Goal: Transaction & Acquisition: Purchase product/service

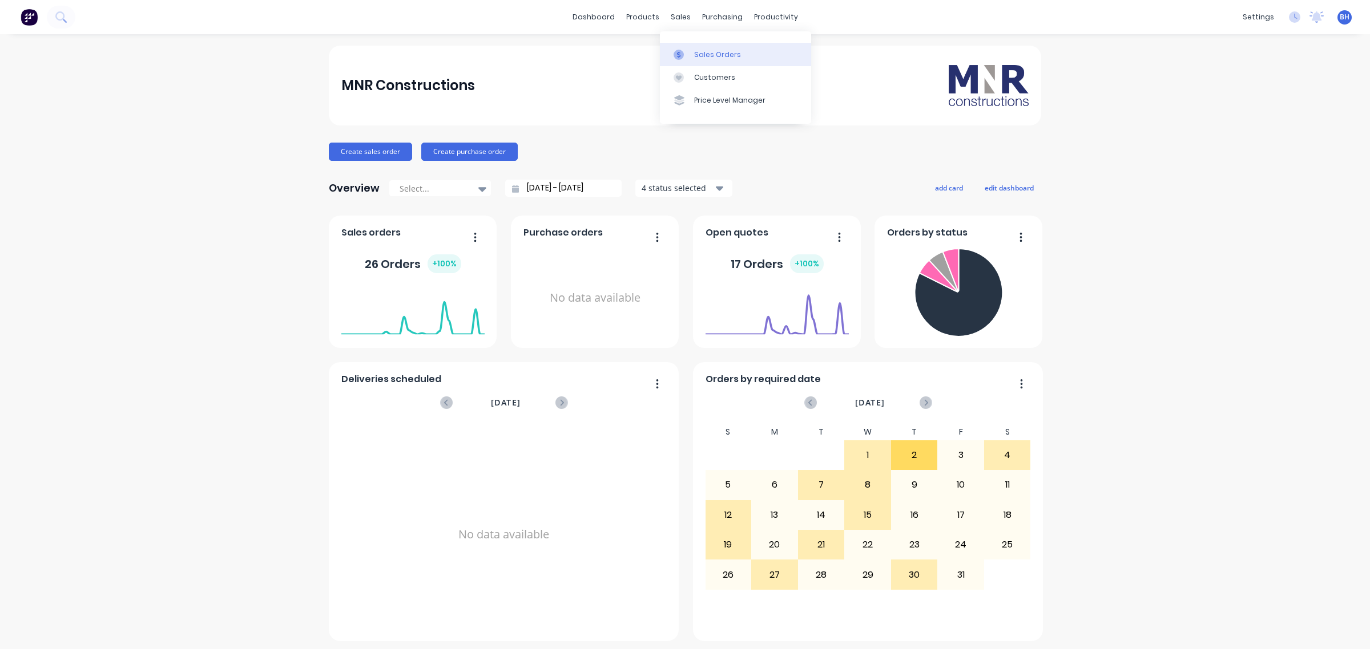
click at [700, 52] on div "Sales Orders" at bounding box center [717, 55] width 47 height 10
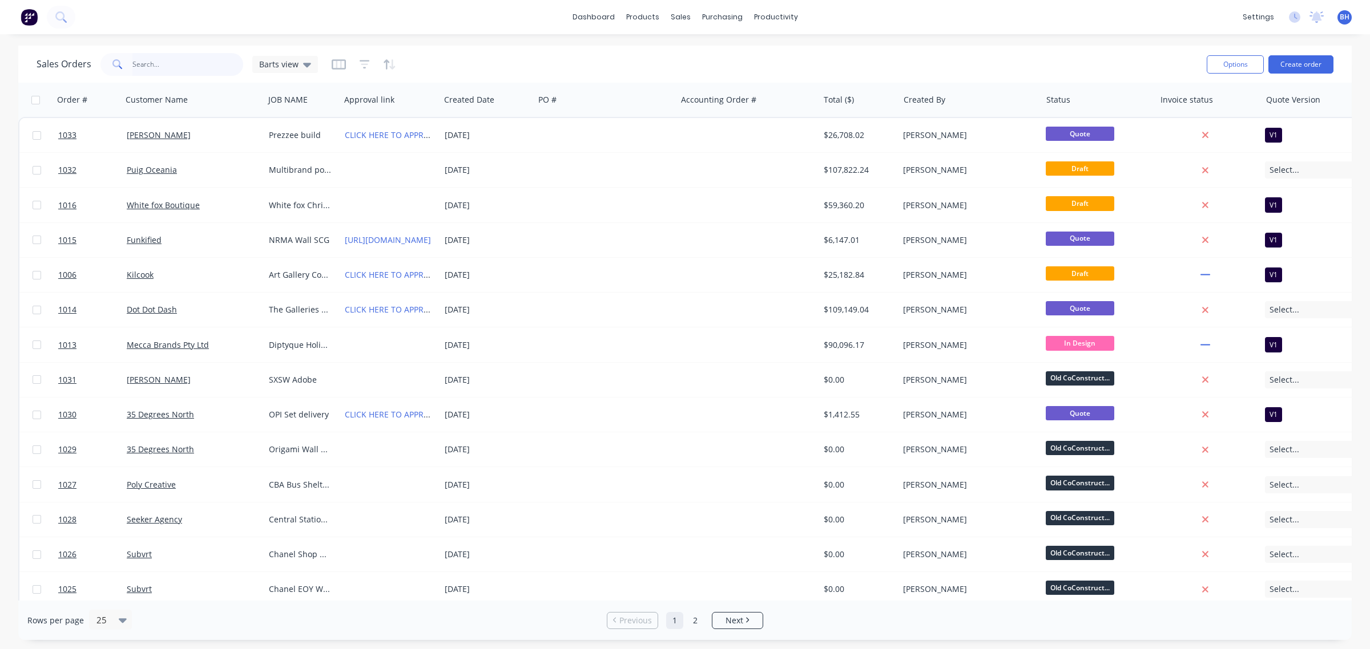
click at [175, 62] on input "text" at bounding box center [187, 64] width 111 height 23
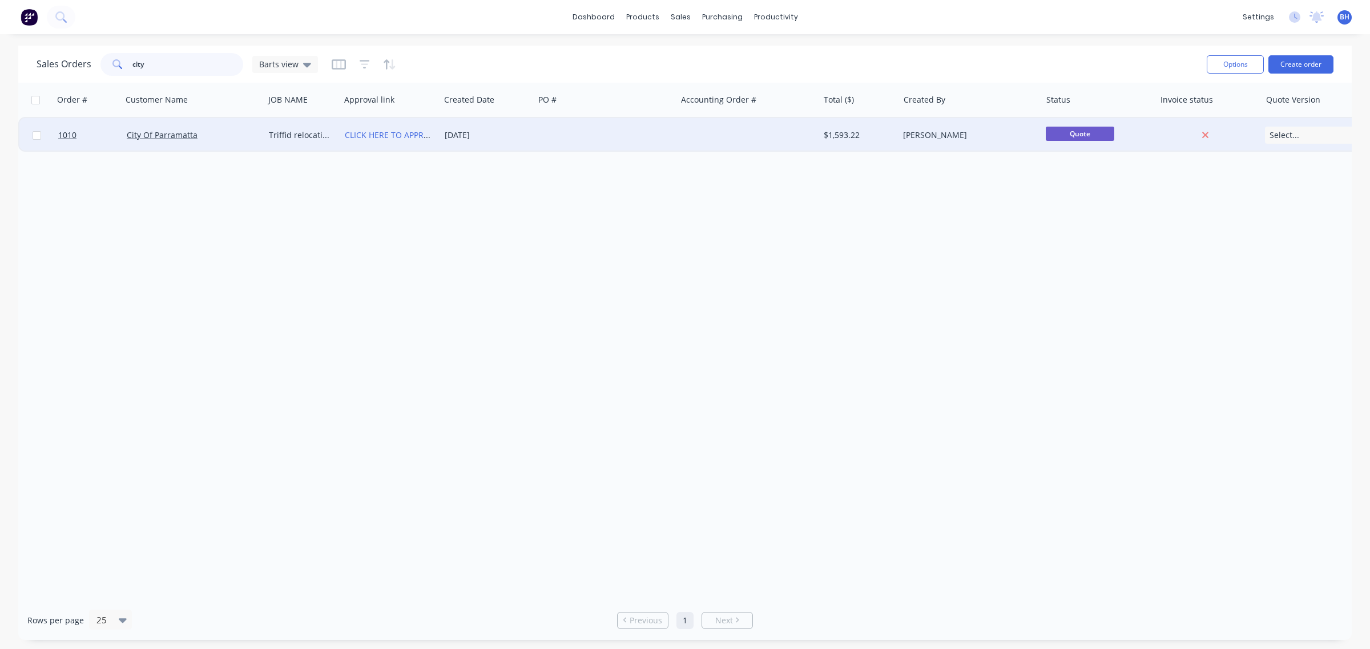
type input "city"
click at [201, 134] on div "City Of Parramatta" at bounding box center [190, 135] width 127 height 11
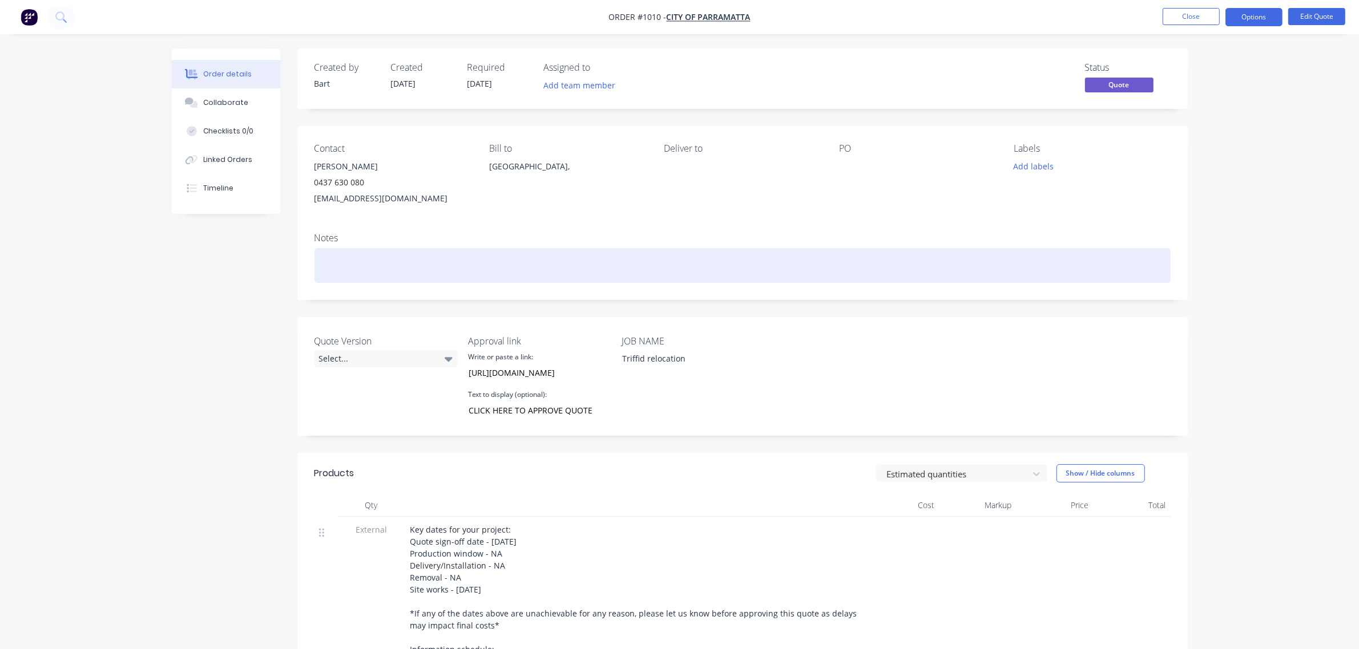
click at [520, 264] on div at bounding box center [742, 265] width 856 height 35
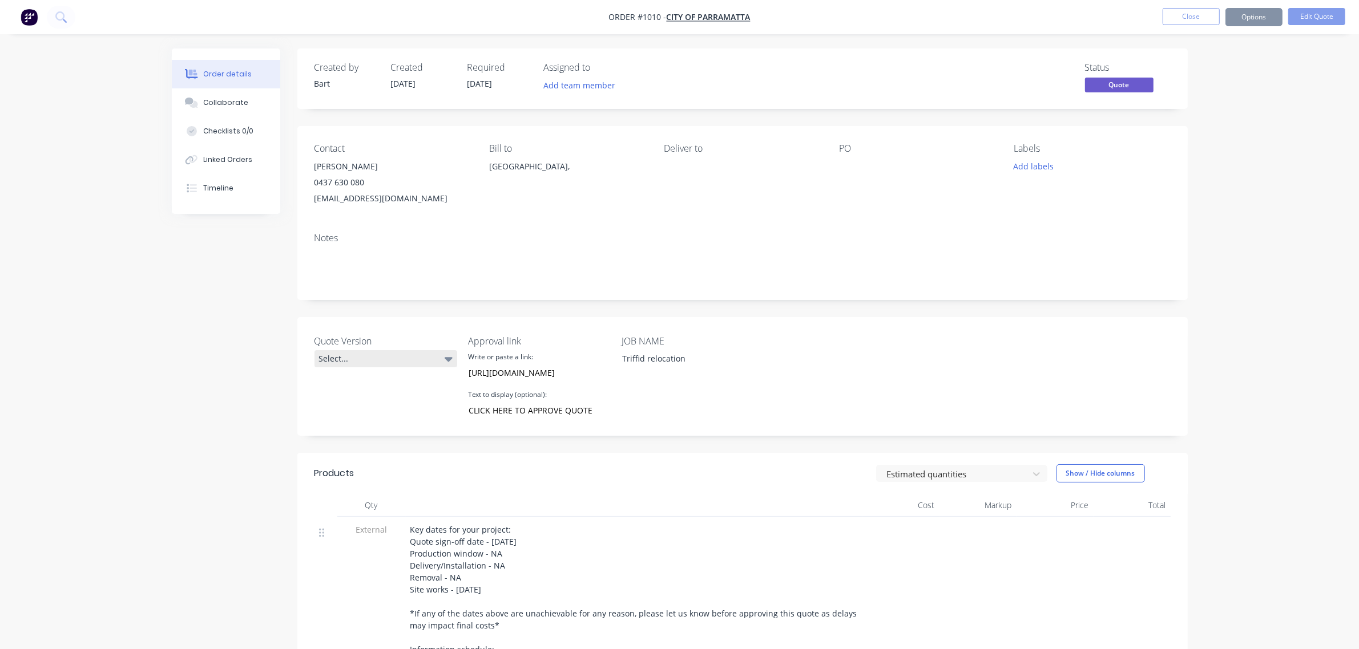
click at [443, 352] on div "Select..." at bounding box center [385, 358] width 143 height 17
click at [353, 400] on button "V1" at bounding box center [399, 406] width 171 height 23
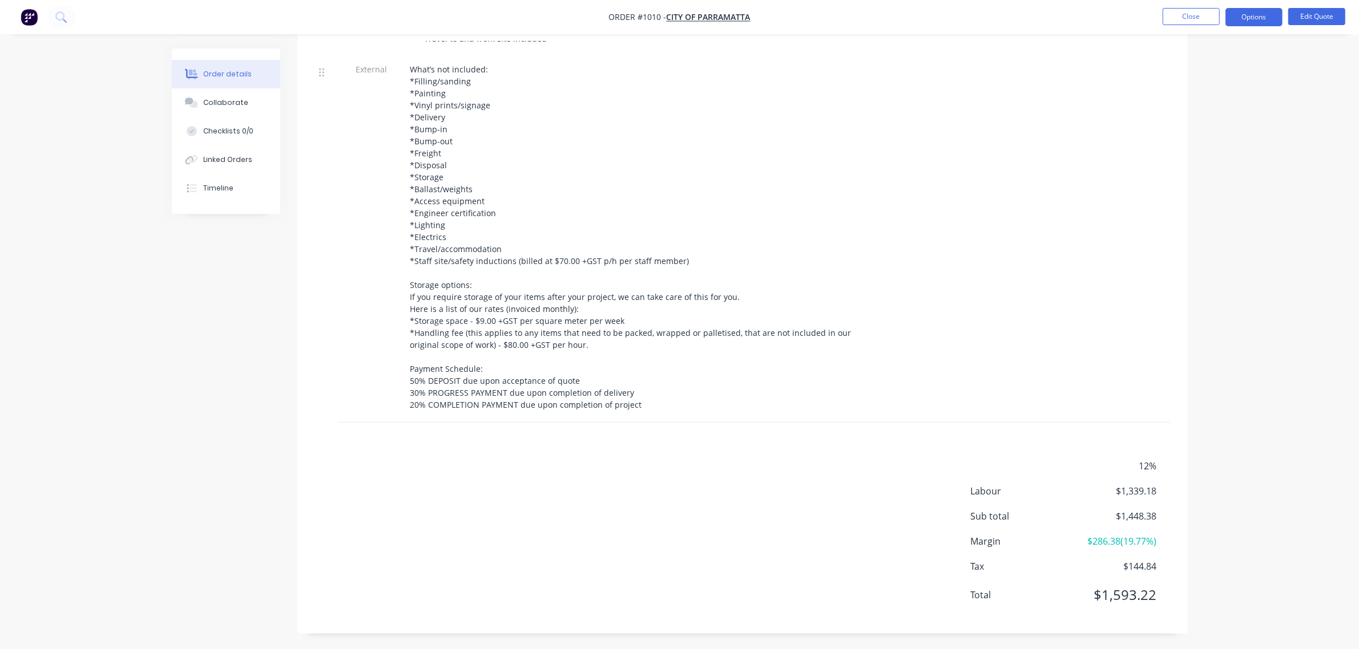
scroll to position [792, 0]
click at [1132, 511] on span "$1,448.38" at bounding box center [1114, 515] width 84 height 14
copy span "1,448.38"
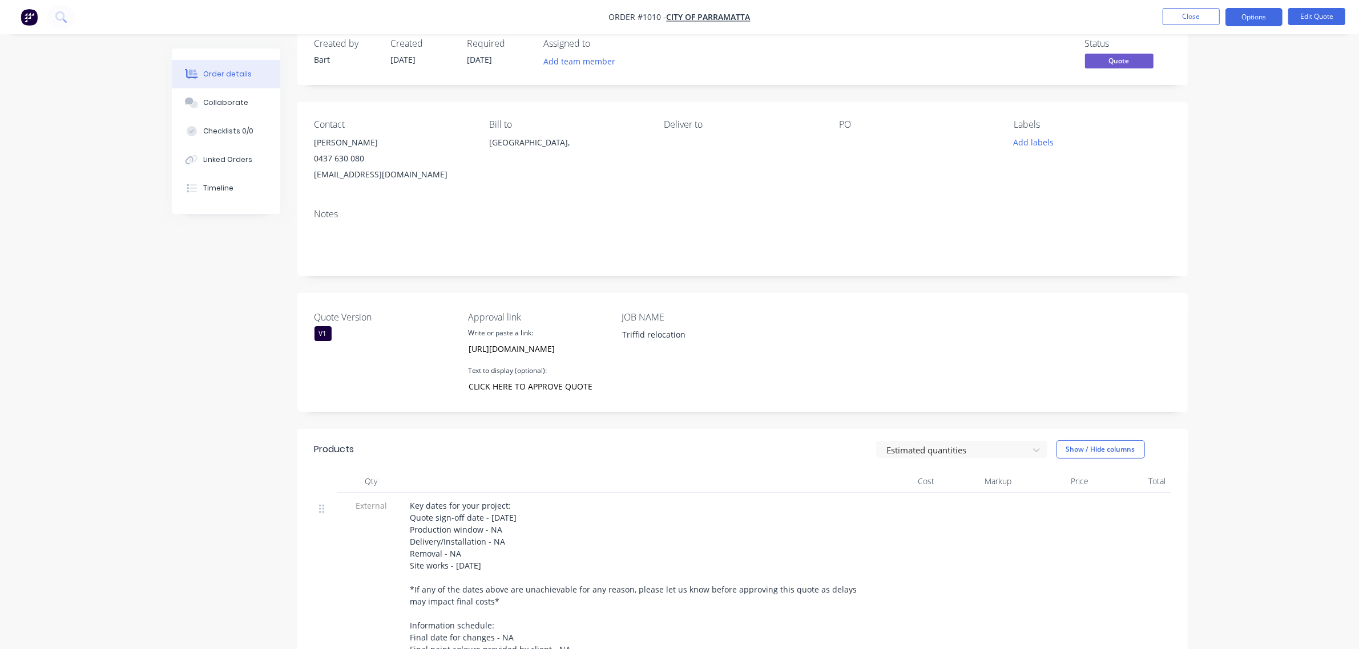
scroll to position [0, 0]
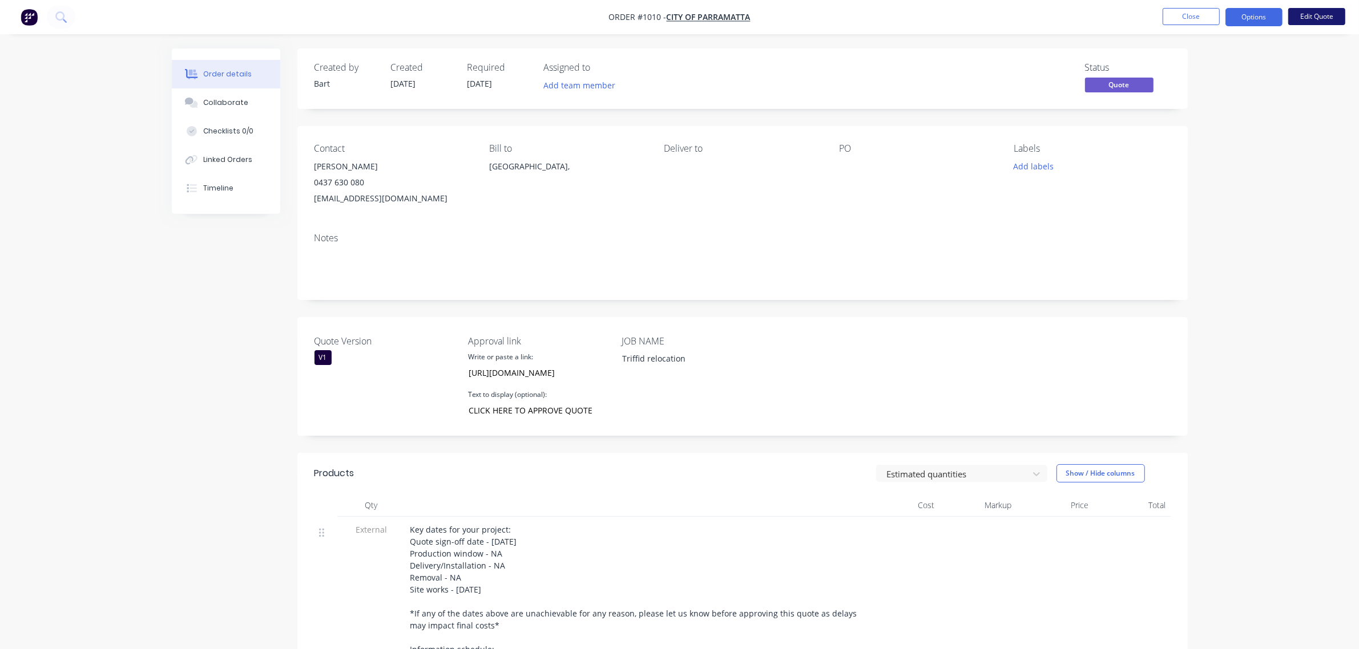
click at [1305, 18] on button "Edit Quote" at bounding box center [1316, 16] width 57 height 17
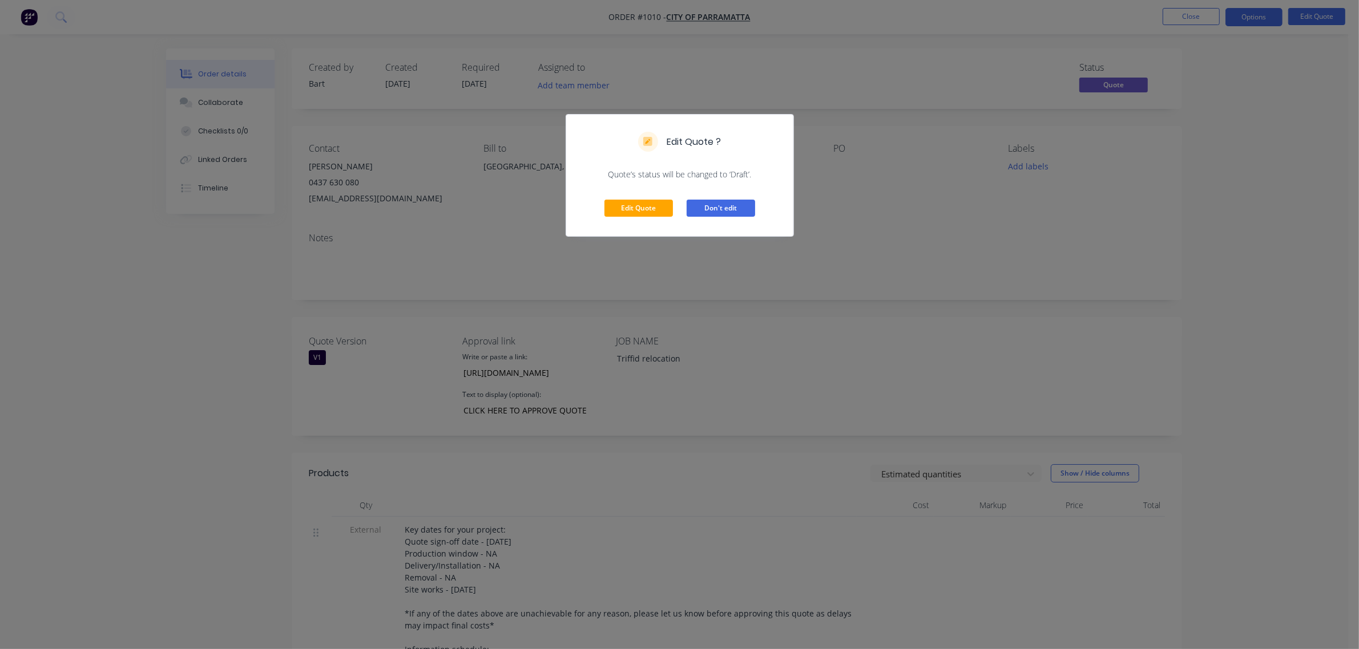
click at [711, 207] on button "Don't edit" at bounding box center [721, 208] width 68 height 17
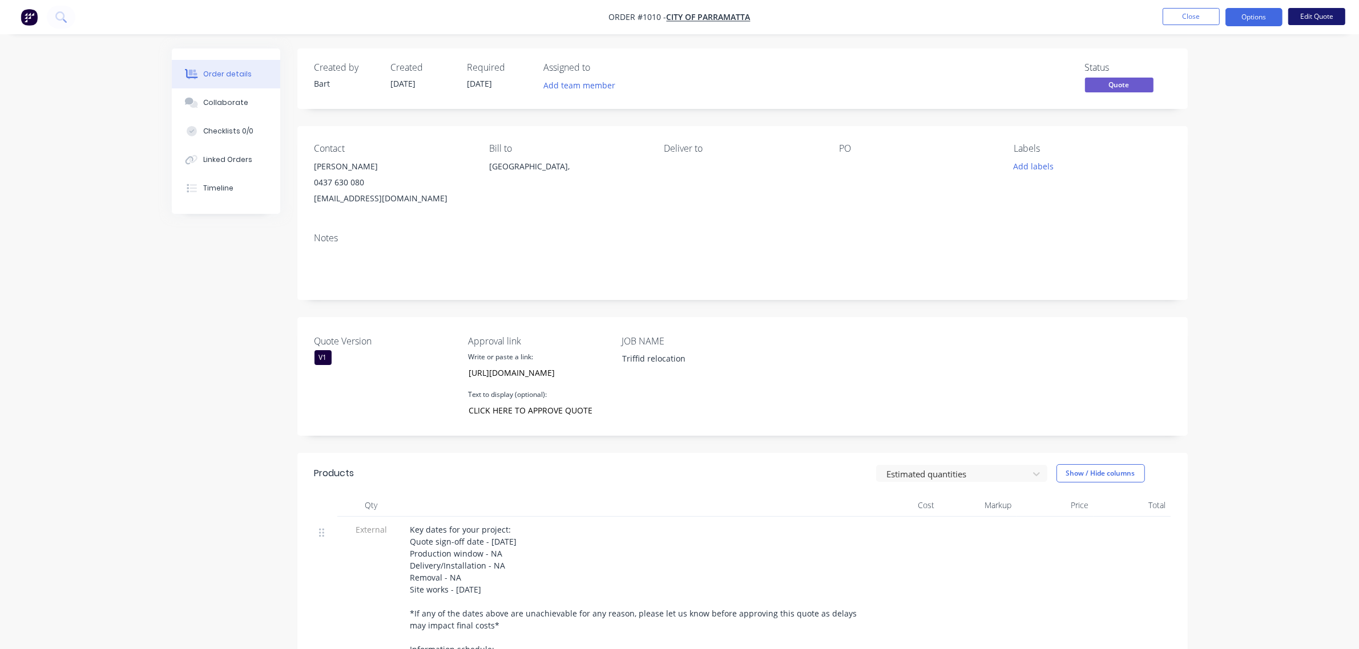
click at [1327, 18] on button "Edit Quote" at bounding box center [1316, 16] width 57 height 17
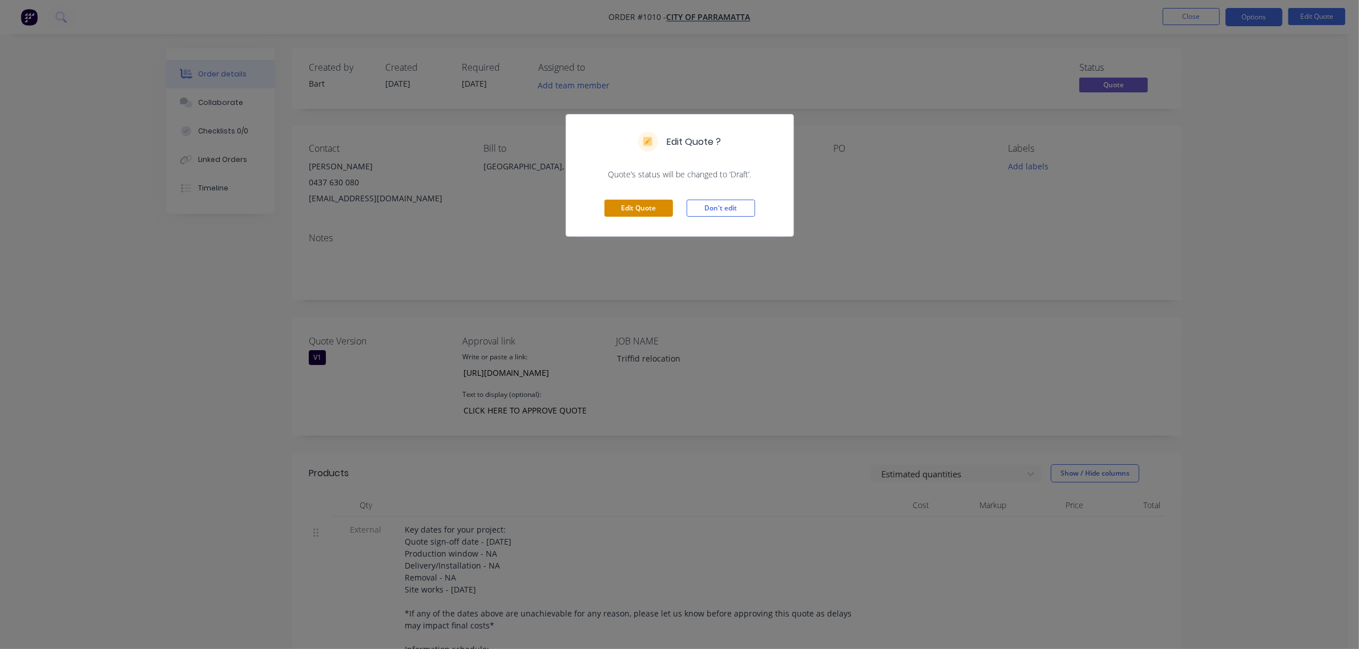
click at [648, 212] on button "Edit Quote" at bounding box center [638, 208] width 68 height 17
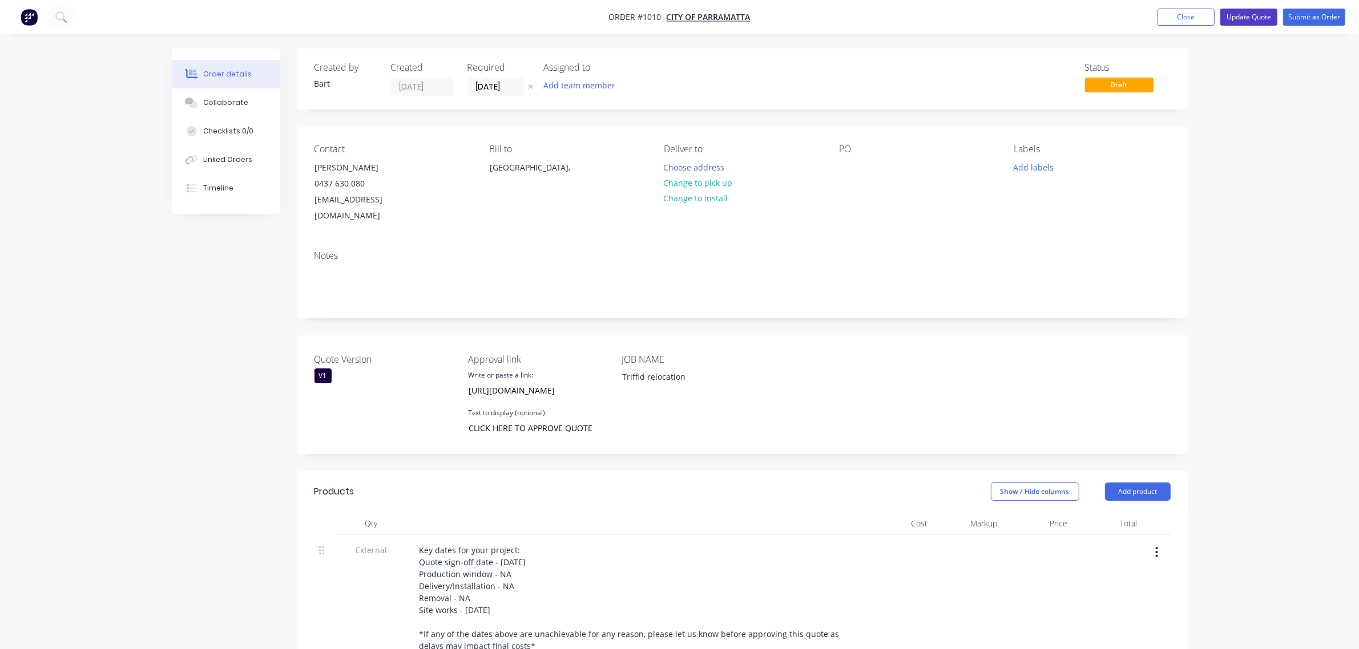
click at [1262, 18] on button "Update Quote" at bounding box center [1248, 17] width 57 height 17
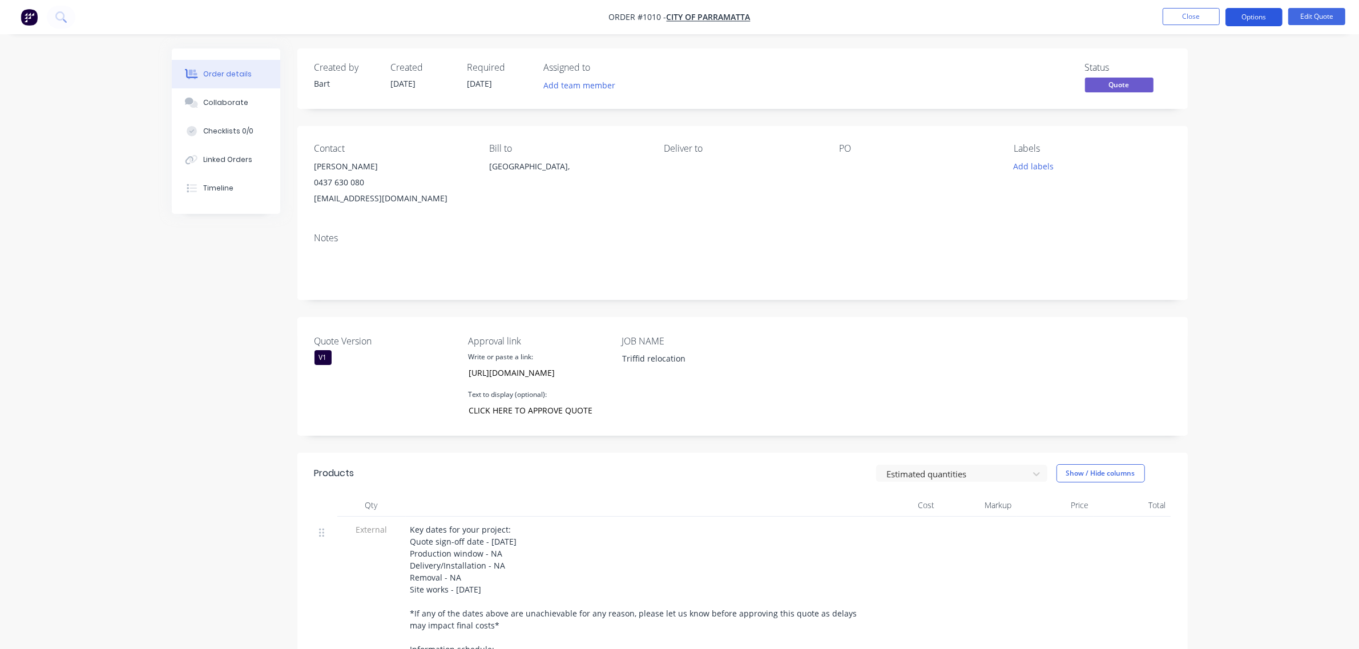
click at [1250, 18] on button "Options" at bounding box center [1253, 17] width 57 height 18
click at [1205, 68] on div "Quote" at bounding box center [1219, 69] width 105 height 17
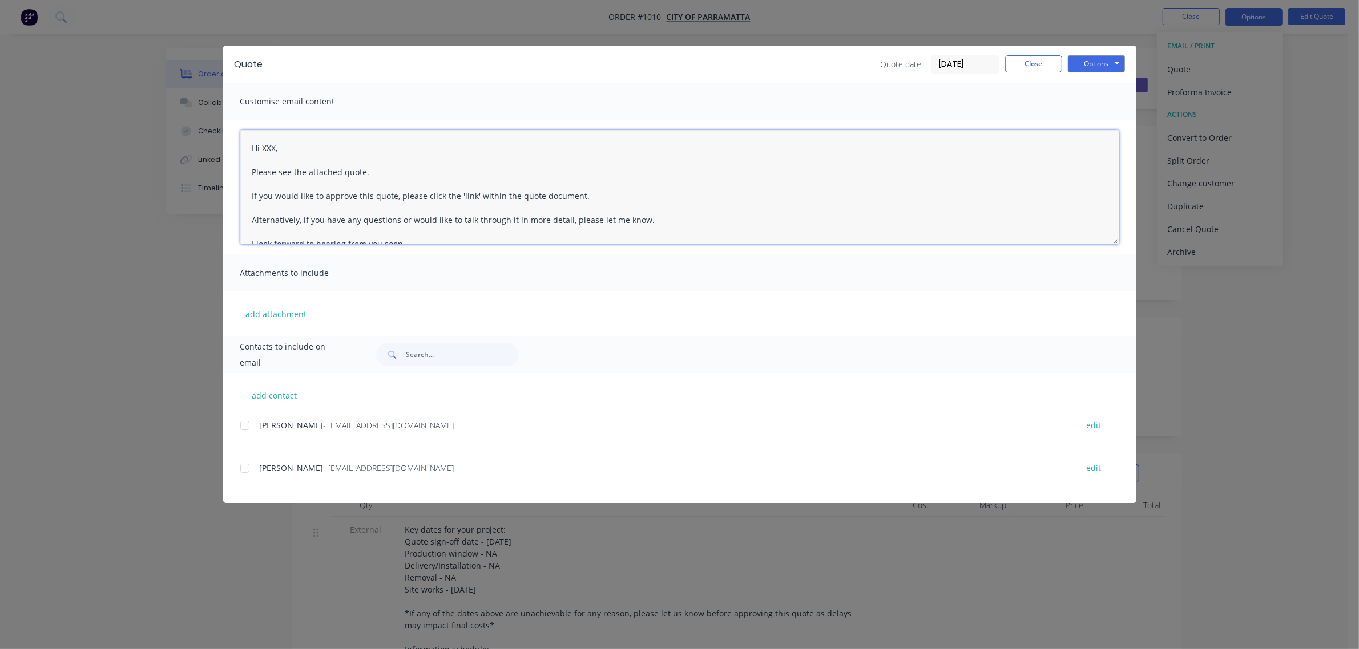
click at [273, 142] on textarea "Hi XXX, Please see the attached quote. If you would like to approve this quote,…" at bounding box center [679, 187] width 879 height 114
click at [243, 423] on div at bounding box center [244, 425] width 23 height 23
click at [277, 146] on textarea "Hi XXX, Please see the attached quote. If you would like to approve this quote,…" at bounding box center [679, 187] width 879 height 114
click at [370, 170] on textarea "Hi Natalie, Please see the attached quote. If you would like to approve this qu…" at bounding box center [679, 187] width 879 height 114
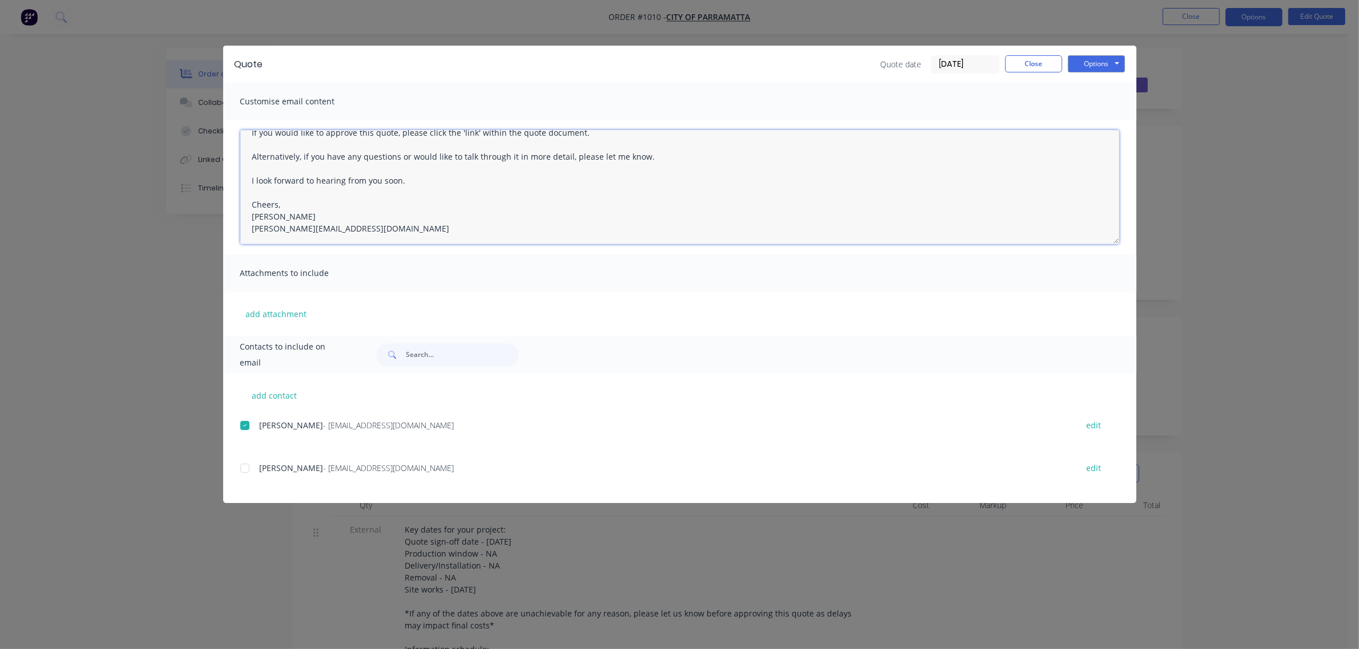
scroll to position [78, 0]
type textarea "Hi Natalie, Please see the attached quote. It seems this one wasn't signed off …"
click at [1093, 63] on button "Options" at bounding box center [1096, 63] width 57 height 17
click at [1095, 118] on button "Email" at bounding box center [1104, 122] width 73 height 19
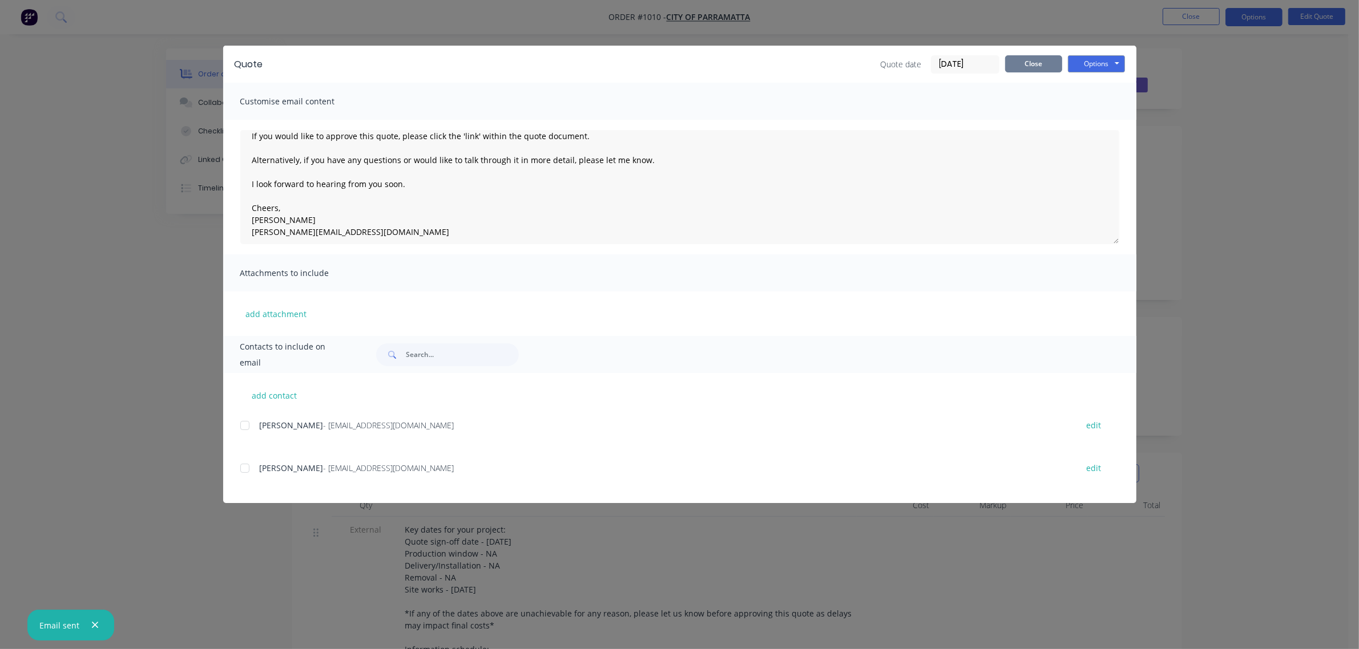
scroll to position [71, 0]
drag, startPoint x: 1031, startPoint y: 57, endPoint x: 1027, endPoint y: 62, distance: 6.1
click at [1031, 57] on button "Close" at bounding box center [1033, 63] width 57 height 17
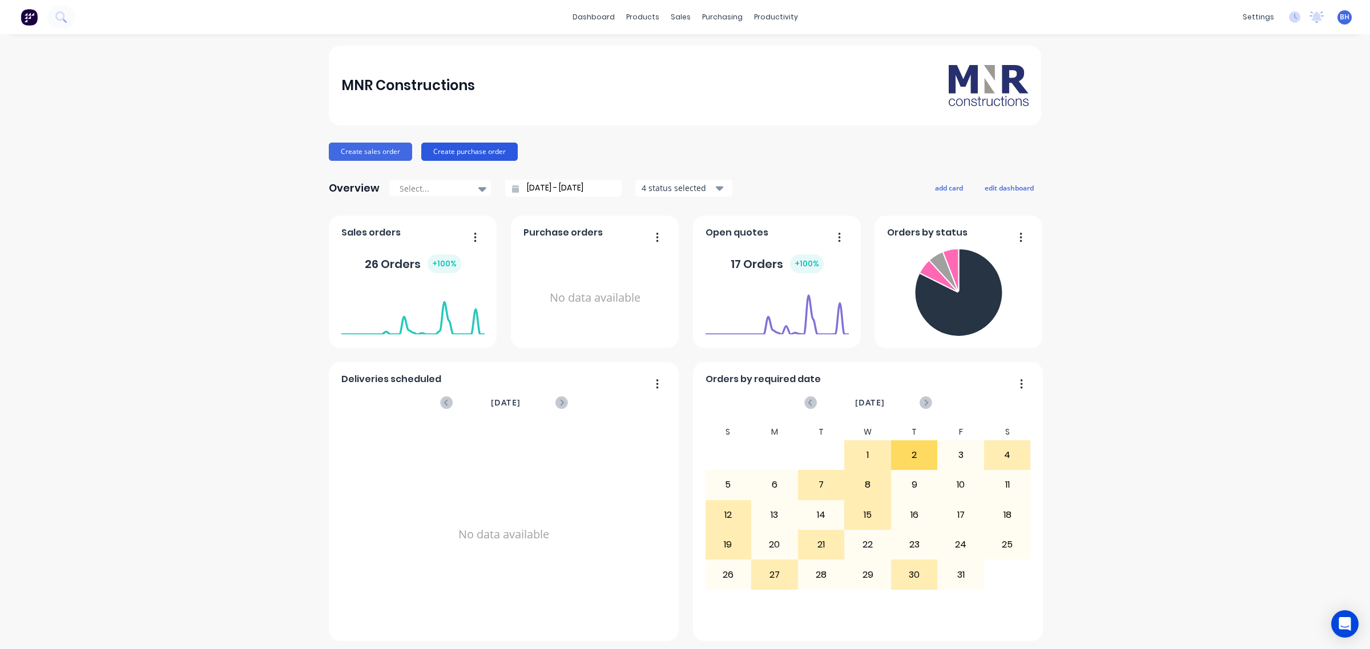
click at [473, 155] on button "Create purchase order" at bounding box center [469, 152] width 96 height 18
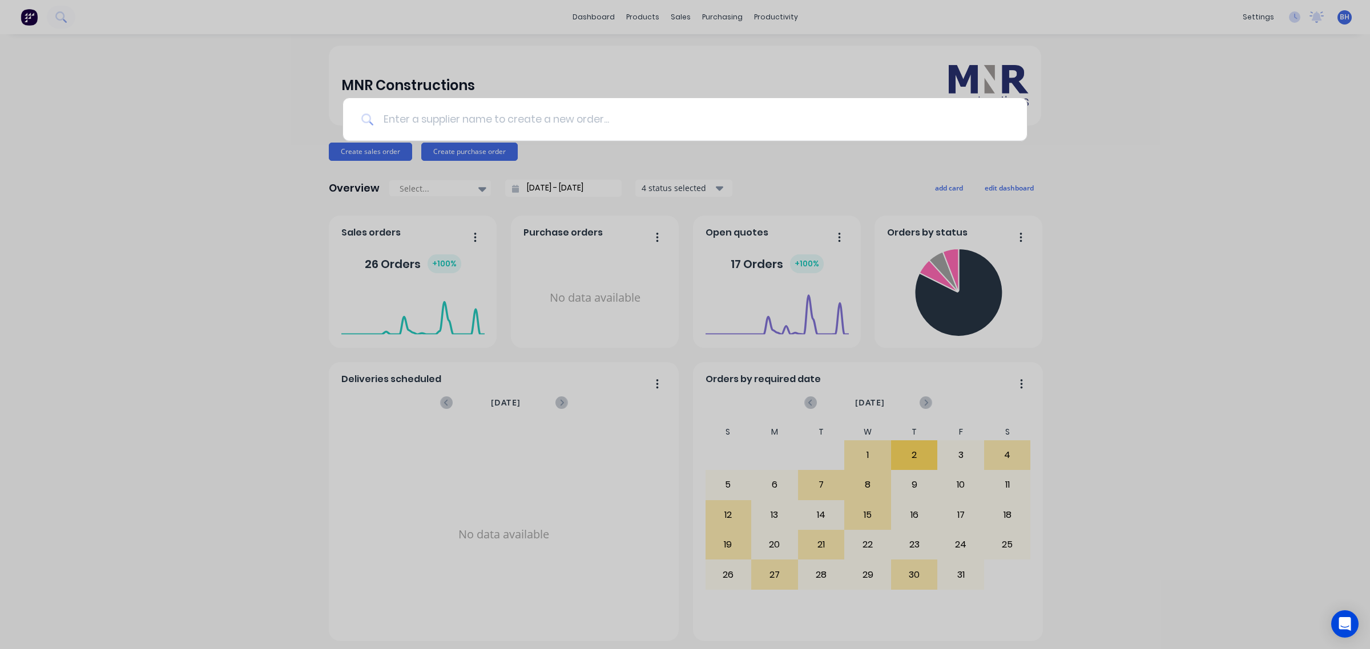
click at [443, 121] on input at bounding box center [691, 119] width 635 height 43
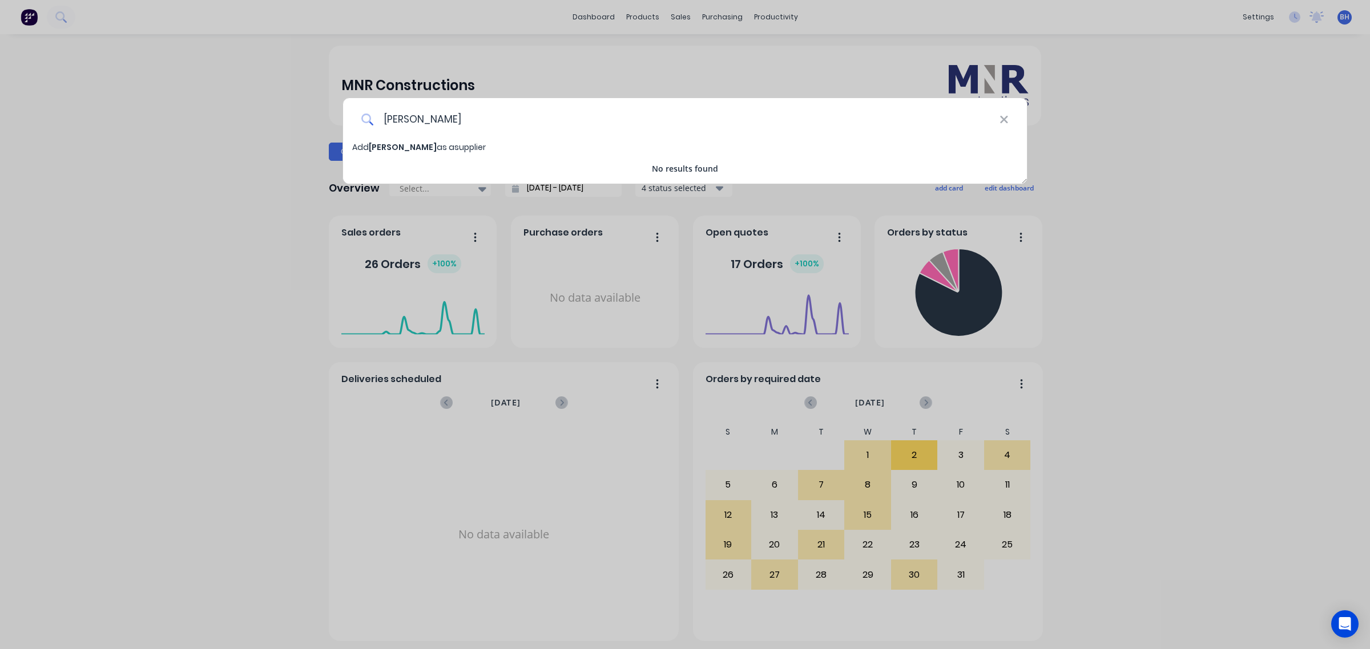
type input "alex duffy"
click at [386, 146] on span "alex duffy" at bounding box center [403, 147] width 68 height 11
select select "AU"
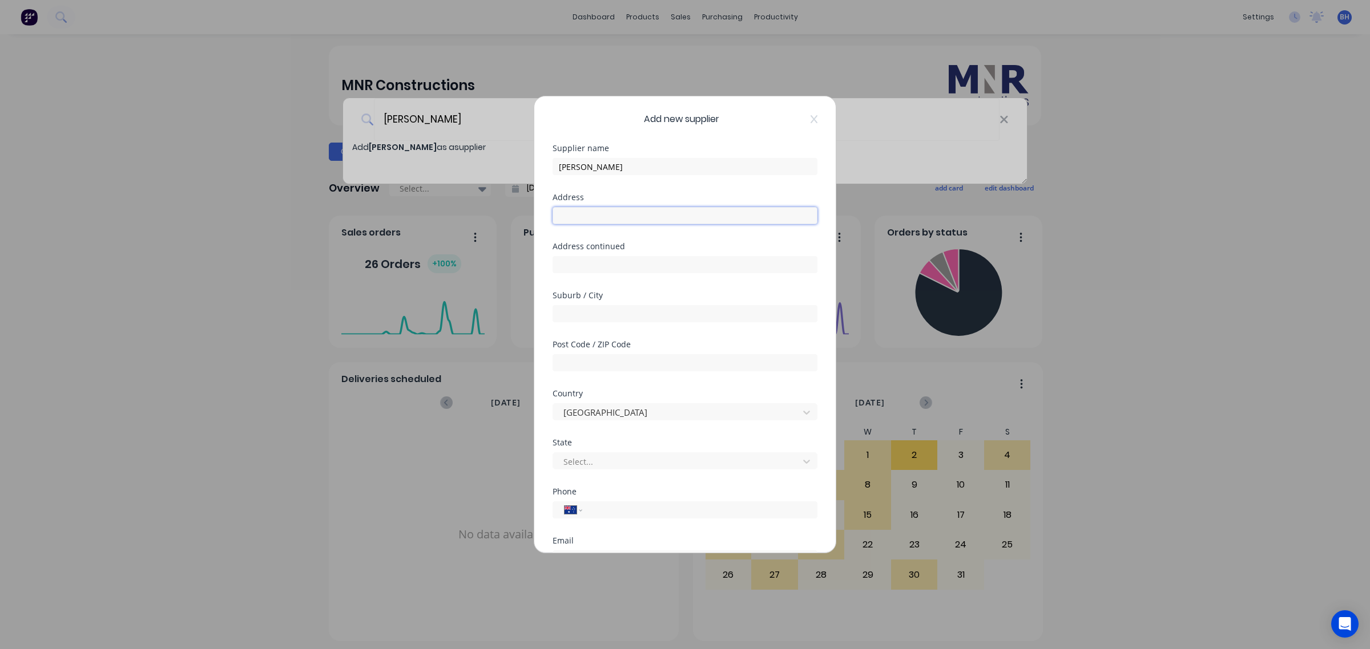
click at [576, 217] on input "text" at bounding box center [684, 215] width 265 height 17
type input "Sydney"
click at [589, 461] on div at bounding box center [677, 462] width 231 height 14
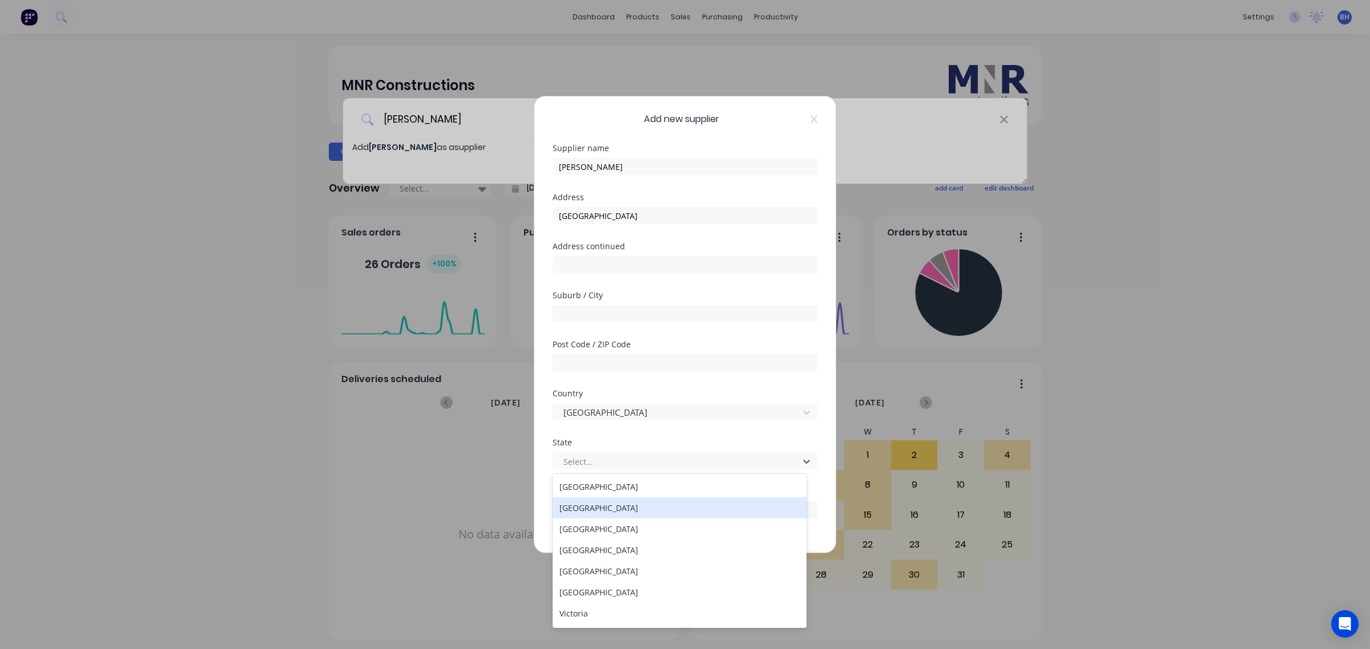
click at [595, 511] on div "New South Wales" at bounding box center [679, 508] width 254 height 21
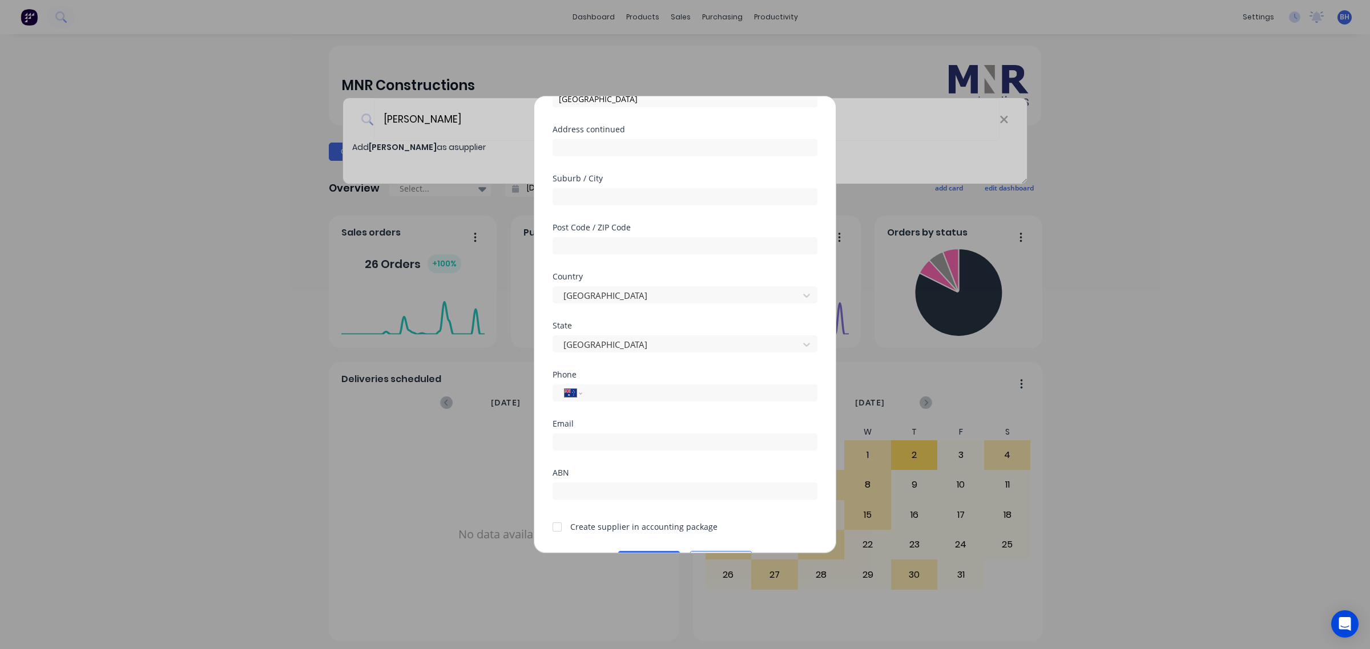
scroll to position [149, 0]
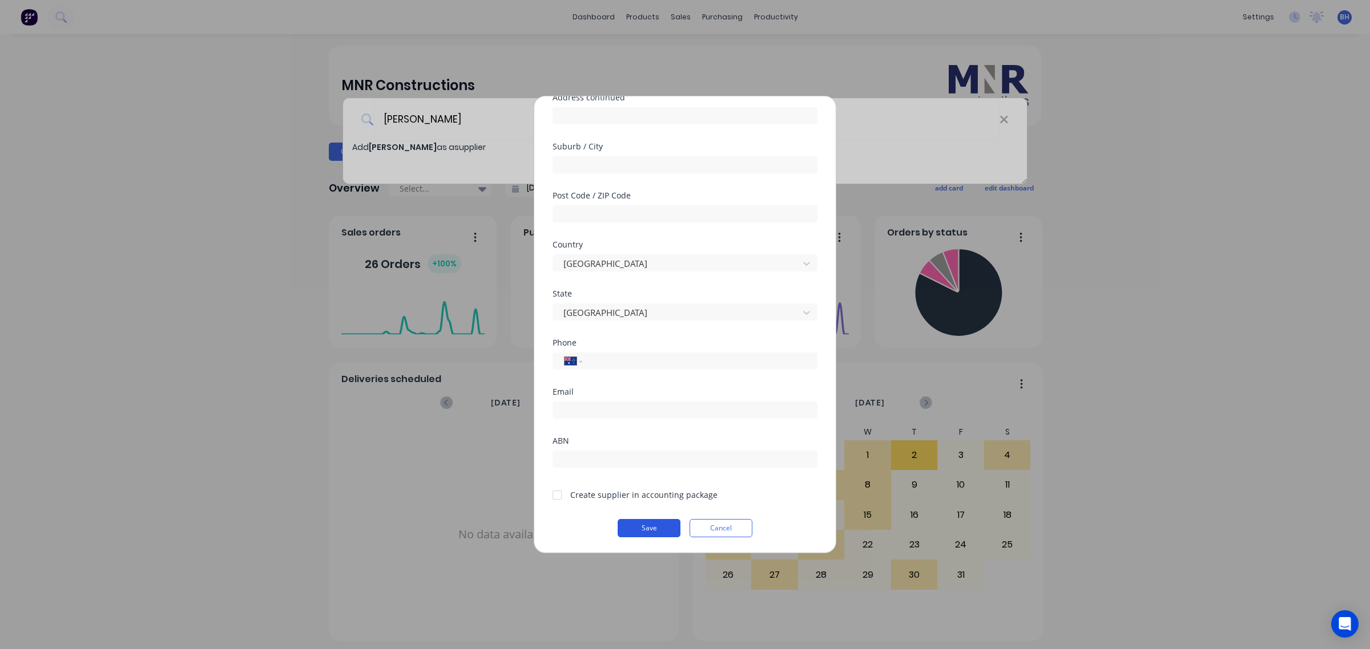
click at [652, 528] on button "Save" at bounding box center [648, 528] width 63 height 18
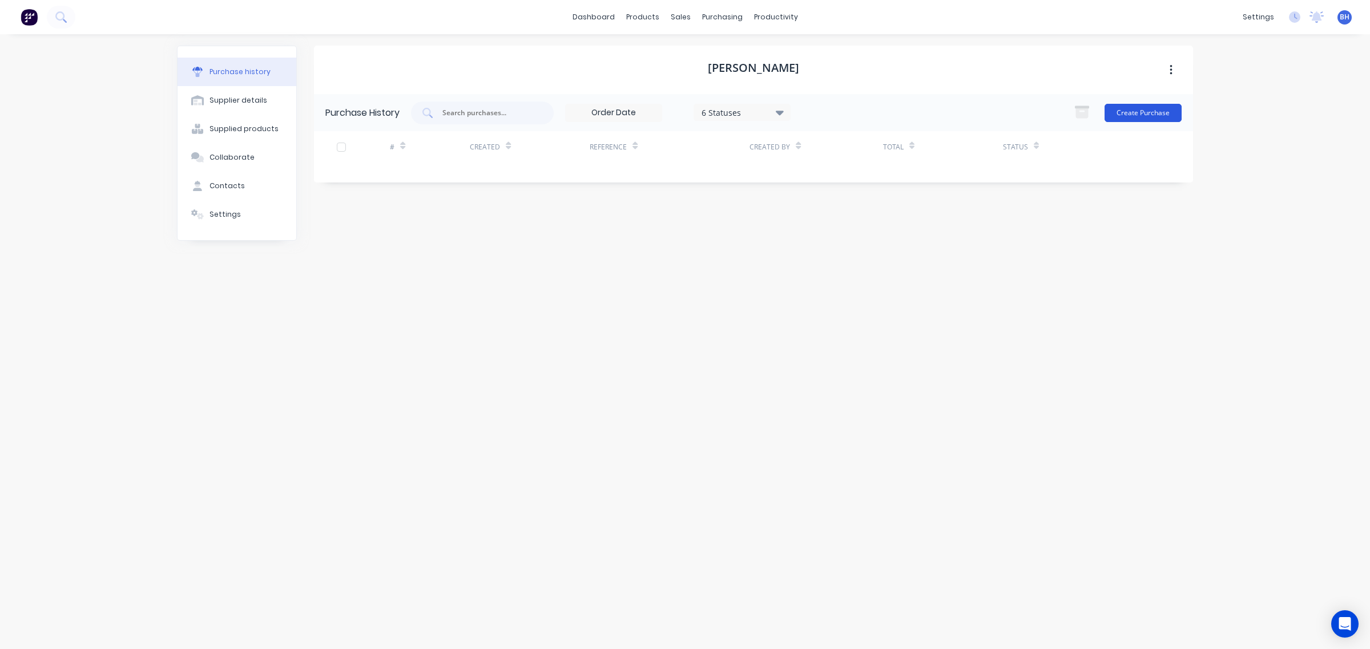
click at [1129, 112] on button "Create Purchase" at bounding box center [1142, 113] width 77 height 18
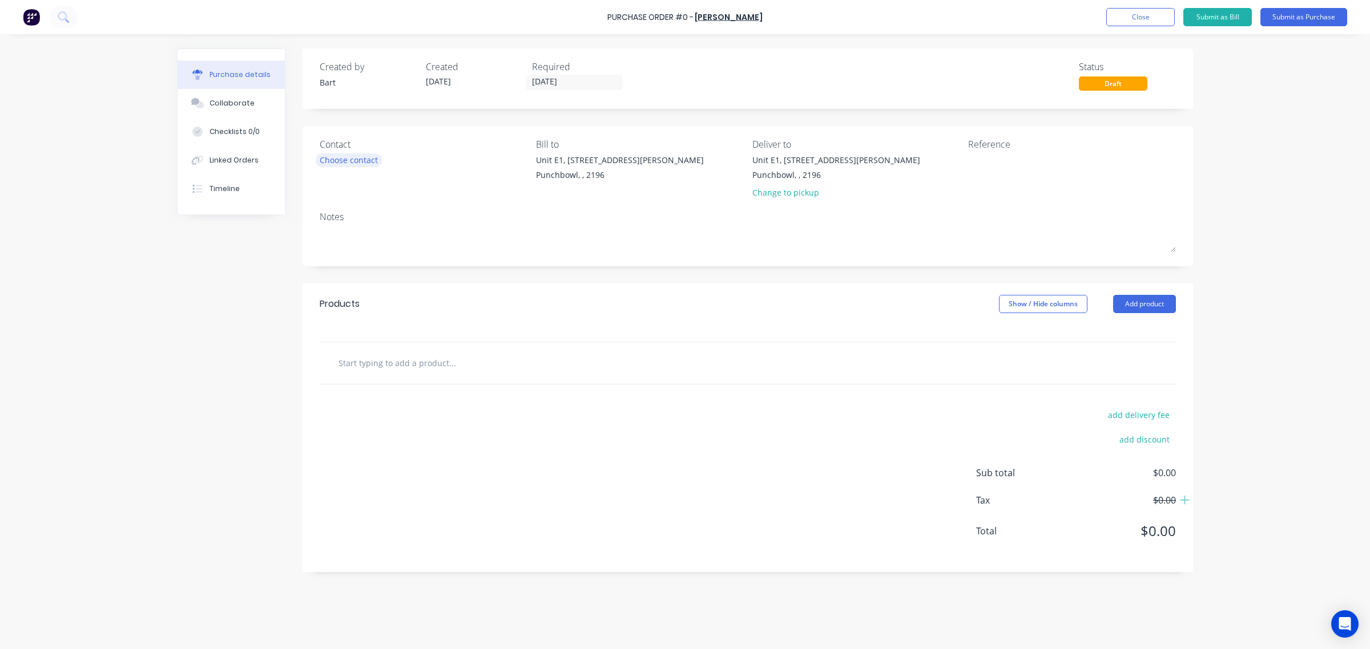
click at [349, 166] on div "Contact Choose contact" at bounding box center [424, 171] width 208 height 67
click at [362, 157] on div "Choose contact" at bounding box center [349, 160] width 58 height 12
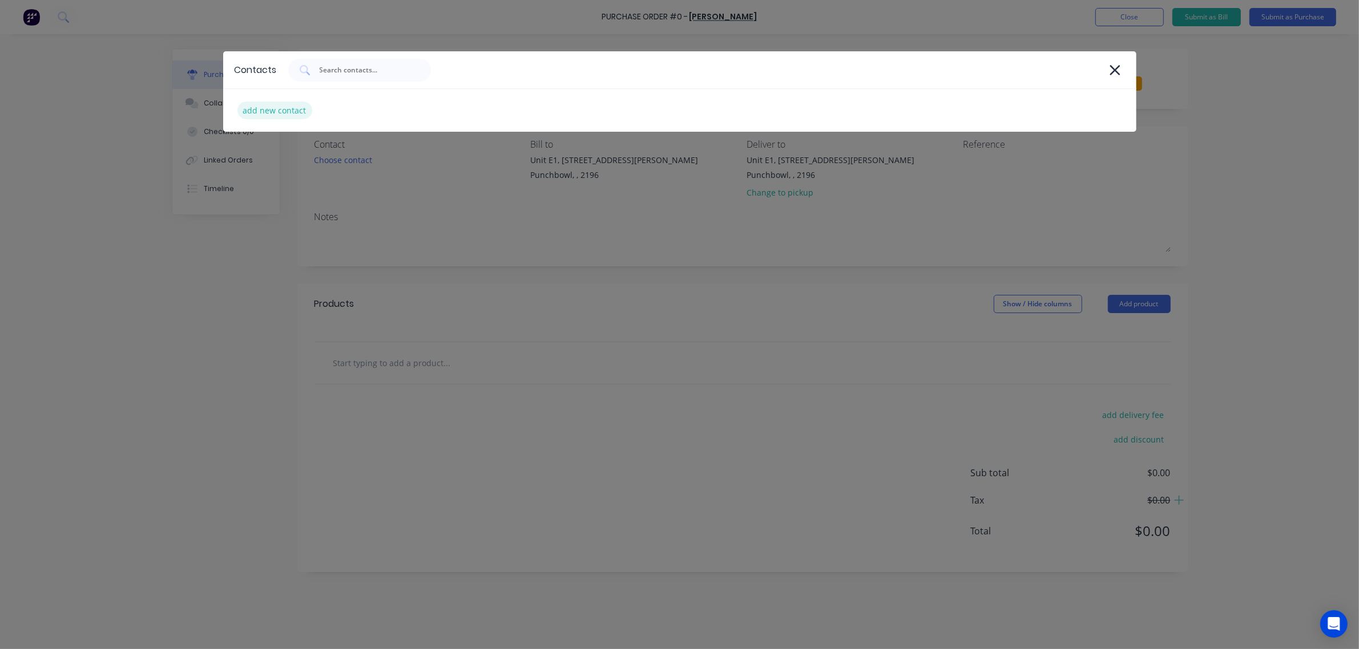
click at [274, 109] on div "add new contact" at bounding box center [274, 111] width 75 height 18
select select "AU"
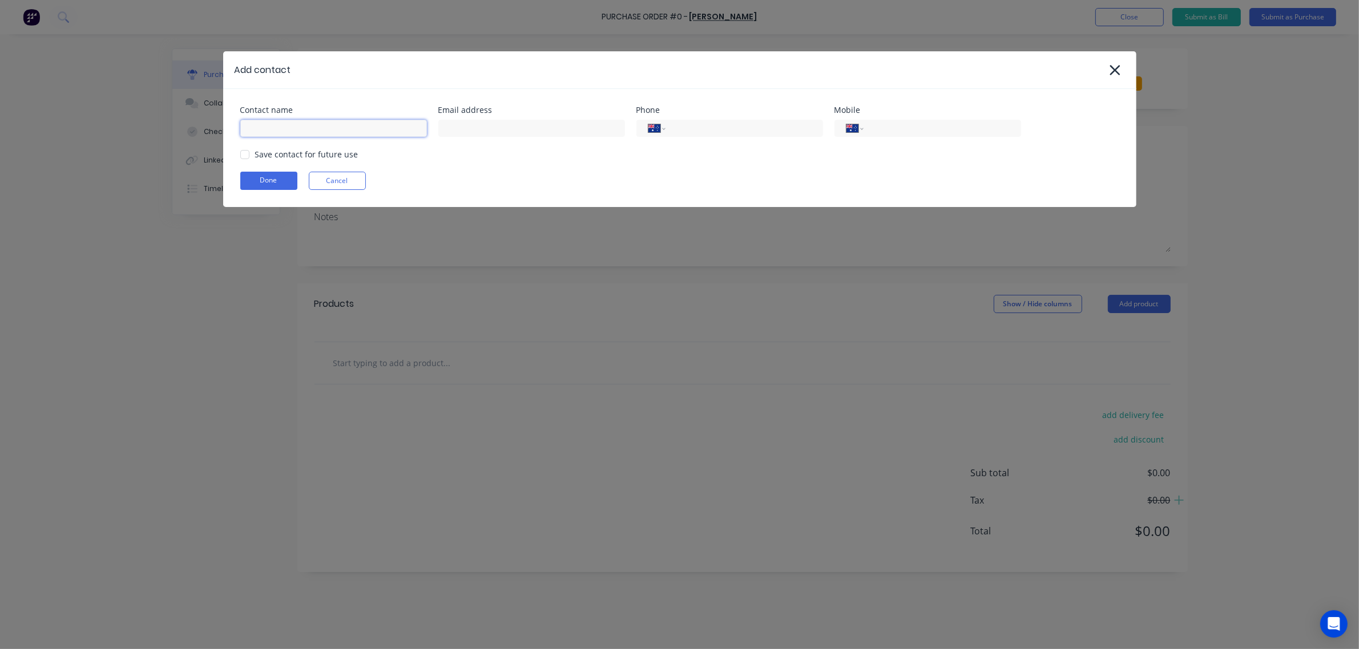
click at [285, 130] on input at bounding box center [333, 128] width 187 height 17
type input "Alex Duffy"
click at [576, 126] on input at bounding box center [531, 128] width 187 height 17
paste input "alex@theduffymethod.com"
type input "alex@theduffymethod.com"
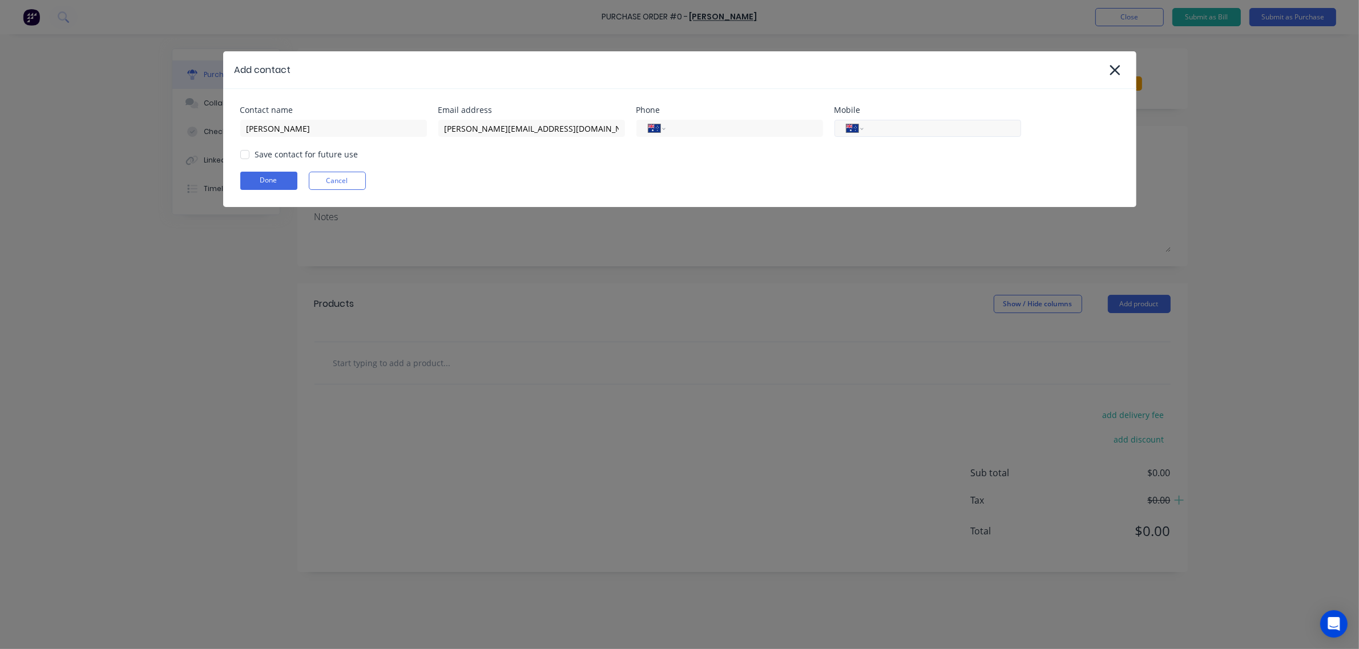
click at [870, 131] on div "International Afghanistan Åland Islands Albania Algeria American Samoa Andorra …" at bounding box center [927, 128] width 187 height 17
click at [871, 130] on input "tel" at bounding box center [939, 128] width 137 height 13
click at [244, 155] on div at bounding box center [244, 154] width 23 height 23
type input "0417 339 544"
click at [266, 183] on button "Done" at bounding box center [268, 181] width 57 height 18
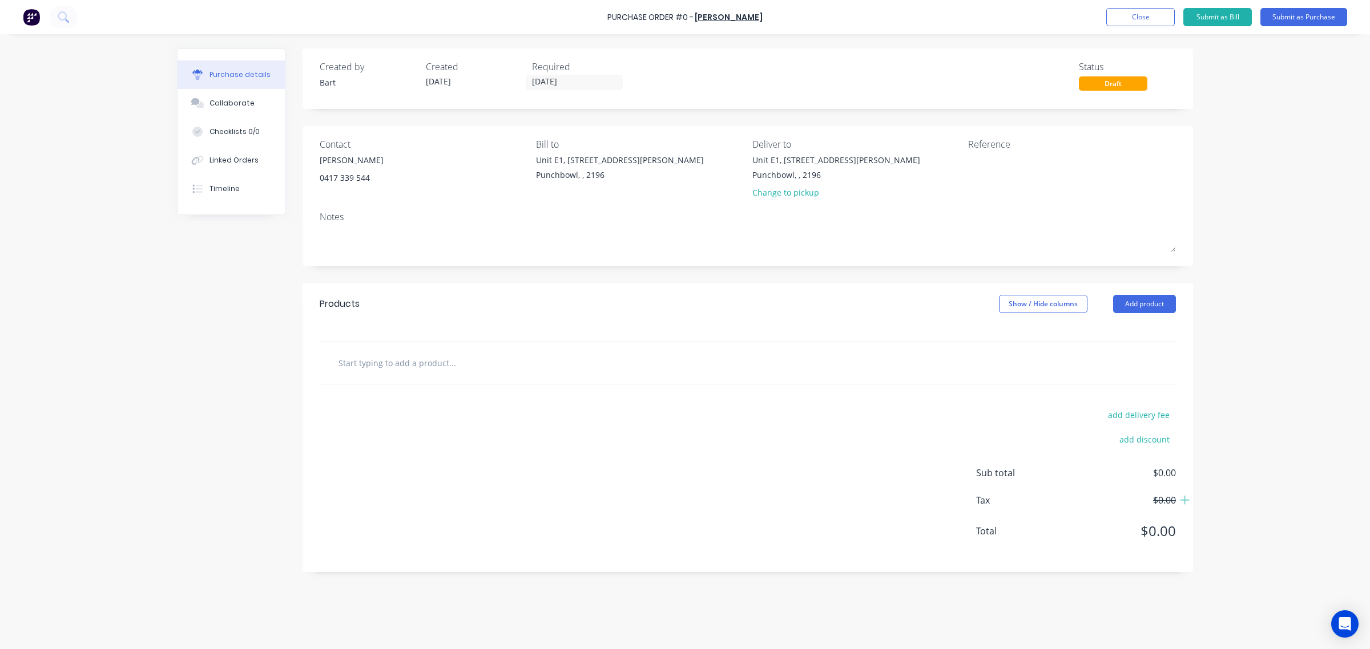
click at [466, 361] on input "text" at bounding box center [452, 363] width 228 height 23
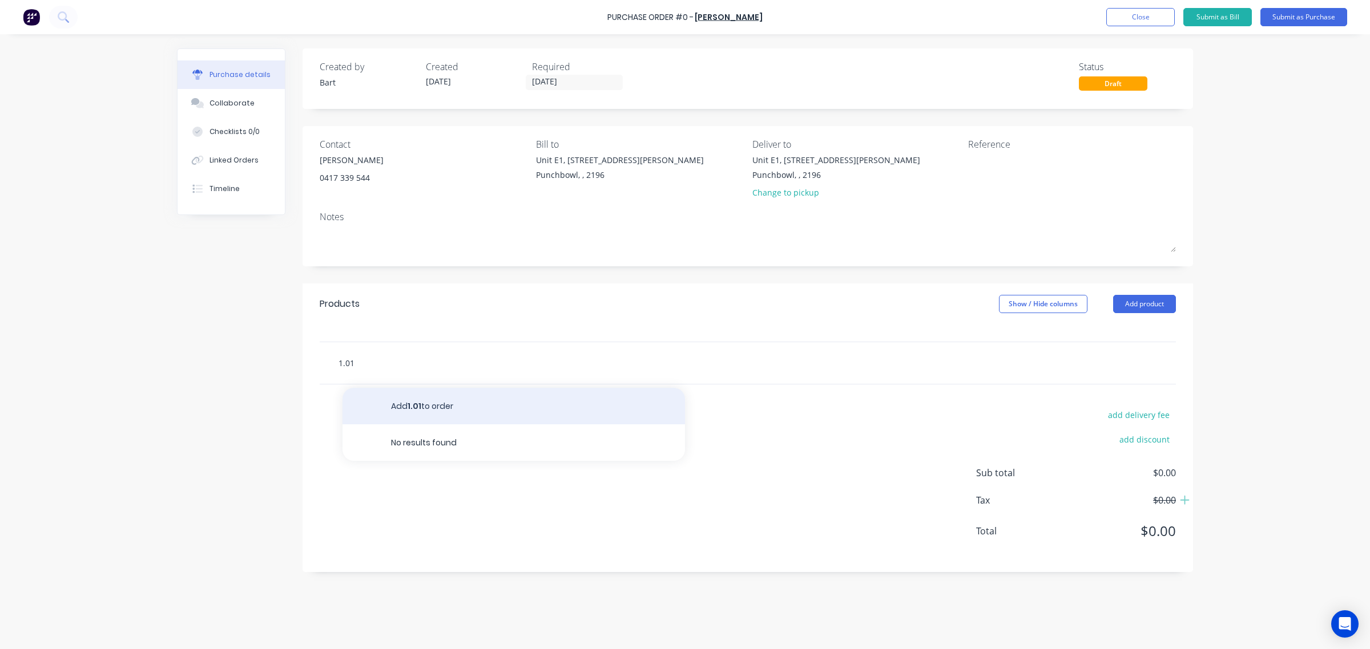
type input "1.01"
click at [434, 414] on button "Add 1.01 to order" at bounding box center [513, 406] width 342 height 37
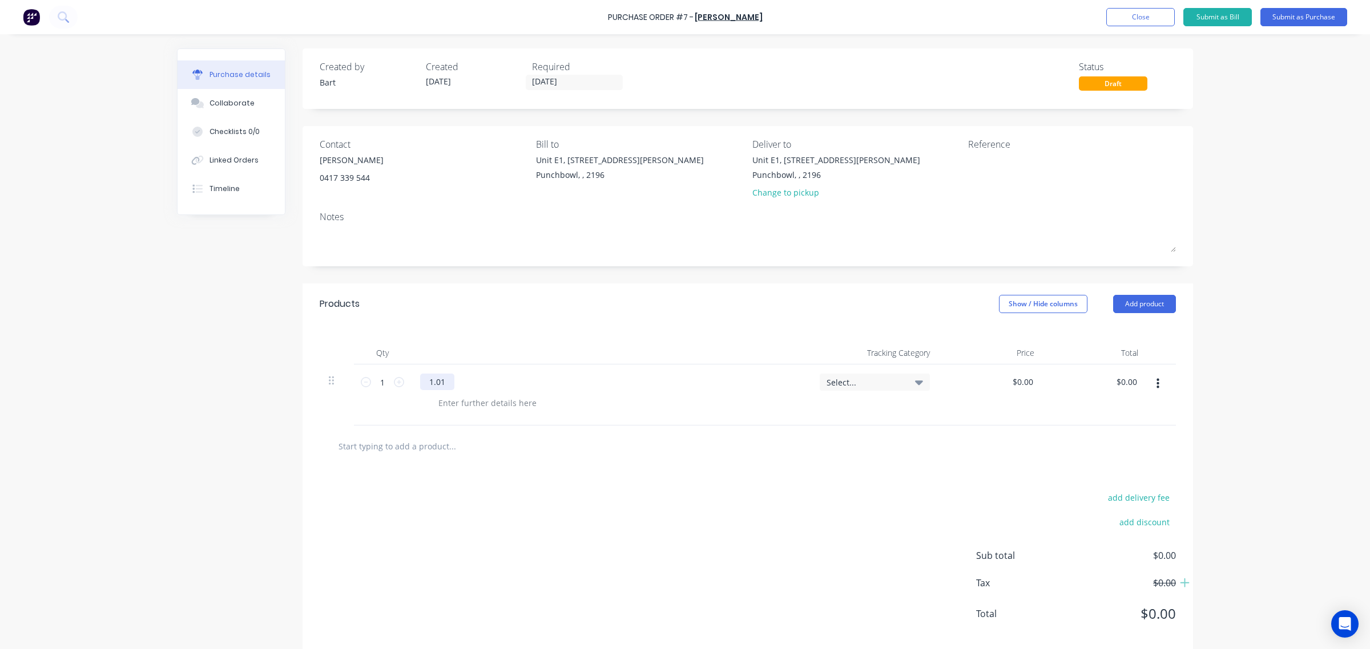
click at [437, 384] on div "1.01" at bounding box center [437, 382] width 34 height 17
click at [1149, 387] on button "button" at bounding box center [1157, 384] width 27 height 21
click at [1120, 477] on button "Delete" at bounding box center [1122, 482] width 97 height 23
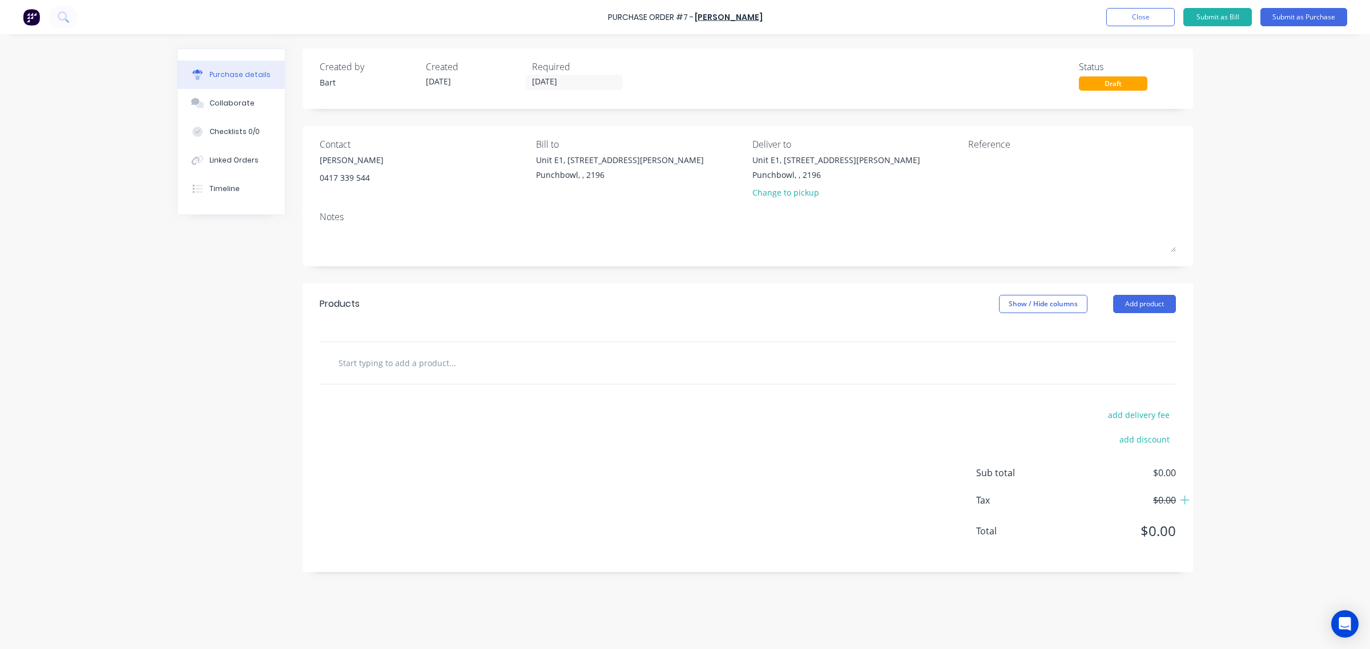
click at [406, 365] on input "text" at bounding box center [452, 363] width 228 height 23
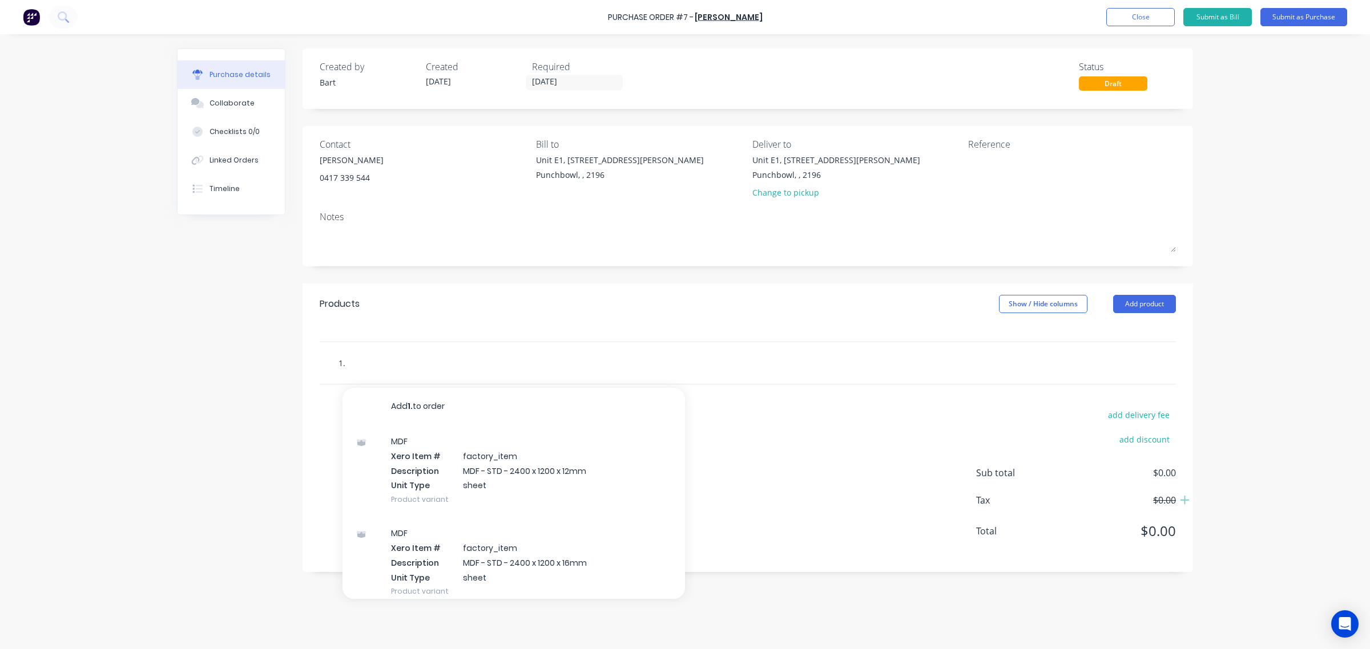
drag, startPoint x: 362, startPoint y: 364, endPoint x: 328, endPoint y: 367, distance: 34.4
click at [329, 367] on div "1. Add 1. to order MDF Xero Item # factory_item Description MDF - STD - 2400 x …" at bounding box center [500, 363] width 342 height 23
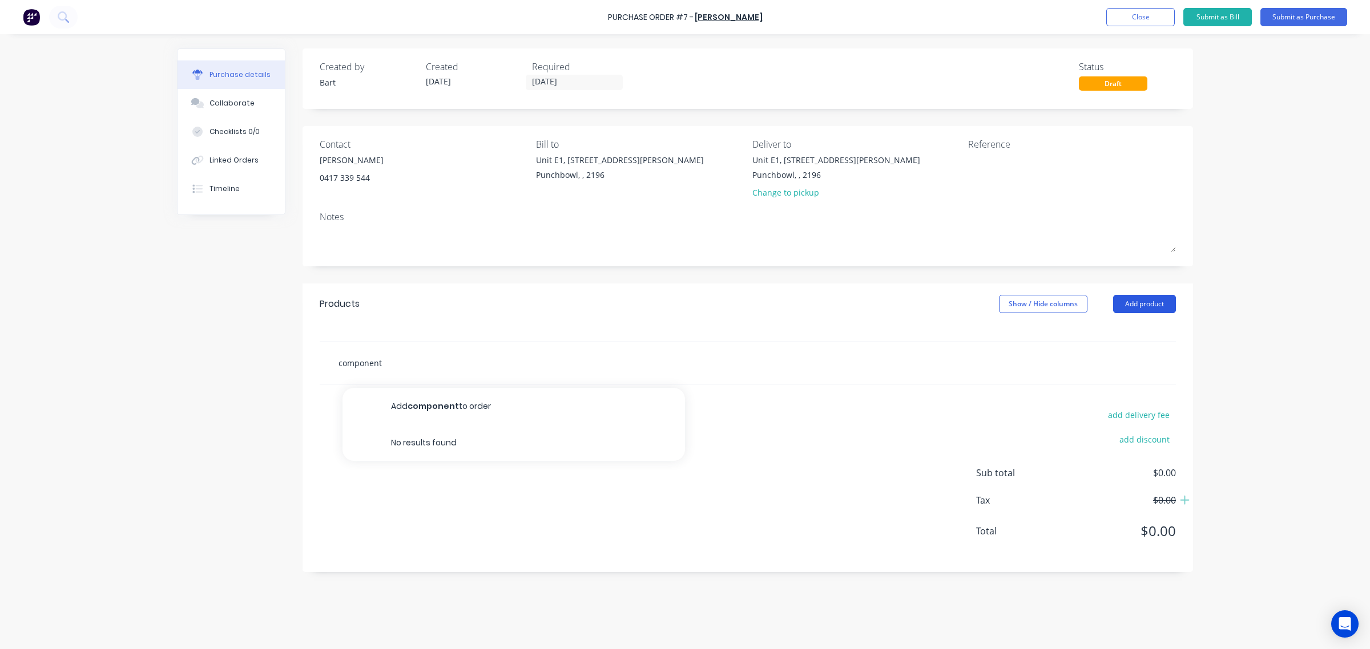
type input "component"
click at [1128, 304] on button "Add product" at bounding box center [1144, 304] width 63 height 18
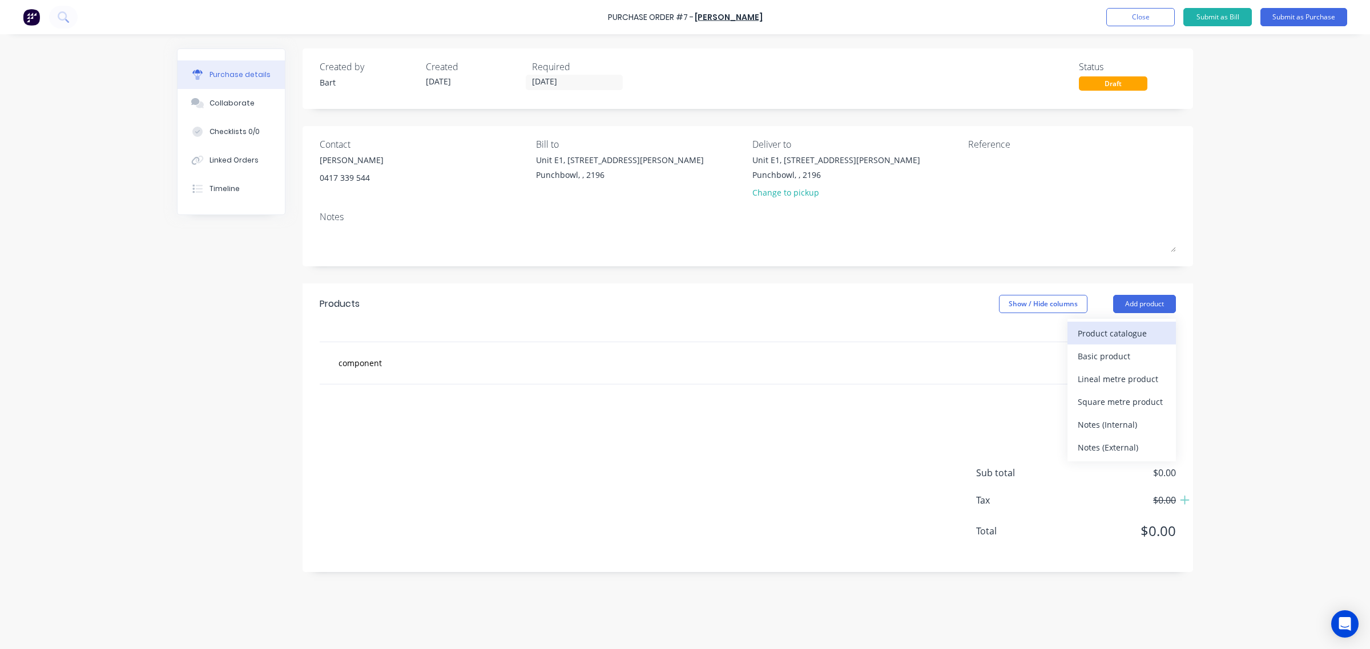
click at [1127, 338] on div "Product catalogue" at bounding box center [1121, 333] width 88 height 17
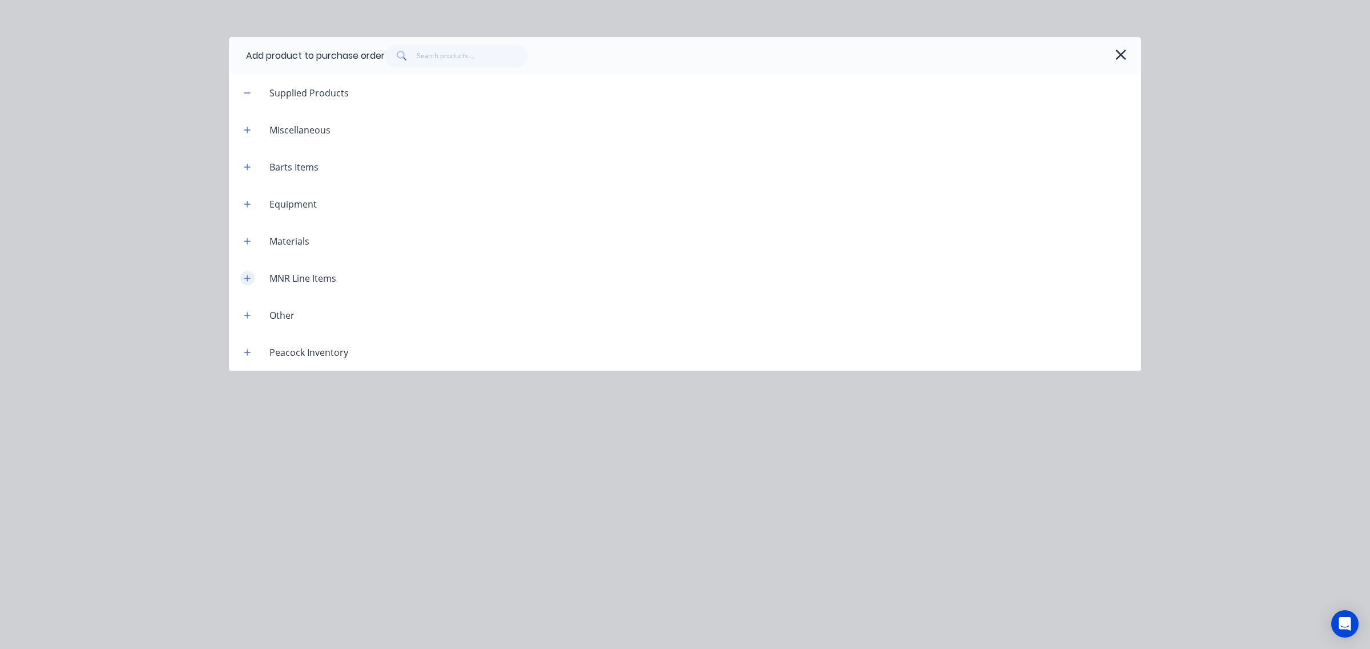
click at [246, 275] on icon "button" at bounding box center [247, 278] width 7 height 8
click at [321, 278] on div "MNR Line Items" at bounding box center [302, 279] width 85 height 14
click at [249, 277] on icon "button" at bounding box center [247, 278] width 7 height 8
click at [1117, 53] on icon "button" at bounding box center [1121, 55] width 12 height 16
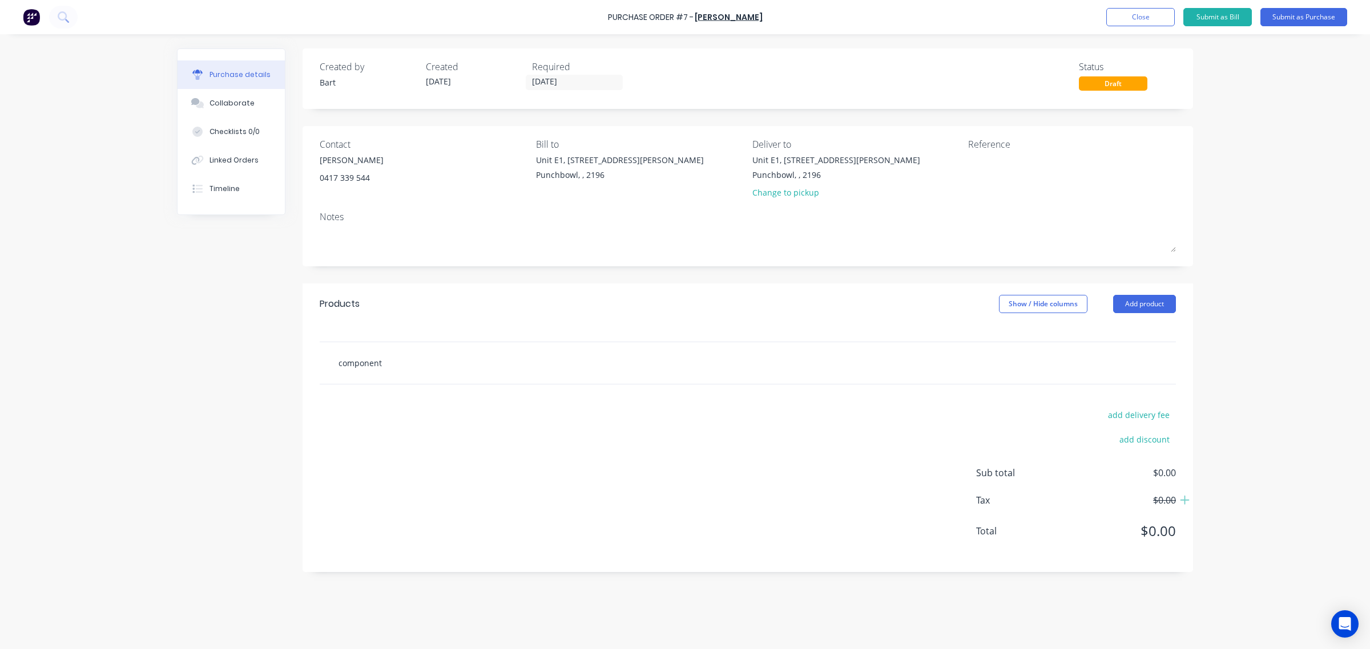
click at [392, 364] on input "component" at bounding box center [452, 363] width 228 height 23
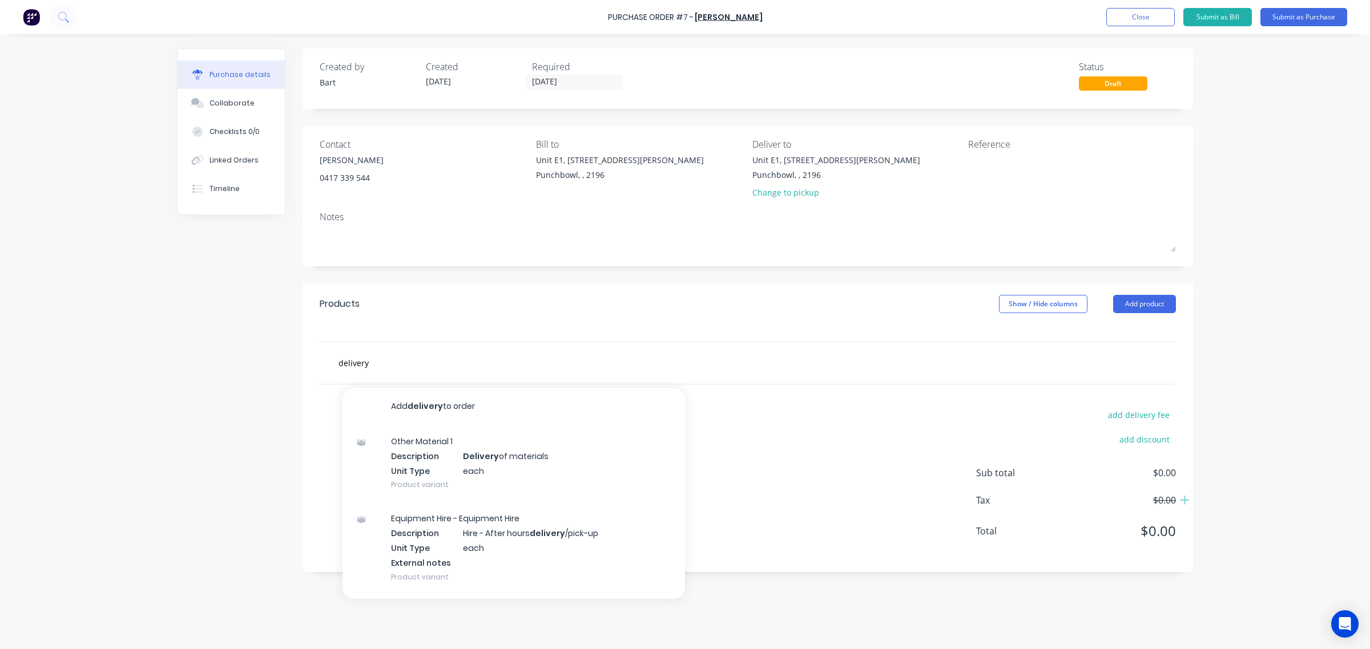
click at [829, 329] on div at bounding box center [747, 333] width 890 height 17
drag, startPoint x: 437, startPoint y: 363, endPoint x: 413, endPoint y: 371, distance: 25.8
click at [435, 363] on input "delivery" at bounding box center [452, 363] width 228 height 23
type input "d"
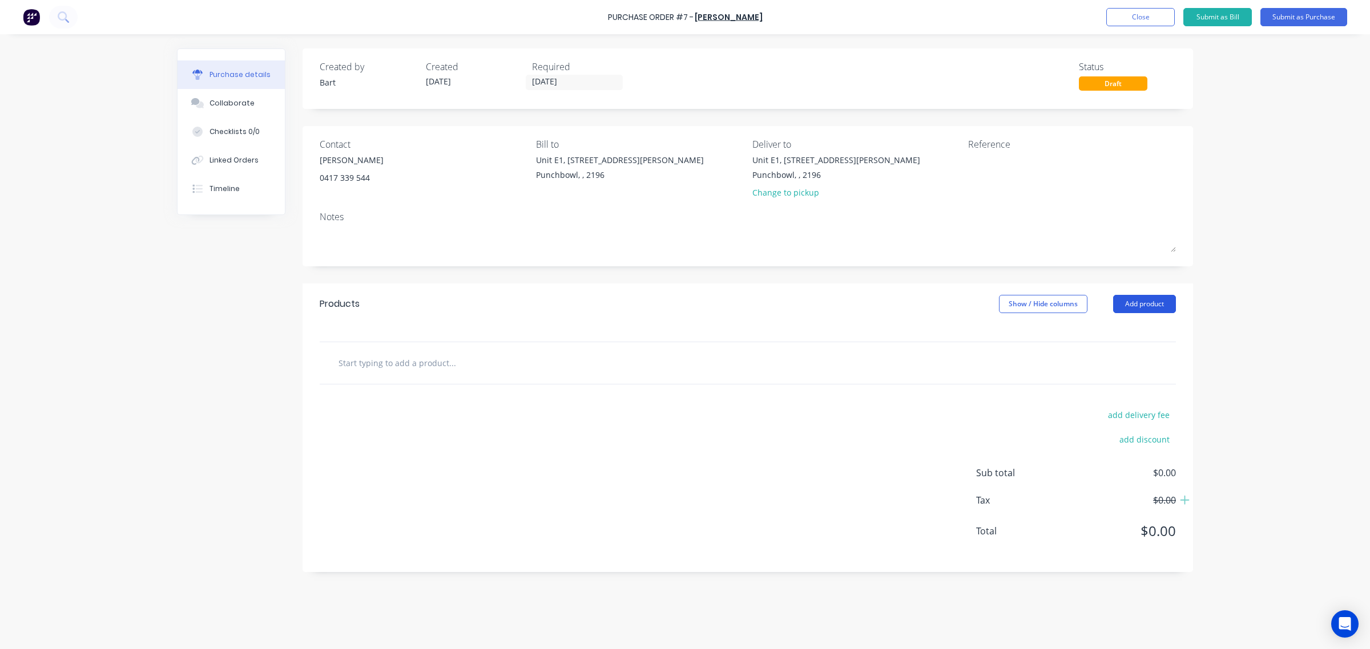
click at [1130, 306] on button "Add product" at bounding box center [1144, 304] width 63 height 18
click at [1110, 335] on div "Product catalogue" at bounding box center [1121, 333] width 88 height 17
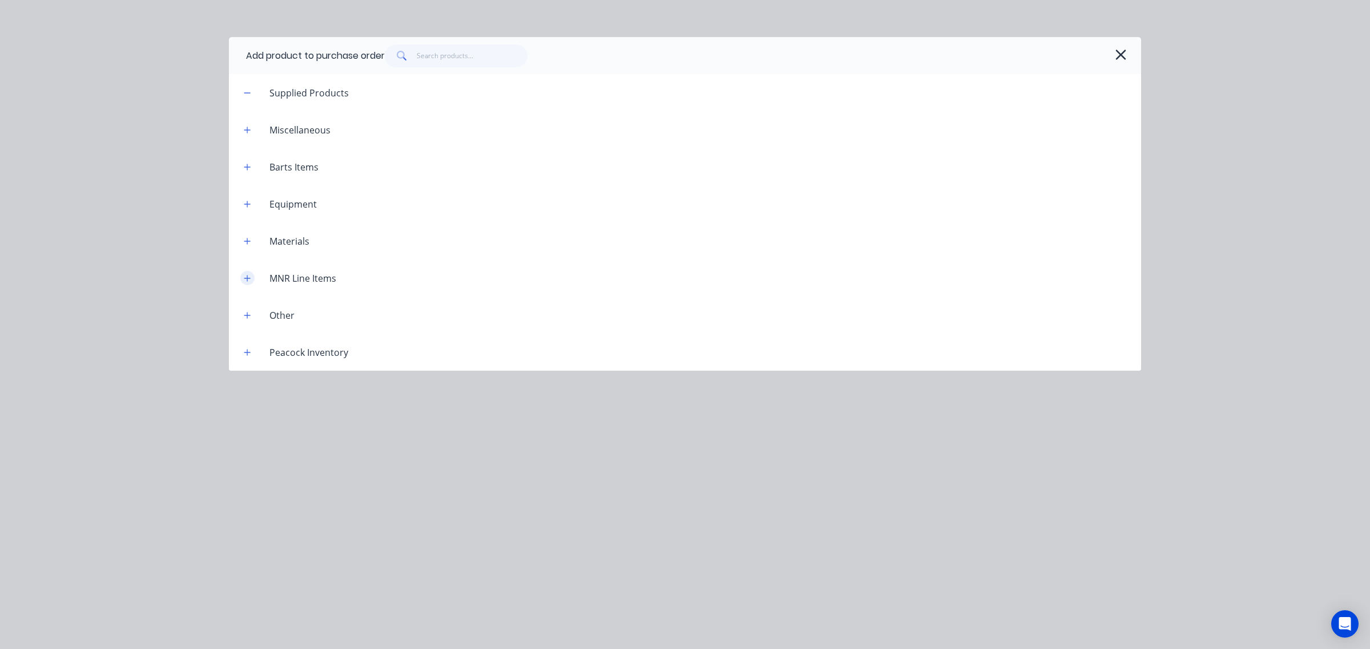
click at [250, 278] on icon "button" at bounding box center [247, 278] width 6 height 6
click at [249, 278] on icon "button" at bounding box center [247, 278] width 7 height 8
click at [246, 163] on icon "button" at bounding box center [247, 167] width 7 height 8
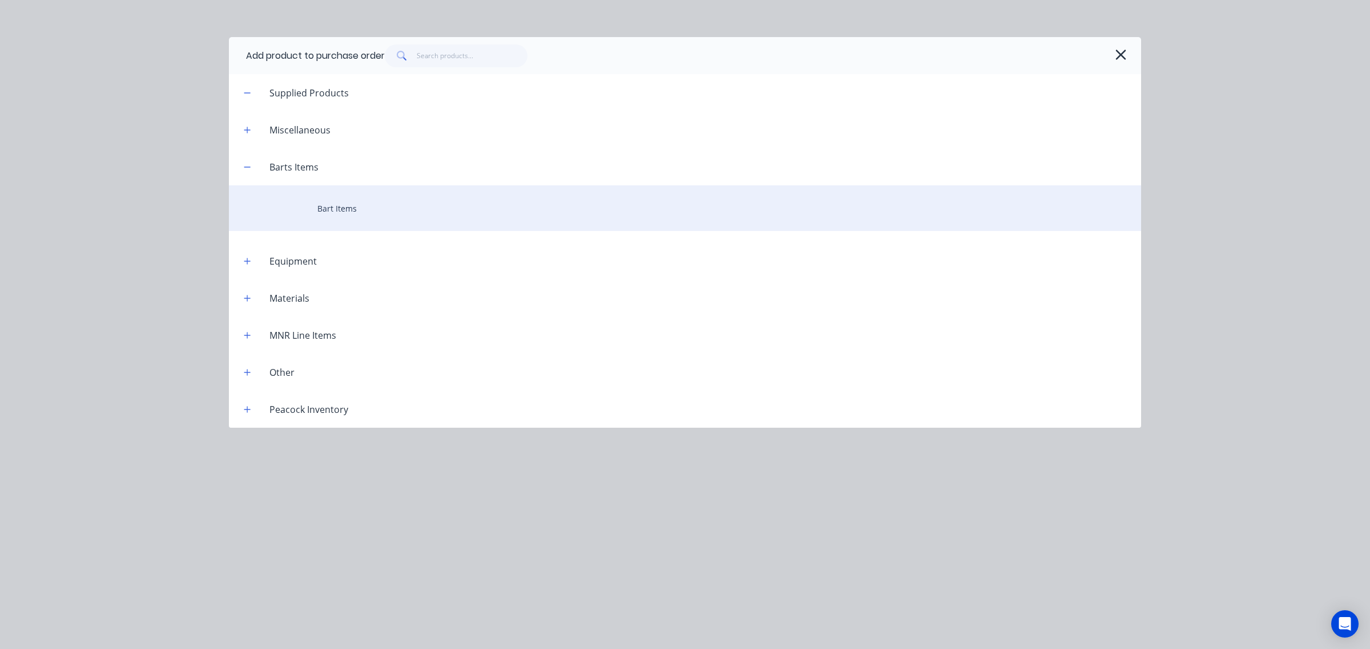
click at [346, 205] on div "Bart Items" at bounding box center [685, 208] width 912 height 46
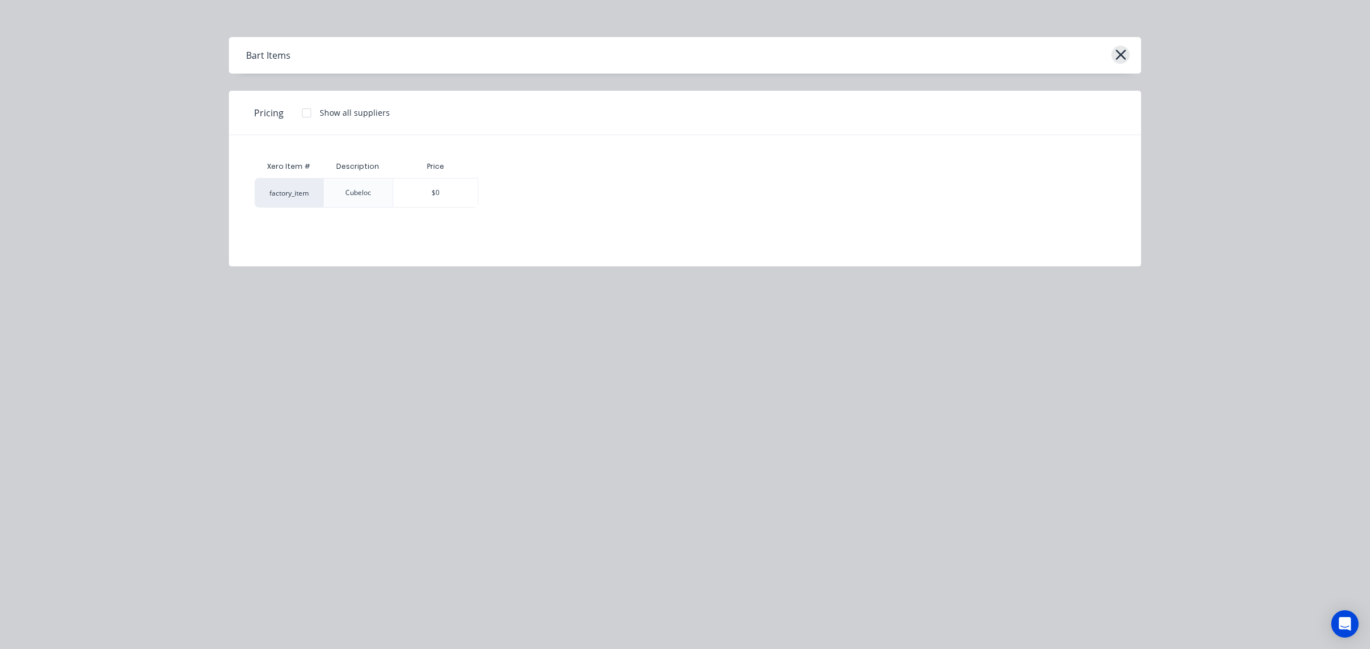
click at [1117, 60] on icon "button" at bounding box center [1121, 55] width 12 height 16
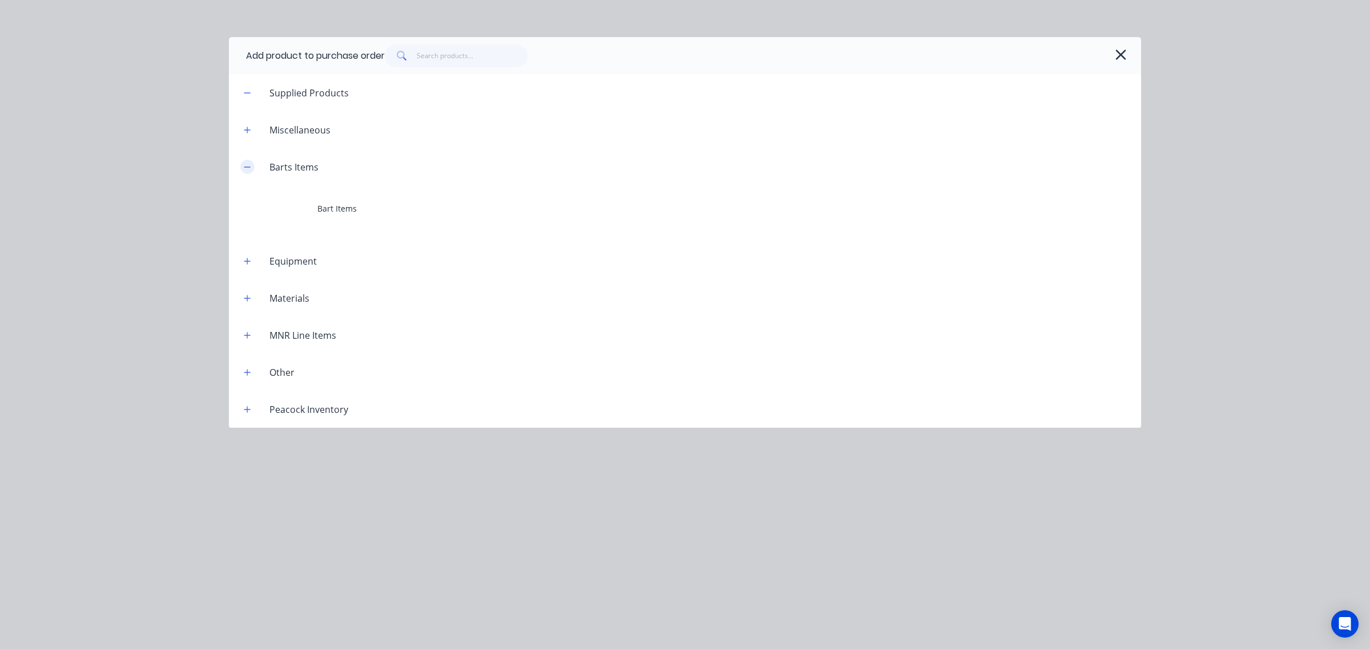
click at [241, 166] on button "button" at bounding box center [247, 167] width 14 height 14
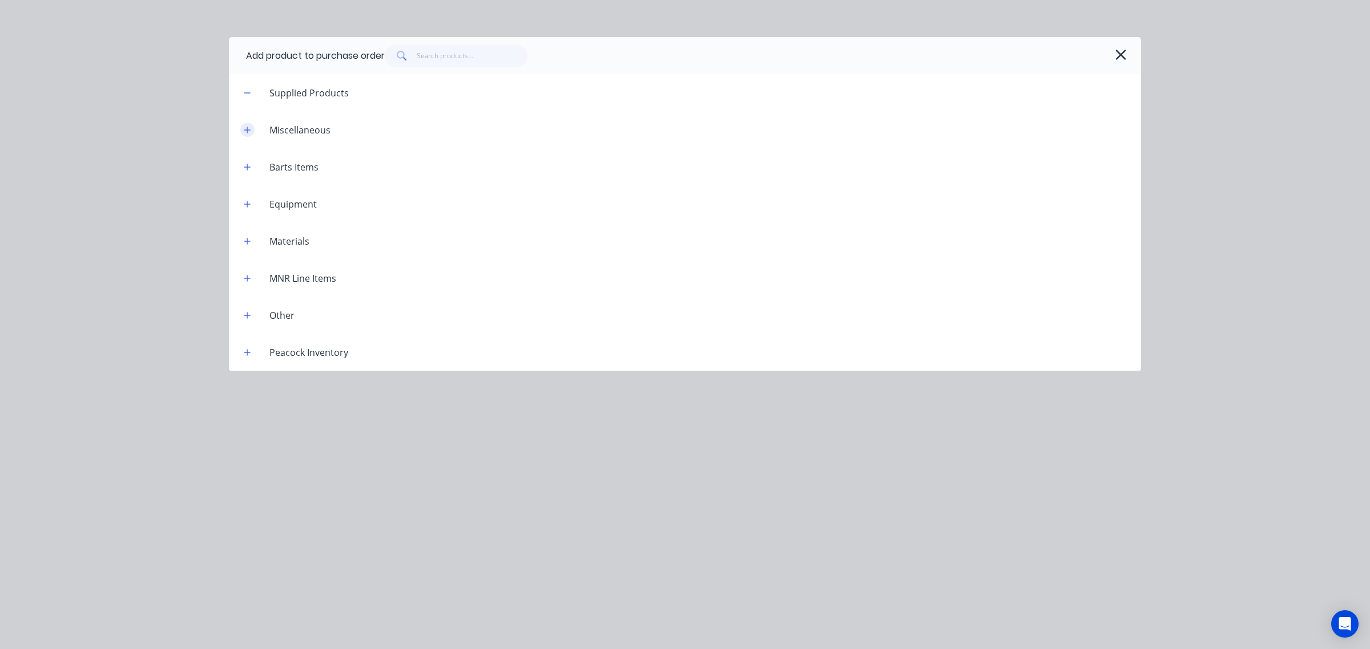
click at [247, 133] on icon "button" at bounding box center [247, 130] width 7 height 8
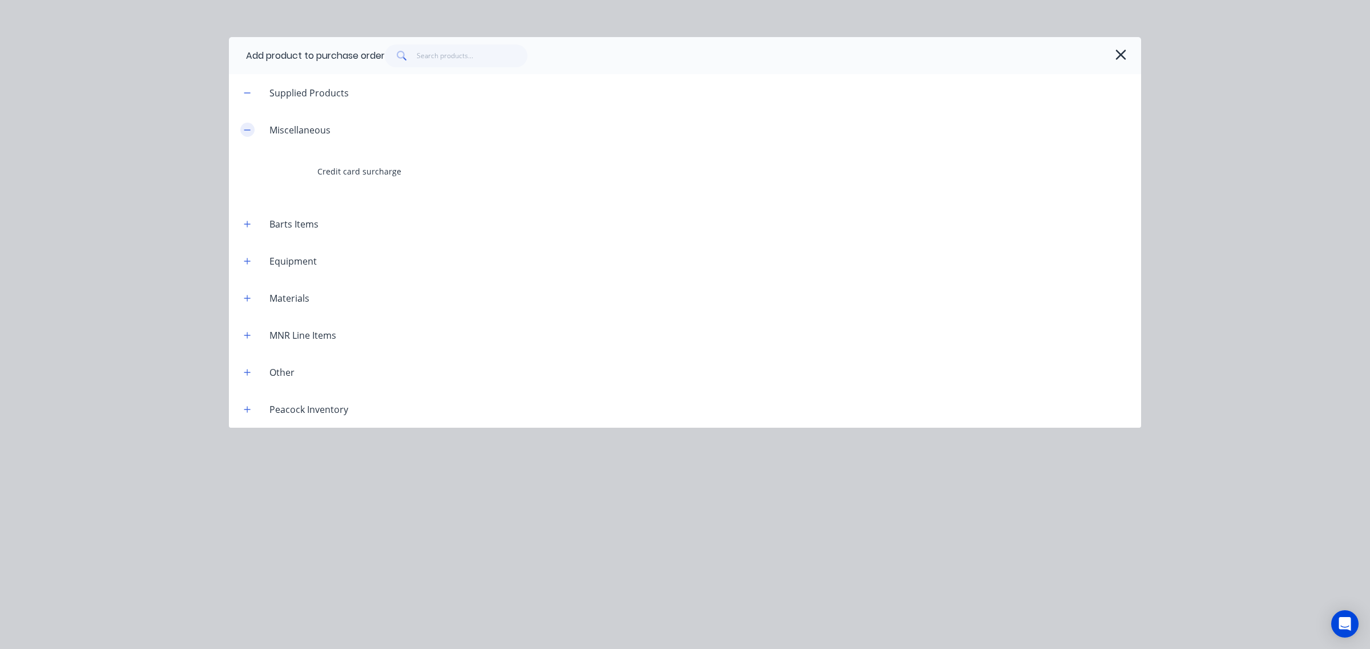
click at [247, 133] on icon "button" at bounding box center [247, 130] width 7 height 8
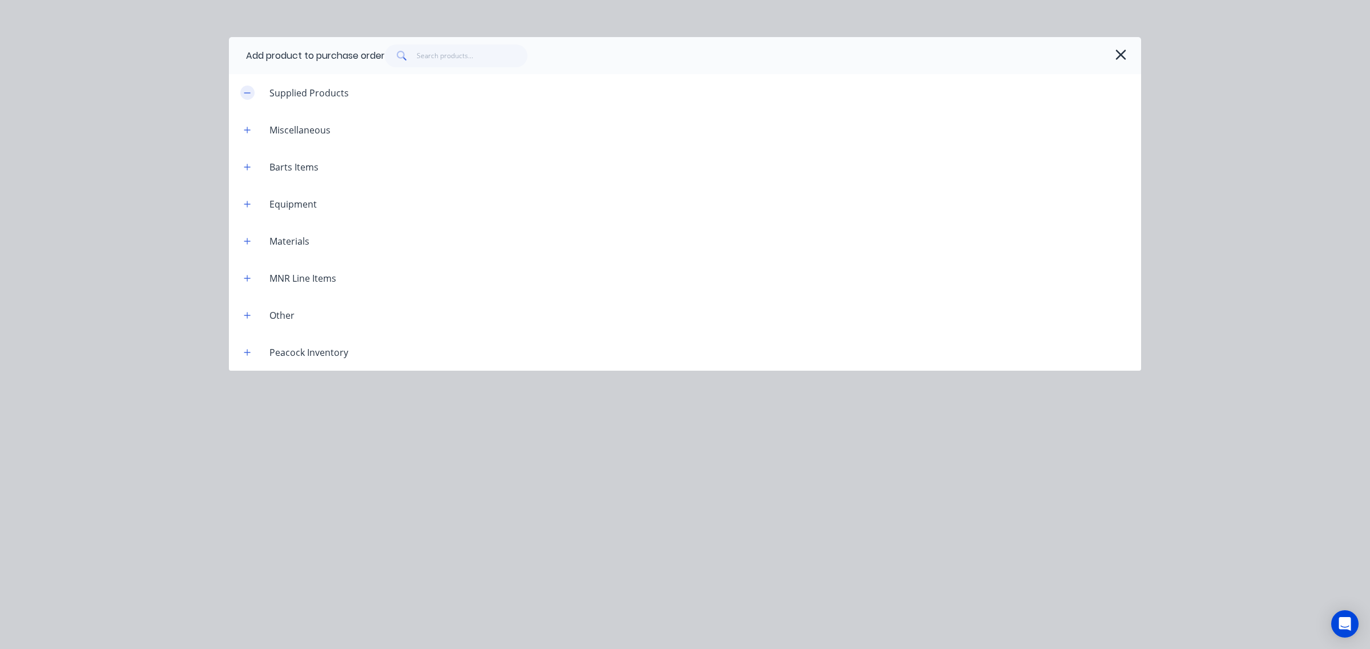
click at [251, 95] on button "button" at bounding box center [247, 93] width 14 height 14
click at [249, 97] on button "button" at bounding box center [247, 93] width 14 height 14
click at [251, 275] on button "button" at bounding box center [247, 278] width 14 height 14
click at [1119, 57] on icon "button" at bounding box center [1121, 55] width 12 height 16
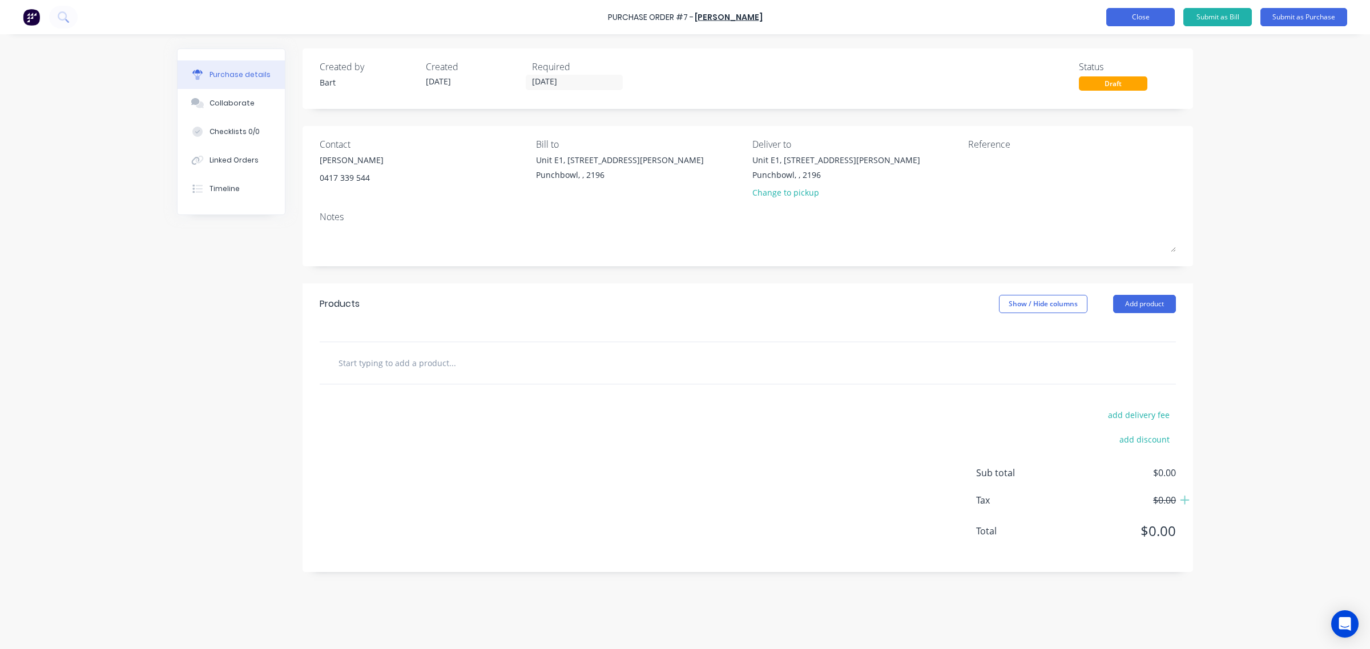
click at [1150, 21] on button "Close" at bounding box center [1140, 17] width 68 height 18
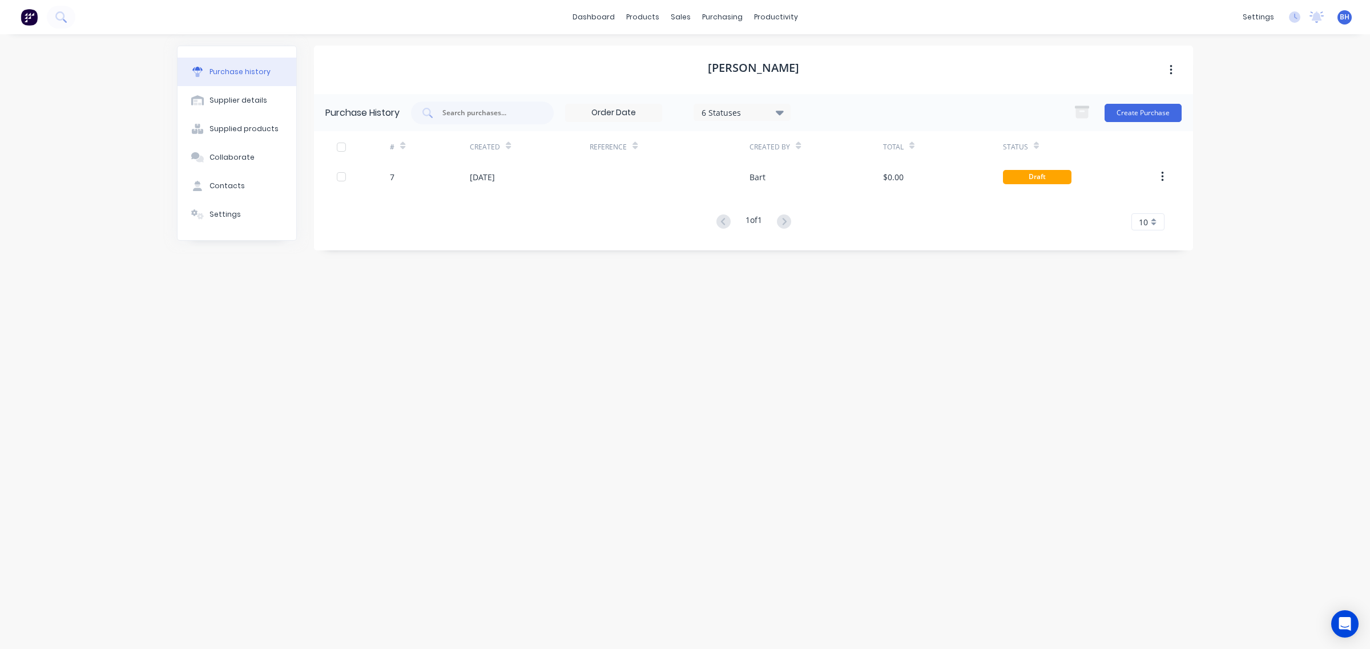
click at [1173, 67] on button "button" at bounding box center [1170, 70] width 27 height 21
click at [991, 75] on div "alex duffy Archive" at bounding box center [753, 70] width 879 height 49
click at [709, 55] on div "Sales Orders" at bounding box center [722, 55] width 47 height 10
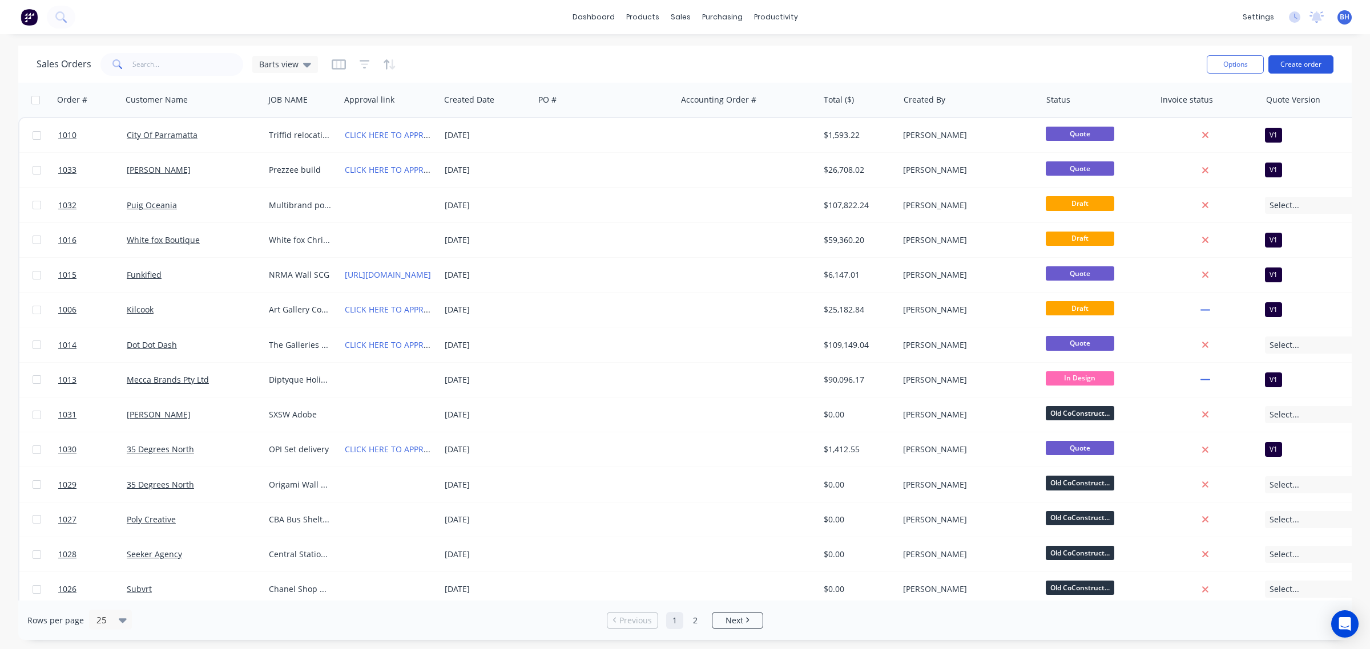
click at [1290, 64] on button "Create order" at bounding box center [1300, 64] width 65 height 18
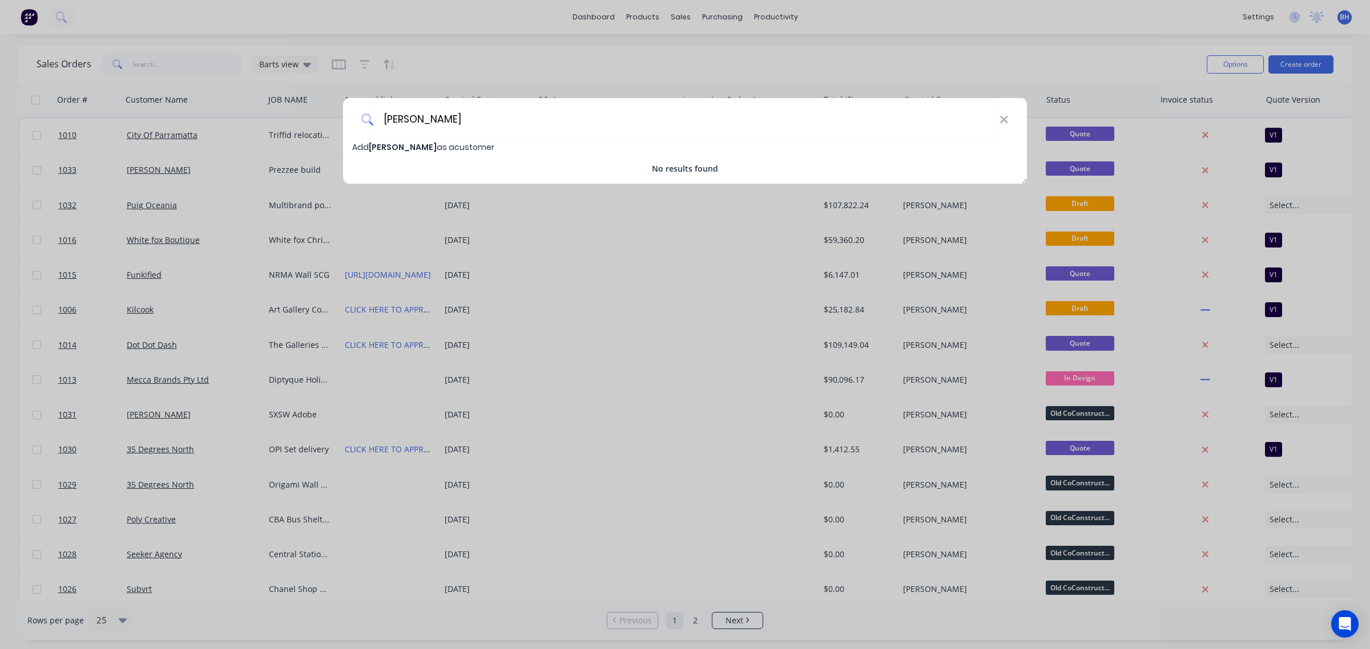
type input "alex duffy"
click at [388, 146] on span "alex duffy" at bounding box center [403, 147] width 68 height 11
select select "AU"
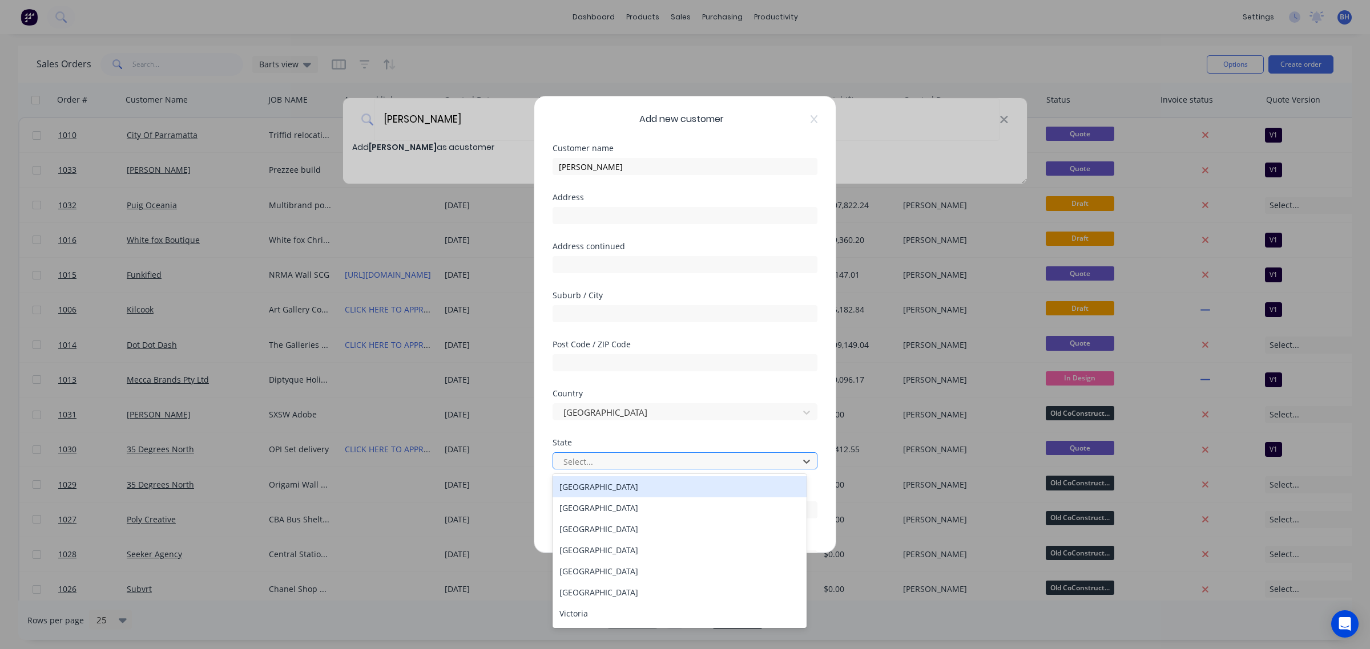
click at [591, 457] on div at bounding box center [677, 462] width 231 height 14
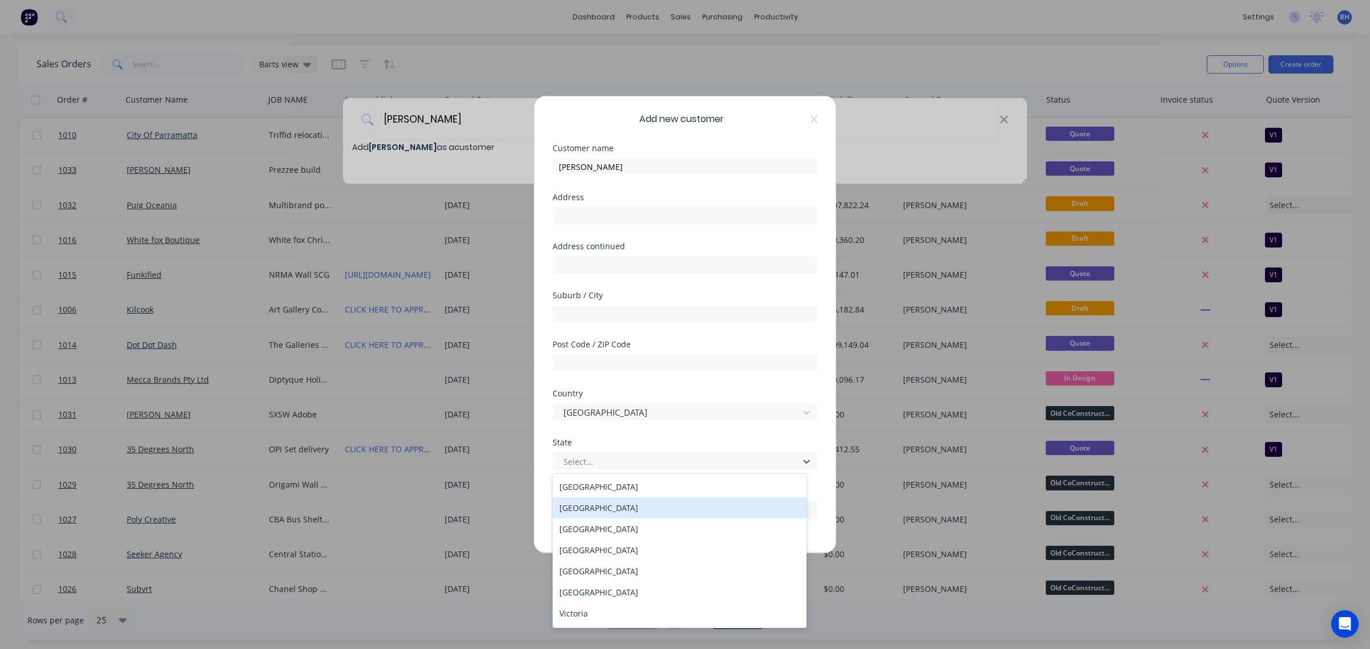
click at [599, 506] on div "New South Wales" at bounding box center [679, 508] width 254 height 21
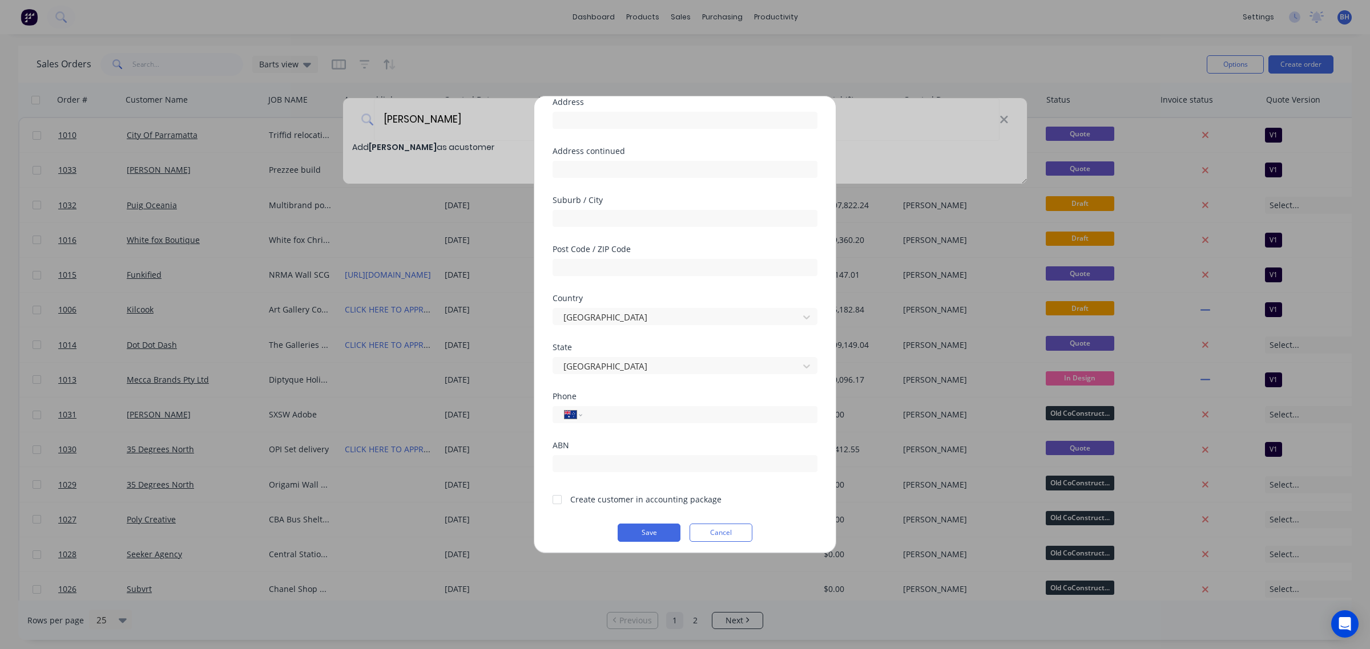
scroll to position [100, 0]
click at [637, 531] on button "Save" at bounding box center [648, 528] width 63 height 18
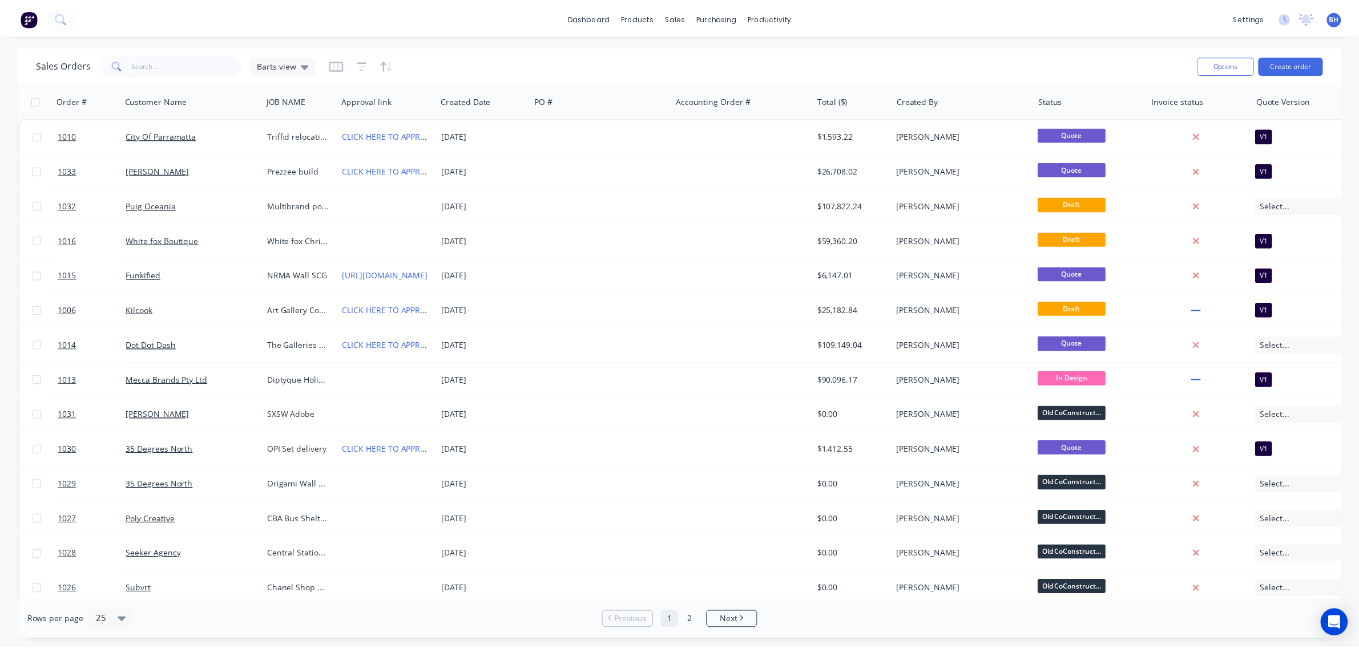
scroll to position [3, 0]
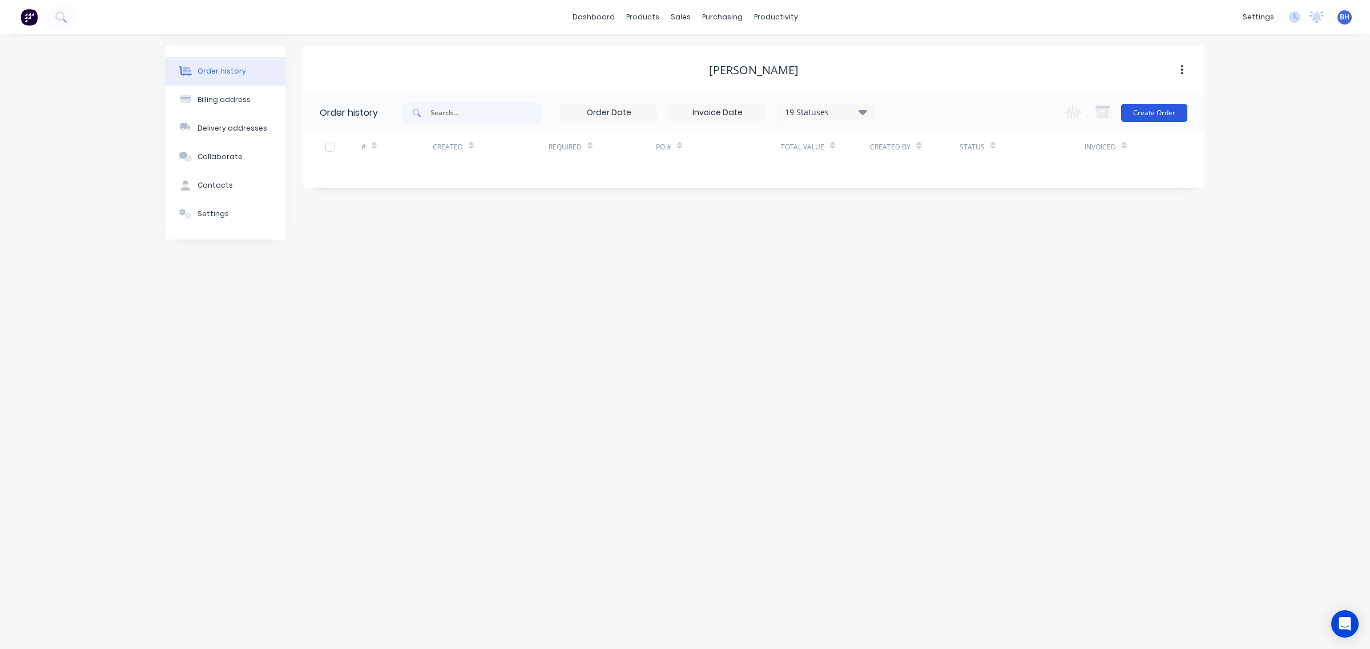
click at [1141, 114] on button "Create Order" at bounding box center [1154, 113] width 66 height 18
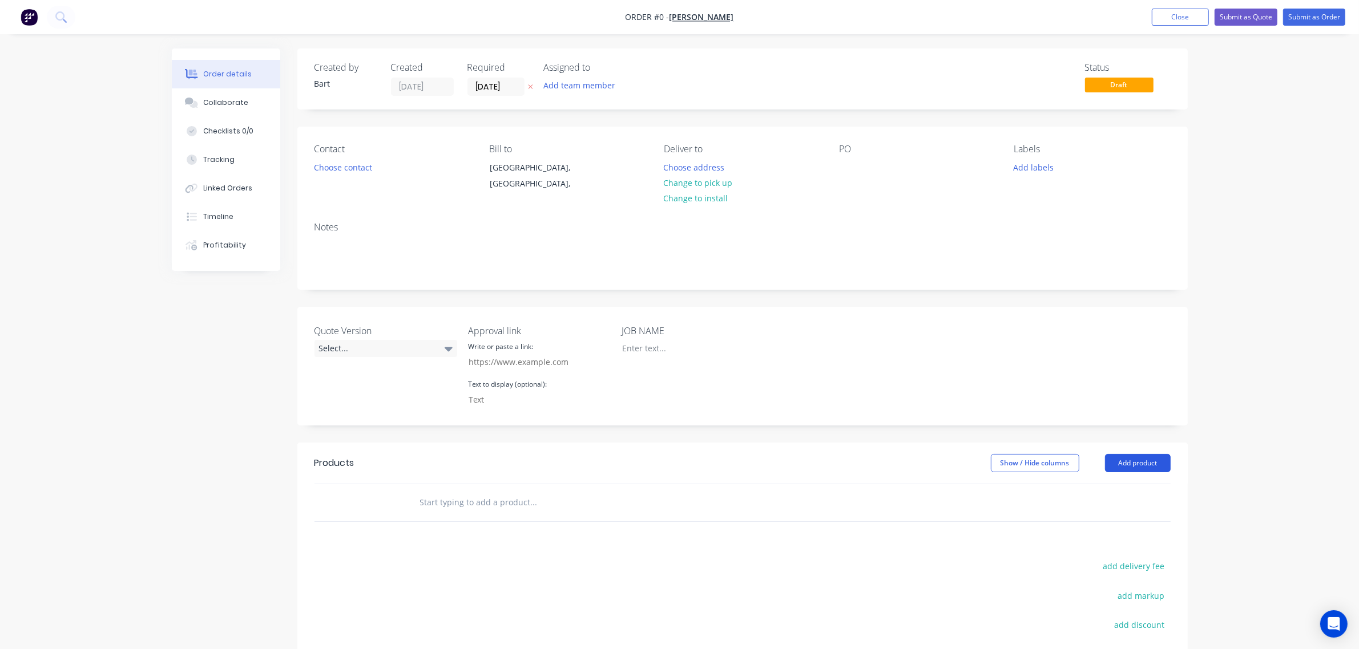
click at [1153, 463] on button "Add product" at bounding box center [1138, 463] width 66 height 18
drag, startPoint x: 459, startPoint y: 515, endPoint x: 463, endPoint y: 509, distance: 6.7
click at [461, 511] on div at bounding box center [611, 503] width 411 height 37
click at [463, 508] on input "text" at bounding box center [533, 502] width 228 height 23
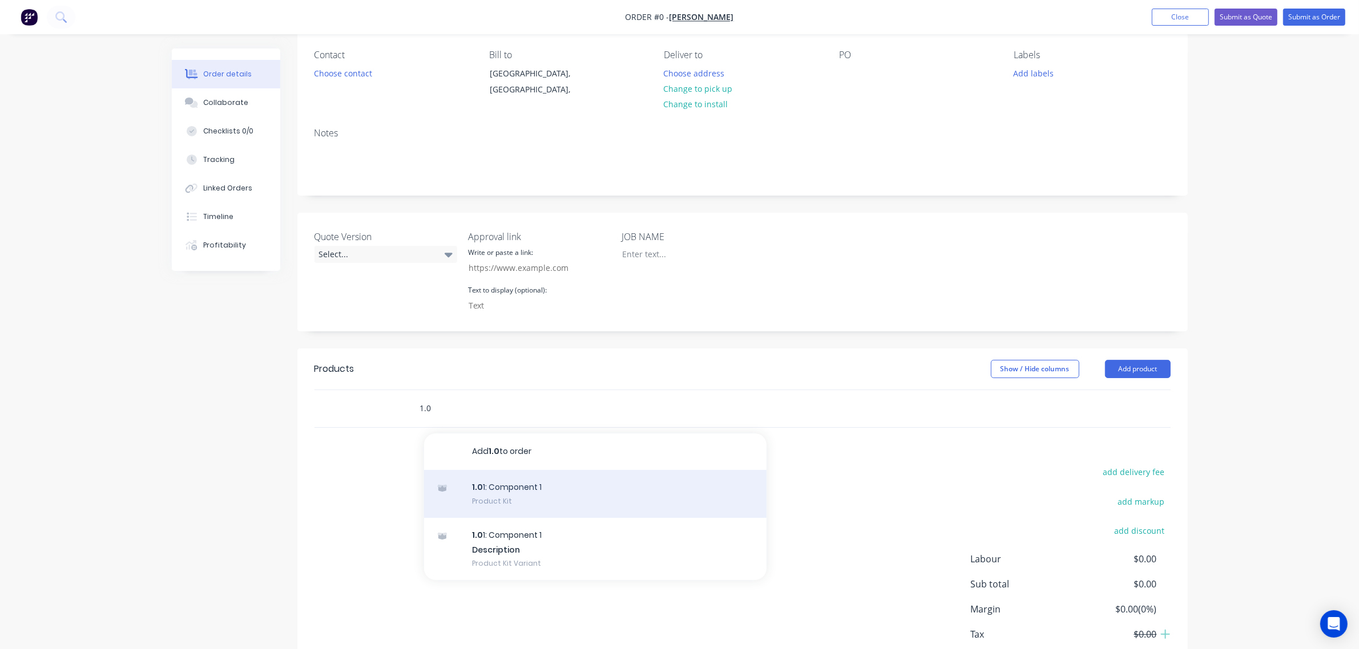
type input "1.0"
click at [515, 495] on div "1.0 1: Component 1 Product Kit" at bounding box center [595, 494] width 342 height 48
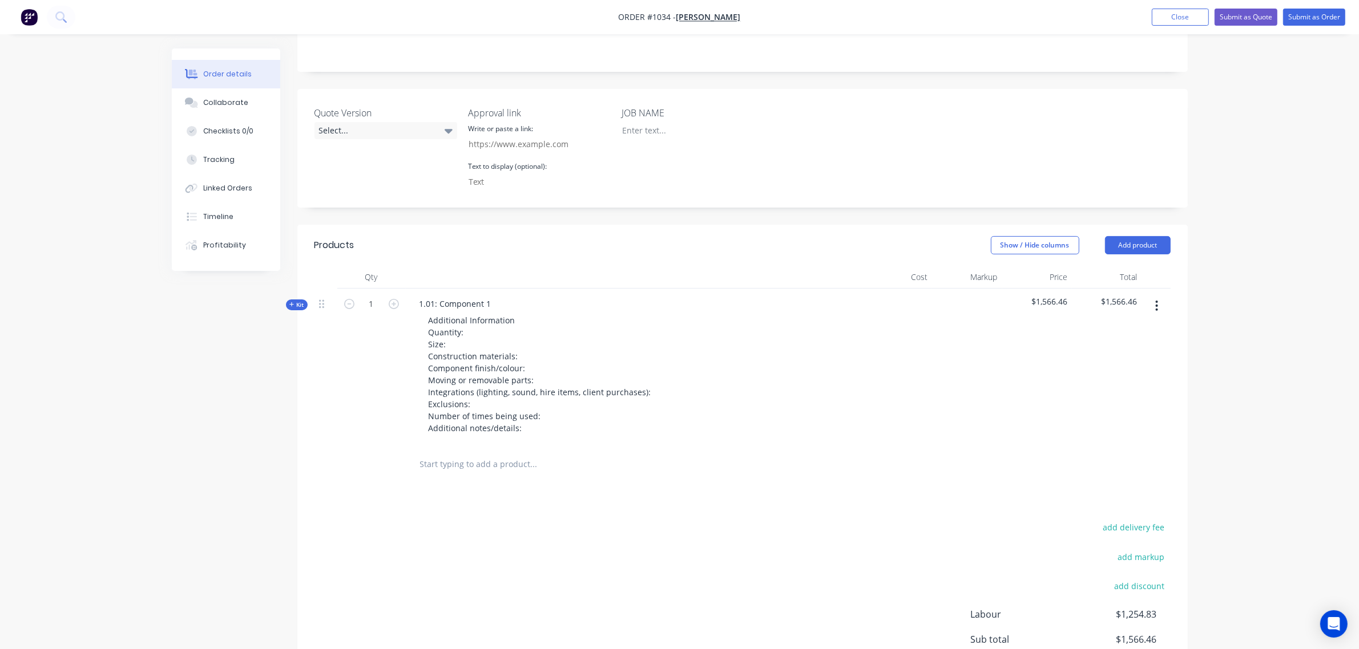
scroll to position [237, 0]
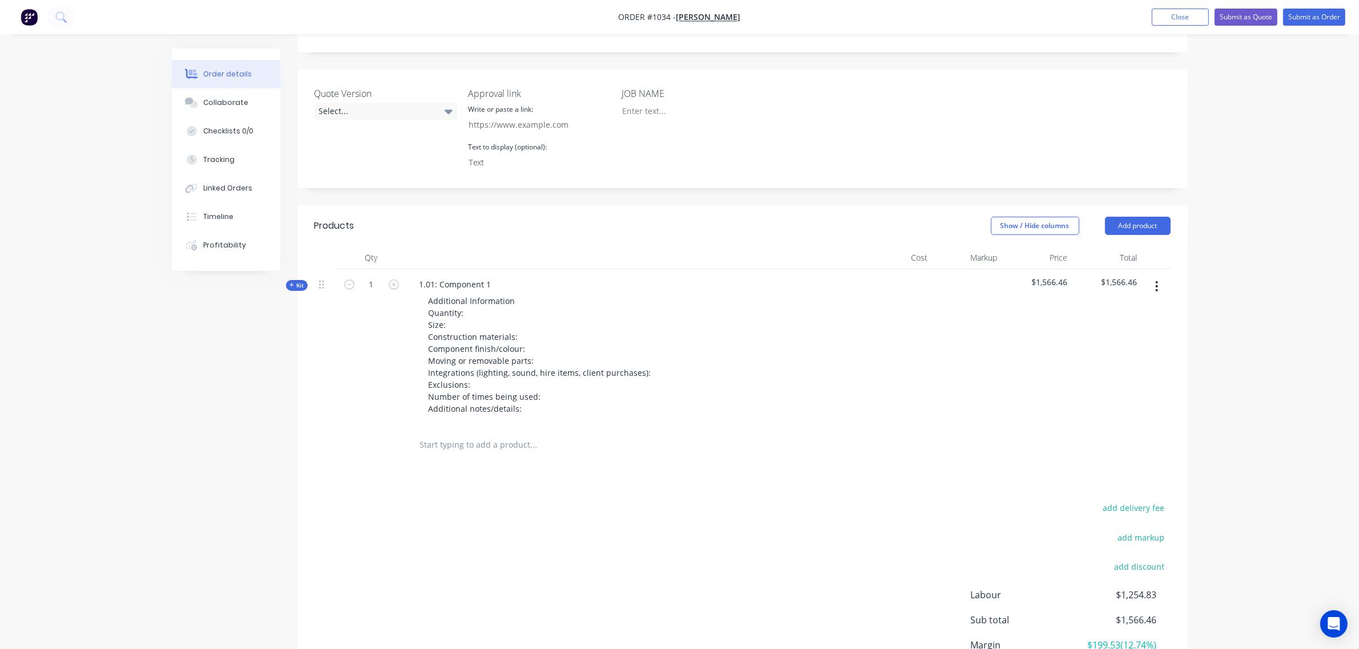
click at [304, 284] on span "Kit" at bounding box center [296, 285] width 15 height 9
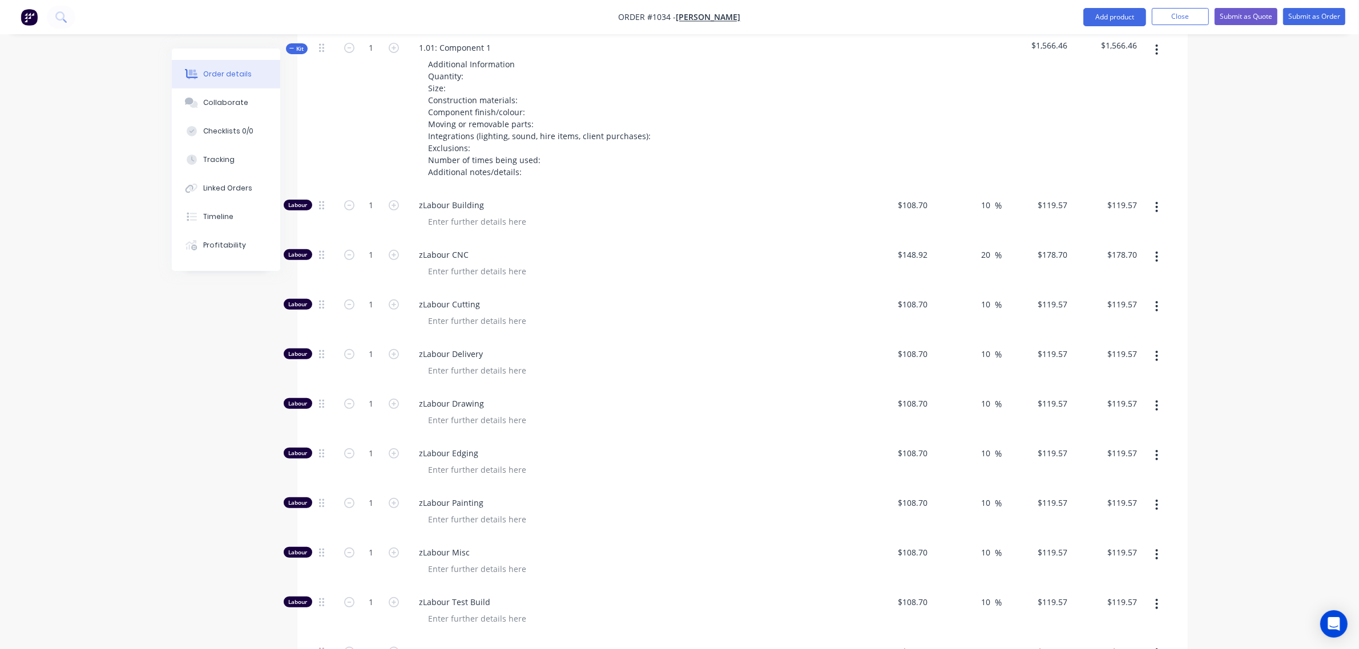
scroll to position [475, 0]
click at [366, 207] on input "1" at bounding box center [372, 204] width 30 height 17
type input "8"
click at [366, 207] on input "8" at bounding box center [372, 204] width 30 height 17
click at [366, 207] on input "text" at bounding box center [372, 204] width 30 height 17
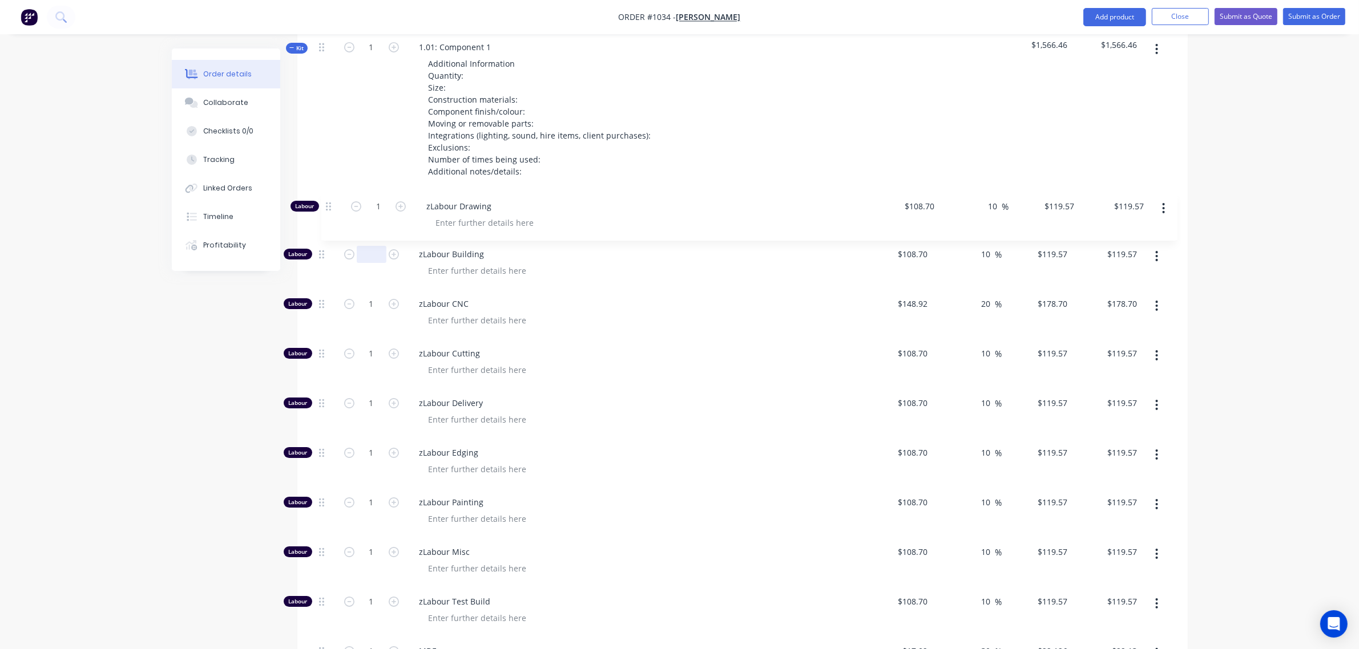
drag, startPoint x: 321, startPoint y: 402, endPoint x: 330, endPoint y: 197, distance: 205.1
click at [330, 197] on div "Labour zLabour Building $108.70 $108.70 10 10 % $119.57 $119.57 $119.57 $119.57…" at bounding box center [742, 576] width 856 height 775
click at [360, 204] on input "1" at bounding box center [372, 204] width 30 height 17
type input "8"
type input "$956.56"
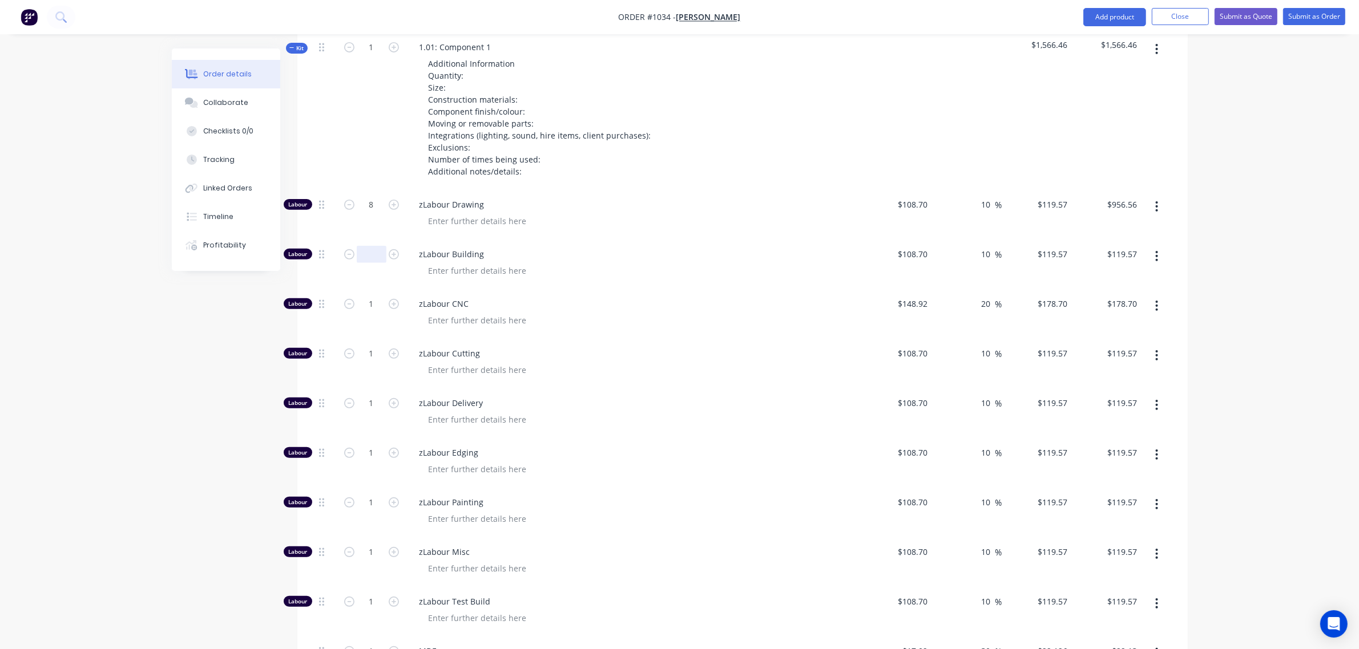
click at [365, 259] on input "text" at bounding box center [372, 254] width 30 height 17
type input "16"
type input "$1,913.12"
click at [370, 312] on input "1" at bounding box center [372, 304] width 30 height 17
type input "2"
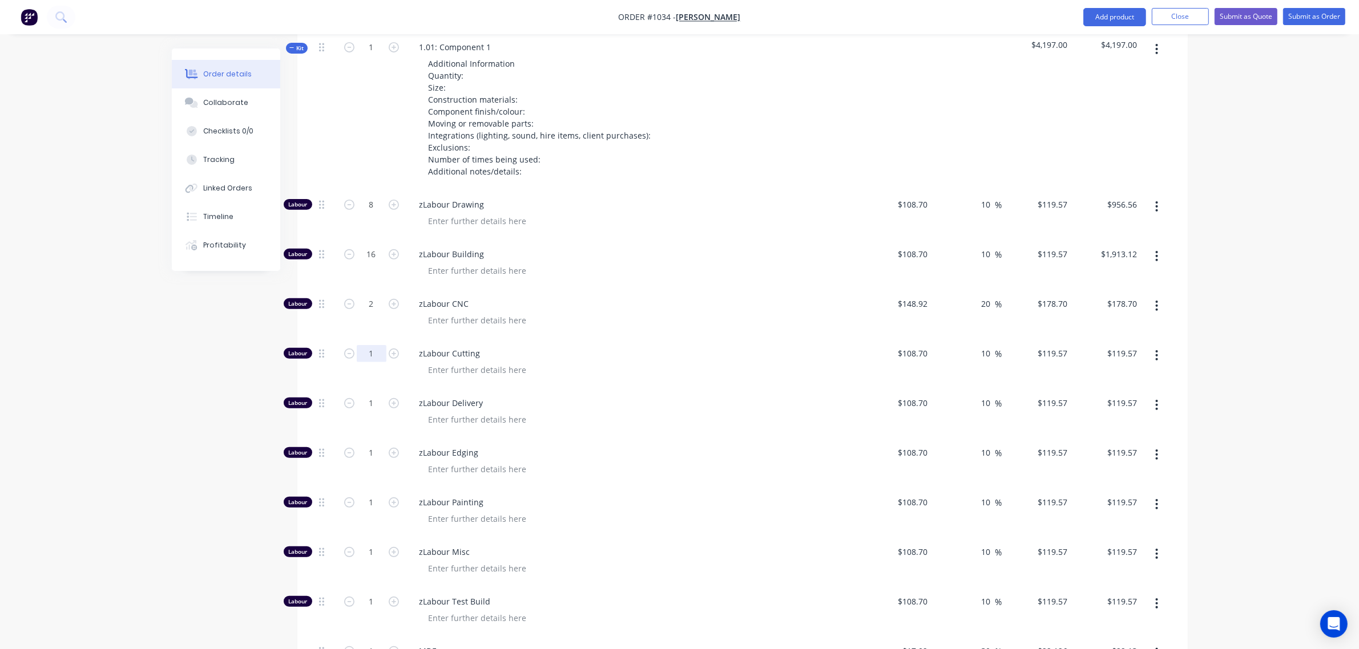
type input "$357.40"
click at [370, 352] on input "1" at bounding box center [372, 353] width 30 height 17
type input "3"
type input "$358.71"
click at [372, 409] on input "1" at bounding box center [372, 403] width 30 height 17
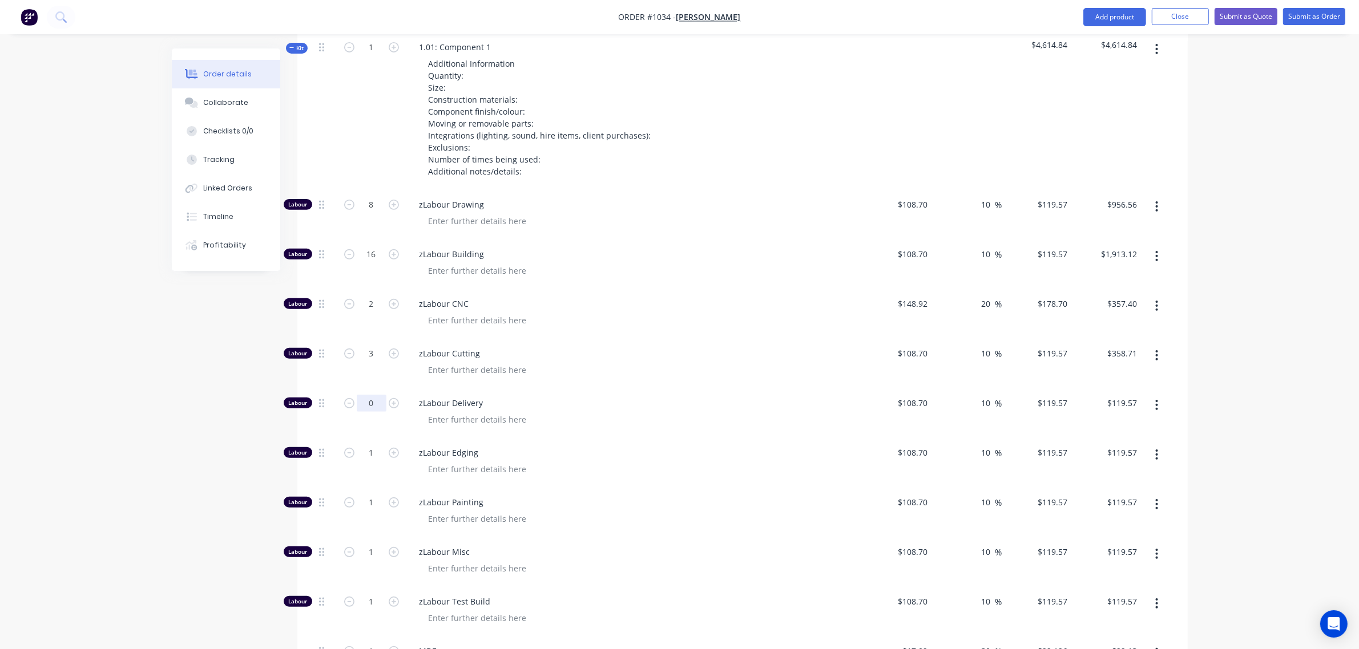
click at [368, 408] on input "0" at bounding box center [372, 403] width 30 height 17
type input "2"
type input "$239.14"
click at [366, 450] on input "1" at bounding box center [372, 453] width 30 height 17
type input "0"
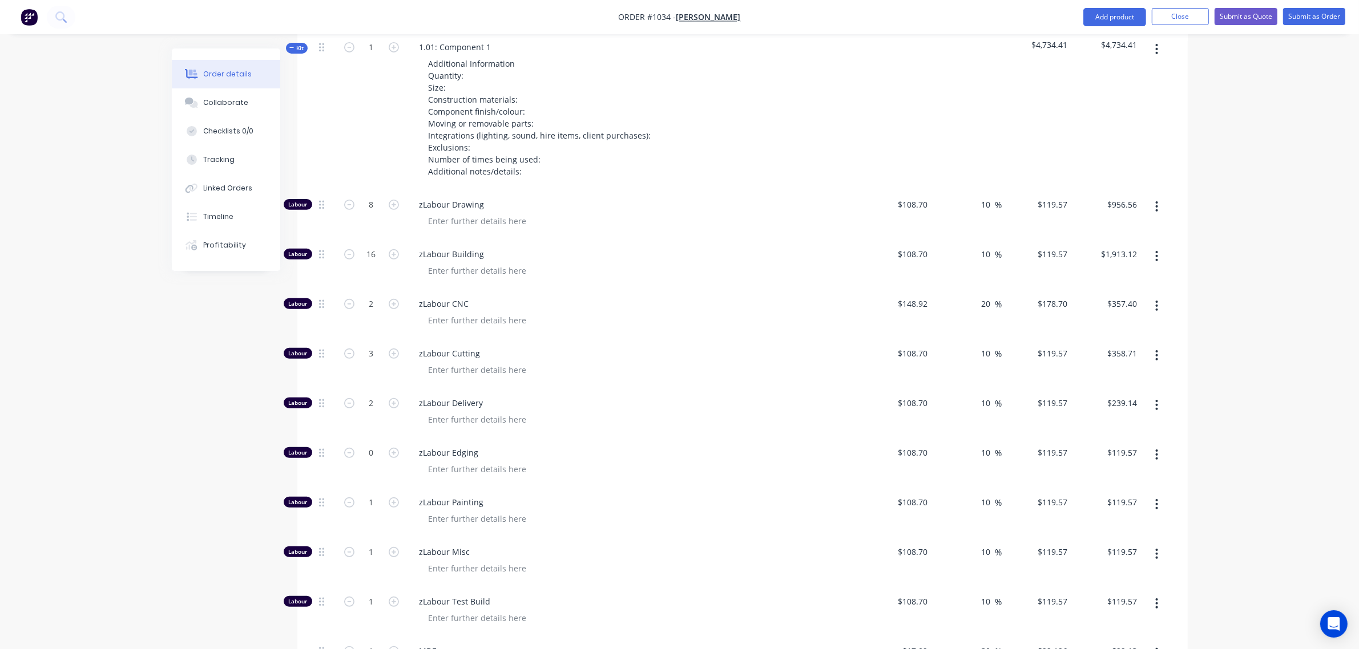
type input "$0.00"
click at [354, 505] on button "button" at bounding box center [349, 501] width 15 height 12
type input "0"
type input "$0.00"
click at [365, 497] on input "0" at bounding box center [372, 502] width 30 height 17
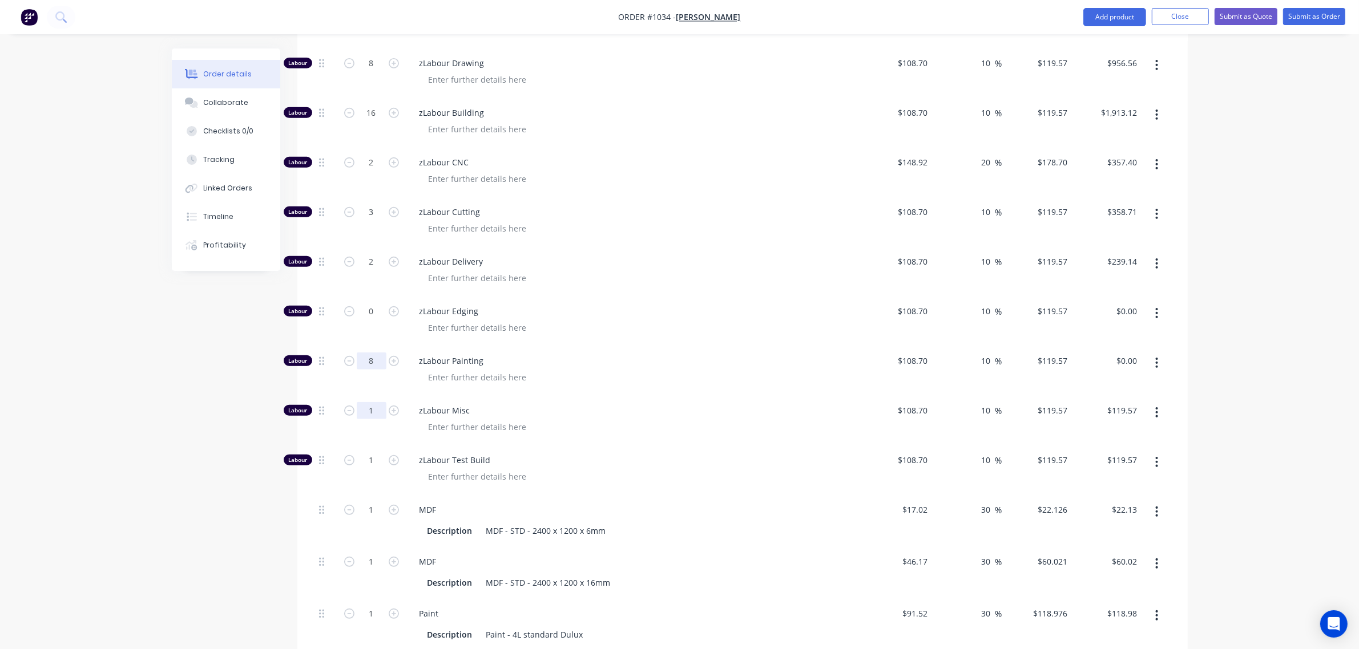
type input "8"
type input "$956.56"
click at [360, 417] on input "1" at bounding box center [372, 410] width 30 height 17
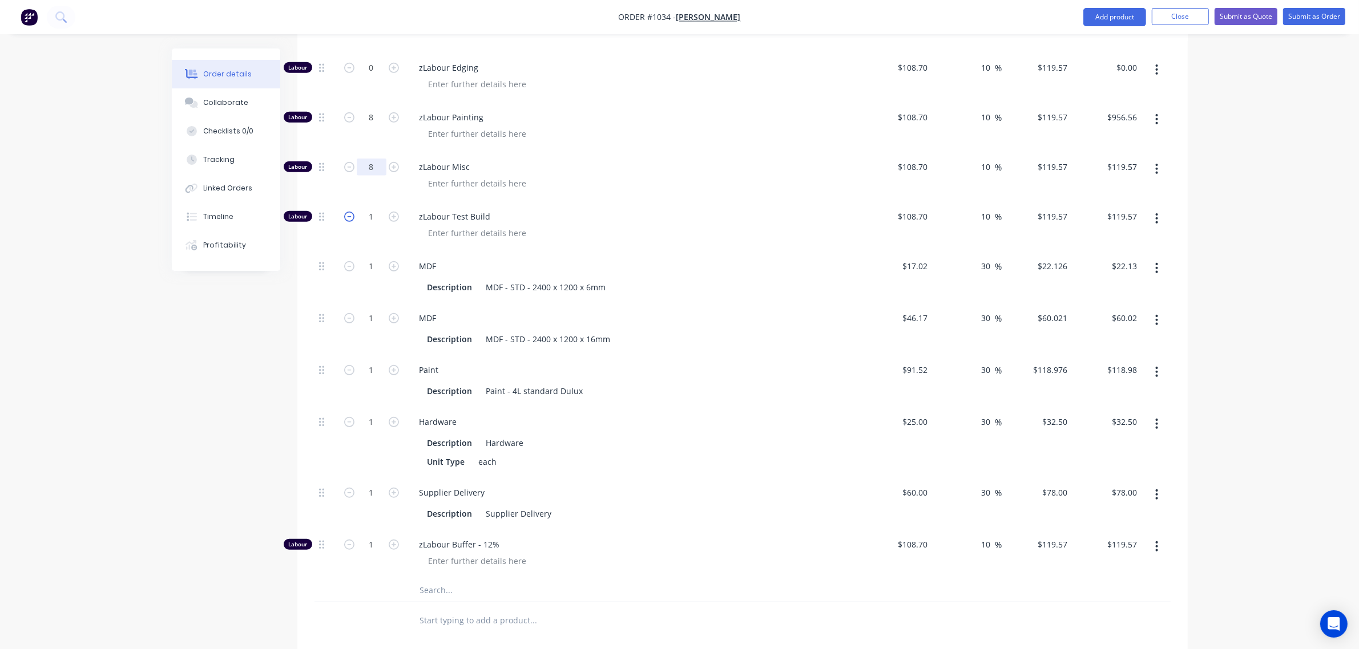
scroll to position [857, 0]
type input "8"
type input "$956.56"
click at [357, 216] on input "1" at bounding box center [372, 219] width 30 height 17
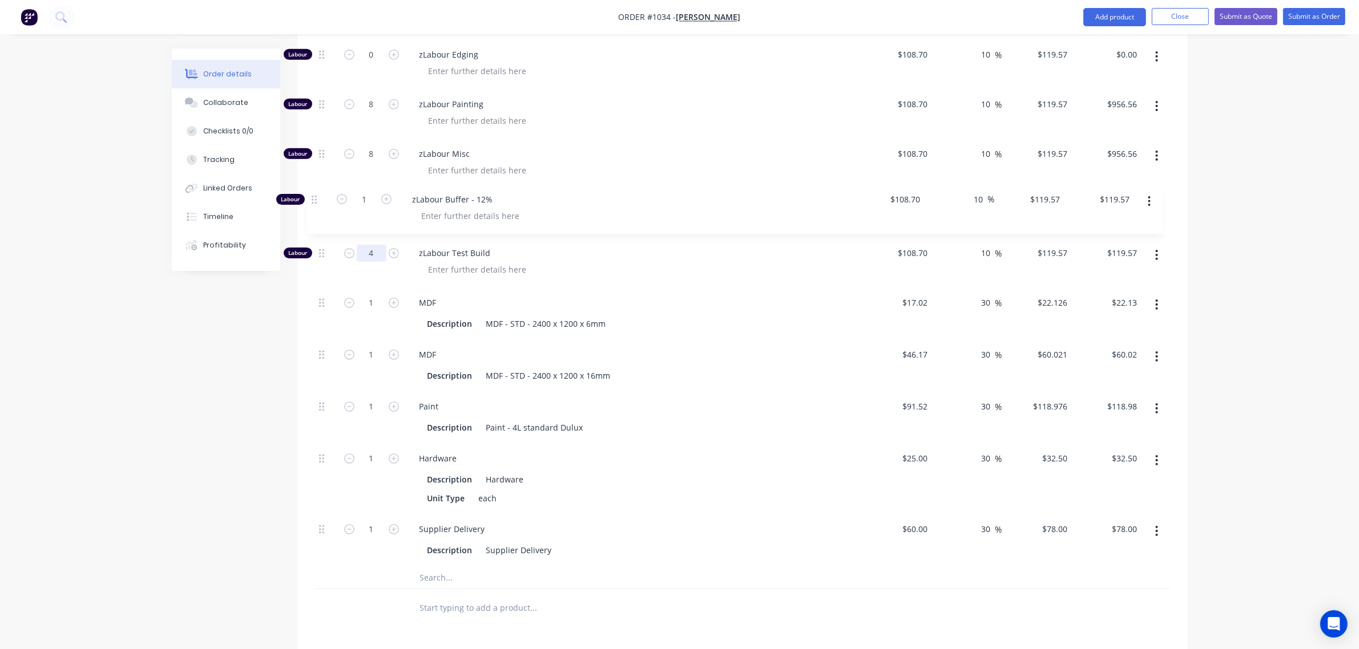
scroll to position [871, 0]
drag, startPoint x: 322, startPoint y: 409, endPoint x: 471, endPoint y: 252, distance: 216.4
click at [322, 267] on div "Labour 8 zLabour Drawing $108.70 $108.70 10 10 % $119.57 $119.57 $956.56 $956.5…" at bounding box center [742, 180] width 856 height 775
type input "4"
click at [366, 254] on input "1" at bounding box center [372, 255] width 30 height 17
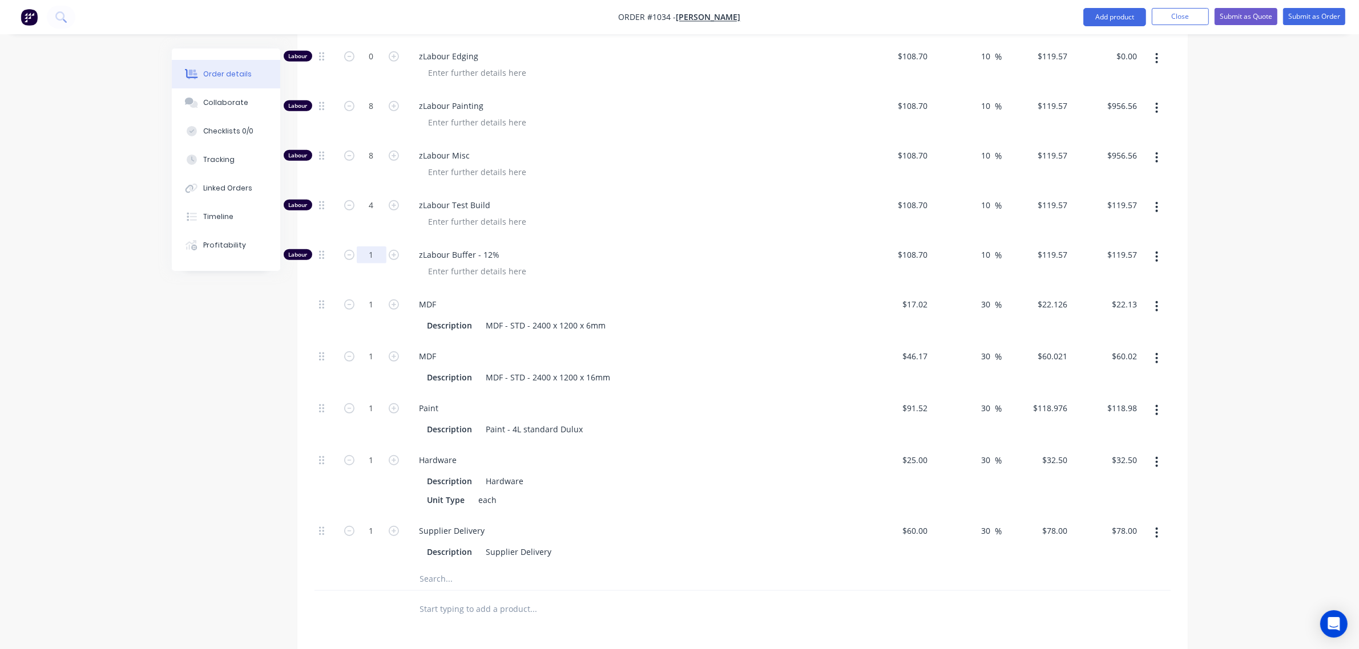
type input "$478.28"
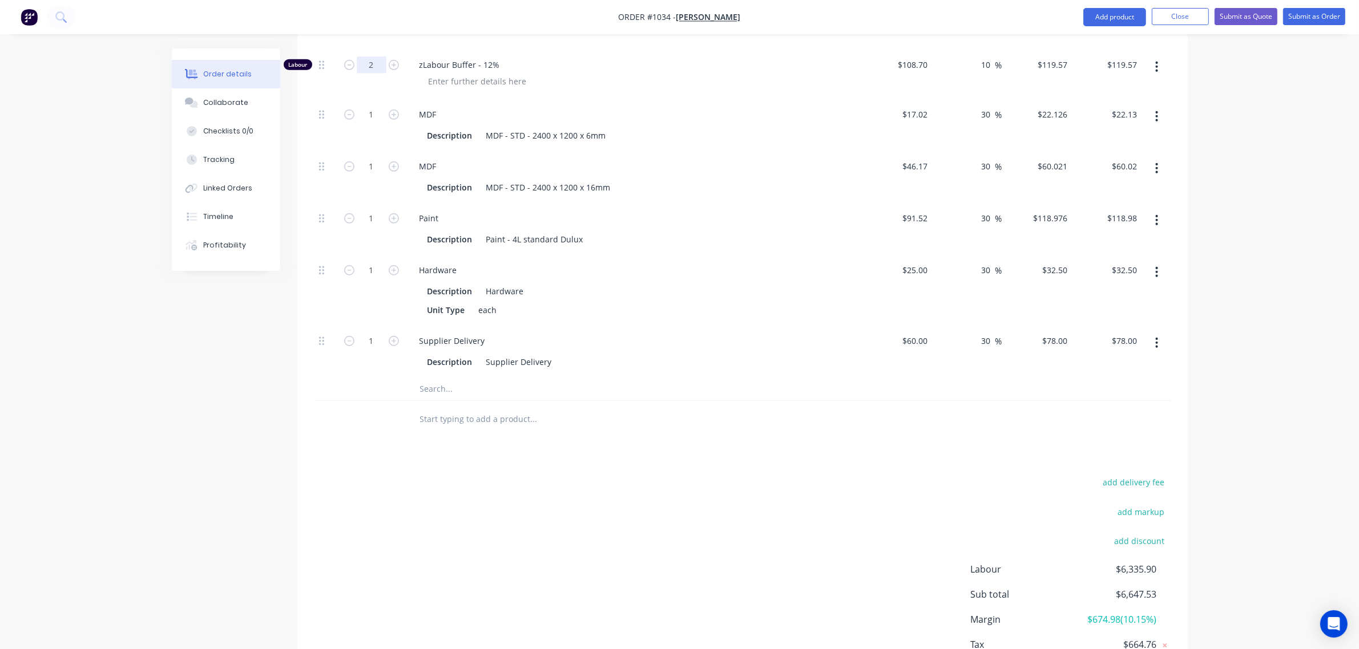
scroll to position [1062, 0]
type input "2"
type input "$239.14"
click at [461, 417] on input "text" at bounding box center [533, 418] width 228 height 23
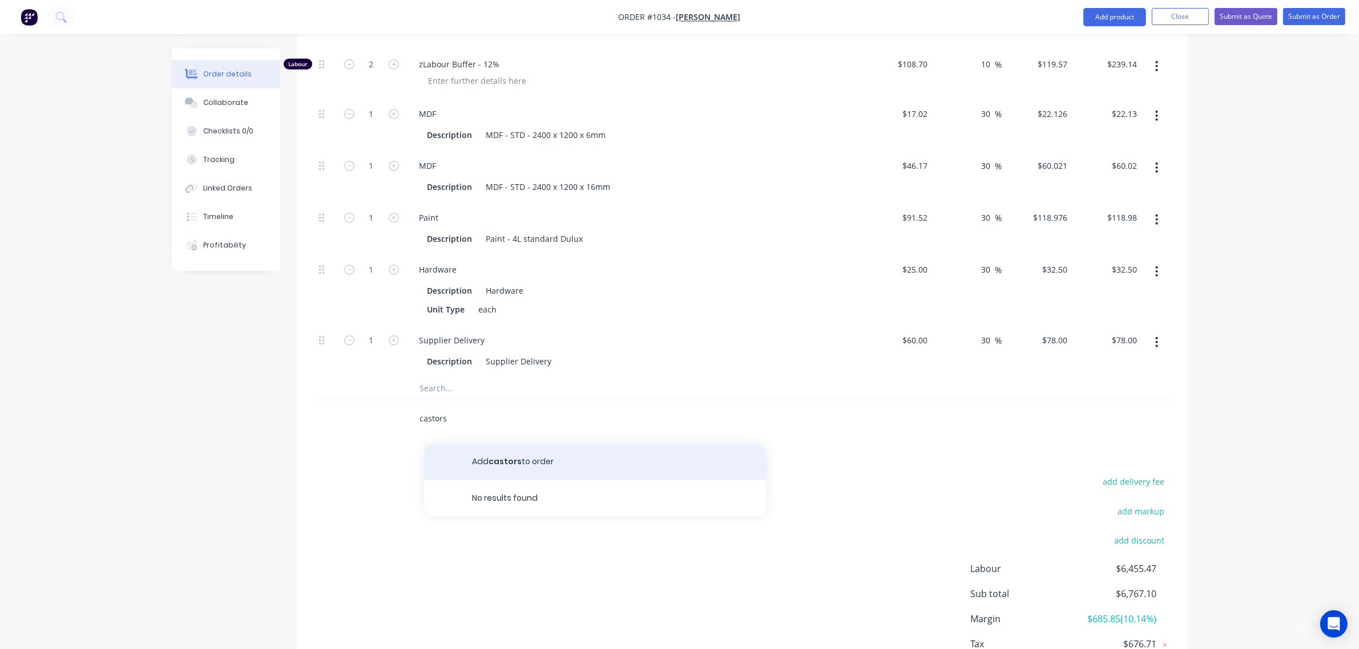
type input "castors"
click at [514, 463] on button "Add castors to order" at bounding box center [595, 462] width 342 height 37
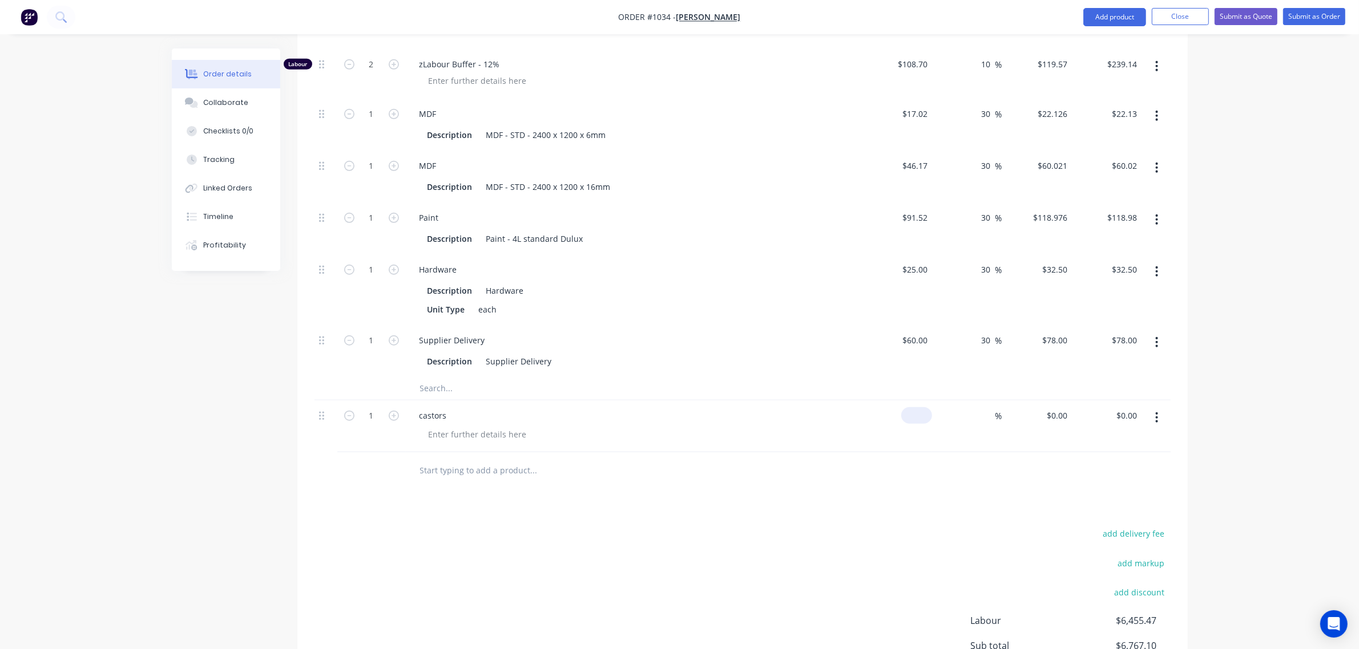
click at [915, 418] on div "$0.00" at bounding box center [916, 415] width 31 height 17
type input "$35.00"
click at [982, 417] on input at bounding box center [988, 415] width 13 height 17
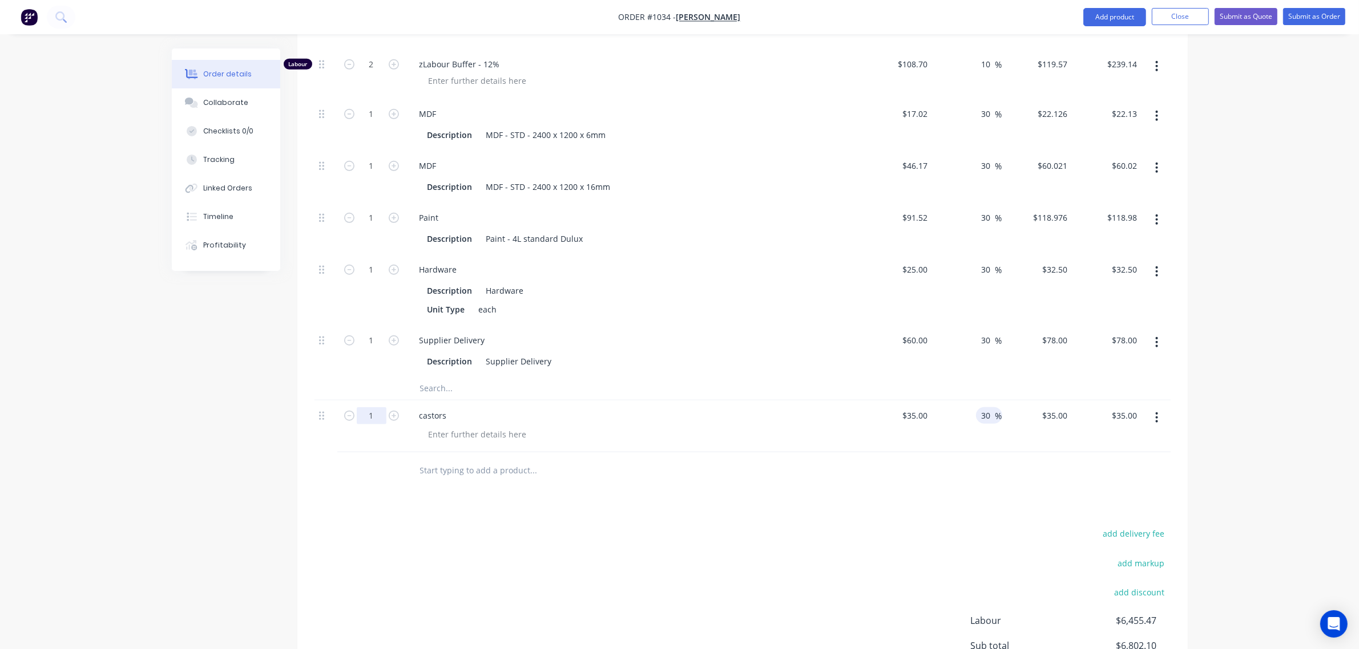
type input "30"
type input "$45.50"
click at [362, 417] on input "1" at bounding box center [372, 415] width 30 height 17
click at [914, 417] on div "$35.00 $35.00" at bounding box center [914, 415] width 35 height 17
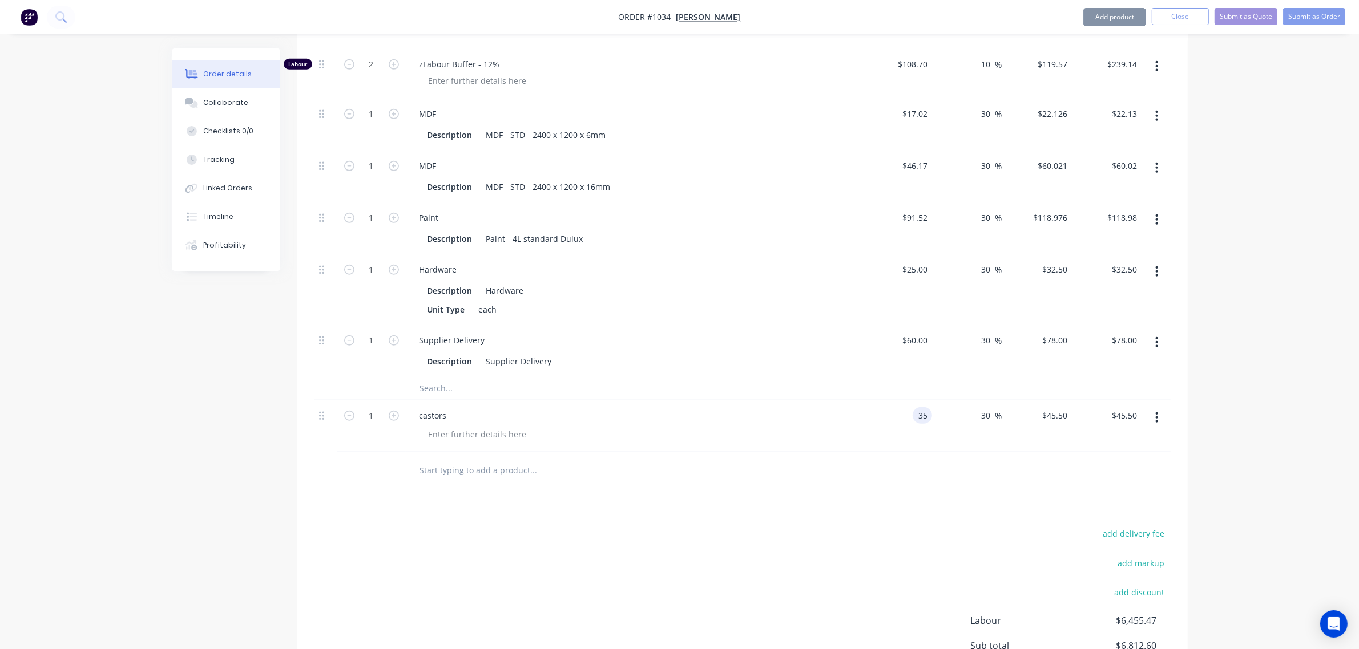
click at [914, 417] on div "35 35" at bounding box center [922, 415] width 19 height 17
type input "$25.00"
type input "$32.50"
click at [372, 421] on input "1" at bounding box center [372, 415] width 30 height 17
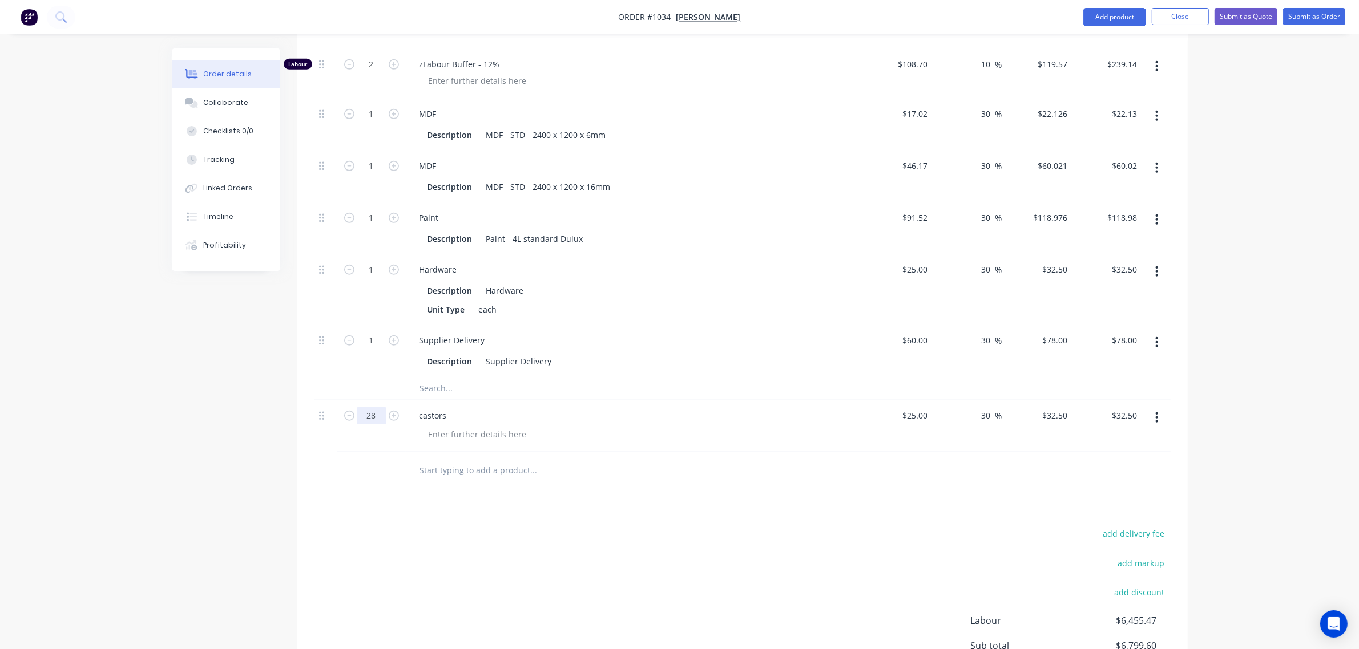
type input "28"
type input "$910.00"
click at [563, 394] on input "text" at bounding box center [533, 388] width 228 height 23
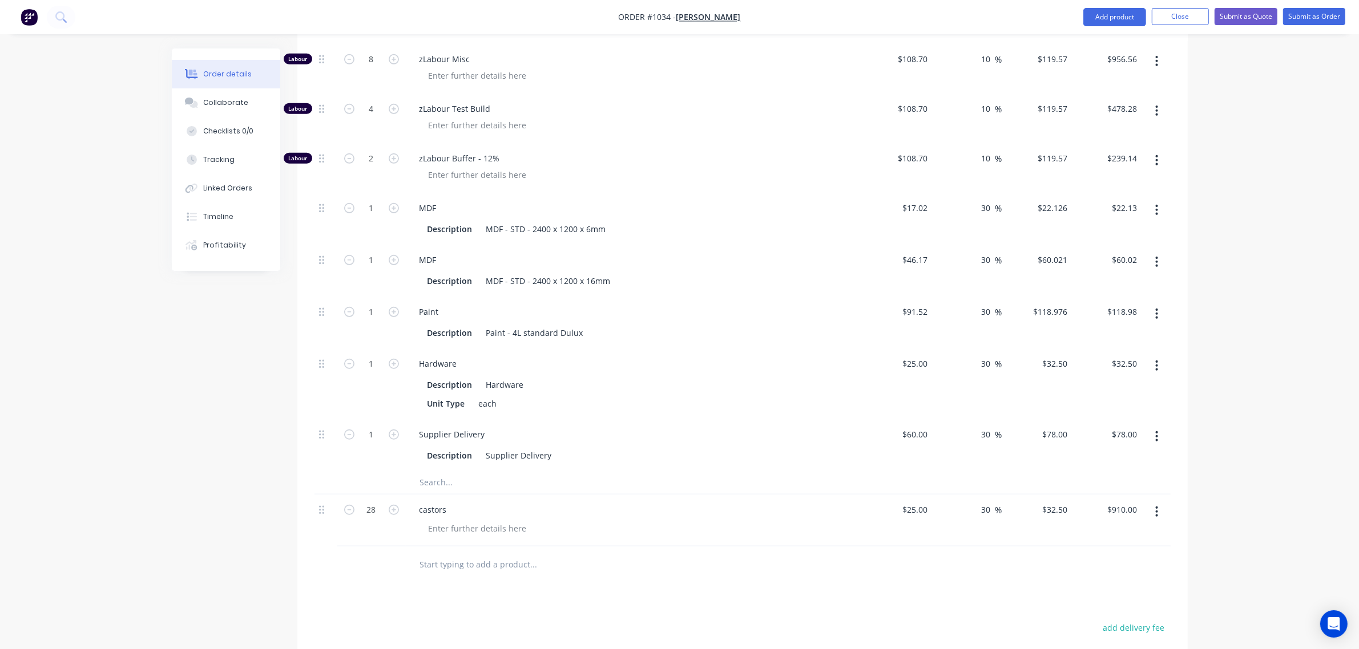
scroll to position [967, 0]
click at [458, 527] on div at bounding box center [477, 529] width 116 height 17
click at [478, 572] on input "text" at bounding box center [533, 565] width 228 height 23
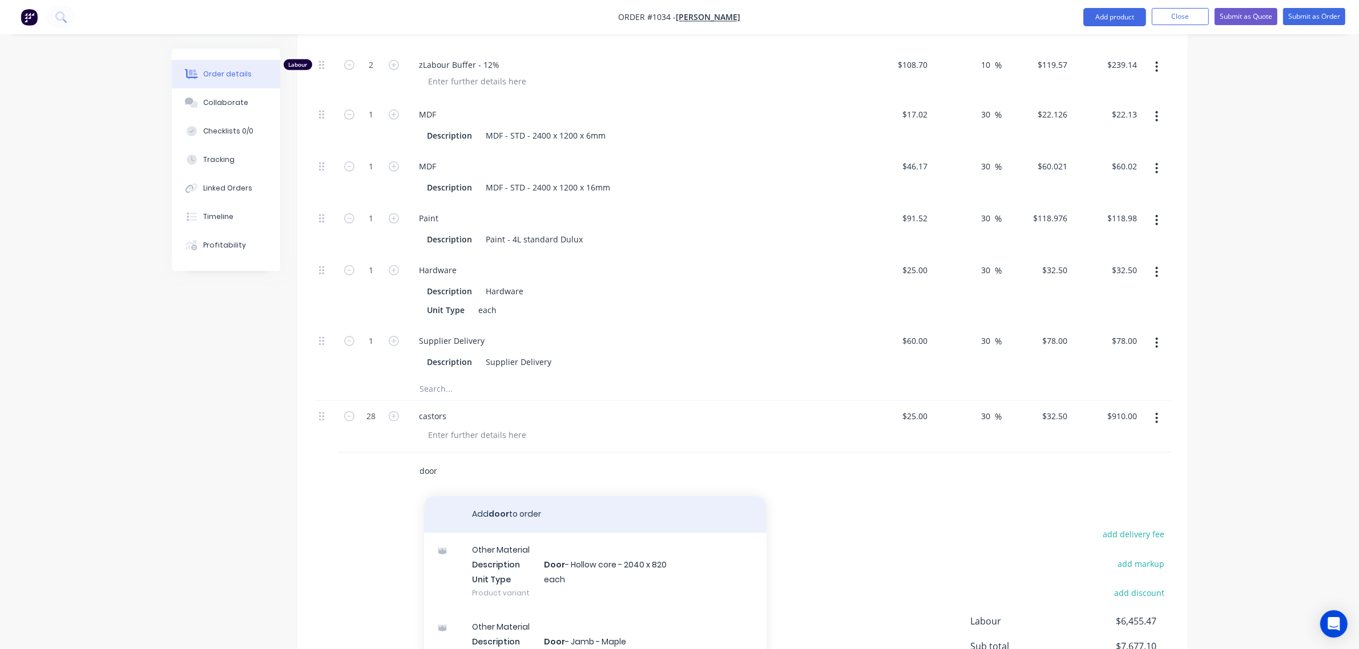
scroll to position [1062, 0]
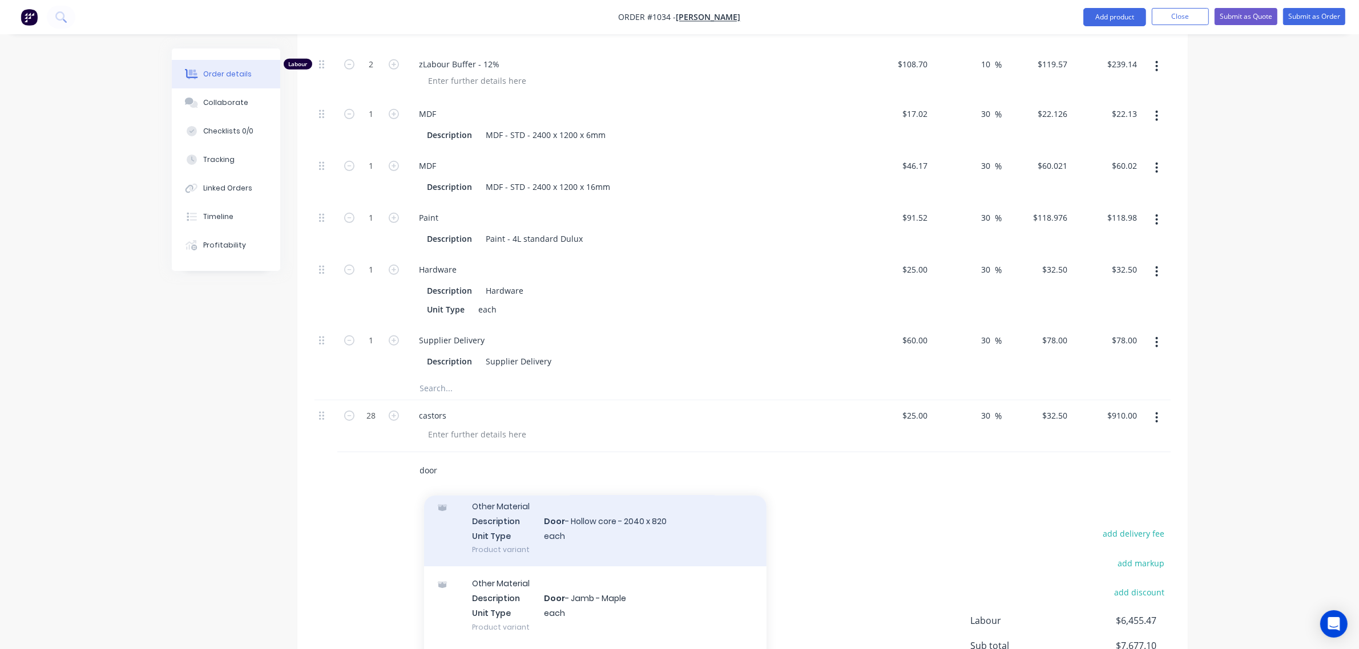
type input "door"
click at [548, 531] on div "Other Material Description Door - Hollow core - 2040 x 820 Unit Type each Produ…" at bounding box center [595, 527] width 342 height 77
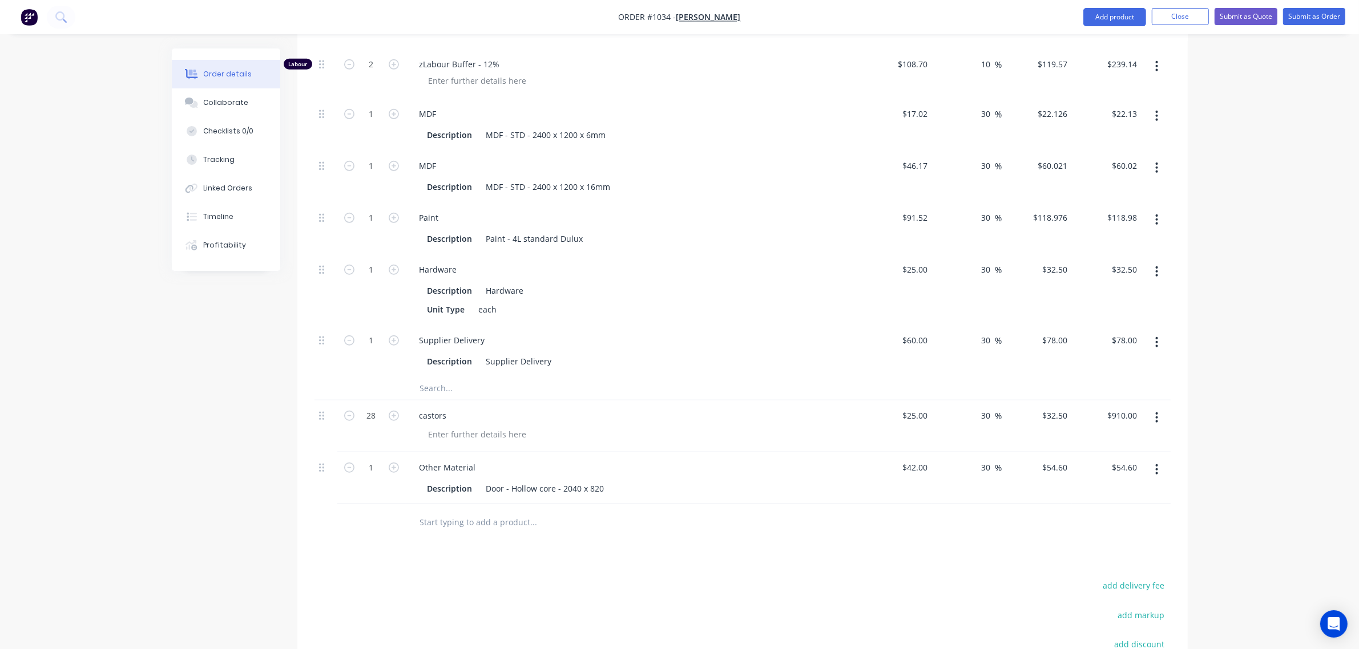
click at [469, 520] on input "text" at bounding box center [533, 522] width 228 height 23
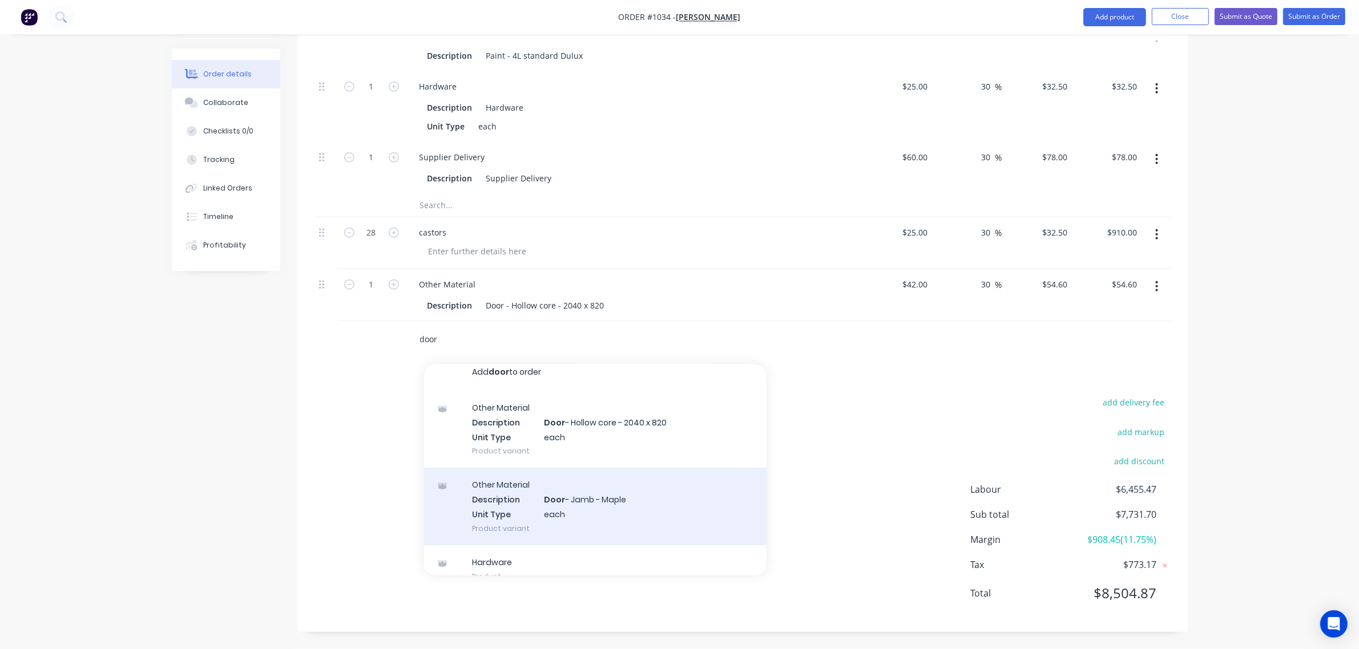
scroll to position [10, 0]
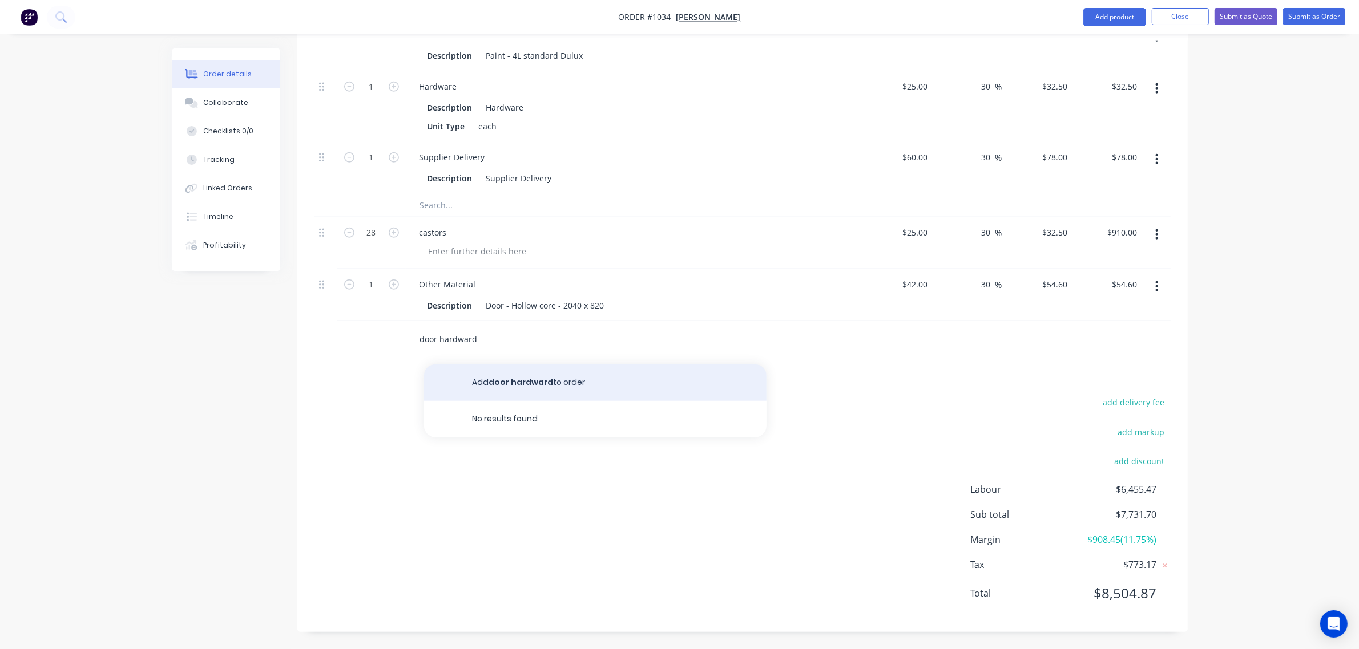
type input "door hardward"
click at [528, 383] on button "Add door hardward to order" at bounding box center [595, 383] width 342 height 37
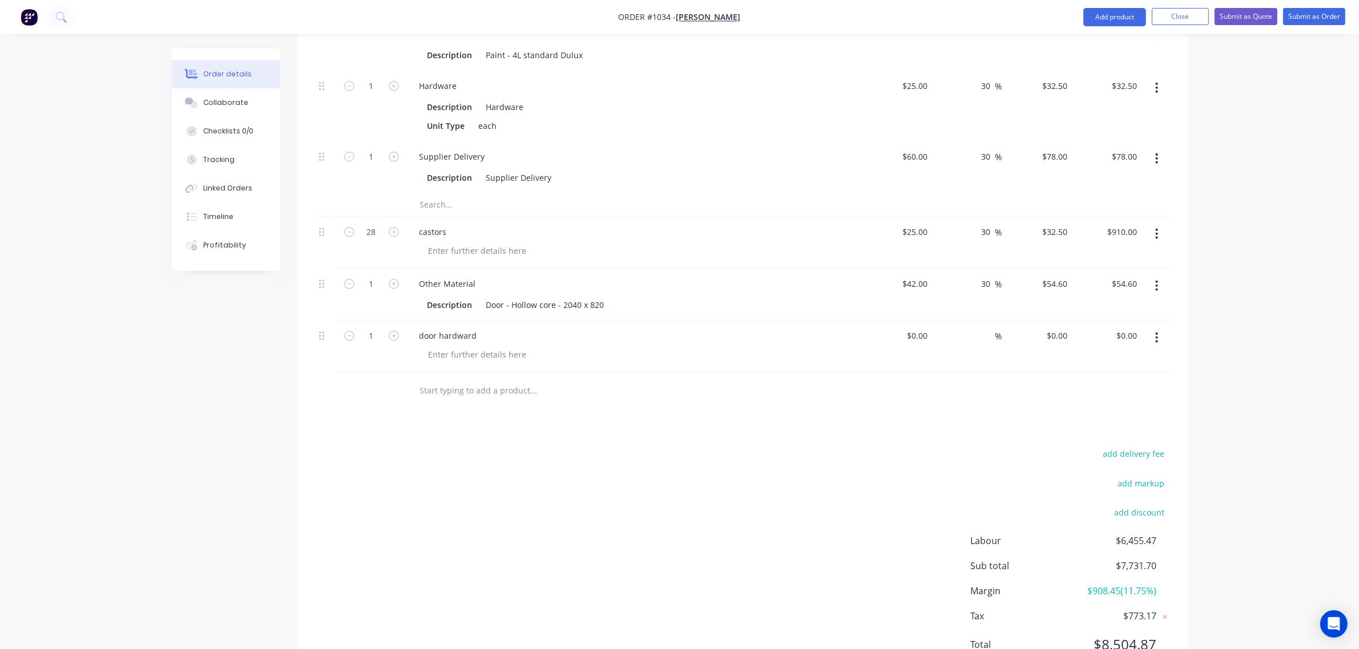
click at [932, 337] on div "%" at bounding box center [967, 347] width 70 height 52
click at [923, 336] on input at bounding box center [925, 336] width 13 height 17
type input "$25.00"
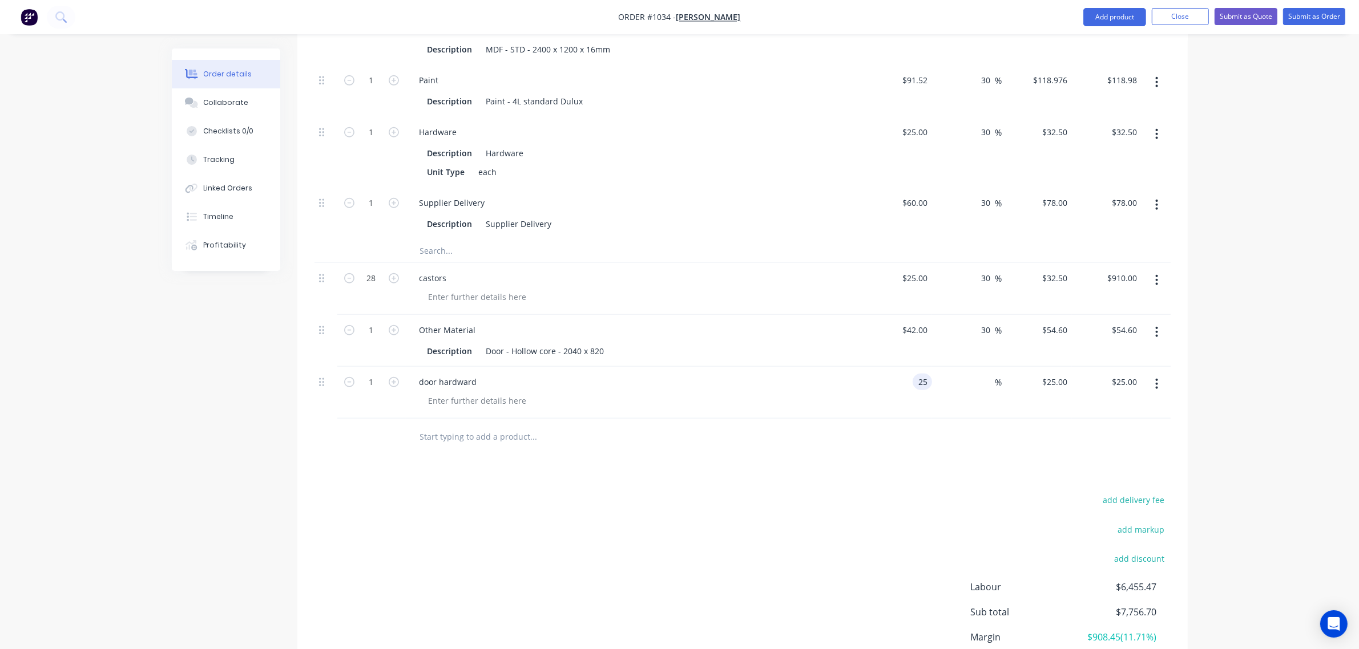
scroll to position [1199, 0]
click at [454, 433] on input "text" at bounding box center [533, 437] width 228 height 23
type input "$25.00"
click at [454, 433] on input "text" at bounding box center [533, 437] width 228 height 23
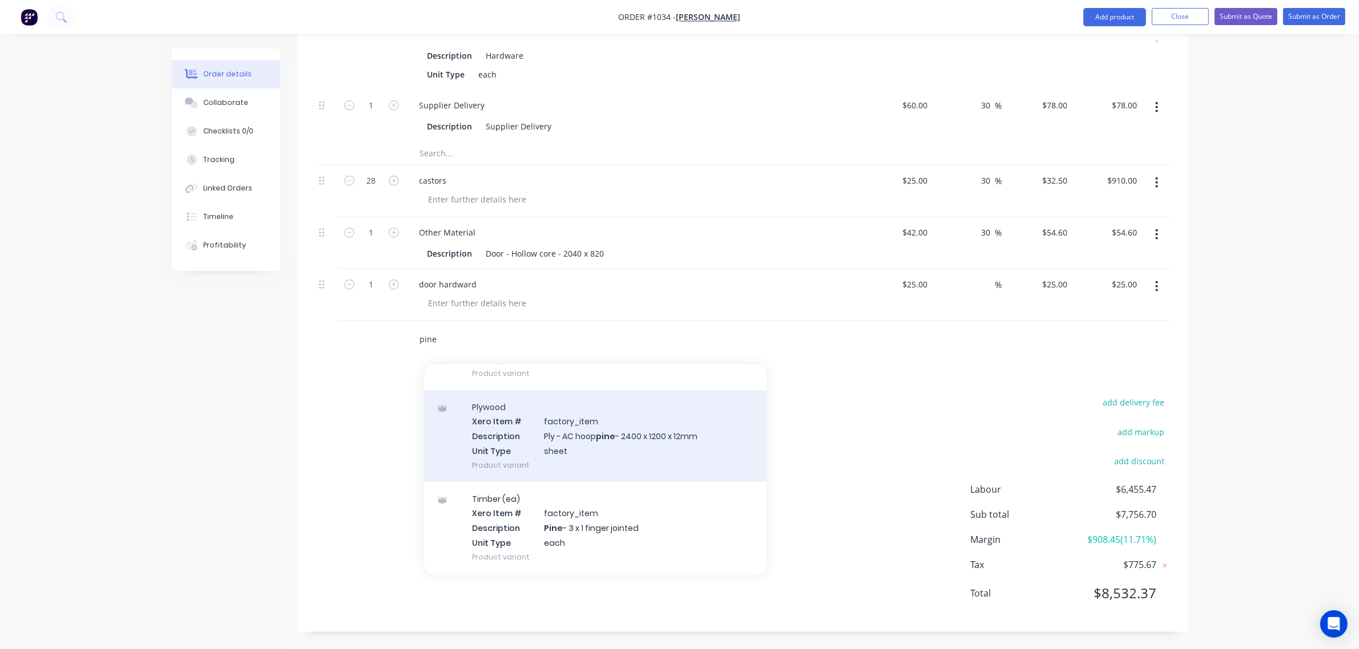
scroll to position [288, 0]
type input "pine"
click at [583, 444] on div "Timber (ea) Xero Item # factory_item Description Pine - 3 x 1 finger jointed Un…" at bounding box center [595, 435] width 342 height 92
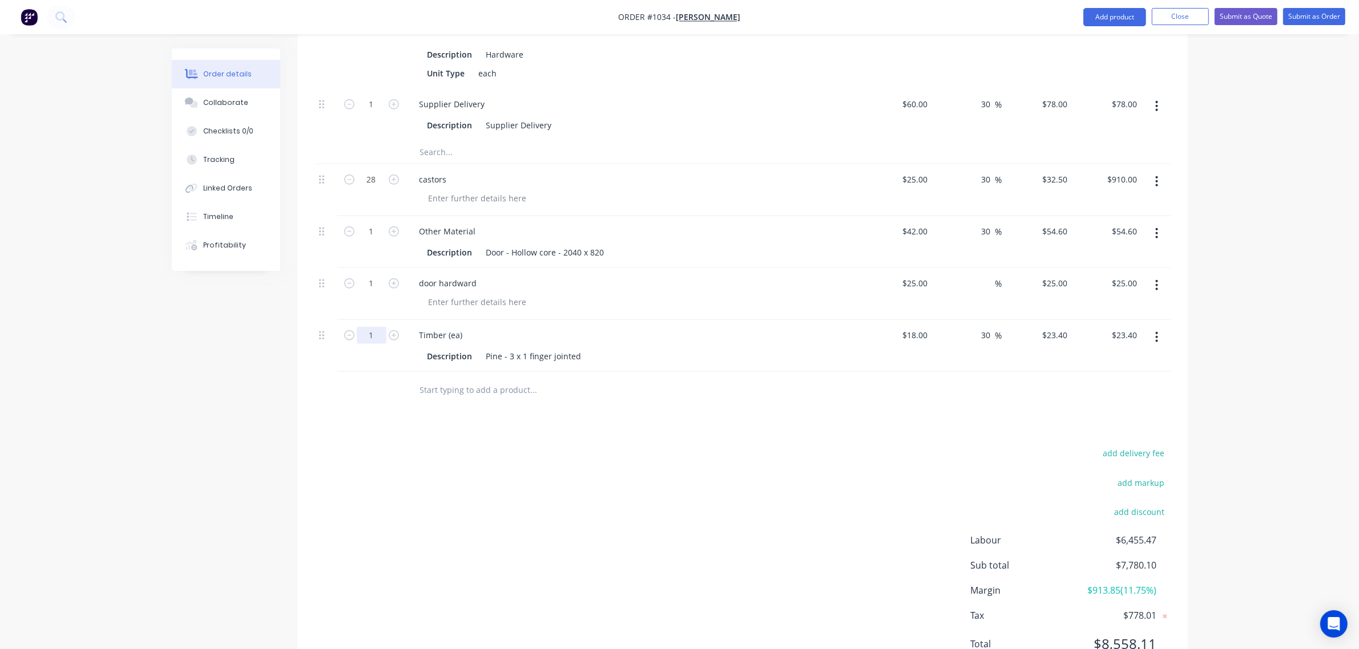
click at [366, 341] on input "1" at bounding box center [372, 335] width 30 height 17
type input "28"
type input "$655.20"
click at [369, 244] on div "1" at bounding box center [371, 242] width 68 height 52
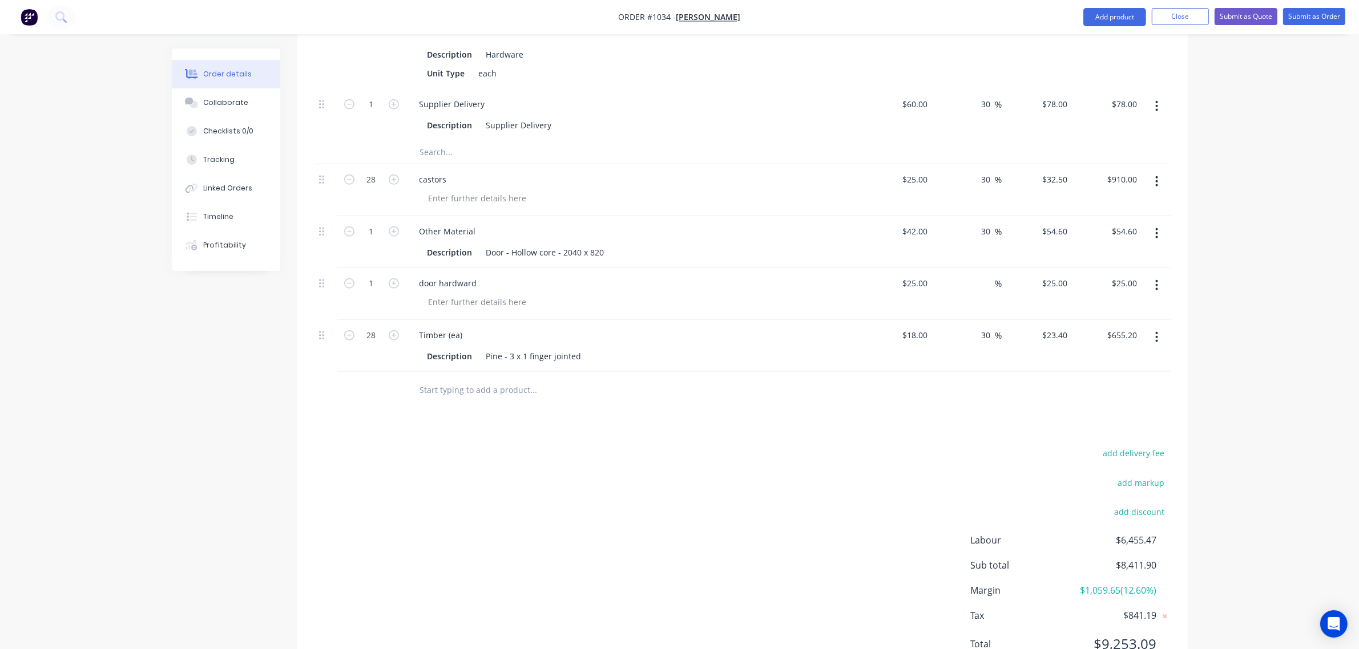
click at [467, 388] on input "text" at bounding box center [533, 390] width 228 height 23
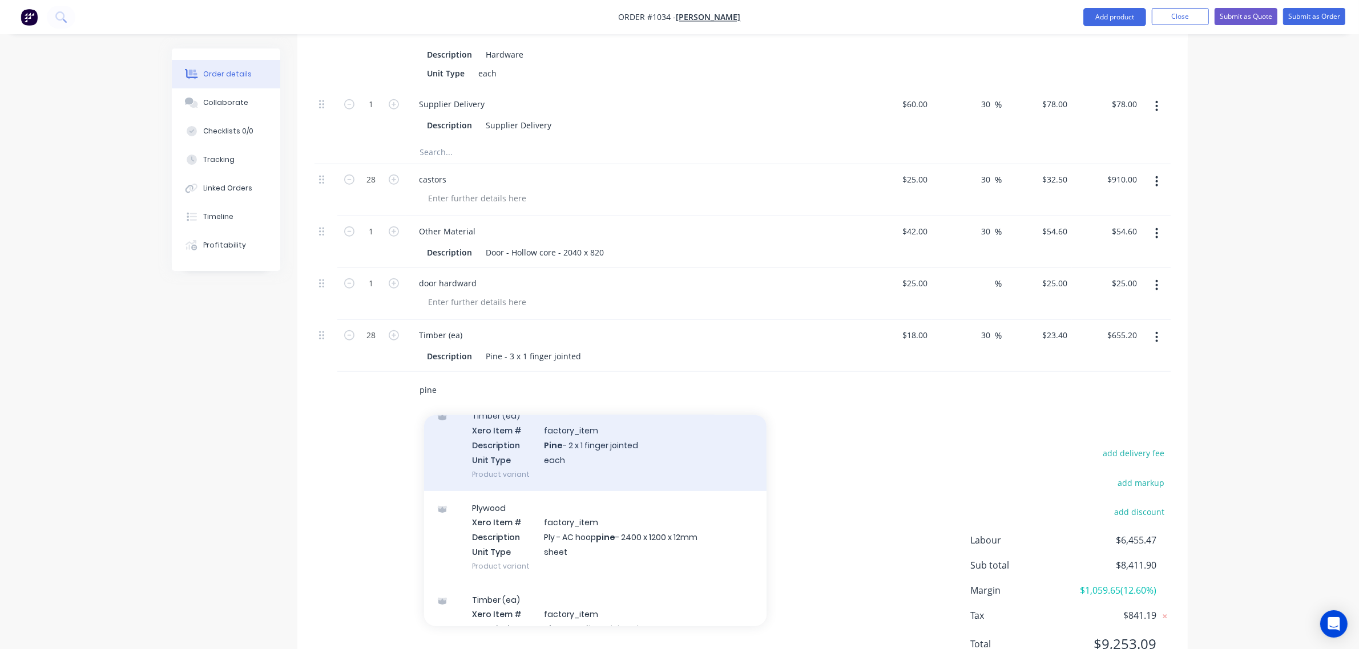
scroll to position [237, 0]
type input "pine"
click at [536, 452] on div "Timber (ea) Xero Item # factory_item Description Pine - 2 x 1 finger jointed Un…" at bounding box center [595, 444] width 342 height 92
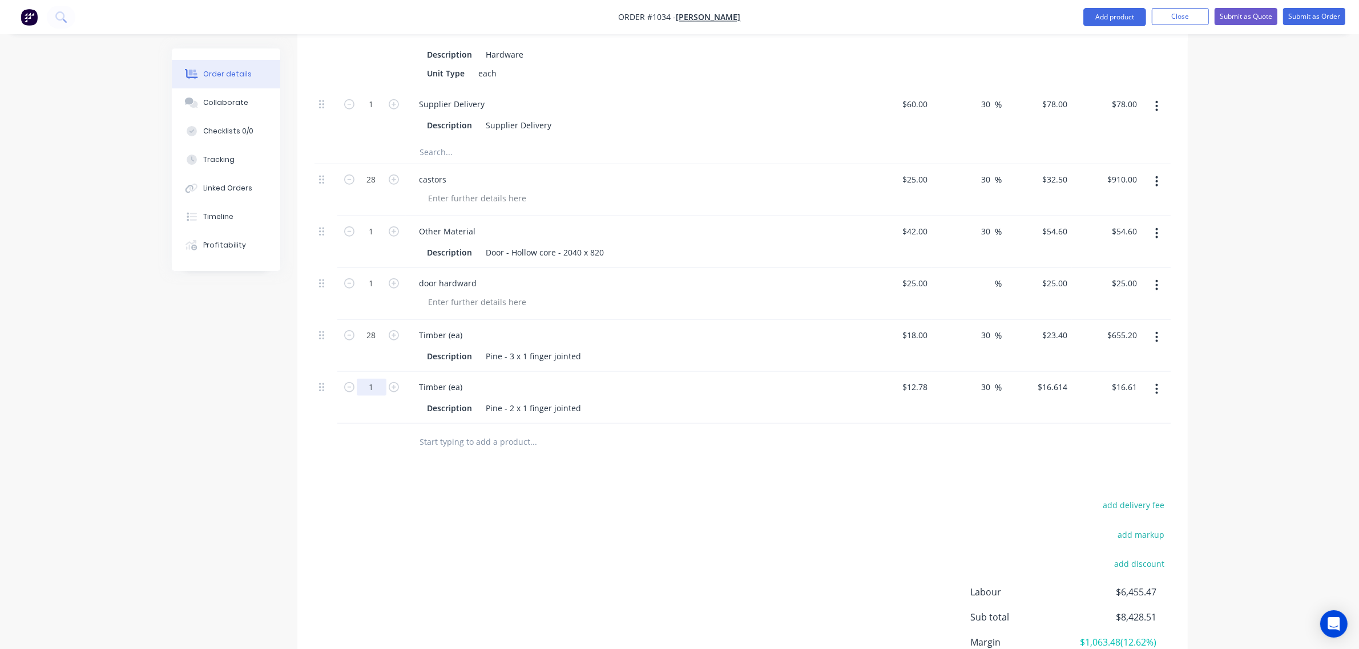
click at [374, 390] on input "1" at bounding box center [372, 387] width 30 height 17
type input "7"
type input "$116.30"
click at [427, 503] on div "add delivery fee add markup add discount Labour $6,455.47 Sub total $8,428.51 M…" at bounding box center [742, 608] width 856 height 220
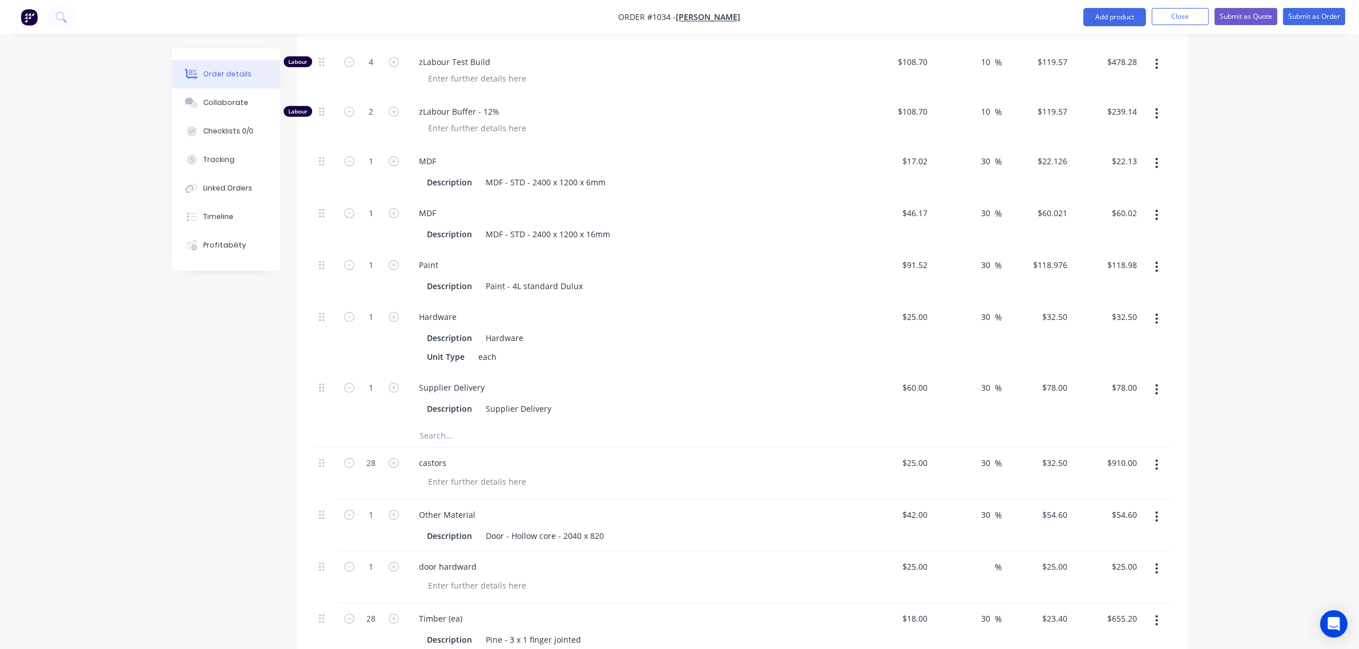
scroll to position [1014, 0]
click at [366, 217] on input "1" at bounding box center [372, 214] width 30 height 17
type input "7"
type input "$420.15"
click at [367, 169] on input "1" at bounding box center [372, 162] width 30 height 17
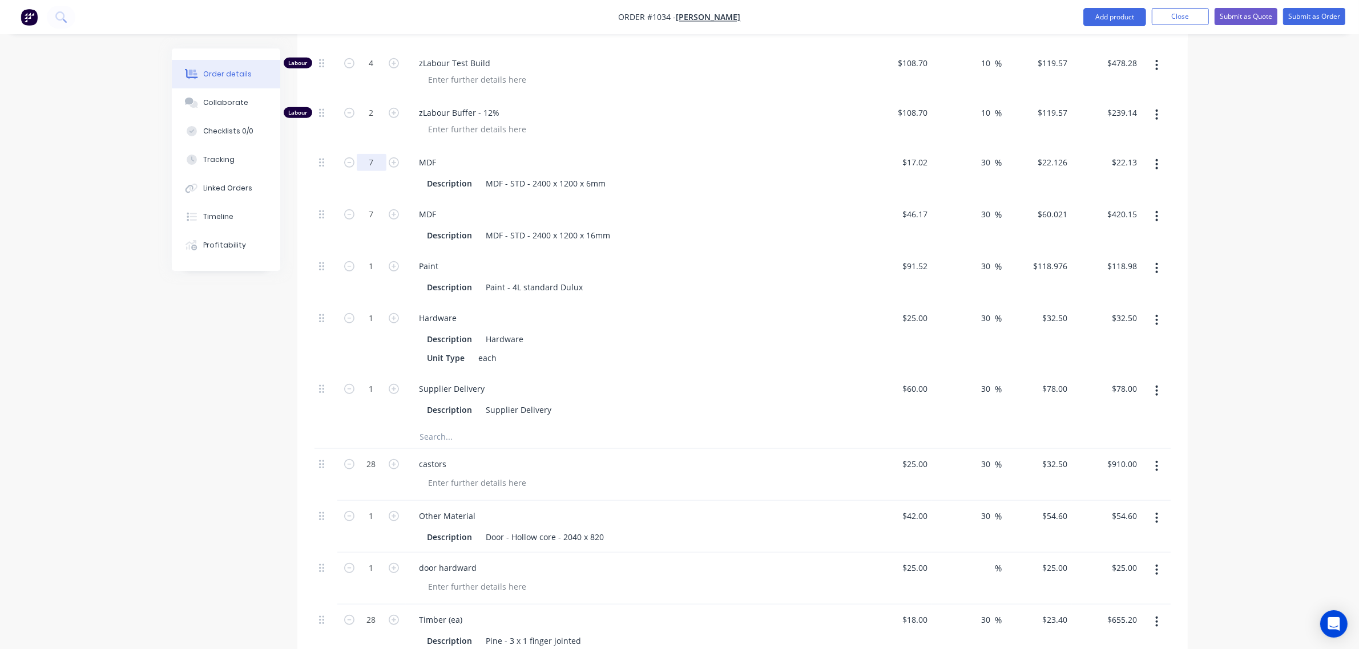
type input "7"
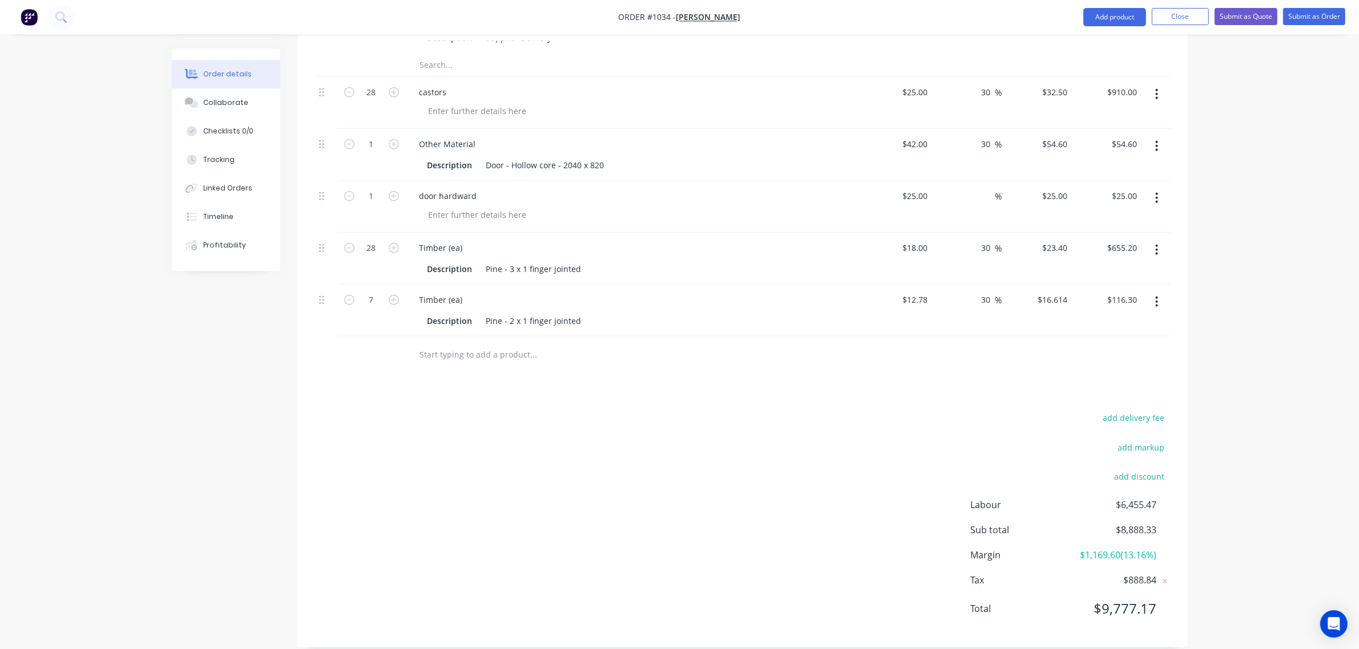
scroll to position [1402, 0]
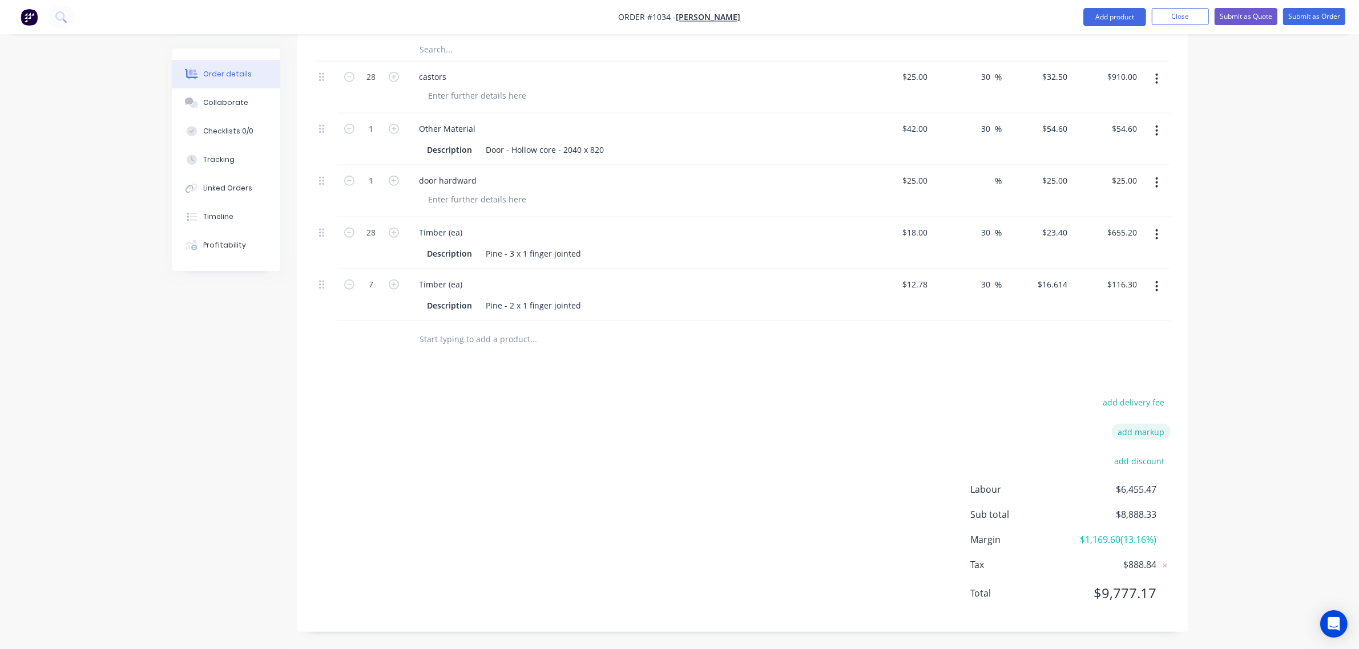
type input "$154.88"
click at [1142, 434] on button "add markup" at bounding box center [1141, 431] width 59 height 15
click at [1131, 435] on input at bounding box center [1125, 435] width 51 height 17
type input "8"
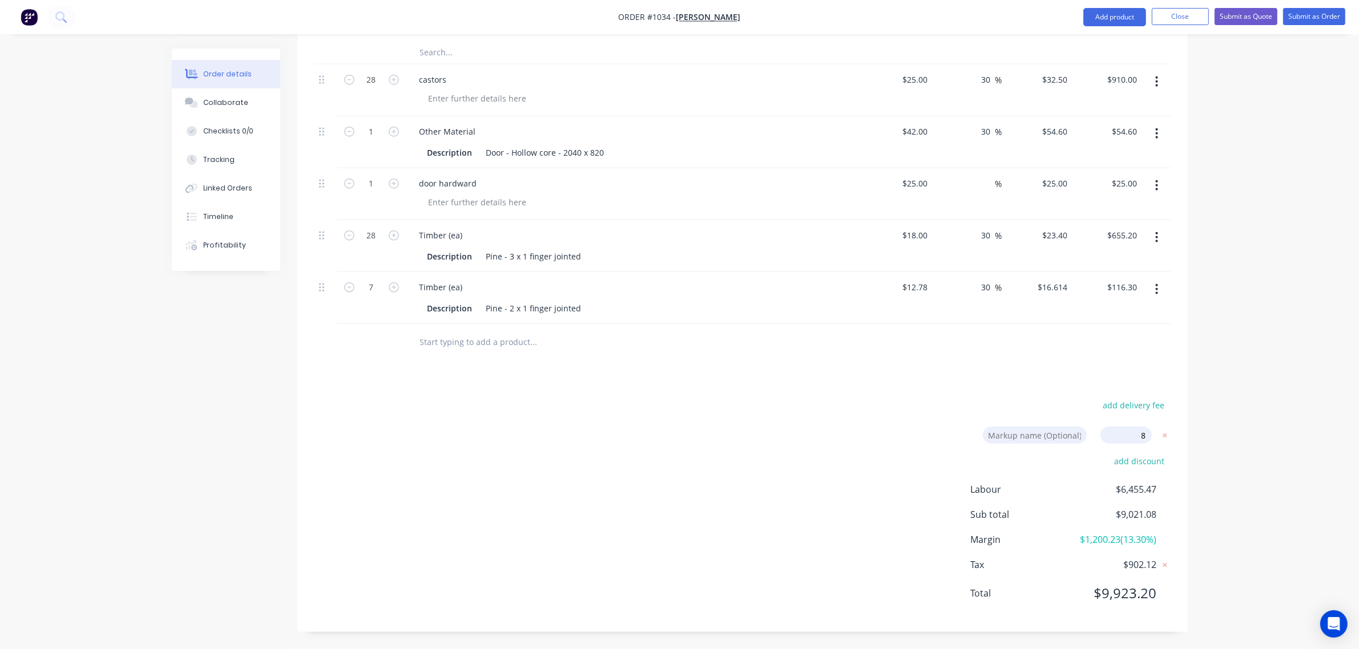
click input "submit" at bounding box center [0, 0] width 0 height 0
type input "18.8"
type input "$129.1356"
type input "$1,033.08"
type input "18.8"
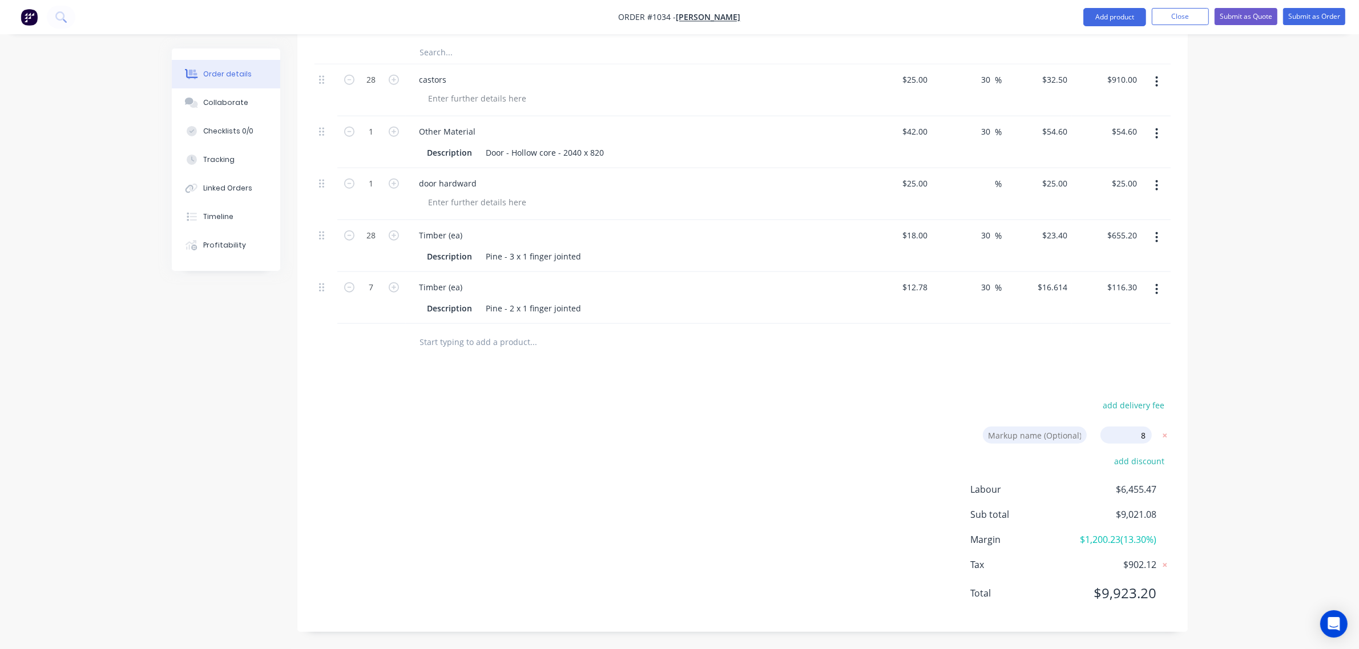
type input "$129.1356"
type input "18.8"
type input "$129.1356"
type input "$1,033.08"
type input "18.8"
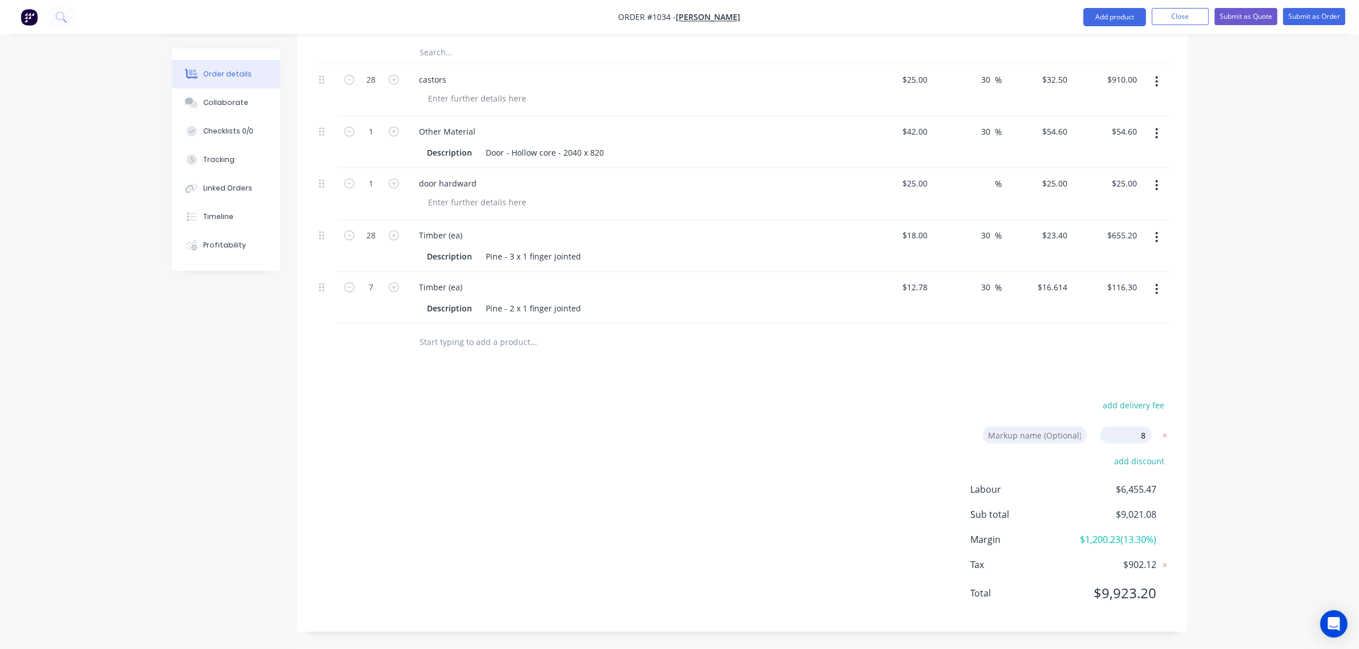
type input "$129.1356"
type input "$1,033.08"
type input "18.8"
type input "$129.1356"
type input "$516.54"
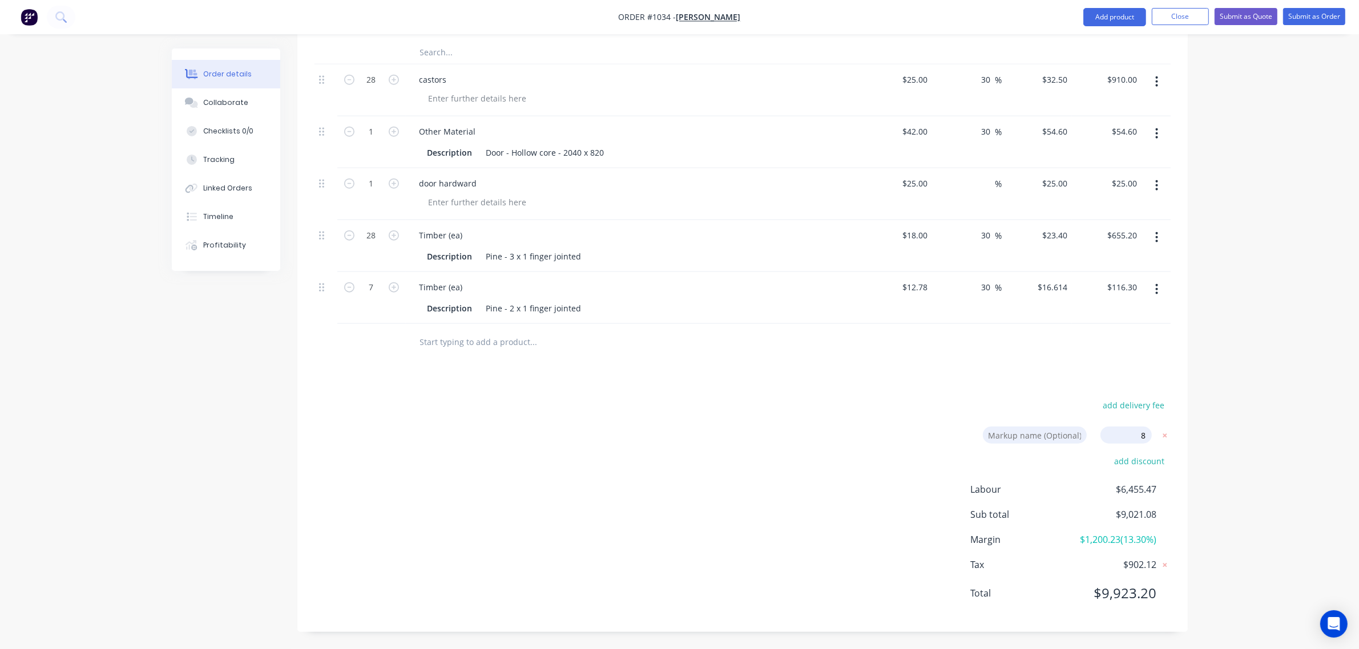
type input "18.8"
type input "$129.1356"
type input "$258.27"
type input "18.8"
type input "$129.1356"
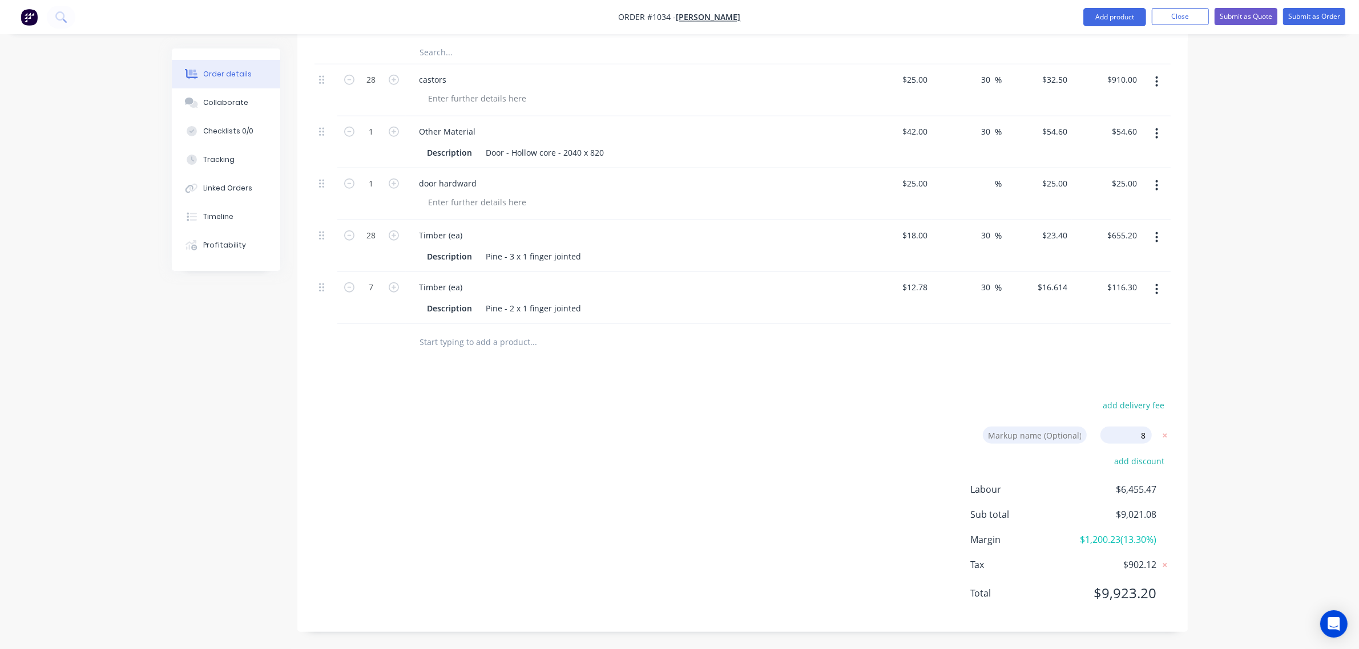
type input "$2,066.17"
type input "29.6"
type input "$192.996"
type input "$385.99"
type input "18.8"
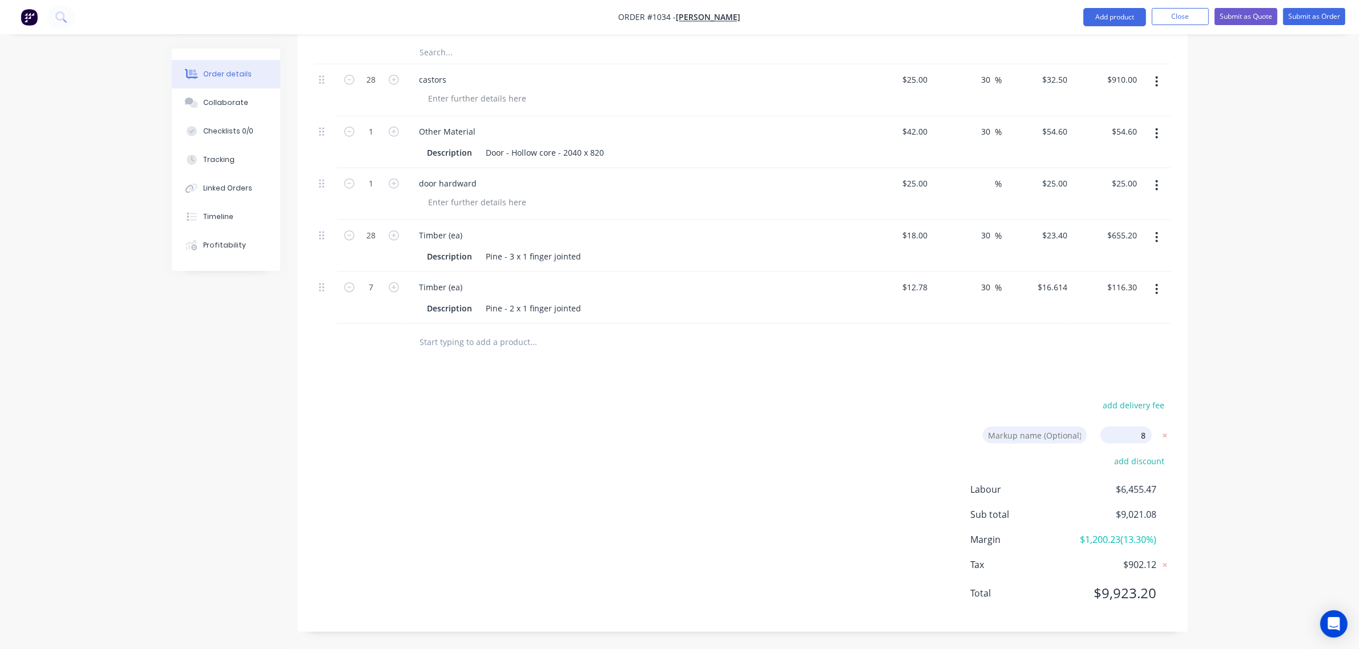
type input "$129.1356"
type input "$387.41"
type input "18.8"
type input "$129.1356"
type input "$258.27"
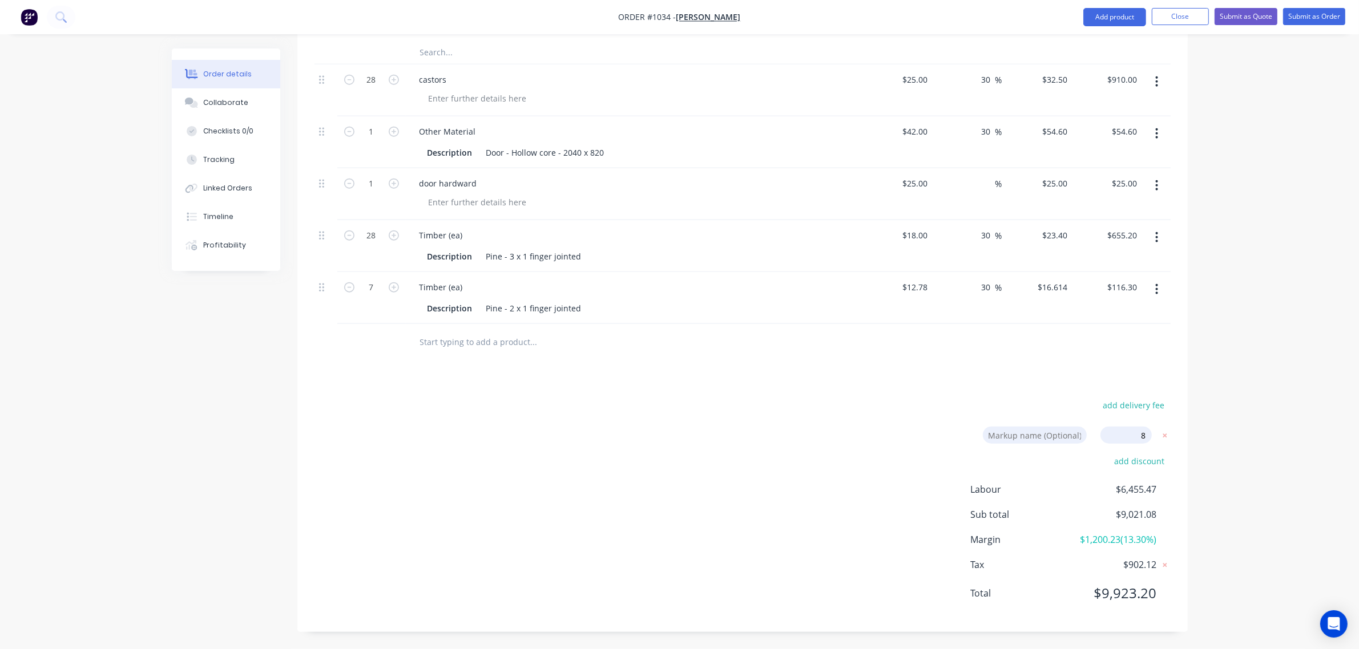
type input "40.4"
type input "$23.8961"
type input "$167.27"
type input "40.4"
type input "$64.8227"
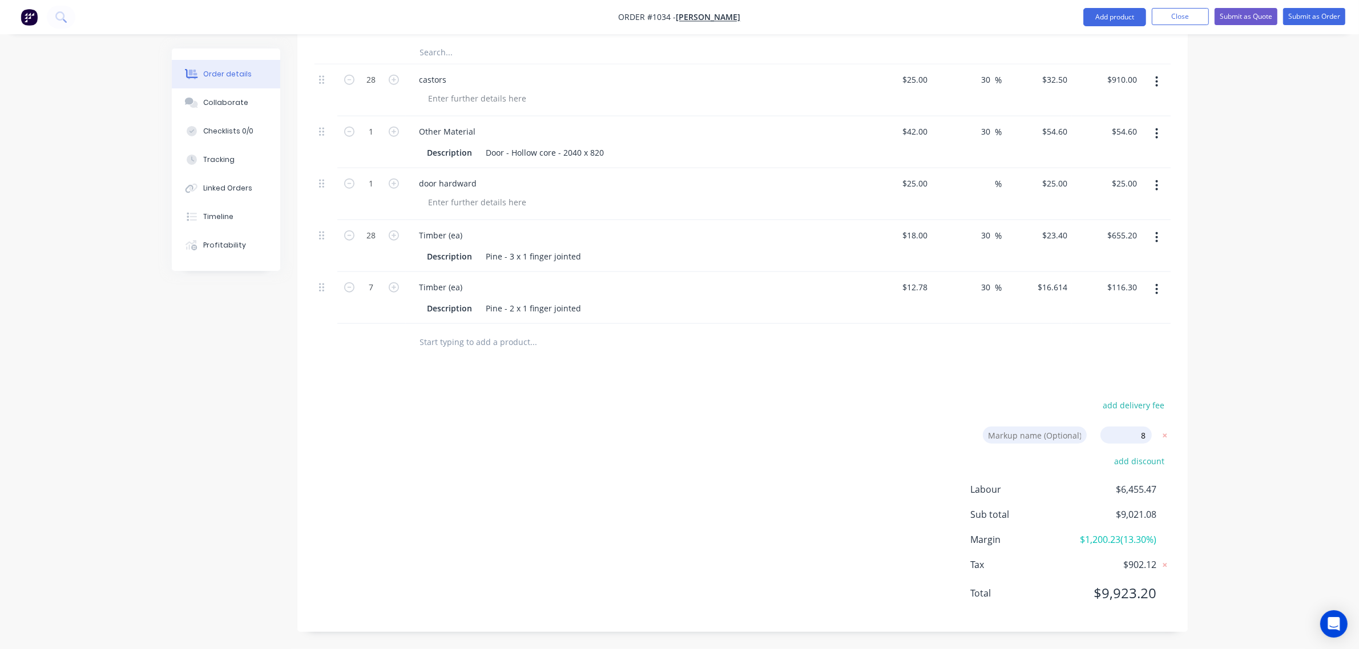
type input "$453.76"
type input "40.4"
type input "$128.4941"
type input "$128.49"
type input "40.4"
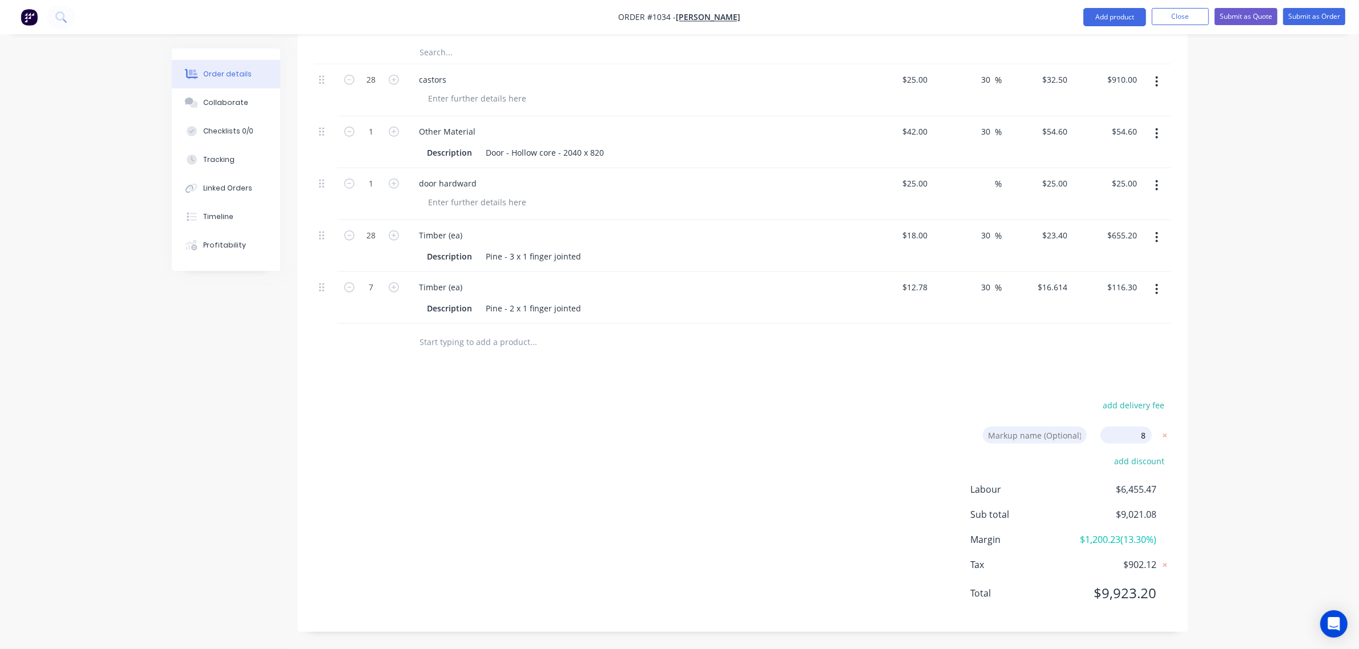
type input "$35.10"
type input "40.4"
type input "$84.24"
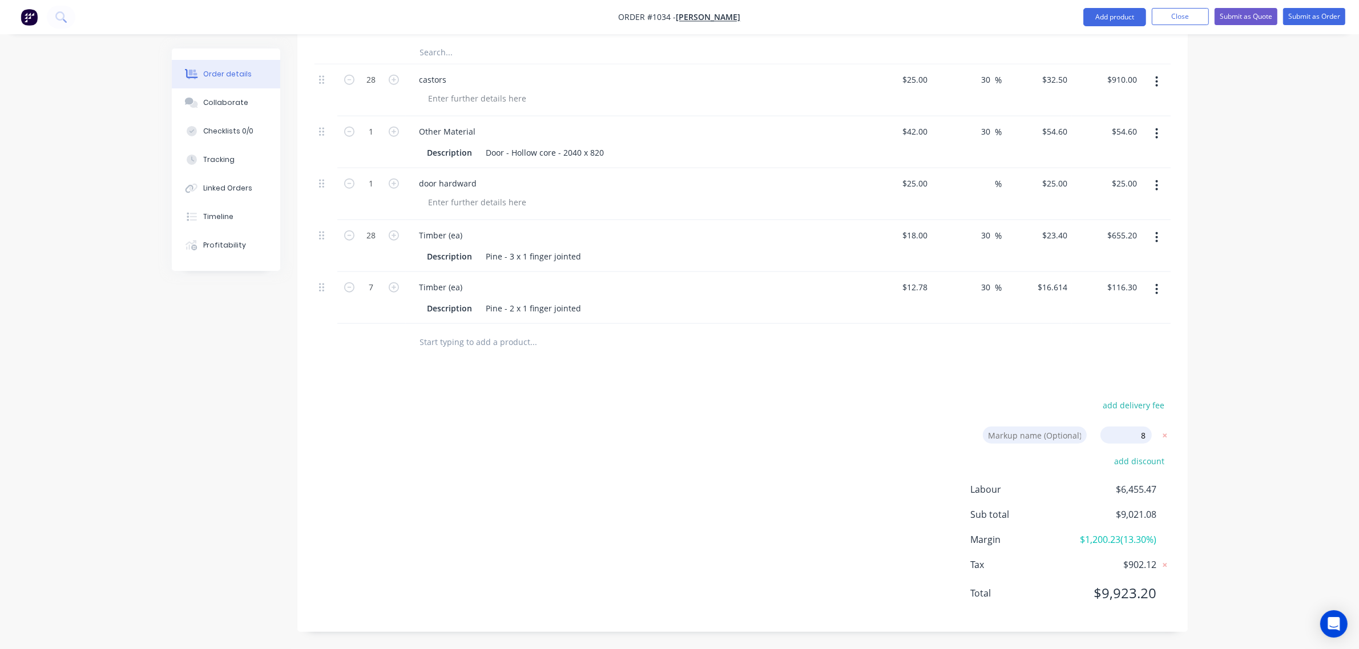
type input "40.4"
type input "$35.10"
type input "$982.80"
type input "40.4"
type input "$58.968"
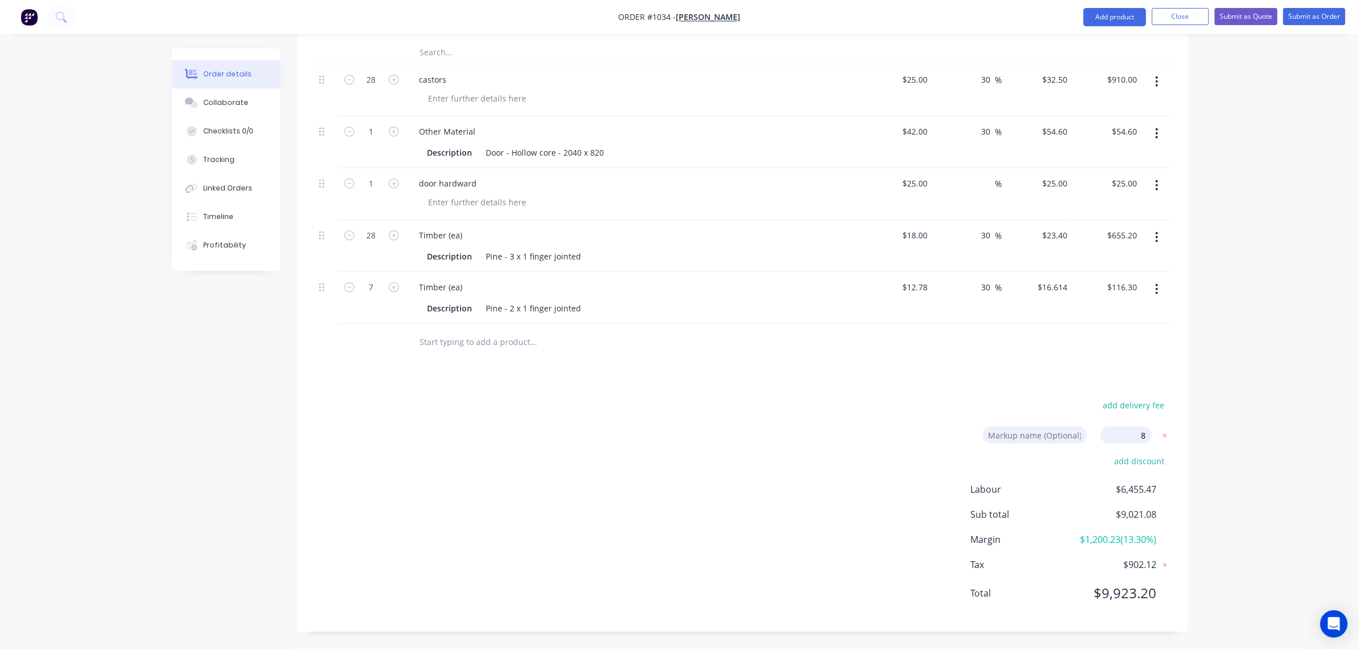
type input "$58.97"
type input "8"
type input "$27.00"
type input "40.4"
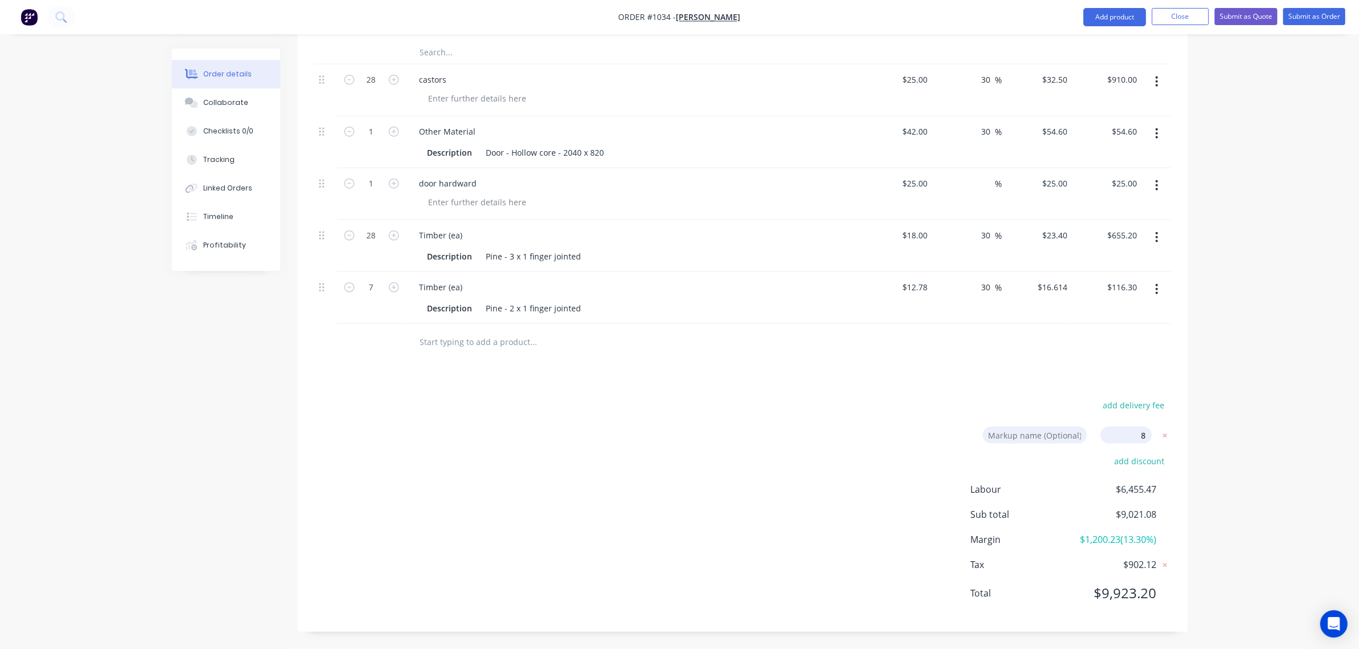
type input "$25.272"
type input "$707.62"
type input "40.4"
type input "$17.9431"
type input "$125.60"
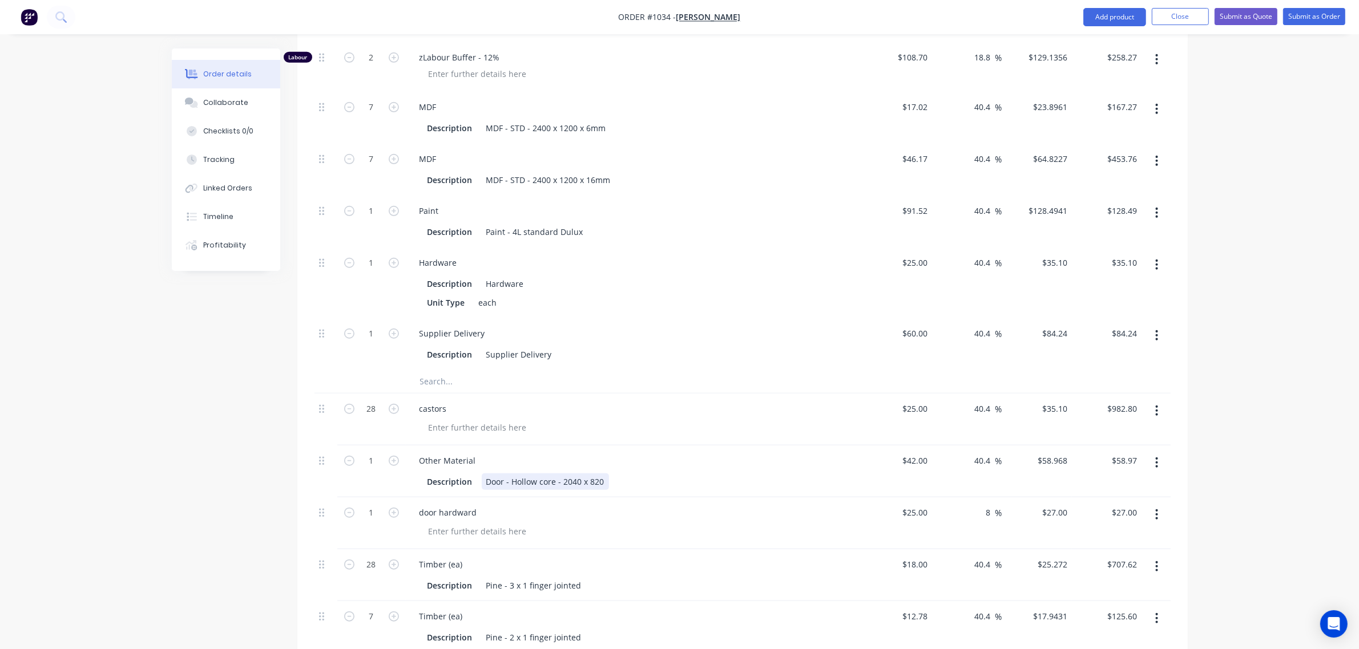
scroll to position [1067, 0]
click at [369, 259] on input "1" at bounding box center [372, 264] width 30 height 17
click at [372, 212] on input "1" at bounding box center [372, 212] width 30 height 17
type input "3"
type input "$385.48"
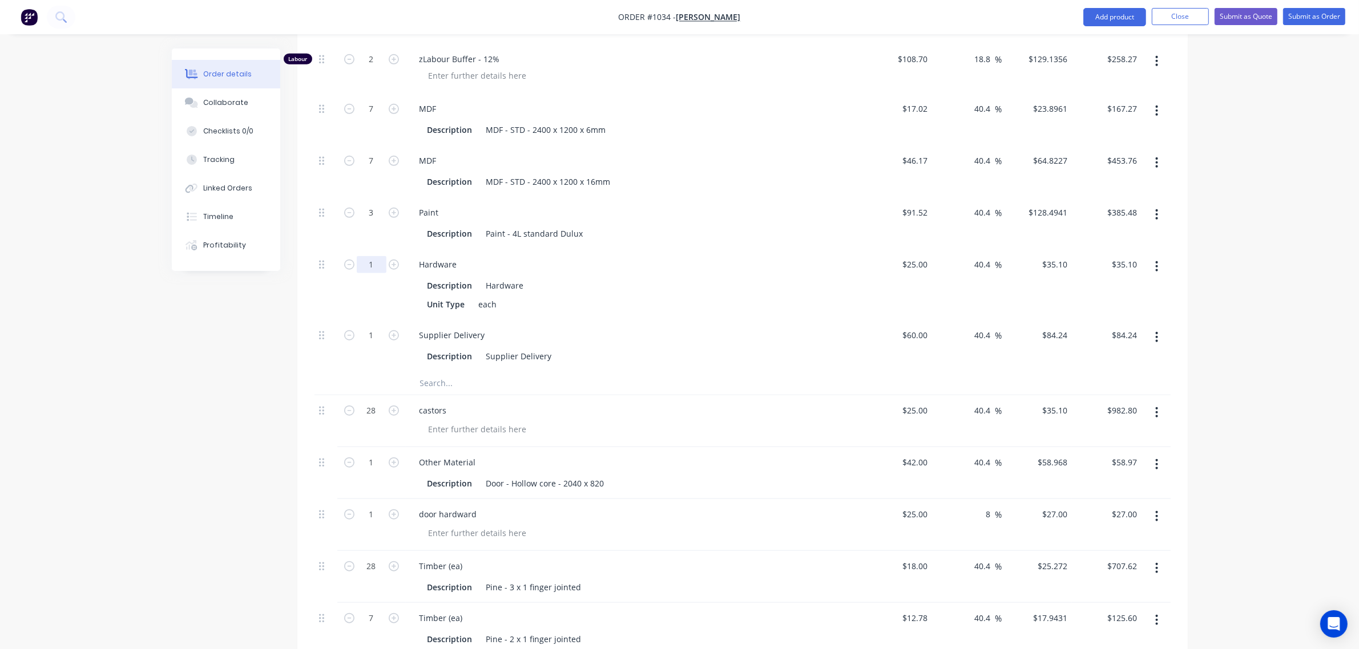
click at [369, 268] on input "1" at bounding box center [372, 264] width 30 height 17
type input "10"
type input "$351.00"
click at [371, 516] on input "1" at bounding box center [372, 514] width 30 height 17
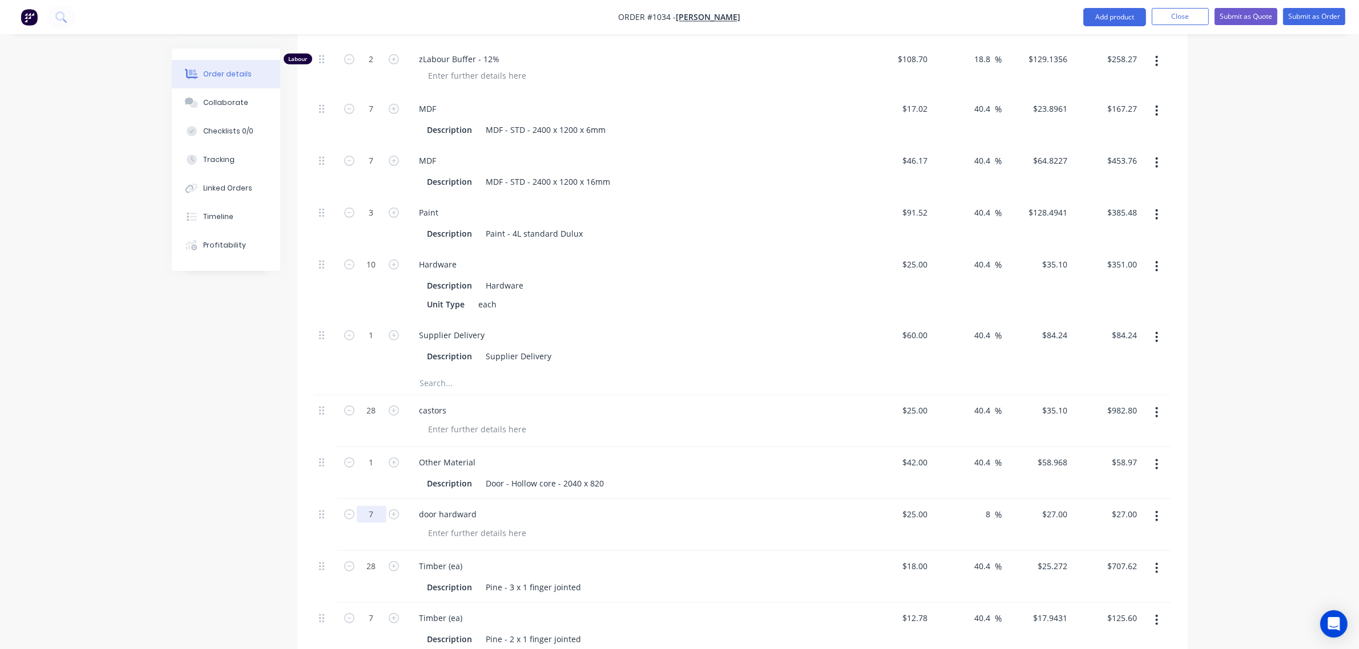
type input "7"
type input "$189.00"
click at [988, 514] on input "8" at bounding box center [988, 514] width 13 height 17
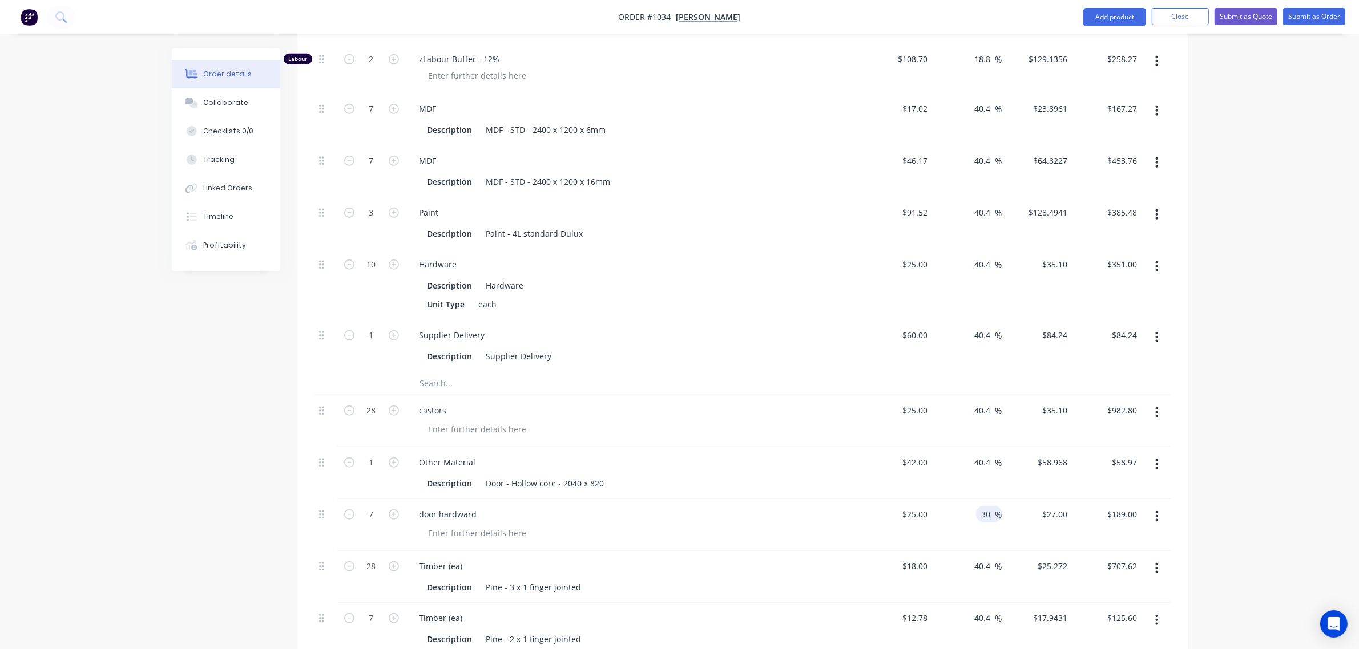
type input "30"
type input "$32.50"
type input "$227.50"
click at [738, 269] on div "Hardware" at bounding box center [633, 264] width 447 height 17
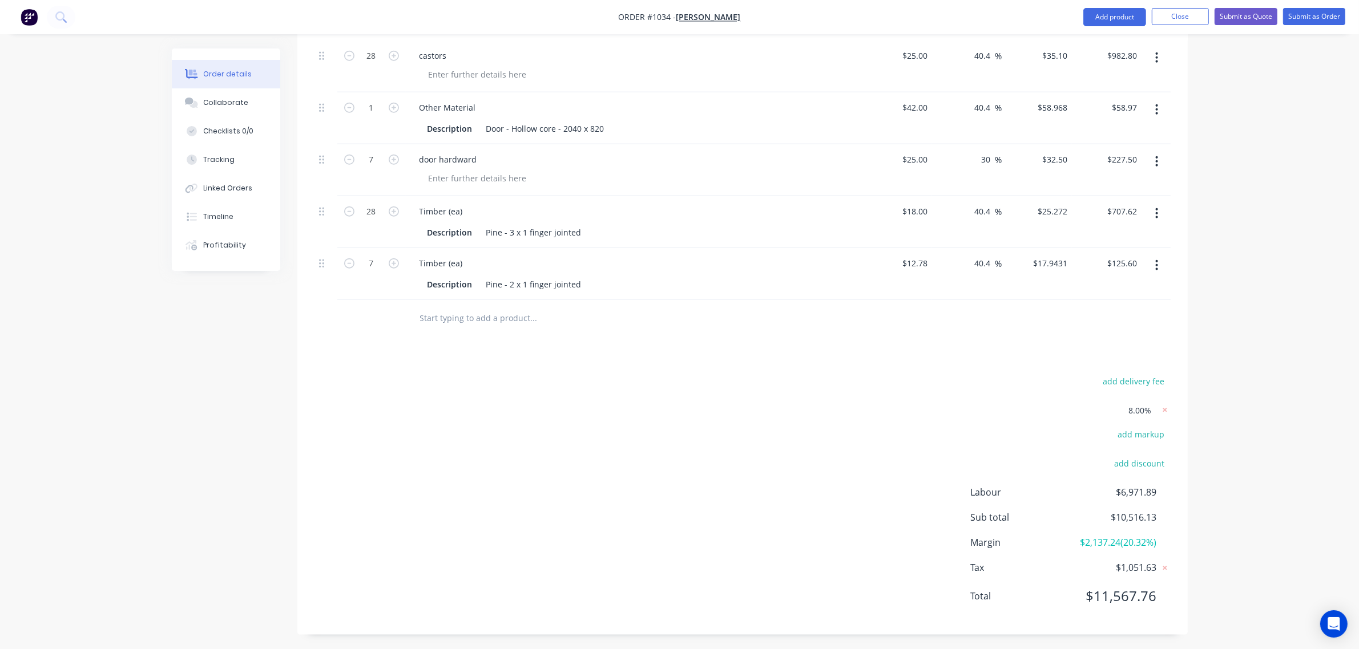
scroll to position [1427, 0]
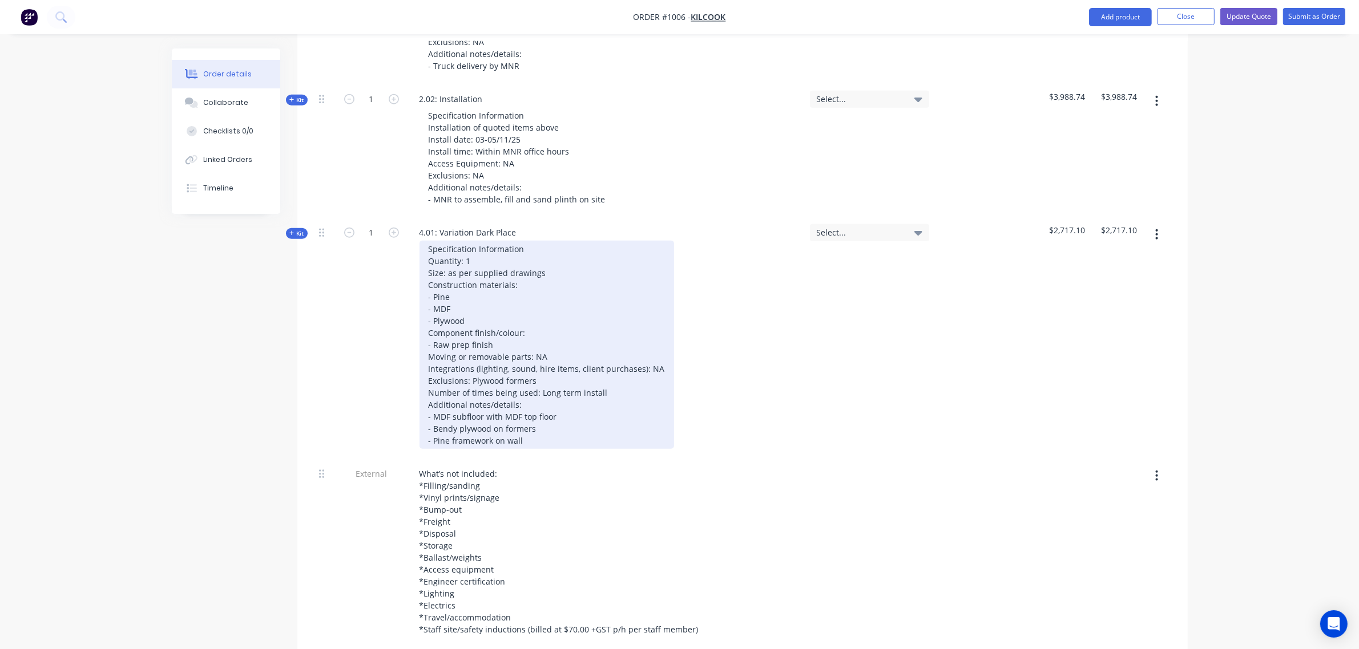
scroll to position [1330, 0]
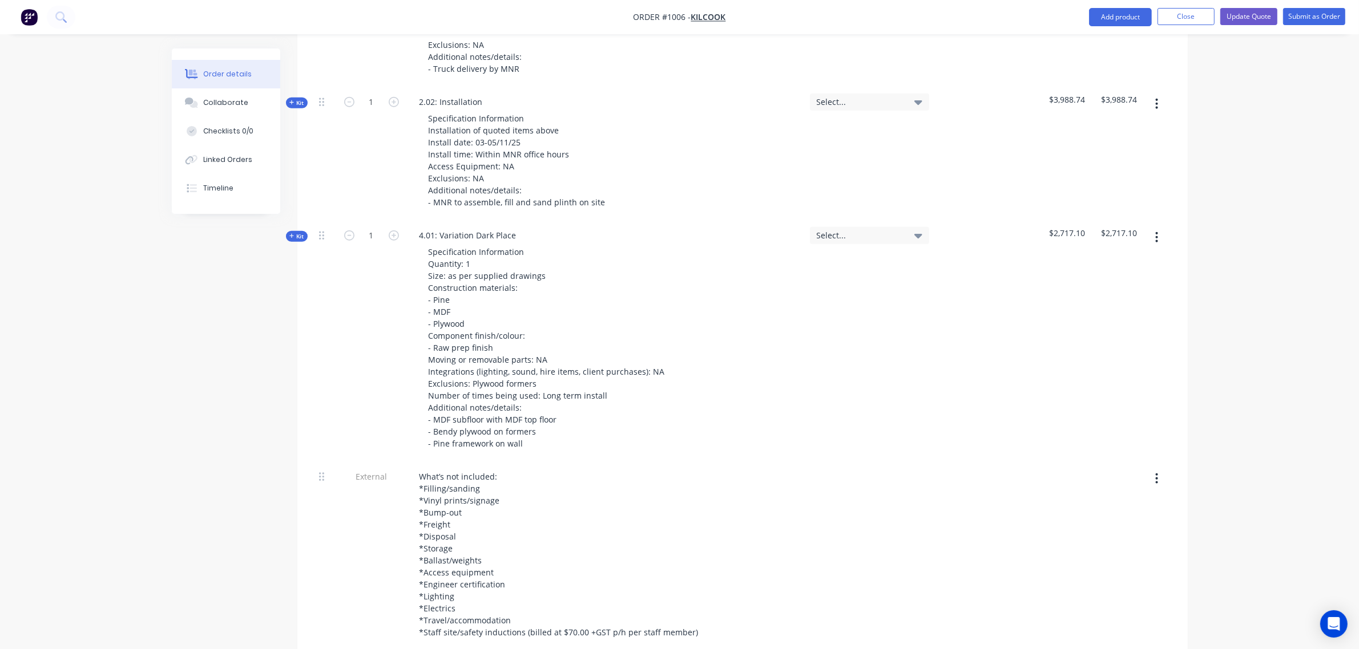
click at [301, 232] on span "Kit" at bounding box center [296, 236] width 15 height 9
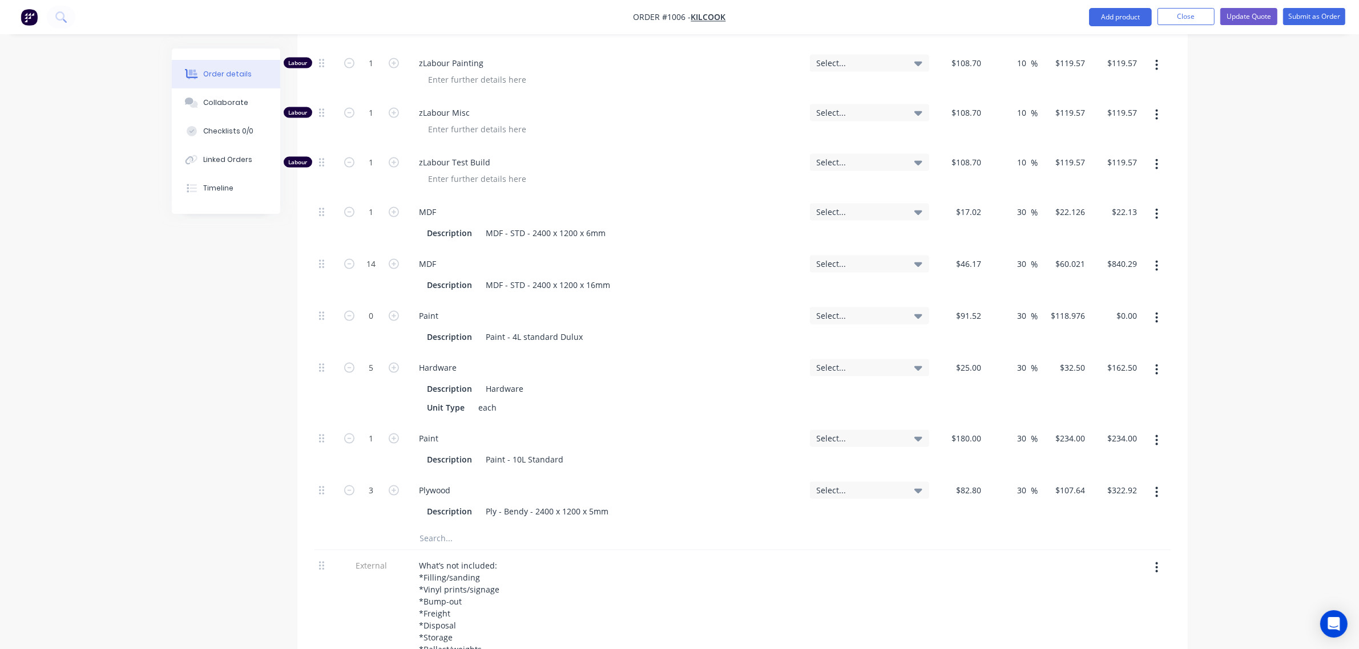
scroll to position [2042, 0]
click at [374, 430] on input "1" at bounding box center [372, 438] width 30 height 17
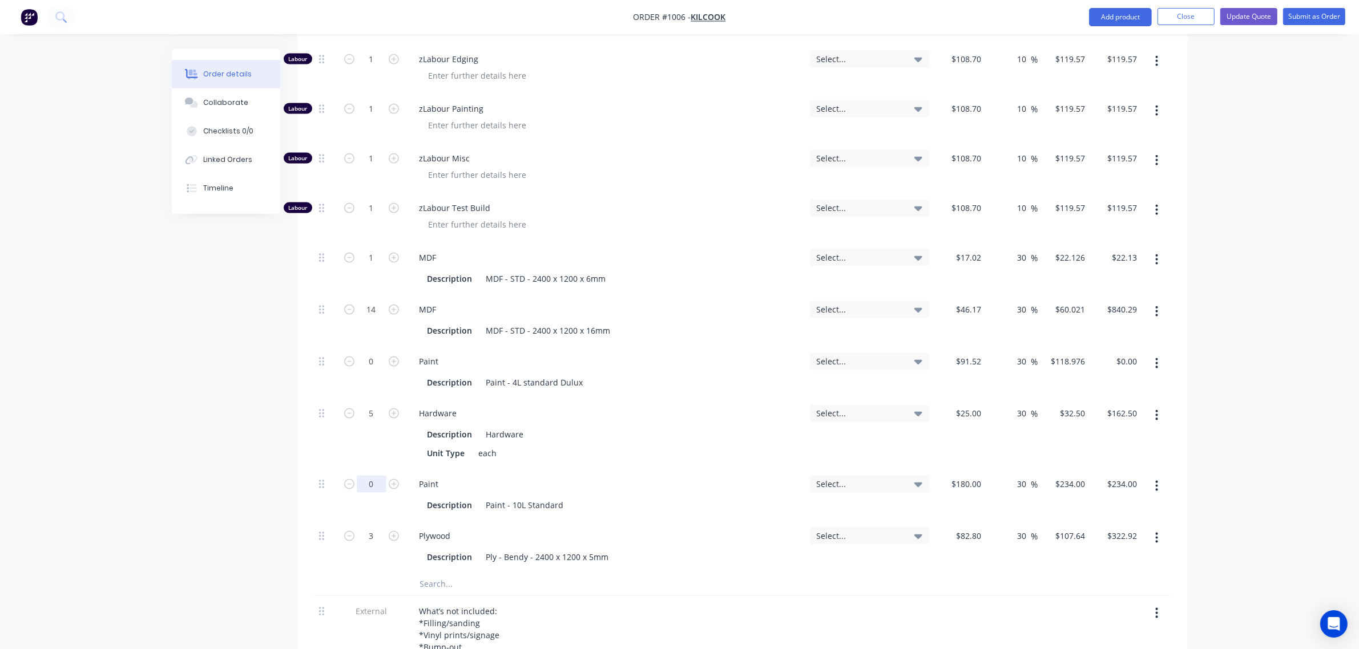
scroll to position [1995, 0]
type input "0"
type input "$0.00"
click at [370, 250] on input "1" at bounding box center [372, 258] width 30 height 17
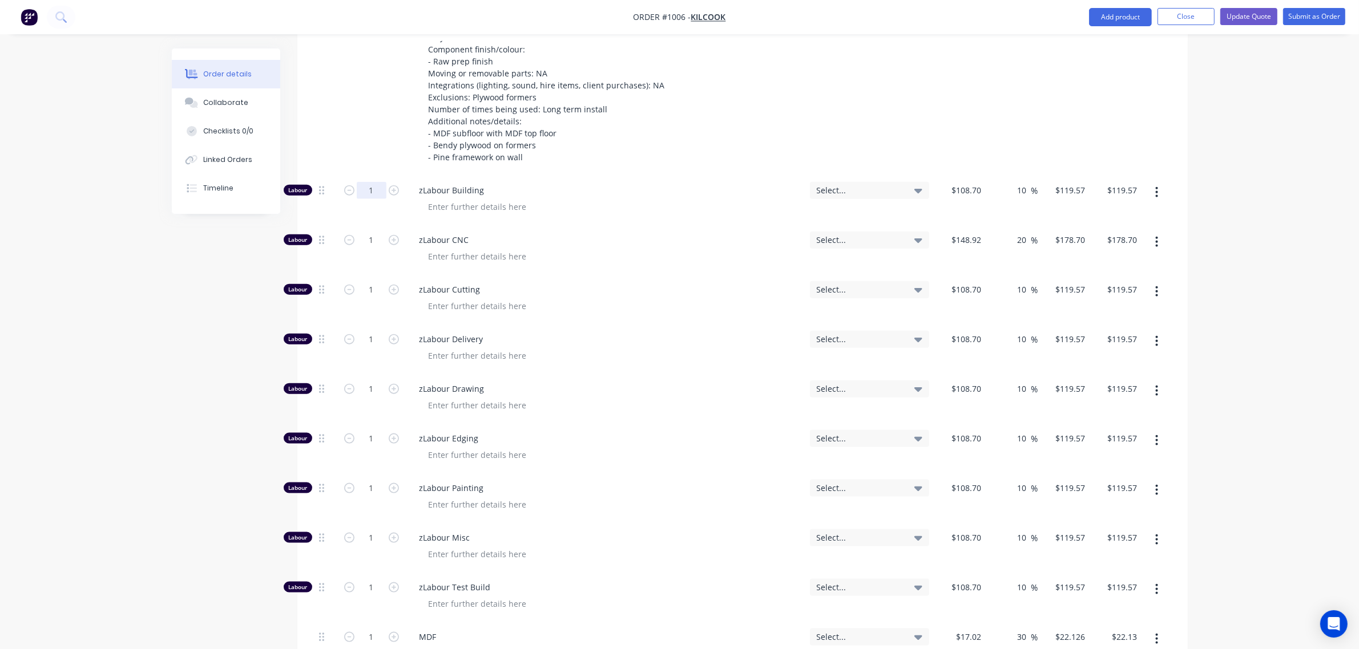
scroll to position [1615, 0]
click at [374, 183] on input "1" at bounding box center [372, 191] width 30 height 17
click at [374, 183] on input "10" at bounding box center [372, 191] width 30 height 17
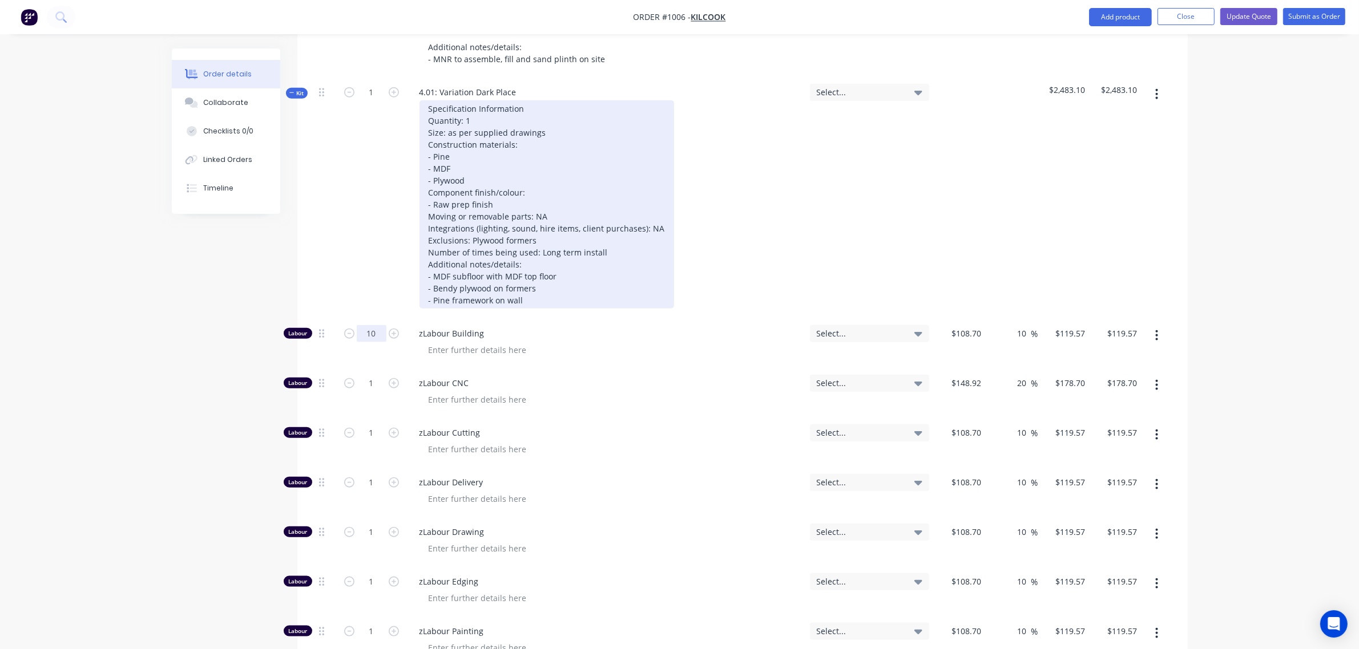
scroll to position [1472, 0]
type input "10"
type input "$1,195.70"
click at [530, 288] on div "Specification Information Quantity: 1 Size: as per supplied drawings Constructi…" at bounding box center [546, 205] width 255 height 208
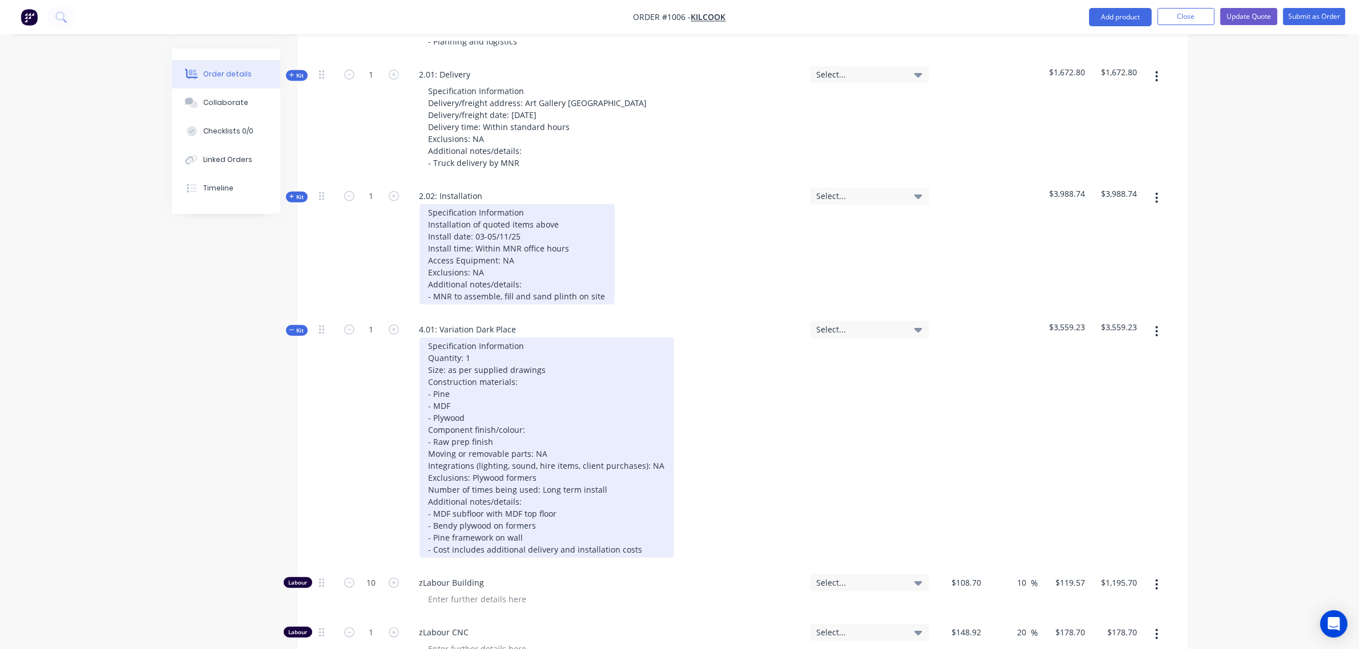
scroll to position [1234, 0]
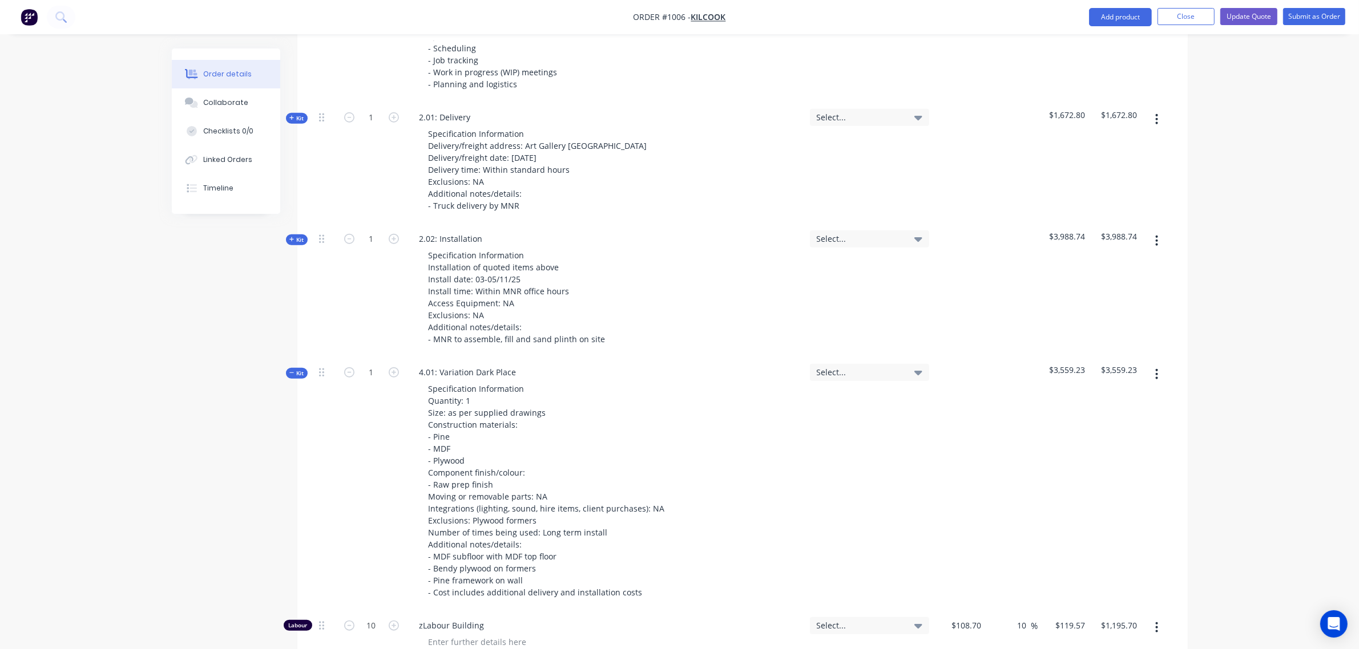
click at [296, 114] on span "Kit" at bounding box center [296, 118] width 15 height 9
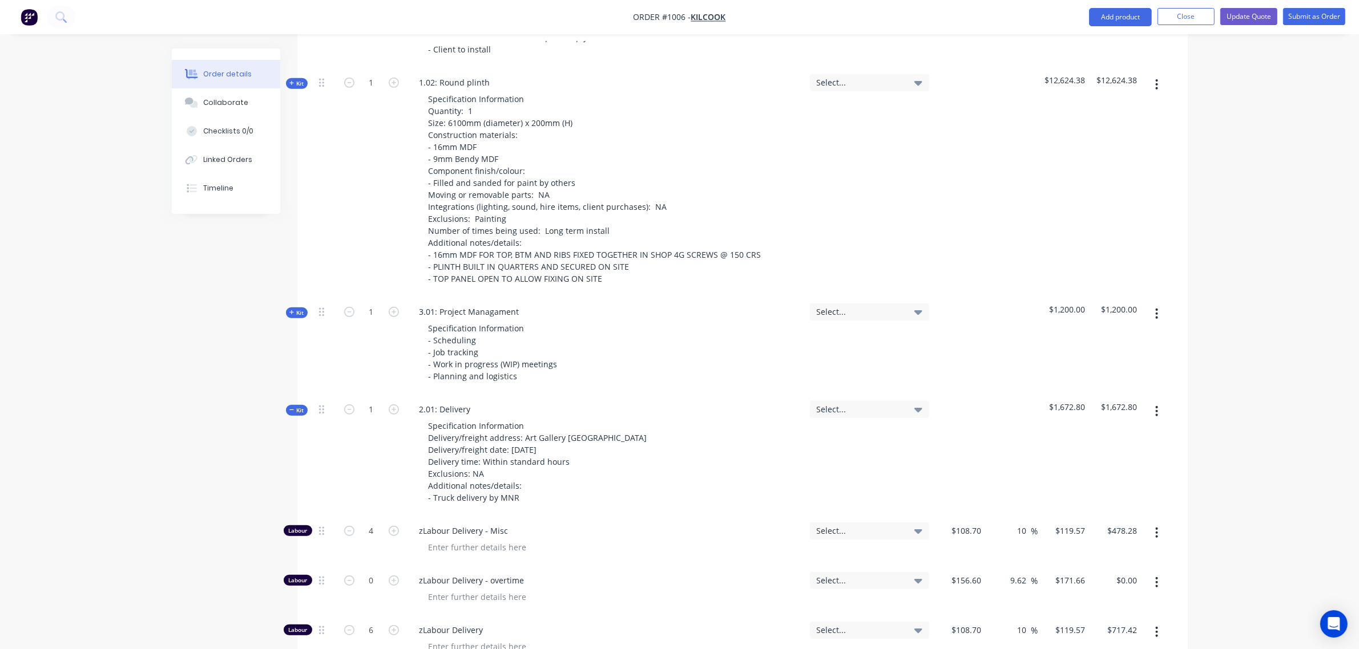
scroll to position [902, 0]
click at [297, 405] on span "Kit" at bounding box center [296, 409] width 15 height 9
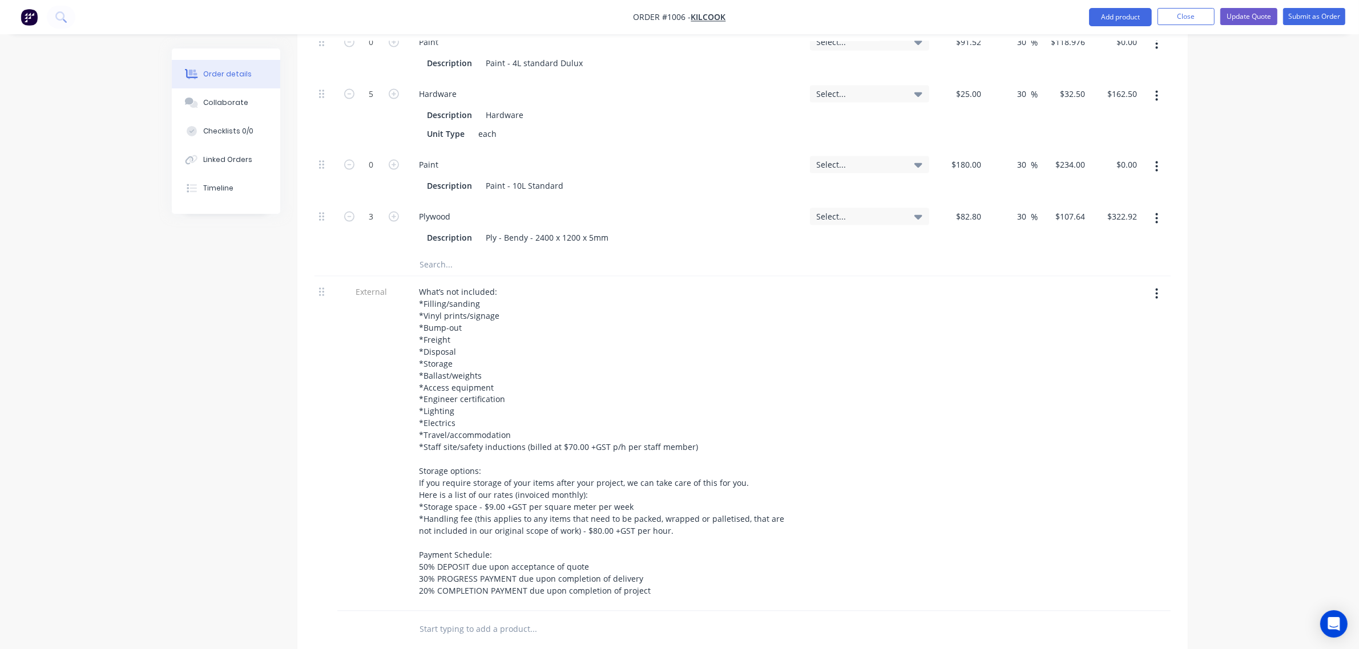
scroll to position [2328, 0]
click at [455, 254] on input "text" at bounding box center [533, 263] width 228 height 23
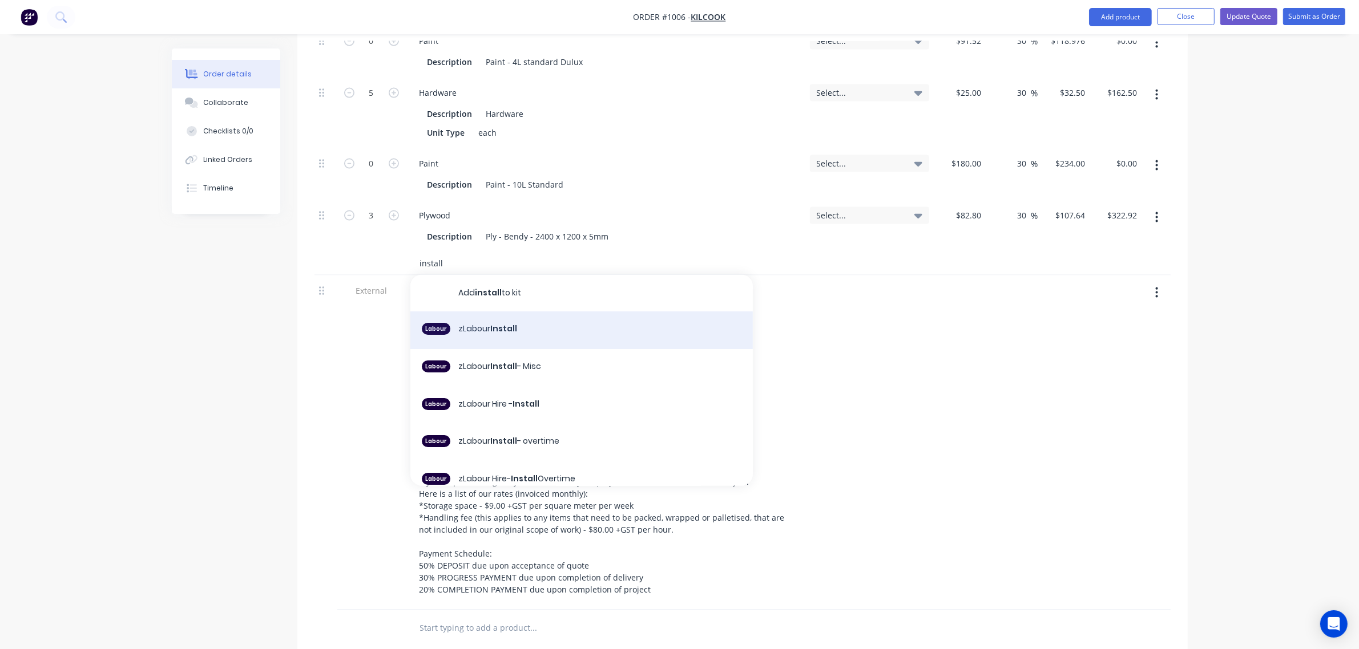
type input "install"
click at [486, 312] on div "Labour zLabour Install" at bounding box center [581, 331] width 342 height 38
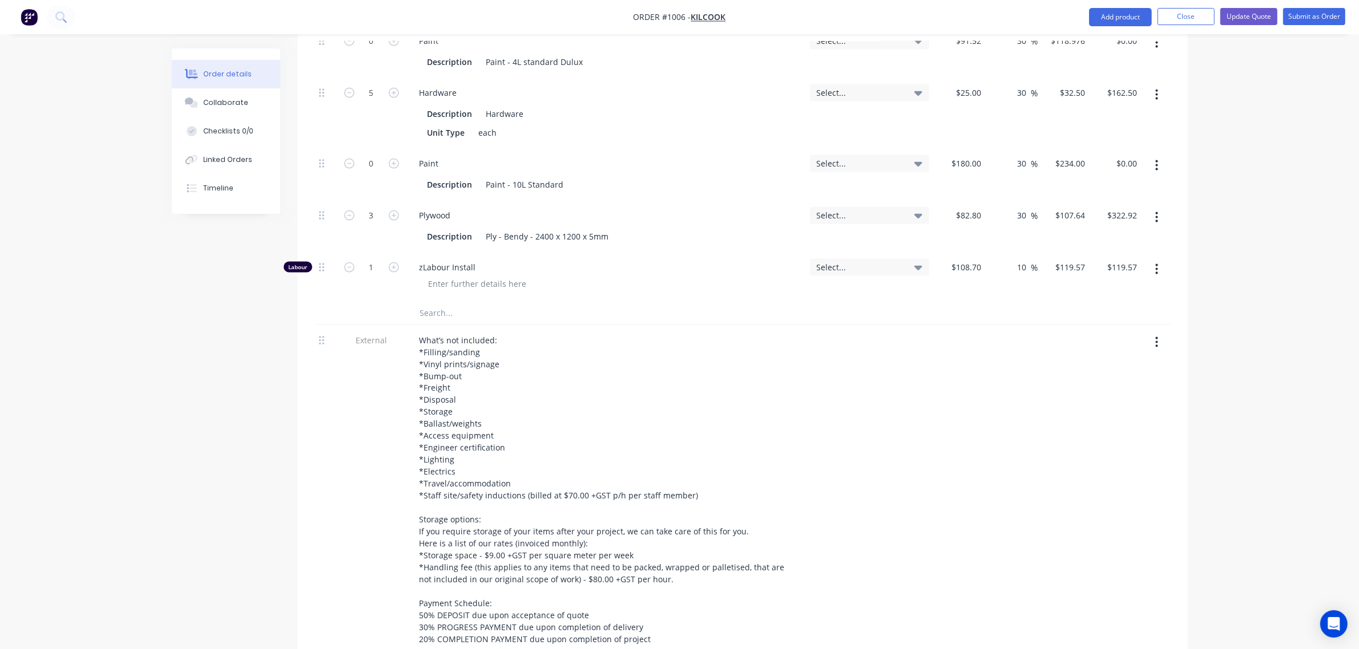
click at [443, 302] on input "text" at bounding box center [533, 313] width 228 height 23
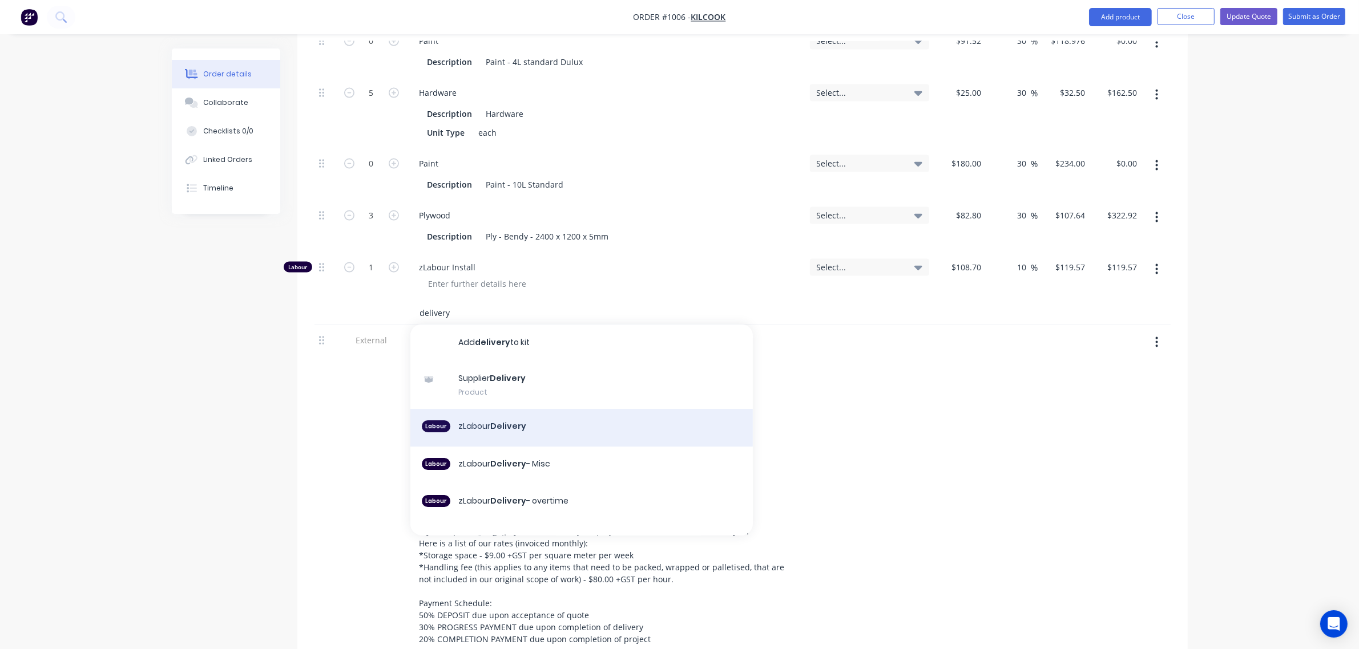
type input "delivery"
click at [481, 414] on div "Labour zLabour Delivery" at bounding box center [581, 428] width 342 height 38
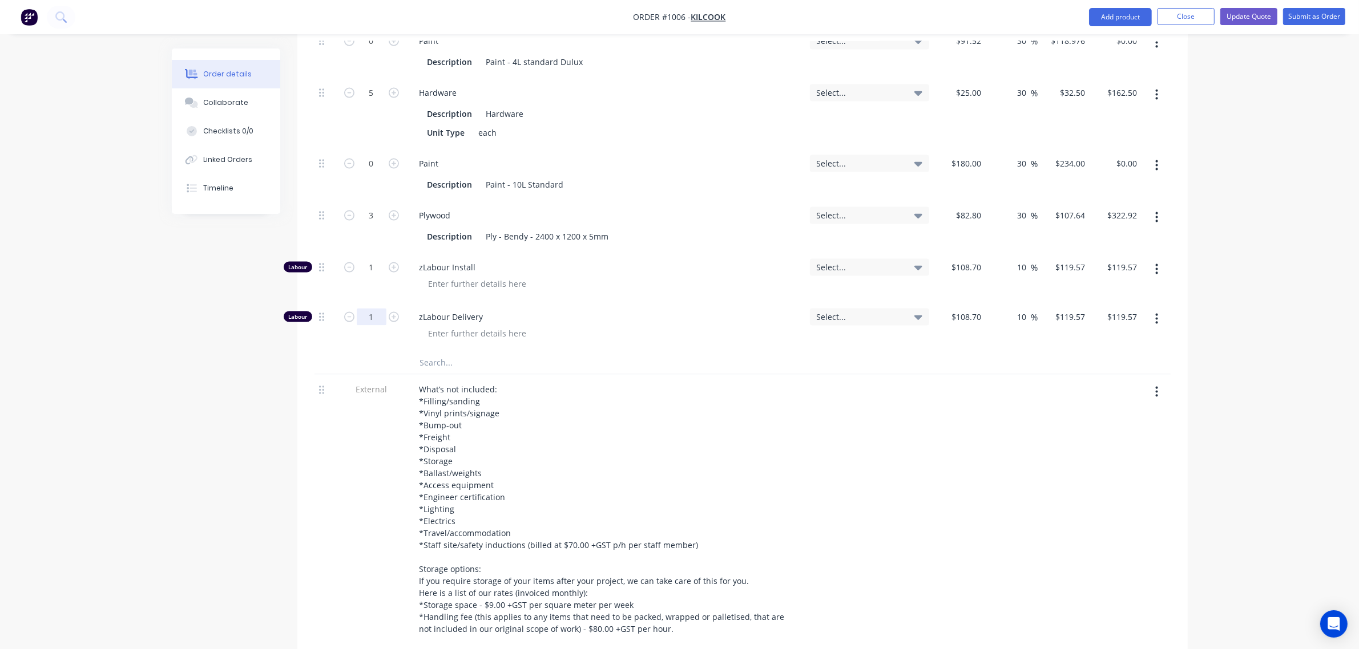
click at [367, 309] on input "1" at bounding box center [372, 317] width 30 height 17
type input "8"
type input "$956.56"
click at [364, 259] on input "1" at bounding box center [372, 267] width 30 height 17
type input "16"
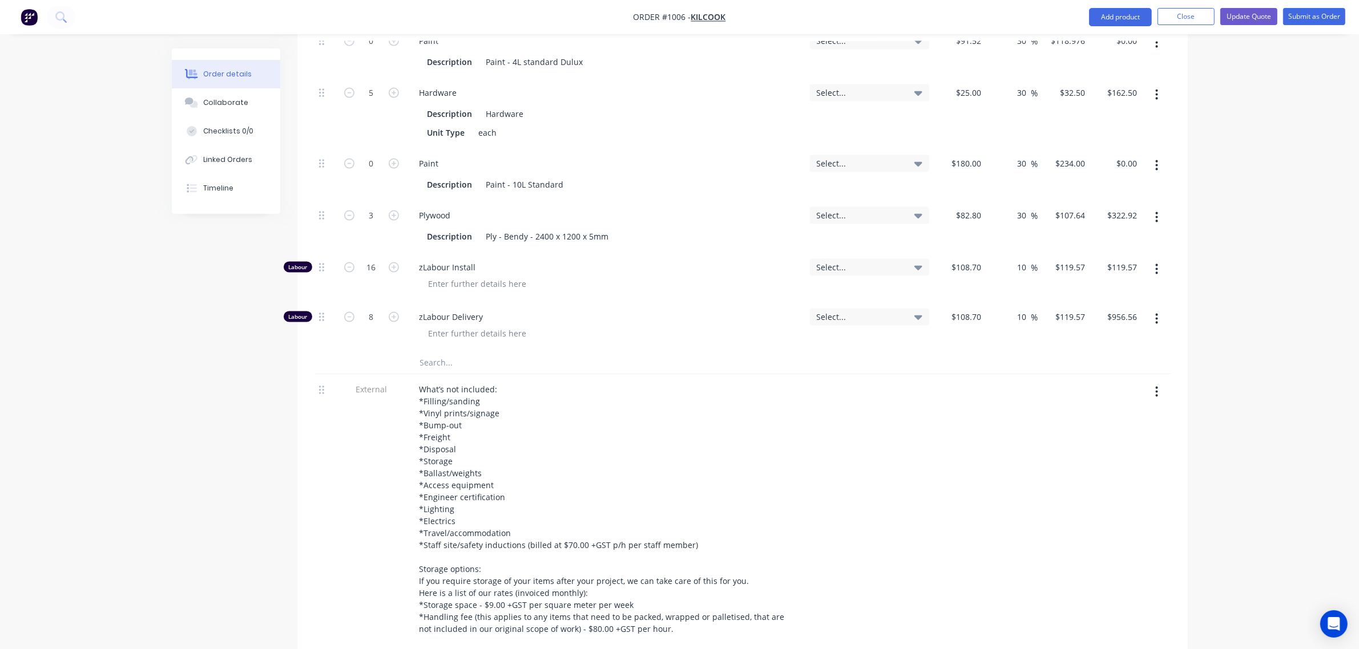
type input "$1,913.12"
click at [371, 231] on div "3" at bounding box center [371, 226] width 68 height 52
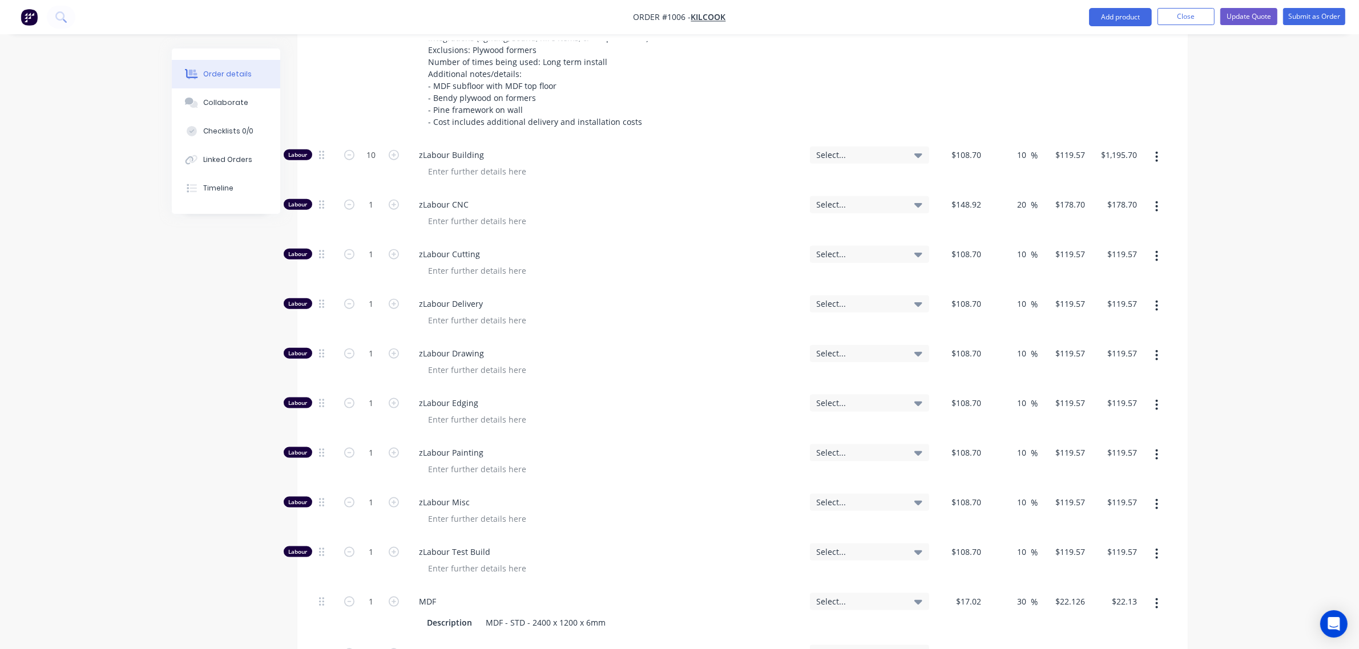
scroll to position [1662, 0]
click at [362, 200] on div "1" at bounding box center [371, 216] width 68 height 50
click at [363, 197] on input "1" at bounding box center [372, 205] width 30 height 17
type input "2"
type input "$357.40"
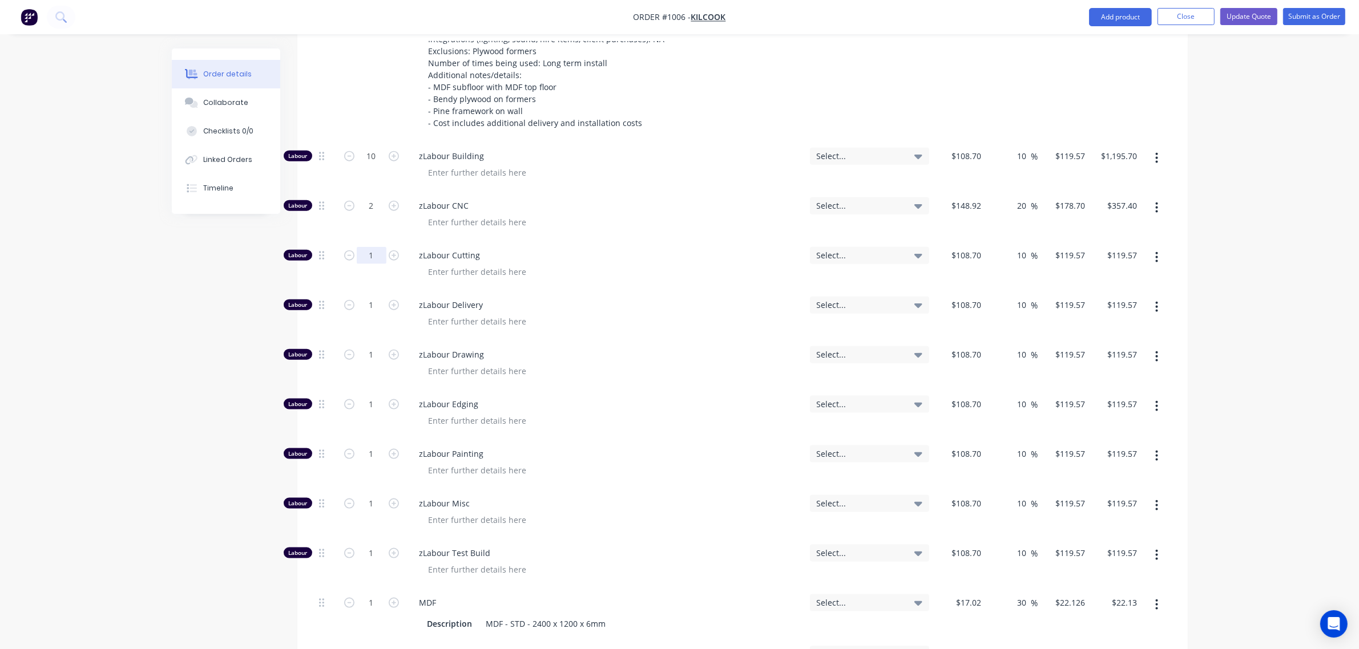
click at [357, 247] on input "1" at bounding box center [372, 255] width 30 height 17
type input "2"
type input "$239.14"
click at [374, 297] on input "1" at bounding box center [372, 305] width 30 height 17
type input "2"
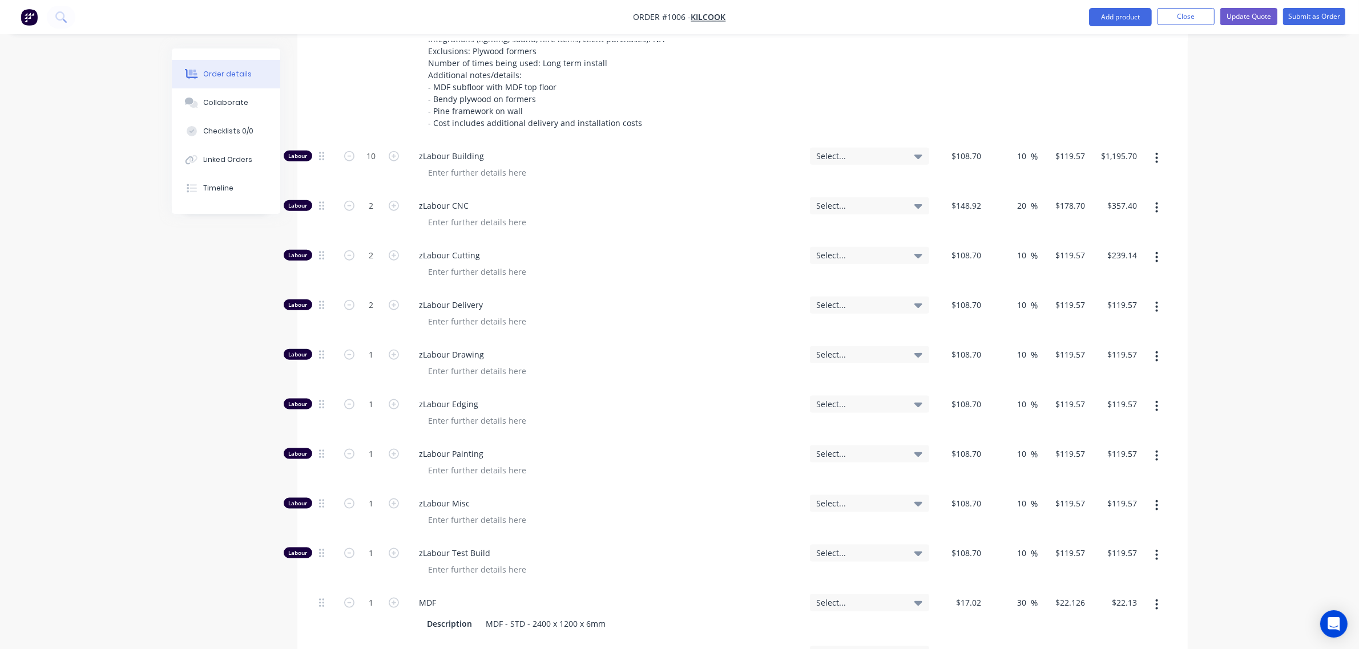
type input "$239.14"
click at [369, 340] on div "1" at bounding box center [371, 365] width 68 height 50
click at [361, 346] on input "1" at bounding box center [372, 354] width 30 height 17
click at [369, 148] on input "10" at bounding box center [372, 156] width 30 height 17
type input "8"
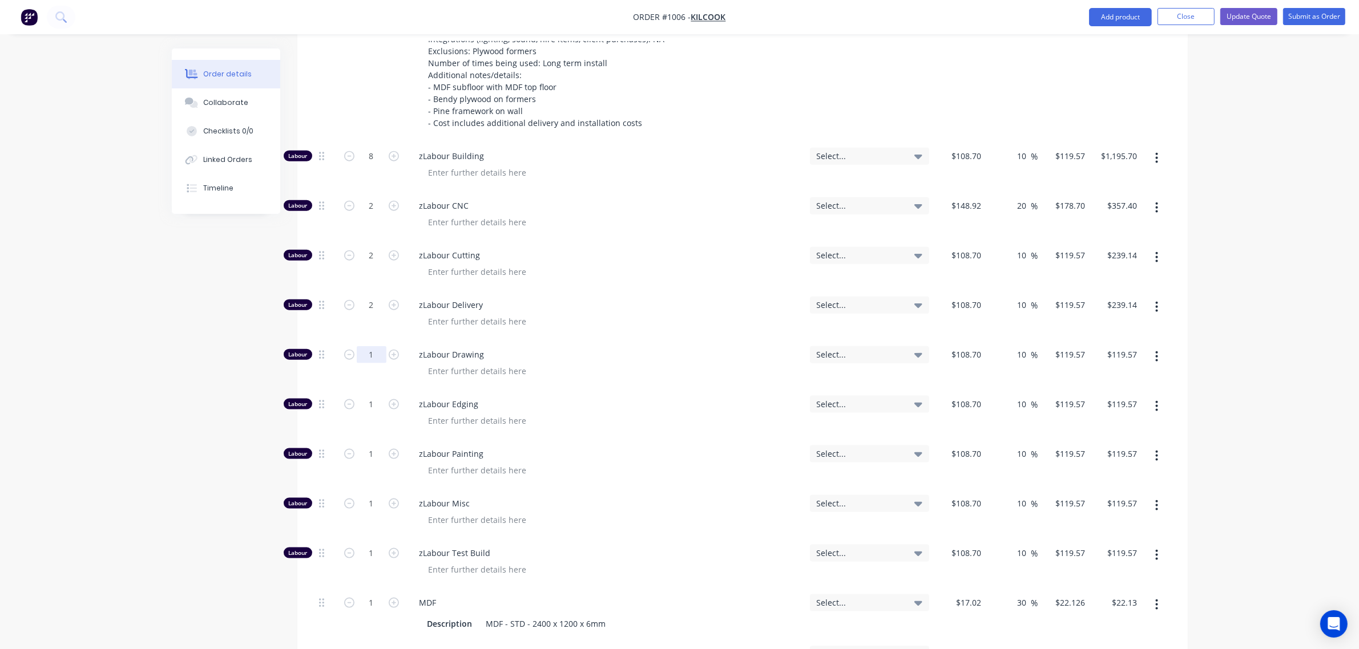
type input "$956.56"
click at [369, 346] on input "1" at bounding box center [372, 354] width 30 height 17
type input "8"
type input "$956.56"
click at [371, 396] on input "1" at bounding box center [372, 404] width 30 height 17
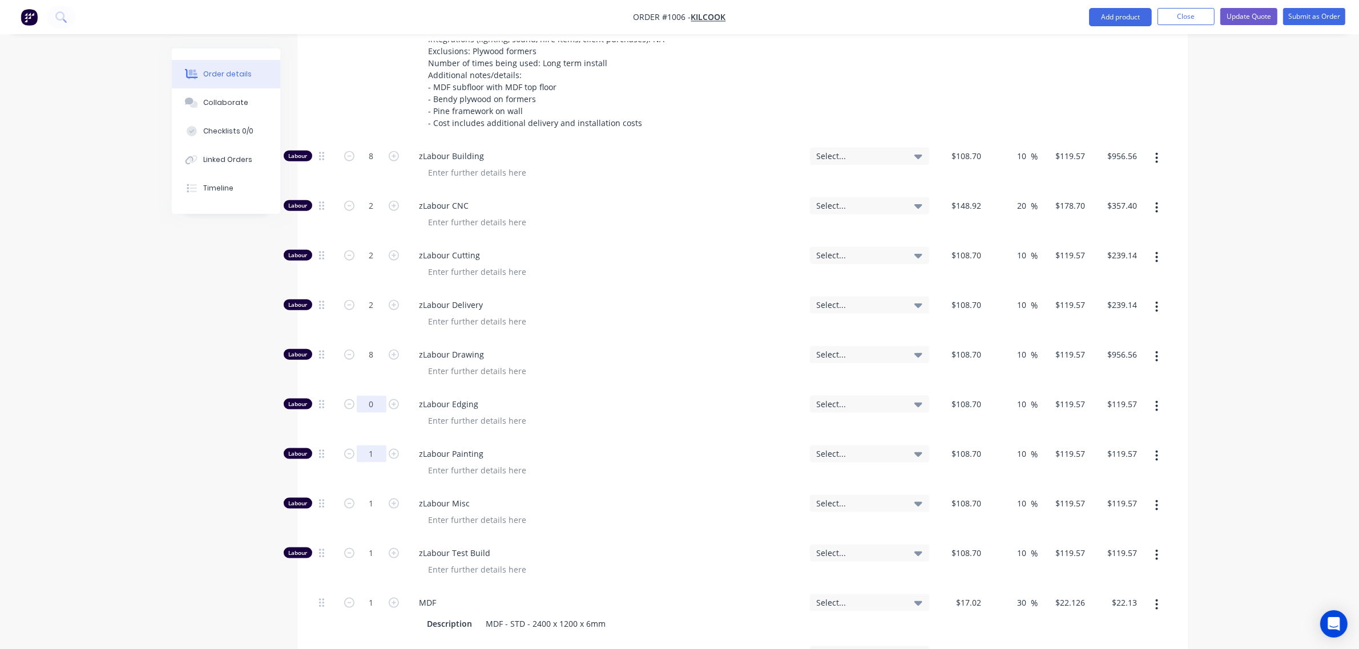
type input "0"
type input "$0.00"
click at [364, 446] on input "1" at bounding box center [372, 454] width 30 height 17
type input "0"
type input "$0.00"
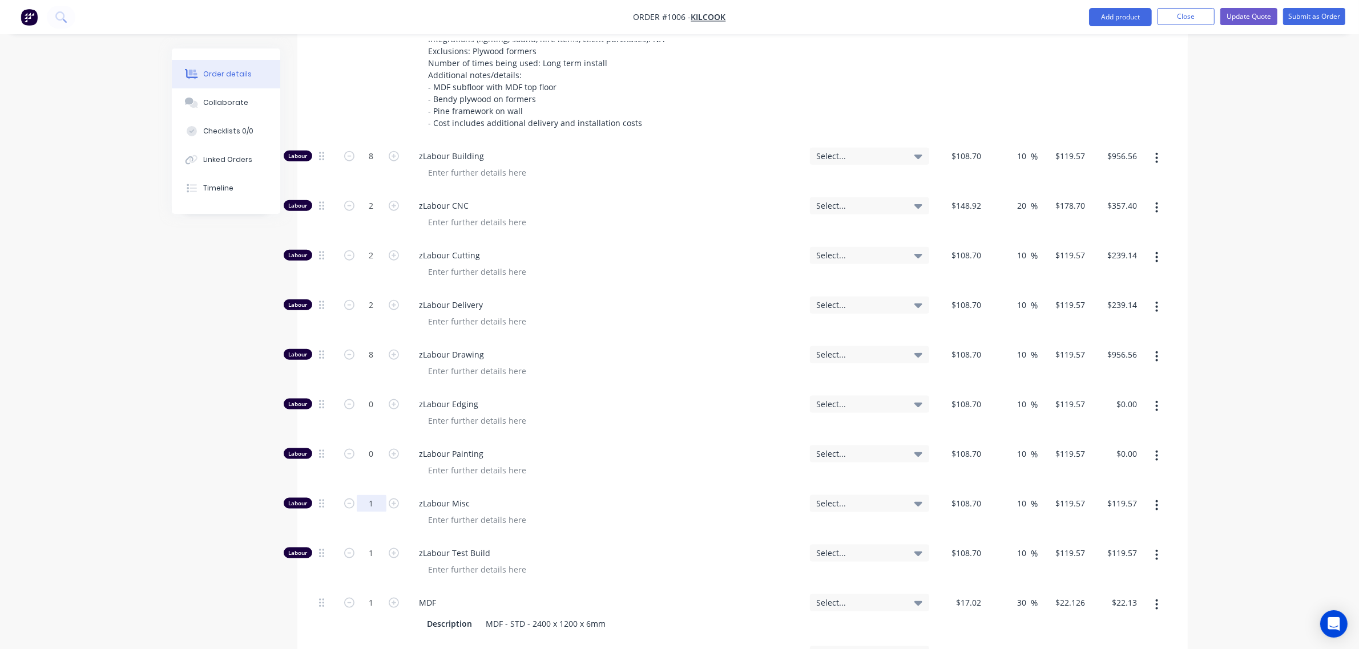
click at [374, 495] on input "1" at bounding box center [372, 503] width 30 height 17
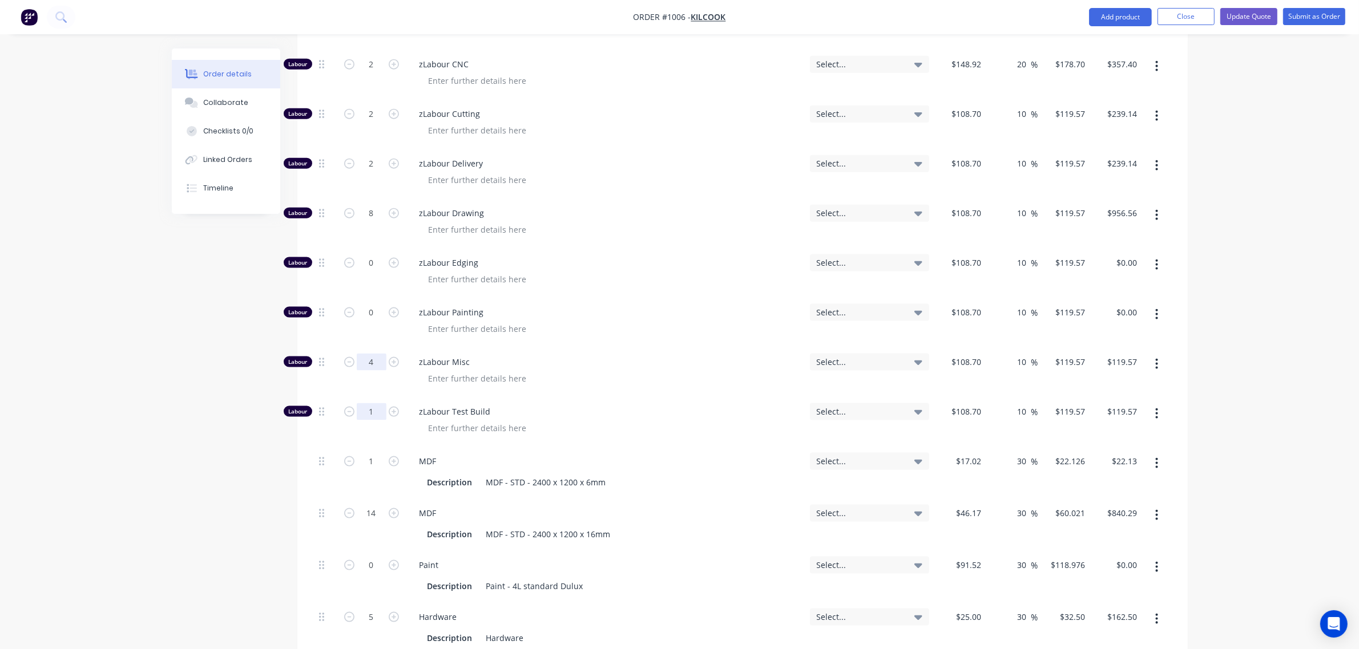
type input "4"
type input "$478.28"
click at [365, 403] on input "1" at bounding box center [372, 411] width 30 height 17
type input "4"
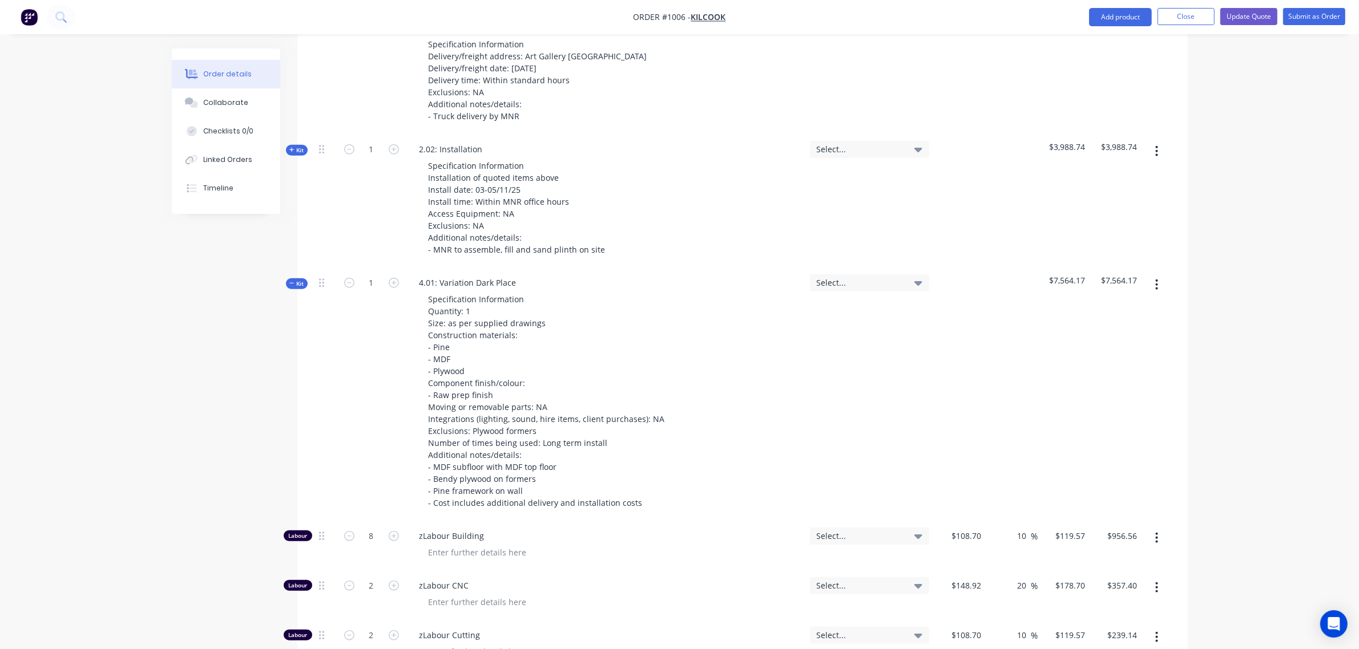
scroll to position [1282, 0]
click at [297, 280] on span "Kit" at bounding box center [296, 284] width 15 height 9
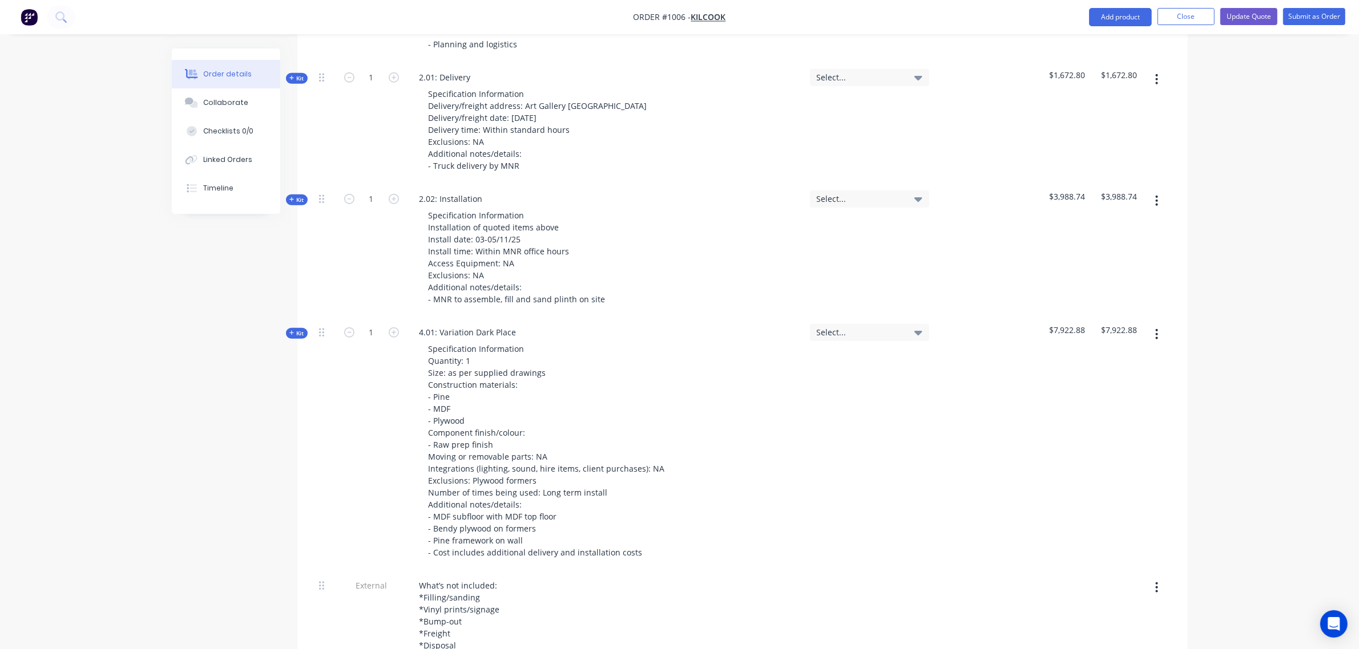
scroll to position [1234, 0]
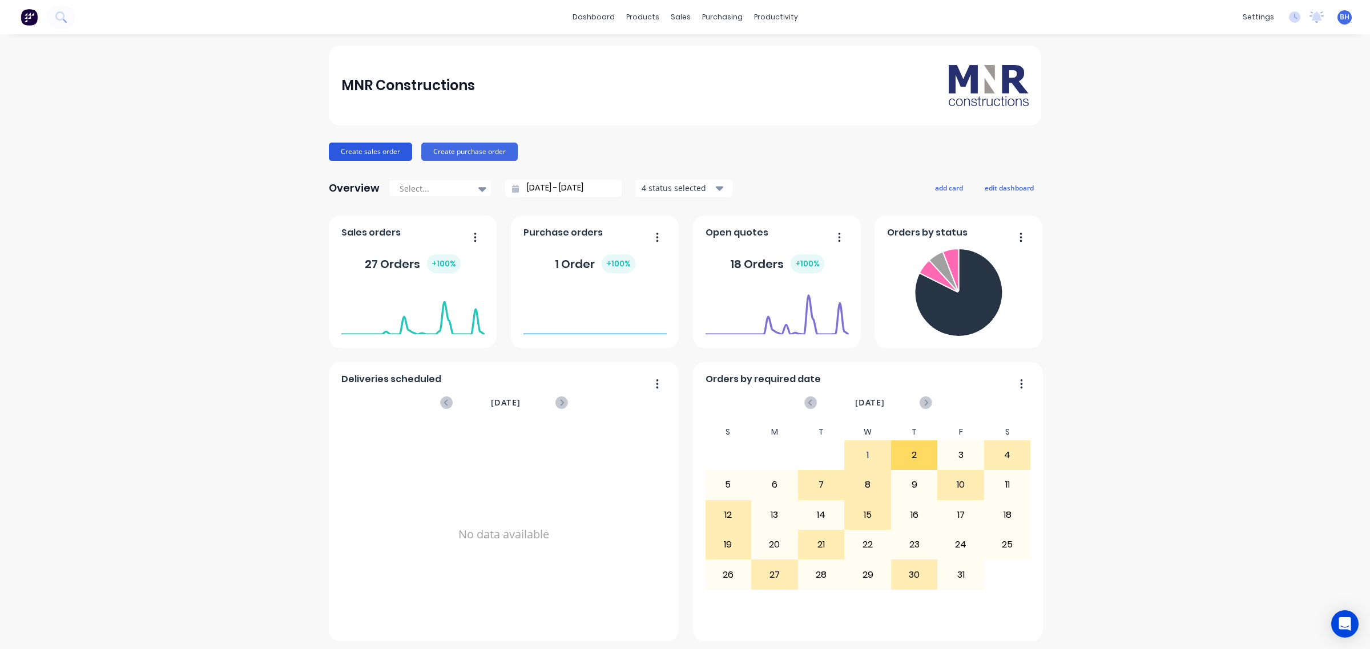
click at [355, 150] on button "Create sales order" at bounding box center [370, 152] width 83 height 18
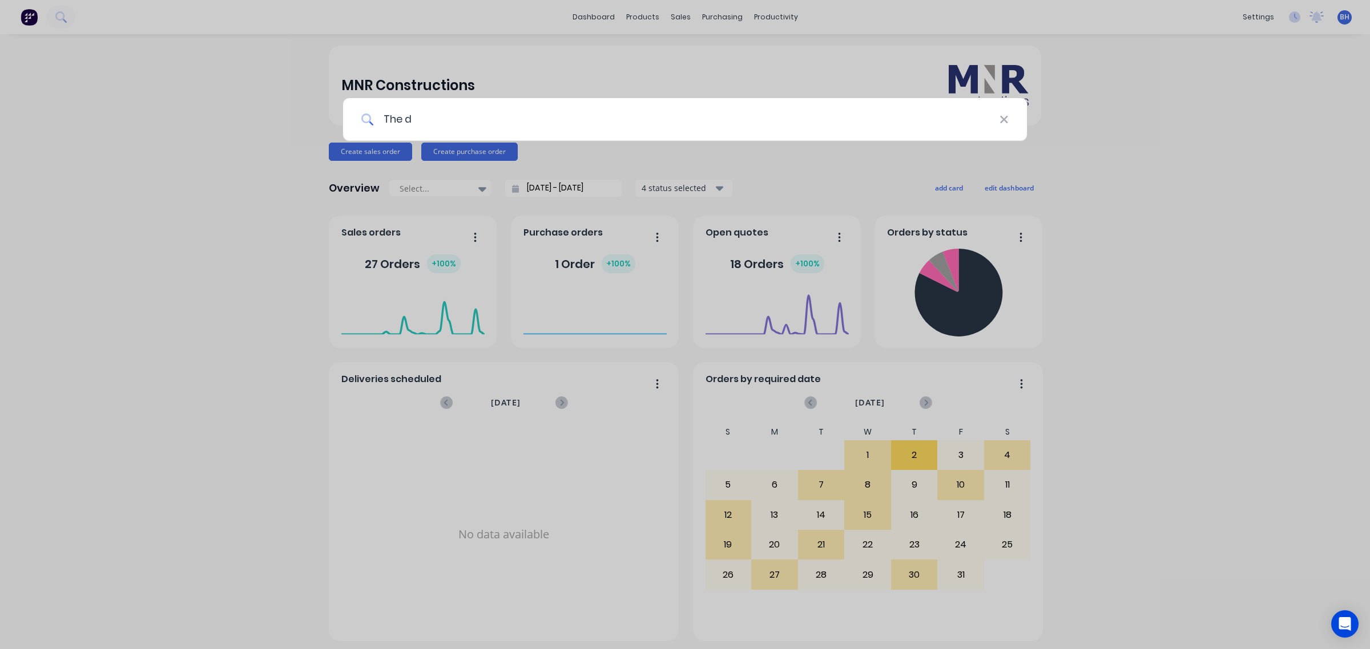
type input "The do"
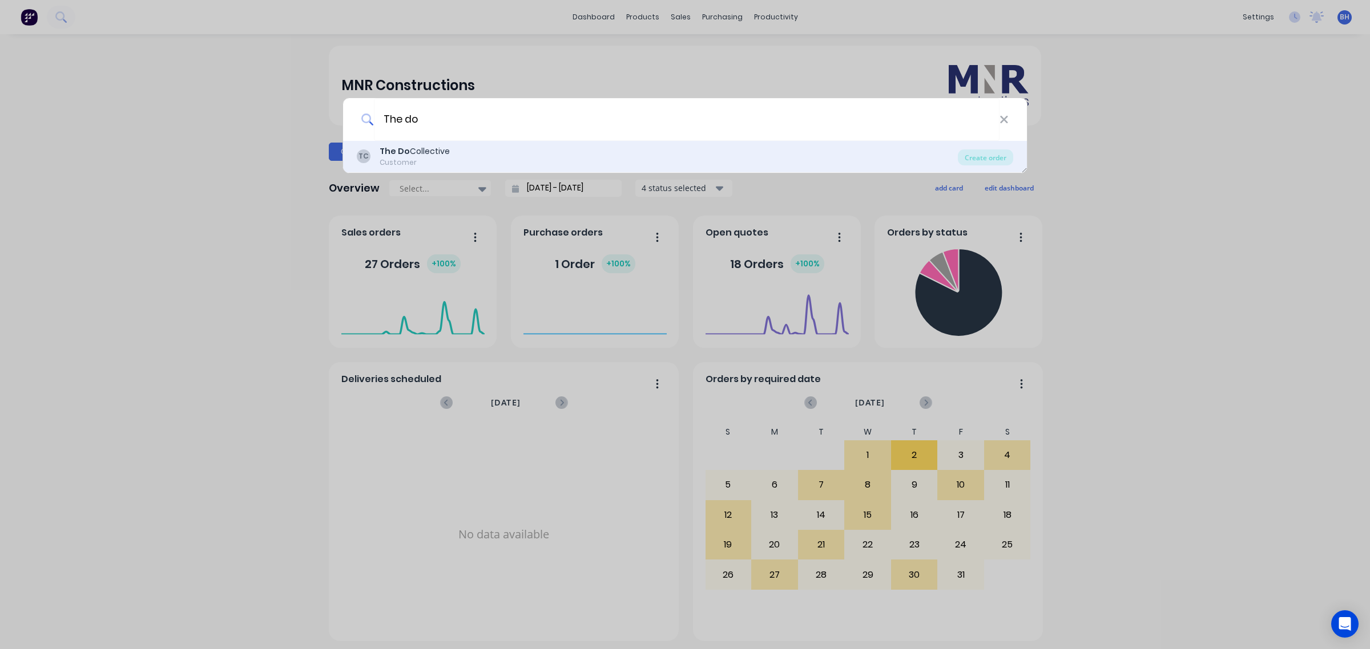
click at [438, 154] on div "The Do Collective" at bounding box center [415, 152] width 70 height 12
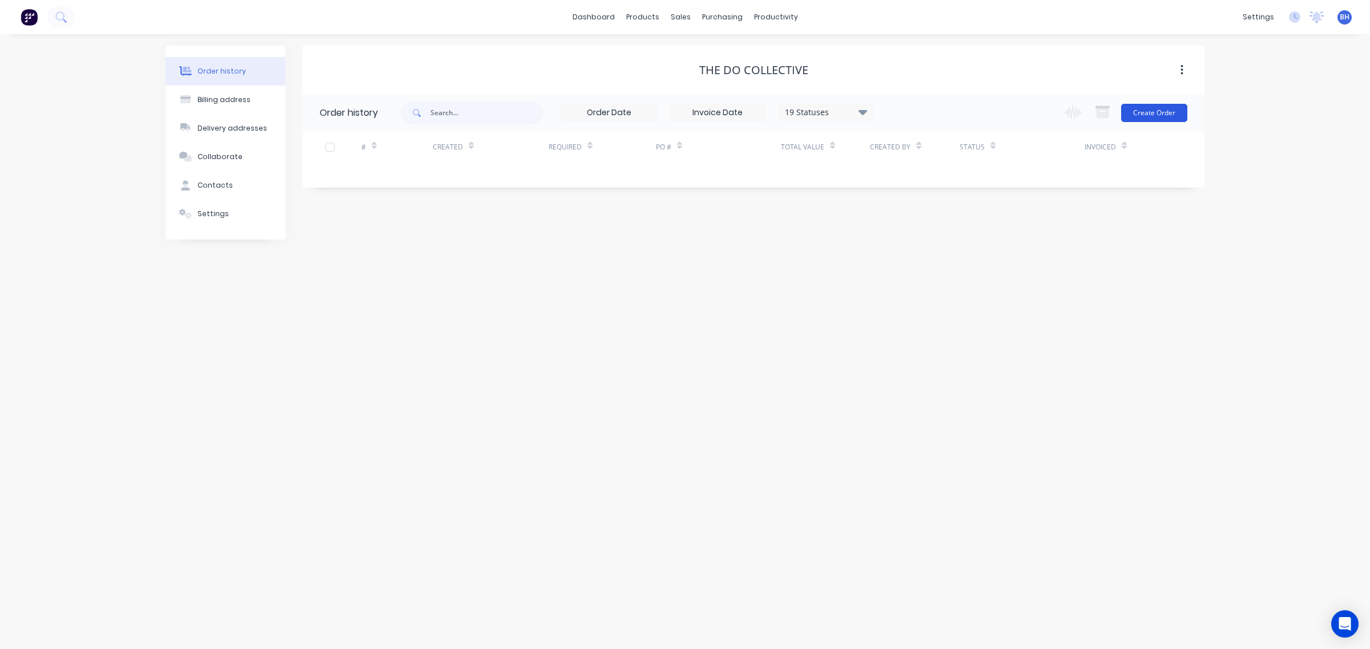
click at [1150, 116] on button "Create Order" at bounding box center [1154, 113] width 66 height 18
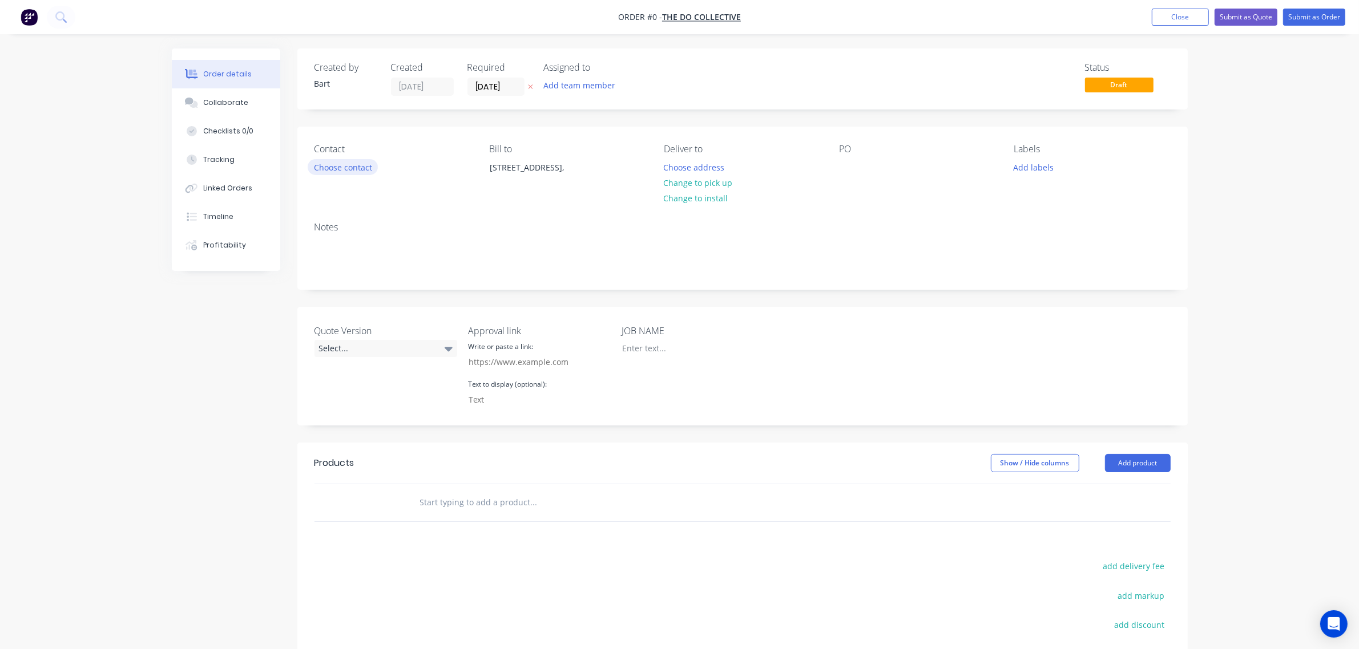
click at [349, 167] on button "Choose contact" at bounding box center [343, 166] width 70 height 15
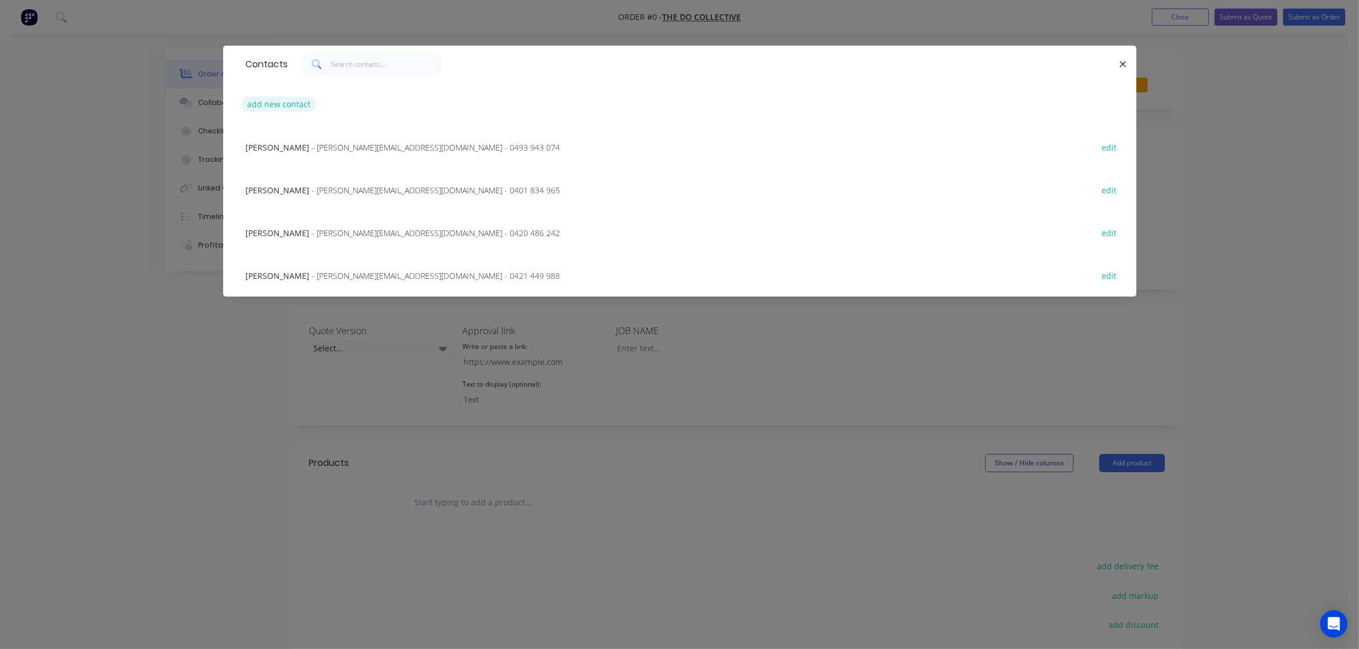
click at [287, 103] on button "add new contact" at bounding box center [278, 103] width 75 height 15
select select "AU"
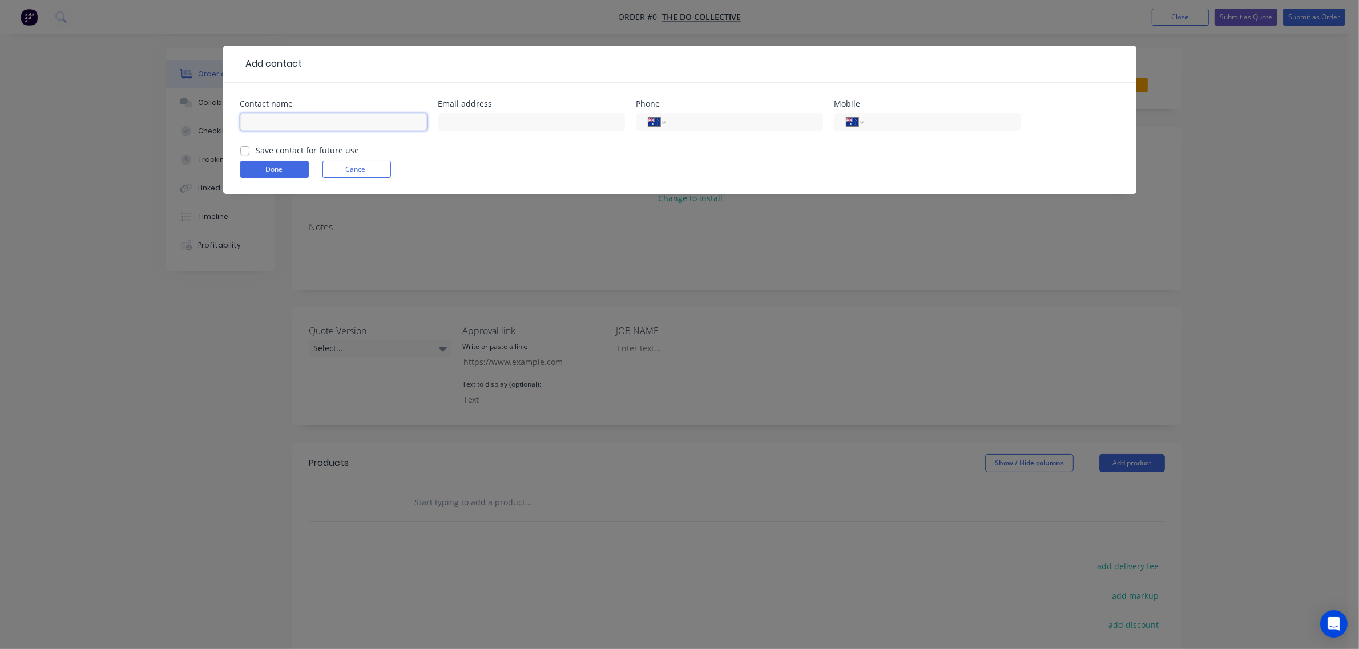
click at [344, 123] on input "text" at bounding box center [333, 122] width 187 height 17
click at [448, 118] on input "text" at bounding box center [531, 122] width 187 height 17
click at [548, 120] on input "text" at bounding box center [531, 122] width 187 height 17
click at [387, 121] on input "Marcus" at bounding box center [333, 122] width 187 height 17
type input "Marcus Longinotti"
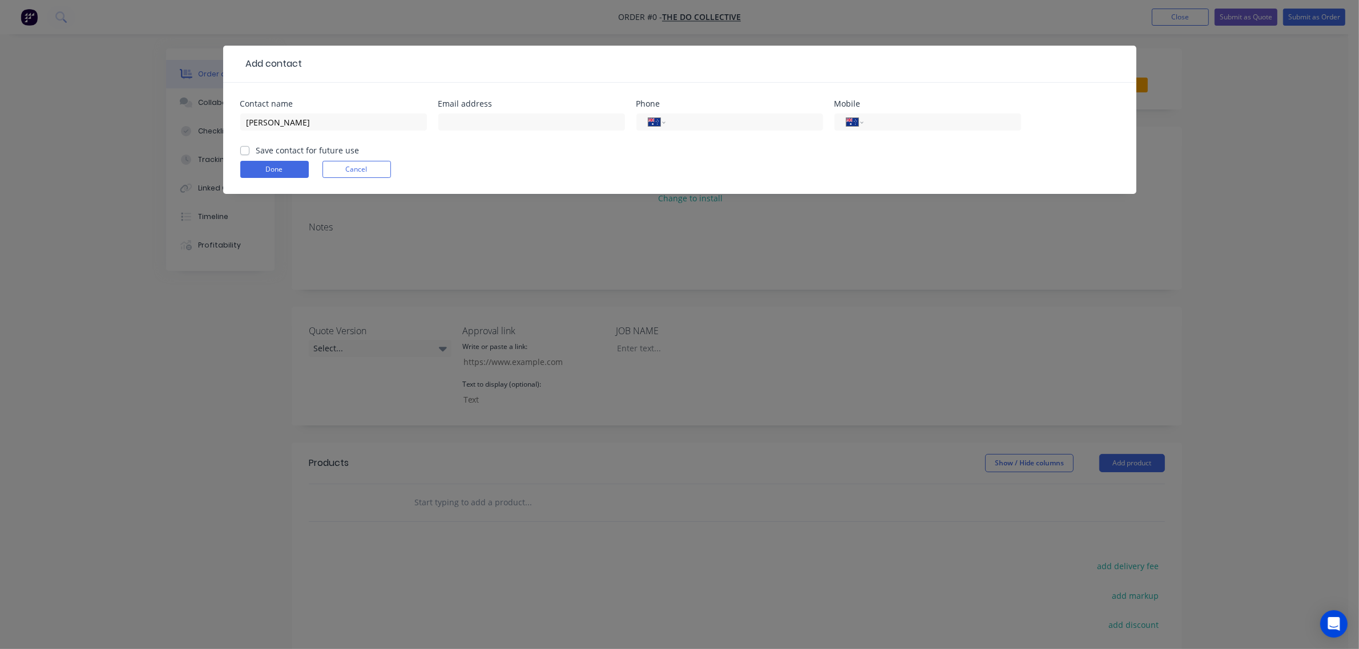
click at [256, 152] on label "Save contact for future use" at bounding box center [307, 150] width 103 height 12
click at [248, 152] on input "Save contact for future use" at bounding box center [244, 149] width 9 height 11
checkbox input "true"
click at [548, 123] on input "text" at bounding box center [531, 122] width 187 height 17
paste input "marcus@thosethatdo.com"
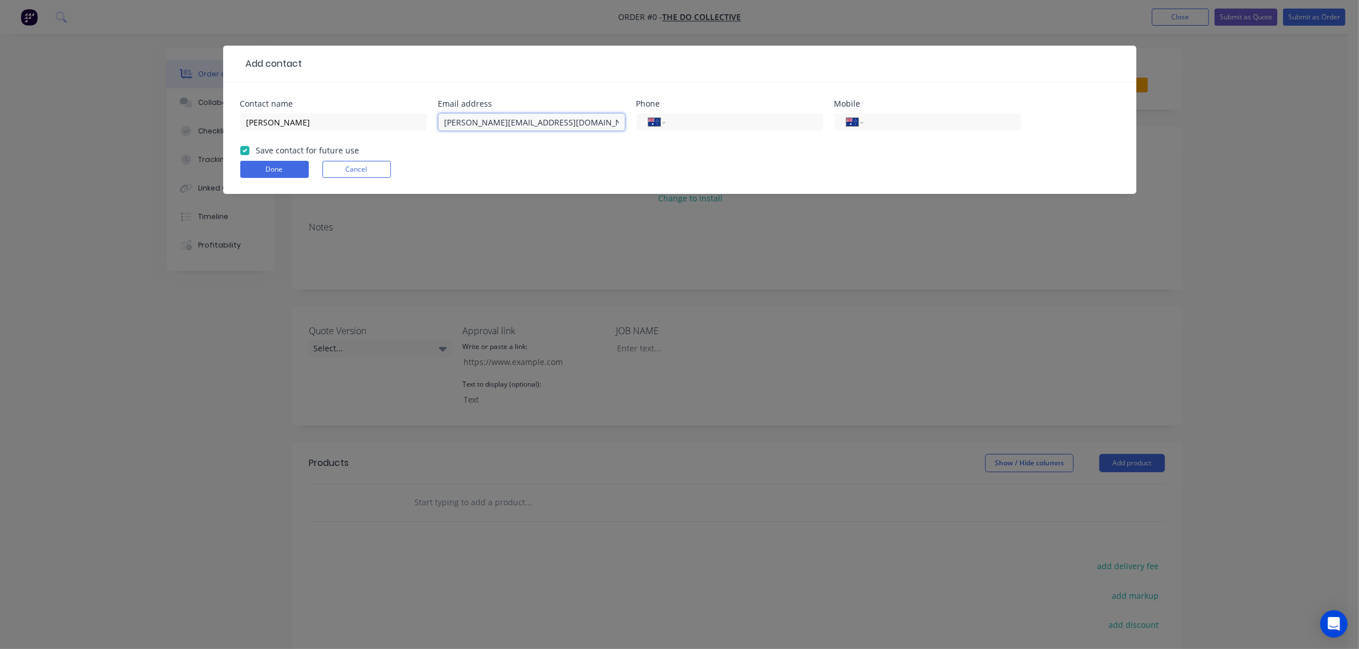
type input "marcus@thosethatdo.com"
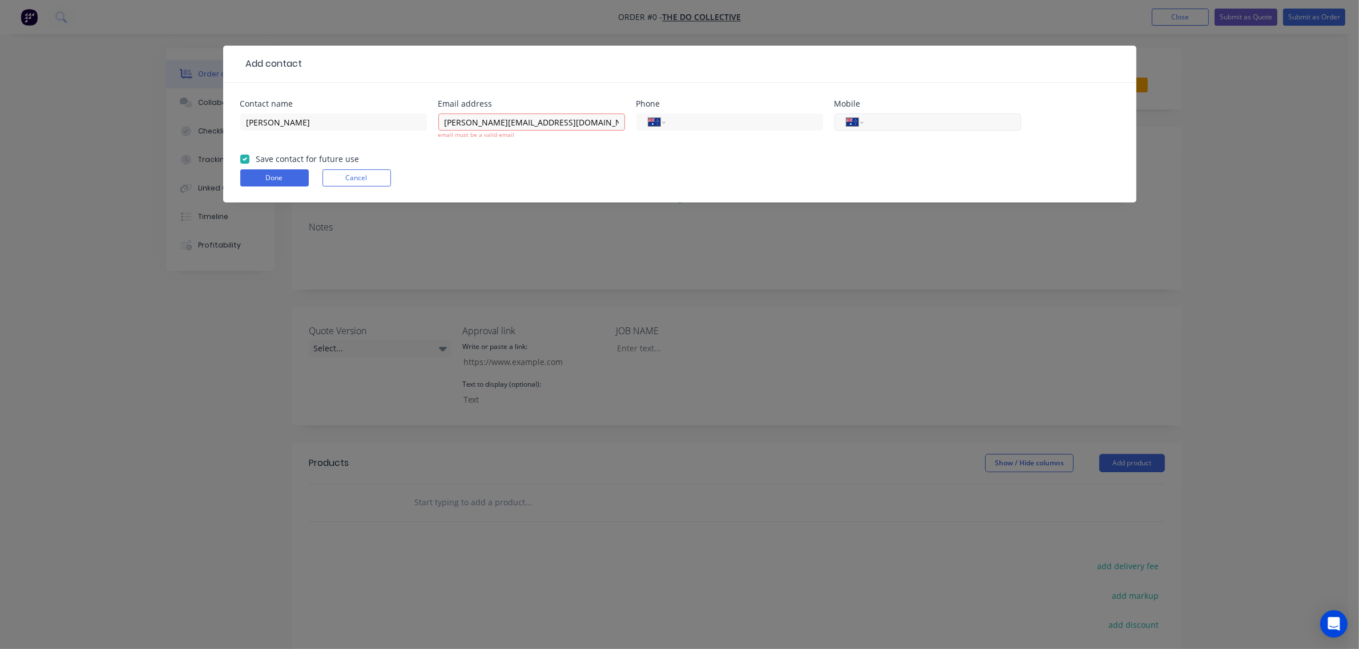
click at [876, 119] on input "tel" at bounding box center [939, 122] width 137 height 13
paste input "424 605 128"
type input "0424 605 128"
click at [583, 177] on div "Done Cancel" at bounding box center [679, 177] width 879 height 17
click at [501, 119] on input "marcus@thosethatdo.com" at bounding box center [531, 122] width 187 height 17
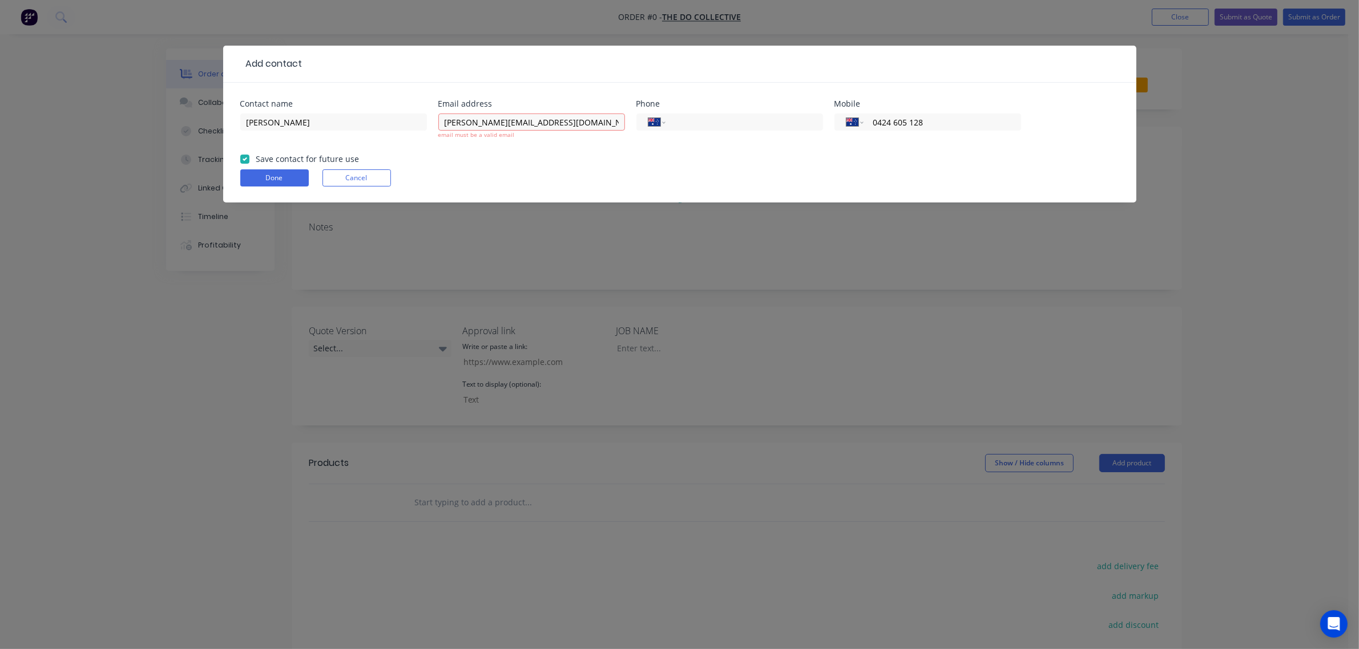
drag, startPoint x: 438, startPoint y: 176, endPoint x: 448, endPoint y: 163, distance: 16.2
click at [438, 175] on div "Done Cancel" at bounding box center [679, 177] width 879 height 17
drag, startPoint x: 534, startPoint y: 123, endPoint x: 558, endPoint y: 123, distance: 24.5
click at [537, 123] on input "marcus@thosethatdo.com" at bounding box center [531, 122] width 187 height 17
click at [566, 121] on input "marcus@thosethatdo.com" at bounding box center [531, 122] width 187 height 17
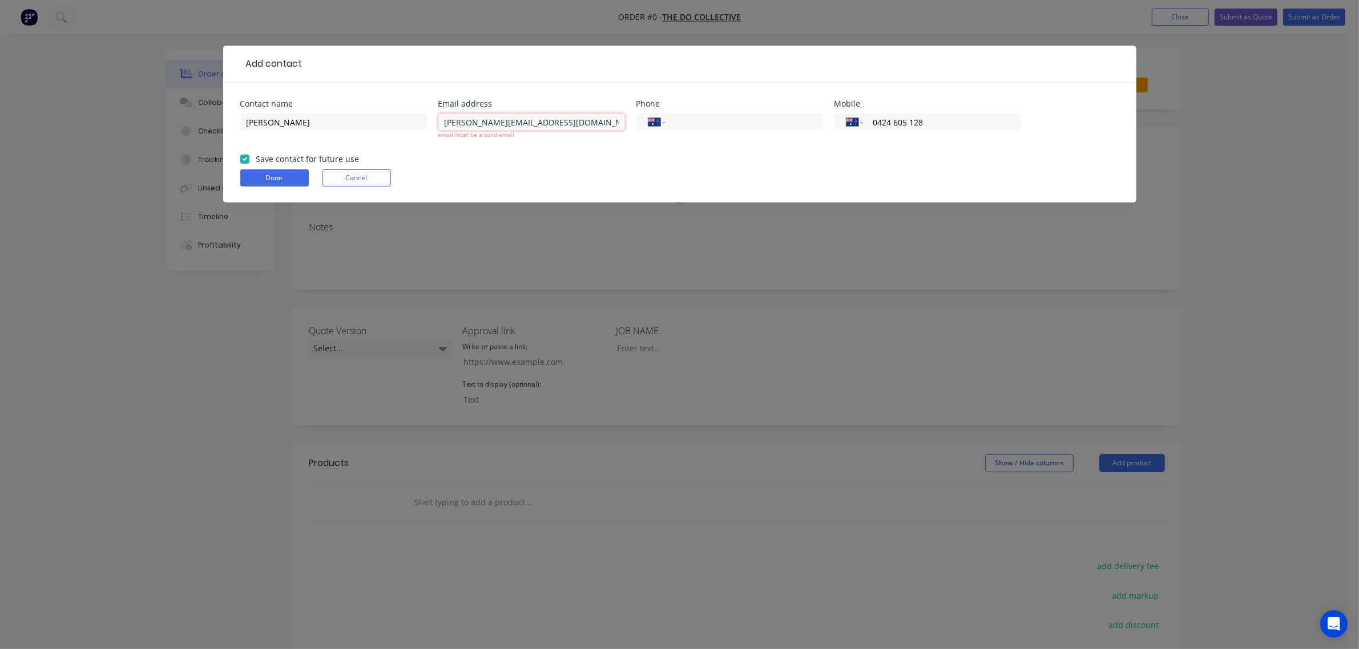
type input "marcus@thosethatdo.com"
click at [566, 158] on form "Contact name Marcus Longinotti Email address marcus@thosethatdo.com email must …" at bounding box center [679, 151] width 879 height 103
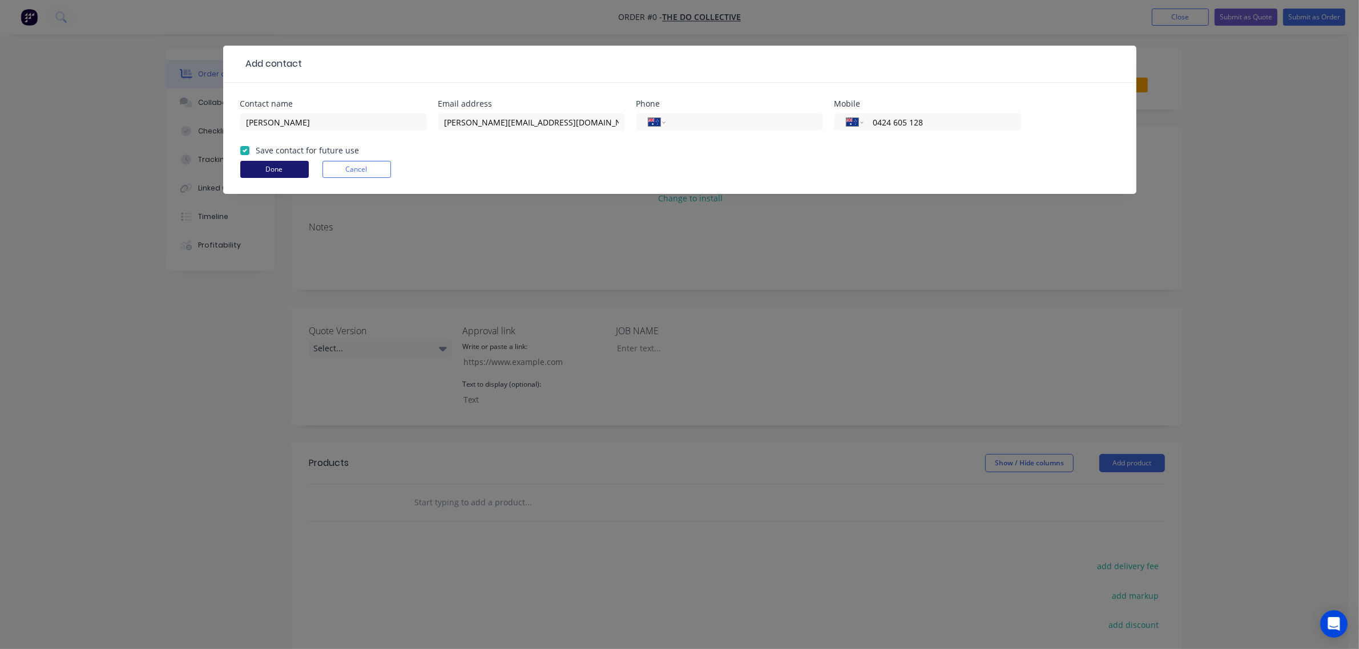
click at [257, 169] on button "Done" at bounding box center [274, 169] width 68 height 17
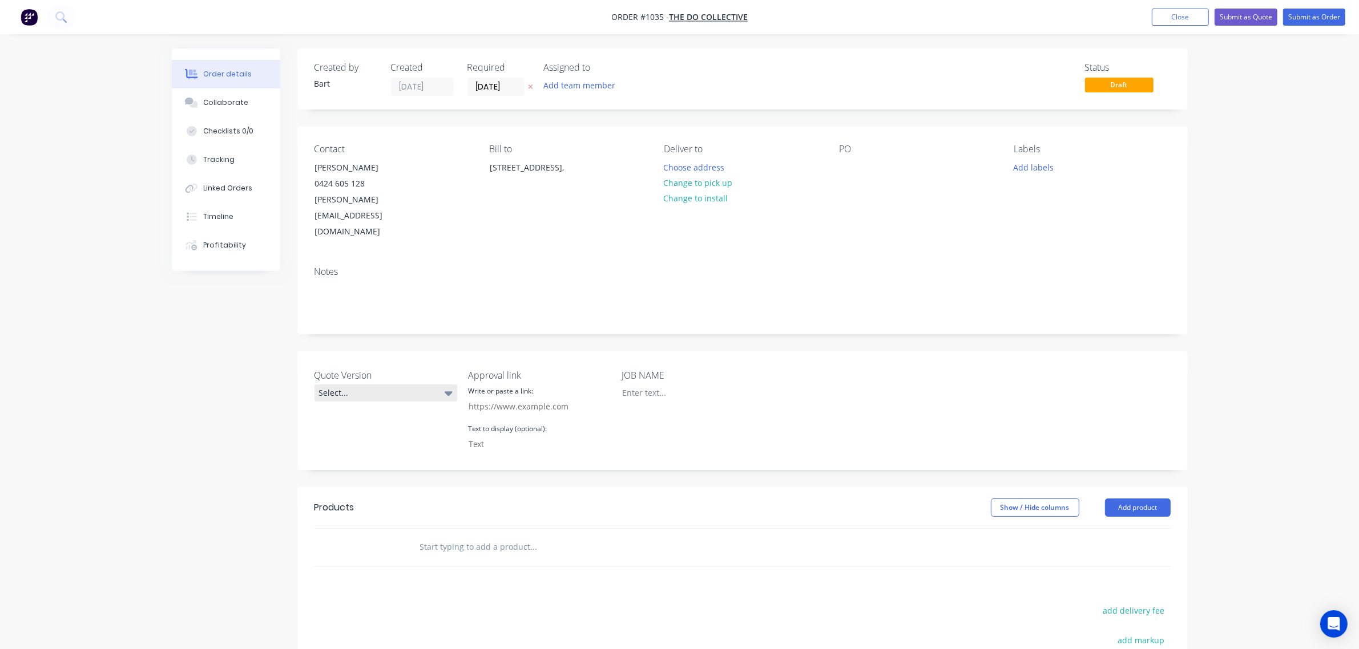
click at [373, 385] on div "Select..." at bounding box center [385, 393] width 143 height 17
click at [346, 407] on button "V1" at bounding box center [399, 408] width 171 height 23
click at [669, 385] on div at bounding box center [684, 393] width 143 height 17
click at [1125, 499] on button "Add product" at bounding box center [1138, 508] width 66 height 18
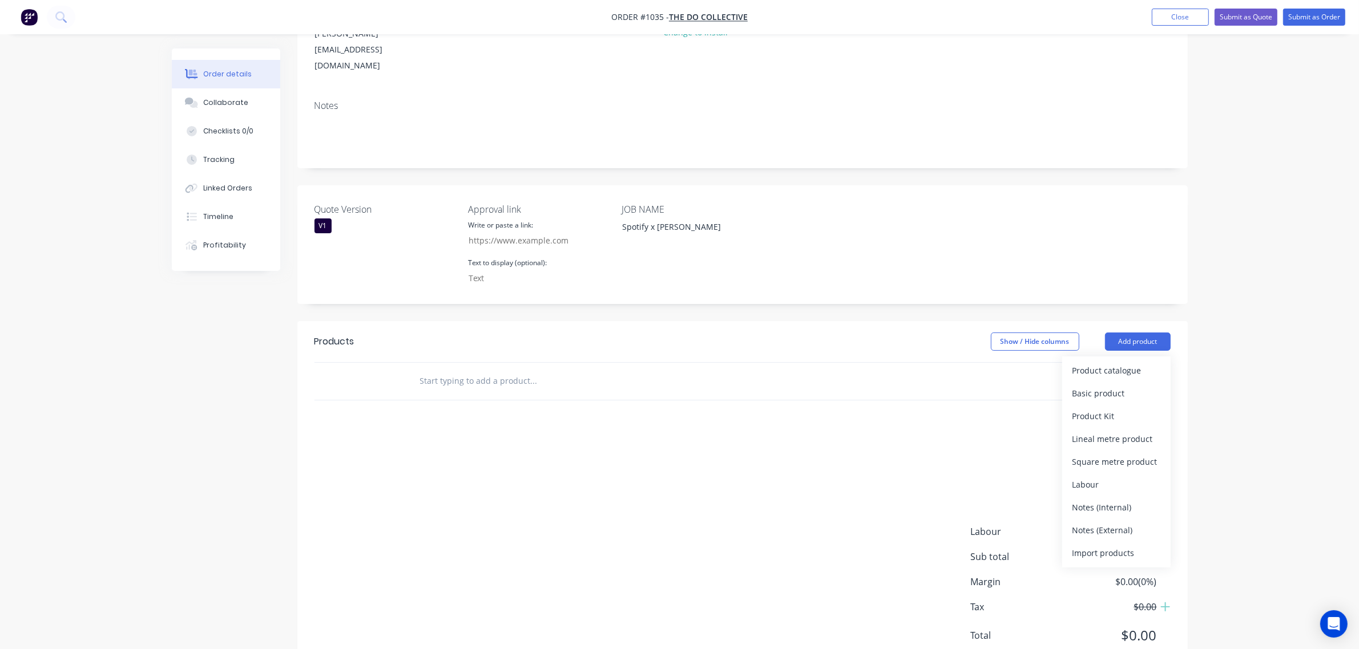
scroll to position [176, 0]
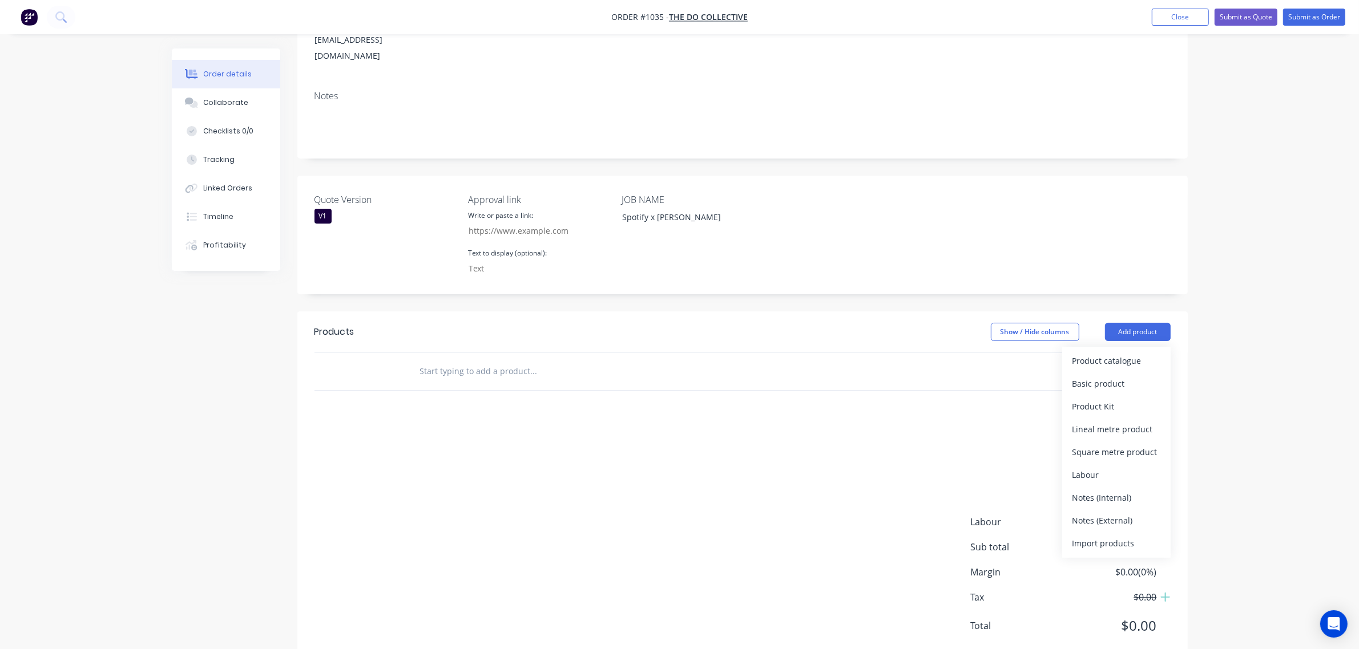
click at [499, 360] on input "text" at bounding box center [533, 371] width 228 height 23
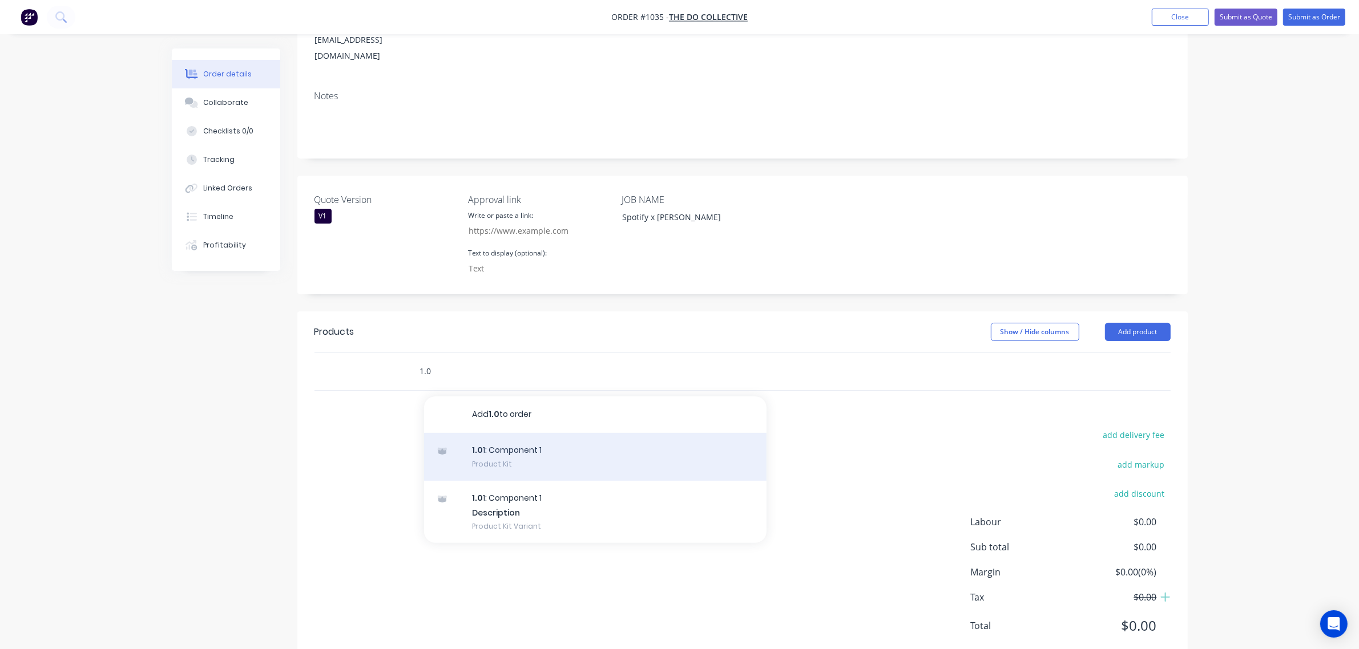
type input "1.0"
click at [492, 433] on div "1.0 1: Component 1 Product Kit" at bounding box center [595, 457] width 342 height 48
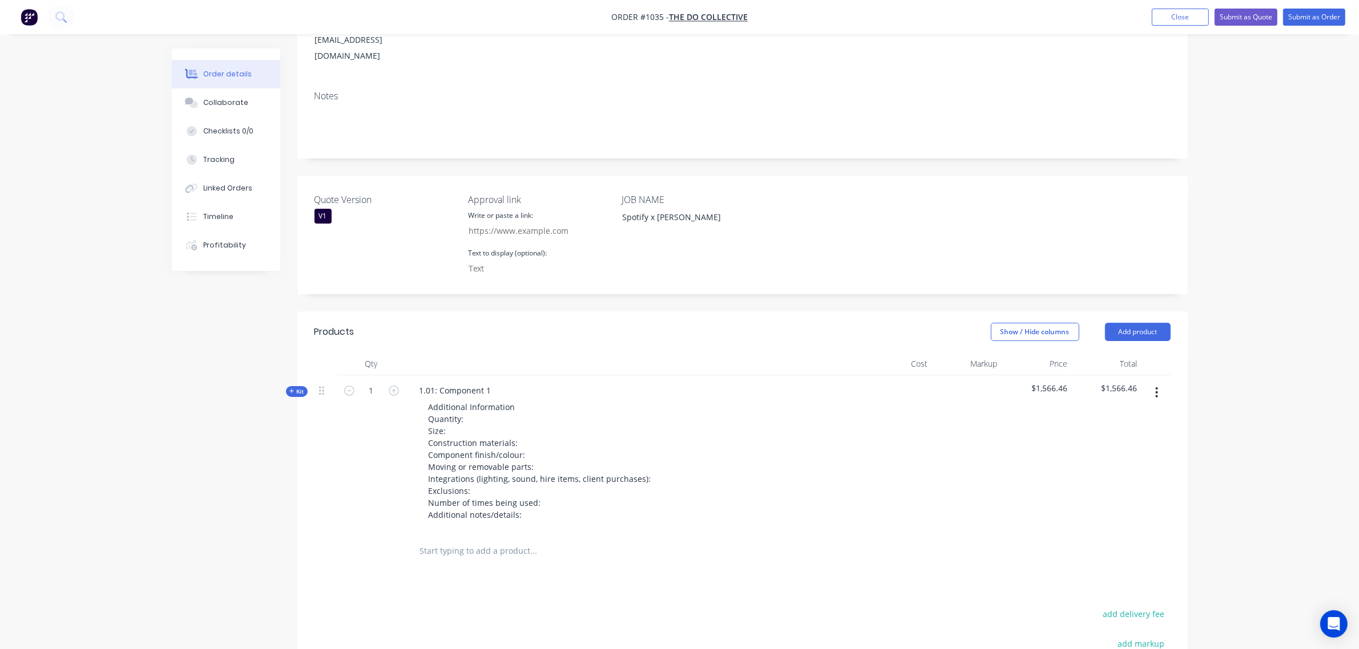
click at [431, 540] on input "text" at bounding box center [533, 551] width 228 height 23
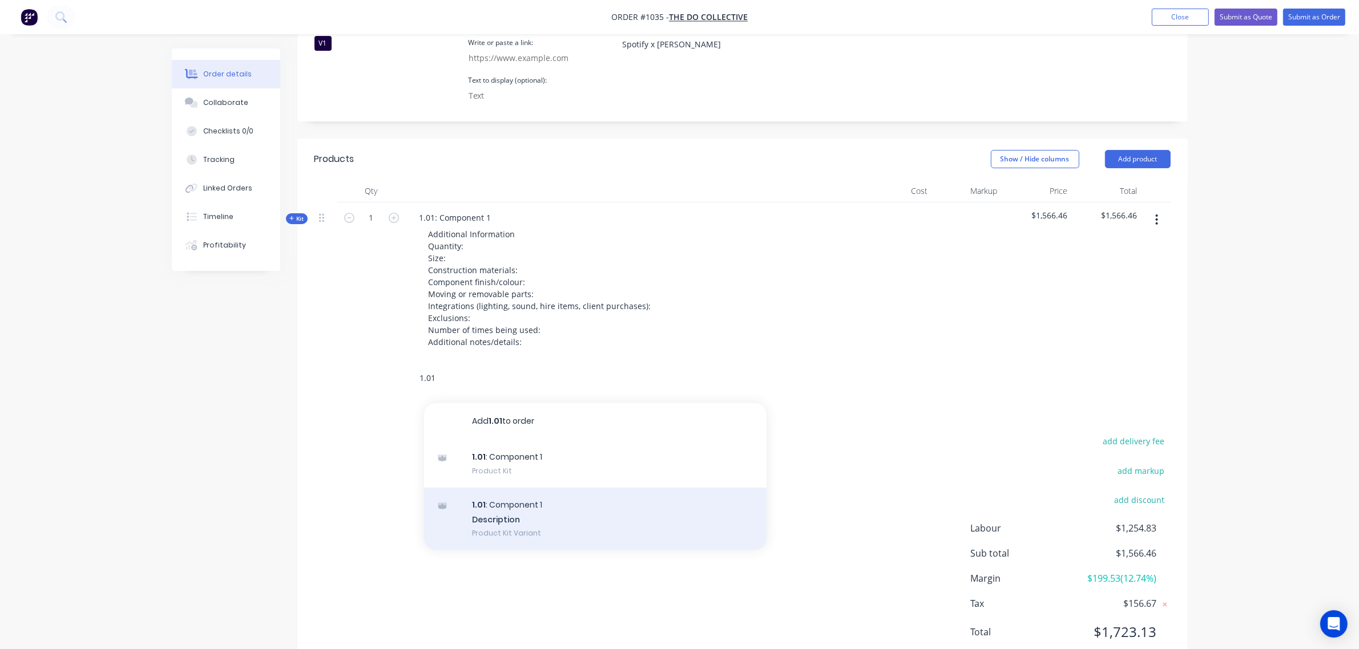
scroll to position [355, 0]
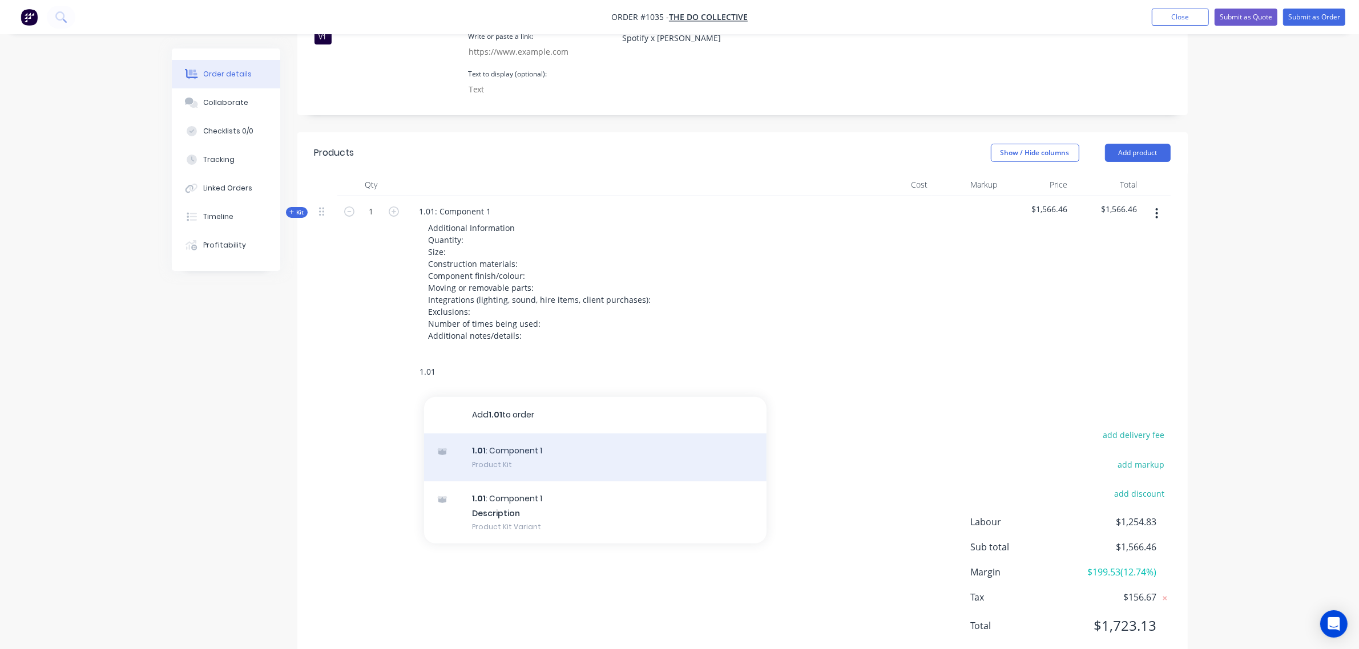
type input "1.01"
click at [512, 434] on div "1.01 : Component 1 Product Kit" at bounding box center [595, 458] width 342 height 48
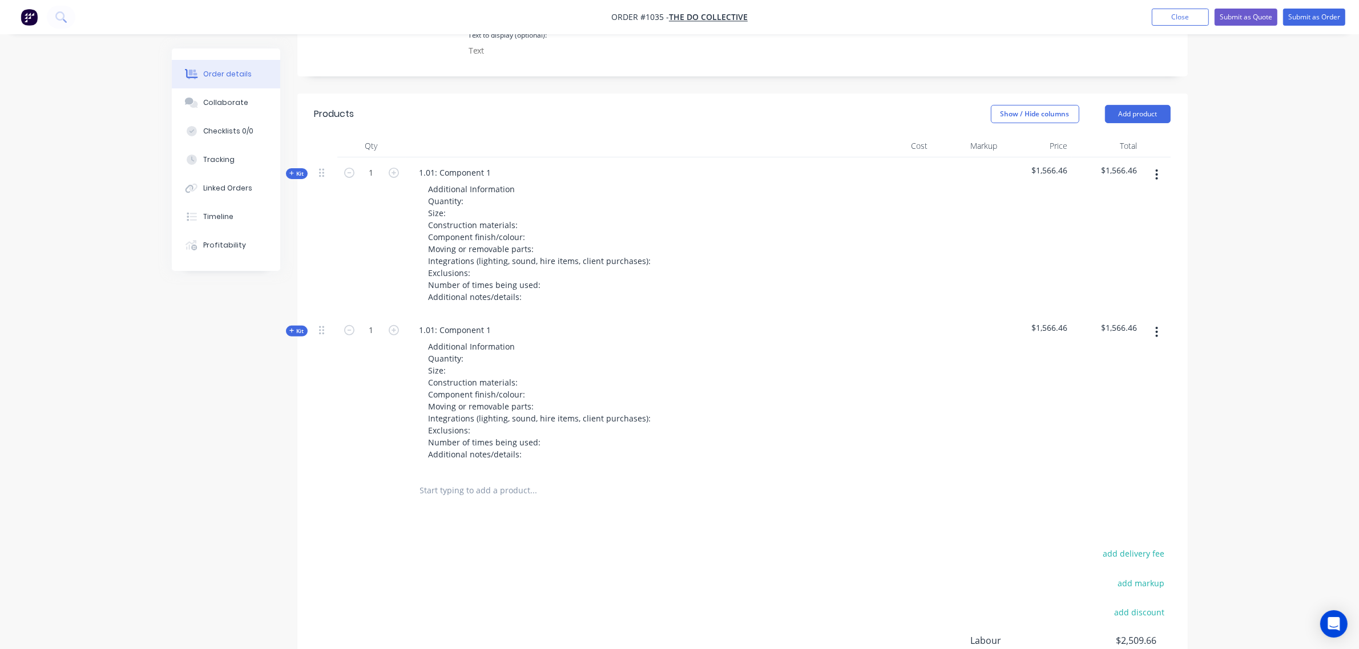
click at [446, 479] on input "text" at bounding box center [533, 490] width 228 height 23
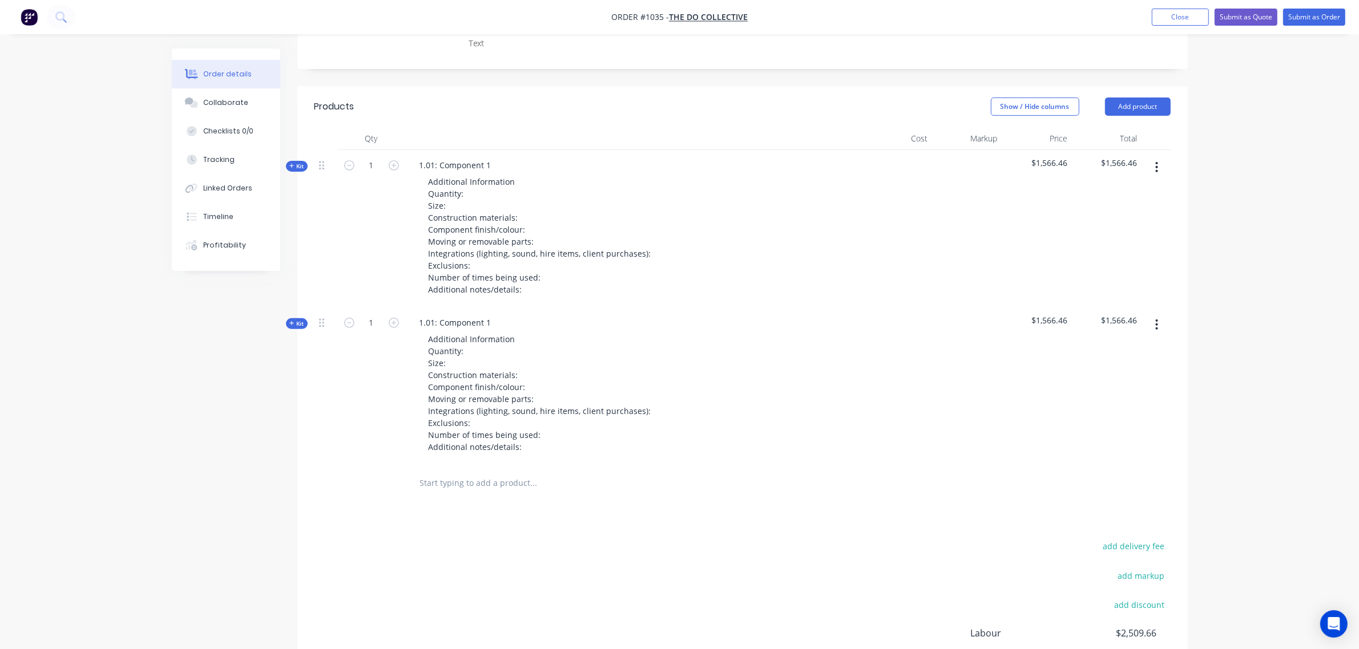
scroll to position [402, 0]
type input "d"
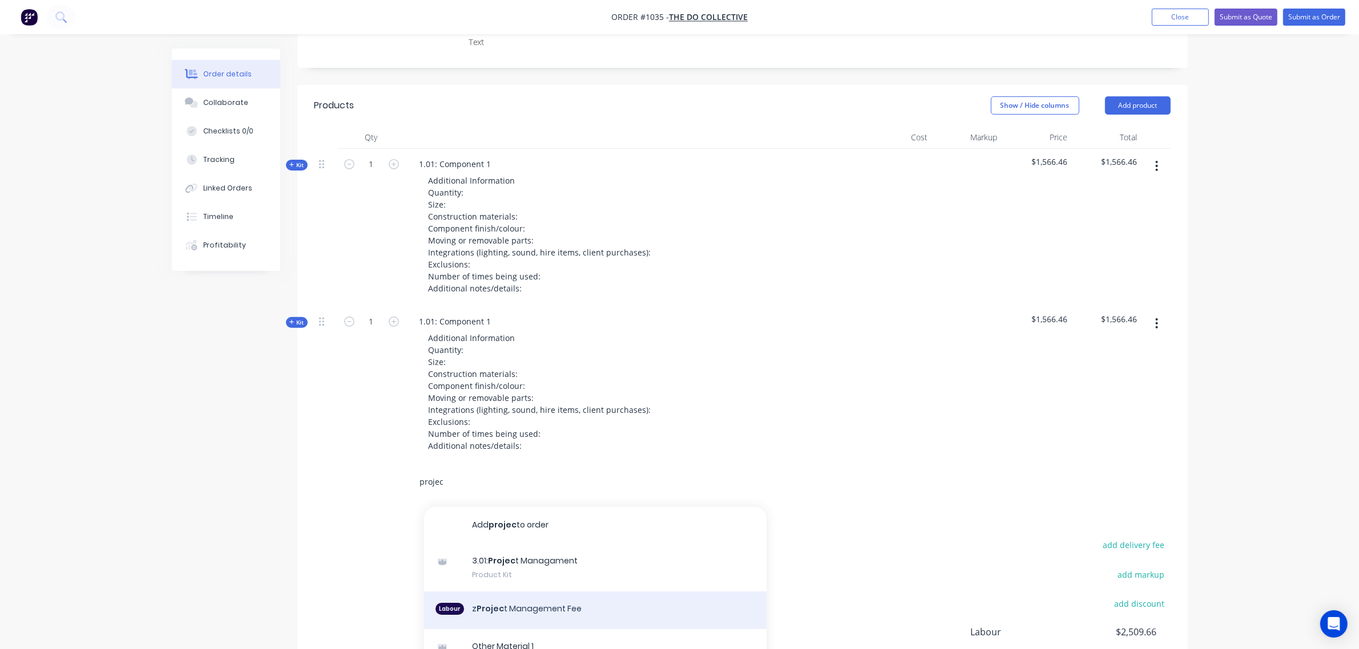
type input "projec"
click at [500, 592] on div "Labour z Projec t Management Fee" at bounding box center [595, 611] width 342 height 38
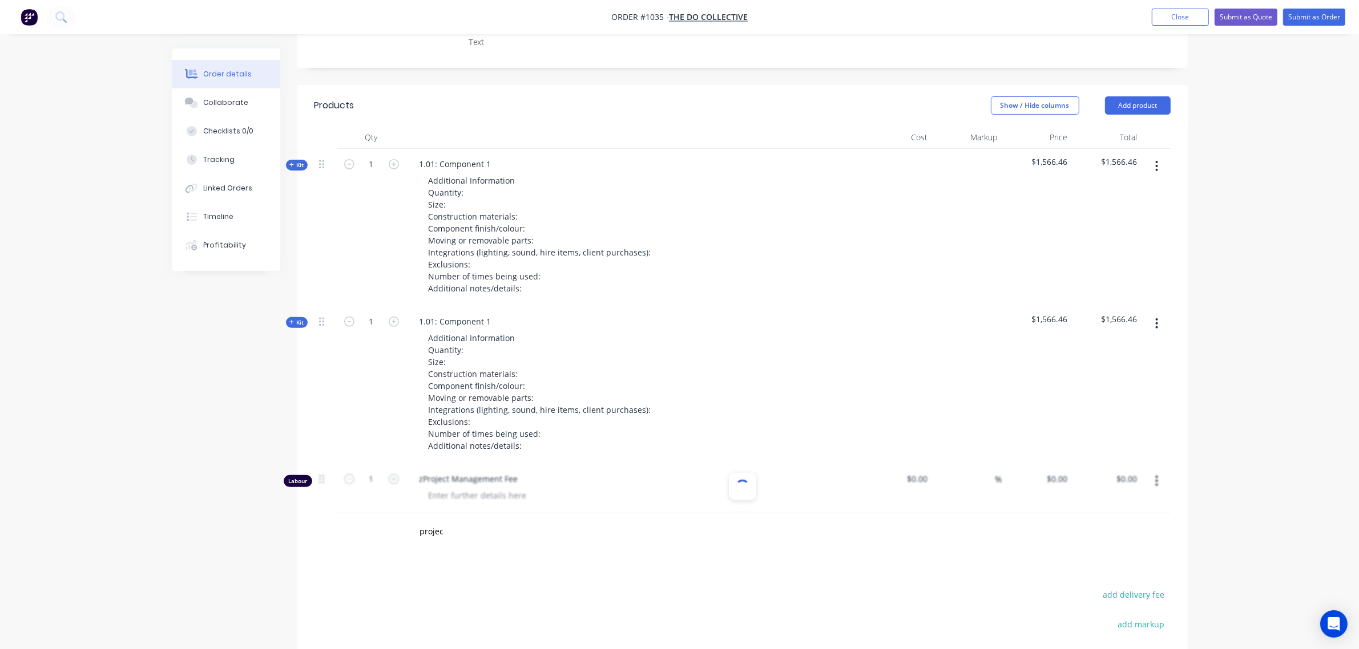
type input "$90.90"
type input "10.01"
type input "$100.00"
click at [492, 520] on input "text" at bounding box center [533, 531] width 228 height 23
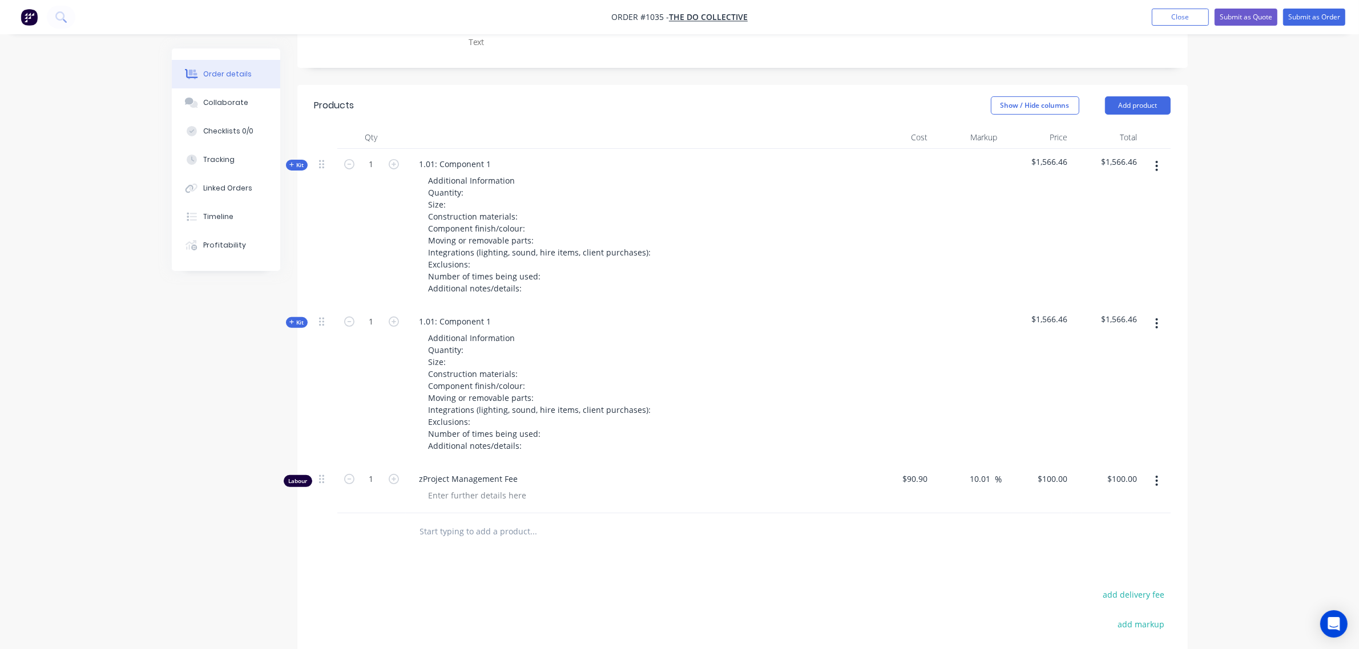
click at [1151, 471] on button "button" at bounding box center [1156, 481] width 27 height 21
click at [1090, 571] on div "Delete" at bounding box center [1116, 579] width 88 height 17
click at [504, 471] on input "text" at bounding box center [533, 482] width 228 height 23
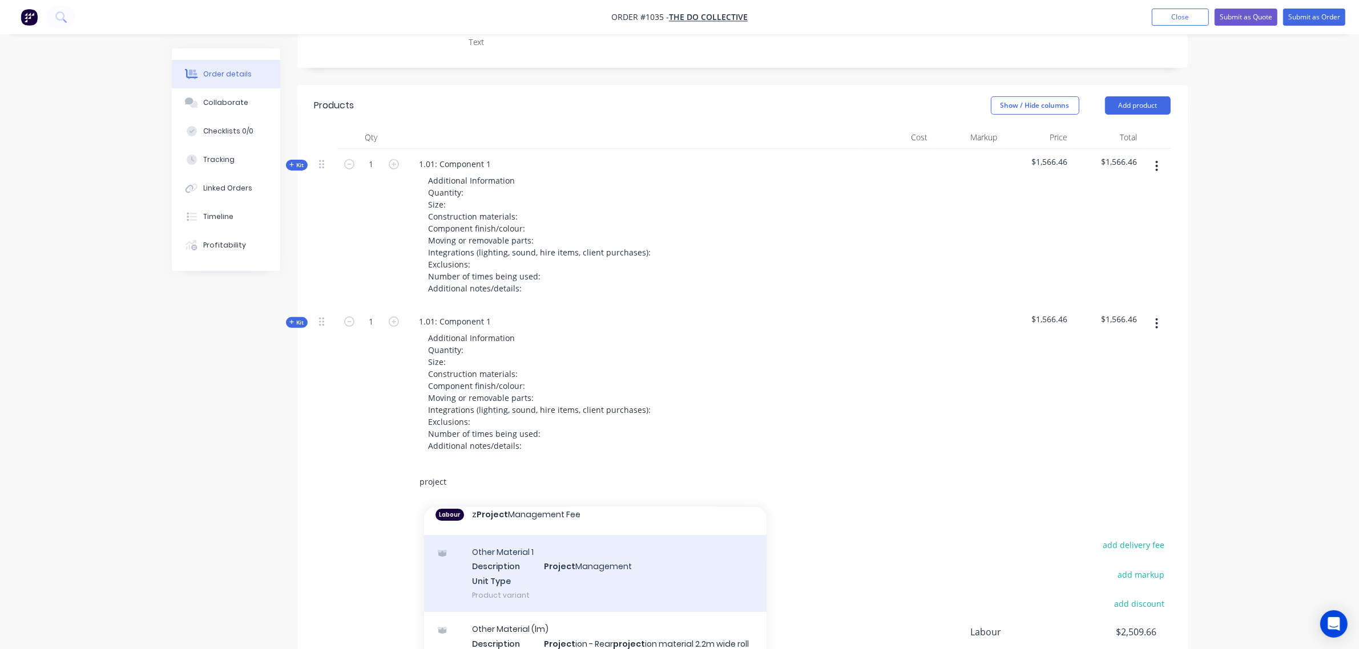
scroll to position [95, 0]
type input "project"
click at [534, 540] on div "Other Material 1 Description Project Management Unit Type Product variant" at bounding box center [595, 573] width 342 height 77
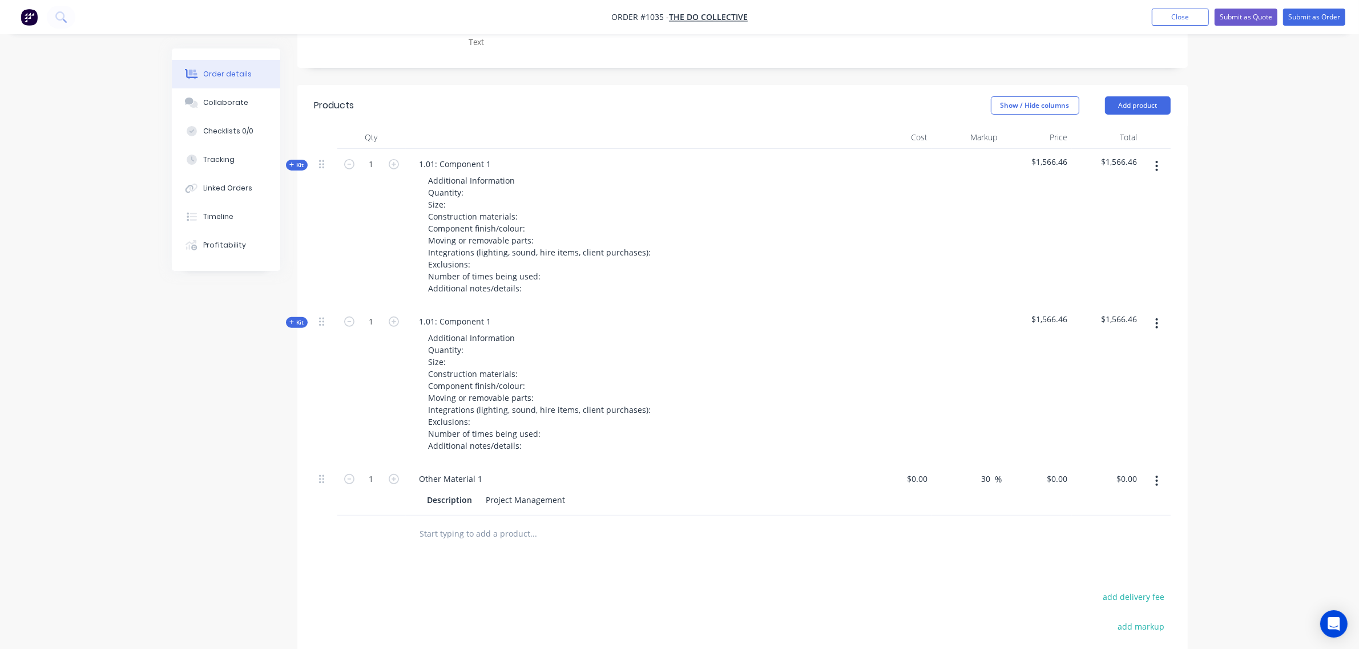
click at [1152, 471] on button "button" at bounding box center [1156, 481] width 27 height 21
click at [1101, 571] on div "Delete" at bounding box center [1116, 579] width 88 height 17
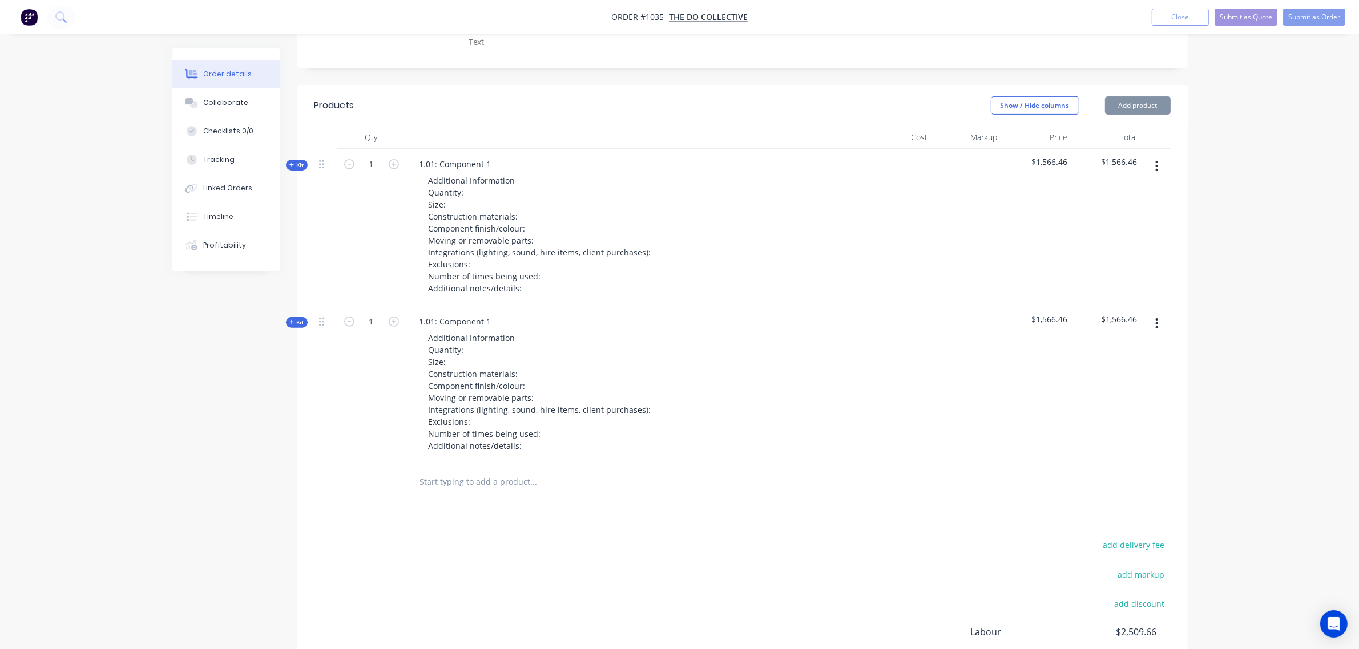
click at [470, 471] on input "text" at bounding box center [533, 482] width 228 height 23
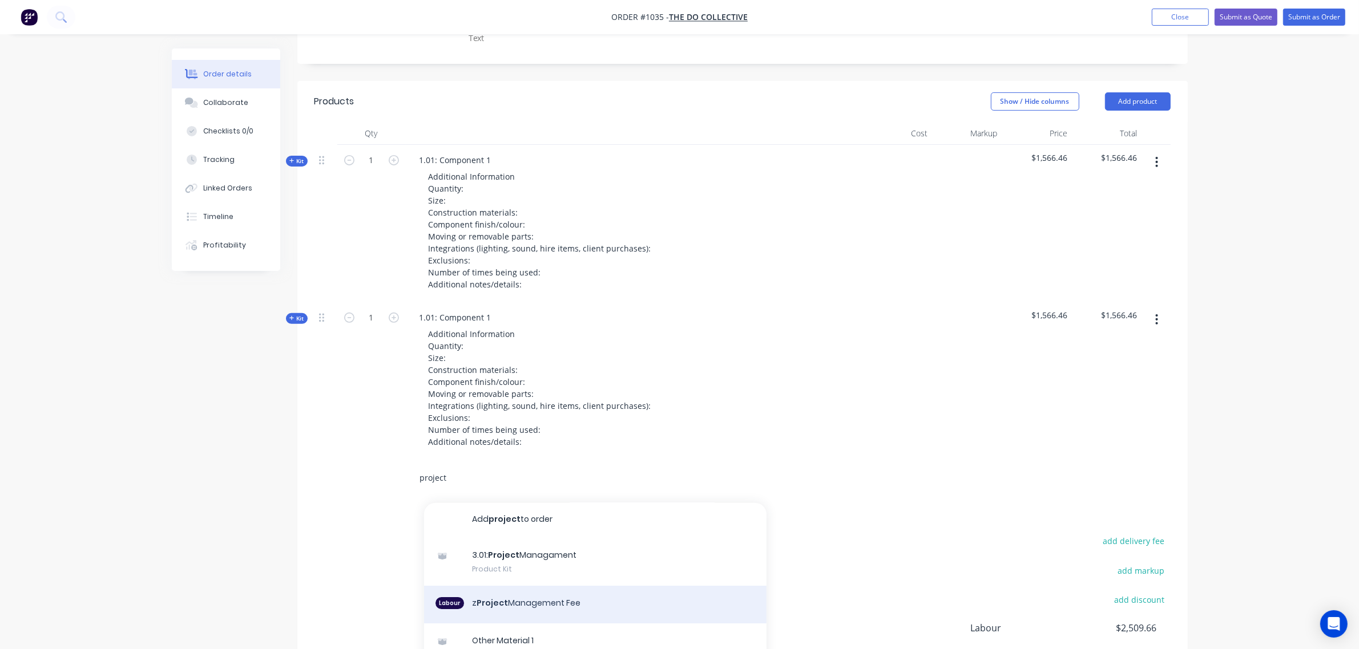
scroll to position [0, 0]
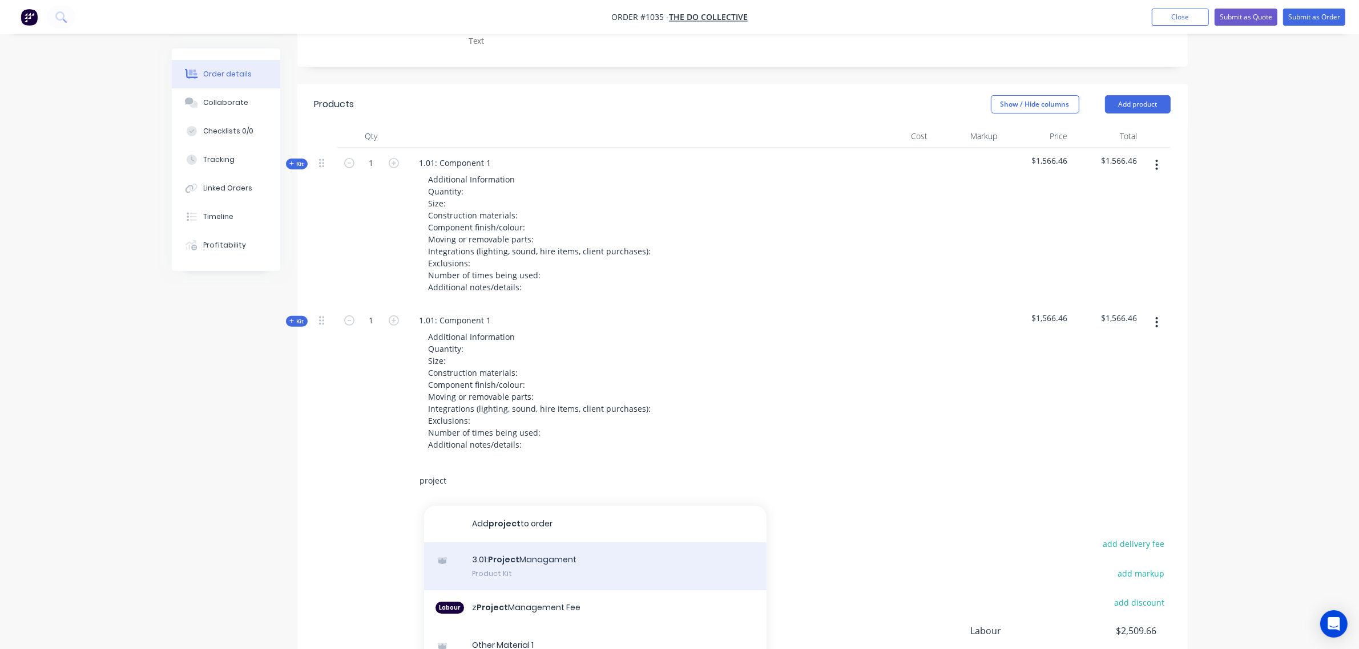
type input "project"
click at [532, 543] on div "3.01: Project Managament Product Kit" at bounding box center [595, 567] width 342 height 48
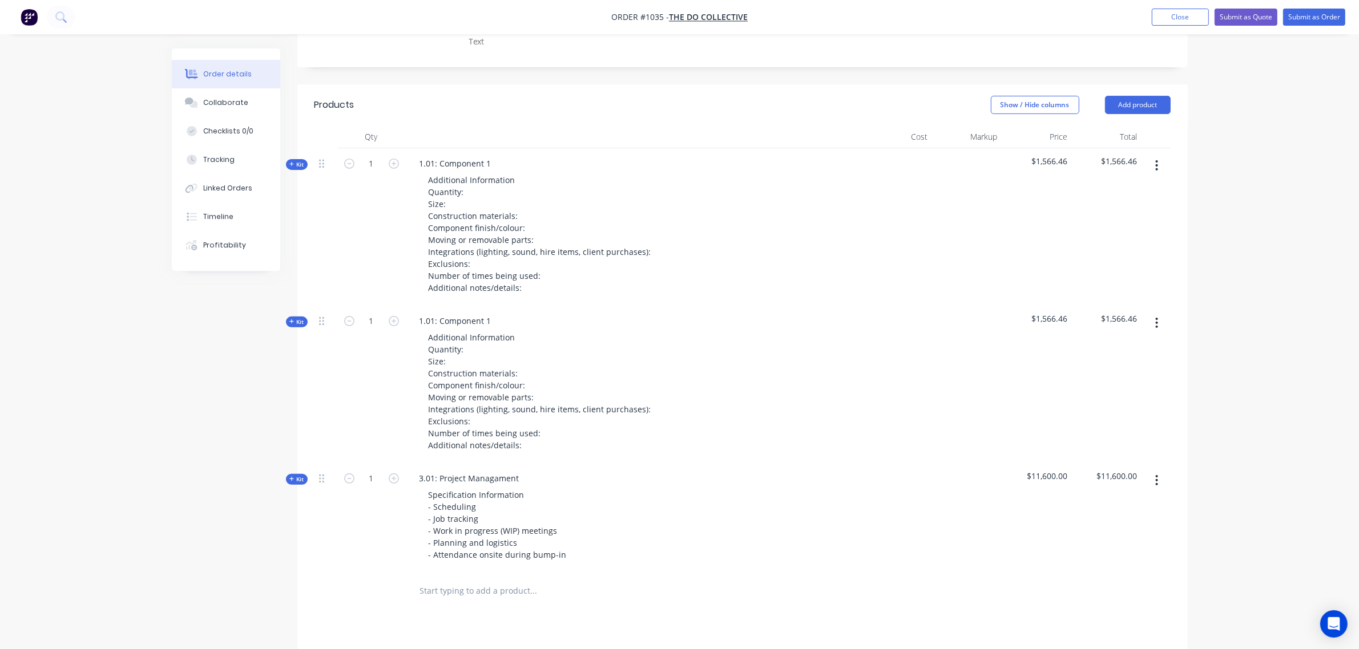
click at [458, 580] on input "text" at bounding box center [533, 591] width 228 height 23
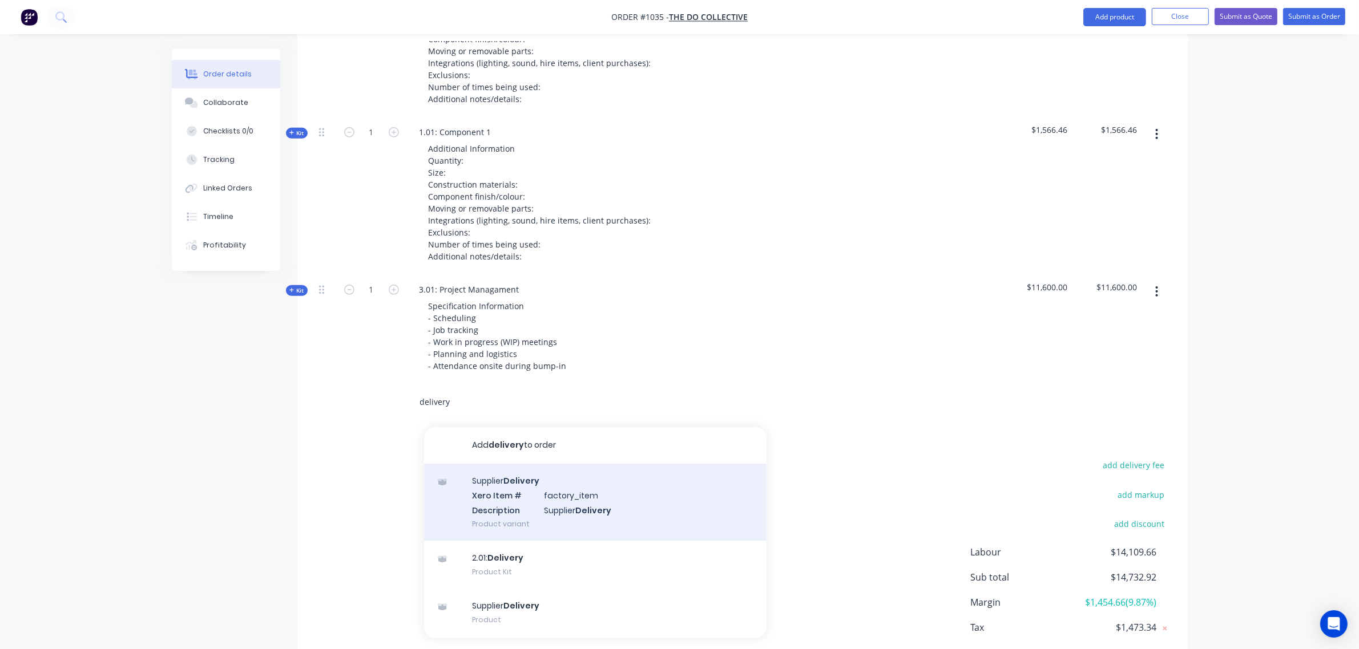
scroll to position [592, 0]
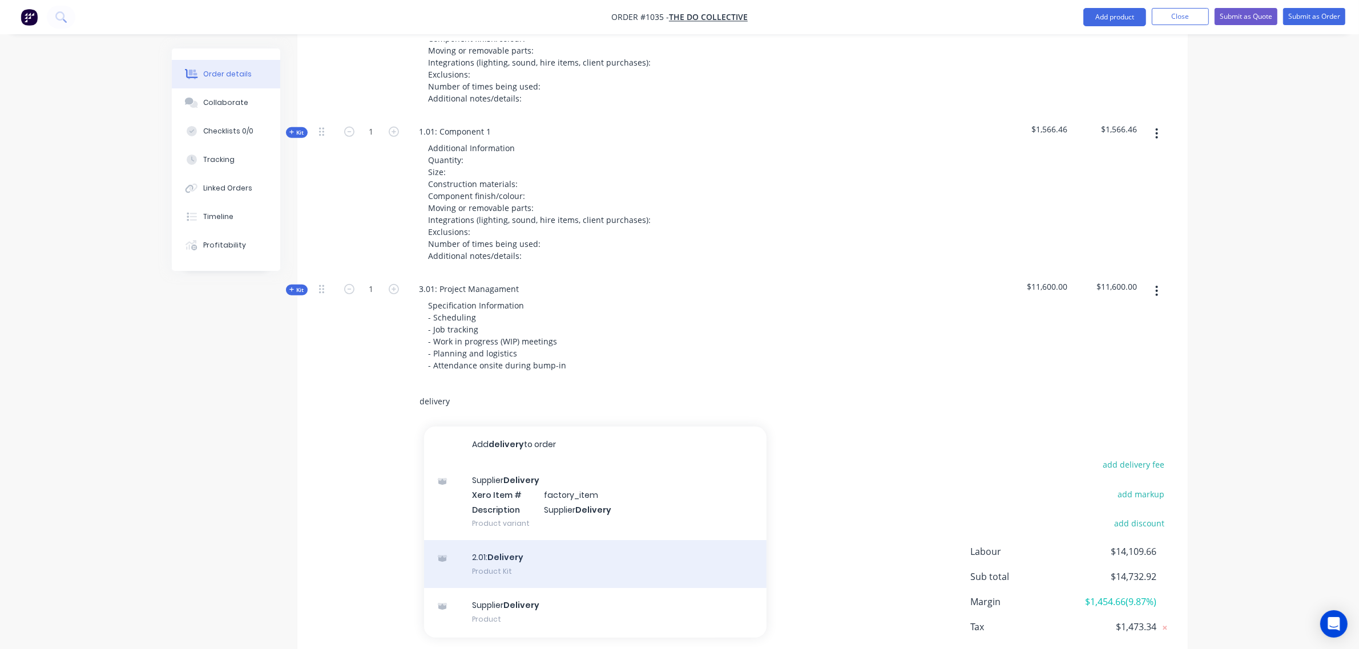
type input "delivery"
click at [519, 540] on div "2.01: Delivery Product Kit" at bounding box center [595, 564] width 342 height 48
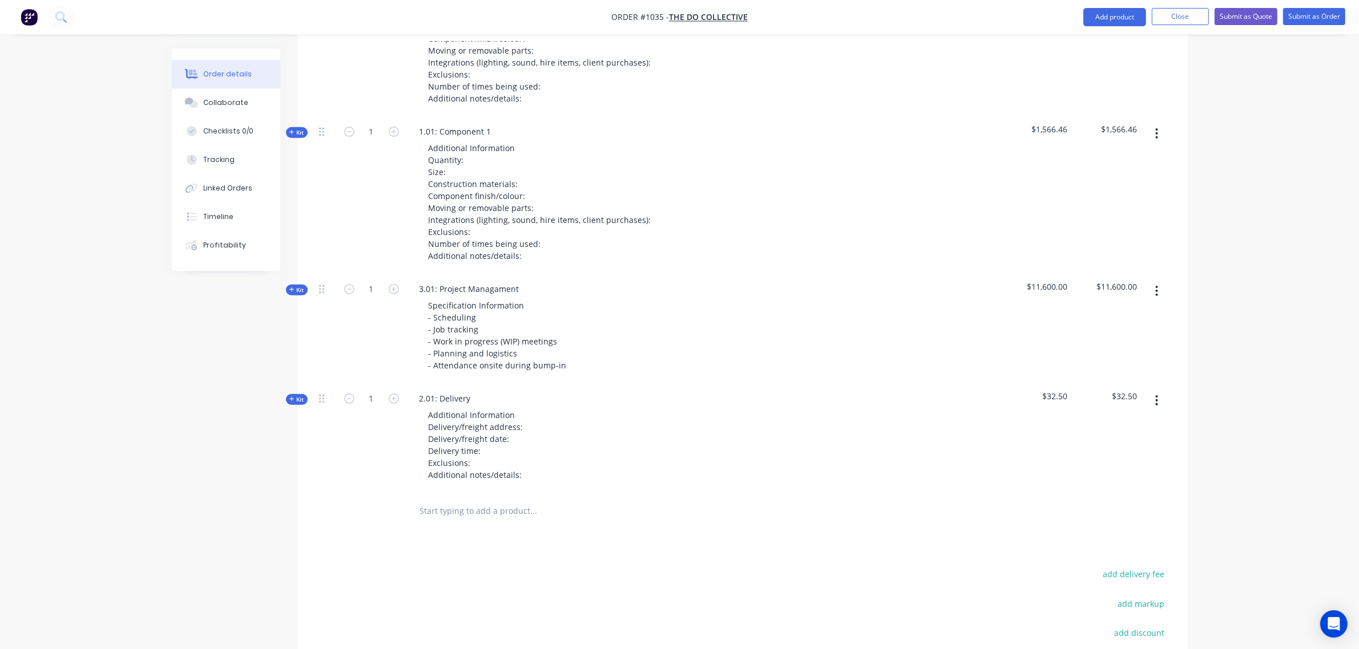
click at [467, 500] on input "text" at bounding box center [533, 511] width 228 height 23
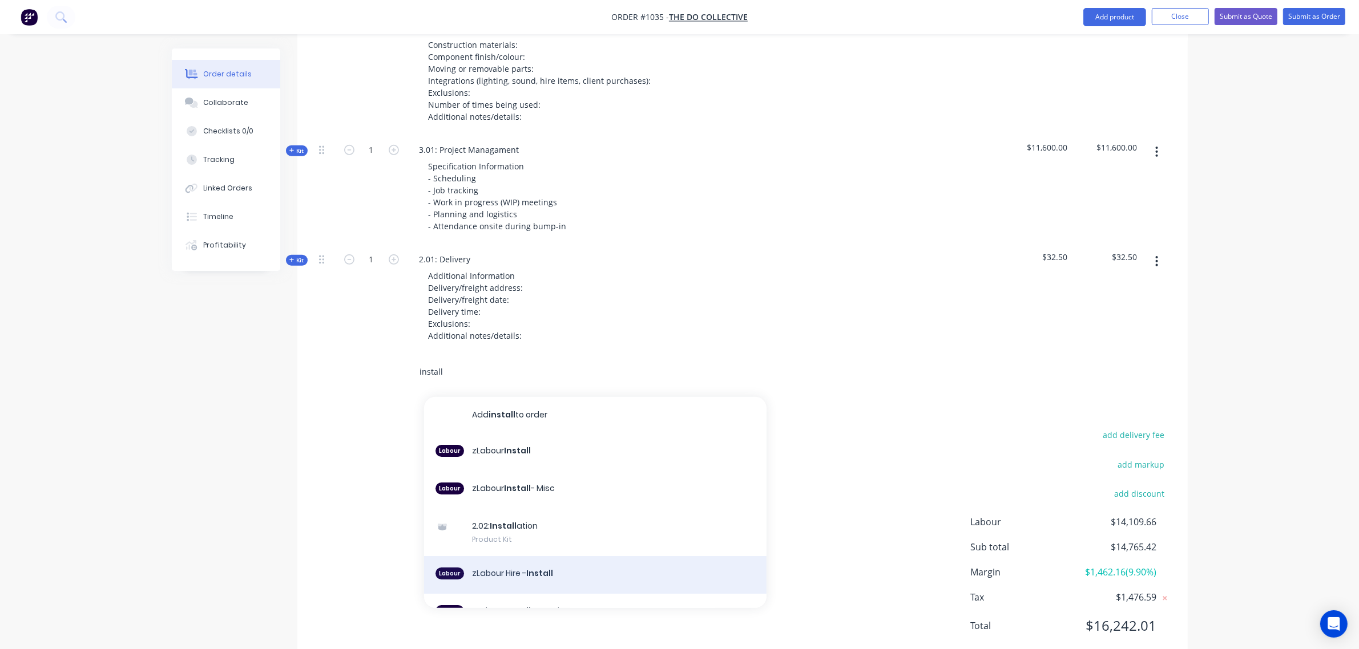
scroll to position [732, 0]
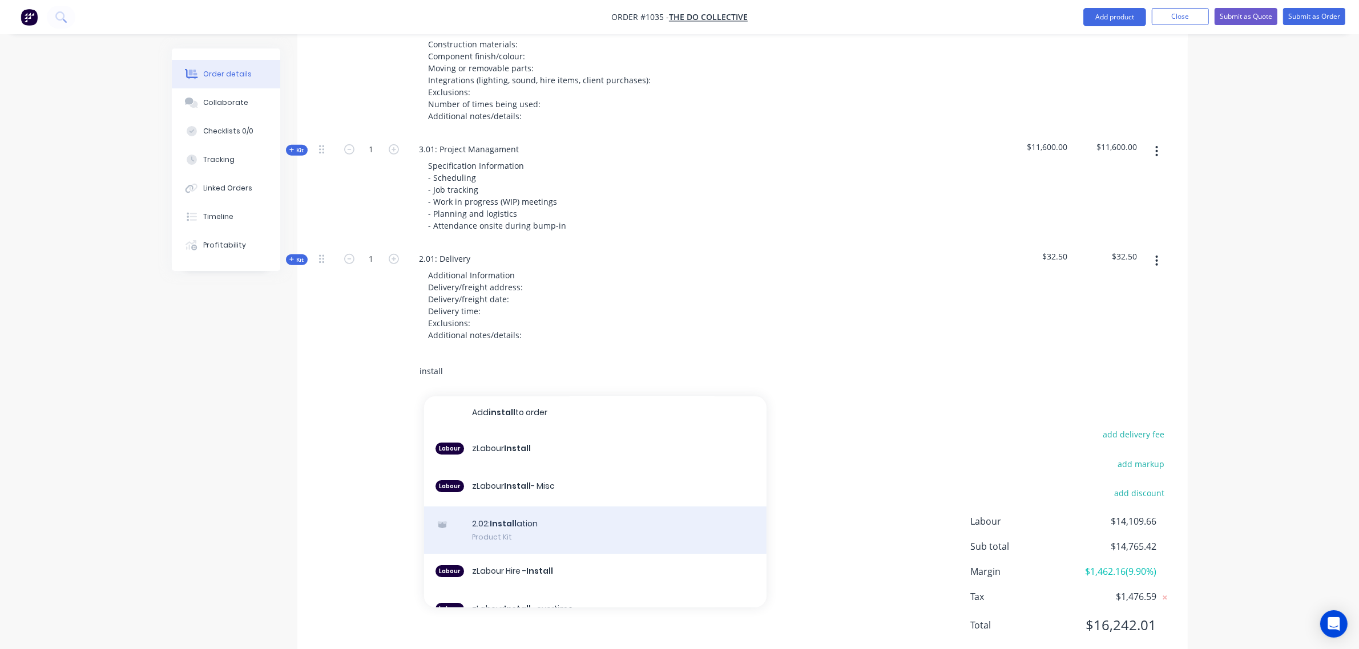
type input "install"
click at [518, 506] on div "2.02: Install ation Product Kit" at bounding box center [595, 530] width 342 height 48
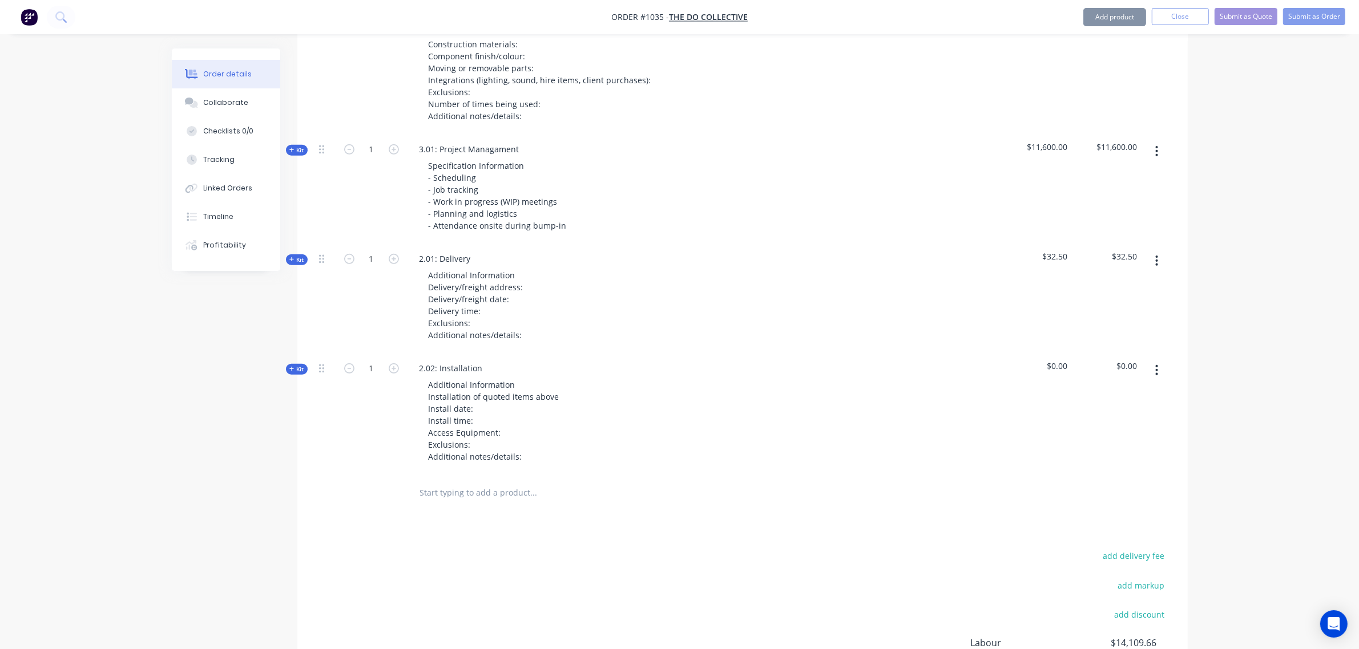
click at [454, 482] on input "text" at bounding box center [533, 493] width 228 height 23
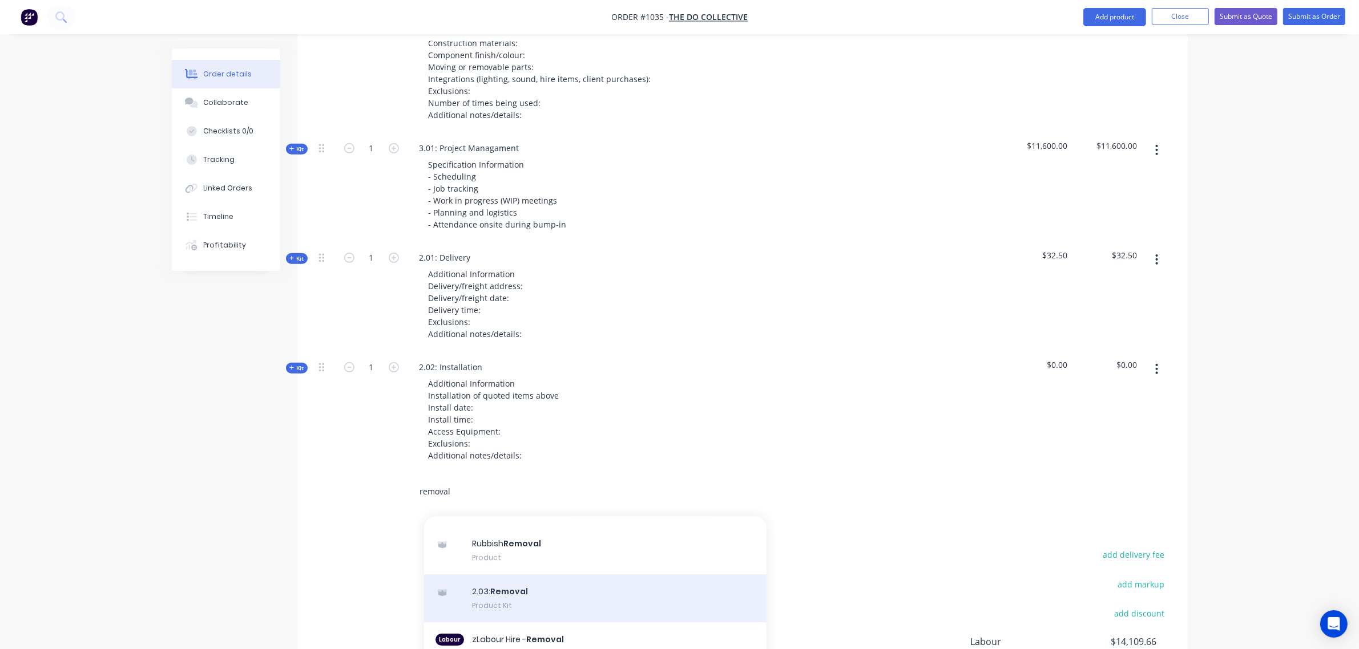
scroll to position [26, 0]
type input "removal"
click at [509, 575] on div "2.03: Removal Product Kit" at bounding box center [595, 599] width 342 height 48
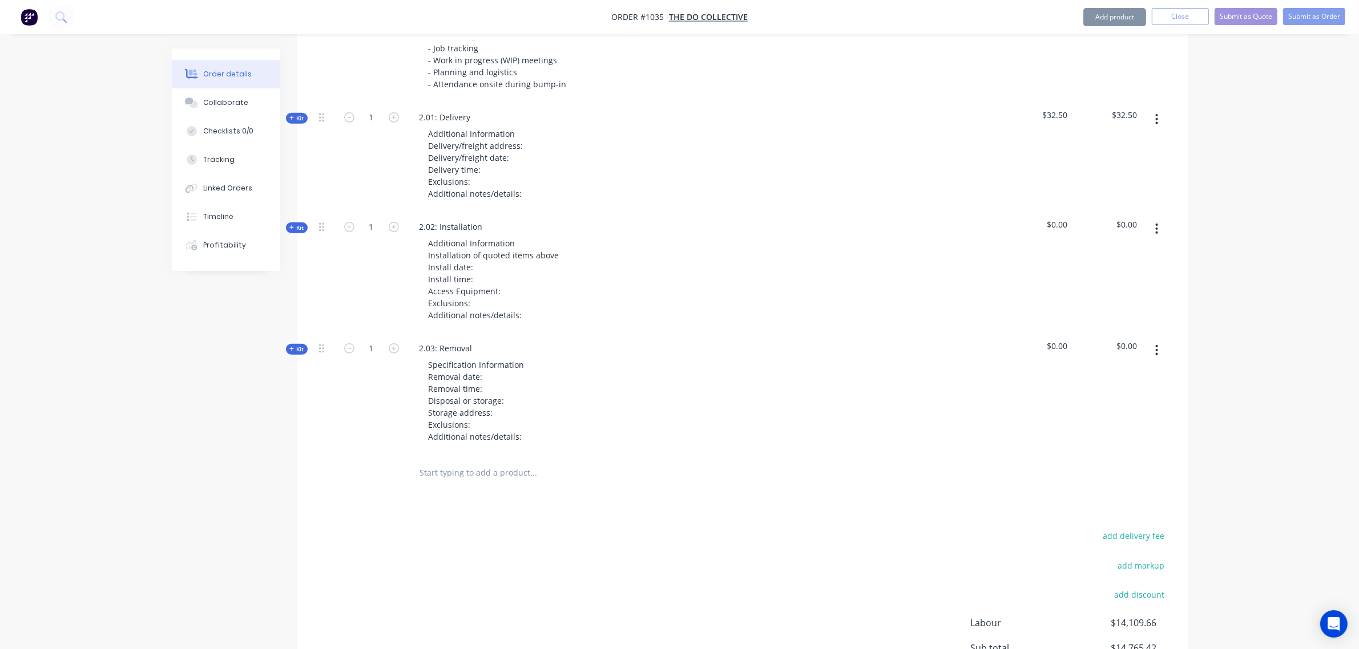
scroll to position [875, 0]
click at [457, 461] on input "text" at bounding box center [533, 472] width 228 height 23
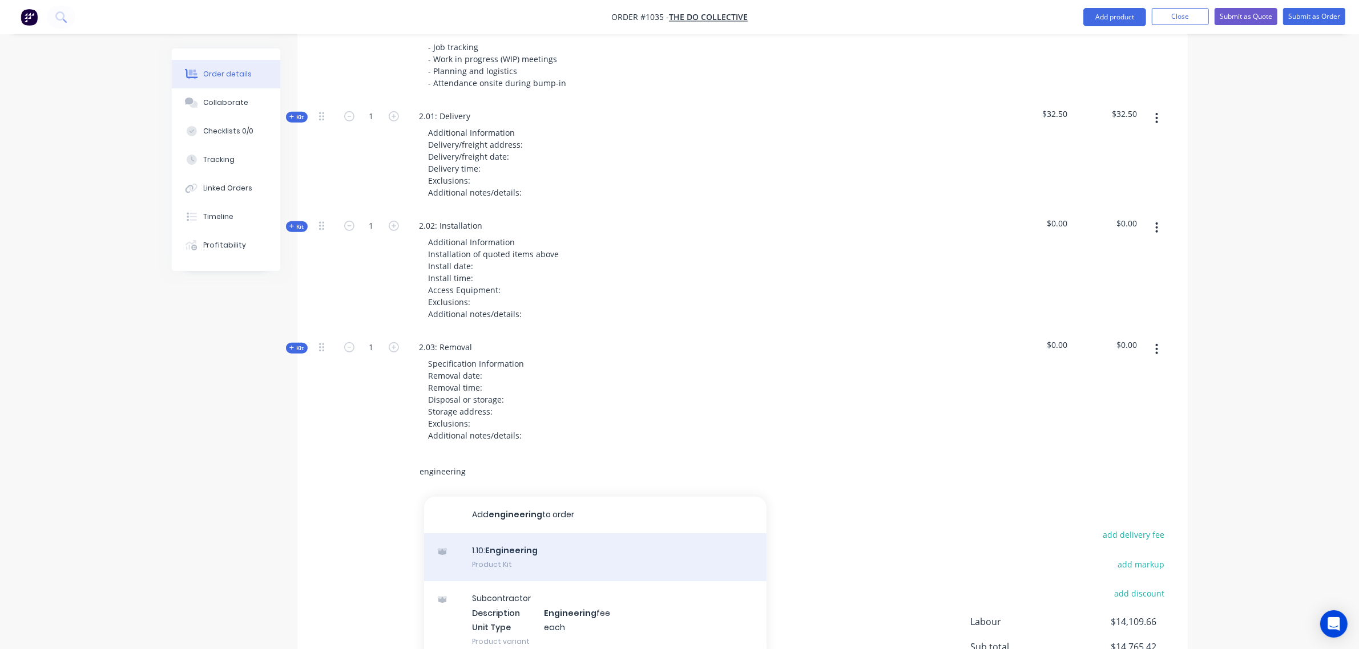
type input "engineering"
click at [515, 534] on div "1.10: Engineering Product Kit" at bounding box center [595, 558] width 342 height 48
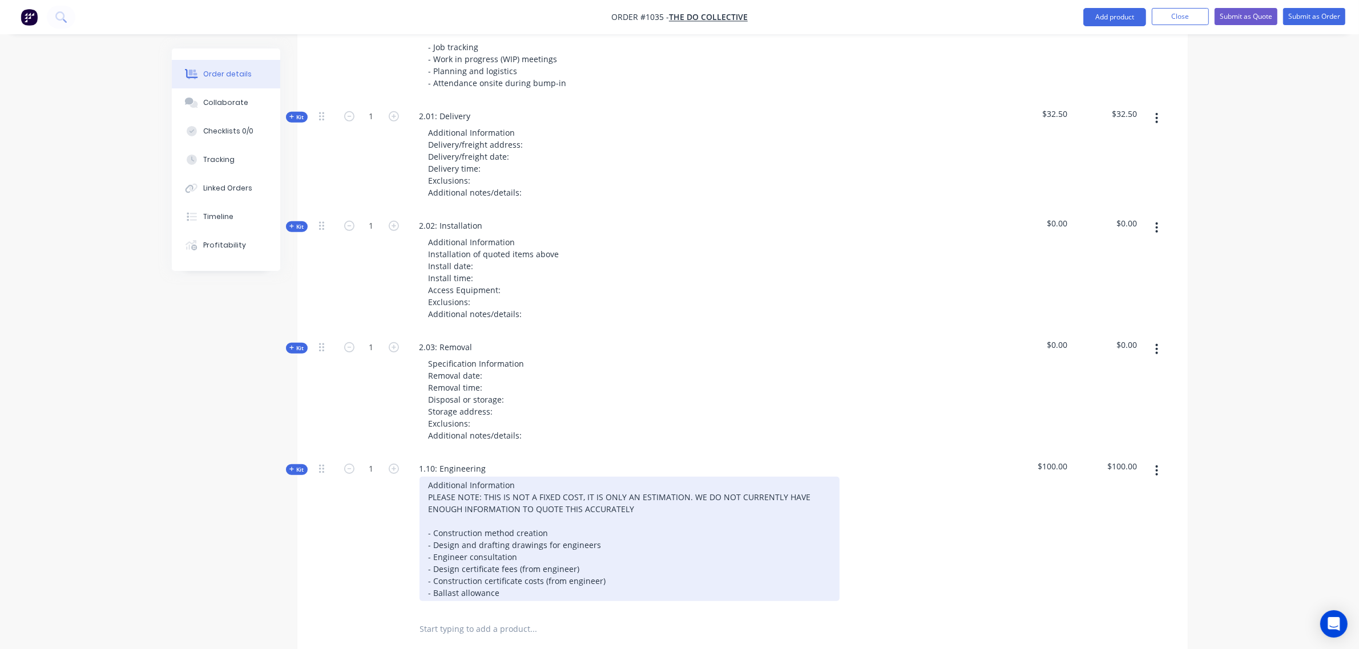
drag, startPoint x: 510, startPoint y: 560, endPoint x: 502, endPoint y: 558, distance: 7.8
click at [502, 558] on div "Additional Information PLEASE NOTE: THIS IS NOT A FIXED COST, IT IS ONLY AN EST…" at bounding box center [629, 539] width 420 height 124
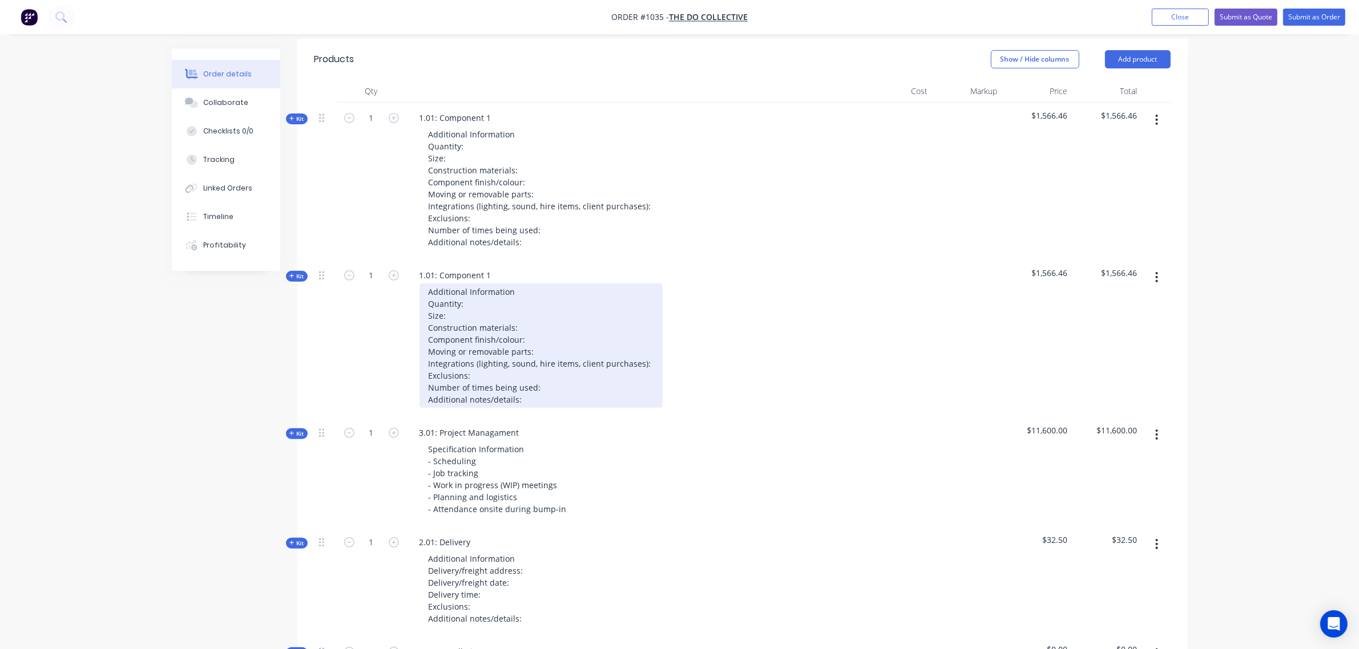
scroll to position [448, 0]
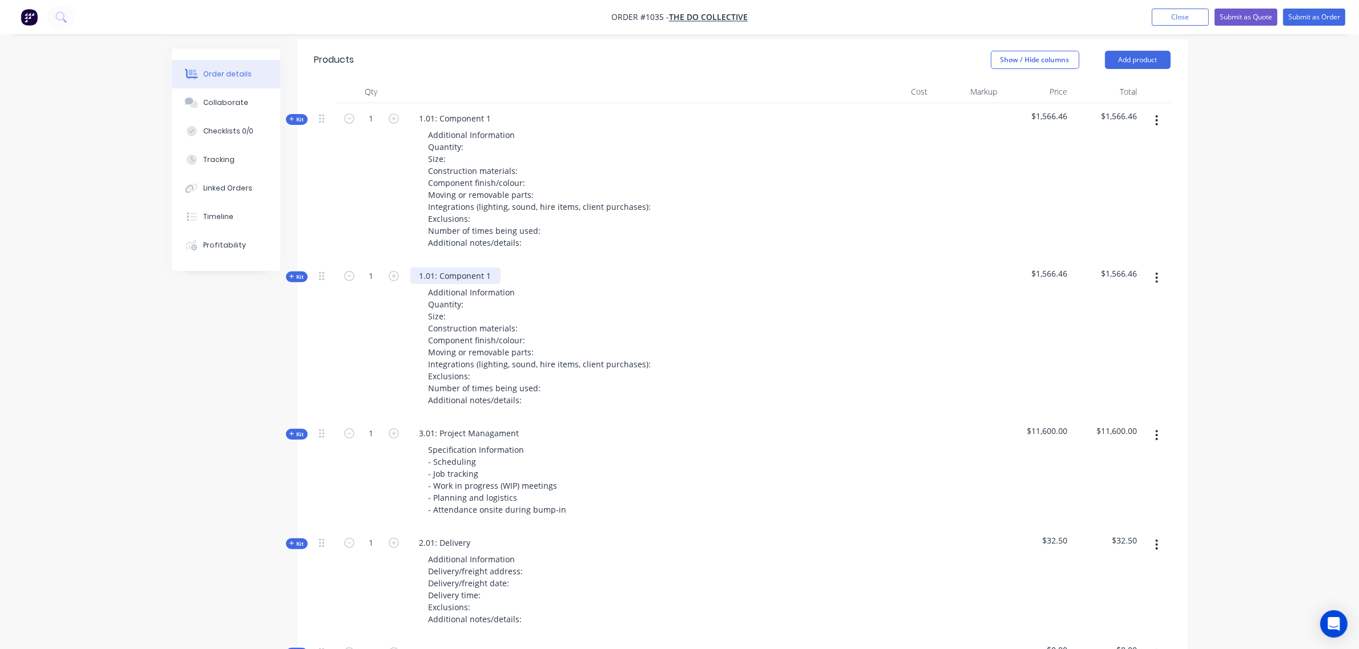
click at [466, 268] on div "1.01: Component 1" at bounding box center [455, 276] width 90 height 17
drag, startPoint x: 489, startPoint y: 244, endPoint x: 468, endPoint y: 245, distance: 20.6
click at [468, 268] on div "1.02: Component 1" at bounding box center [455, 276] width 90 height 17
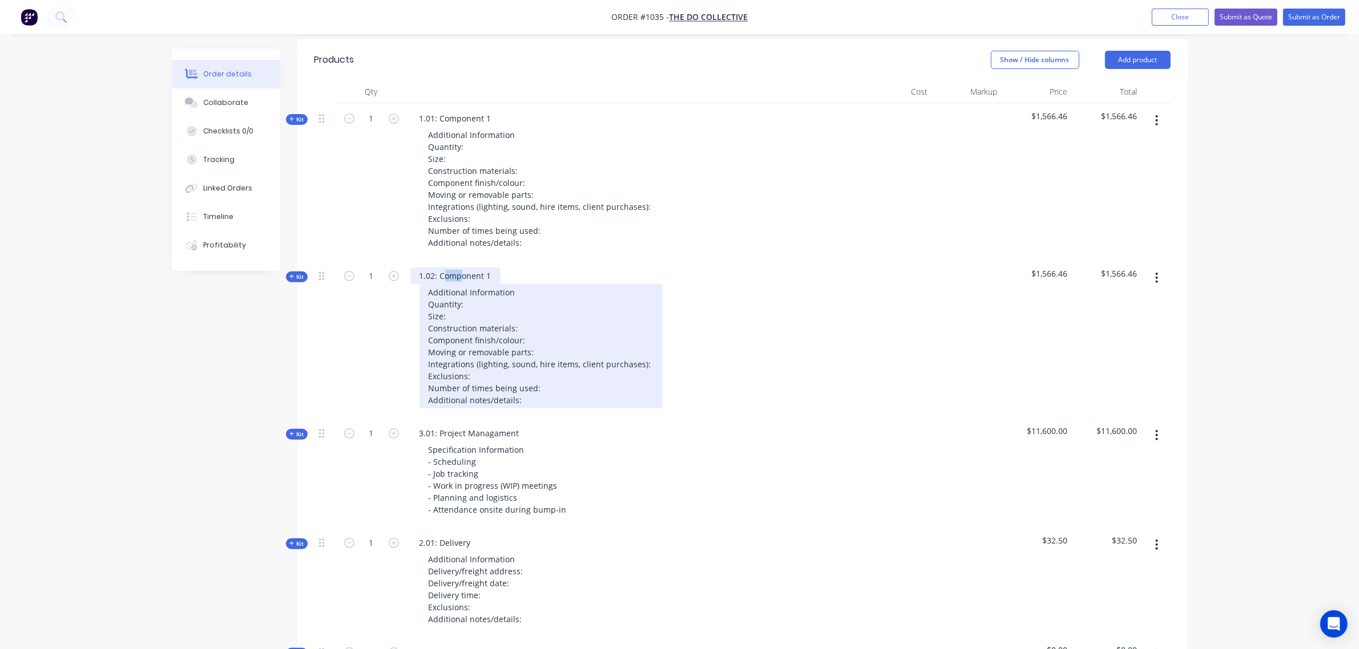
drag, startPoint x: 463, startPoint y: 244, endPoint x: 446, endPoint y: 252, distance: 18.9
click at [446, 261] on div "1.02: Component 1 Additional Information Quantity: Size: Construction materials…" at bounding box center [634, 340] width 457 height 158
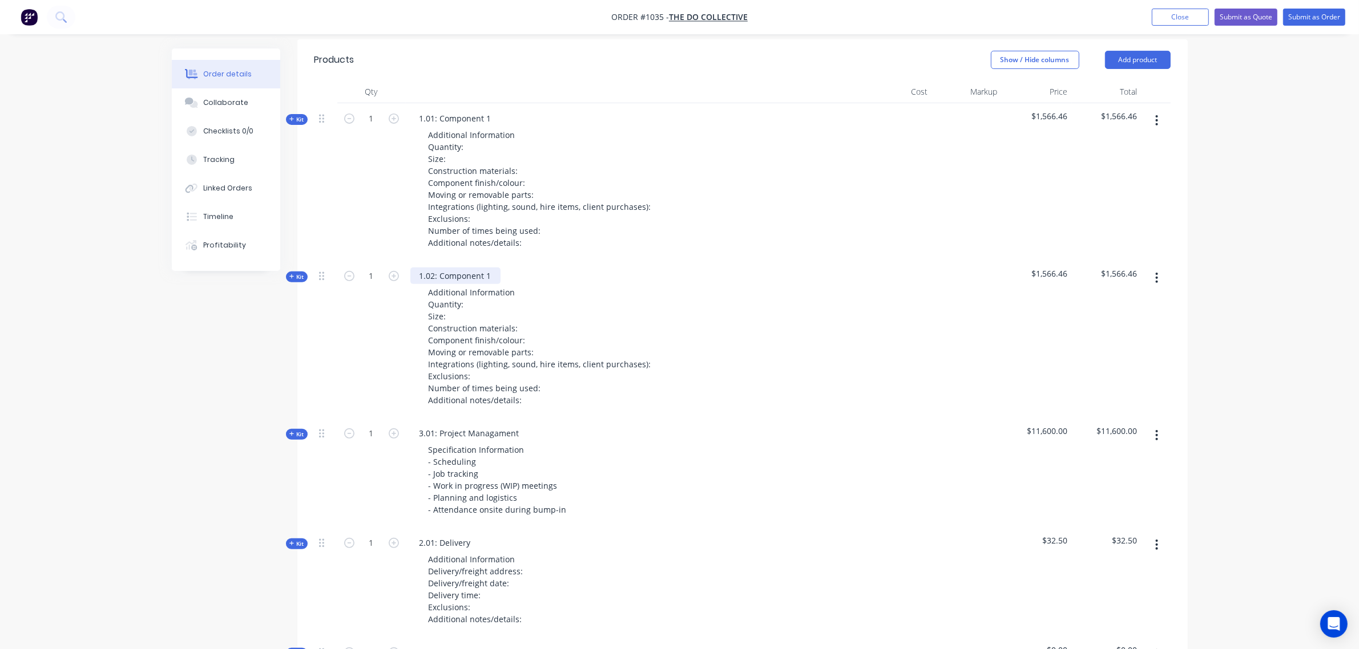
click at [489, 268] on div "1.02: Component 1" at bounding box center [455, 276] width 90 height 17
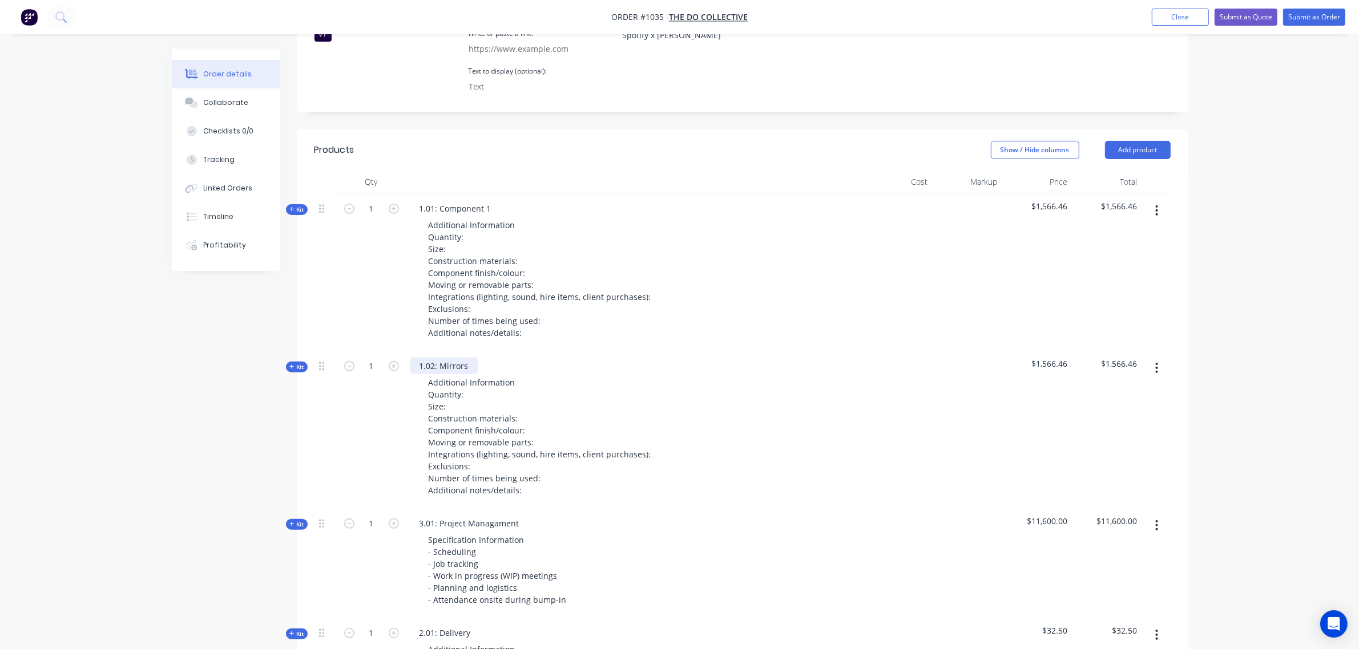
scroll to position [353, 0]
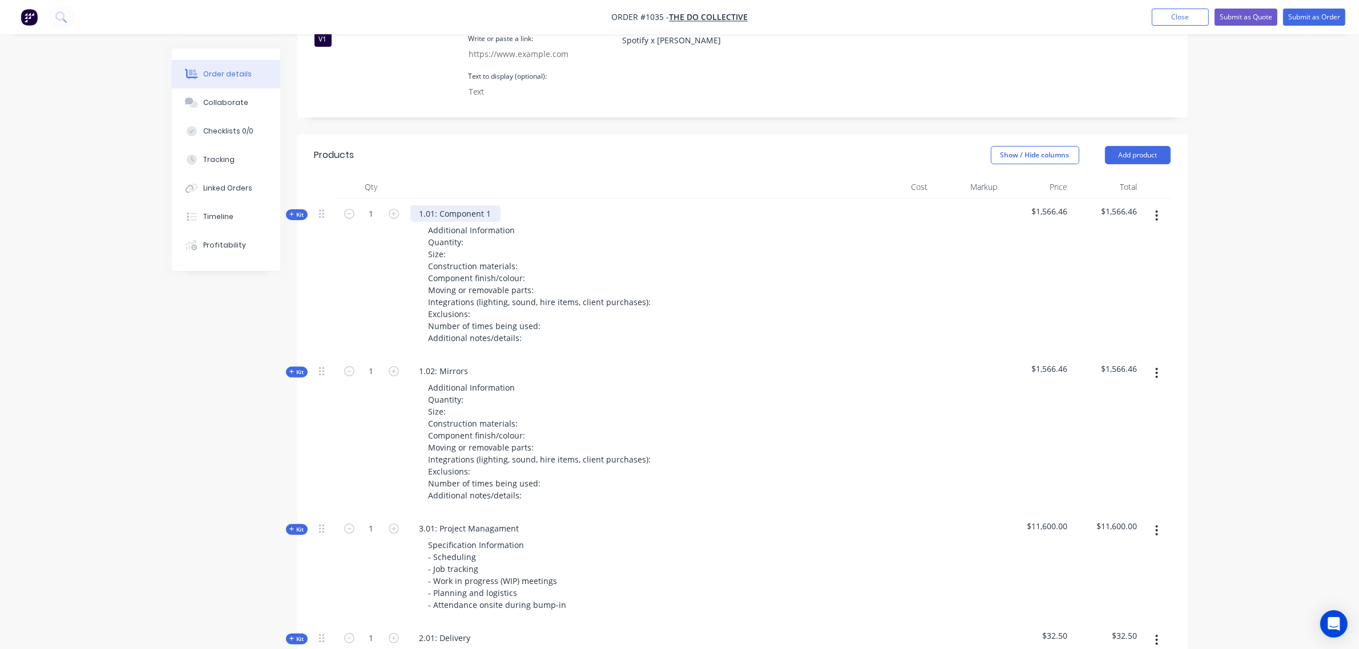
click at [489, 205] on div "1.01: Component 1" at bounding box center [455, 213] width 90 height 17
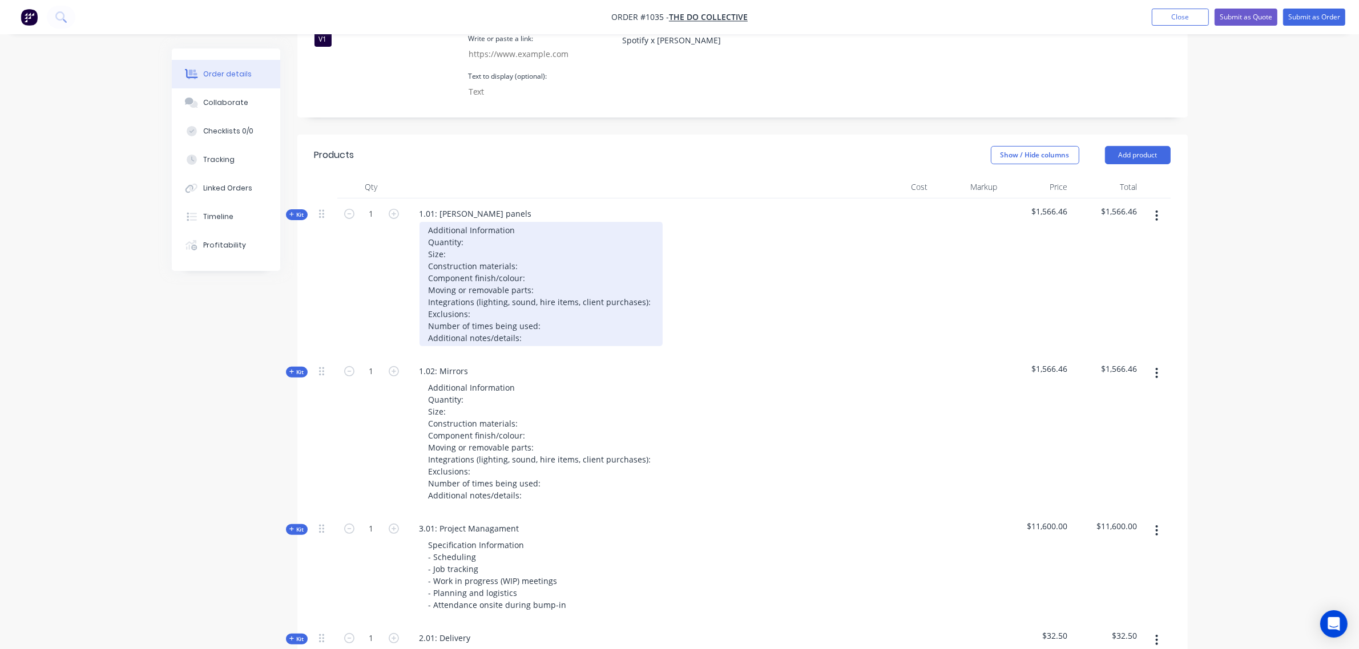
click at [498, 222] on div "Additional Information Quantity: Size: Construction materials: Component finish…" at bounding box center [540, 284] width 243 height 124
click at [485, 224] on div "Additional Information Quantity: 5 Size: Construction materials: Component fini…" at bounding box center [540, 284] width 243 height 124
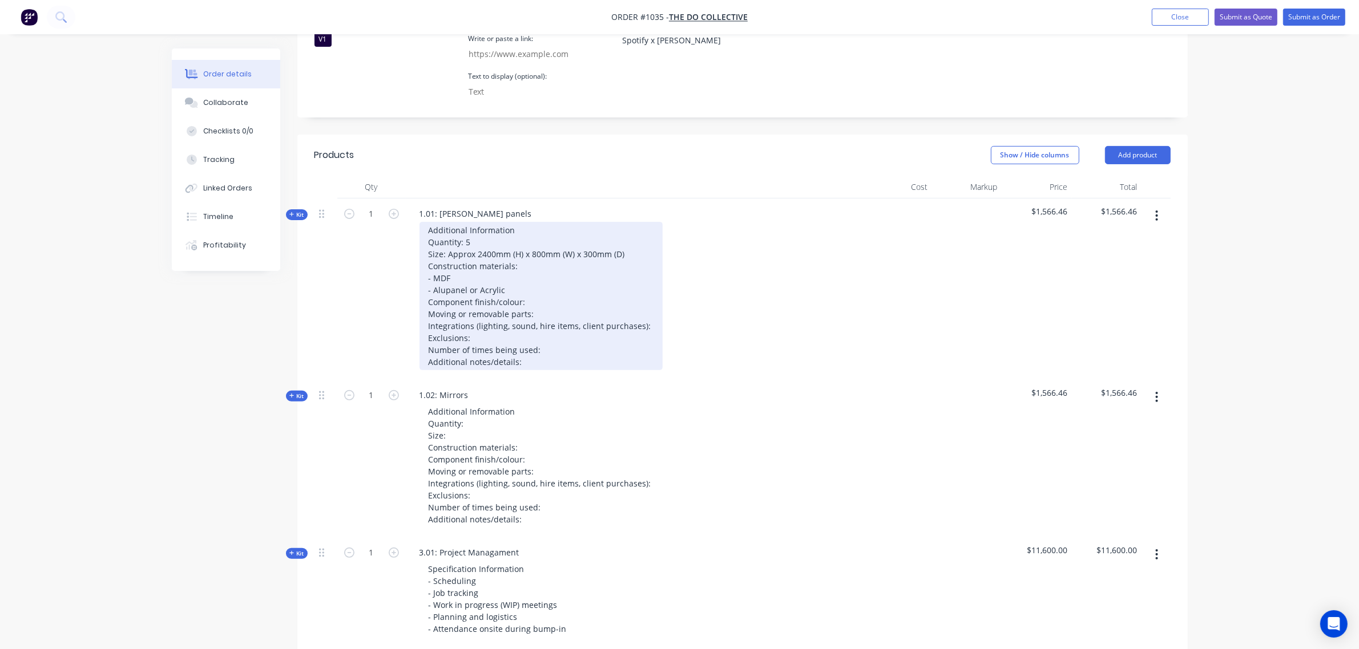
click at [527, 267] on div "Additional Information Quantity: 5 Size: Approx 2400mm (H) x 800mm (W) x 300mm …" at bounding box center [540, 296] width 243 height 148
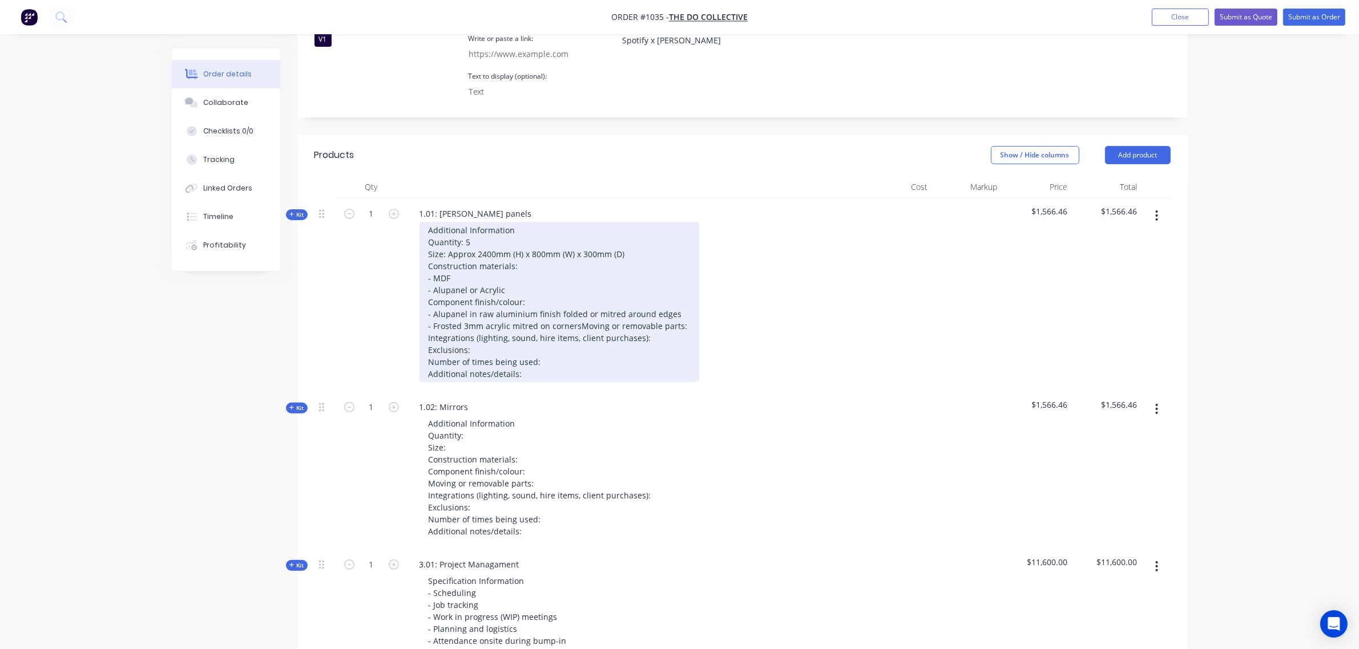
click at [586, 306] on div "Additional Information Quantity: 5 Size: Approx 2400mm (H) x 800mm (W) x 300mm …" at bounding box center [559, 302] width 280 height 160
click at [654, 318] on div "Additional Information Quantity: 5 Size: Approx 2400mm (H) x 800mm (W) x 300mm …" at bounding box center [565, 302] width 293 height 160
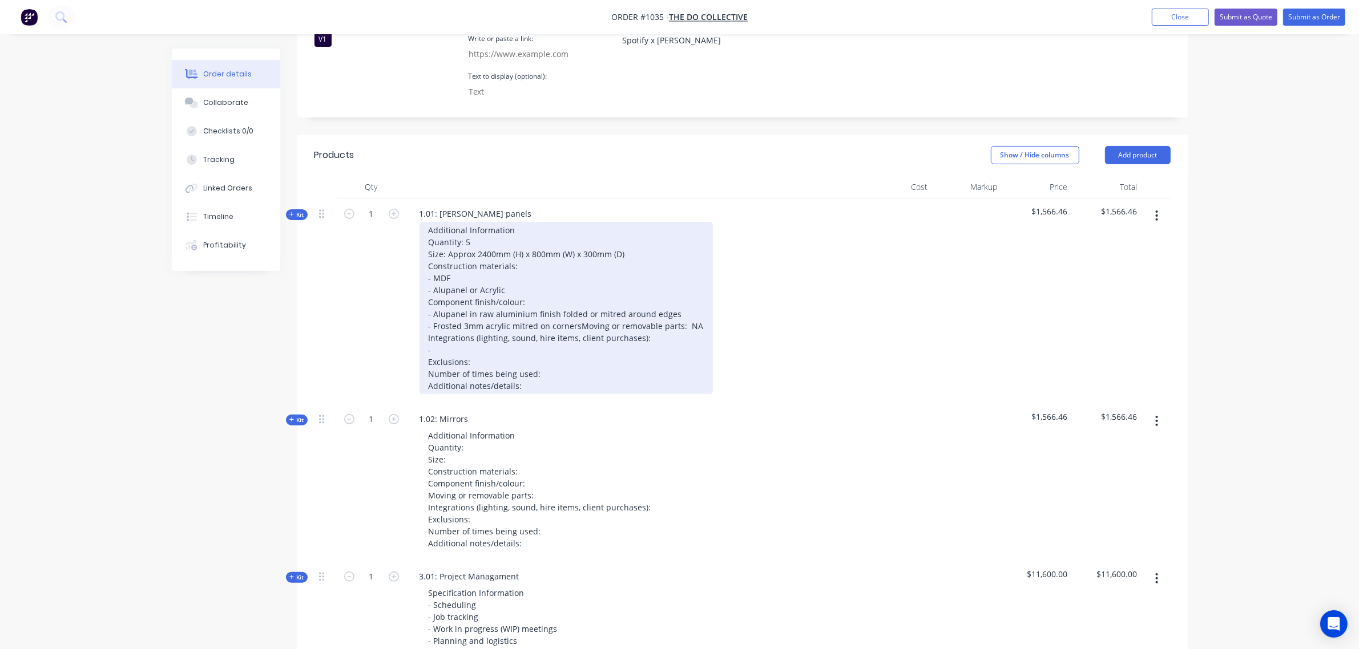
click at [461, 241] on div "Additional Information Quantity: 5 Size: Approx 2400mm (H) x 800mm (W) x 300mm …" at bounding box center [565, 308] width 293 height 172
click at [475, 341] on div "Additional Information Quantity: 5 Size: Approx 2400mm (H) x 800mm (W) x 300mm …" at bounding box center [565, 308] width 293 height 172
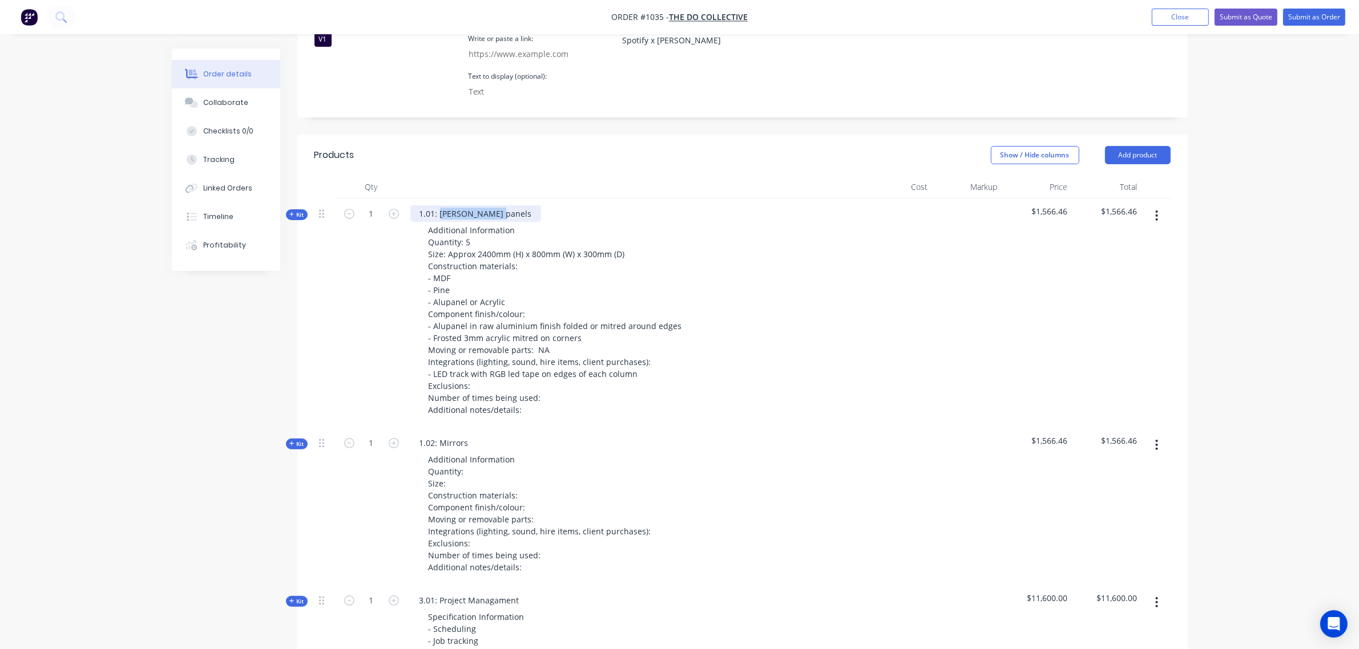
drag, startPoint x: 495, startPoint y: 183, endPoint x: 441, endPoint y: 184, distance: 54.8
click at [441, 205] on div "1.01: Walling panels" at bounding box center [475, 213] width 131 height 17
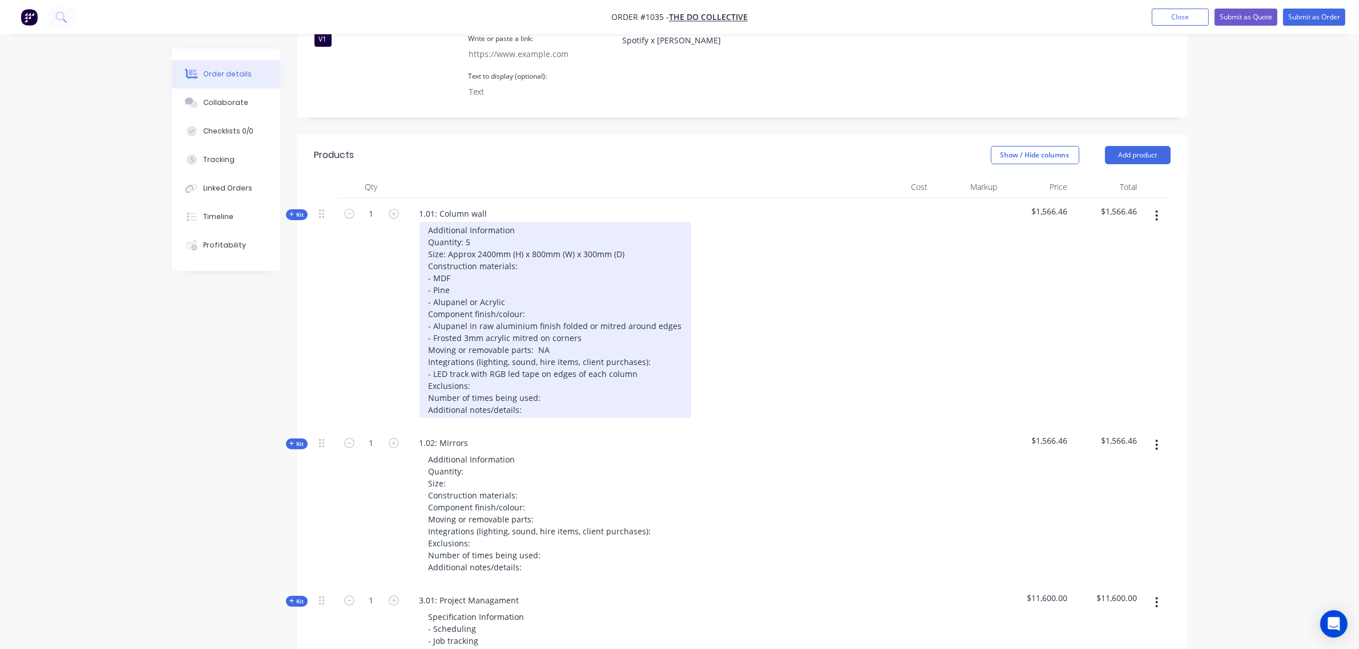
click at [488, 222] on div "Additional Information Quantity: 5 Size: Approx 2400mm (H) x 800mm (W) x 300mm …" at bounding box center [555, 320] width 272 height 196
click at [489, 356] on div "Additional Information Quantity: 5 columns to make wall Size: Approx 2400mm (H)…" at bounding box center [555, 320] width 272 height 196
click at [550, 363] on div "Additional Information Quantity: 5 columns to make wall Size: Approx 2400mm (H)…" at bounding box center [555, 320] width 272 height 196
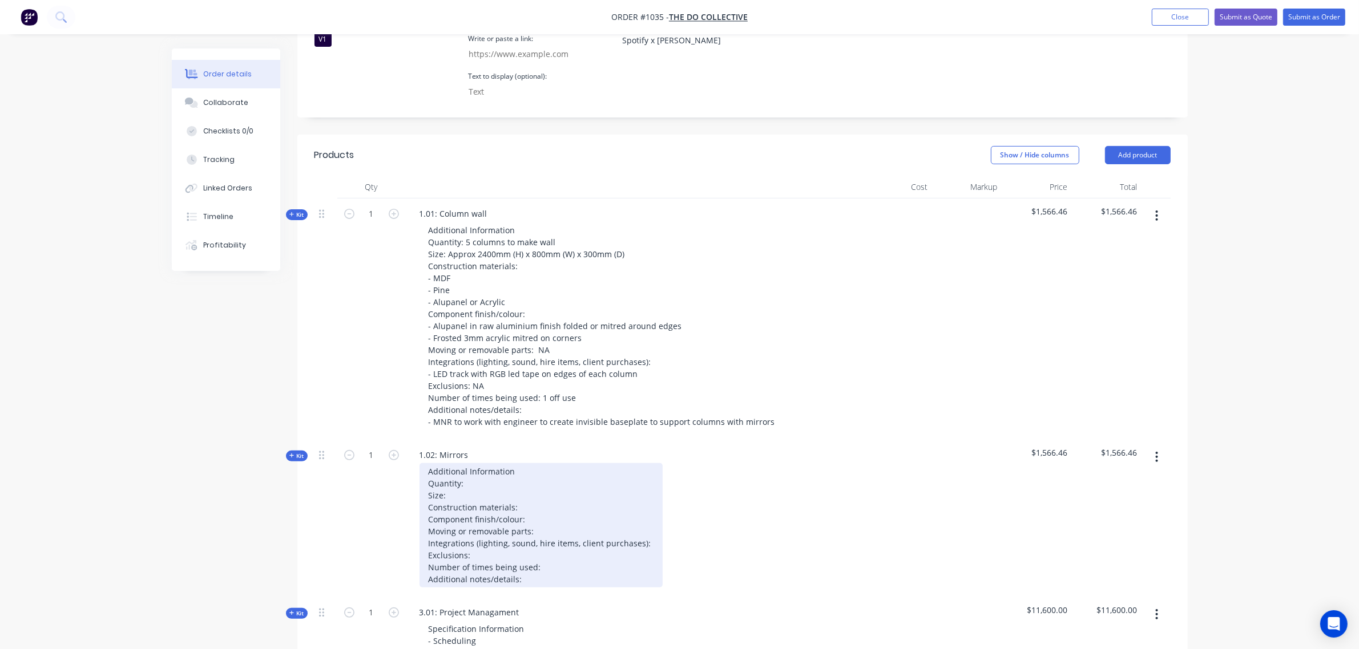
click at [480, 463] on div "Additional Information Quantity: Size: Construction materials: Component finish…" at bounding box center [540, 525] width 243 height 124
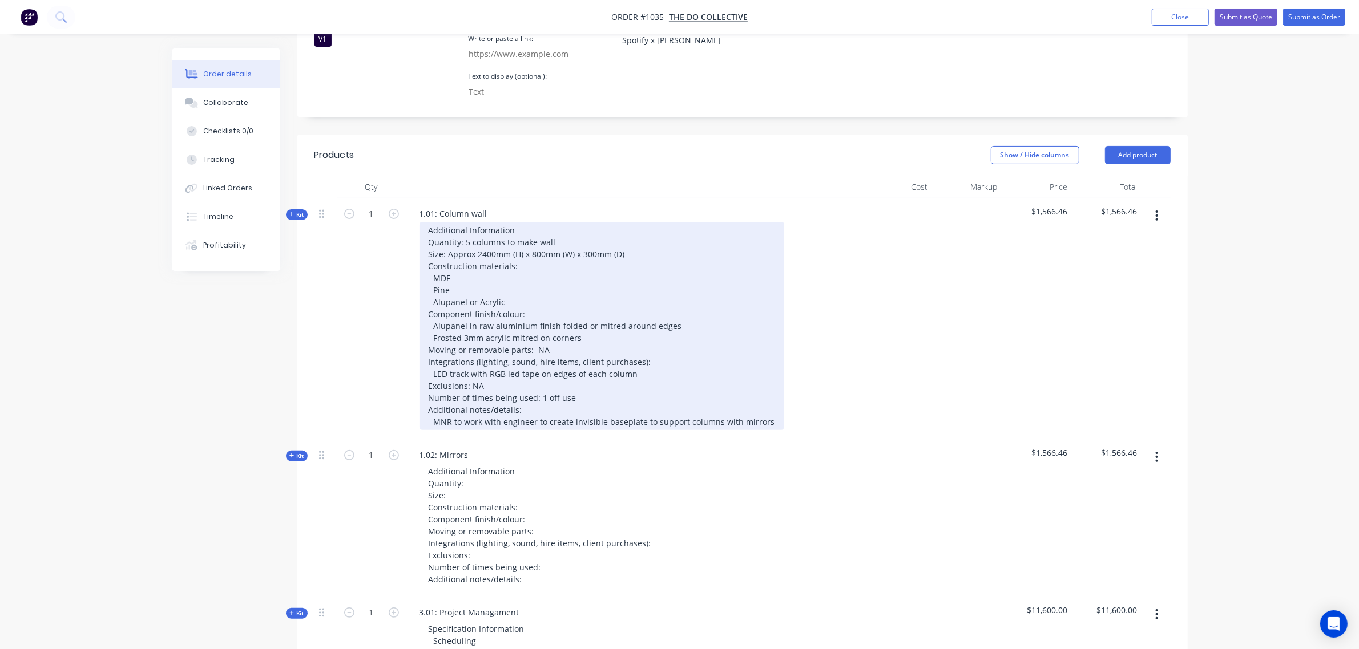
click at [591, 306] on div "Additional Information Quantity: 5 columns to make wall Size: Approx 2400mm (H)…" at bounding box center [601, 326] width 365 height 208
click at [506, 268] on div "Additional Information Quantity: 5 columns to make wall Size: Approx 2400mm (H)…" at bounding box center [601, 326] width 365 height 208
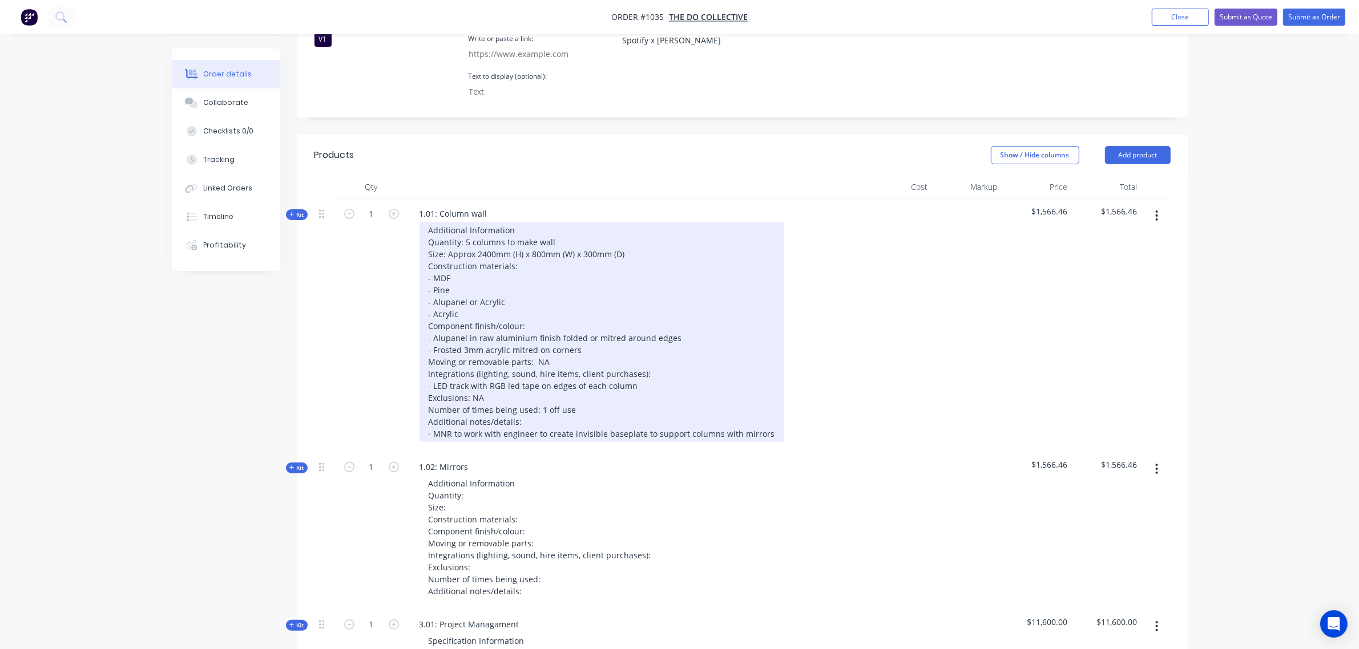
click at [506, 268] on div "Additional Information Quantity: 5 columns to make wall Size: Approx 2400mm (H)…" at bounding box center [601, 332] width 365 height 220
click at [486, 282] on div "Additional Information Quantity: 5 columns to make wall Size: Approx 2400mm (H)…" at bounding box center [601, 332] width 365 height 220
click at [580, 318] on div "Additional Information Quantity: 5 columns to make wall Size: Approx 2400mm (H)…" at bounding box center [601, 332] width 365 height 220
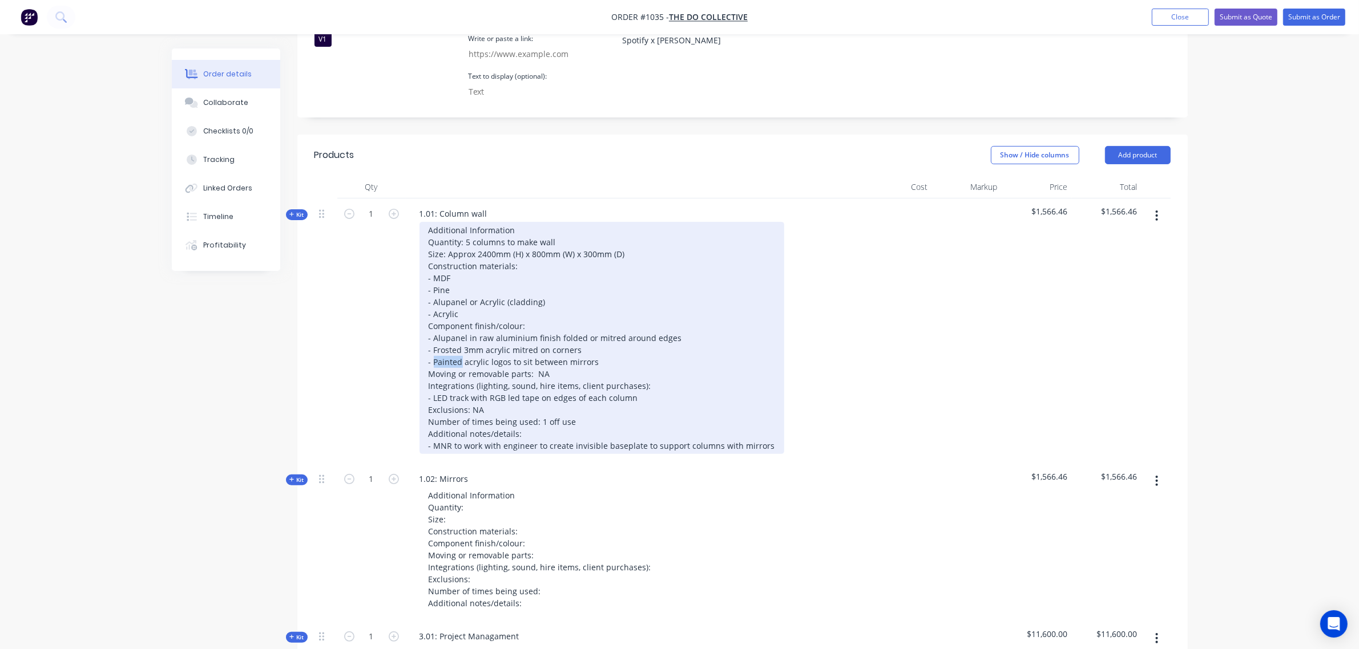
drag, startPoint x: 462, startPoint y: 329, endPoint x: 435, endPoint y: 326, distance: 27.5
click at [435, 326] on div "Additional Information Quantity: 5 columns to make wall Size: Approx 2400mm (H)…" at bounding box center [601, 338] width 365 height 232
click at [500, 329] on div "Additional Information Quantity: 5 columns to make wall Size: Approx 2400mm (H)…" at bounding box center [601, 338] width 365 height 232
click at [656, 329] on div "Additional Information Quantity: 5 columns to make wall Size: Approx 2400mm (H)…" at bounding box center [601, 338] width 365 height 232
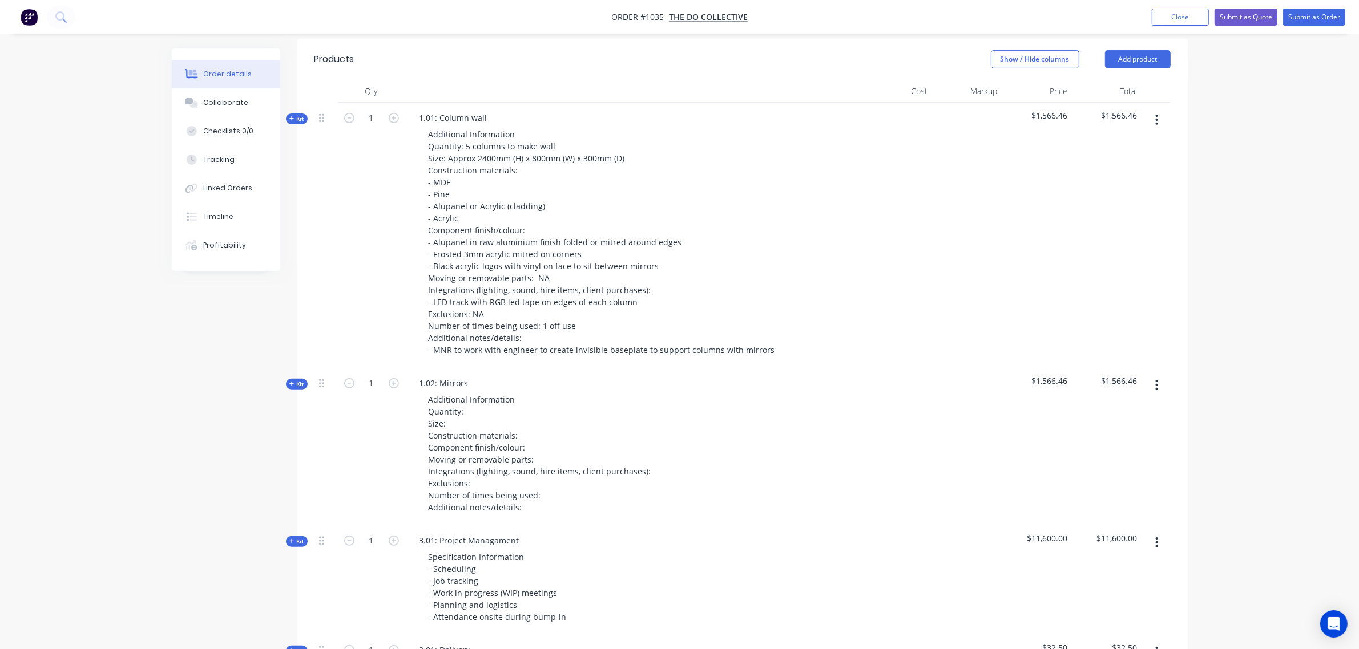
click at [298, 380] on span "Kit" at bounding box center [296, 384] width 15 height 9
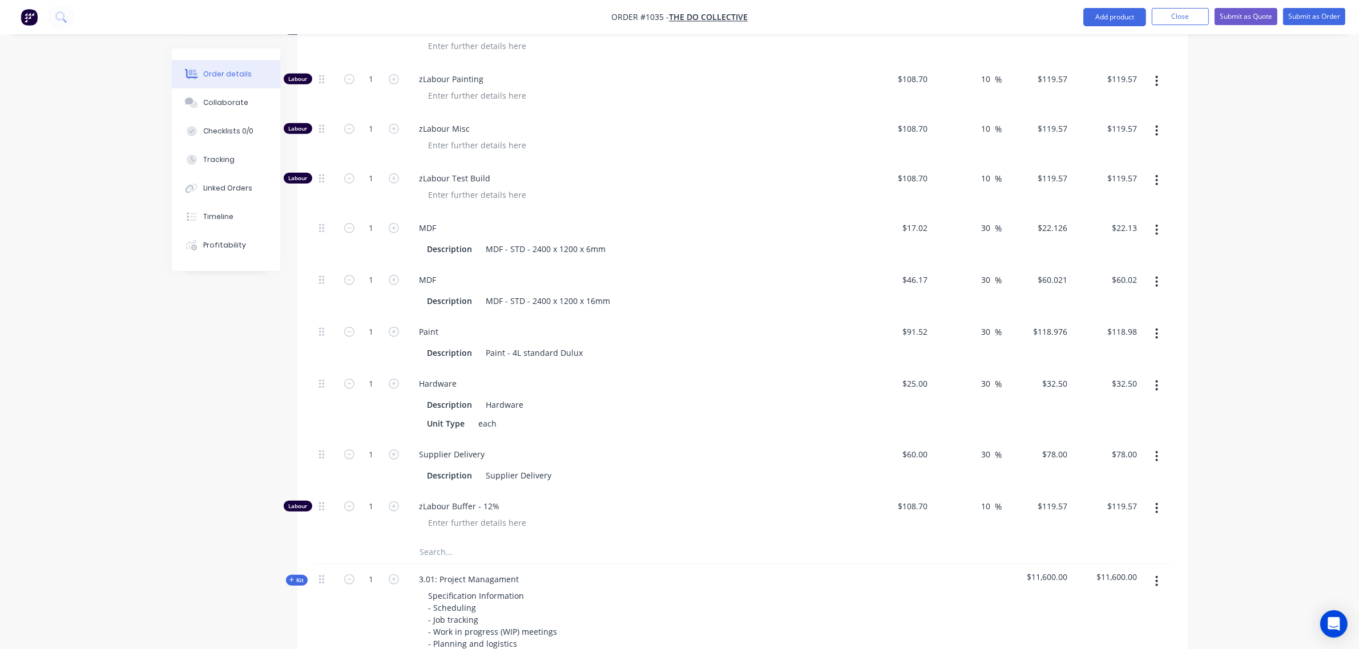
scroll to position [1209, 0]
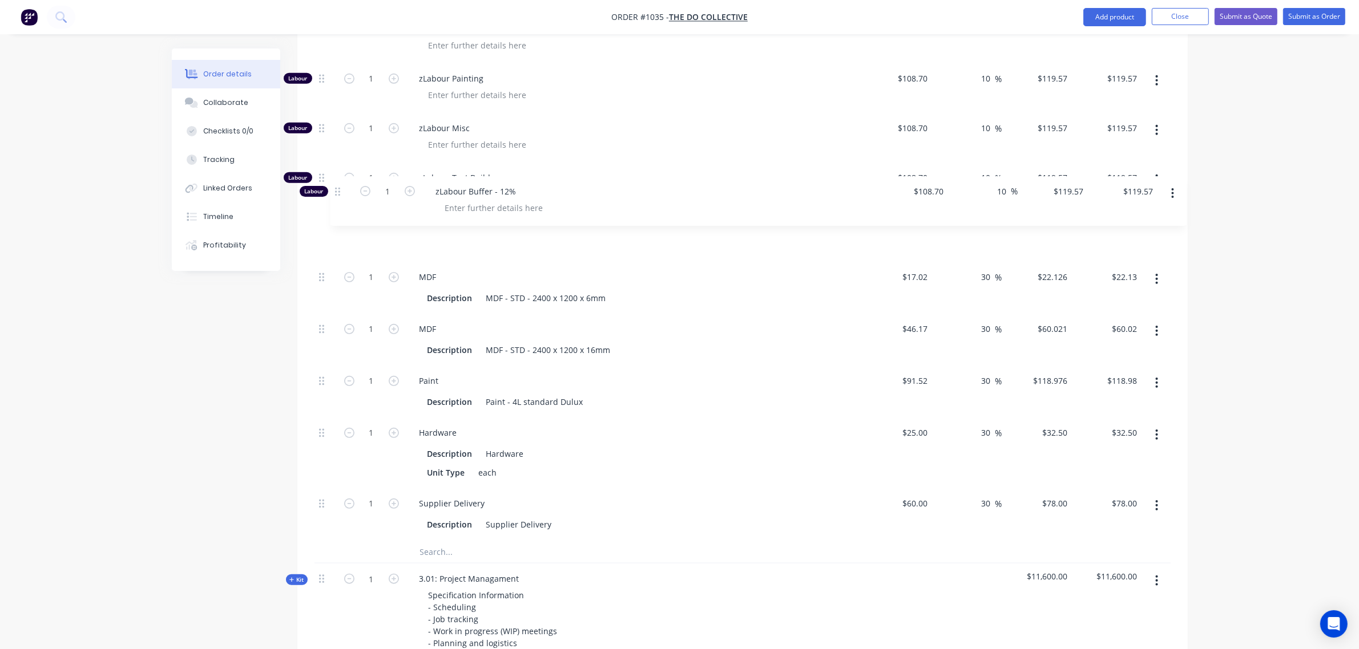
drag, startPoint x: 318, startPoint y: 480, endPoint x: 334, endPoint y: 190, distance: 290.3
click at [334, 190] on div "Labour 1 zLabour Building $108.70 $108.70 10 10 % $119.57 $119.57 $119.57 $119.…" at bounding box center [742, 152] width 856 height 775
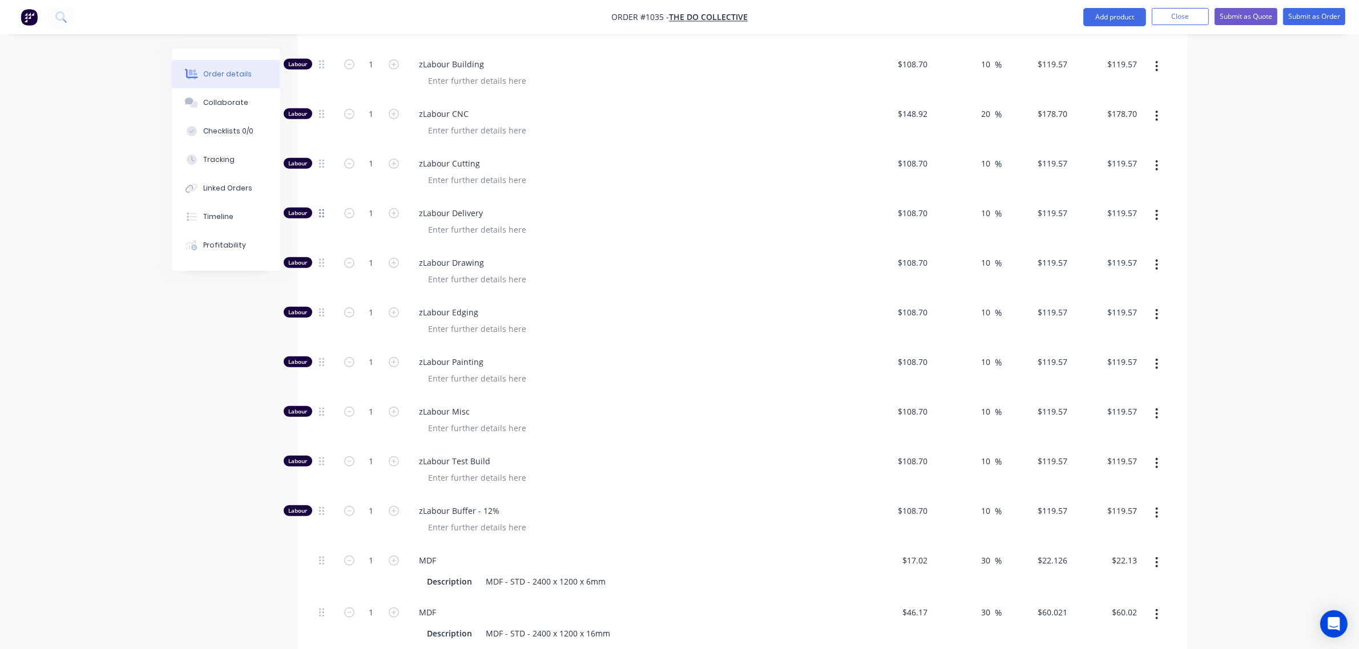
scroll to position [925, 0]
drag, startPoint x: 321, startPoint y: 180, endPoint x: 326, endPoint y: 422, distance: 242.6
click at [326, 422] on div "Labour 1 zLabour Building $108.70 $108.70 10 10 % $119.57 $119.57 $119.57 $119.…" at bounding box center [742, 437] width 856 height 775
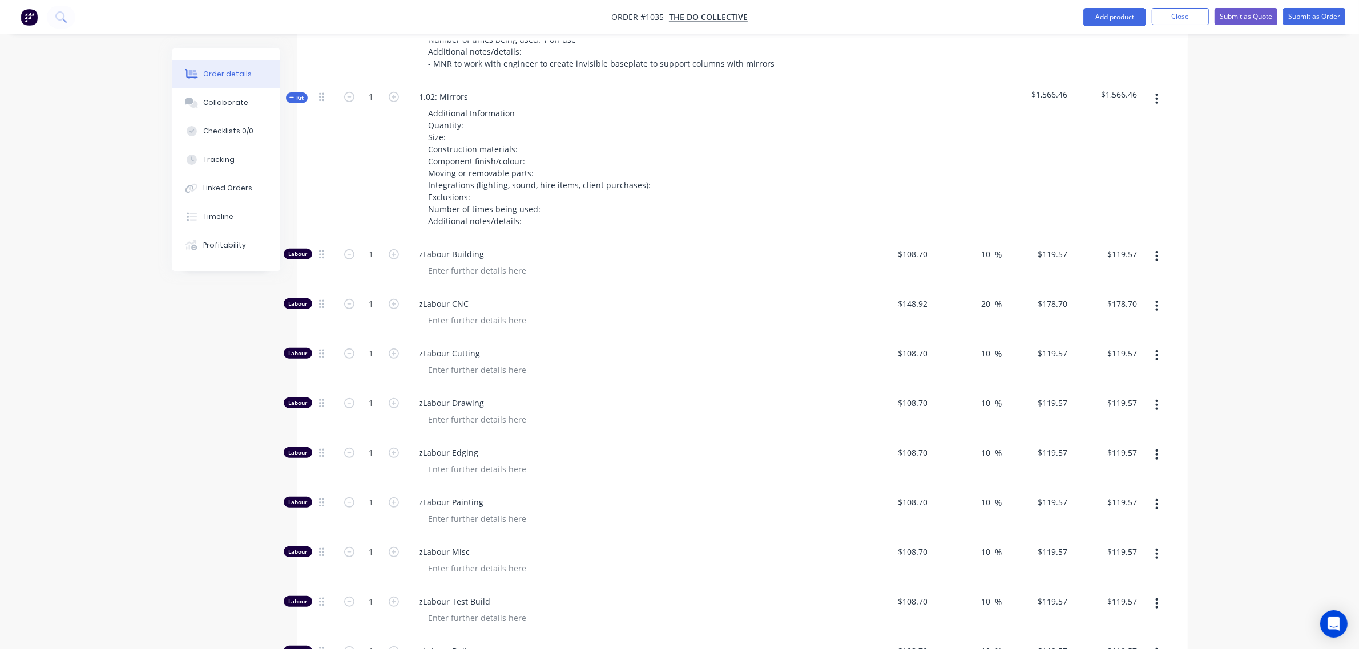
scroll to position [734, 0]
drag, startPoint x: 320, startPoint y: 376, endPoint x: 333, endPoint y: 224, distance: 151.8
click at [333, 240] on div "Labour 1 zLabour Building $108.70 $108.70 10 10 % $119.57 $119.57 $119.57 $119.…" at bounding box center [742, 627] width 856 height 775
drag, startPoint x: 321, startPoint y: 377, endPoint x: 332, endPoint y: 253, distance: 124.8
click at [332, 253] on div "Labour 1 zLabour Drawing $108.70 $108.70 10 10 % $119.57 $119.57 $119.57 $119.5…" at bounding box center [742, 627] width 856 height 775
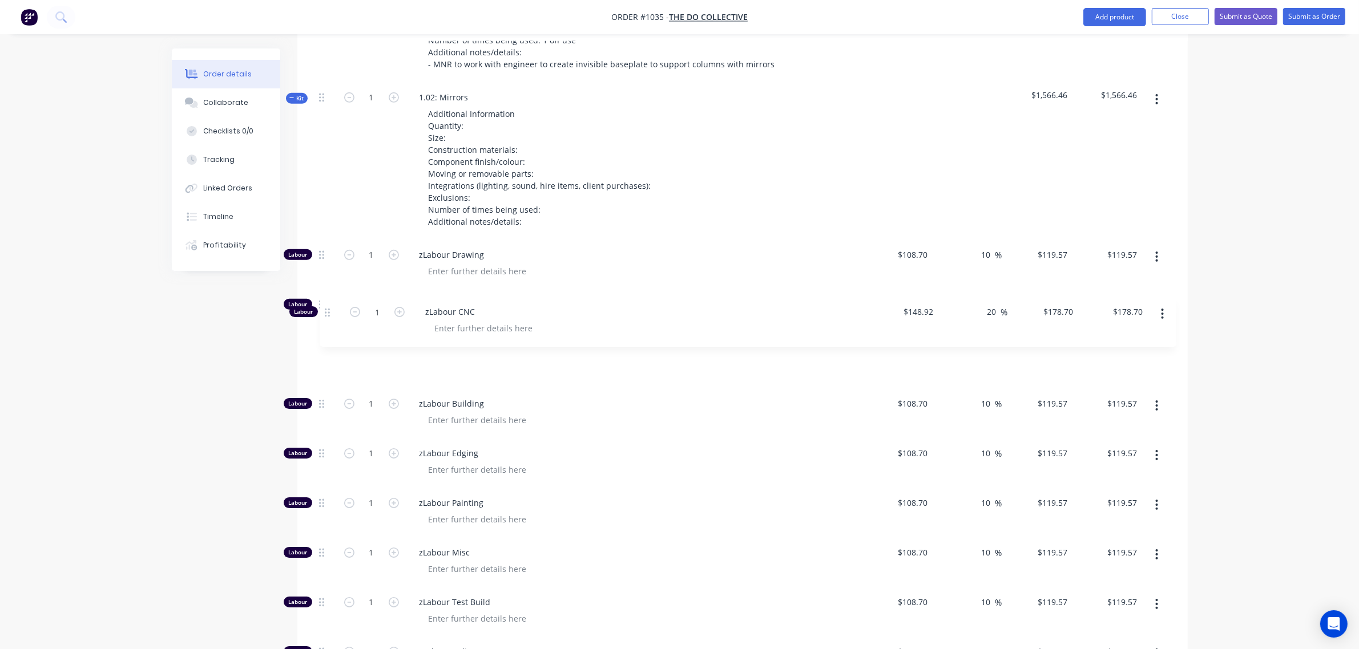
drag, startPoint x: 318, startPoint y: 369, endPoint x: 325, endPoint y: 305, distance: 64.3
click at [325, 305] on div "Labour 1 zLabour Drawing $108.70 $108.70 10 10 % $119.57 $119.57 $119.57 $119.5…" at bounding box center [742, 627] width 856 height 775
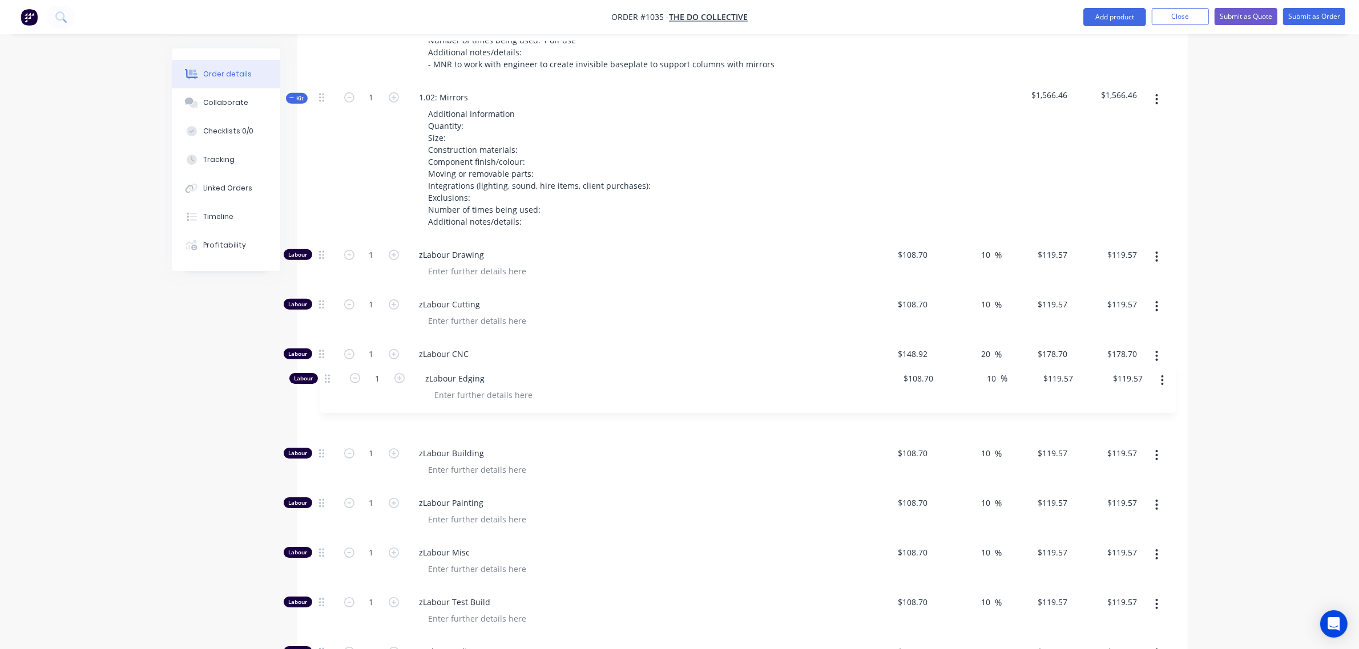
drag, startPoint x: 323, startPoint y: 425, endPoint x: 329, endPoint y: 360, distance: 65.3
click at [329, 360] on div "Labour 1 zLabour Drawing $108.70 $108.70 10 10 % $119.57 $119.57 $119.57 $119.5…" at bounding box center [742, 627] width 856 height 775
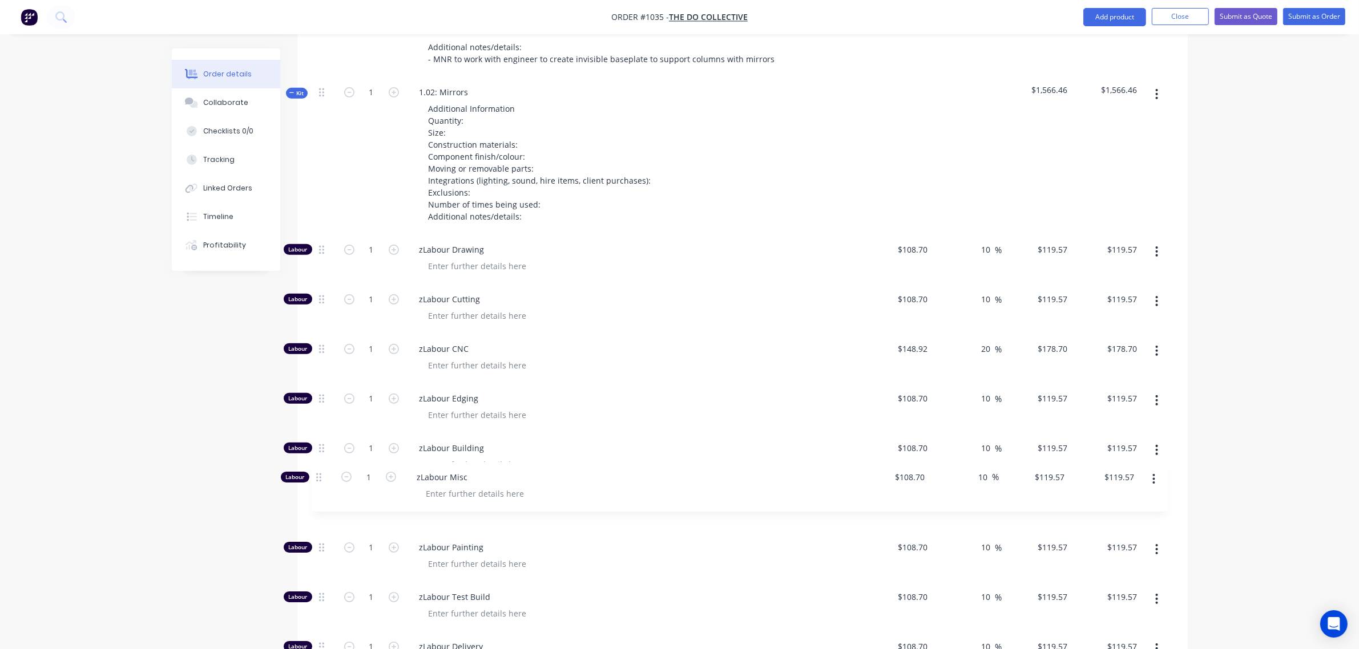
scroll to position [743, 0]
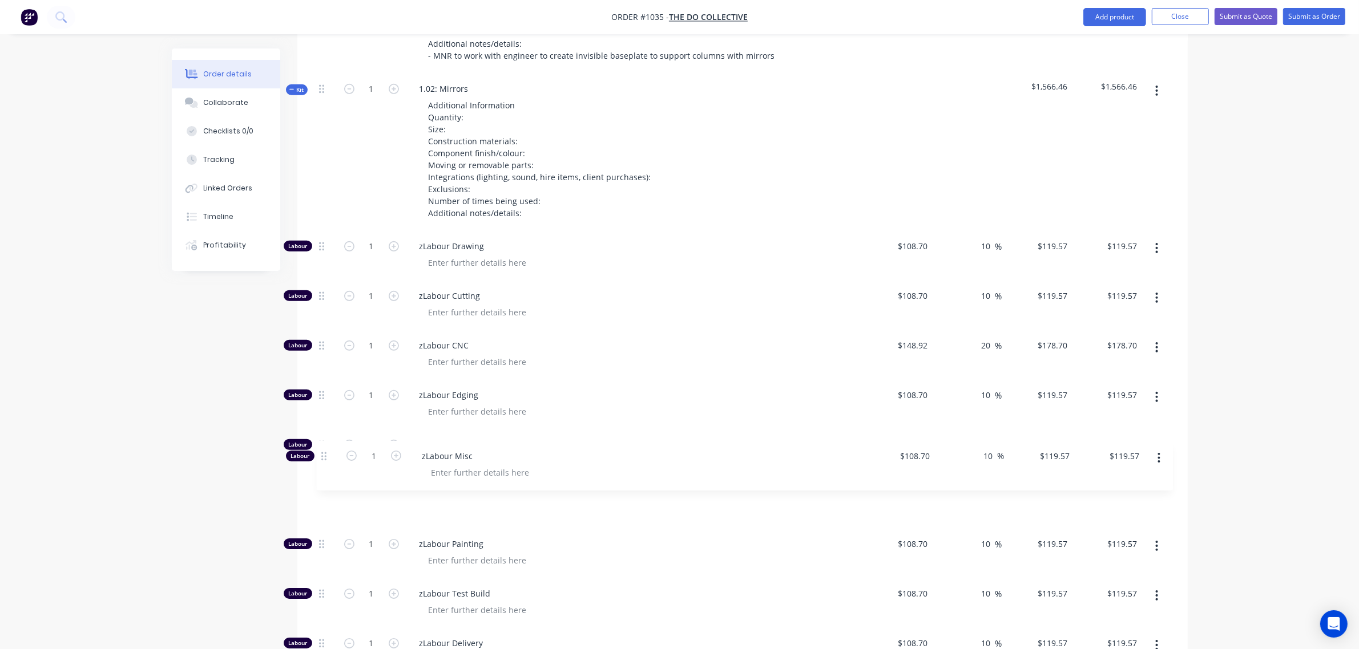
drag, startPoint x: 321, startPoint y: 526, endPoint x: 324, endPoint y: 455, distance: 70.2
click at [324, 455] on div "Labour 1 zLabour Drawing $108.70 $108.70 10 10 % $119.57 $119.57 $119.57 $119.5…" at bounding box center [742, 618] width 856 height 775
click at [355, 239] on button "button" at bounding box center [349, 245] width 15 height 12
type input "0"
type input "$0.00"
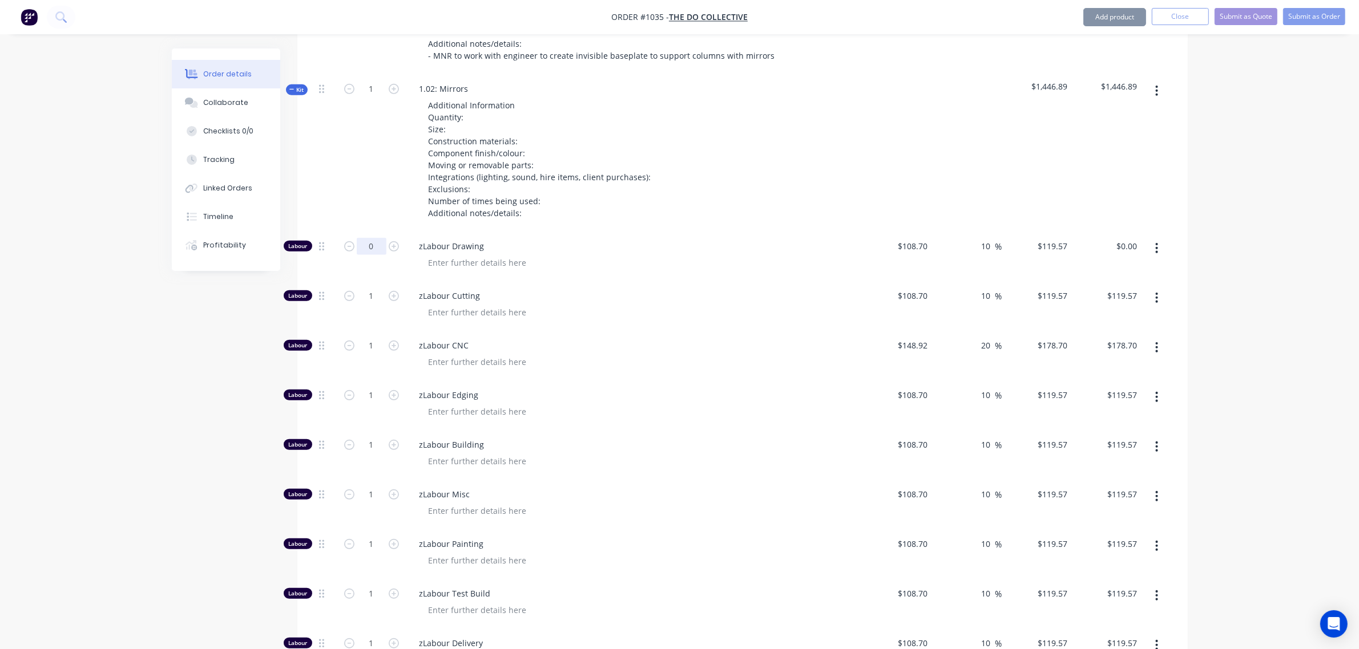
click at [364, 238] on input "0" at bounding box center [372, 246] width 30 height 17
type input "8"
type input "$956.56"
click at [371, 288] on input "1" at bounding box center [372, 296] width 30 height 17
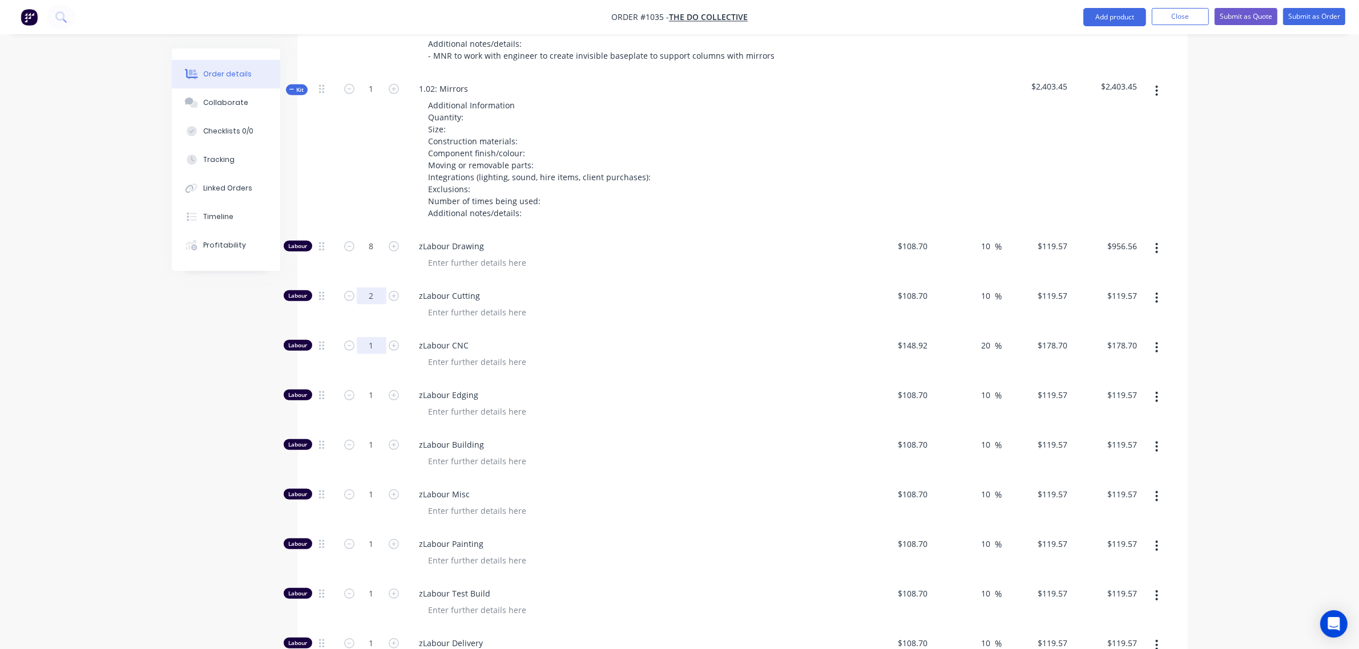
type input "2"
type input "$239.14"
click at [370, 337] on input "1" at bounding box center [372, 345] width 30 height 17
click at [368, 387] on input "1" at bounding box center [372, 395] width 30 height 17
type input "0"
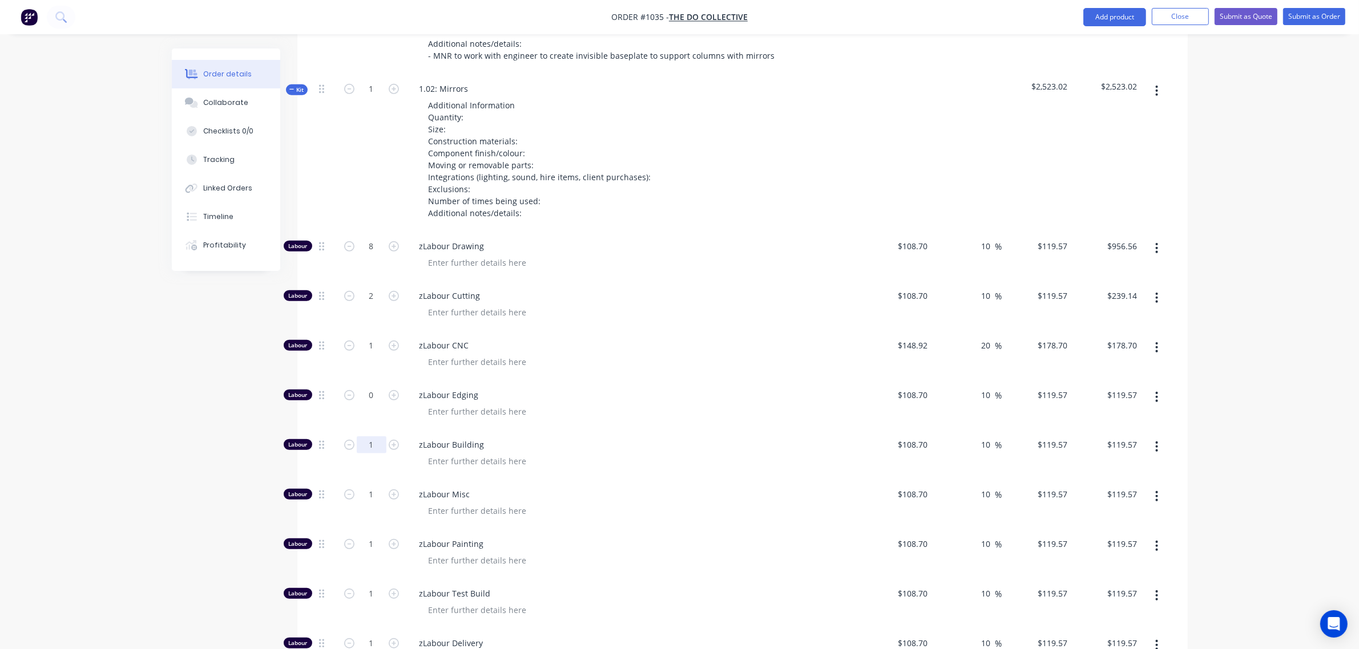
type input "$0.00"
click at [365, 437] on input "1" at bounding box center [372, 445] width 30 height 17
type input "10"
type input "$1,195.70"
click at [368, 486] on input "1" at bounding box center [372, 494] width 30 height 17
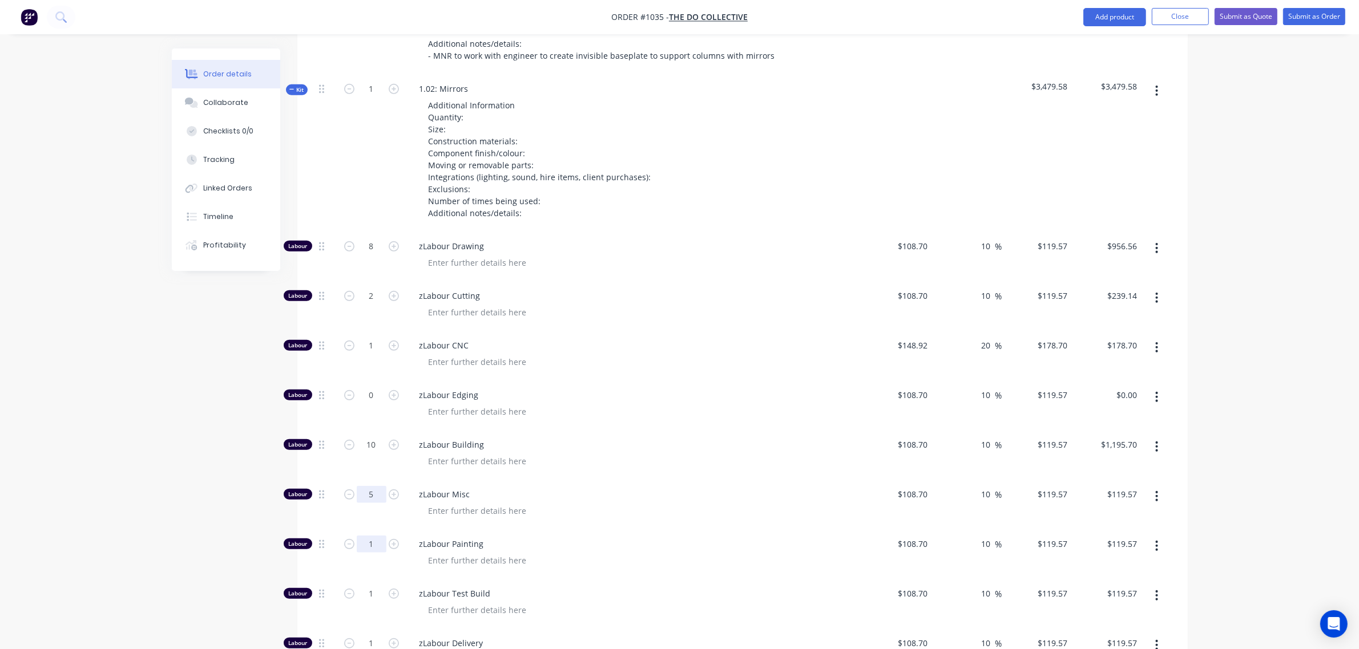
type input "5"
type input "$597.85"
click at [366, 536] on input "1" at bounding box center [372, 544] width 30 height 17
type input "0"
type input "$0.00"
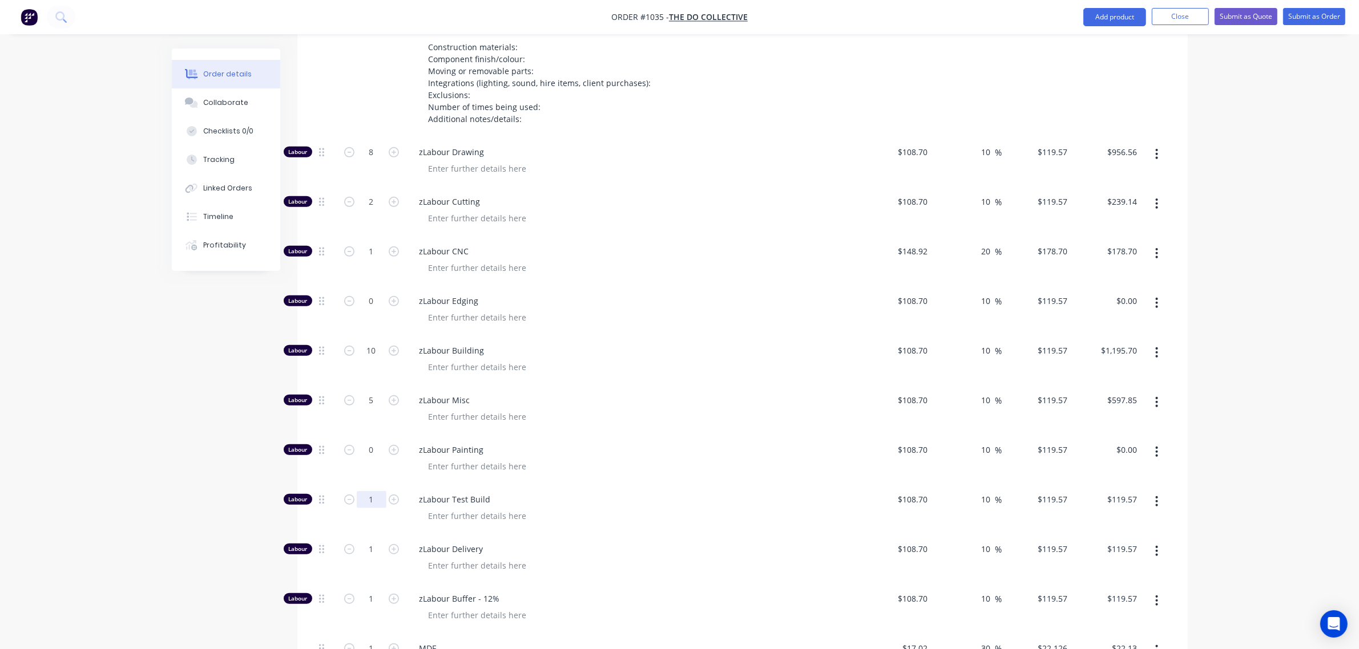
click at [366, 491] on input "1" at bounding box center [372, 499] width 30 height 17
type input "8"
type input "$956.56"
click at [366, 539] on div "1" at bounding box center [372, 547] width 30 height 17
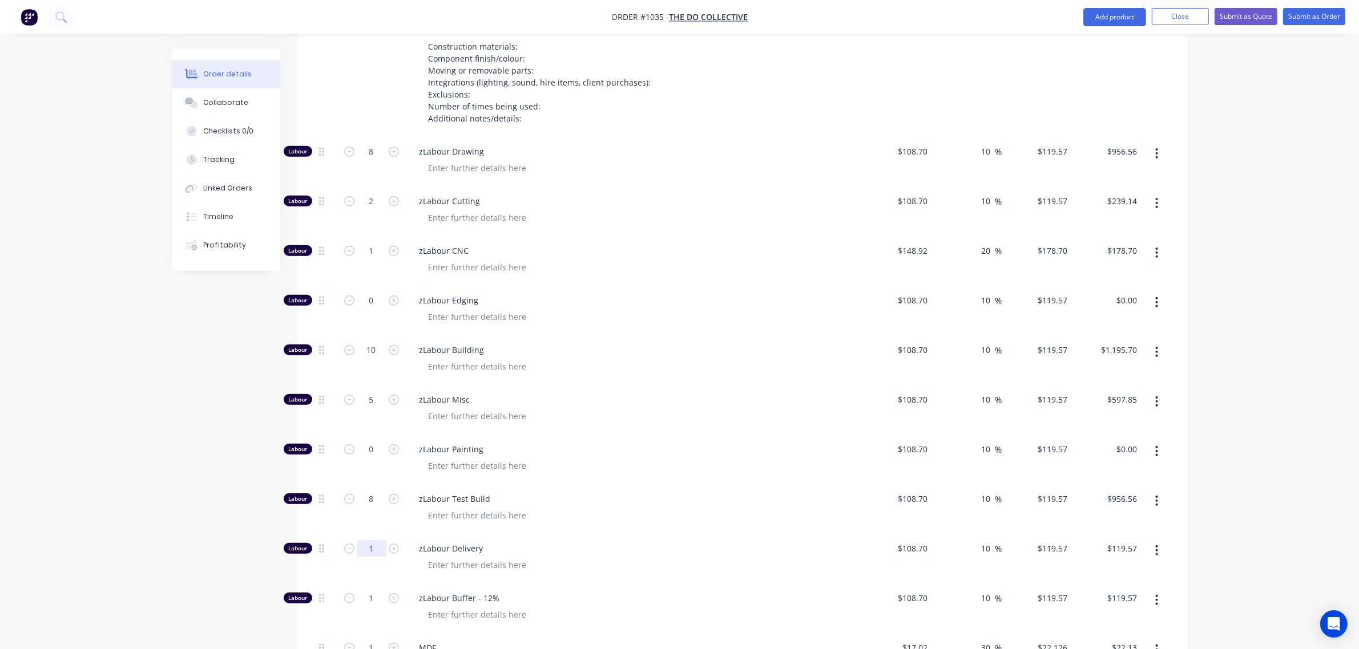
click at [368, 540] on input "1" at bounding box center [372, 548] width 30 height 17
type input "2"
type input "$239.14"
click at [368, 590] on input "1" at bounding box center [372, 598] width 30 height 17
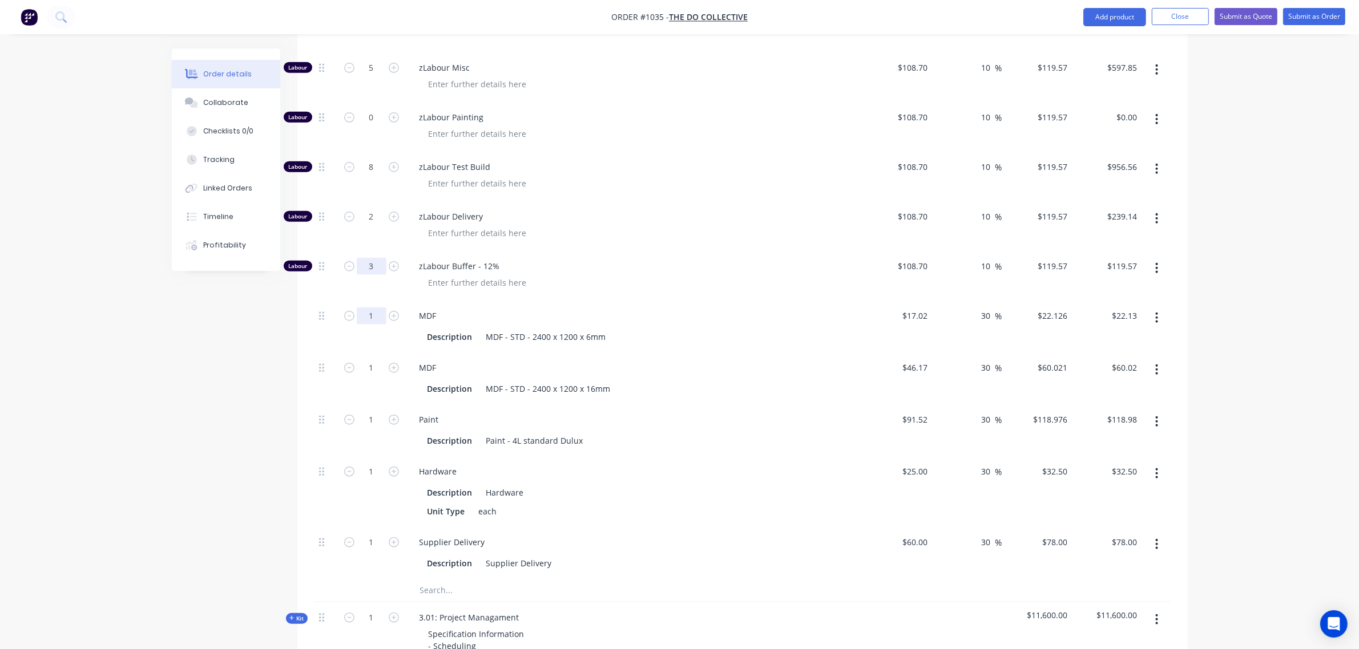
scroll to position [1170, 0]
type input "3"
type input "$358.71"
click at [374, 307] on input "1" at bounding box center [372, 315] width 30 height 17
type input "10"
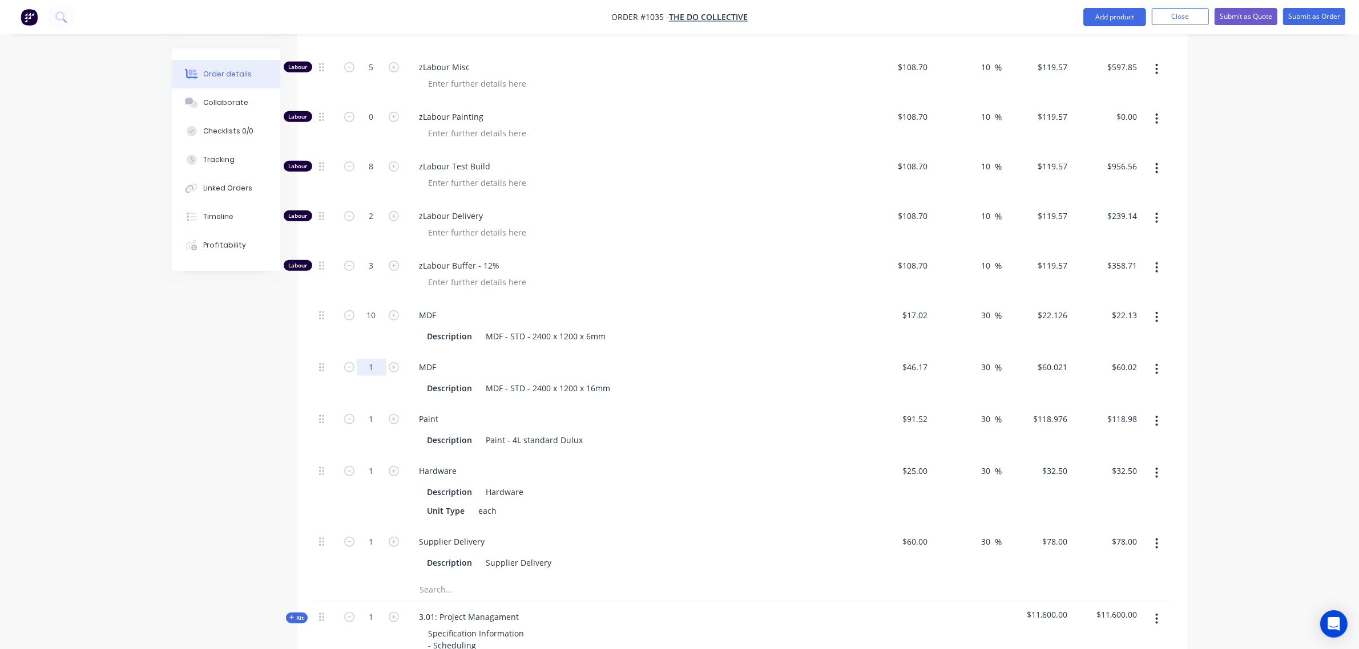
type input "$221.26"
click at [374, 359] on input "1" at bounding box center [372, 367] width 30 height 17
type input "5"
type input "$300.11"
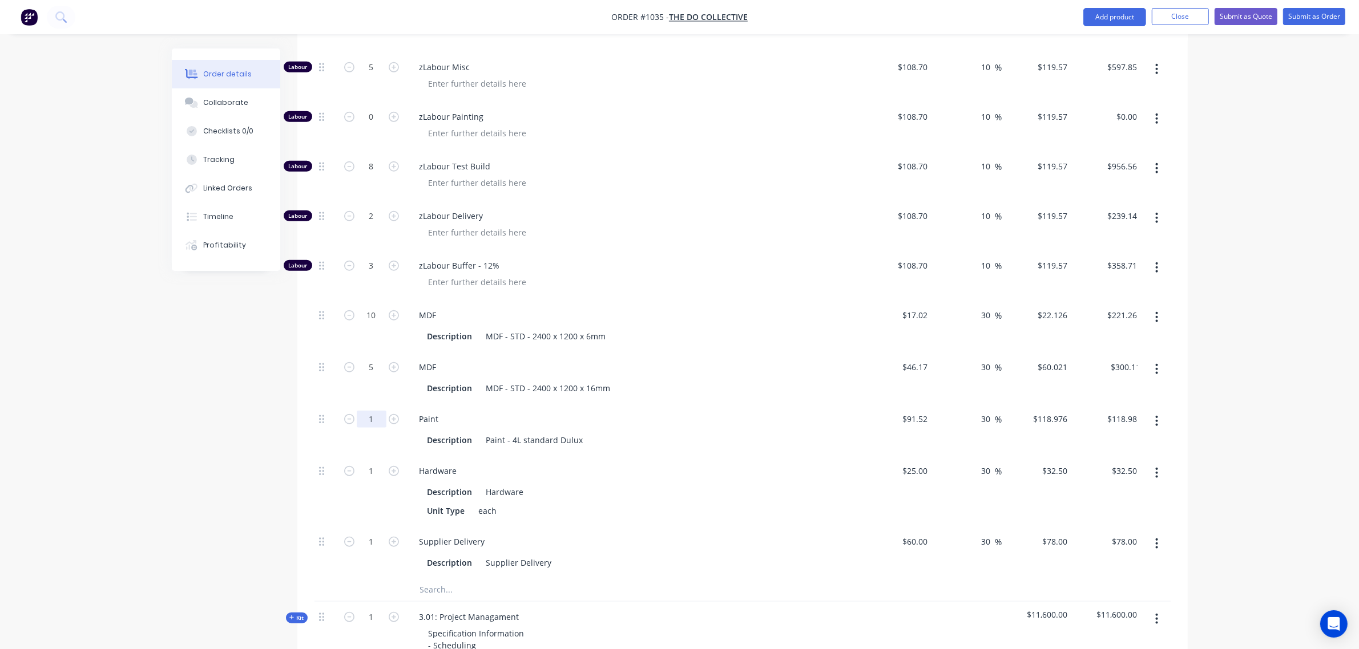
click at [372, 411] on input "1" at bounding box center [372, 419] width 30 height 17
type input "0"
type input "$0.00"
click at [372, 463] on input "1" at bounding box center [372, 471] width 30 height 17
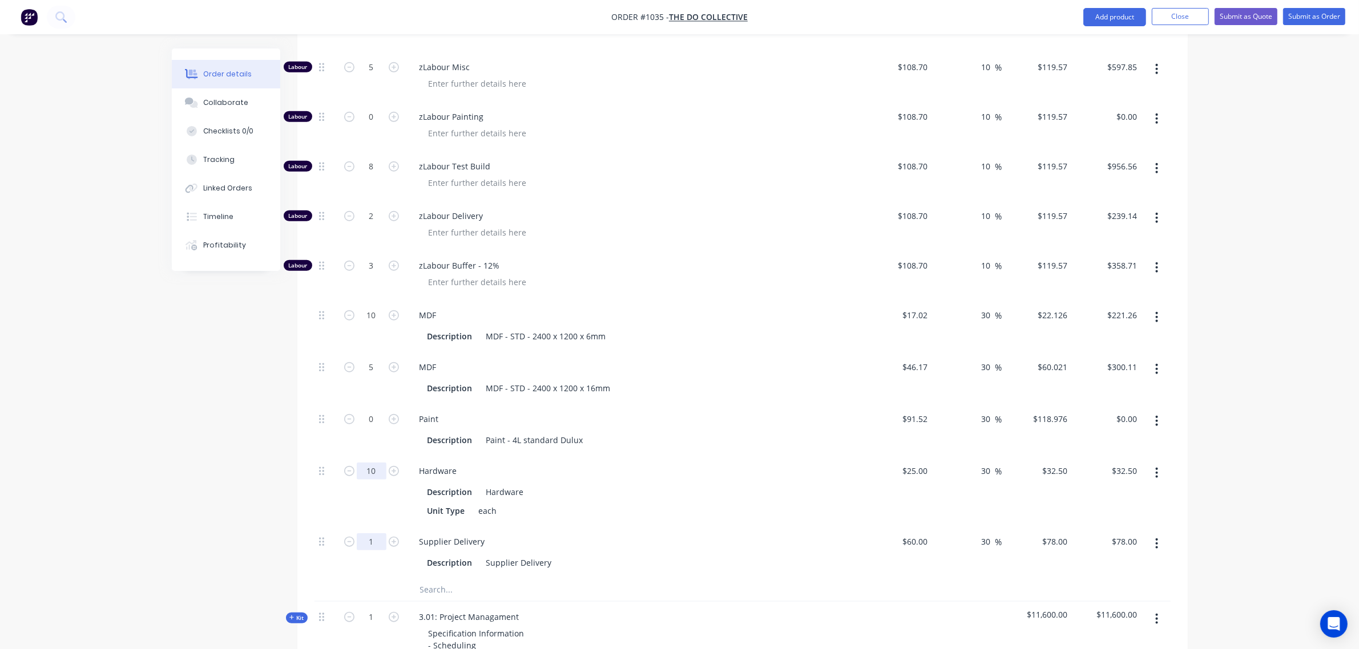
type input "10"
click at [364, 534] on input "1" at bounding box center [372, 542] width 30 height 17
type input "$325.00"
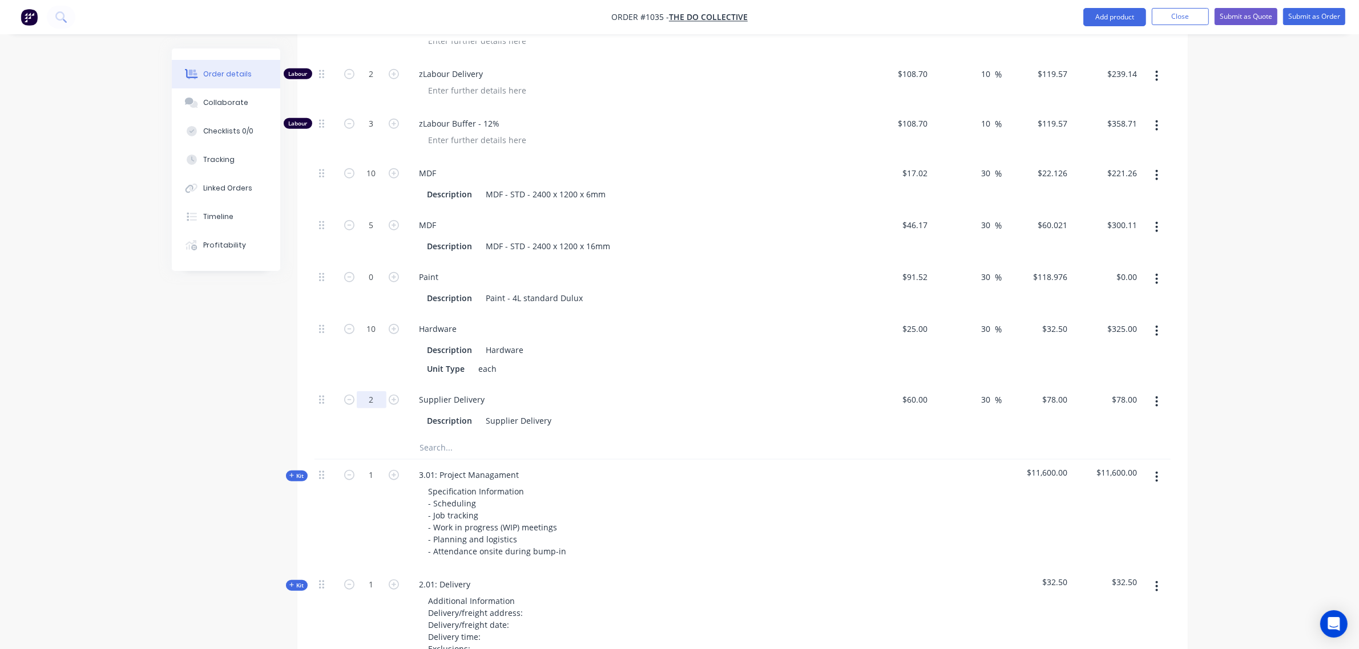
scroll to position [1313, 0]
type input "2"
click at [507, 436] on input "text" at bounding box center [533, 447] width 228 height 23
type input "$156.00"
click at [502, 436] on input "text" at bounding box center [533, 447] width 228 height 23
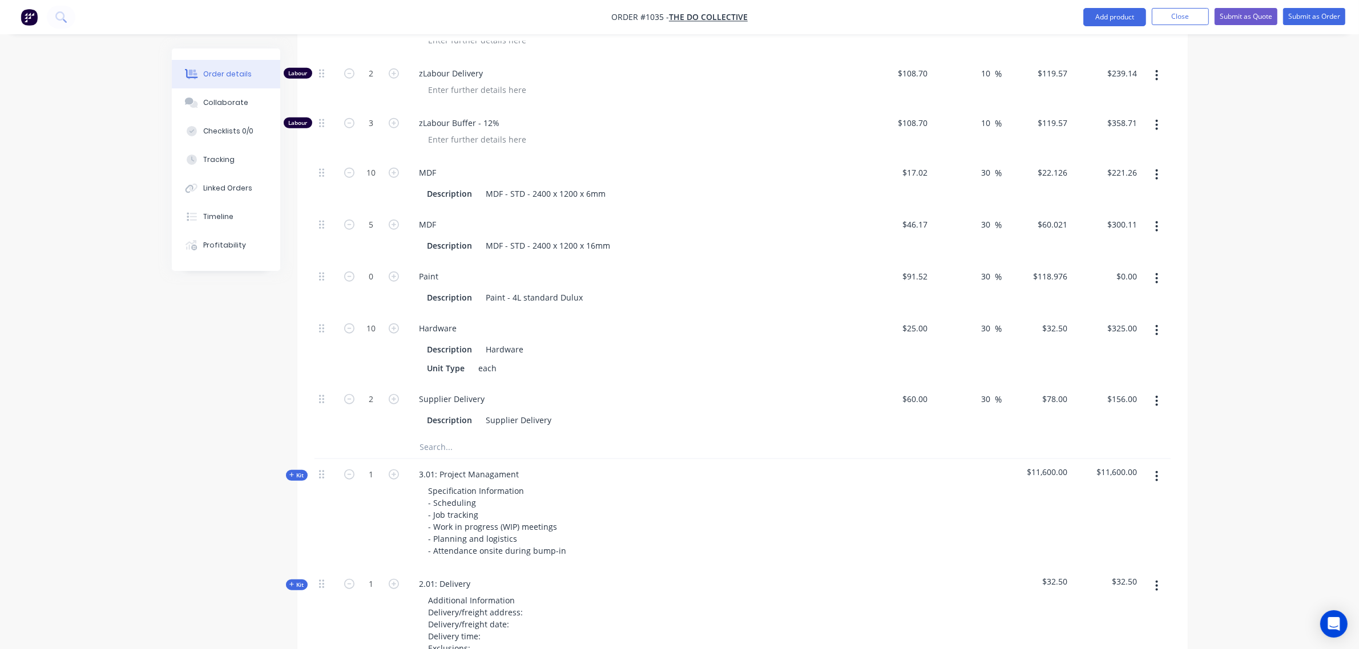
click at [461, 436] on input "text" at bounding box center [533, 447] width 228 height 23
click at [457, 433] on input "text" at bounding box center [533, 444] width 228 height 23
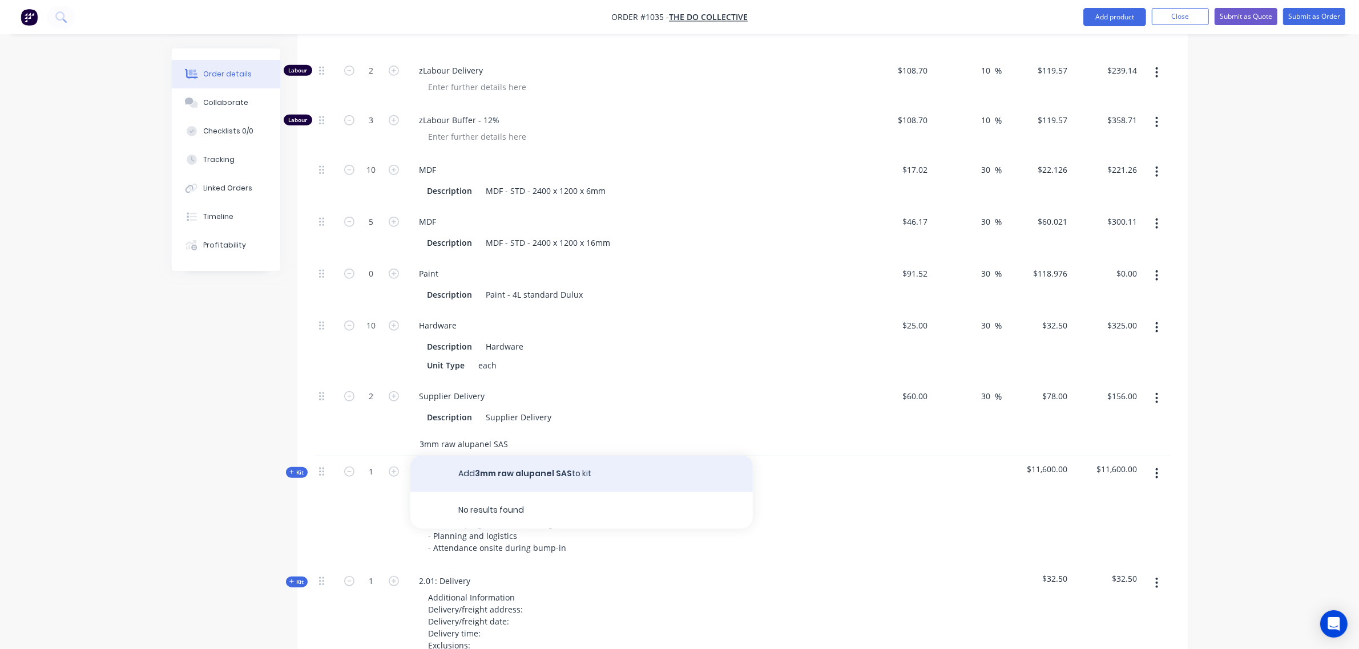
type input "3mm raw alupanel SAS"
click at [512, 456] on button "Add 3mm raw alupanel SAS to kit" at bounding box center [581, 474] width 342 height 37
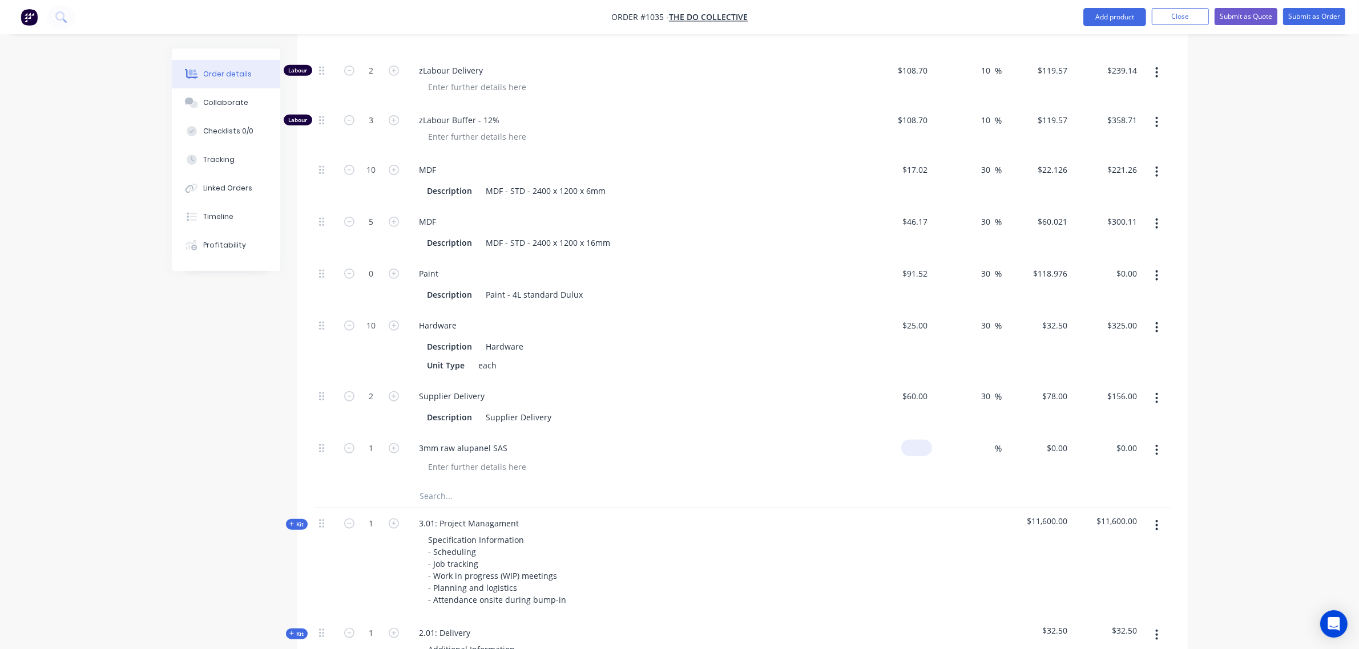
click at [922, 440] on input at bounding box center [919, 448] width 26 height 17
type input "$124.00"
click at [983, 440] on input at bounding box center [988, 448] width 13 height 17
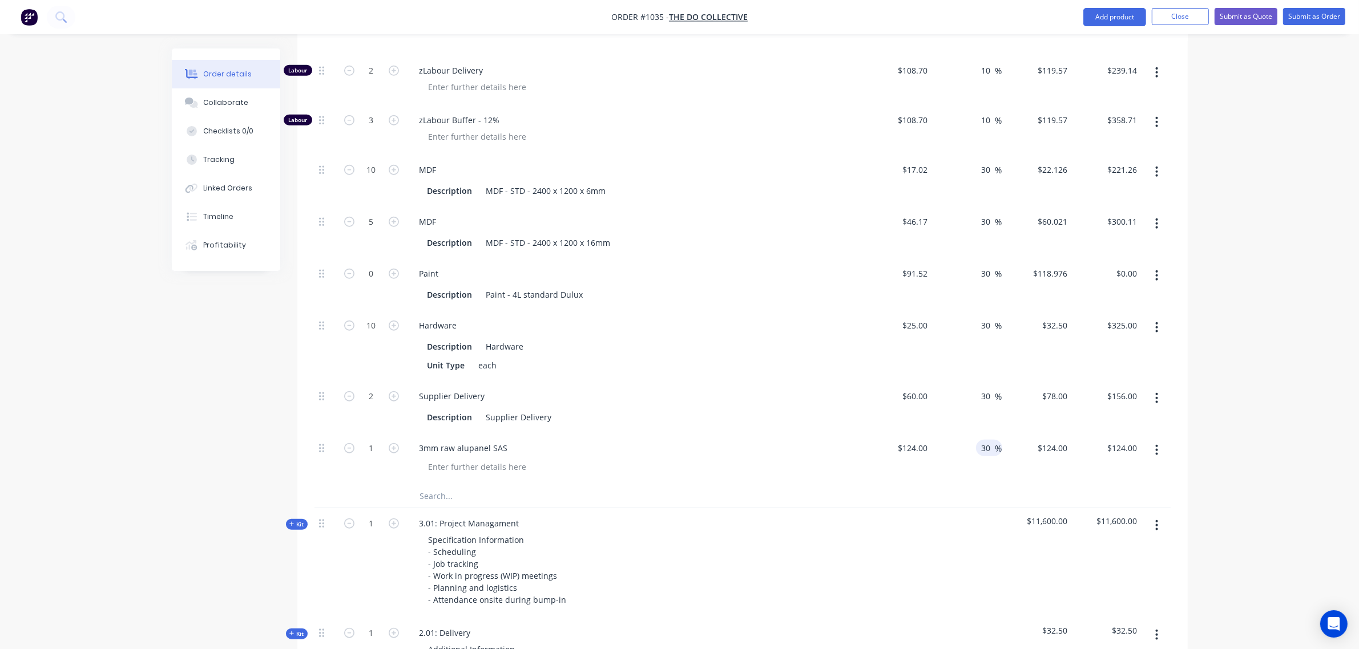
type input "30"
type input "$161.20"
click at [790, 344] on div "Hardware Description Hardware Unit Type each" at bounding box center [634, 345] width 457 height 71
click at [371, 440] on input "1" at bounding box center [372, 448] width 30 height 17
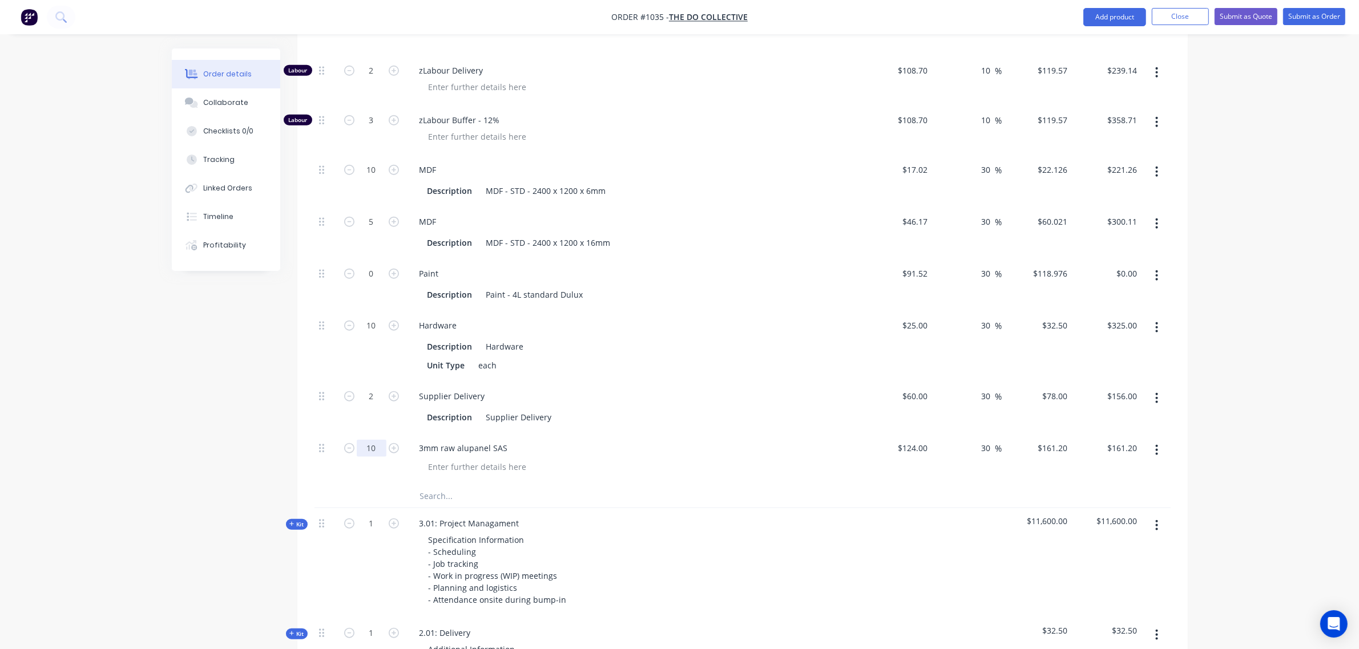
type input "10"
type input "$1,612.00"
click at [277, 380] on div "Created by Bart Created 10/10/25 Required 10/10/25 Assigned to Add team member …" at bounding box center [680, 95] width 1016 height 2724
click at [435, 485] on input "text" at bounding box center [533, 496] width 228 height 23
click at [440, 485] on input "text" at bounding box center [533, 496] width 228 height 23
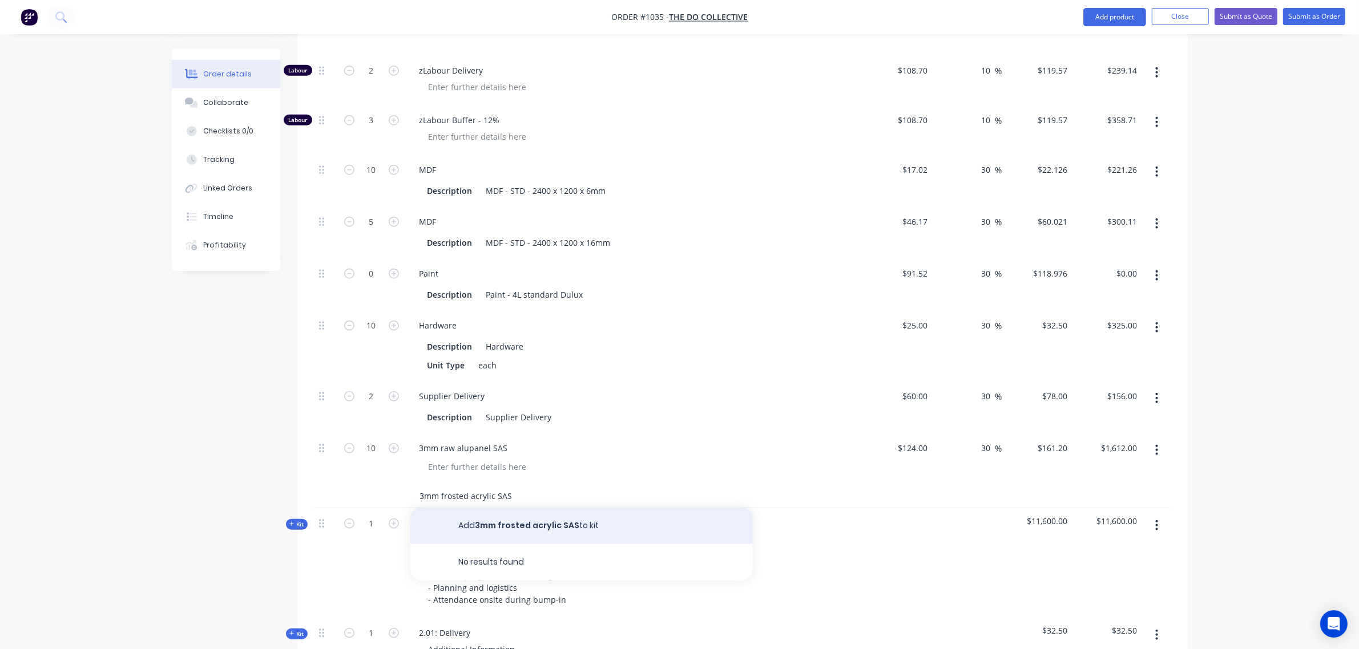
type input "3mm frosted acrylic SAS"
click at [511, 508] on button "Add 3mm frosted acrylic SAS to kit" at bounding box center [581, 526] width 342 height 37
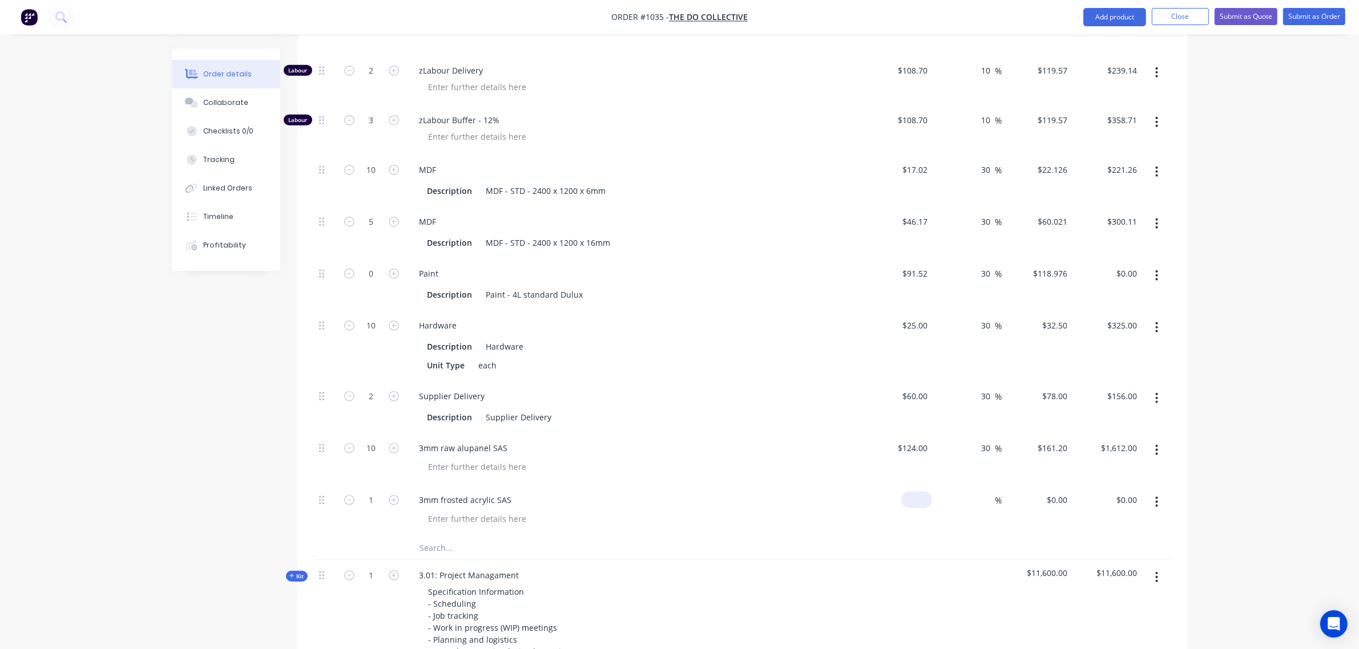
click at [910, 485] on div "$0.00" at bounding box center [897, 511] width 70 height 52
type input "$120.00"
drag, startPoint x: 987, startPoint y: 469, endPoint x: 1000, endPoint y: 477, distance: 15.4
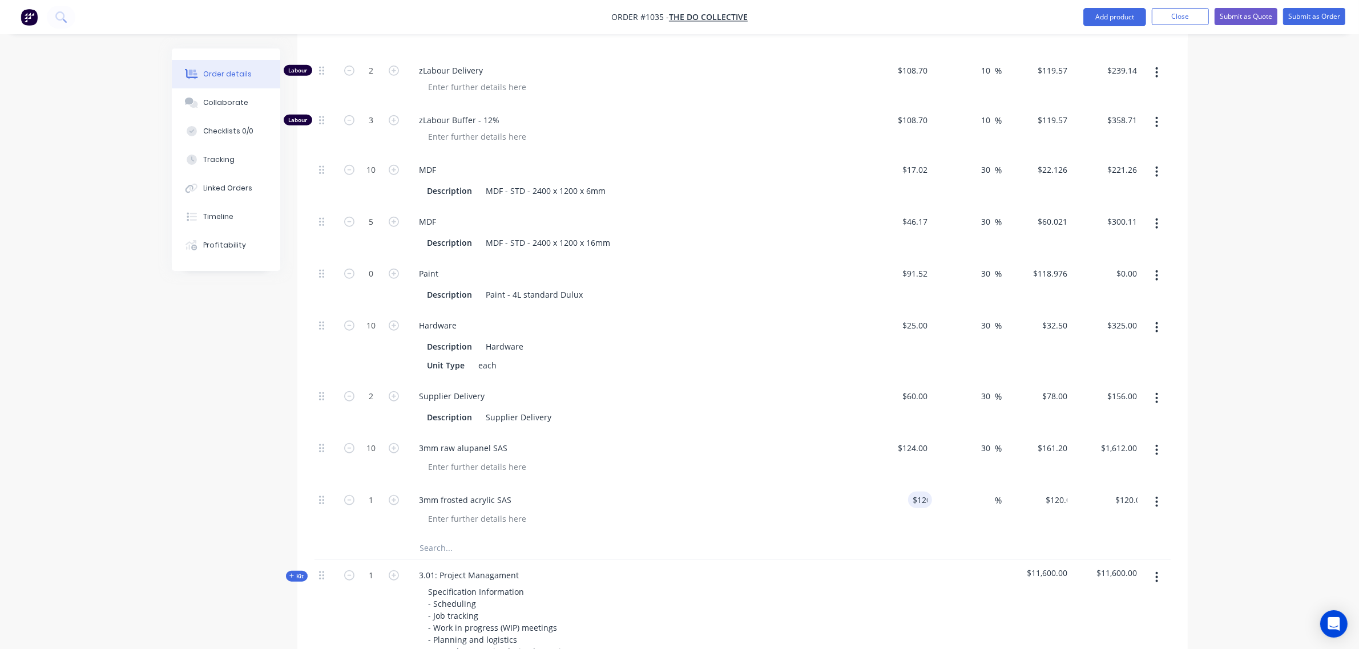
click at [988, 492] on input at bounding box center [988, 500] width 13 height 17
type input "30"
type input "$156.00"
click at [375, 492] on input "1" at bounding box center [372, 500] width 30 height 17
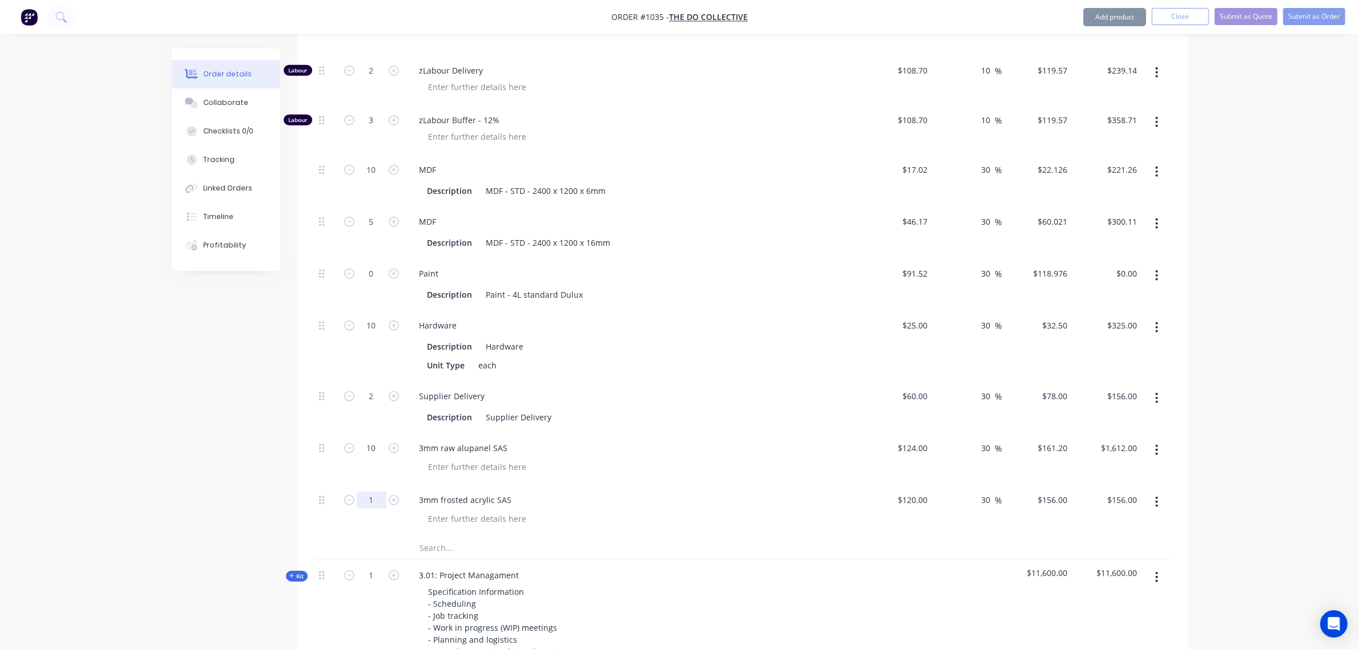
click at [375, 492] on input "1" at bounding box center [372, 500] width 30 height 17
type input "0"
type input "$0.00"
click at [289, 420] on div "Created by Bart Created 10/10/25 Required 10/10/25 Assigned to Add team member …" at bounding box center [680, 121] width 1016 height 2776
click at [443, 537] on input "text" at bounding box center [533, 548] width 228 height 23
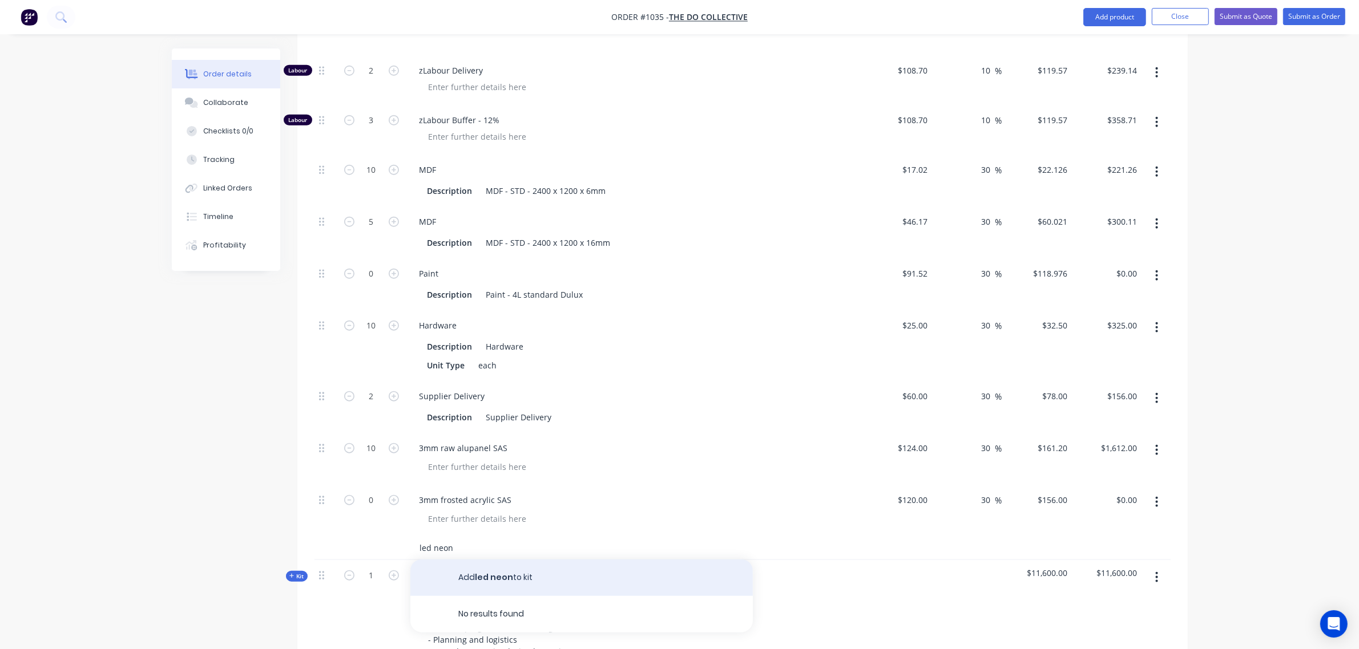
type input "led neon"
click at [495, 560] on button "Add led neon to kit" at bounding box center [581, 578] width 342 height 37
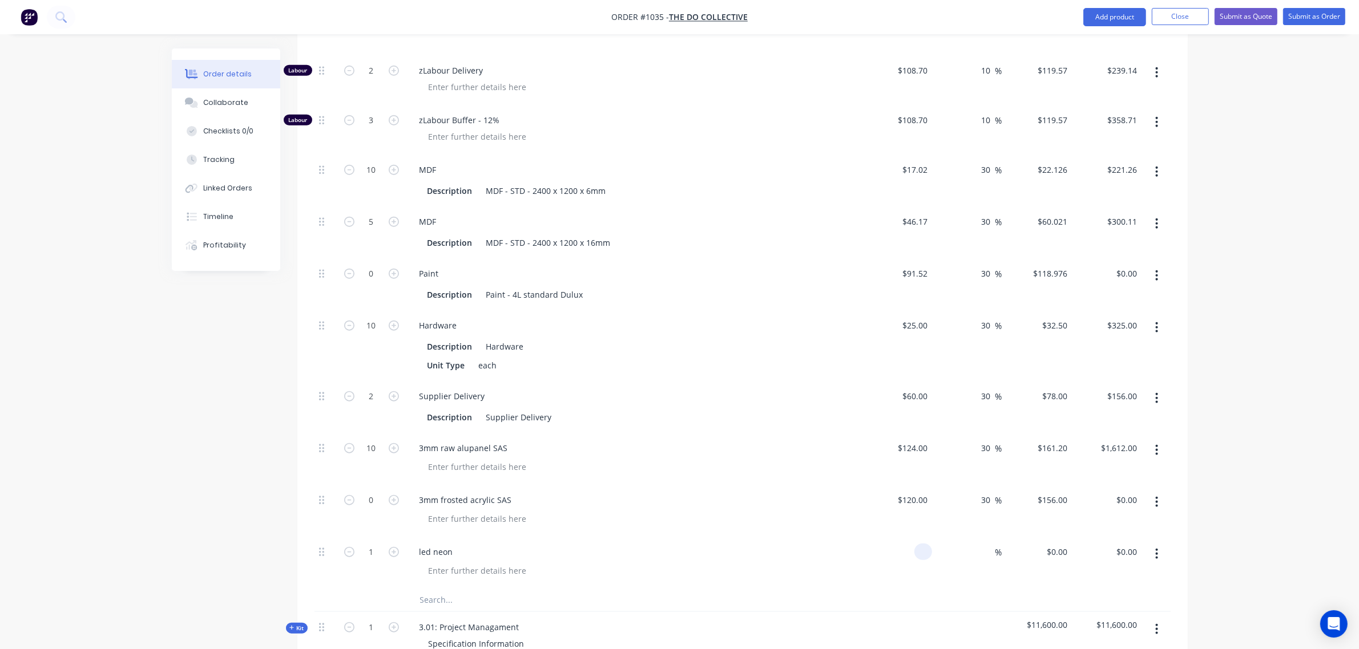
click at [926, 544] on input at bounding box center [925, 552] width 13 height 17
type input "$40.00"
click at [366, 544] on input "1" at bounding box center [372, 552] width 30 height 17
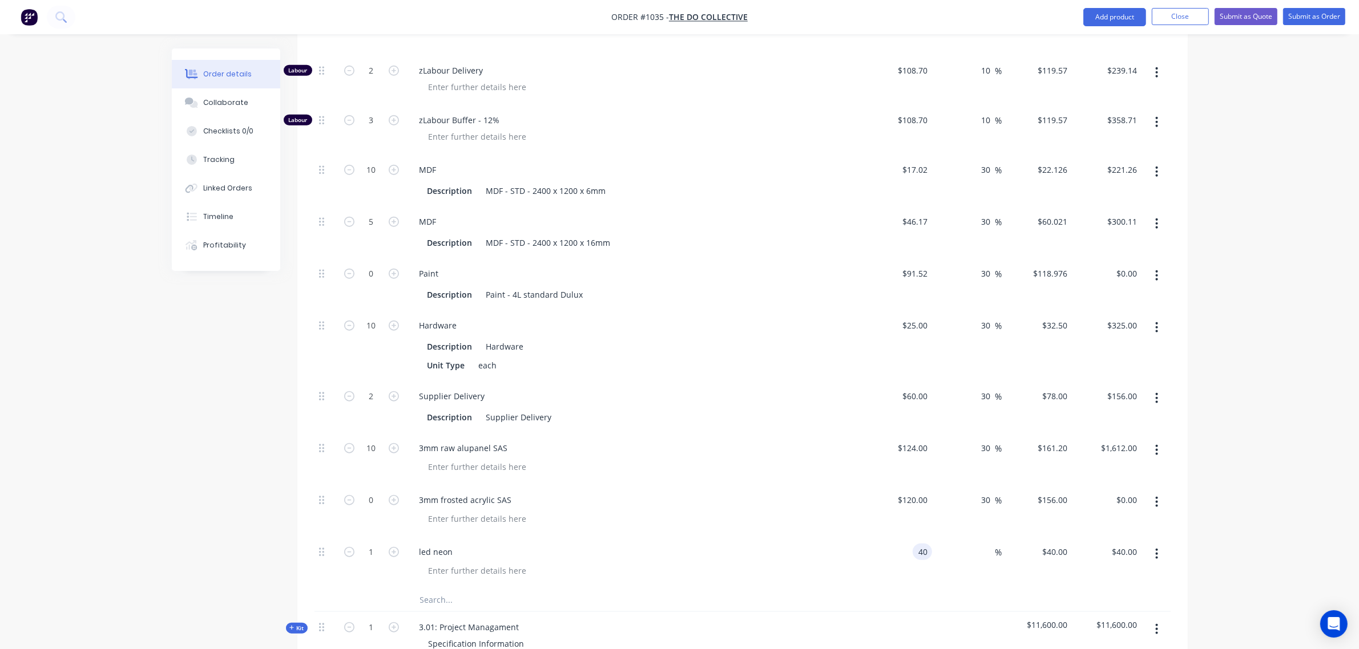
click at [914, 544] on div "40 40" at bounding box center [922, 552] width 19 height 17
type input "$100.00"
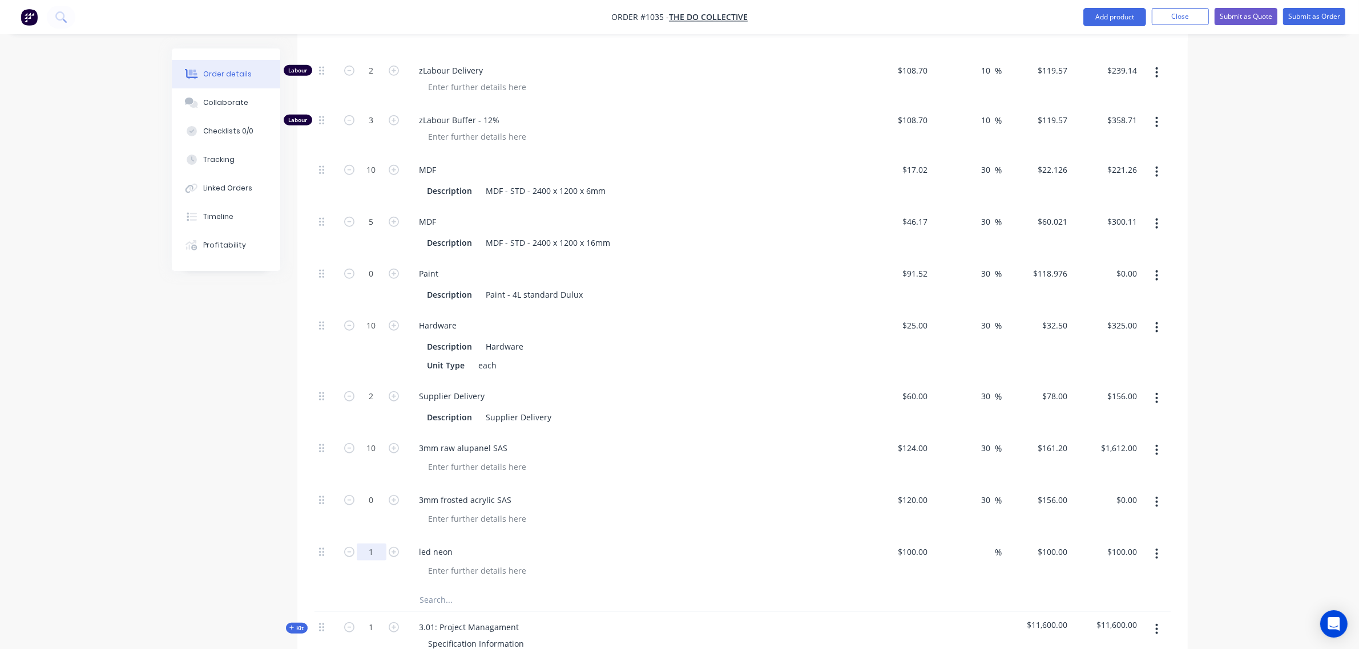
click at [369, 544] on input "1" at bounding box center [372, 552] width 30 height 17
type input "10"
type input "$1,000.00"
click at [495, 500] on div "3mm frosted acrylic SAS" at bounding box center [634, 511] width 457 height 52
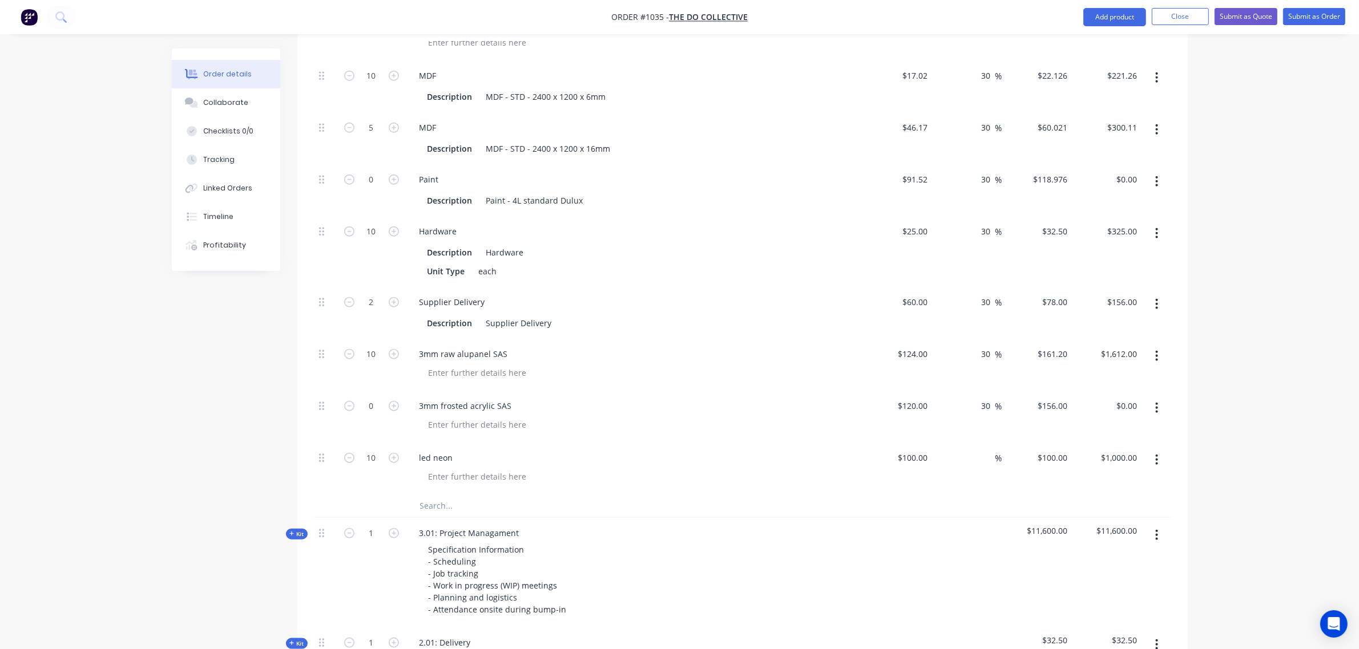
click at [461, 495] on input "text" at bounding box center [533, 506] width 228 height 23
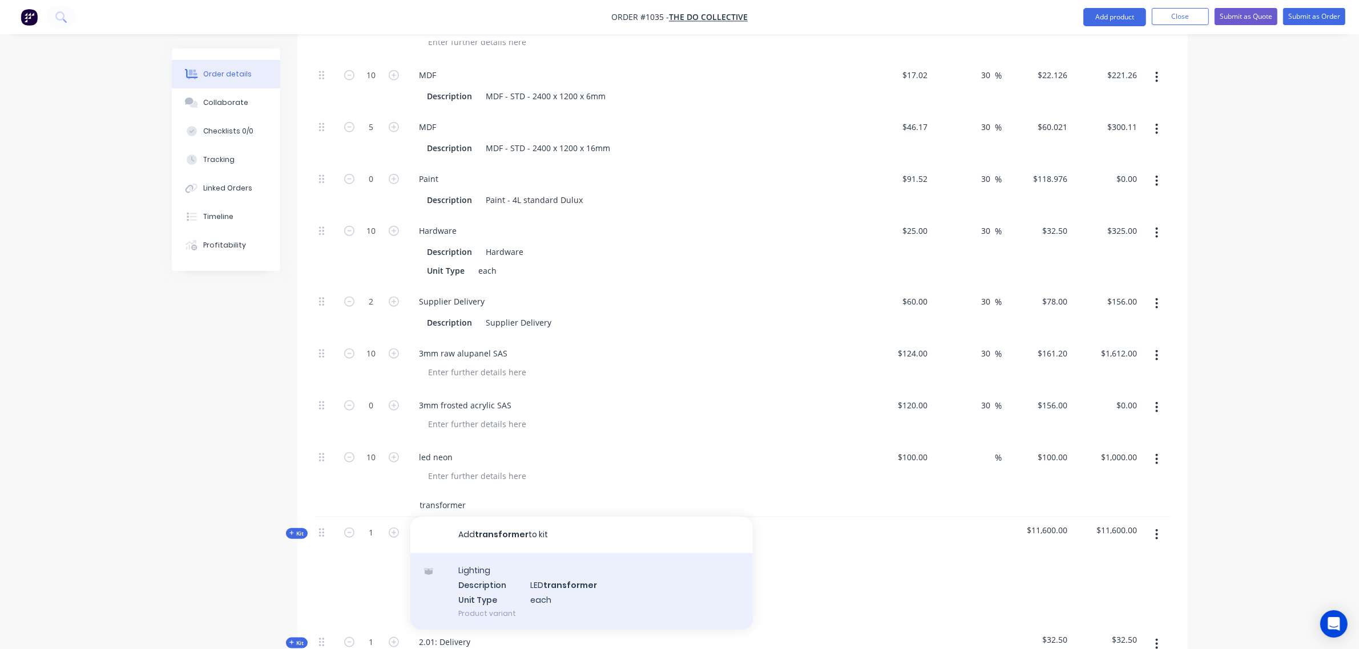
type input "transformer"
click at [522, 554] on div "Lighting Description LED transformer Unit Type each Product variant" at bounding box center [581, 592] width 342 height 77
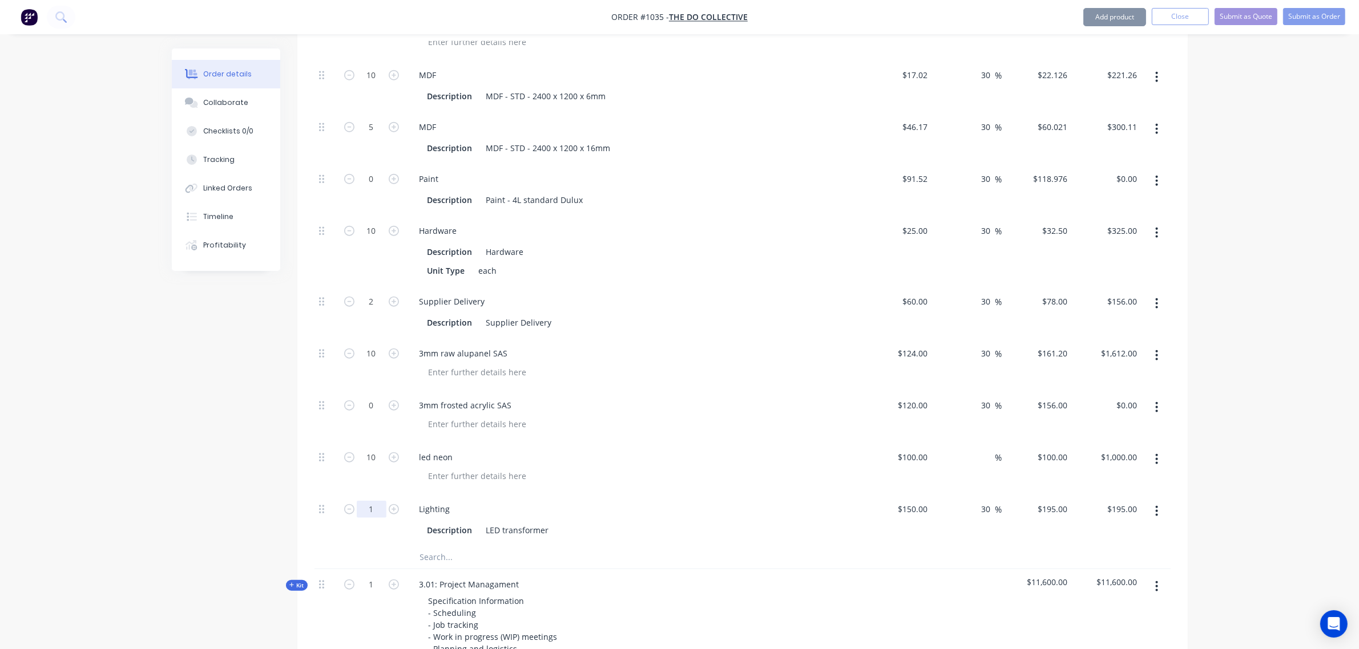
click at [377, 501] on input "1" at bounding box center [372, 509] width 30 height 17
type input "2"
type input "$390.00"
click at [584, 449] on div "led neon" at bounding box center [633, 457] width 447 height 17
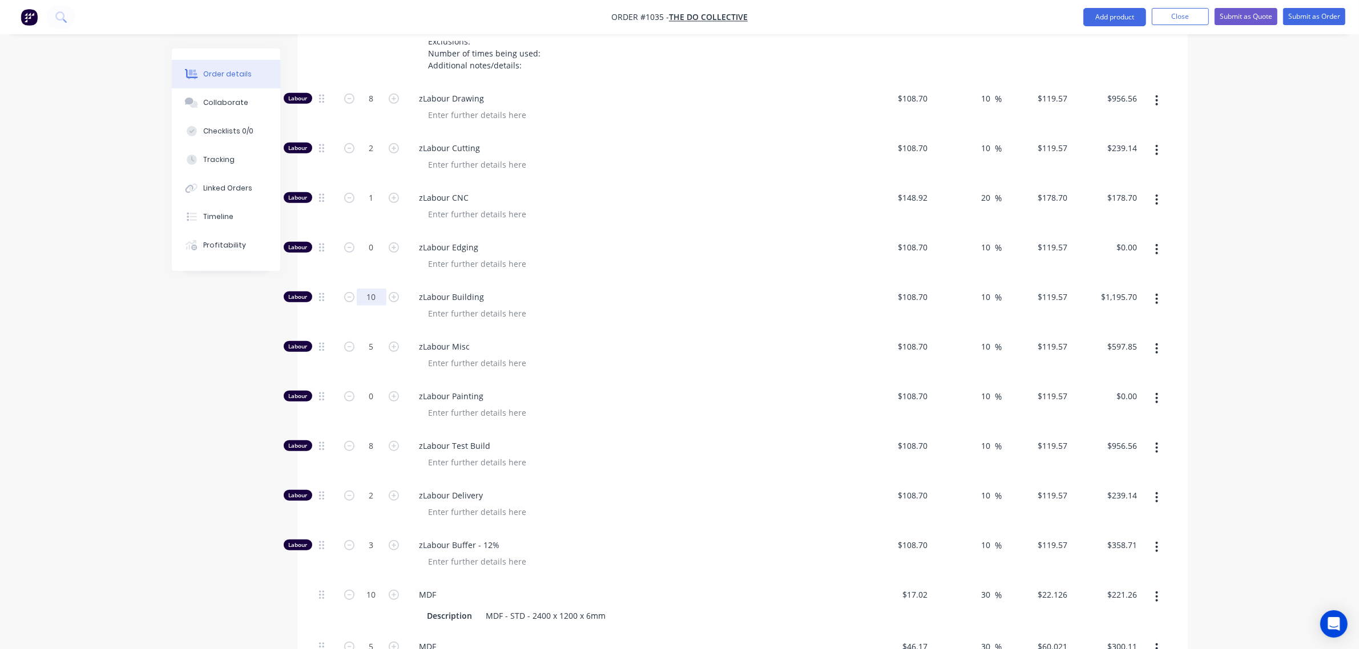
click at [369, 289] on input "10" at bounding box center [372, 297] width 30 height 17
click at [369, 290] on input "10" at bounding box center [372, 298] width 30 height 17
click at [372, 291] on input "10" at bounding box center [372, 299] width 30 height 17
click at [374, 291] on input "10" at bounding box center [372, 299] width 30 height 17
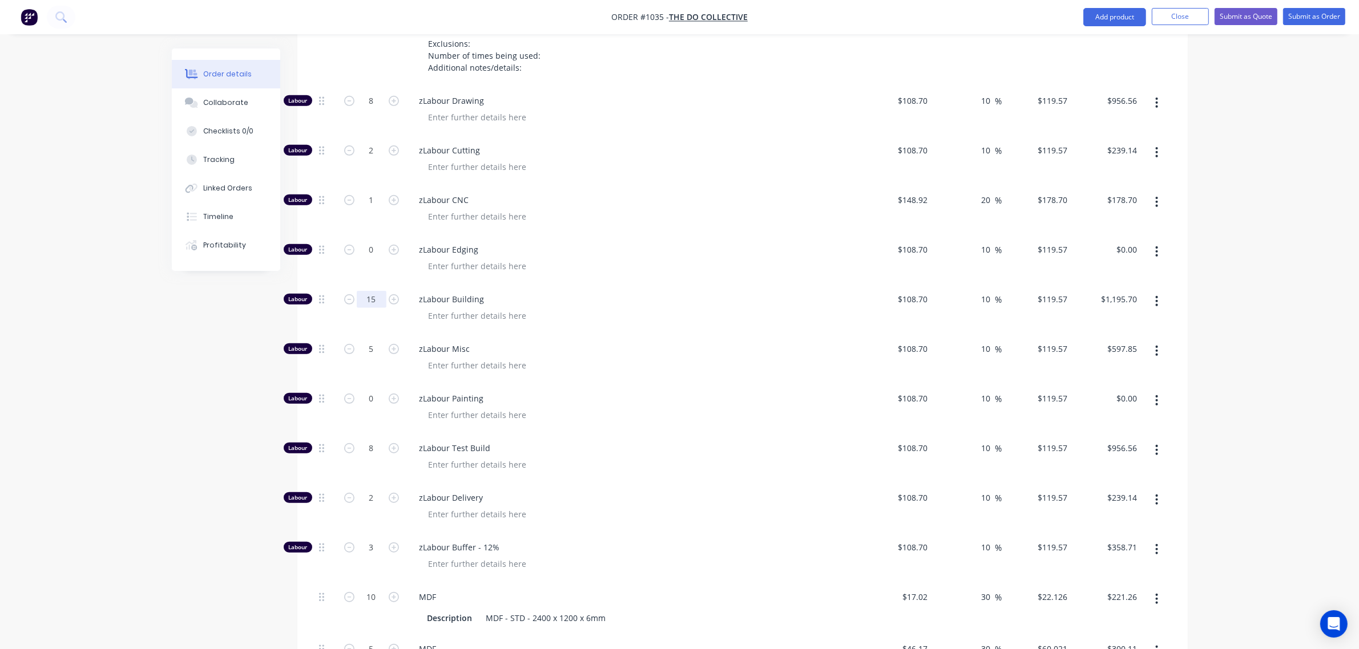
type input "15"
type input "$1,793.55"
click at [585, 258] on div at bounding box center [638, 266] width 438 height 17
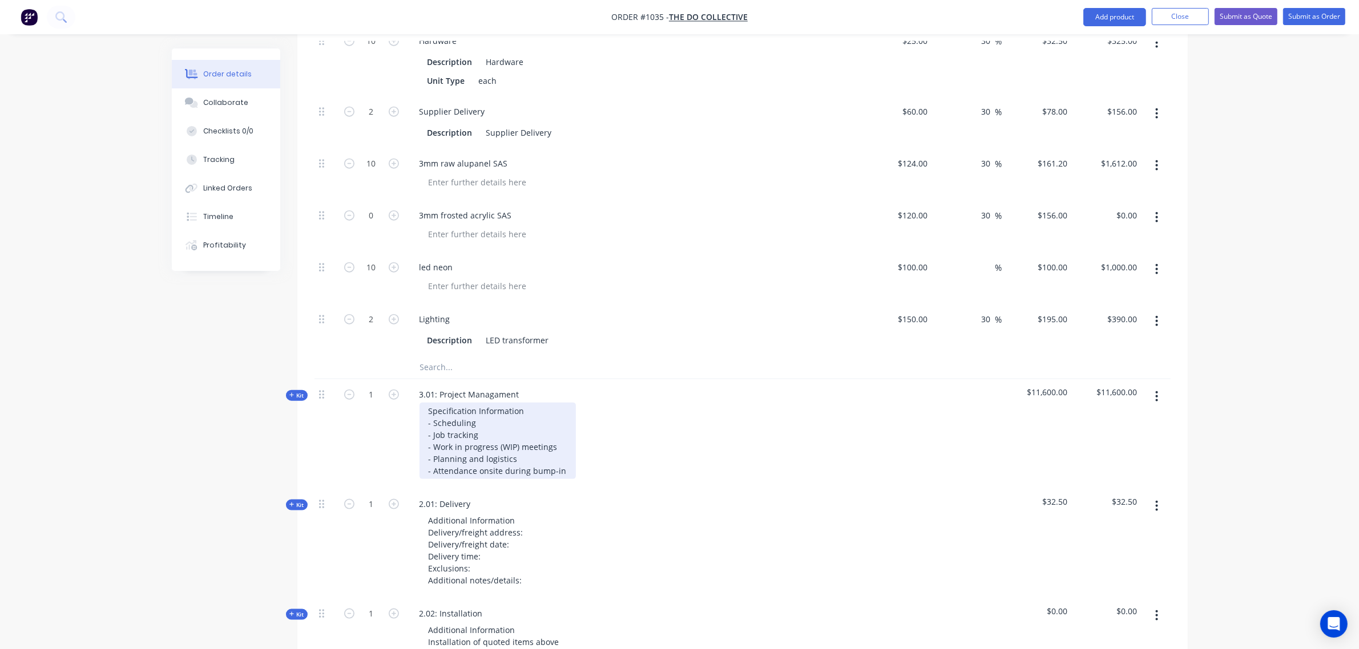
scroll to position [1601, 0]
click at [300, 391] on span "Kit" at bounding box center [296, 395] width 15 height 9
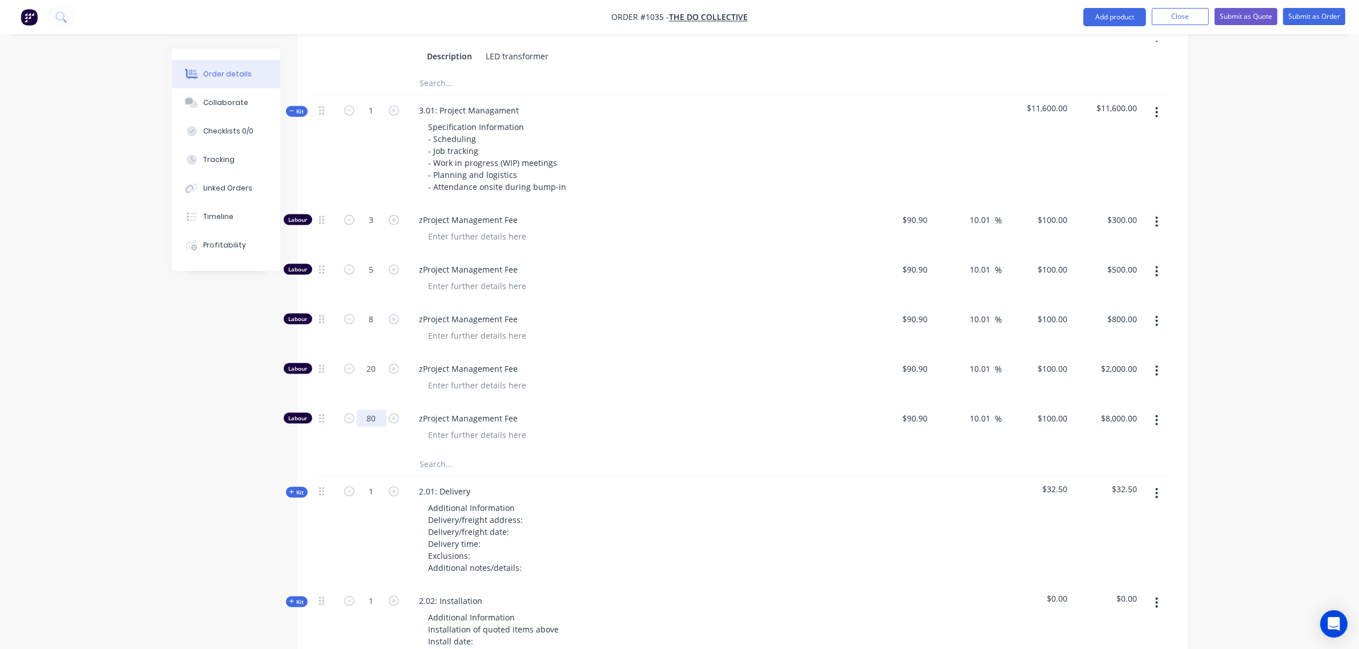
scroll to position [1887, 0]
click at [366, 409] on input "80" at bounding box center [372, 417] width 30 height 17
type input "0"
type input "$0.00"
click at [372, 359] on input "20" at bounding box center [372, 367] width 30 height 17
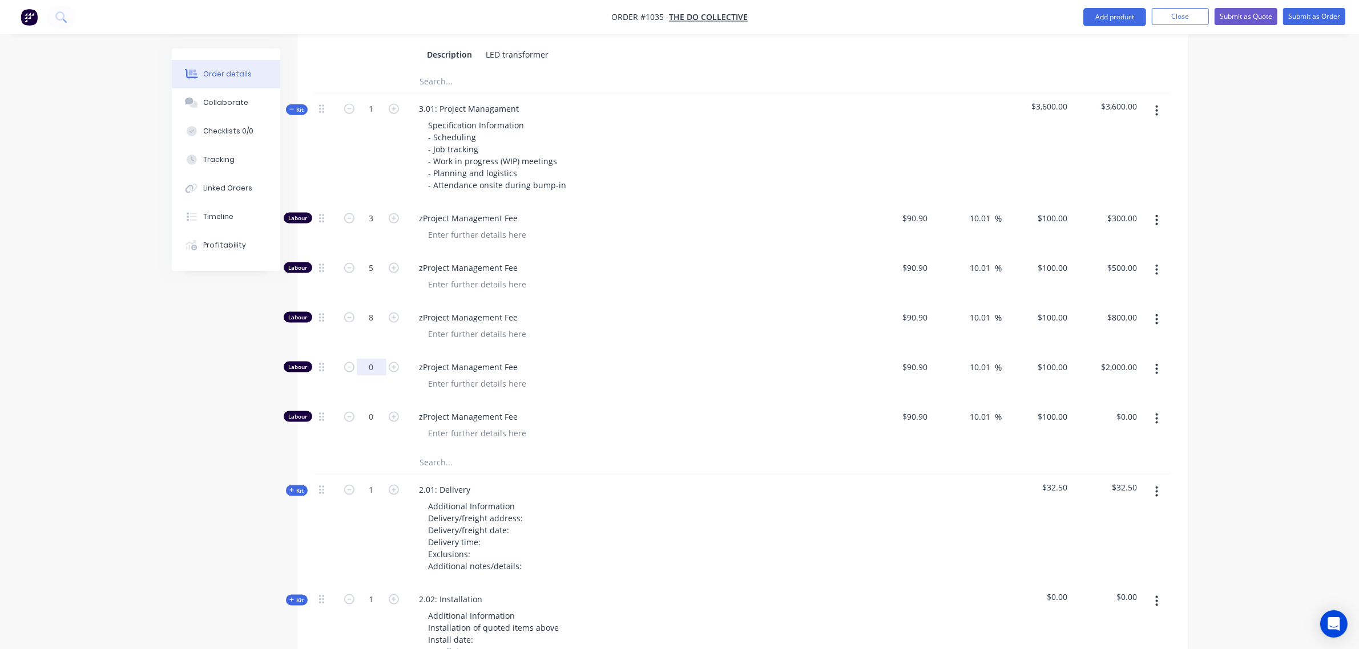
type input "0"
type input "$0.00"
click at [356, 152] on div "1" at bounding box center [371, 149] width 68 height 110
click at [300, 106] on span "Kit" at bounding box center [296, 110] width 15 height 9
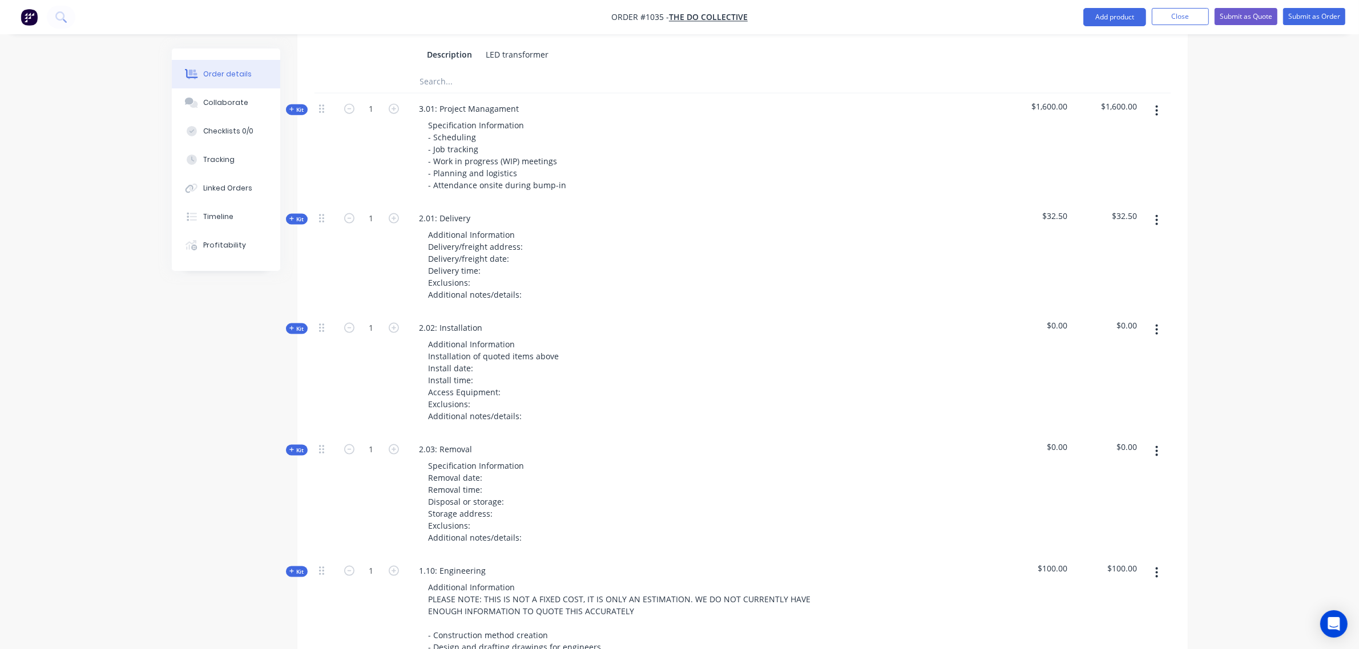
click at [298, 215] on span "Kit" at bounding box center [296, 219] width 15 height 9
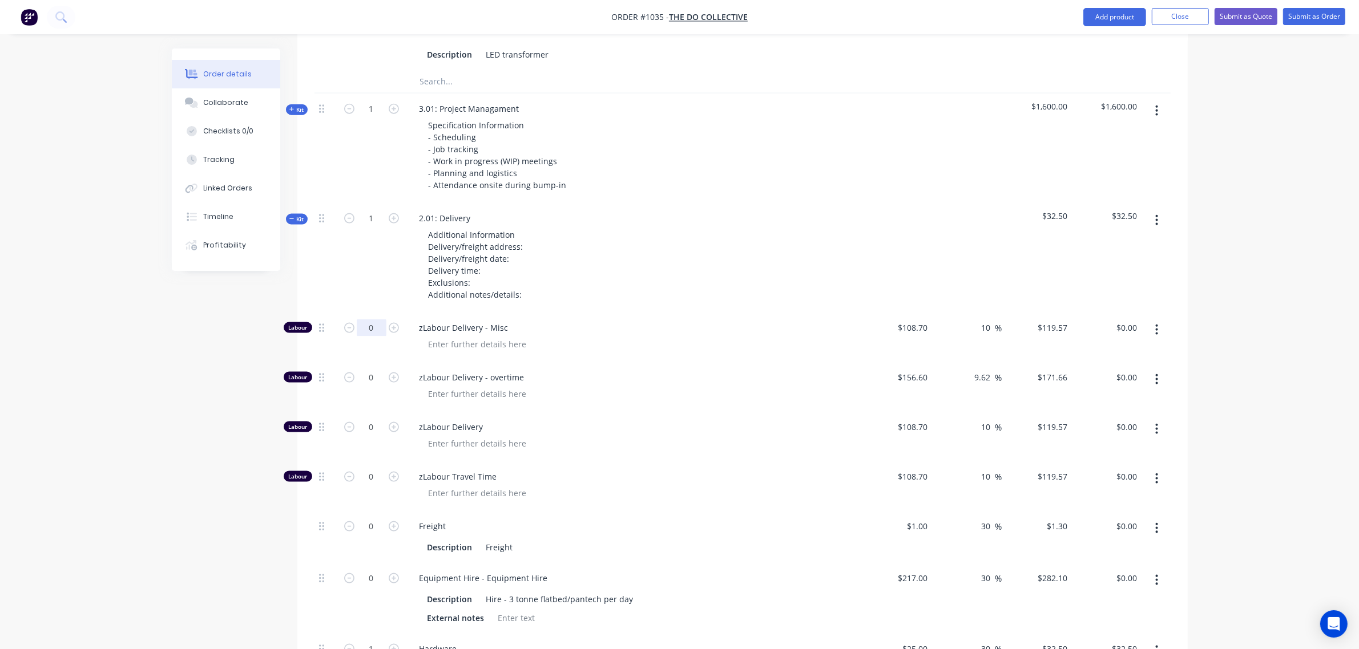
click at [372, 320] on input "0" at bounding box center [372, 328] width 30 height 17
type input "6"
type input "$717.42"
click at [367, 369] on input "0" at bounding box center [372, 377] width 30 height 17
click at [372, 419] on input "0" at bounding box center [372, 427] width 30 height 17
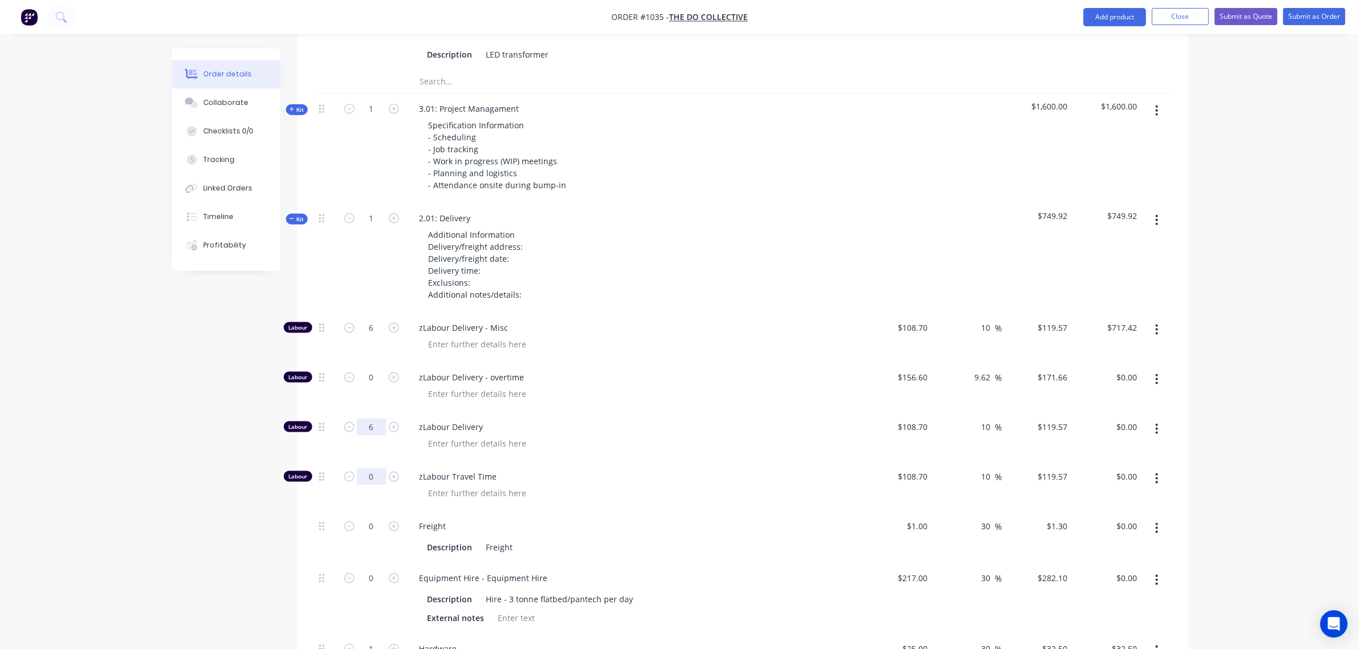
type input "6"
type input "$717.42"
click at [368, 469] on input "0" at bounding box center [372, 477] width 30 height 17
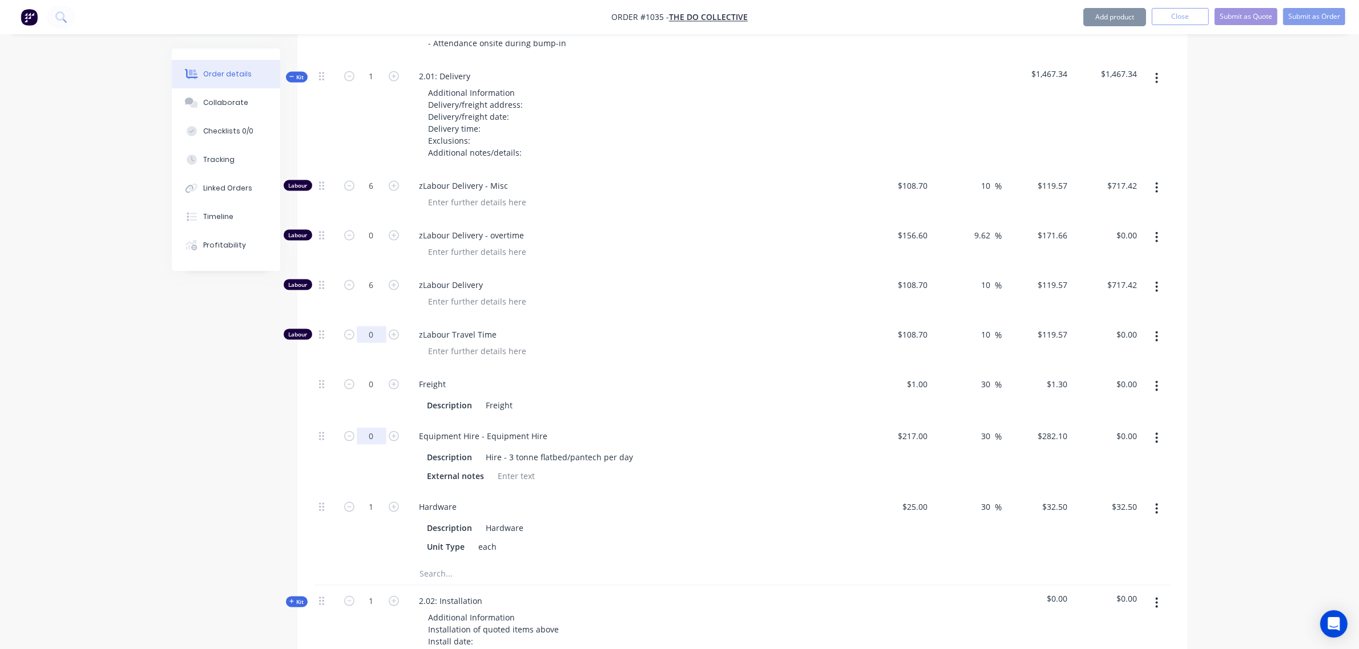
scroll to position [2029, 0]
click at [366, 427] on input "0" at bounding box center [372, 435] width 30 height 17
type input "1"
type input "$282.10"
click at [364, 498] on input "1" at bounding box center [372, 506] width 30 height 17
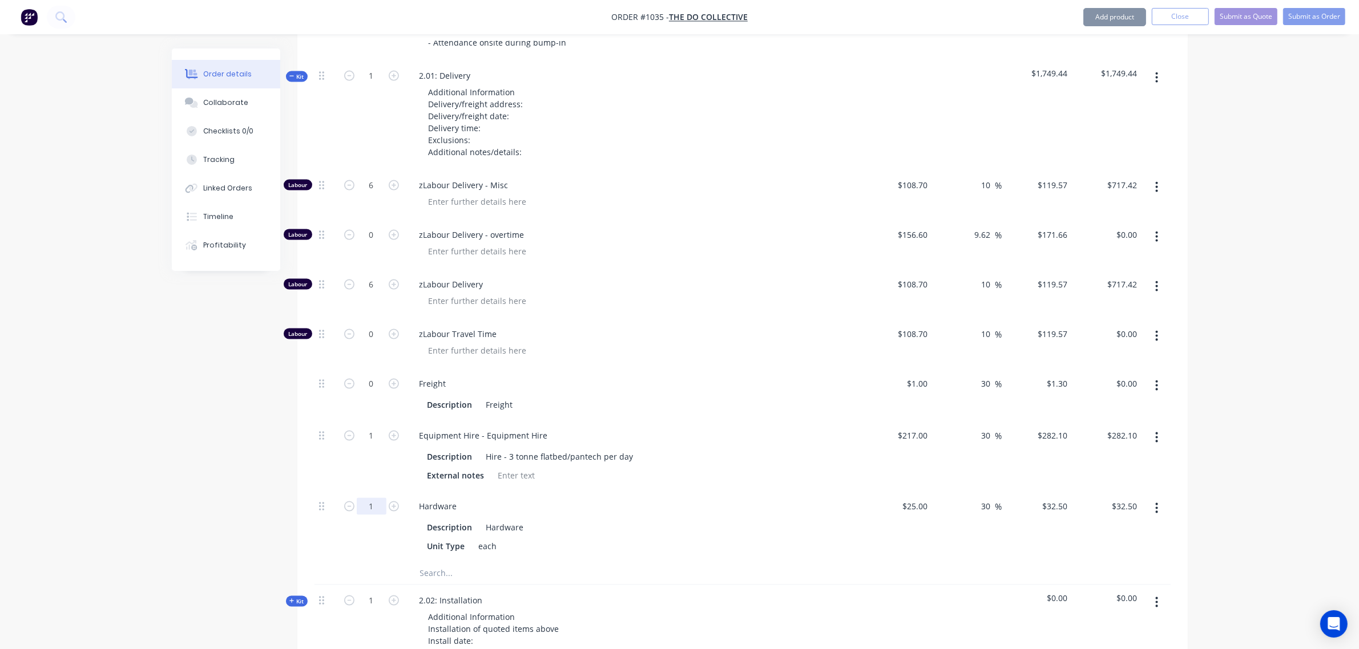
type input "12"
click at [289, 72] on span "Kit" at bounding box center [296, 76] width 15 height 9
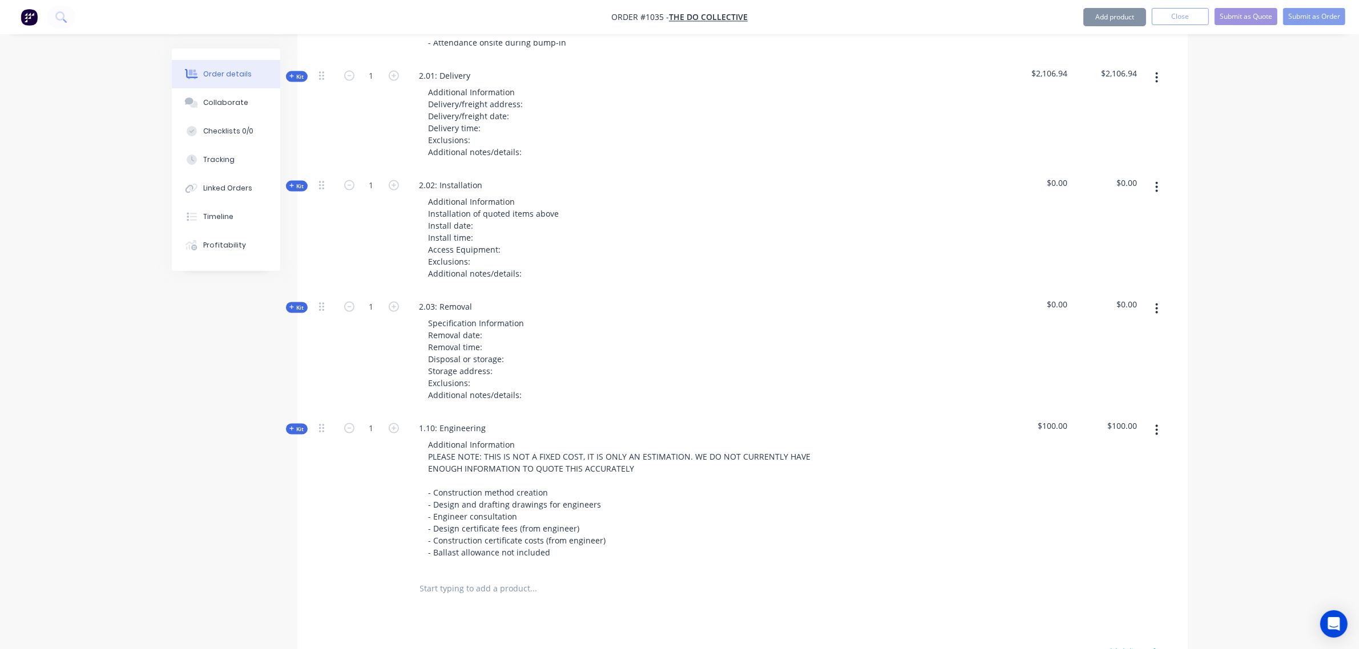
click at [293, 183] on icon "button" at bounding box center [291, 186] width 5 height 6
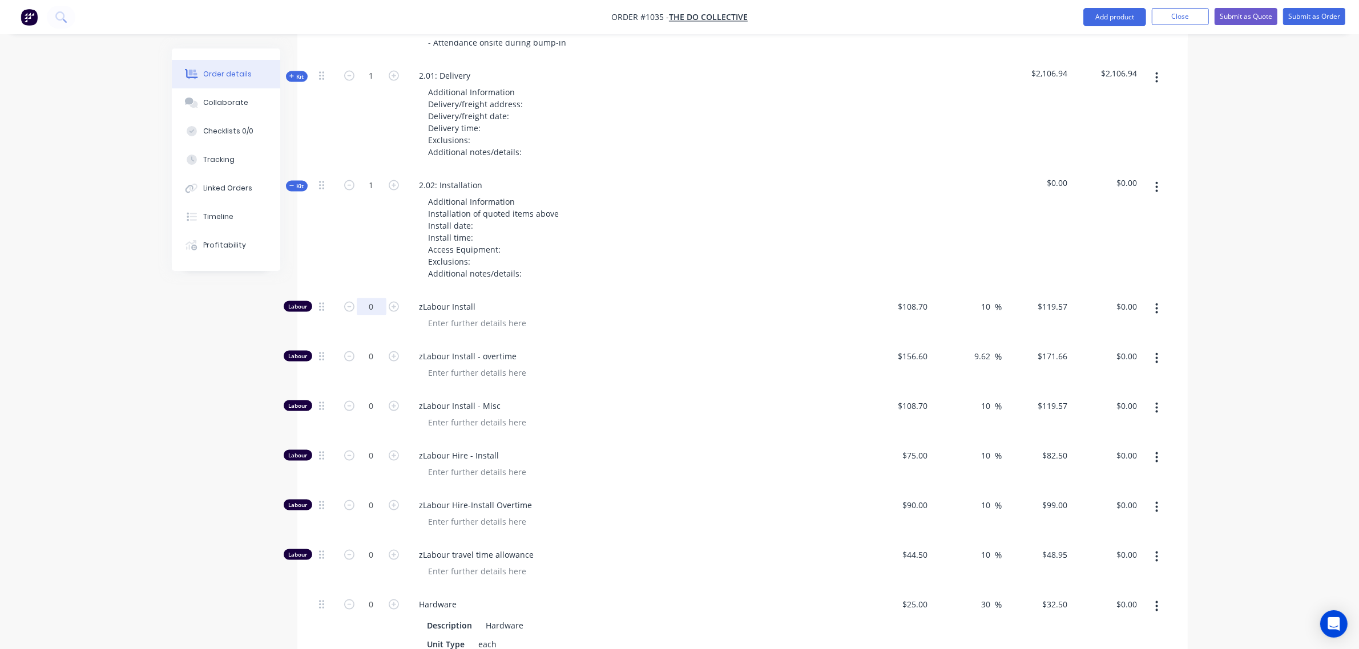
click at [369, 298] on input "0" at bounding box center [372, 306] width 30 height 17
type input "16"
type input "$1,913.12"
click at [370, 348] on input "0" at bounding box center [372, 356] width 30 height 17
click at [295, 182] on span "Kit" at bounding box center [296, 186] width 15 height 9
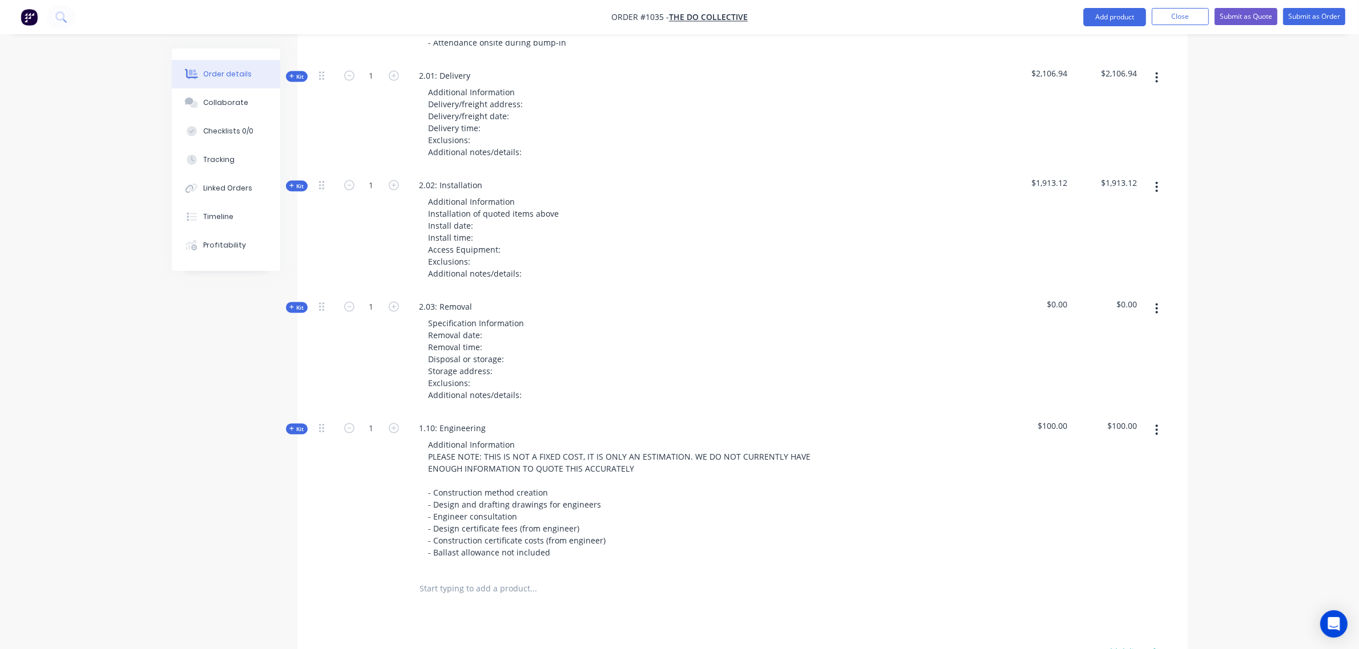
click at [297, 304] on span "Kit" at bounding box center [296, 308] width 15 height 9
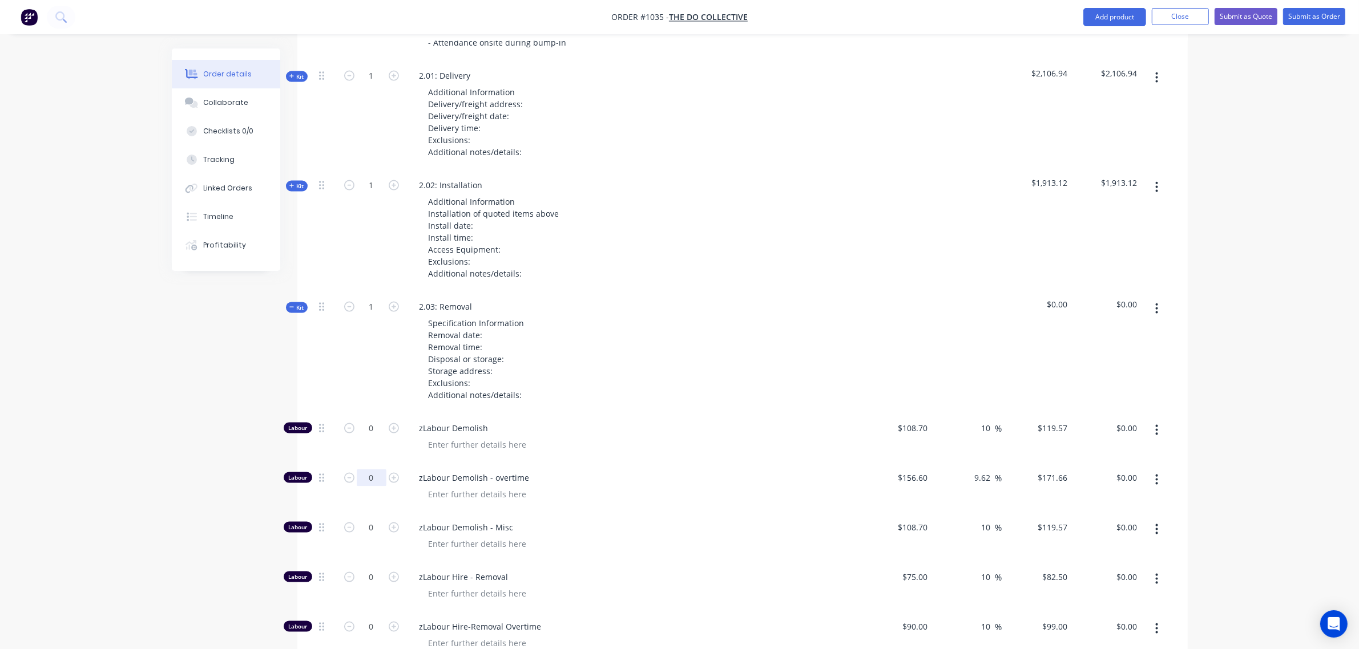
click at [369, 470] on input "0" at bounding box center [372, 478] width 30 height 17
type input "12"
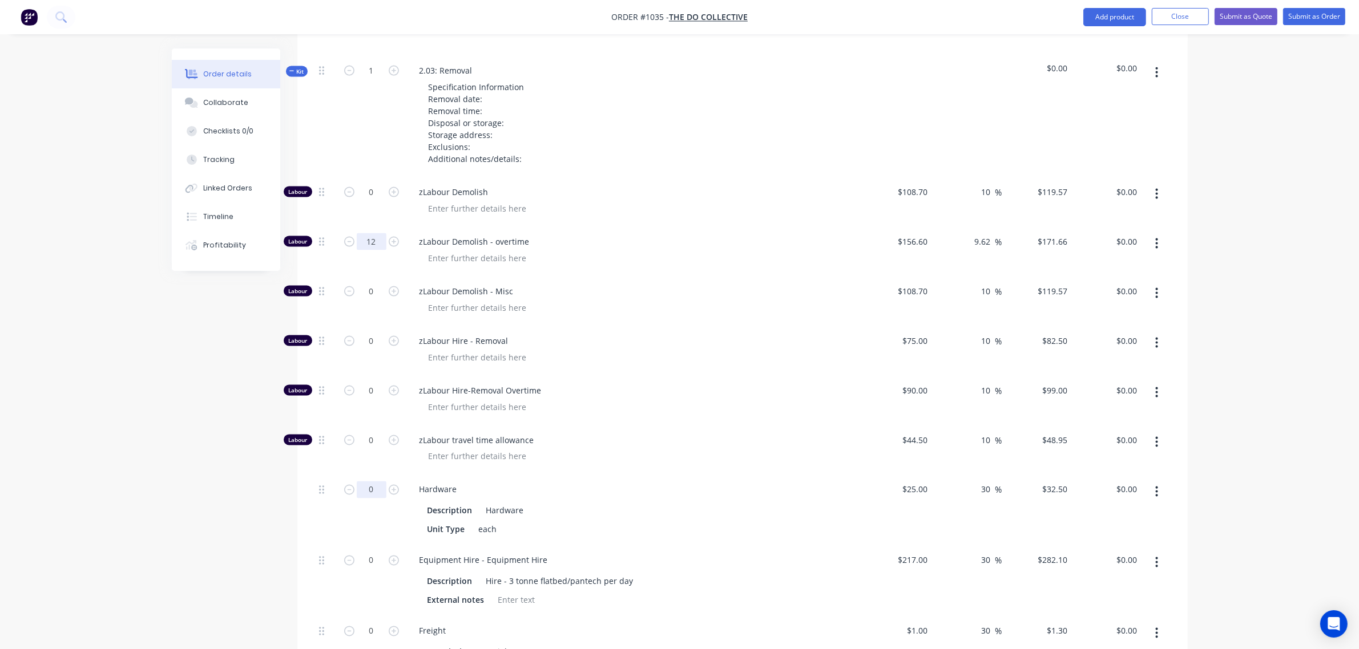
scroll to position [2267, 0]
type input "$2,059.92"
click at [366, 481] on input "0" at bounding box center [372, 489] width 30 height 17
type input "12"
type input "$390.00"
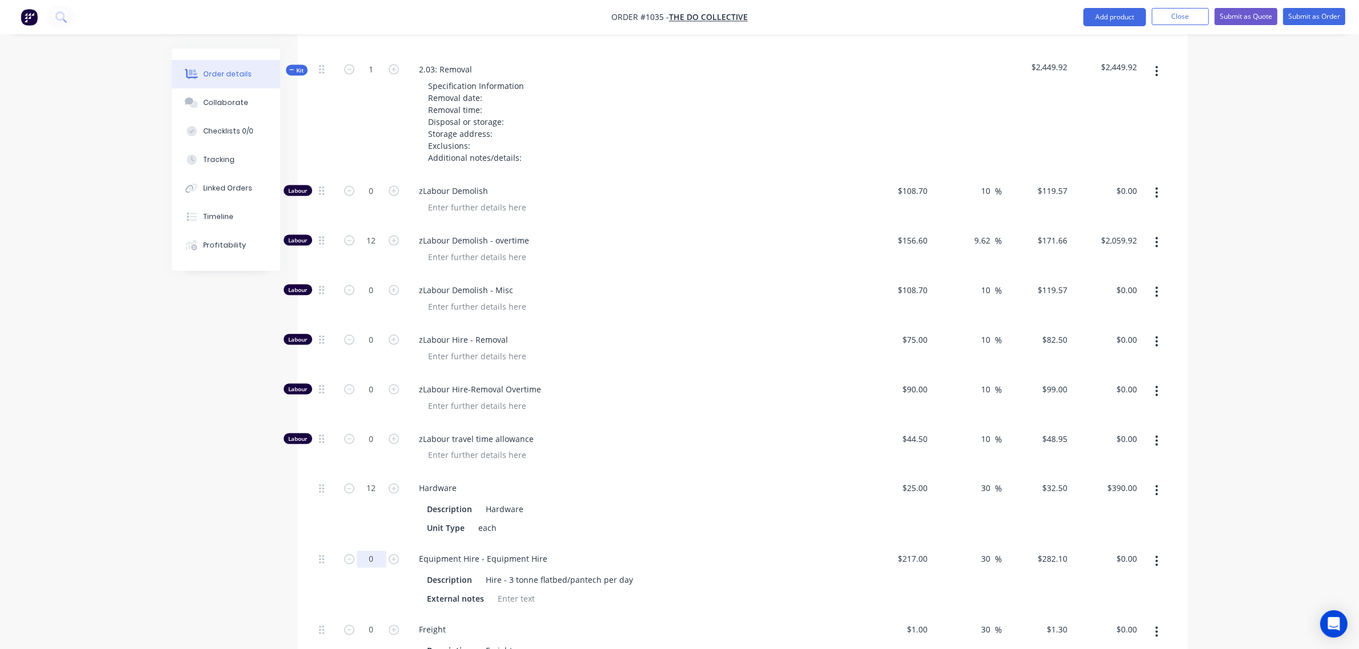
click at [365, 551] on input "0" at bounding box center [372, 559] width 30 height 17
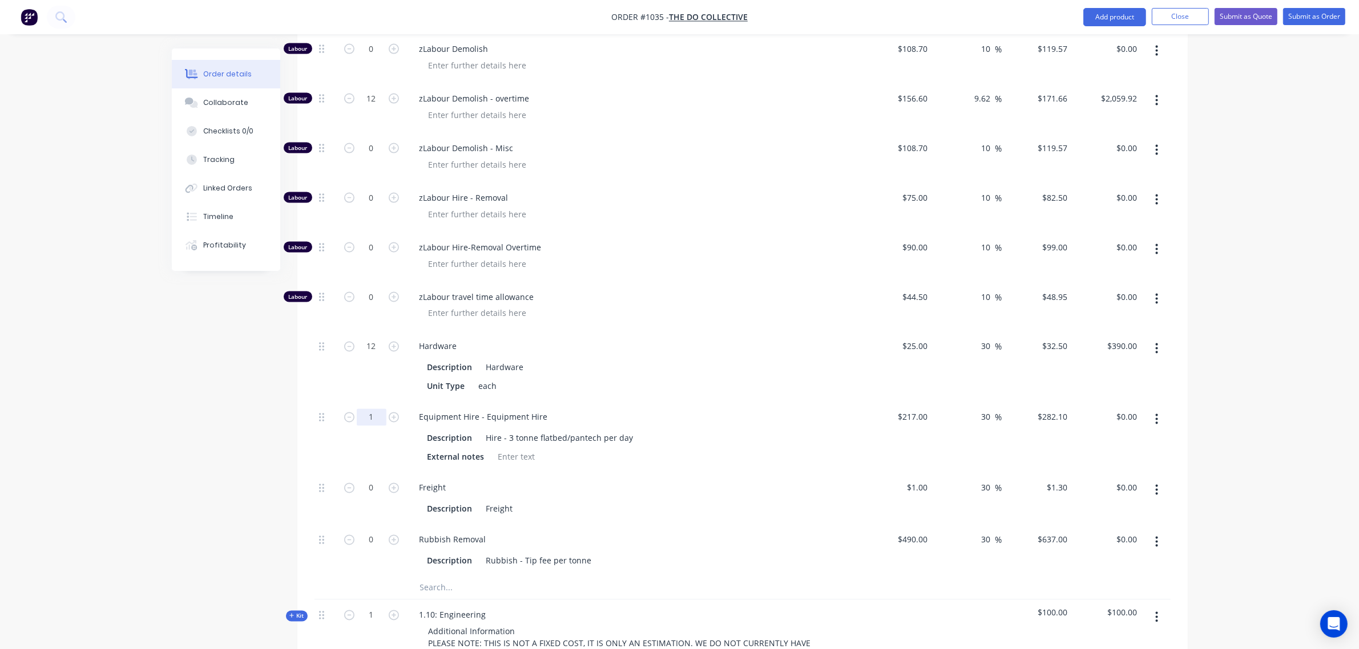
scroll to position [2409, 0]
type input "1"
type input "$282.10"
click at [377, 531] on input "0" at bounding box center [372, 539] width 30 height 17
type input "1"
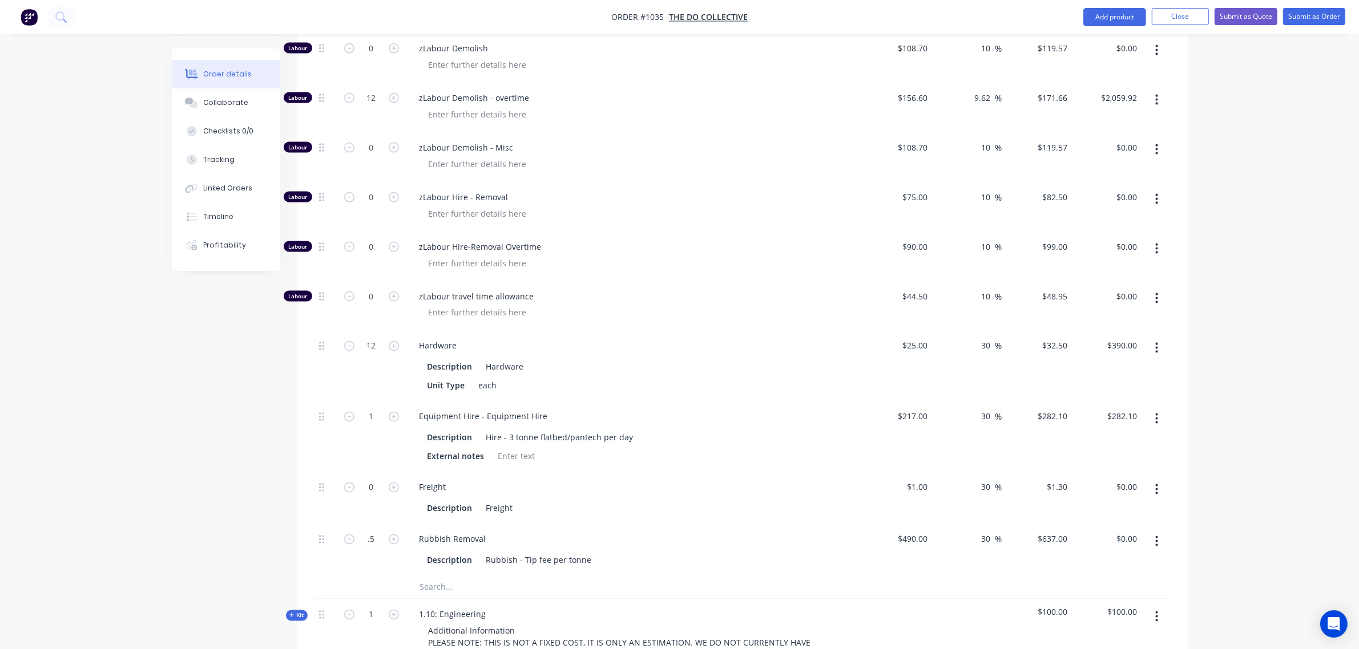
type input "0.5"
type input "$318.50"
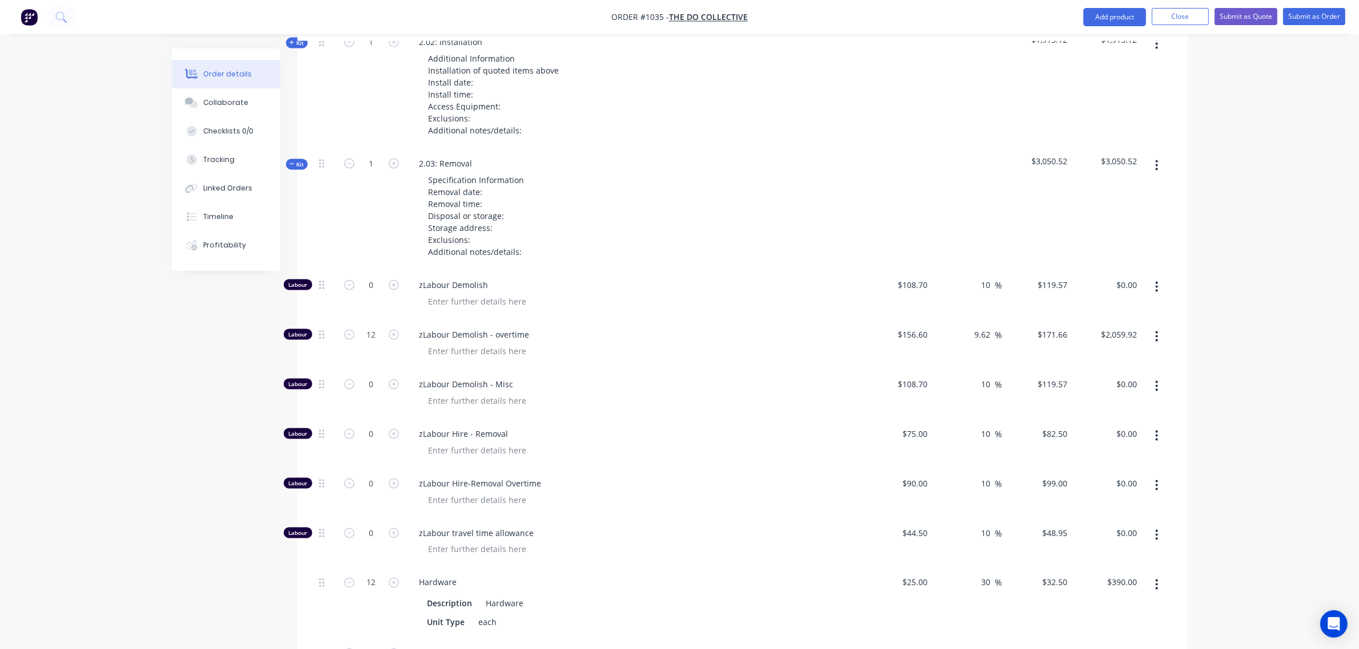
scroll to position [2172, 0]
click at [301, 161] on span "Kit" at bounding box center [296, 165] width 15 height 9
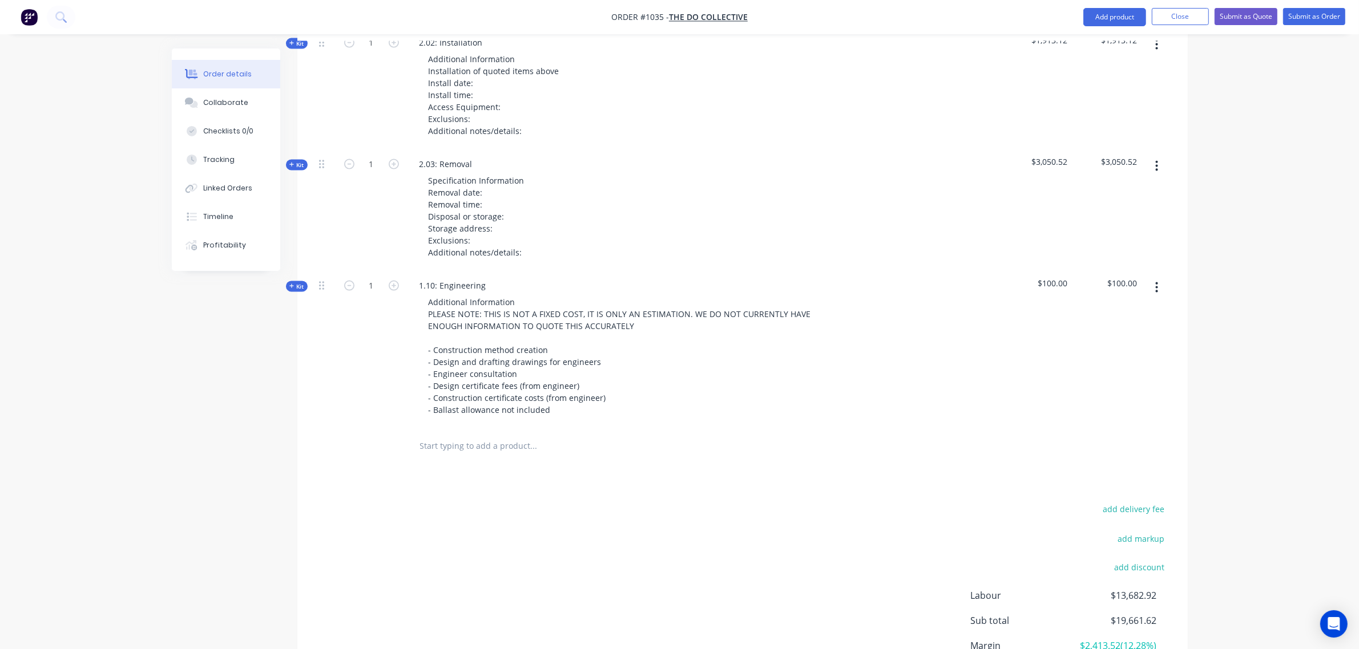
click at [300, 282] on span "Kit" at bounding box center [296, 286] width 15 height 9
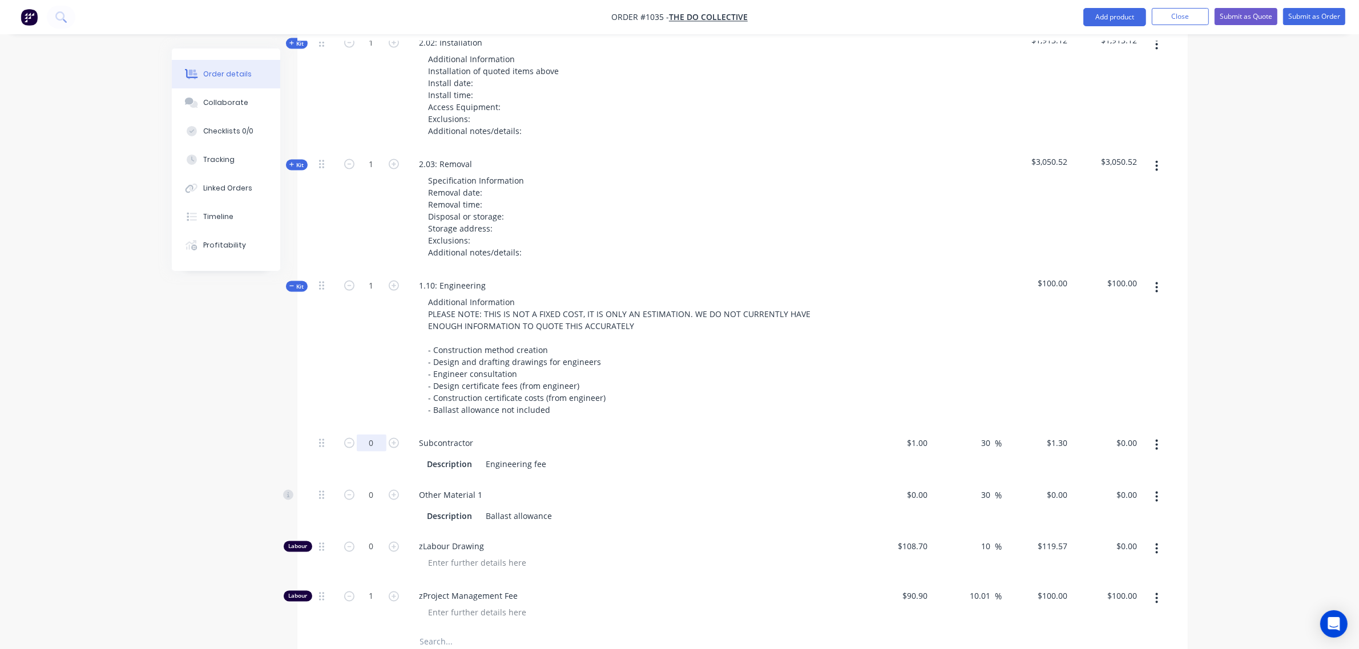
click at [360, 435] on input "0" at bounding box center [372, 443] width 30 height 17
type input "1750"
type input "$2,275.00"
click at [390, 360] on div "1" at bounding box center [371, 350] width 68 height 158
click at [380, 435] on input "1750" at bounding box center [372, 443] width 30 height 17
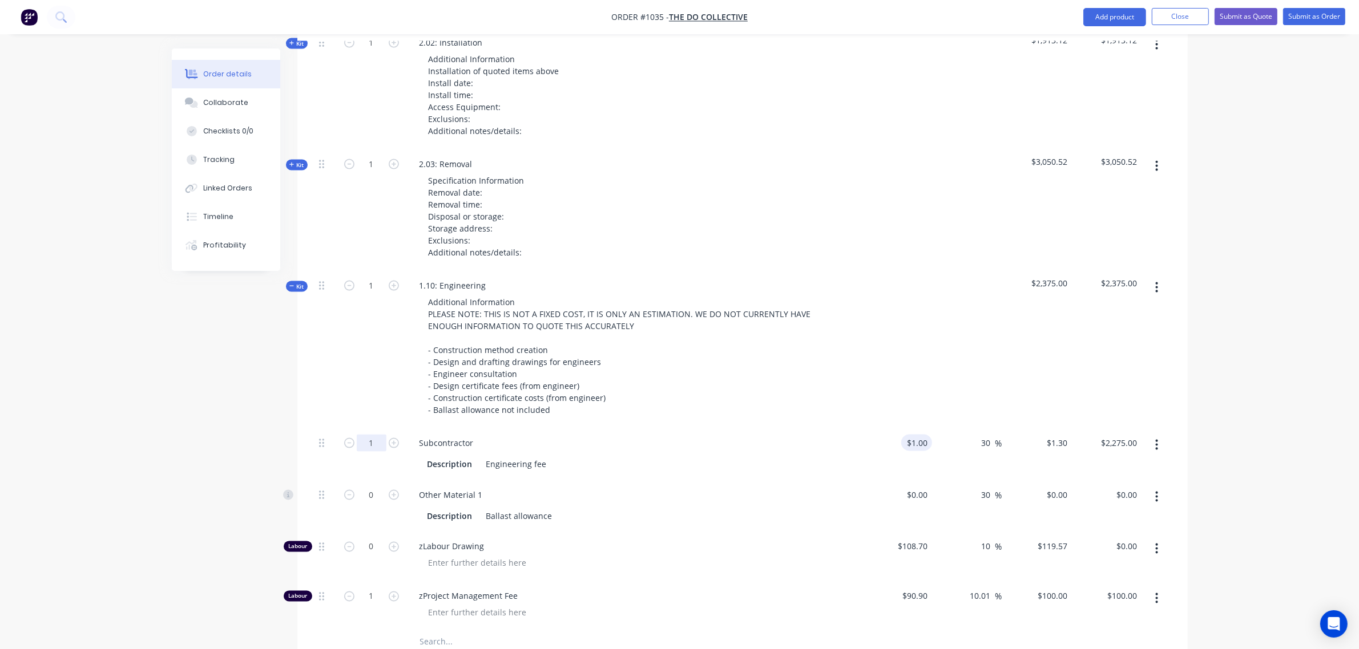
type input "1"
type input "$1.30"
click at [909, 428] on div "1 1" at bounding box center [897, 454] width 70 height 52
type input "$1,750.00"
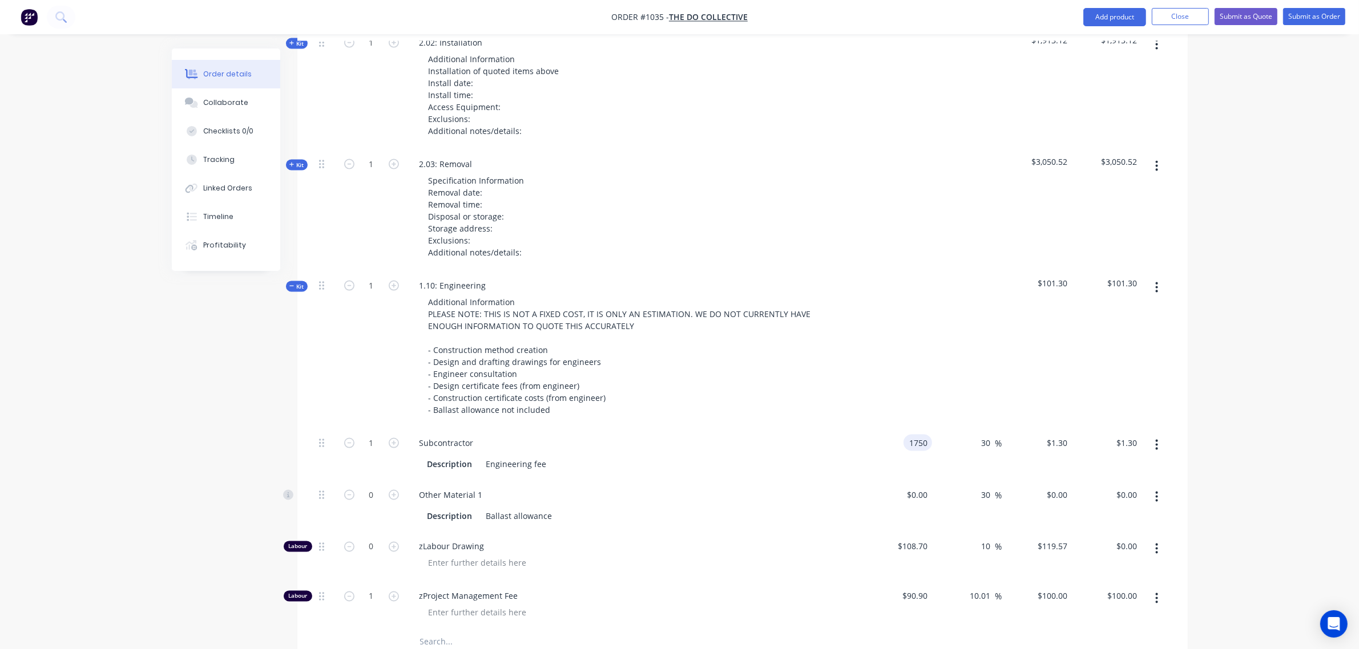
type input "$2,275.00"
click at [857, 371] on div "1.10: Engineering Additional Information PLEASE NOTE: THIS IS NOT A FIXED COST,…" at bounding box center [634, 350] width 457 height 158
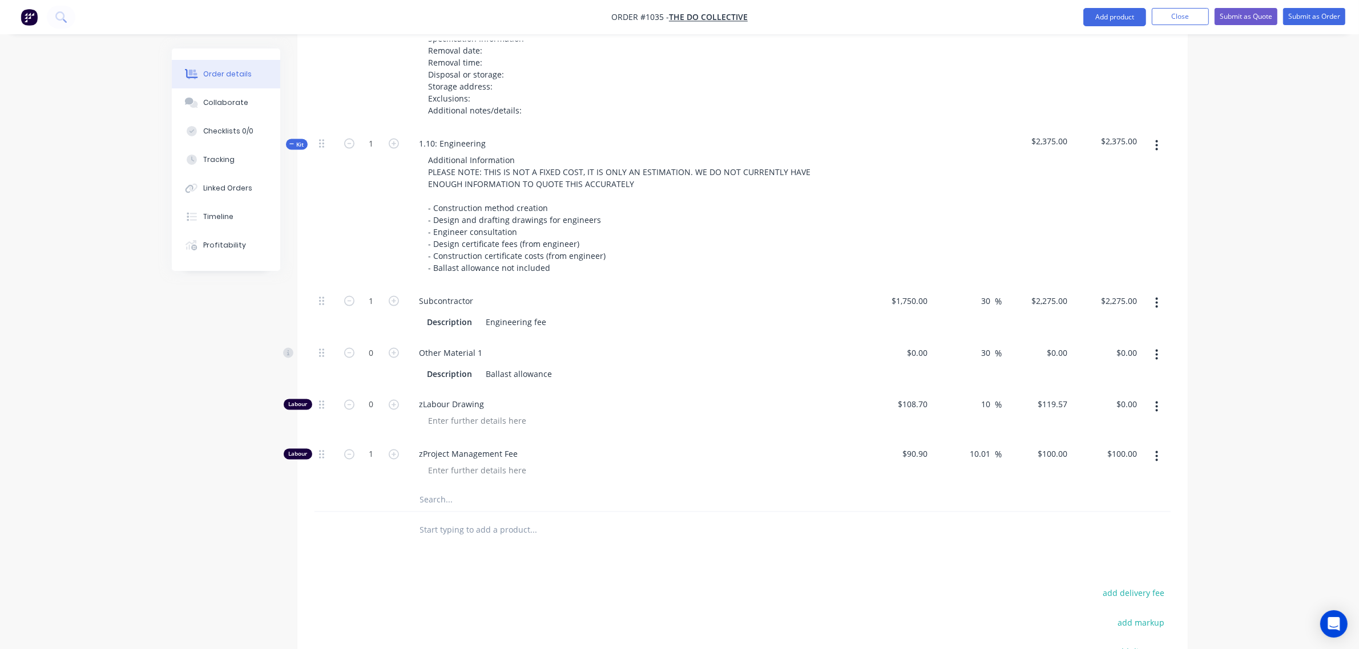
scroll to position [2315, 0]
click at [371, 396] on input "0" at bounding box center [372, 404] width 30 height 17
type input "1"
type input "$119.57"
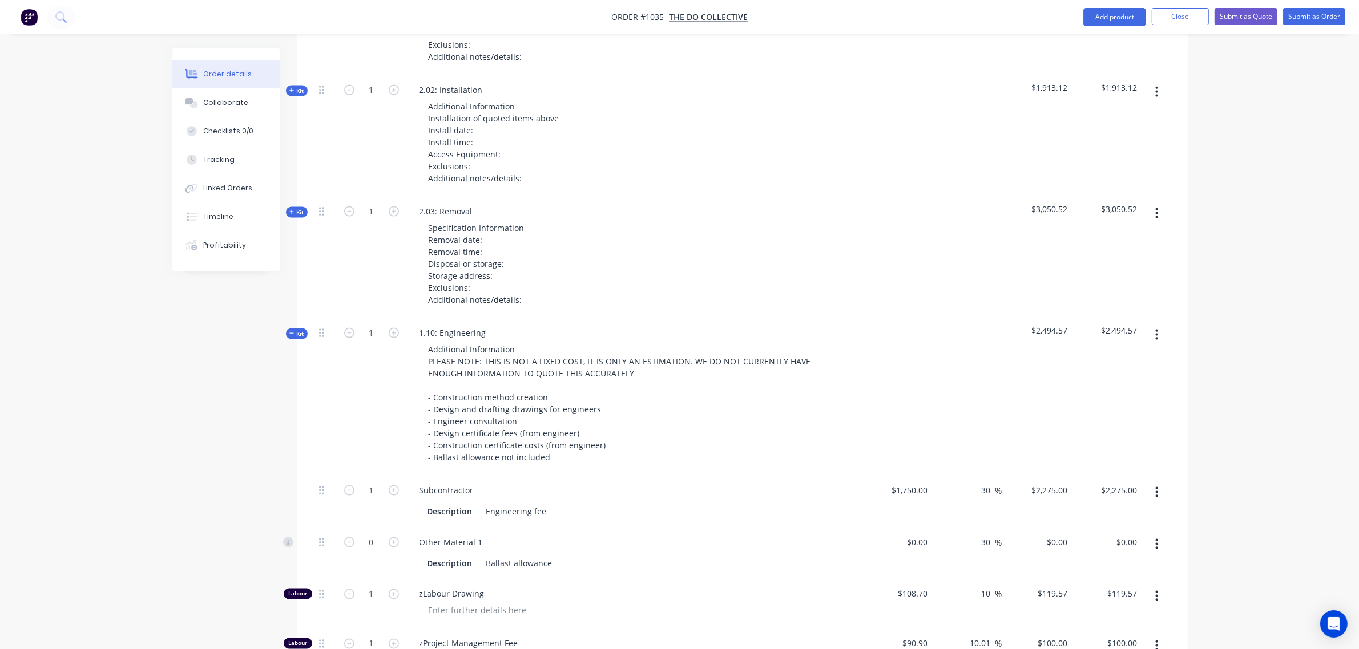
scroll to position [2124, 0]
click at [294, 330] on span "Kit" at bounding box center [296, 334] width 15 height 9
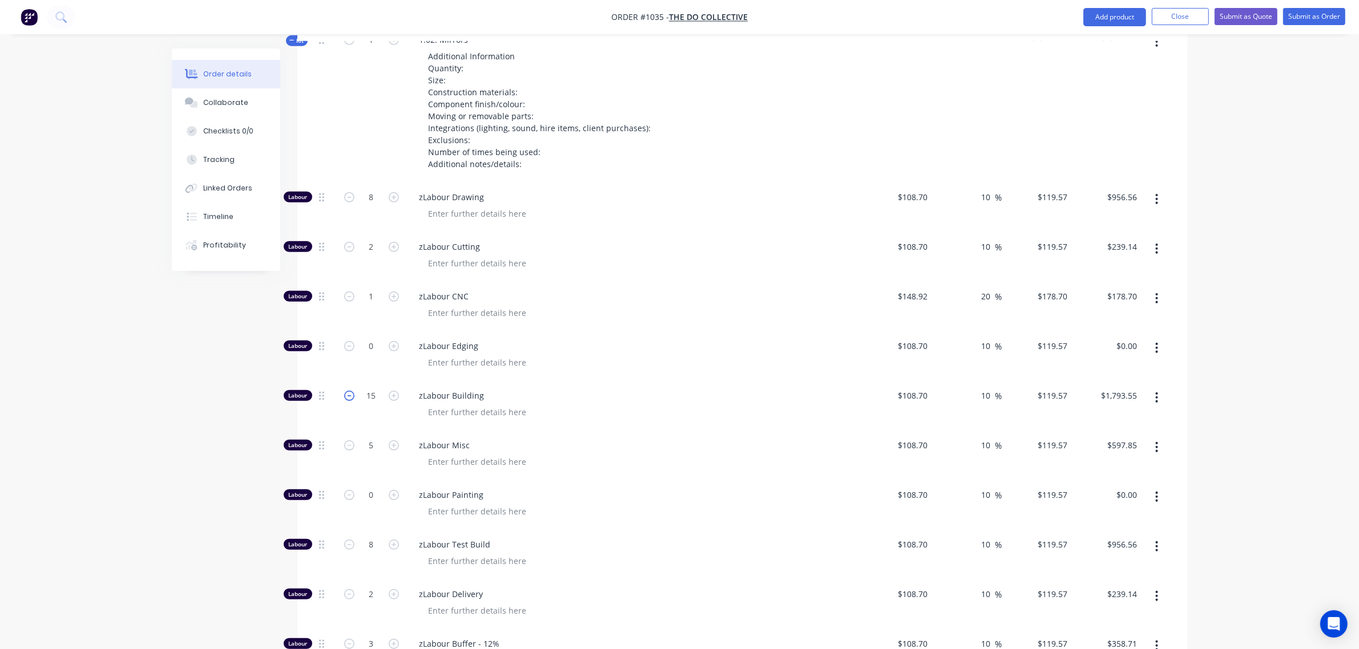
scroll to position [793, 0]
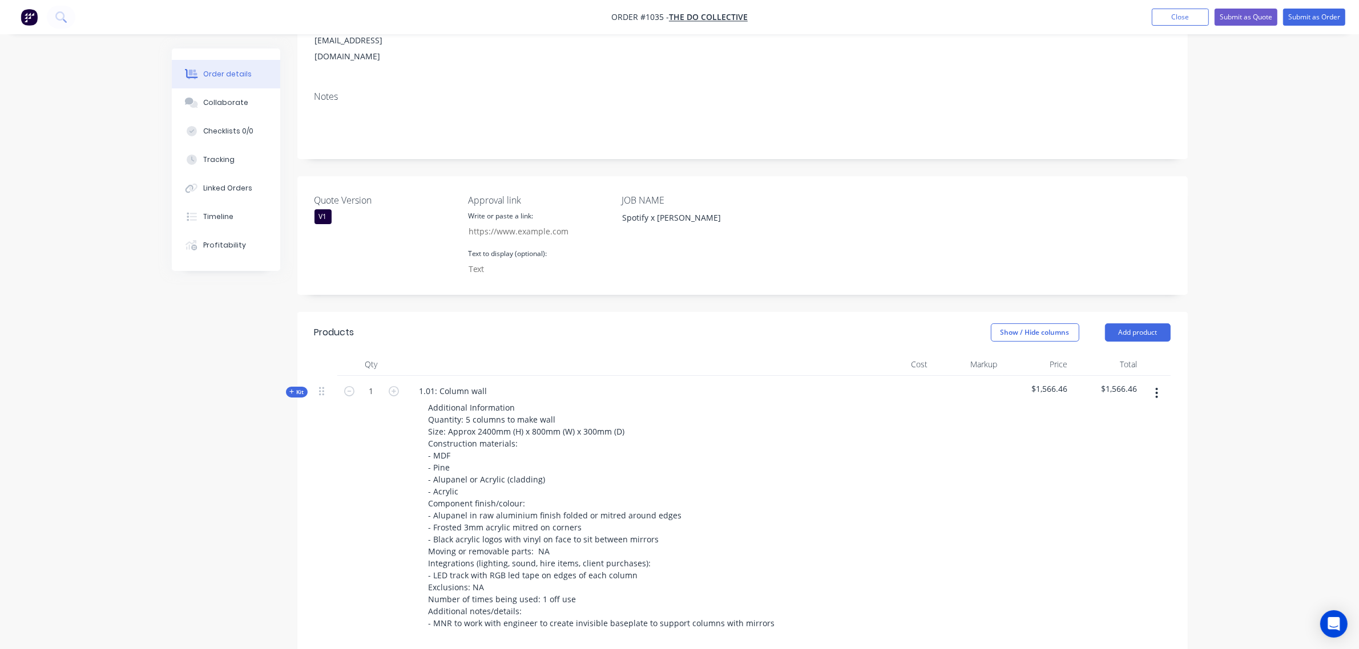
click at [298, 388] on span "Kit" at bounding box center [296, 392] width 15 height 9
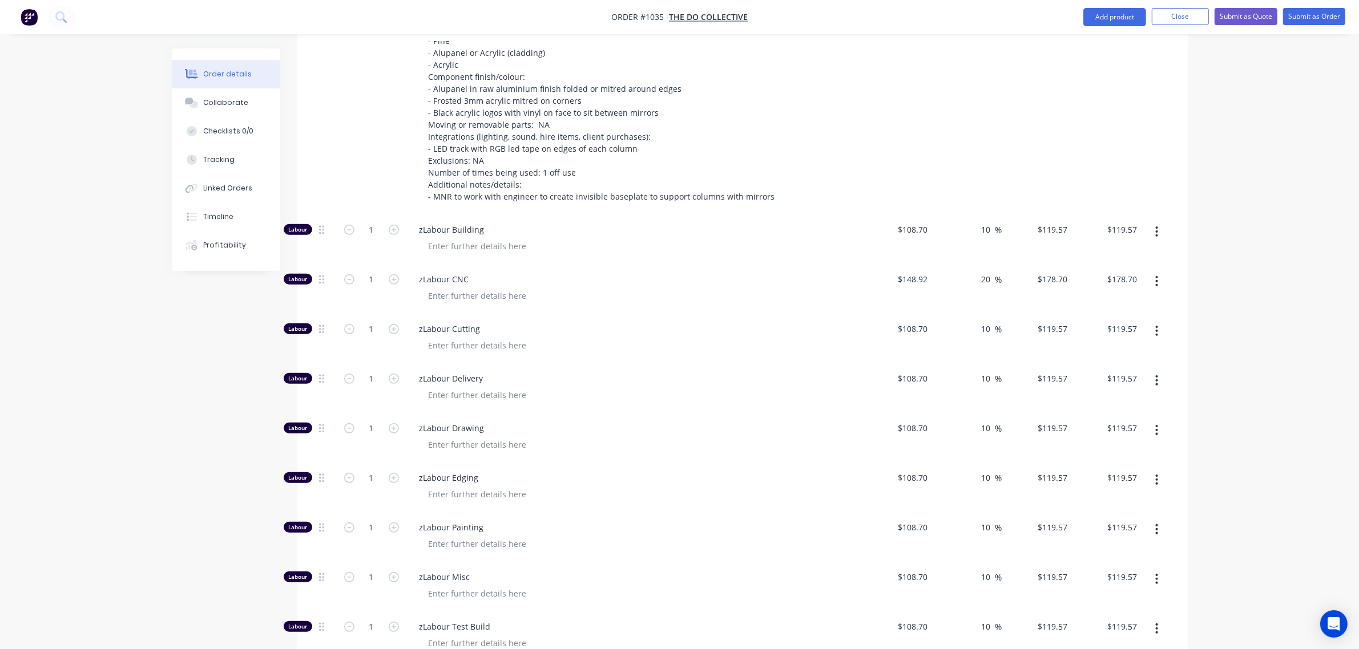
scroll to position [603, 0]
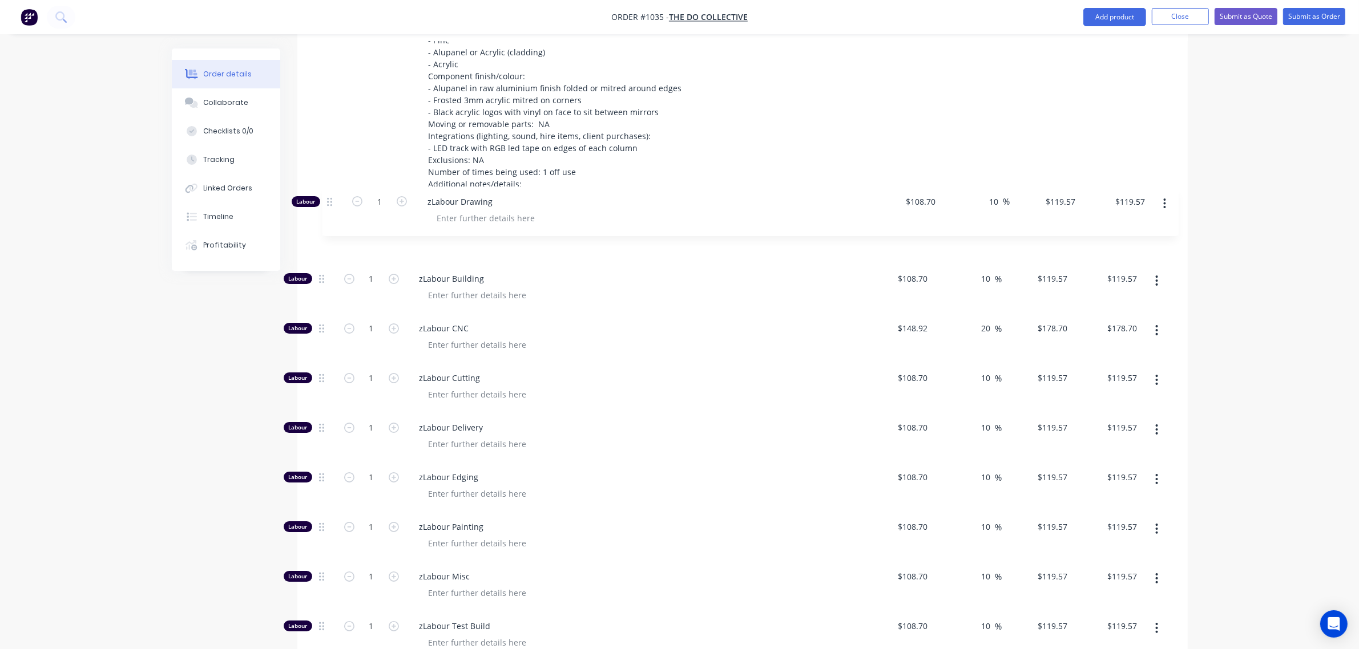
drag, startPoint x: 318, startPoint y: 397, endPoint x: 326, endPoint y: 197, distance: 199.3
click at [326, 214] on div "Labour 1 zLabour Building $108.70 $108.70 10 10 % $119.57 $119.57 $119.57 $119.…" at bounding box center [742, 601] width 856 height 775
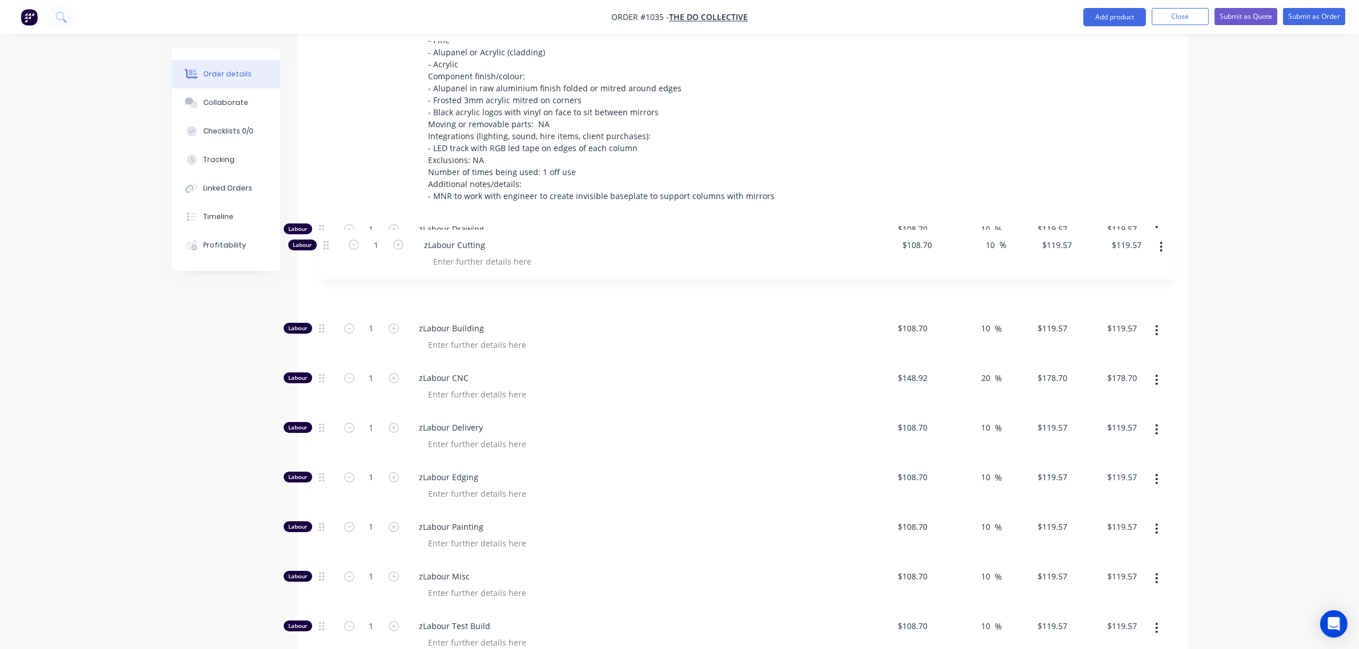
drag, startPoint x: 320, startPoint y: 346, endPoint x: 326, endPoint y: 241, distance: 104.6
click at [326, 241] on div "Labour 1 zLabour Drawing $108.70 $108.70 10 10 % $119.57 $119.57 $119.57 $119.5…" at bounding box center [742, 601] width 856 height 775
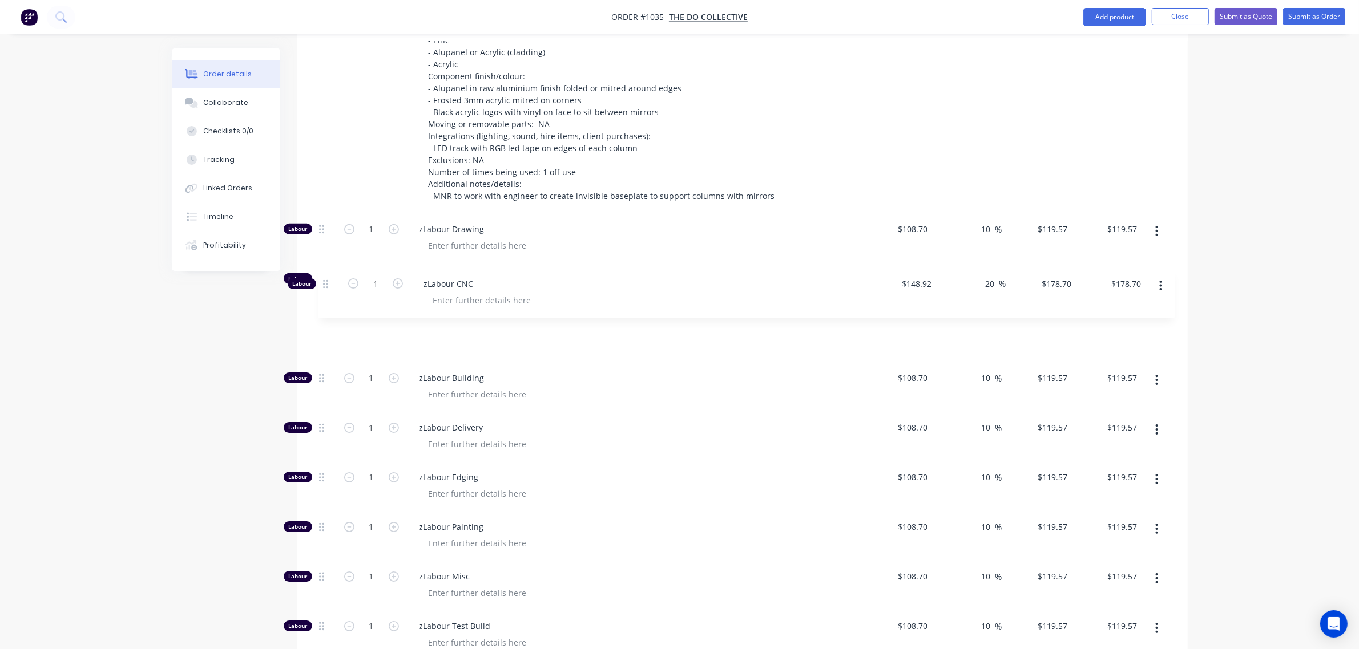
drag, startPoint x: 322, startPoint y: 323, endPoint x: 324, endPoint y: 276, distance: 47.4
click at [324, 276] on div "Labour 1 zLabour Drawing $108.70 $108.70 10 10 % $119.57 $119.57 $119.57 $119.5…" at bounding box center [742, 601] width 856 height 775
drag, startPoint x: 318, startPoint y: 446, endPoint x: 317, endPoint y: 341, distance: 105.6
click at [320, 332] on div "Labour 1 zLabour Drawing $108.70 $108.70 10 10 % $119.57 $119.57 $119.57 $119.5…" at bounding box center [742, 601] width 856 height 775
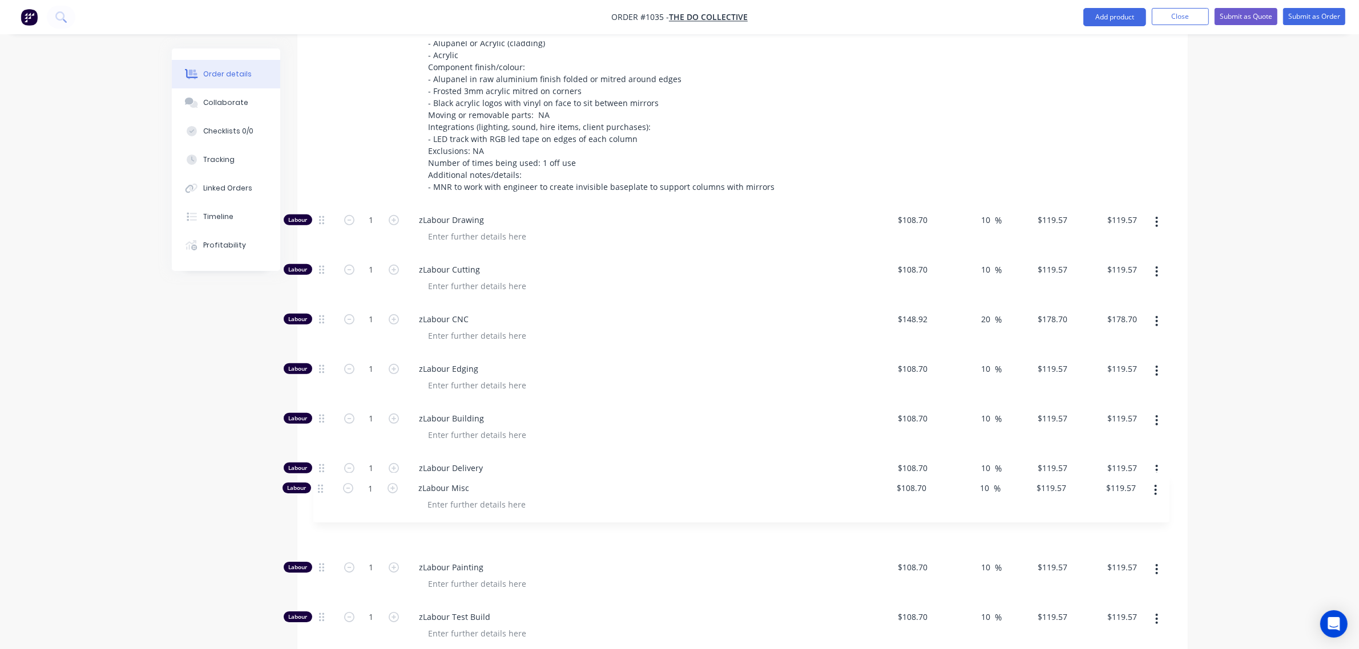
scroll to position [613, 0]
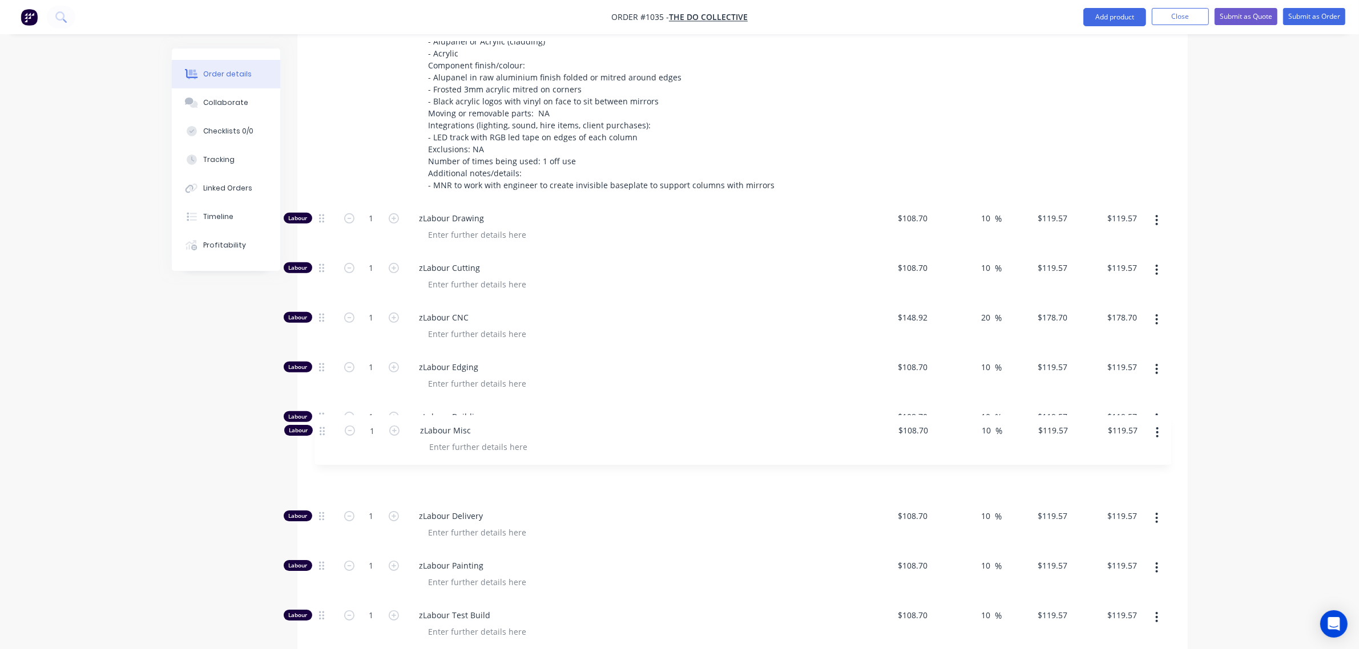
drag, startPoint x: 320, startPoint y: 548, endPoint x: 321, endPoint y: 429, distance: 119.3
click at [321, 429] on div "Labour 1 zLabour Drawing $108.70 $108.70 10 10 % $119.57 $119.57 $119.57 $119.5…" at bounding box center [742, 590] width 856 height 775
drag, startPoint x: 323, startPoint y: 542, endPoint x: 325, endPoint y: 514, distance: 28.6
click at [325, 514] on div "Labour 1 zLabour Drawing $108.70 $108.70 10 10 % $119.57 $119.57 $119.57 $119.5…" at bounding box center [742, 590] width 856 height 775
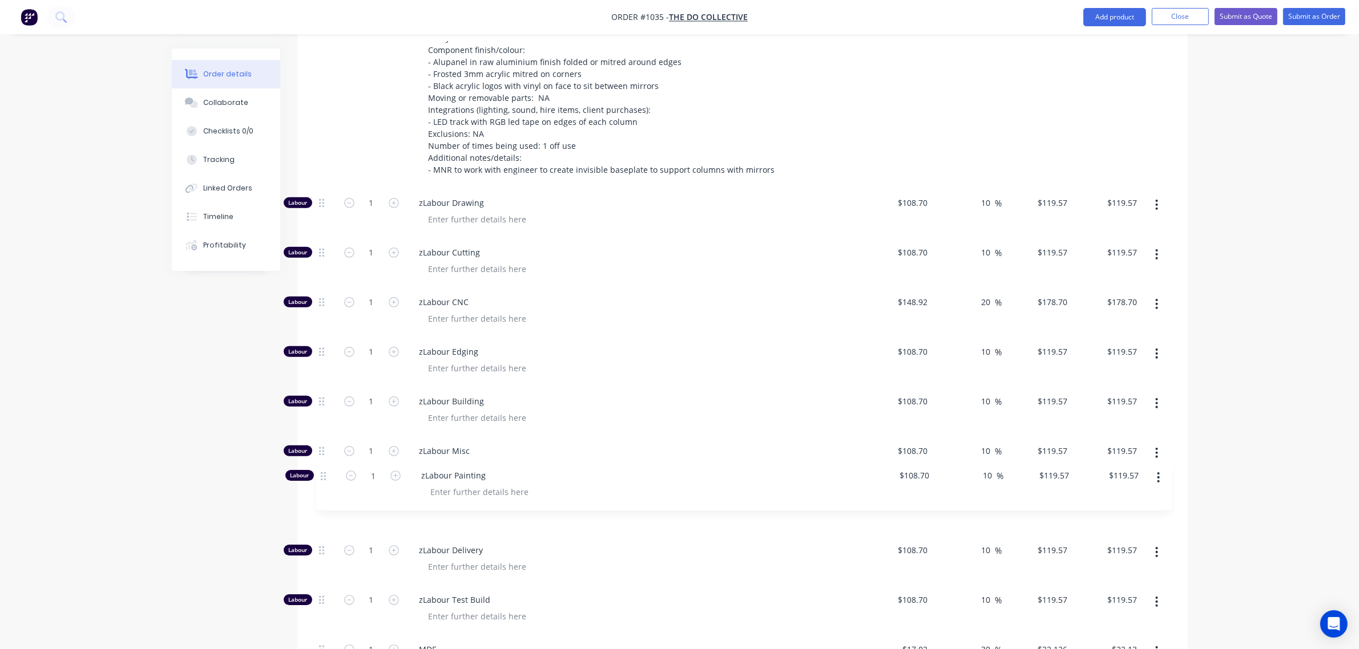
drag, startPoint x: 318, startPoint y: 535, endPoint x: 320, endPoint y: 474, distance: 61.7
click at [320, 474] on div "Labour 1 zLabour Drawing $108.70 $108.70 10 10 % $119.57 $119.57 $119.57 $119.5…" at bounding box center [742, 575] width 856 height 775
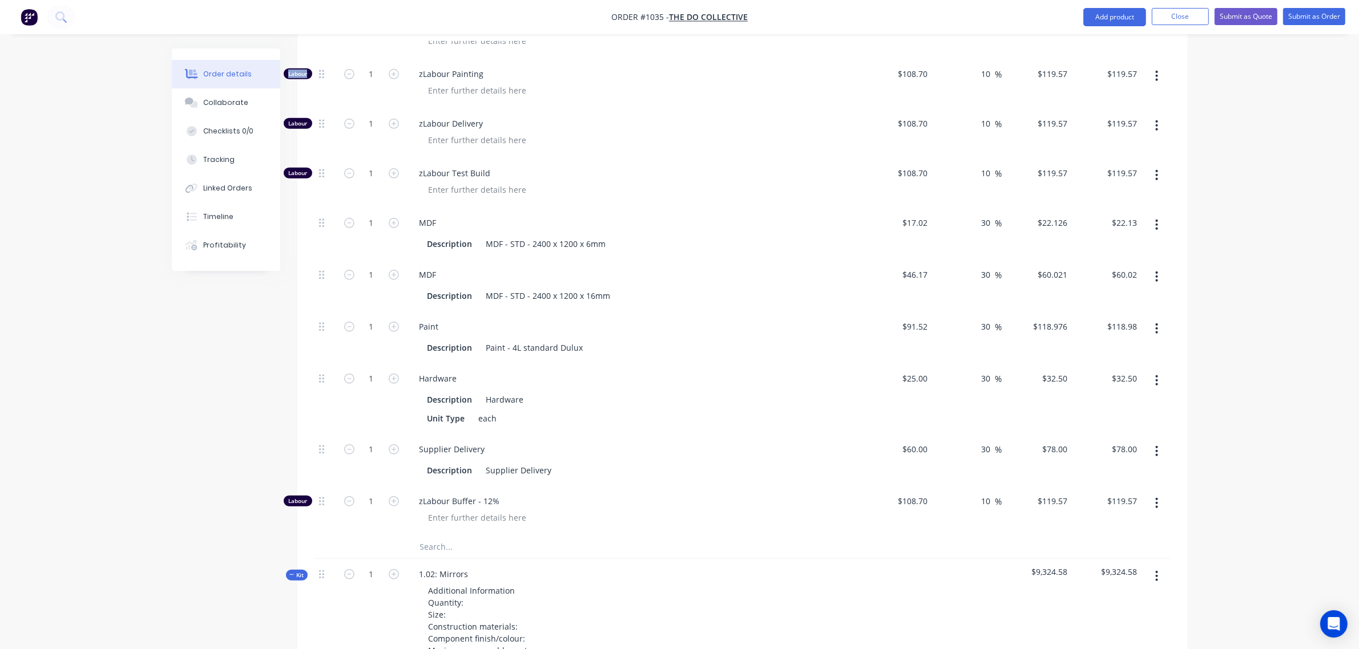
scroll to position [1057, 0]
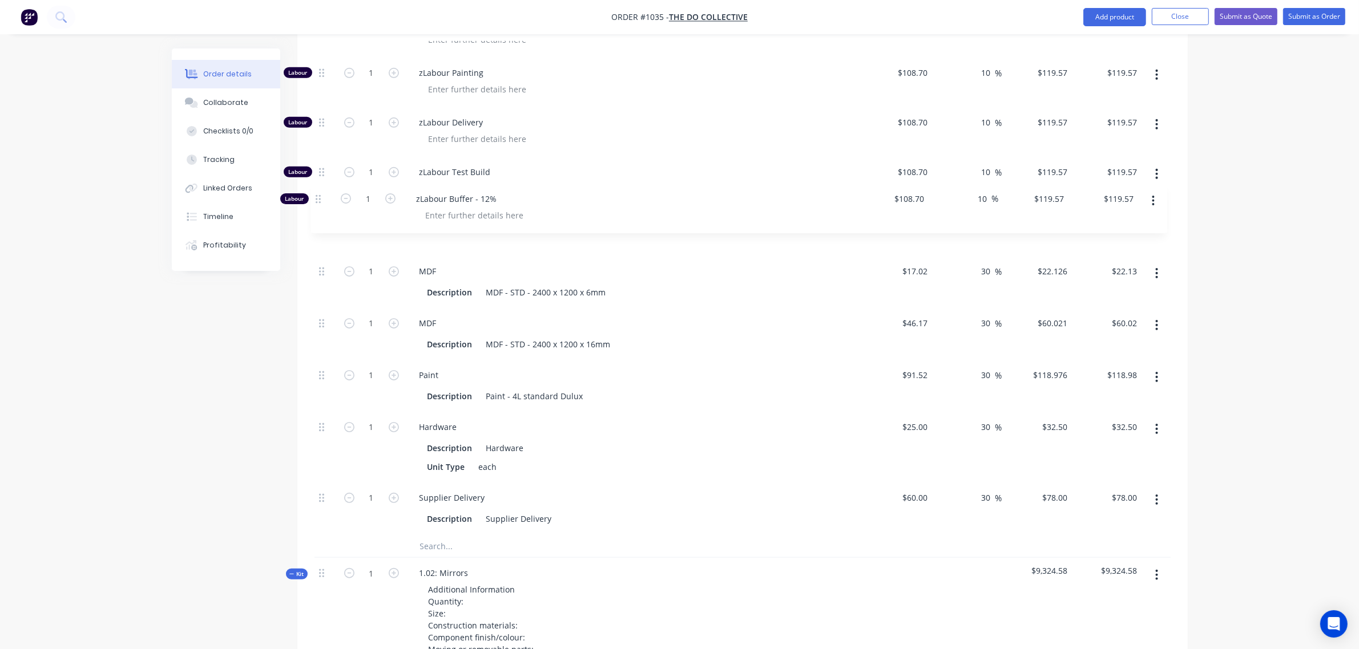
drag, startPoint x: 320, startPoint y: 468, endPoint x: 317, endPoint y: 194, distance: 273.9
click at [317, 194] on div "Labour 1 zLabour Drawing $108.70 $108.70 10 10 % $119.57 $119.57 $119.57 $119.5…" at bounding box center [742, 147] width 856 height 775
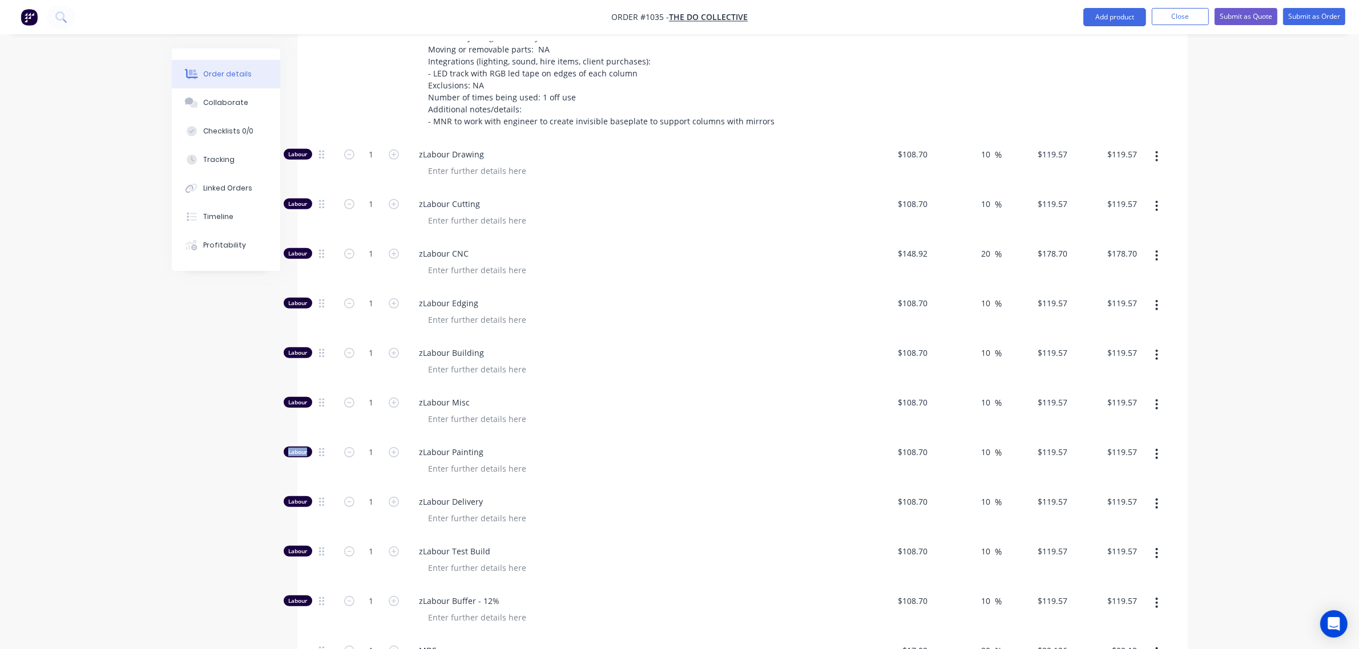
scroll to position [677, 0]
click at [364, 147] on input "1" at bounding box center [372, 155] width 30 height 17
type input "12"
click at [370, 196] on input "1" at bounding box center [372, 204] width 30 height 17
type input "$1,434.84"
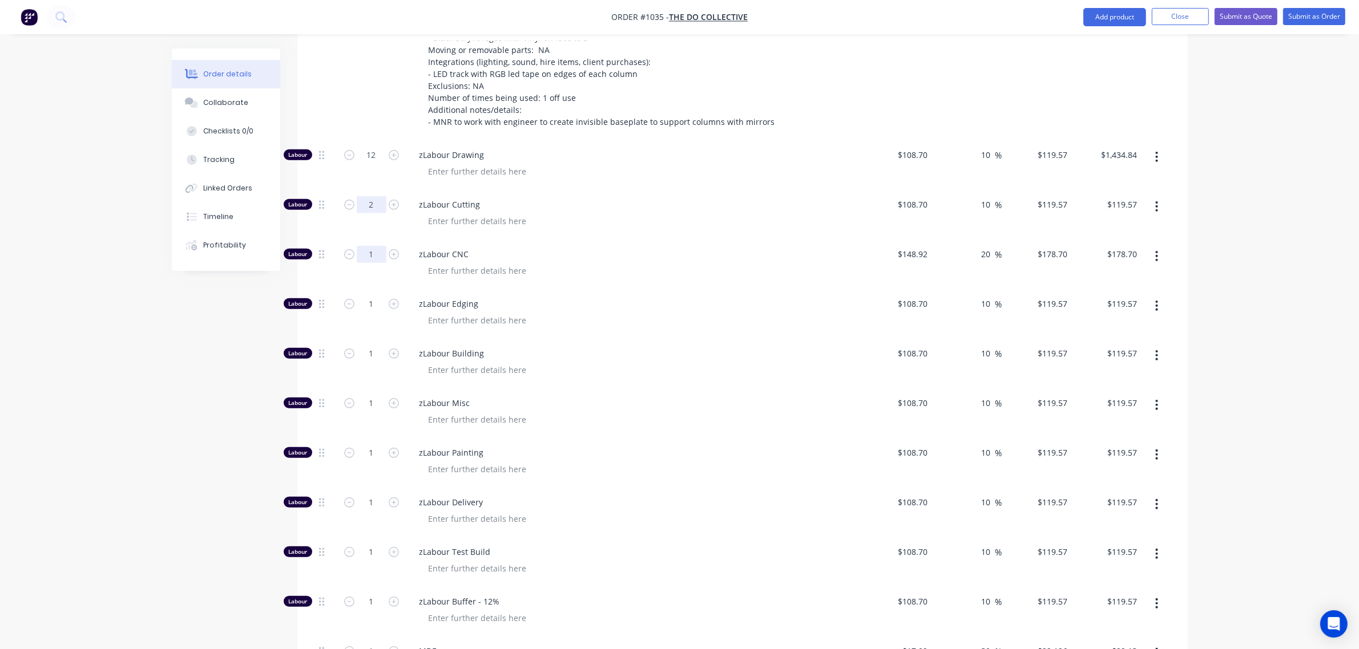
type input "2"
type input "$239.14"
click at [366, 246] on input "1" at bounding box center [372, 254] width 30 height 17
type input "1.5"
type input "$268.05"
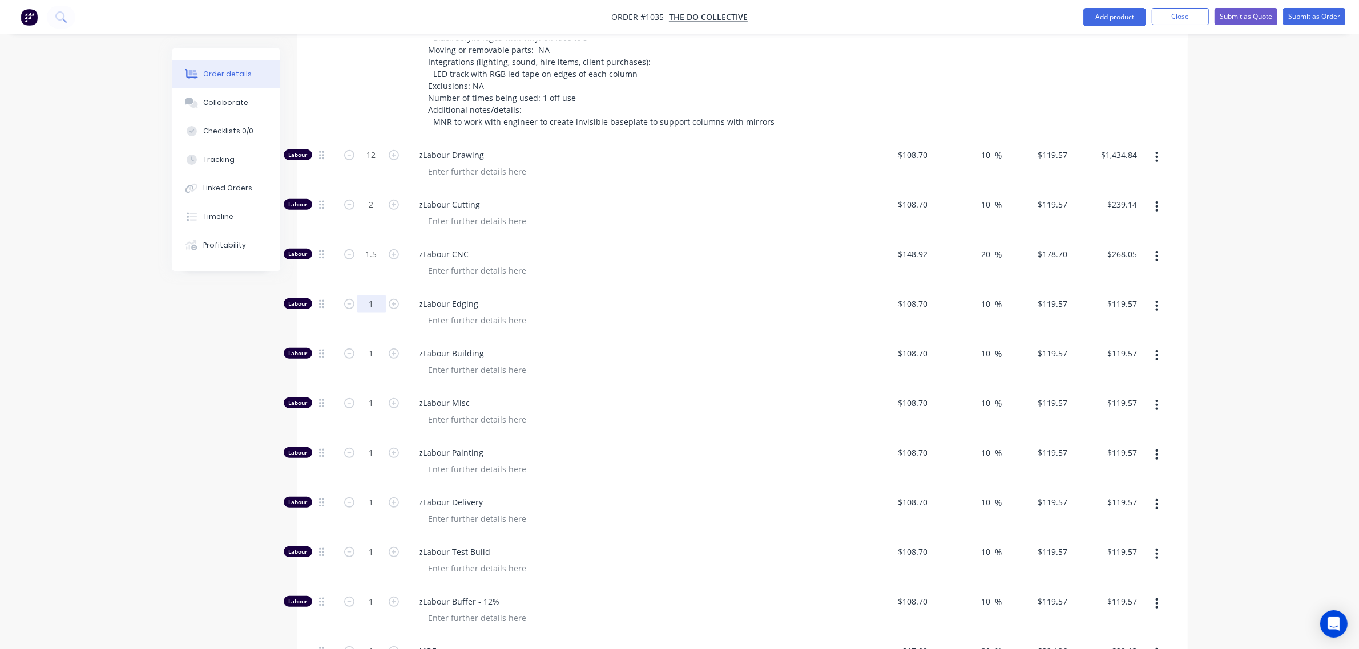
click at [369, 296] on input "1" at bounding box center [372, 304] width 30 height 17
type input "0"
type input "$0.00"
click at [366, 345] on input "1" at bounding box center [372, 353] width 30 height 17
type input "15"
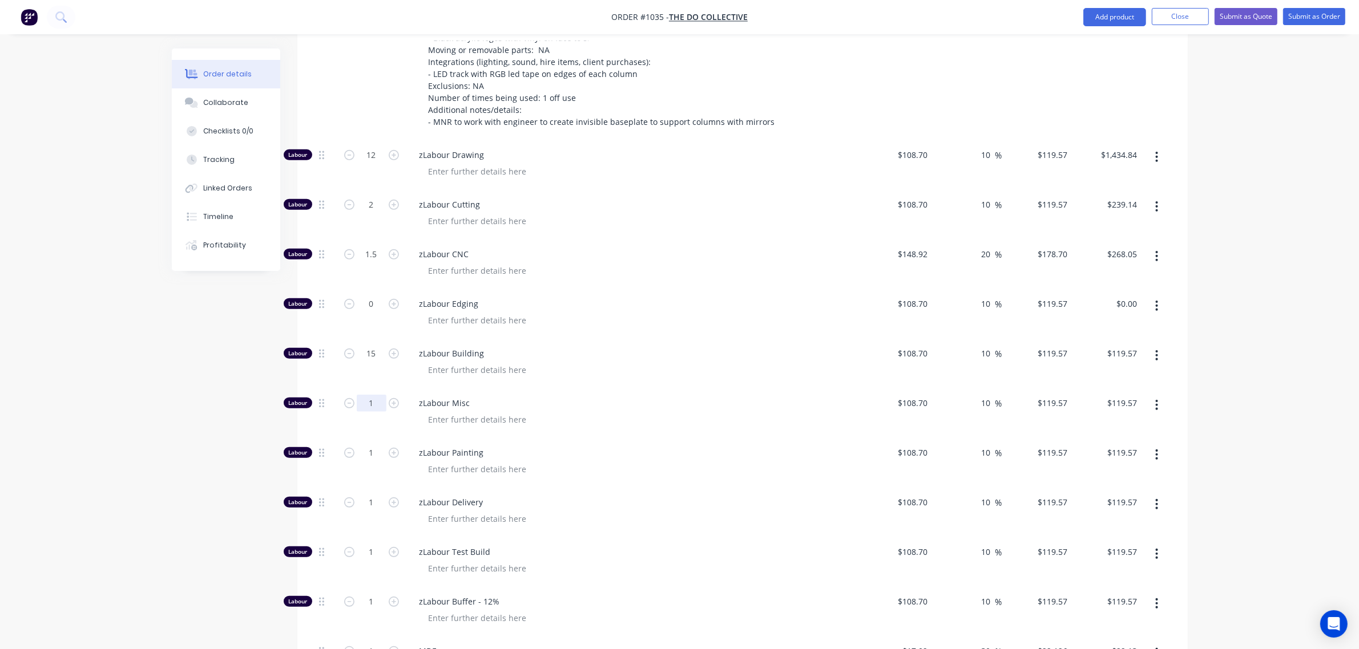
type input "$1,793.55"
click at [365, 395] on input "1" at bounding box center [372, 403] width 30 height 17
type input "5"
type input "$597.85"
click at [367, 445] on input "1" at bounding box center [372, 453] width 30 height 17
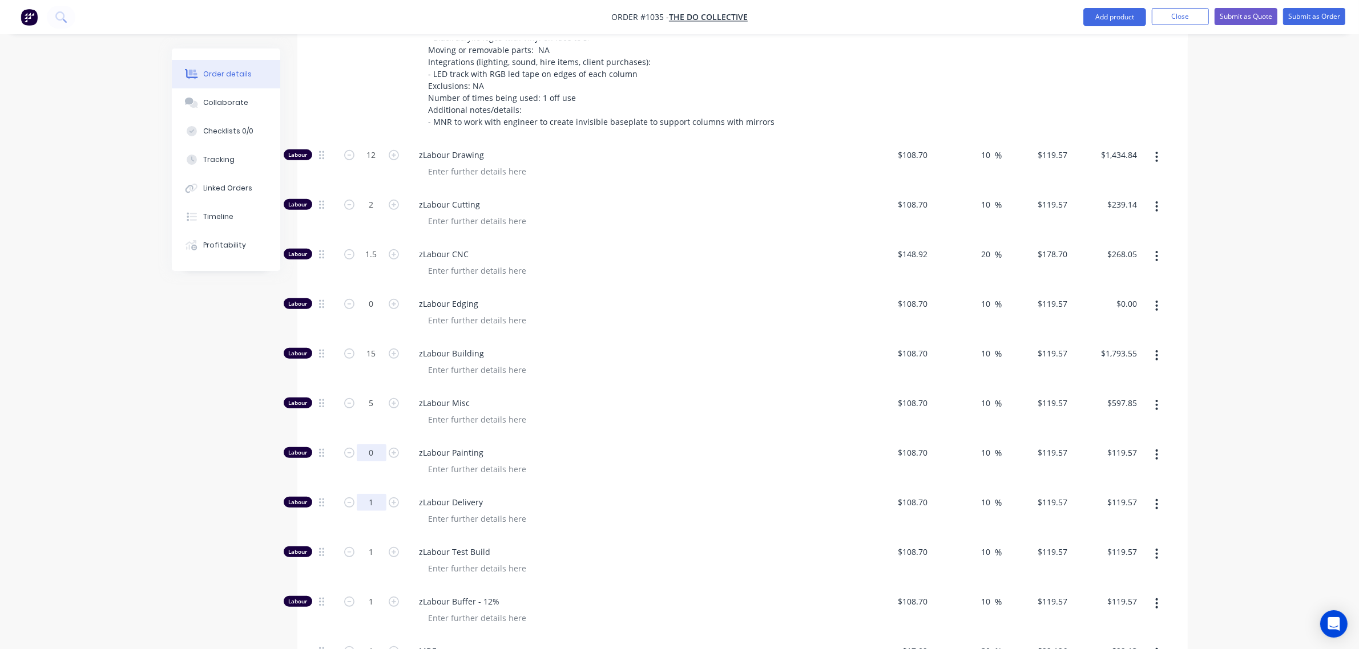
type input "0"
type input "$0.00"
click at [366, 494] on input "1" at bounding box center [372, 502] width 30 height 17
type input "2"
type input "$239.14"
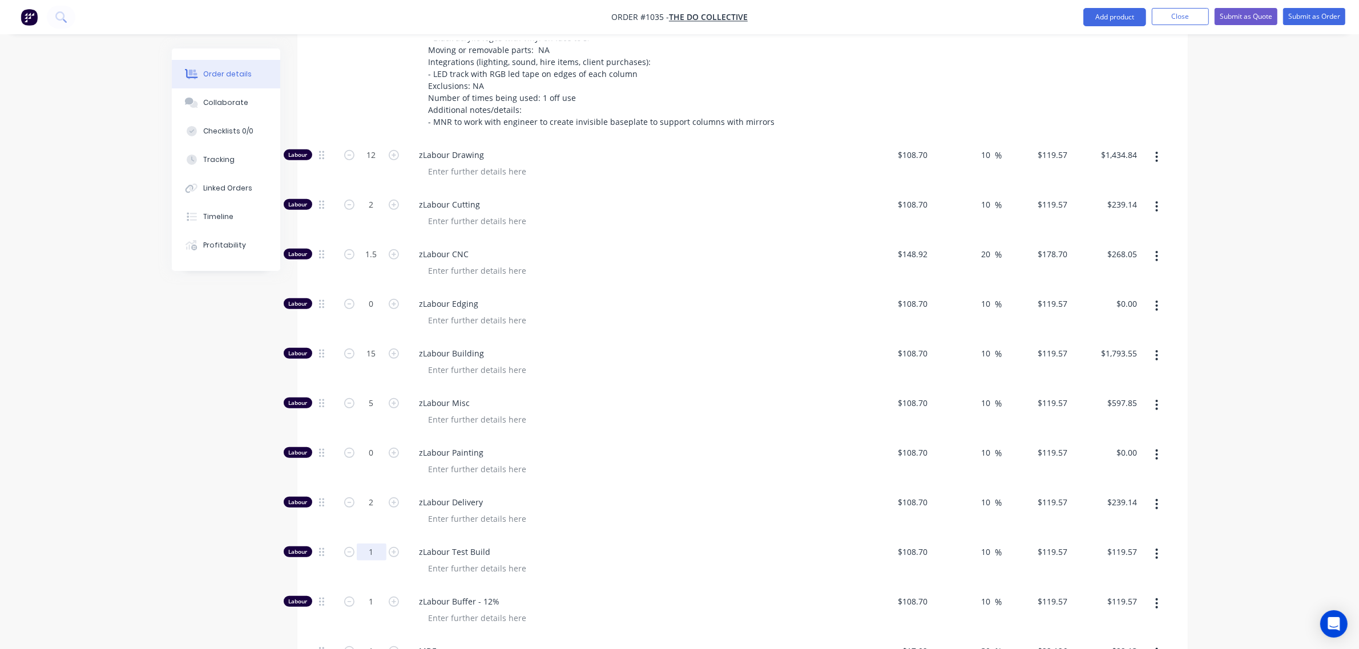
click at [364, 544] on input "1" at bounding box center [372, 552] width 30 height 17
type input "4"
type input "$478.28"
click at [364, 594] on input "1" at bounding box center [372, 602] width 30 height 17
type input "3"
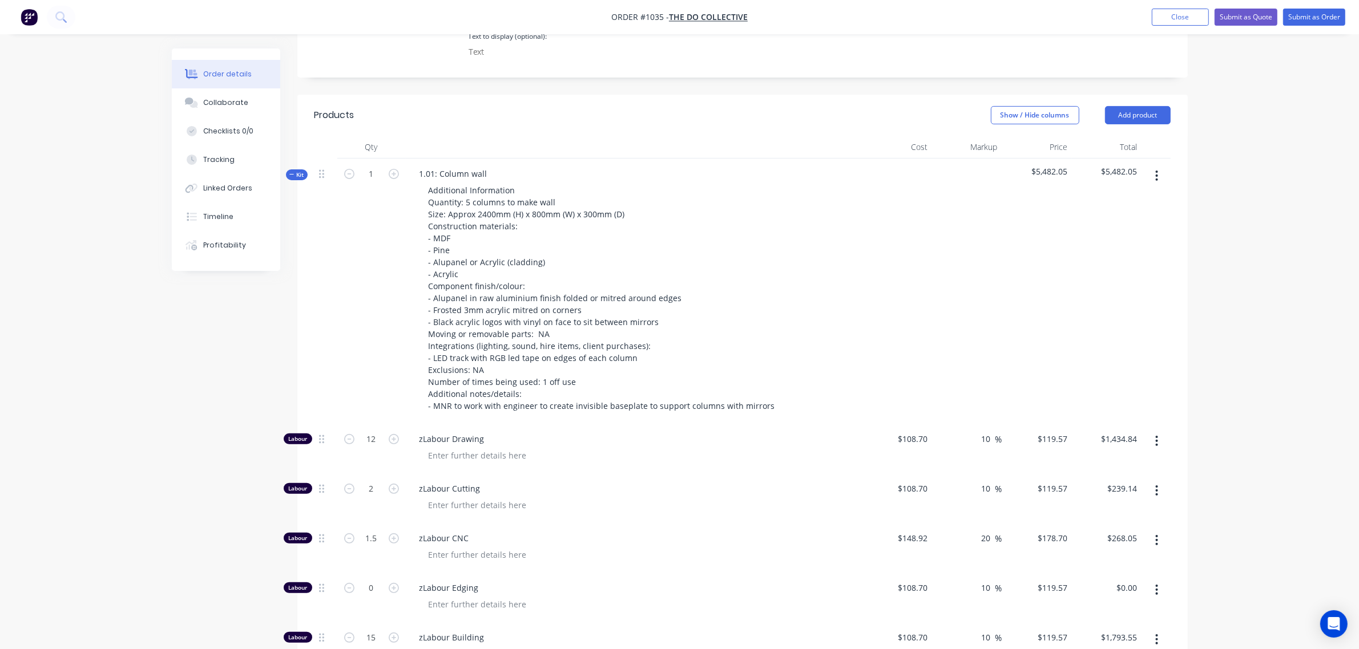
scroll to position [391, 0]
click at [297, 172] on span "Kit" at bounding box center [296, 176] width 15 height 9
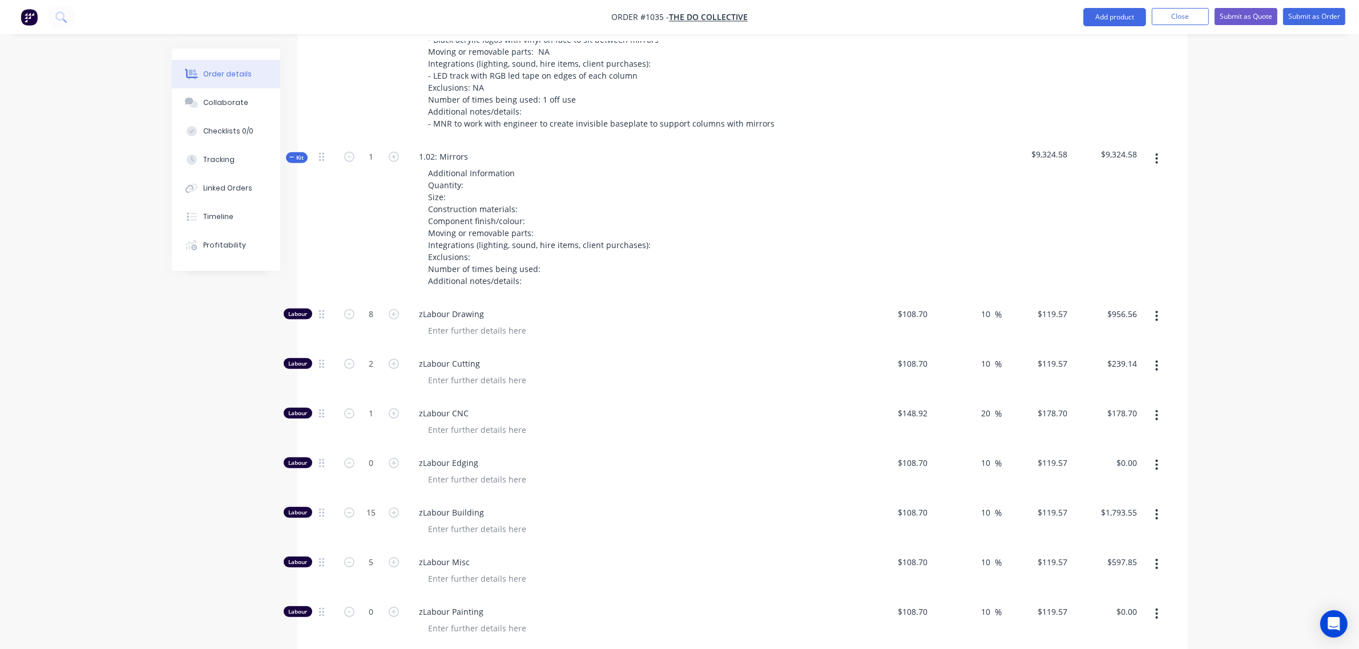
scroll to position [676, 0]
click at [367, 305] on input "8" at bounding box center [372, 313] width 30 height 17
click at [365, 354] on input "2" at bounding box center [372, 362] width 30 height 17
type input "0"
type input "$0.00"
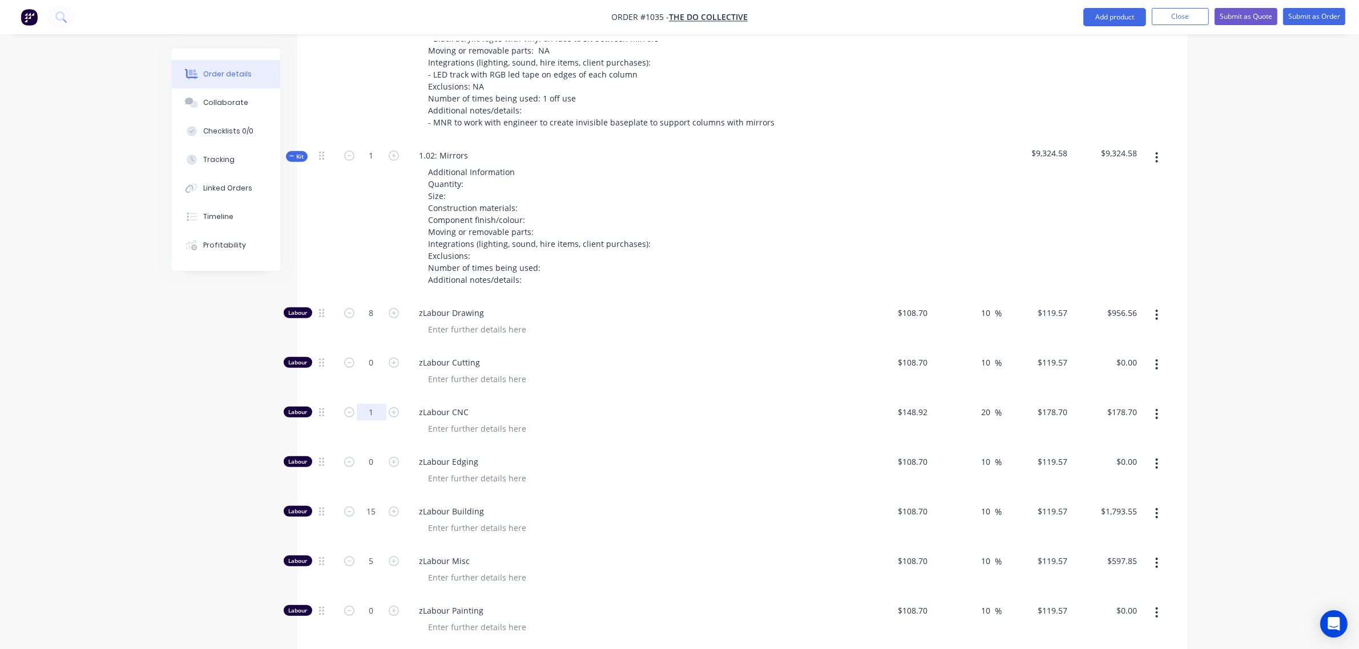
click at [368, 404] on input "1" at bounding box center [372, 412] width 30 height 17
type input "0"
type input "$0.00"
click at [369, 503] on input "15" at bounding box center [372, 511] width 30 height 17
click at [372, 503] on input "0" at bounding box center [372, 511] width 30 height 17
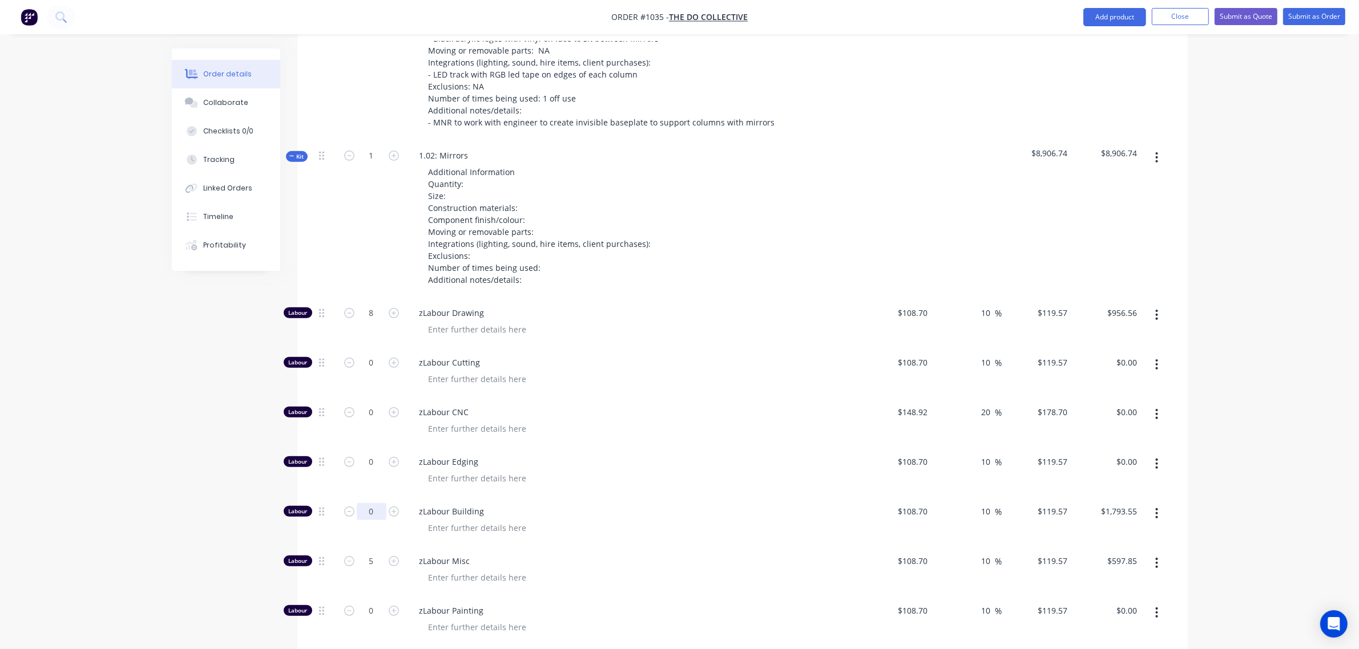
click at [372, 503] on input "0" at bounding box center [372, 511] width 30 height 17
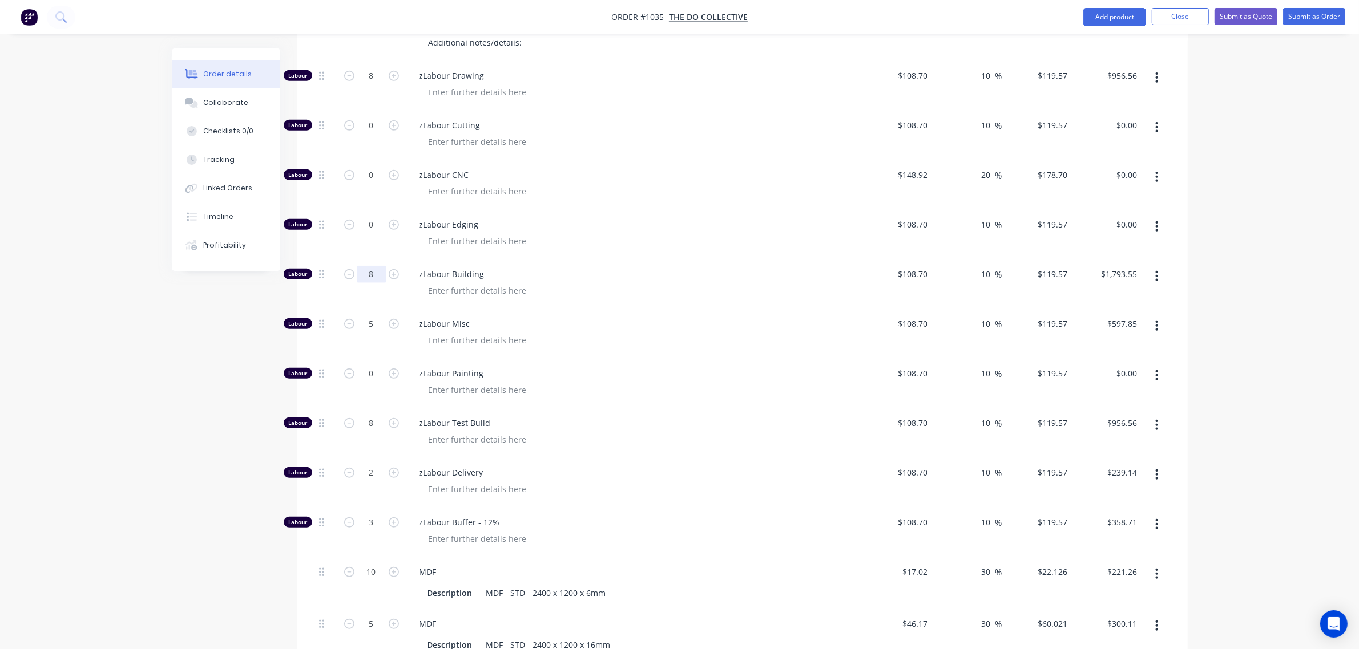
scroll to position [914, 0]
type input "8"
type input "$956.56"
click at [367, 315] on input "5" at bounding box center [372, 323] width 30 height 17
type input "16"
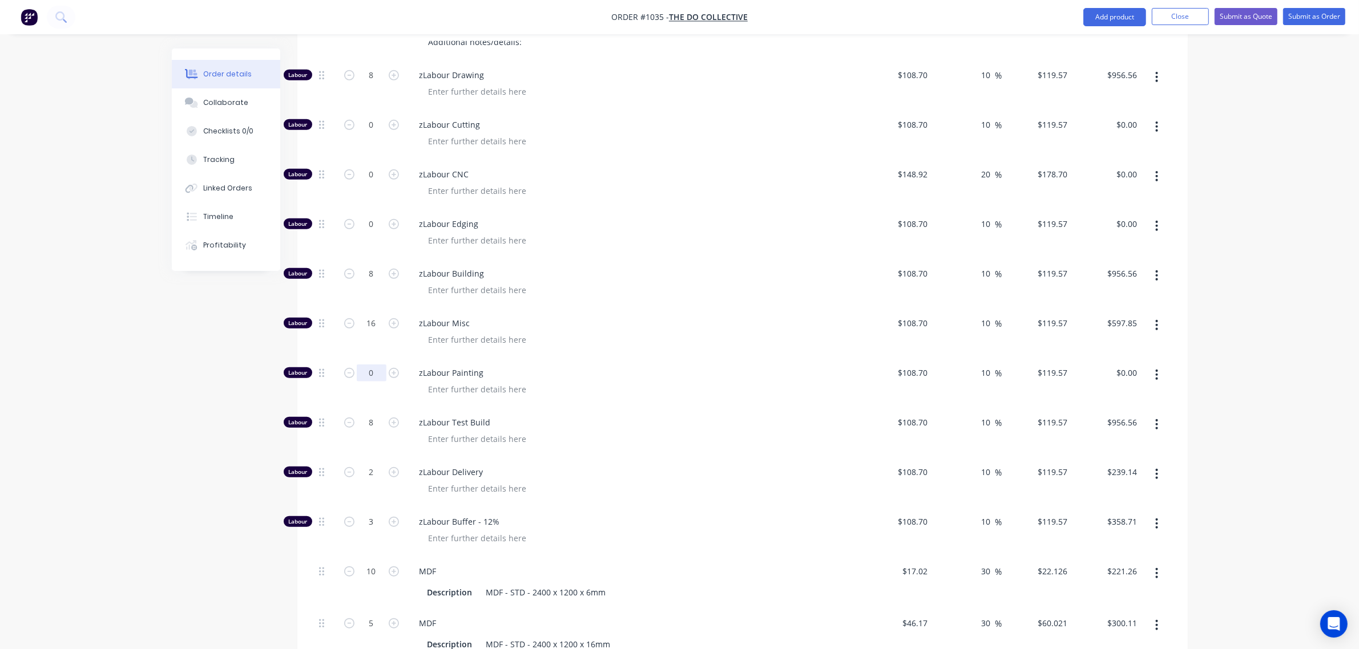
type input "$1,913.12"
click at [366, 365] on input "0" at bounding box center [372, 373] width 30 height 17
drag, startPoint x: 365, startPoint y: 383, endPoint x: 369, endPoint y: 389, distance: 7.2
click at [365, 414] on input "8" at bounding box center [372, 422] width 30 height 17
click at [361, 464] on input "2" at bounding box center [372, 472] width 30 height 17
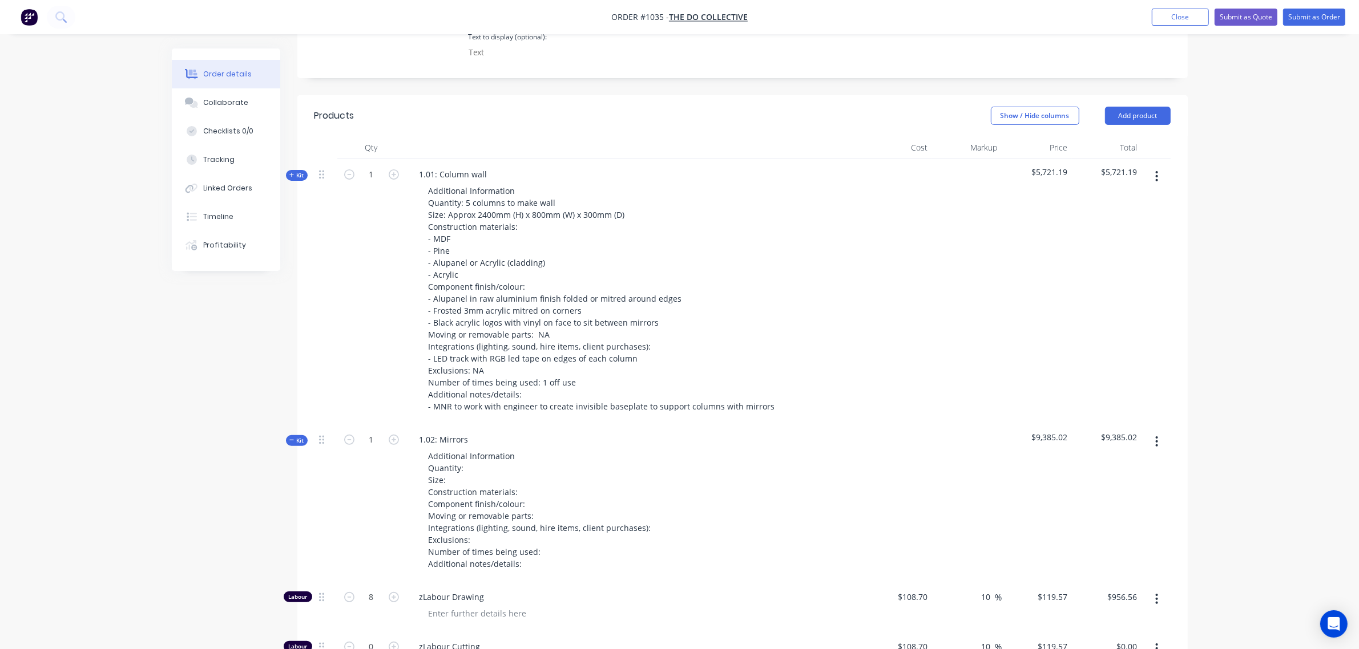
scroll to position [391, 0]
click at [320, 171] on icon at bounding box center [321, 175] width 5 height 9
click at [294, 172] on span "Kit" at bounding box center [296, 176] width 15 height 9
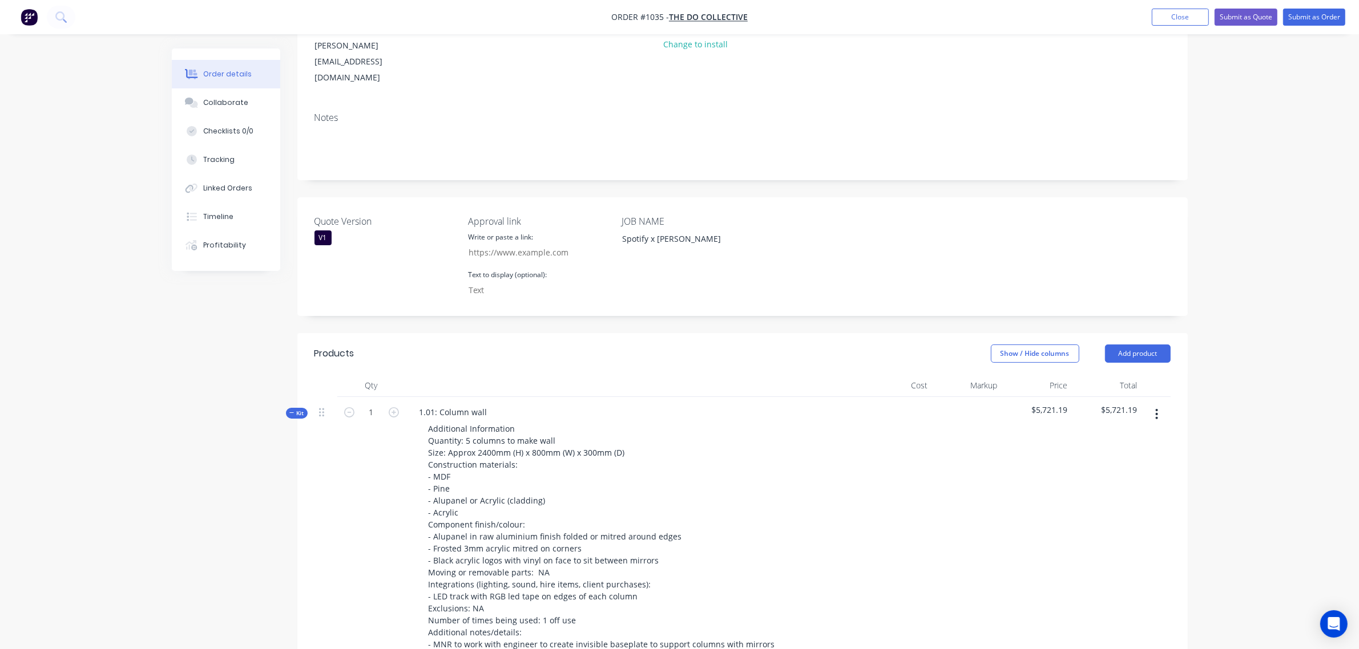
scroll to position [153, 0]
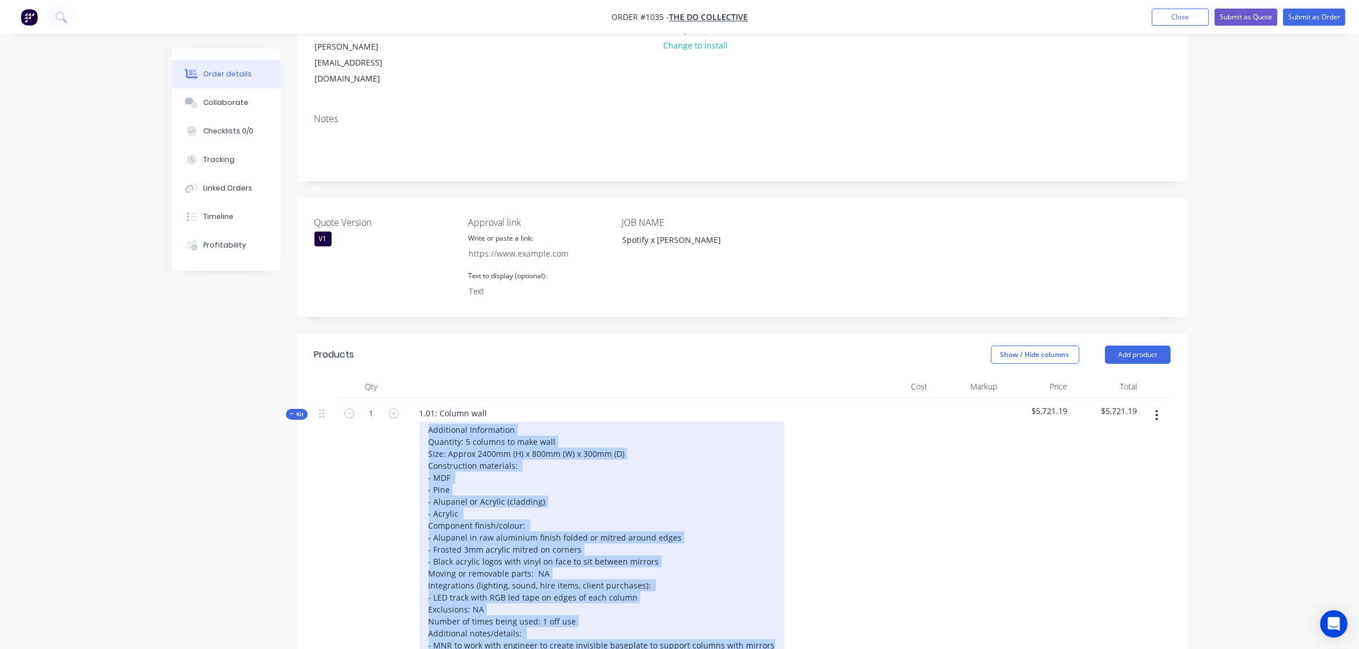
drag, startPoint x: 763, startPoint y: 611, endPoint x: 419, endPoint y: 399, distance: 403.6
click at [419, 422] on div "Additional Information Quantity: 5 columns to make wall Size: Approx 2400mm (H)…" at bounding box center [601, 538] width 365 height 232
copy div "Additional Information Quantity: 5 columns to make wall Size: Approx 2400mm (H)…"
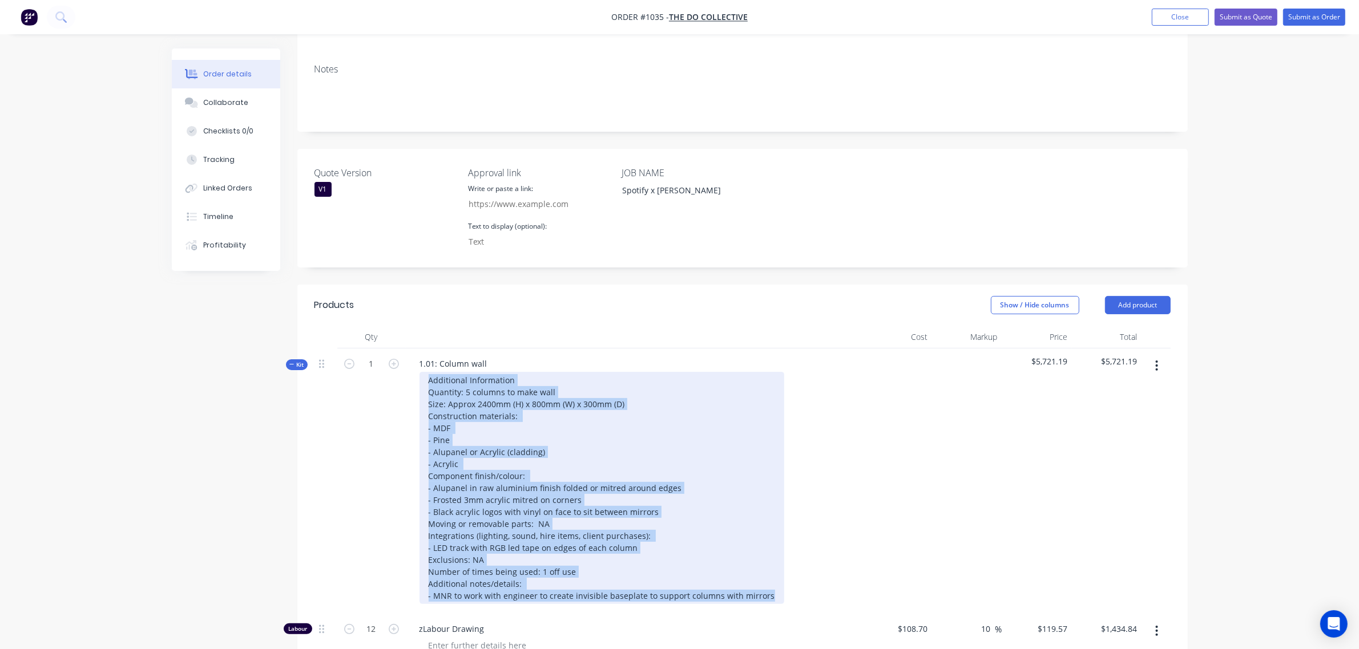
scroll to position [201, 0]
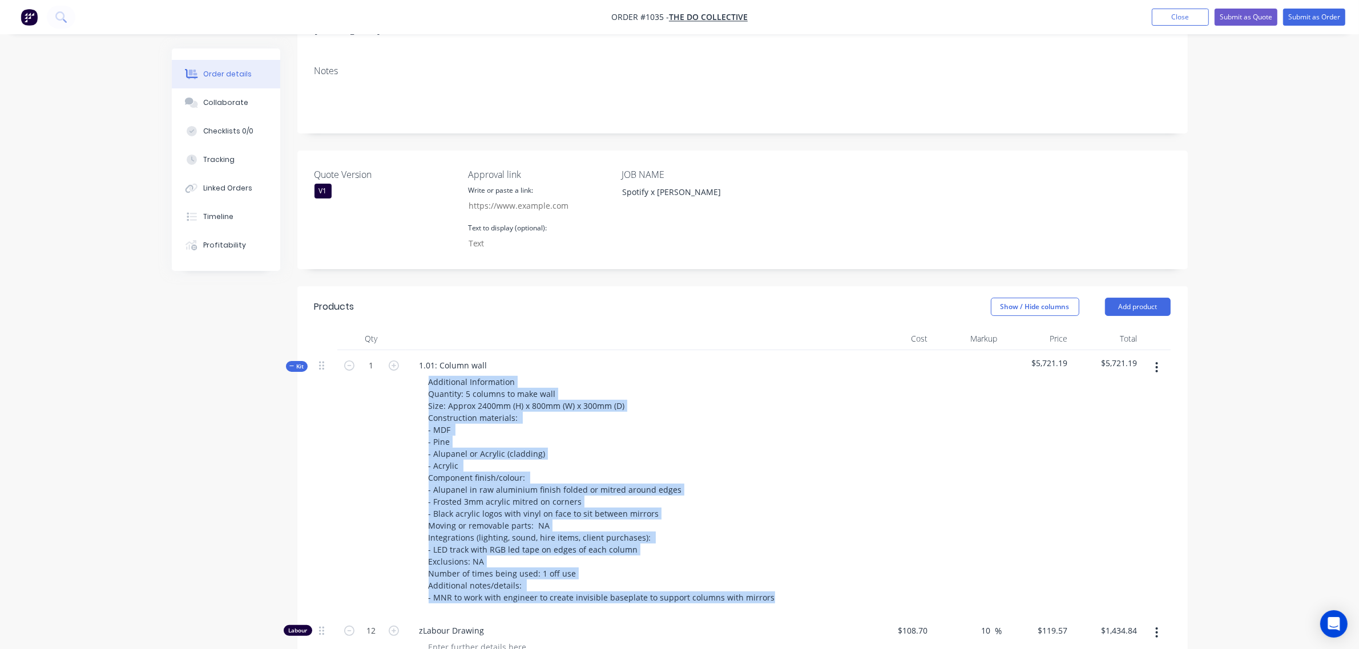
click at [293, 364] on icon "button" at bounding box center [291, 367] width 5 height 6
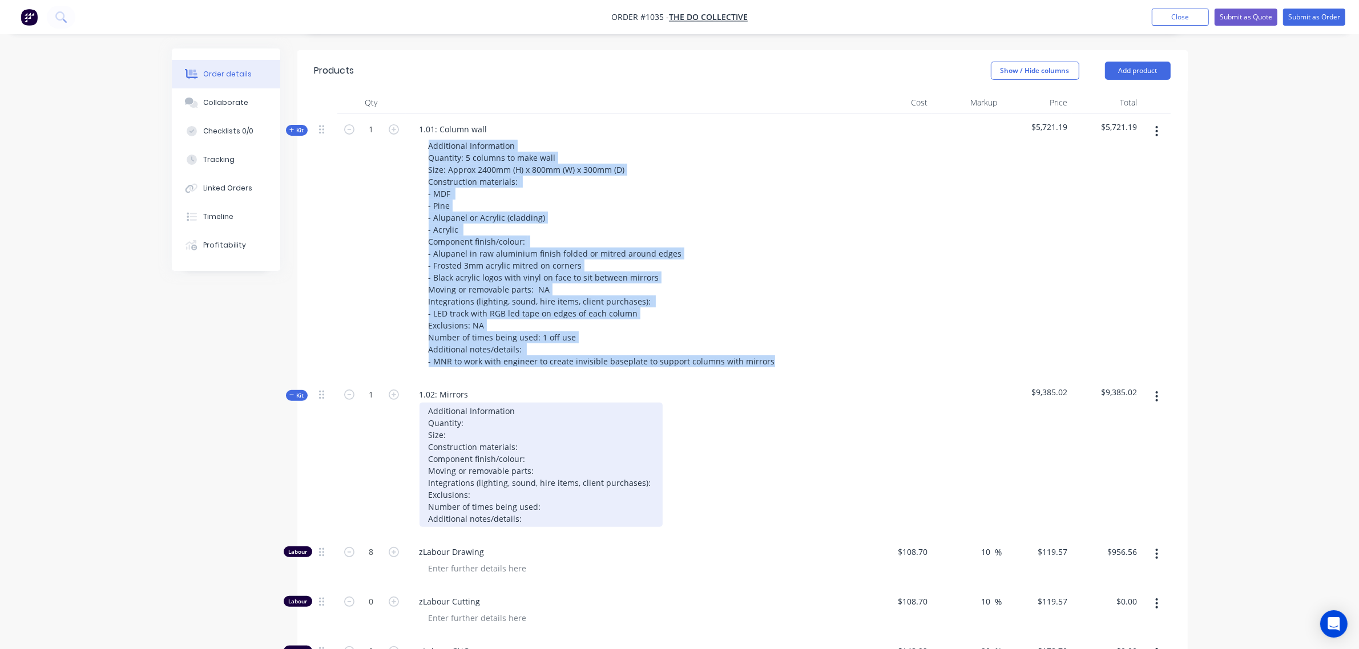
scroll to position [438, 0]
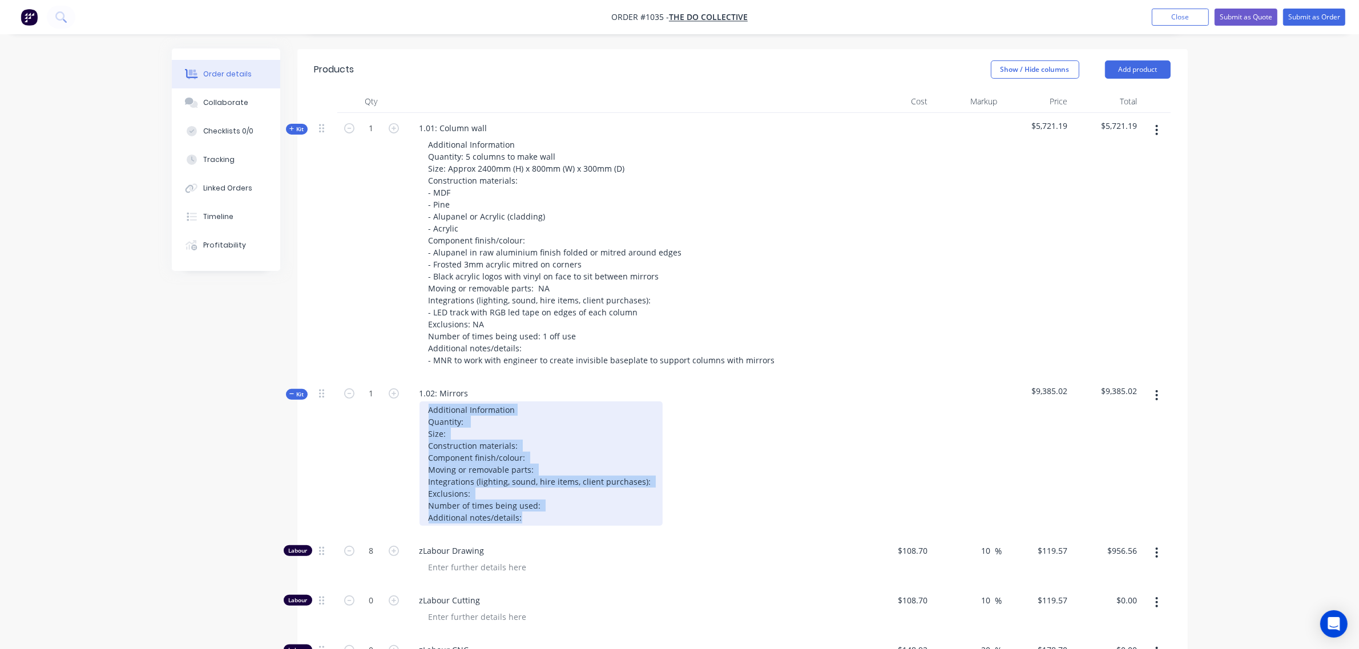
drag, startPoint x: 528, startPoint y: 487, endPoint x: 415, endPoint y: 378, distance: 157.0
click at [415, 402] on div "Additional Information Quantity: Size: Construction materials: Component finish…" at bounding box center [633, 464] width 447 height 124
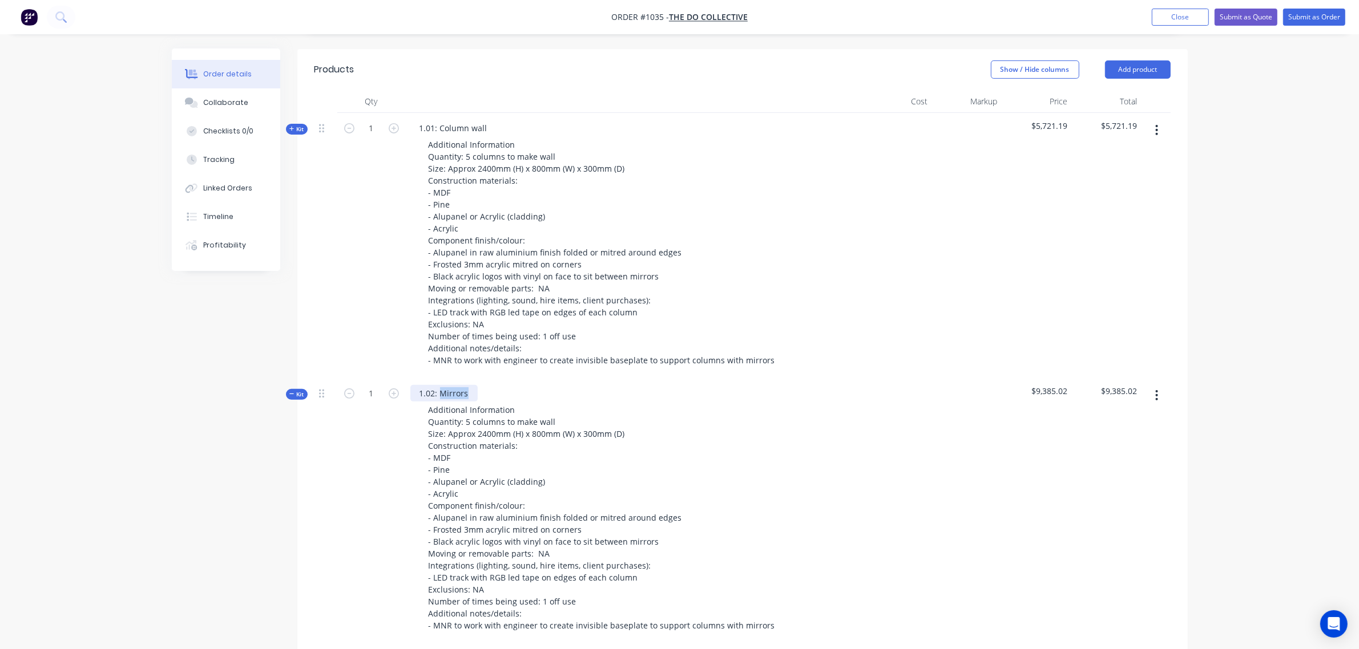
drag, startPoint x: 471, startPoint y: 358, endPoint x: 440, endPoint y: 363, distance: 31.2
click at [440, 385] on div "1.02: Mirrors" at bounding box center [443, 393] width 67 height 17
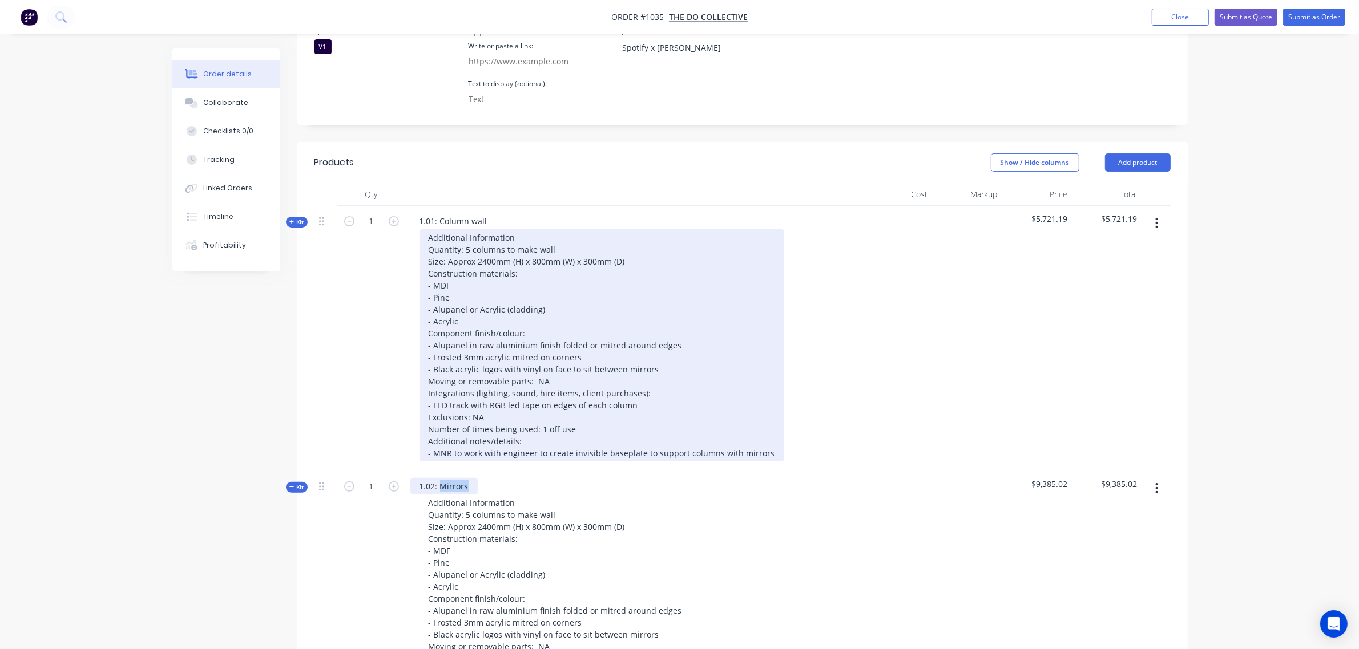
scroll to position [344, 0]
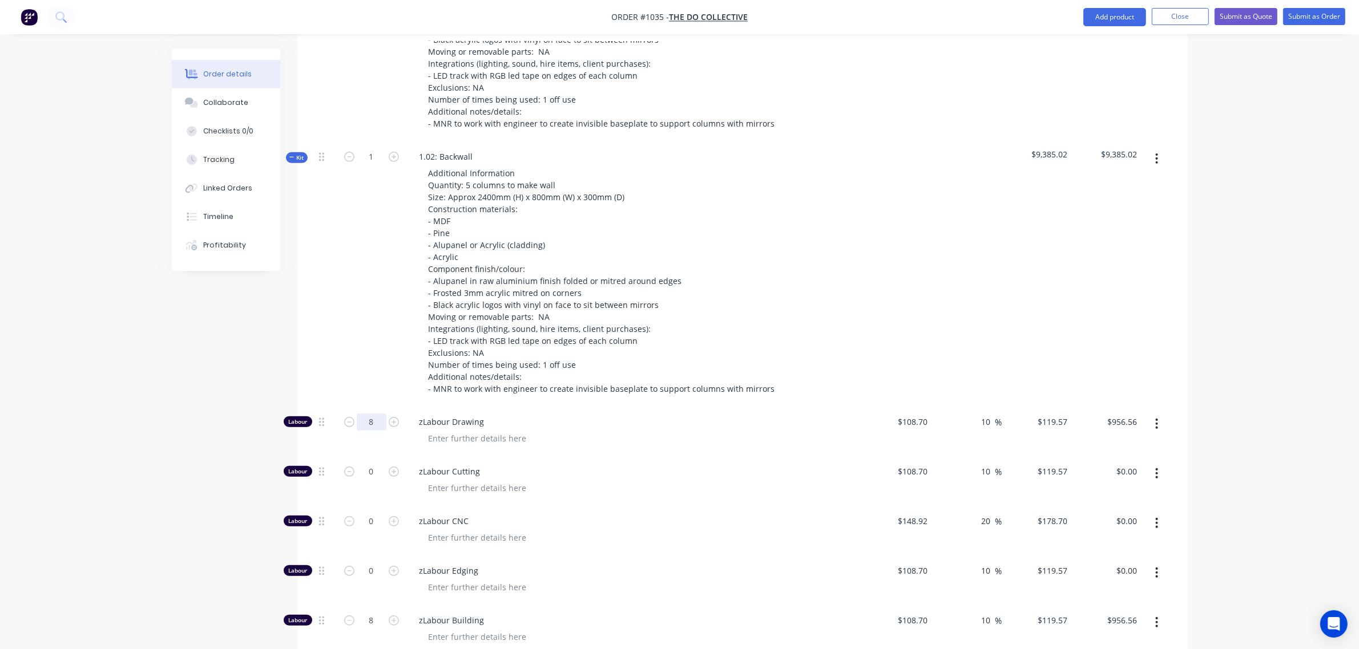
click at [374, 414] on input "8" at bounding box center [372, 422] width 30 height 17
type input "12"
type input "$1,434.84"
click at [372, 455] on div "0" at bounding box center [371, 480] width 68 height 50
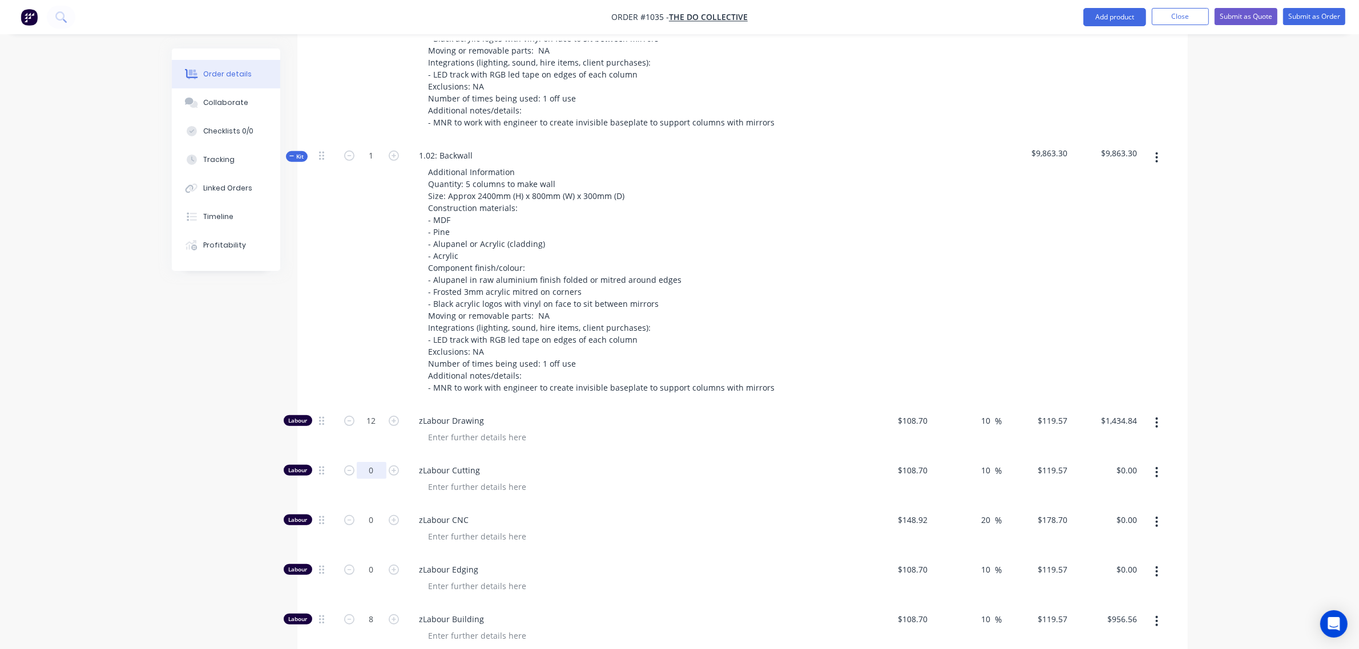
click at [370, 462] on input "0" at bounding box center [372, 470] width 30 height 17
type input "2"
type input "$239.14"
click at [374, 512] on input "0" at bounding box center [372, 520] width 30 height 17
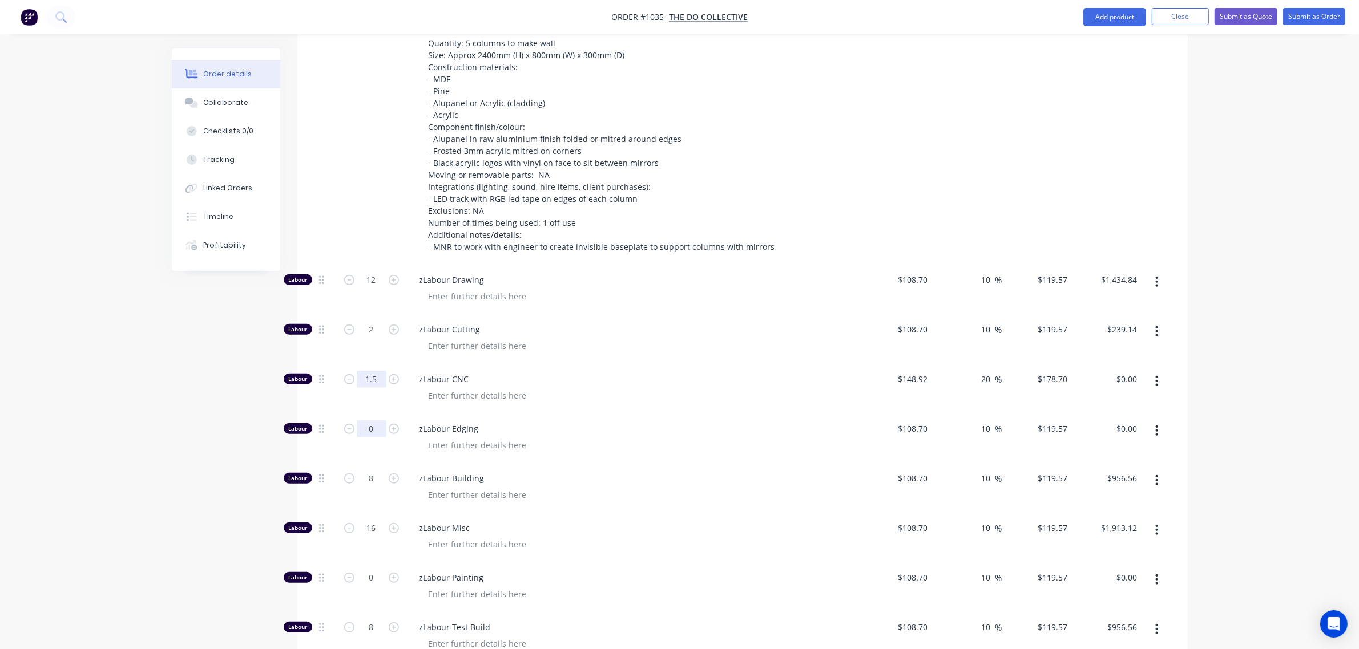
scroll to position [819, 0]
type input "1.5"
type input "$268.05"
click at [368, 419] on input "0" at bounding box center [372, 427] width 30 height 17
click at [367, 469] on input "8" at bounding box center [372, 477] width 30 height 17
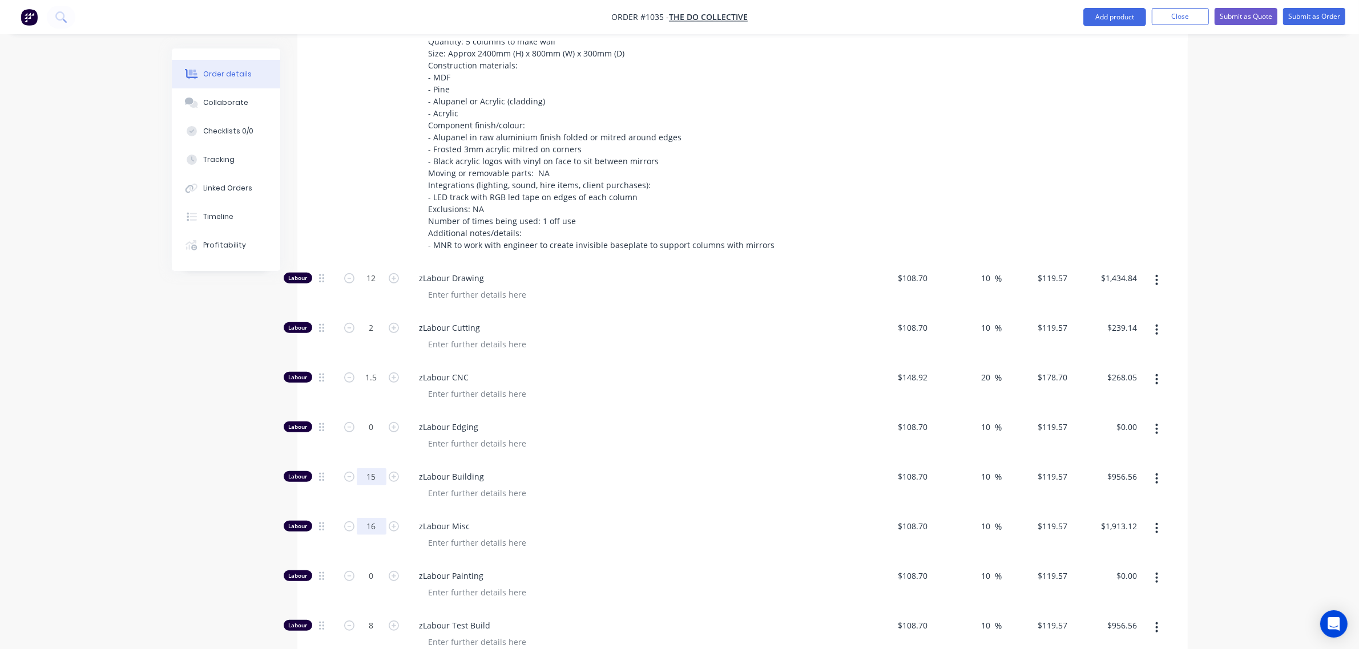
type input "15"
type input "$1,793.55"
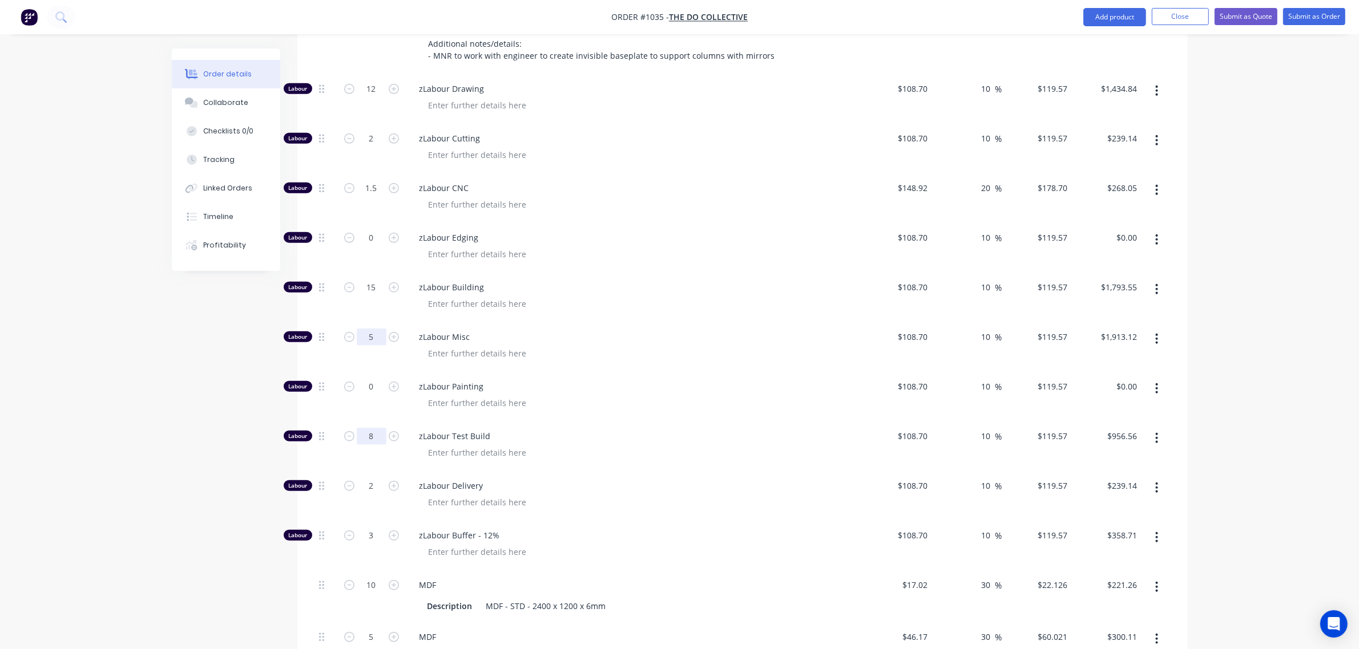
scroll to position [1009, 0]
type input "5"
type input "$597.85"
click at [372, 427] on input "8" at bounding box center [372, 435] width 30 height 17
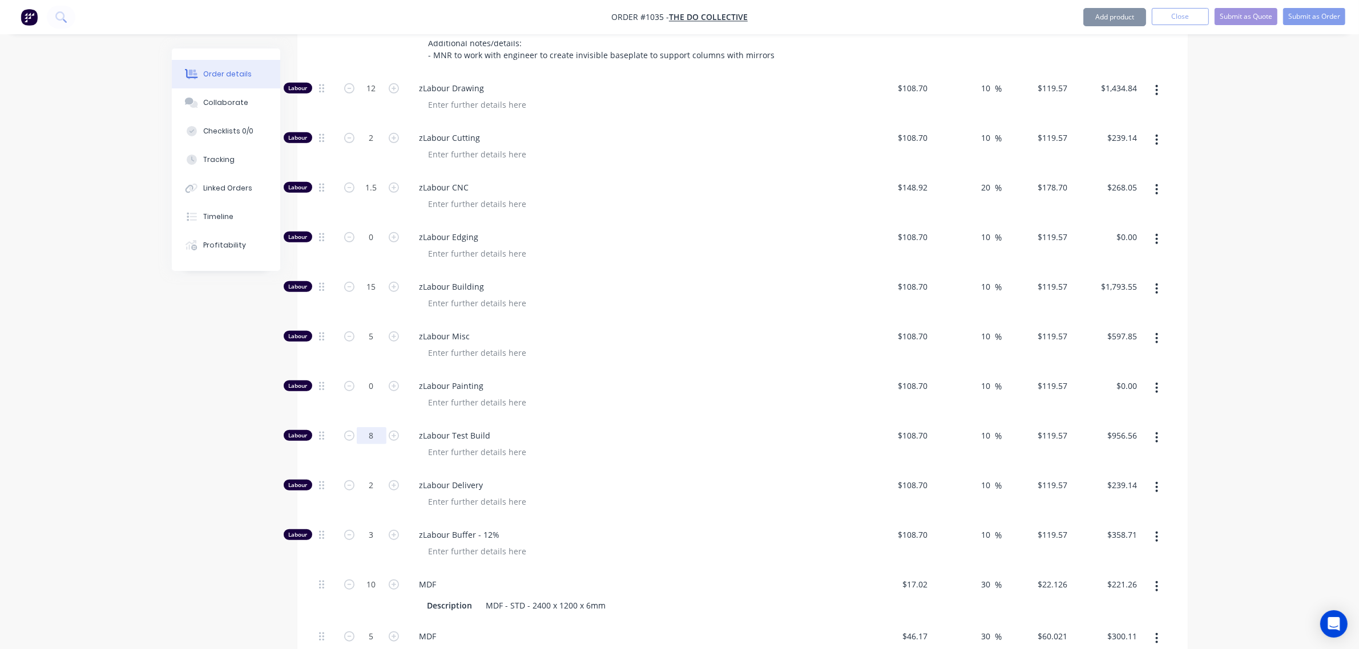
type input "4"
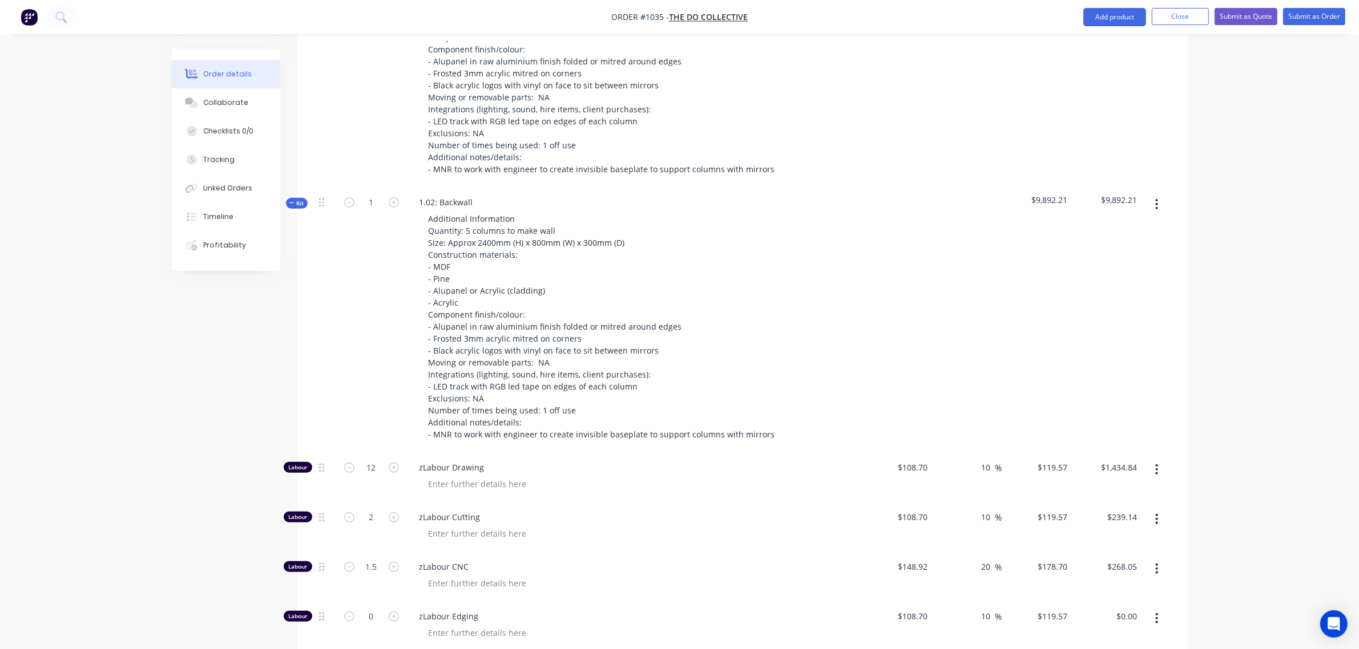
scroll to position [629, 0]
click at [295, 200] on span "Kit" at bounding box center [296, 204] width 15 height 9
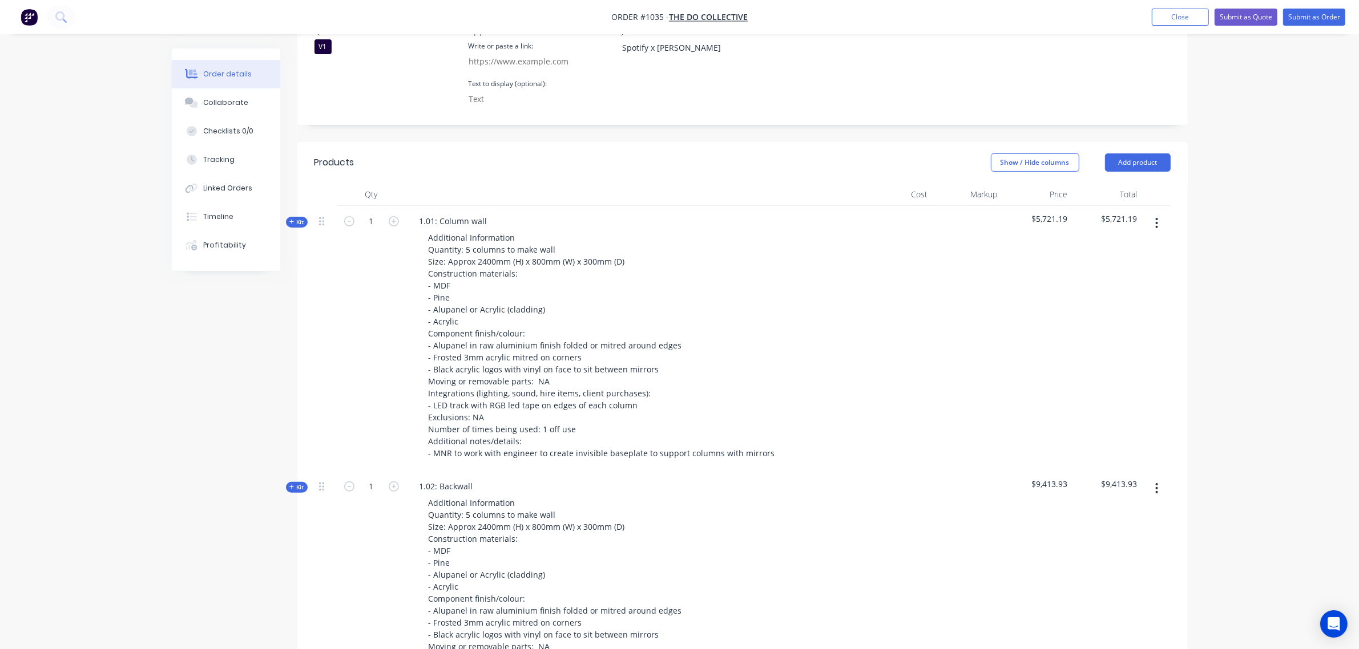
scroll to position [344, 0]
click at [297, 220] on span "Kit" at bounding box center [296, 224] width 15 height 9
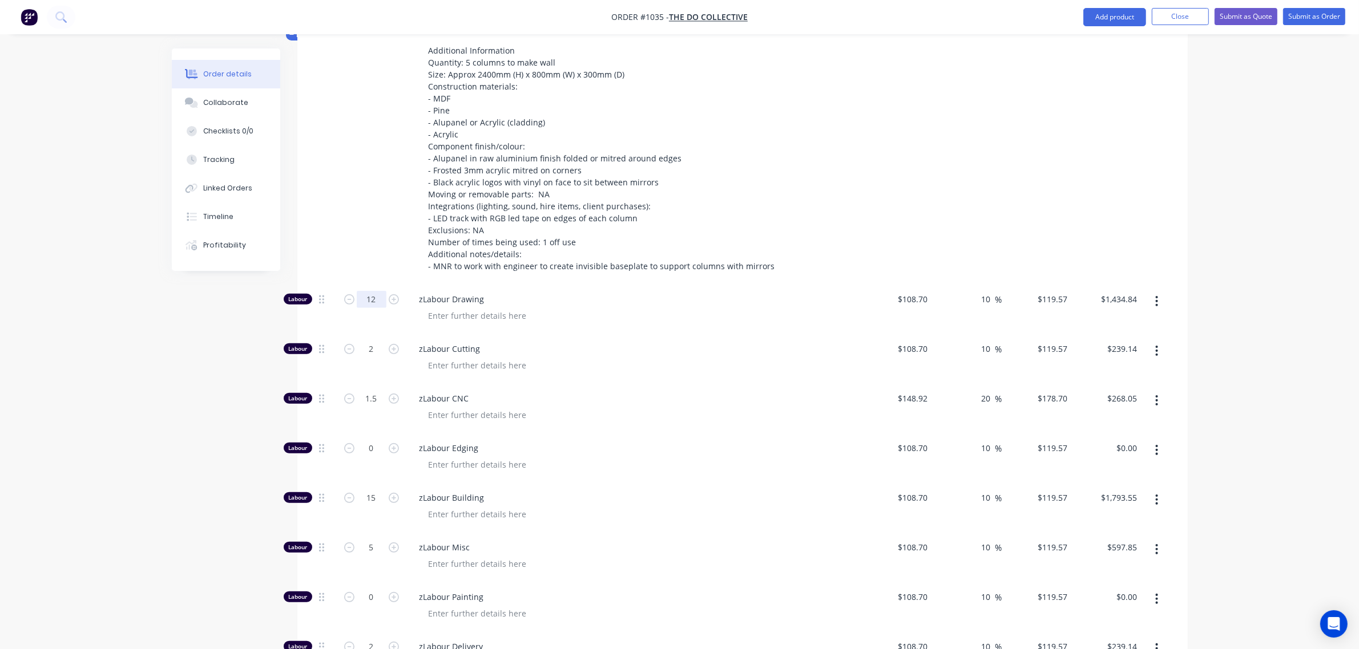
scroll to position [534, 0]
click at [372, 290] on input "12" at bounding box center [372, 298] width 30 height 17
type input "8"
type input "$956.56"
click at [369, 340] on input "2" at bounding box center [372, 348] width 30 height 17
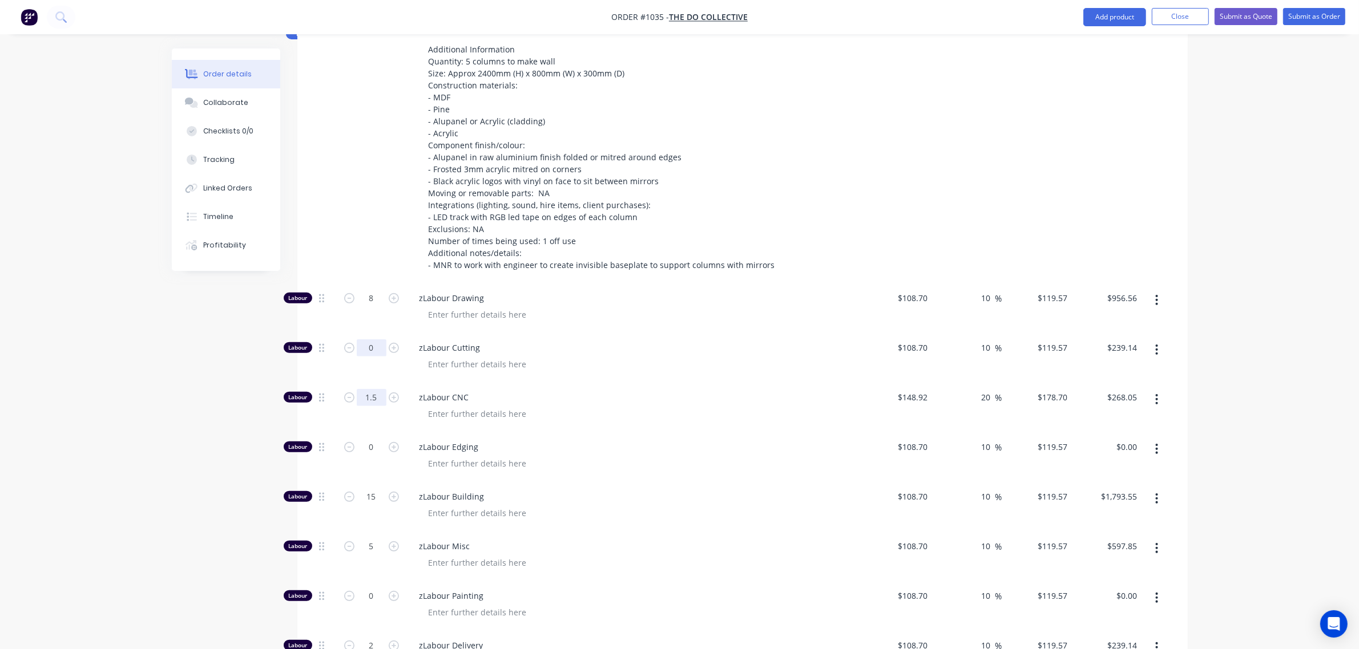
type input "0"
type input "$0.00"
click at [370, 389] on input "1.5" at bounding box center [372, 397] width 30 height 17
type input "0.5"
type input "$89.35"
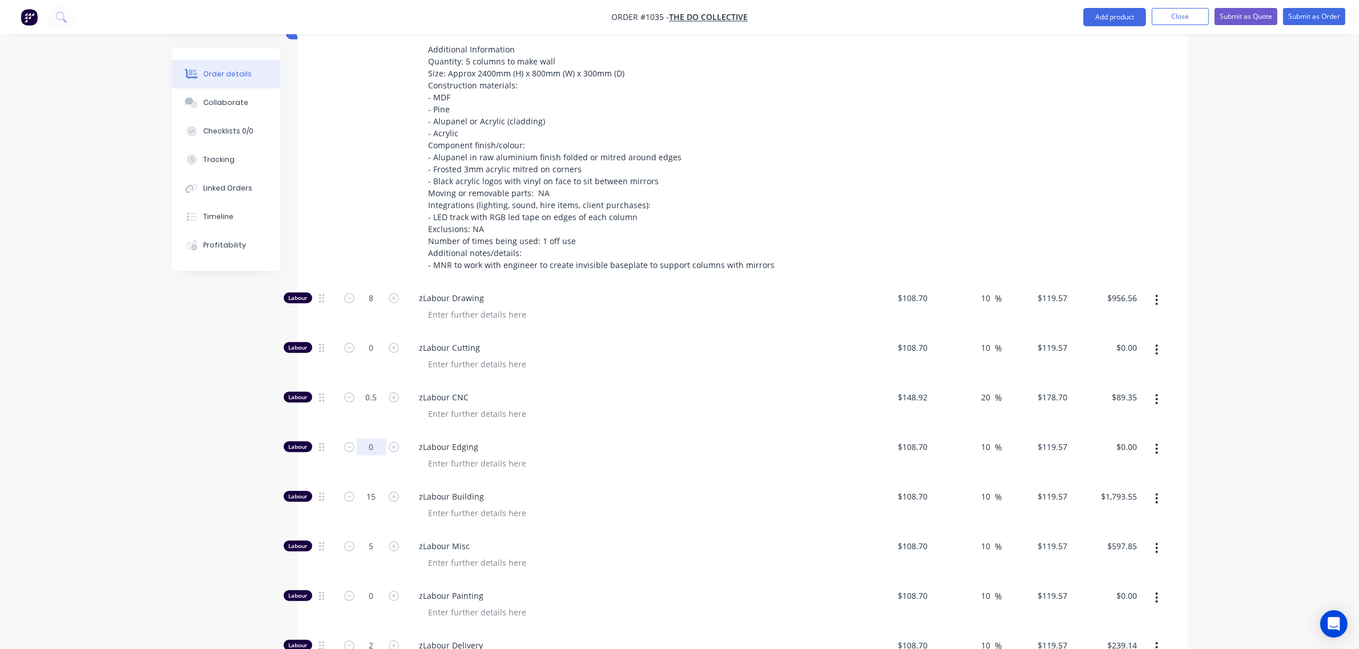
click at [366, 439] on input "0" at bounding box center [372, 447] width 30 height 17
click at [369, 489] on input "15" at bounding box center [372, 497] width 30 height 17
type input "16"
type input "$1,913.12"
click at [377, 538] on input "5" at bounding box center [372, 546] width 30 height 17
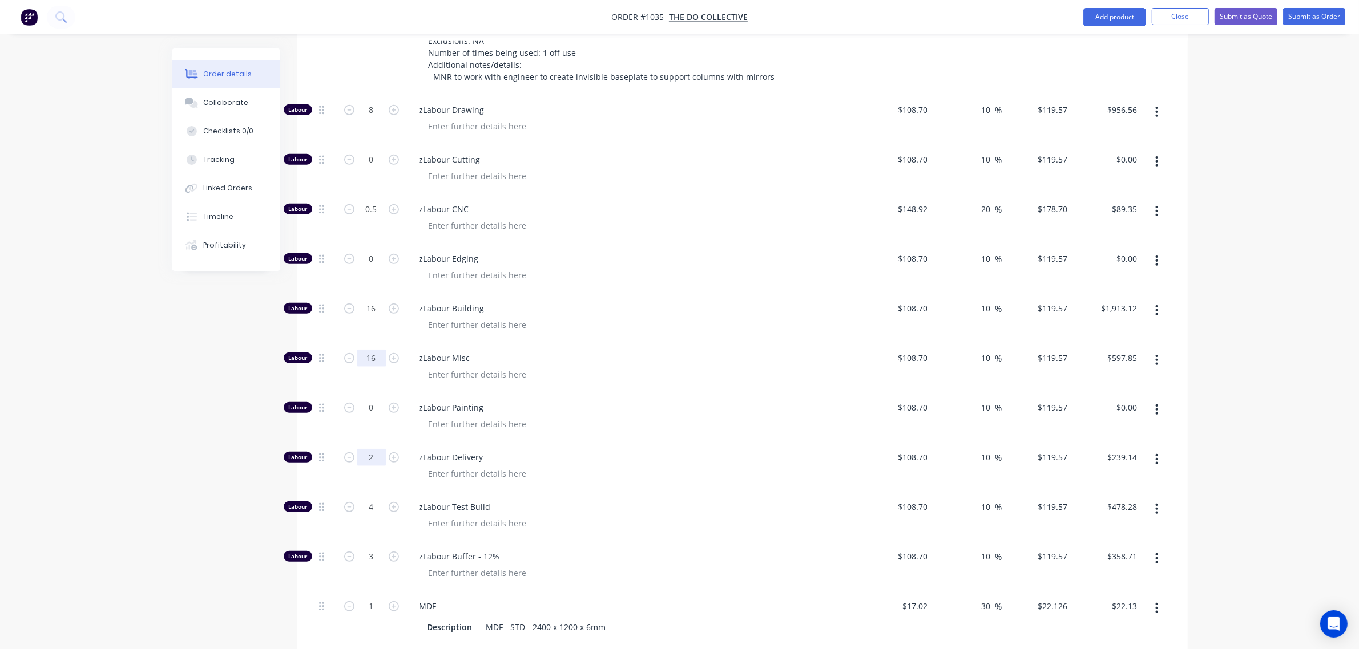
scroll to position [723, 0]
type input "16"
type input "$1,913.12"
click at [368, 448] on input "2" at bounding box center [372, 456] width 30 height 17
click at [367, 498] on input "4" at bounding box center [372, 506] width 30 height 17
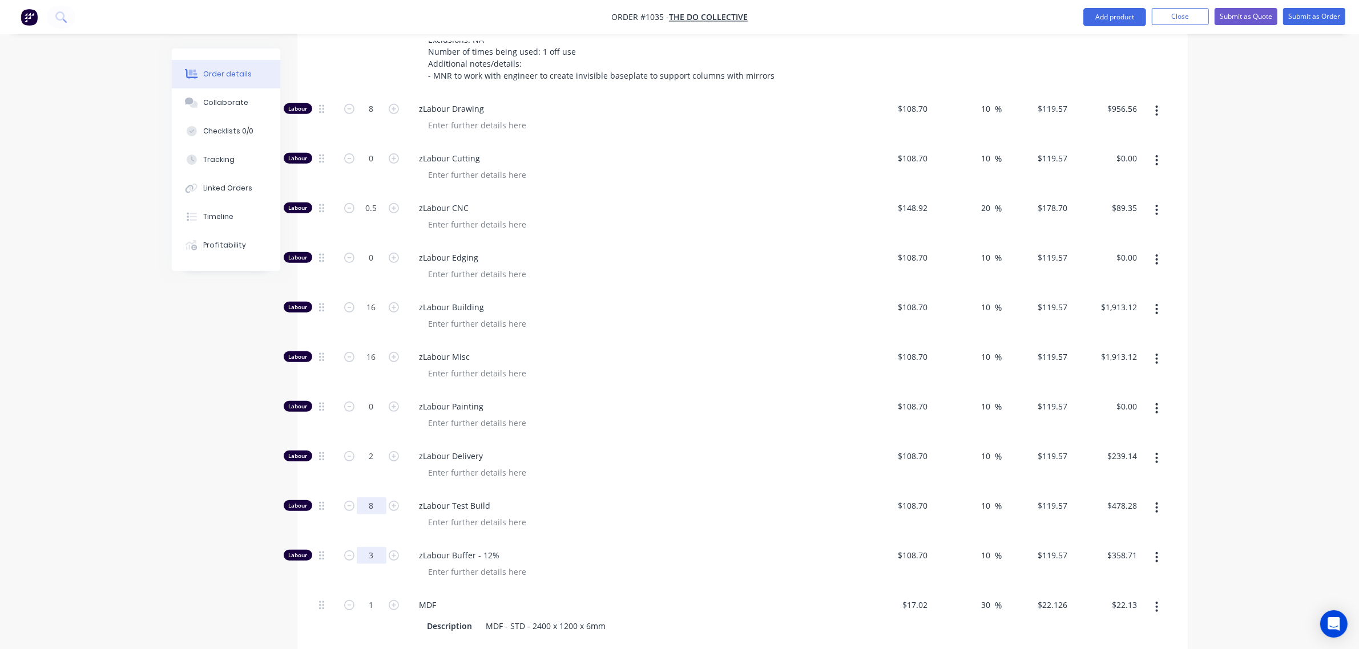
type input "8"
type input "$956.56"
click at [369, 547] on input "3" at bounding box center [372, 555] width 30 height 17
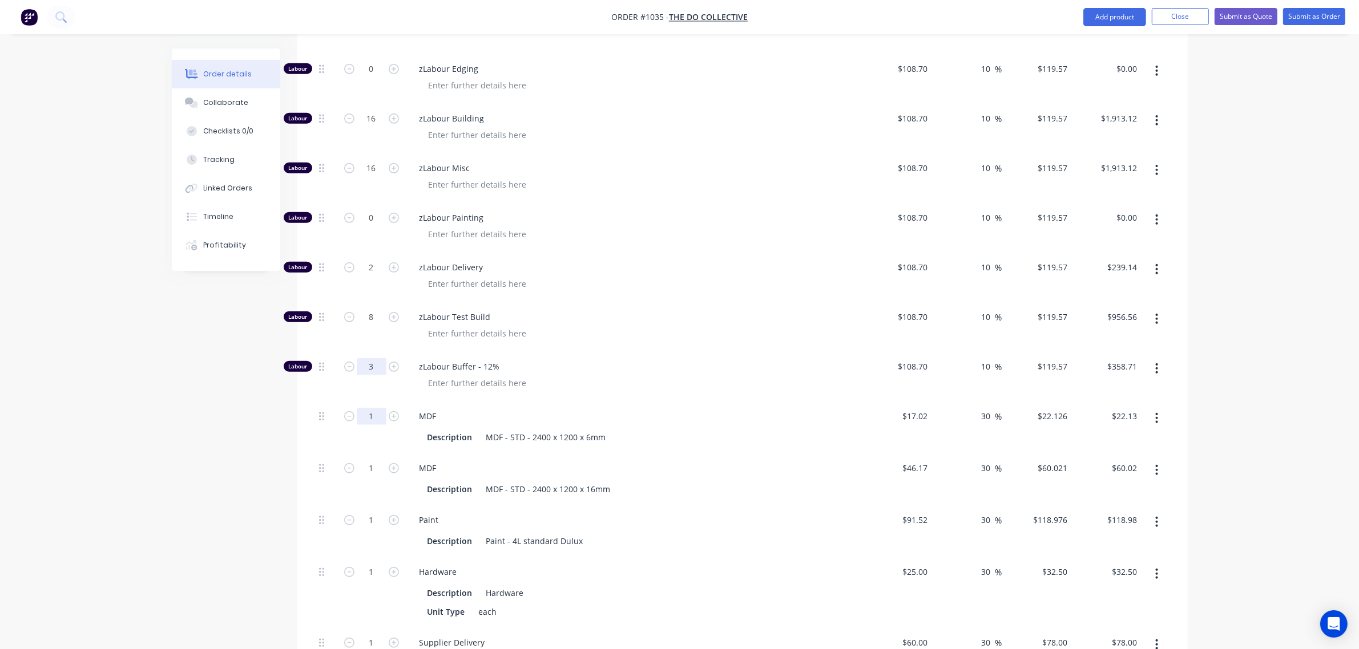
scroll to position [914, 0]
click at [393, 410] on icon "button" at bounding box center [394, 415] width 10 height 10
type input "2"
type input "$44.25"
click at [391, 410] on icon "button" at bounding box center [394, 415] width 10 height 10
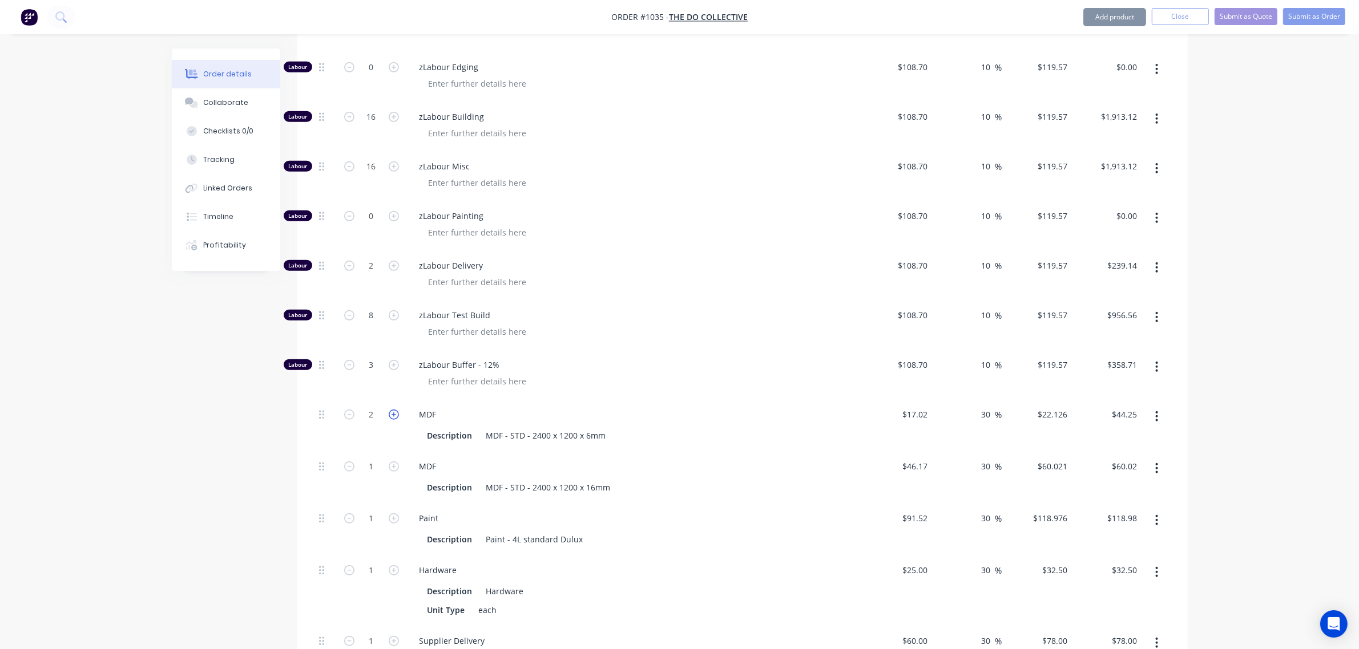
type input "3"
type input "$66.38"
click at [376, 458] on input "1" at bounding box center [372, 466] width 30 height 17
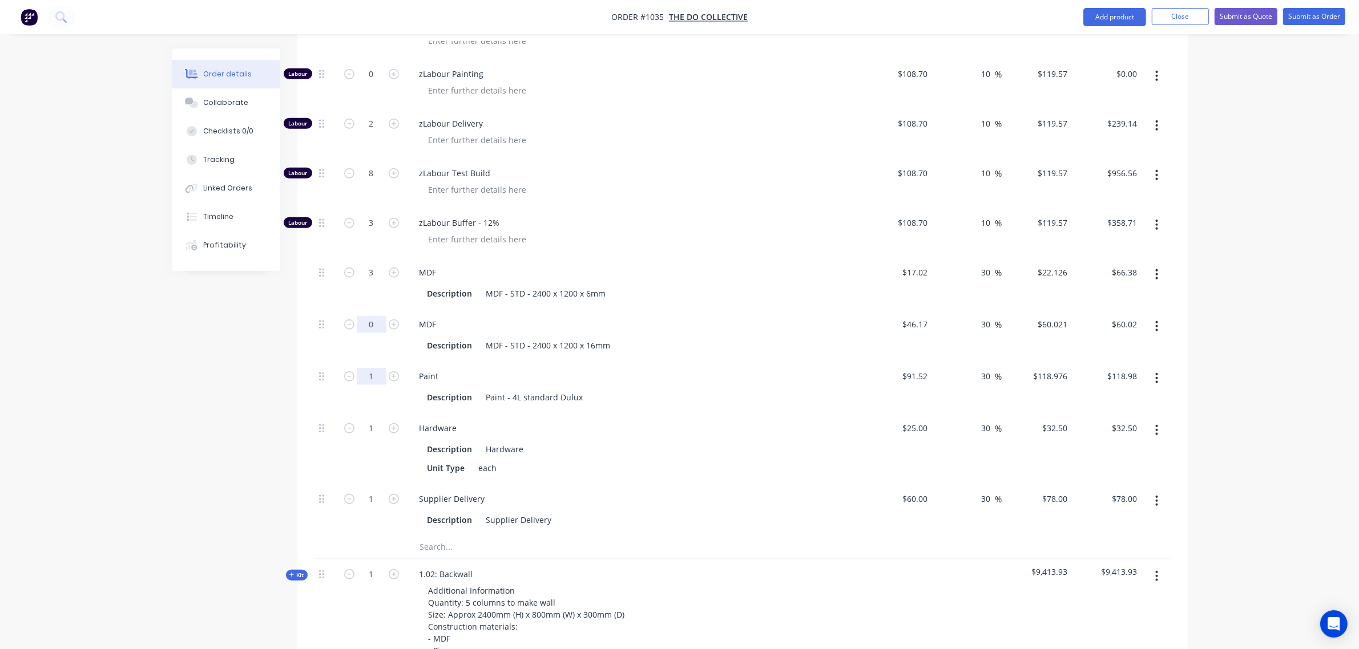
type input "0"
type input "$0.00"
click at [373, 368] on input "1" at bounding box center [372, 376] width 30 height 17
click at [374, 413] on div "1" at bounding box center [371, 448] width 68 height 71
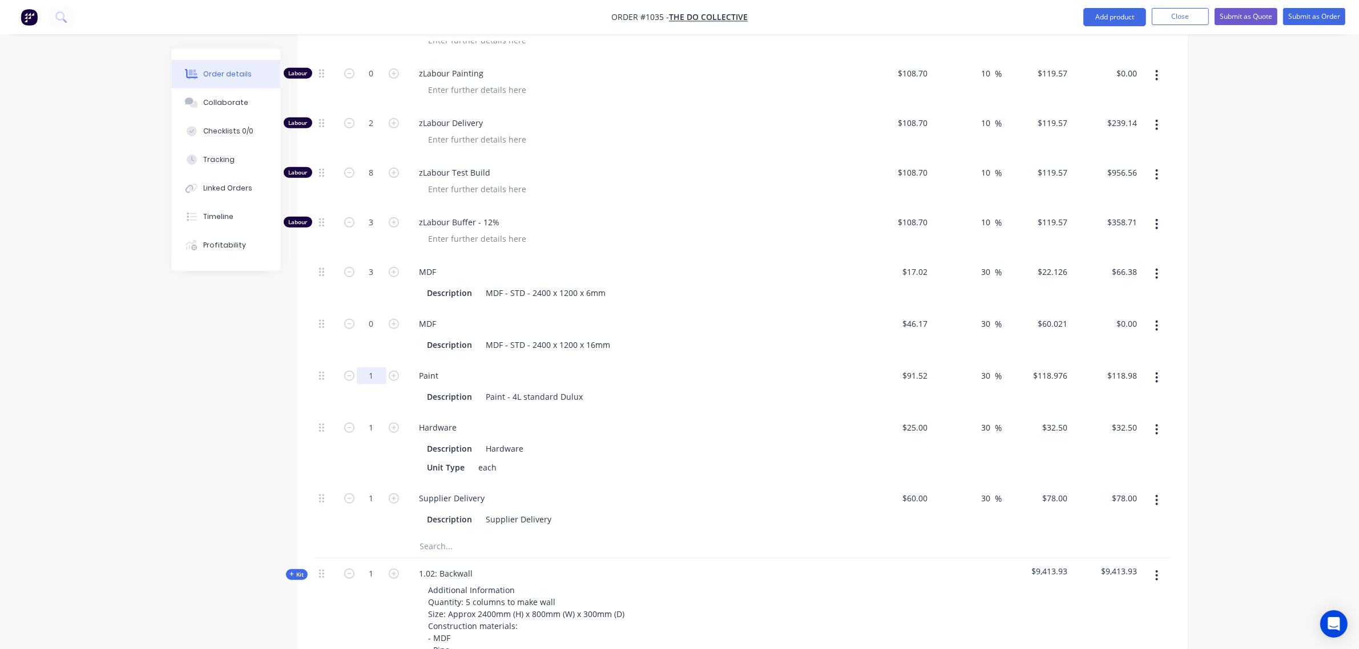
click at [372, 368] on input "1" at bounding box center [372, 376] width 30 height 17
type input "0"
type input "$0.00"
click at [372, 419] on input "1" at bounding box center [372, 427] width 30 height 17
type input "0"
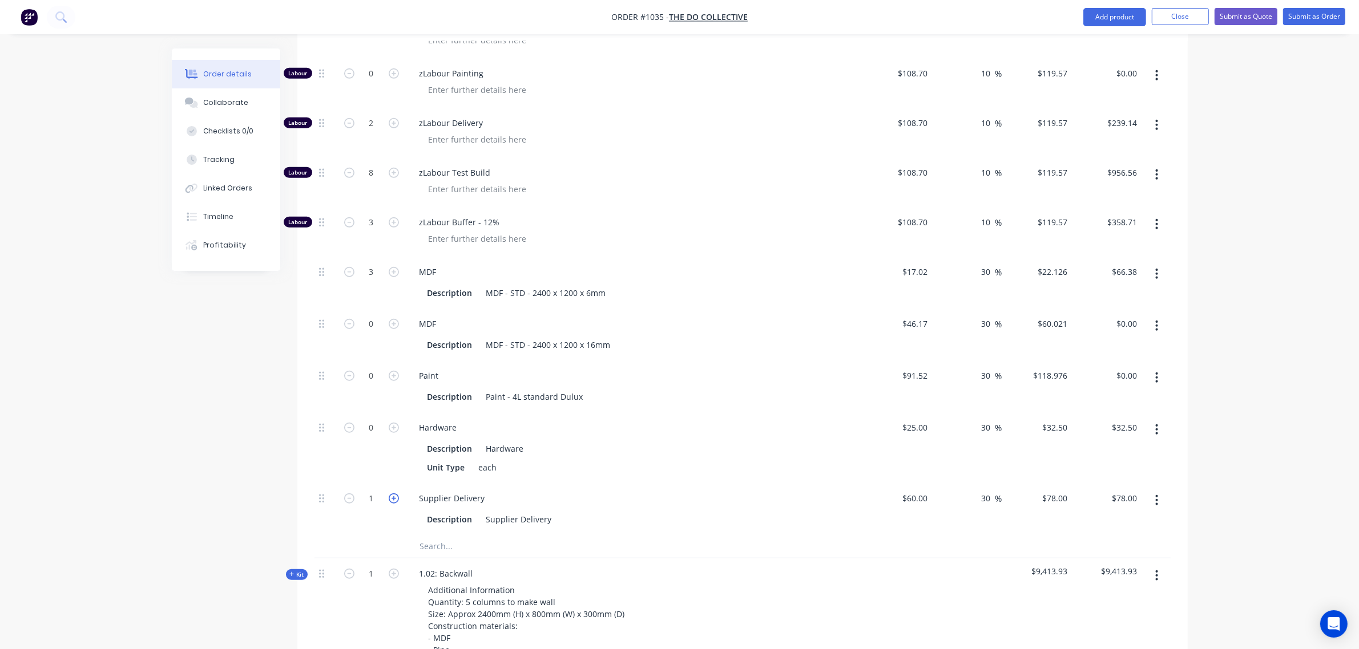
type input "$0.00"
click at [392, 494] on icon "button" at bounding box center [394, 499] width 10 height 10
type input "2"
type input "$156.00"
click at [466, 535] on input "text" at bounding box center [533, 546] width 228 height 23
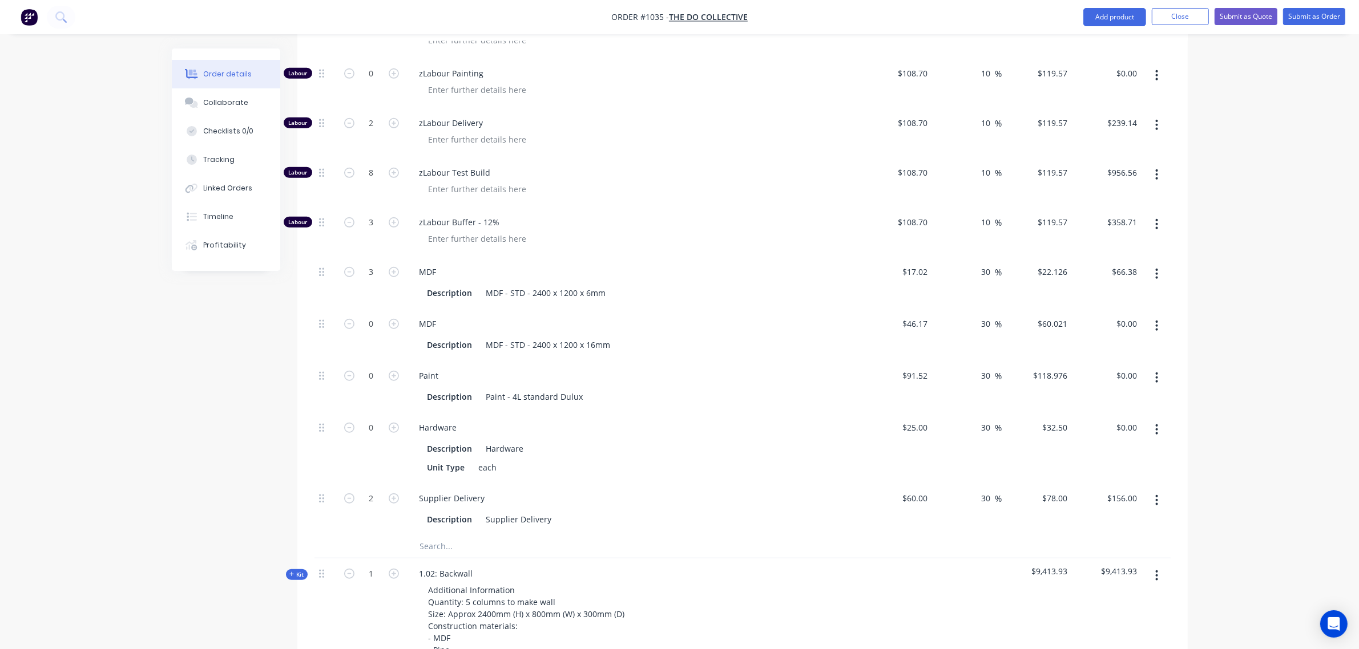
click at [435, 535] on input "text" at bounding box center [533, 546] width 228 height 23
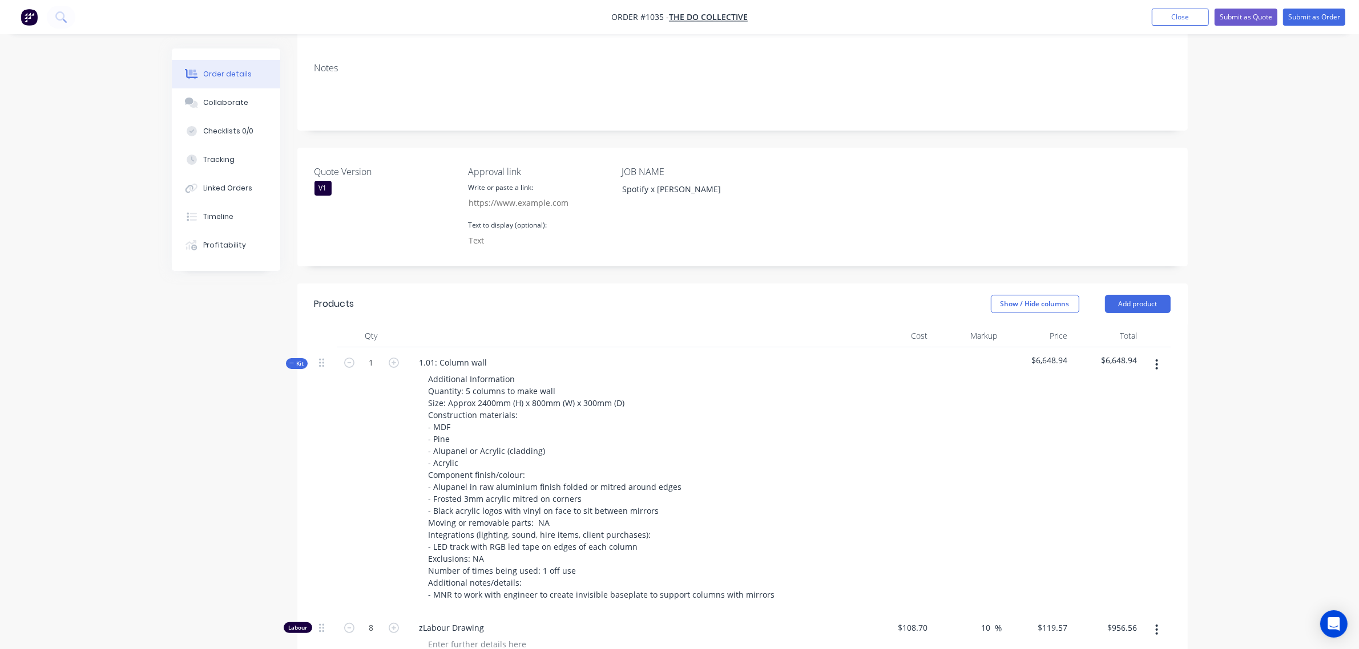
scroll to position [201, 0]
click at [298, 362] on span "Kit" at bounding box center [296, 366] width 15 height 9
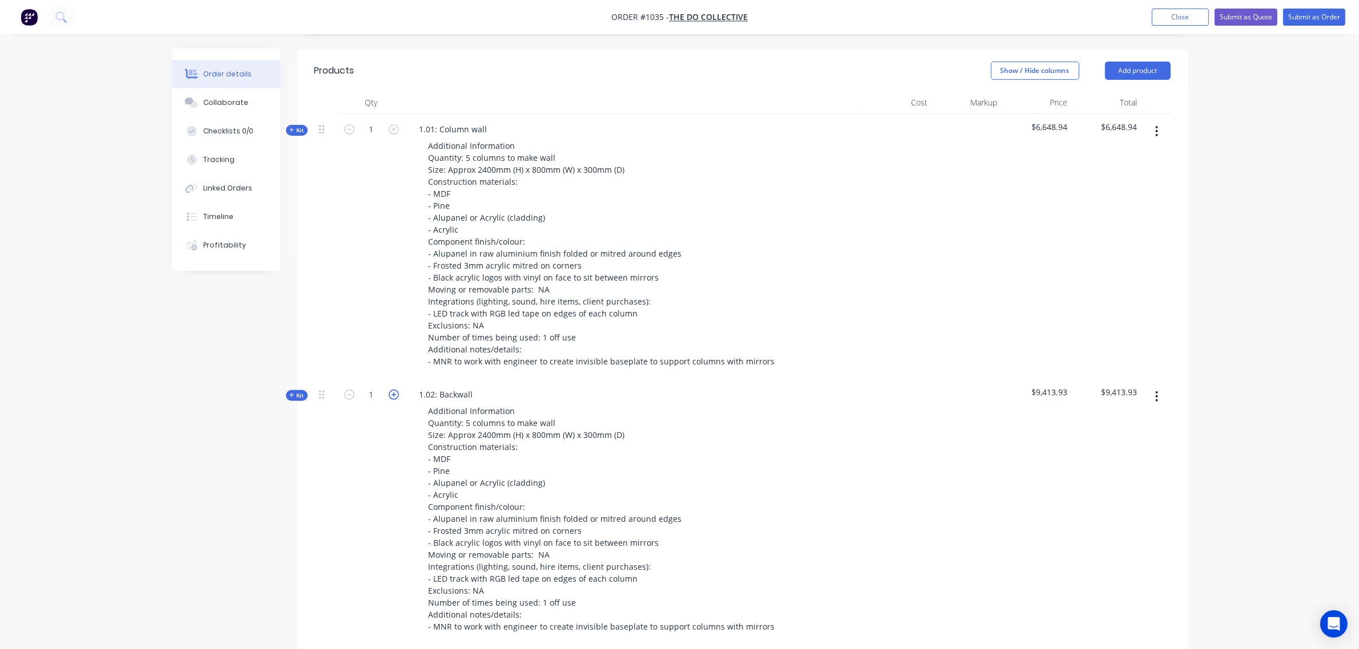
scroll to position [438, 0]
drag, startPoint x: 473, startPoint y: 360, endPoint x: 463, endPoint y: 361, distance: 9.2
click at [463, 386] on div "1.02: Backwall" at bounding box center [446, 394] width 72 height 17
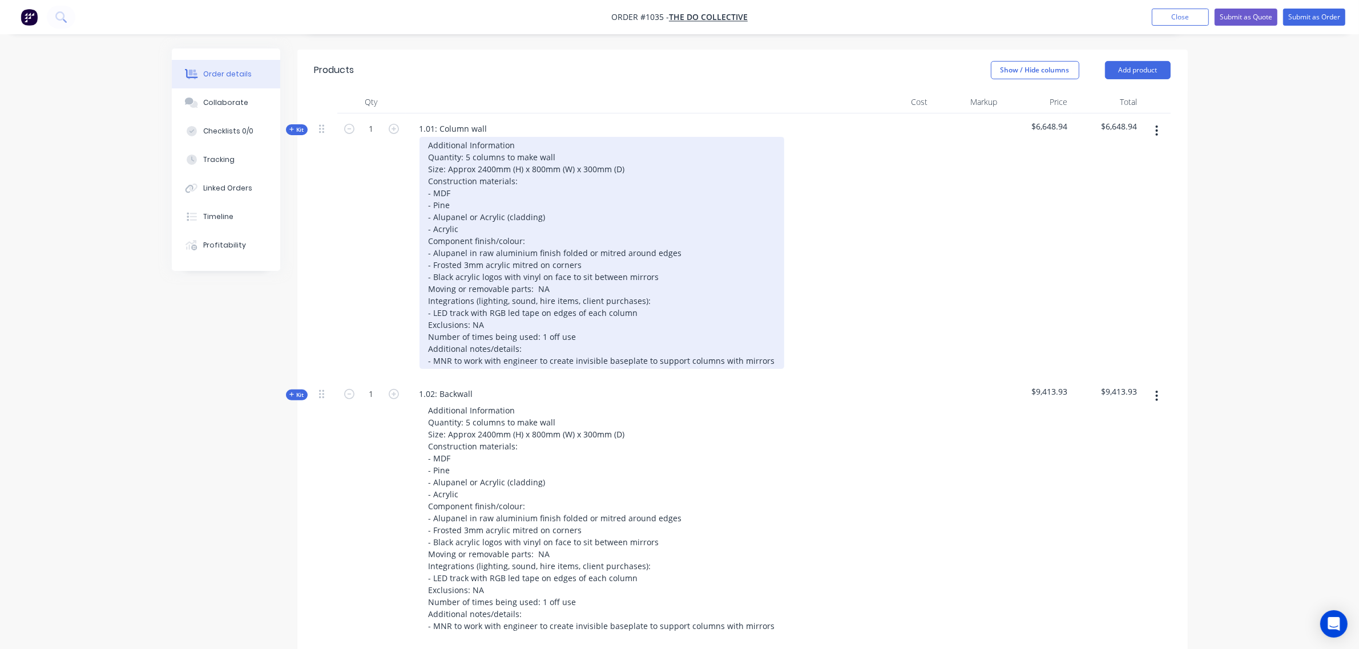
click at [473, 137] on div "Additional Information Quantity: 5 columns to make wall Size: Approx 2400mm (H)…" at bounding box center [601, 253] width 365 height 232
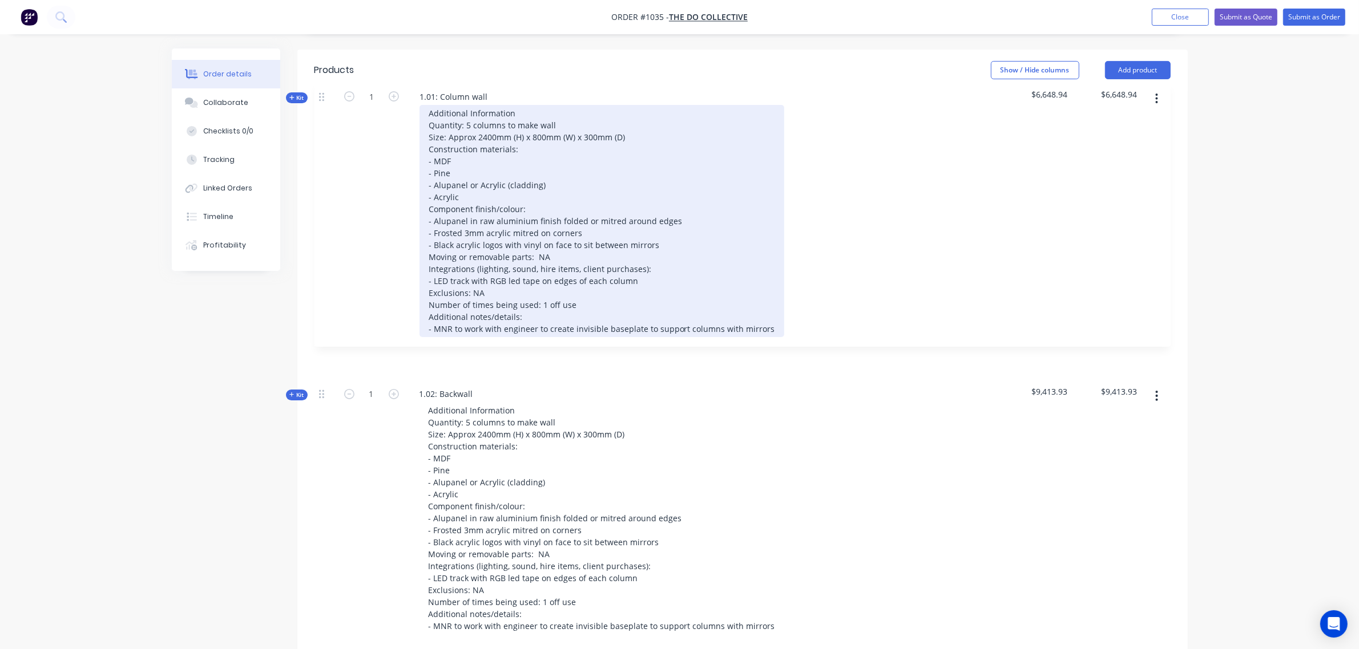
scroll to position [437, 0]
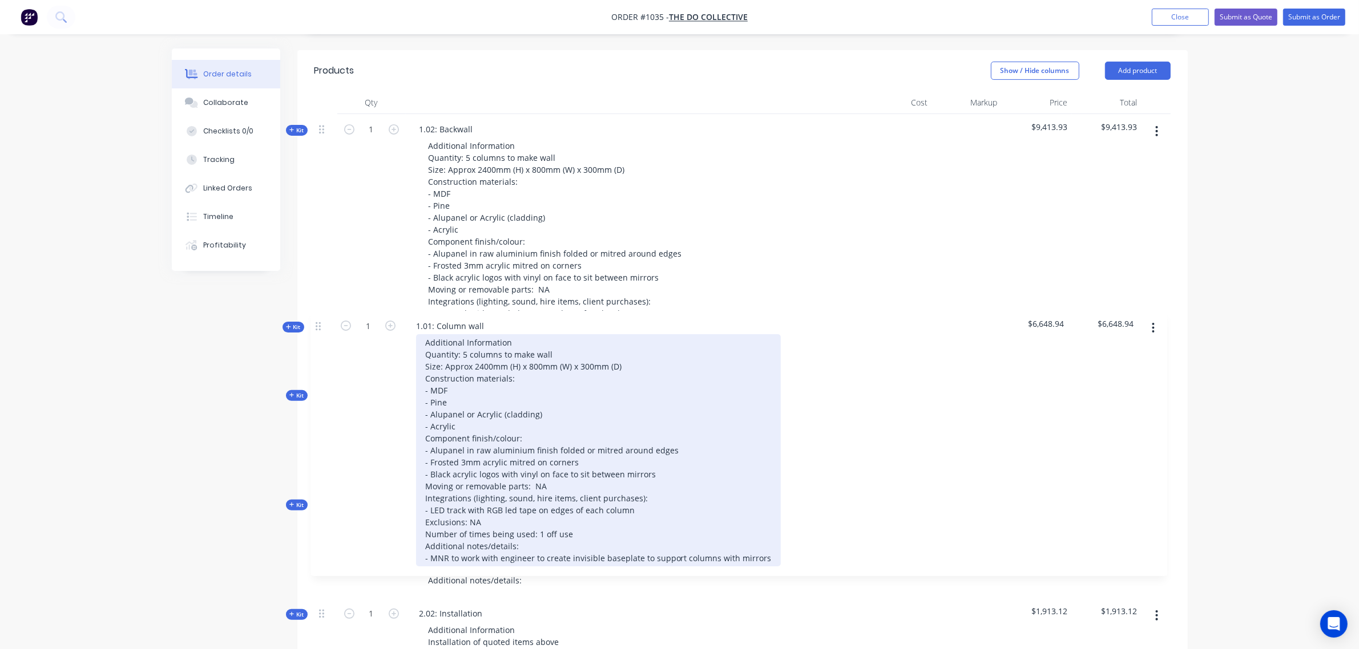
drag, startPoint x: 320, startPoint y: 98, endPoint x: 317, endPoint y: 329, distance: 230.6
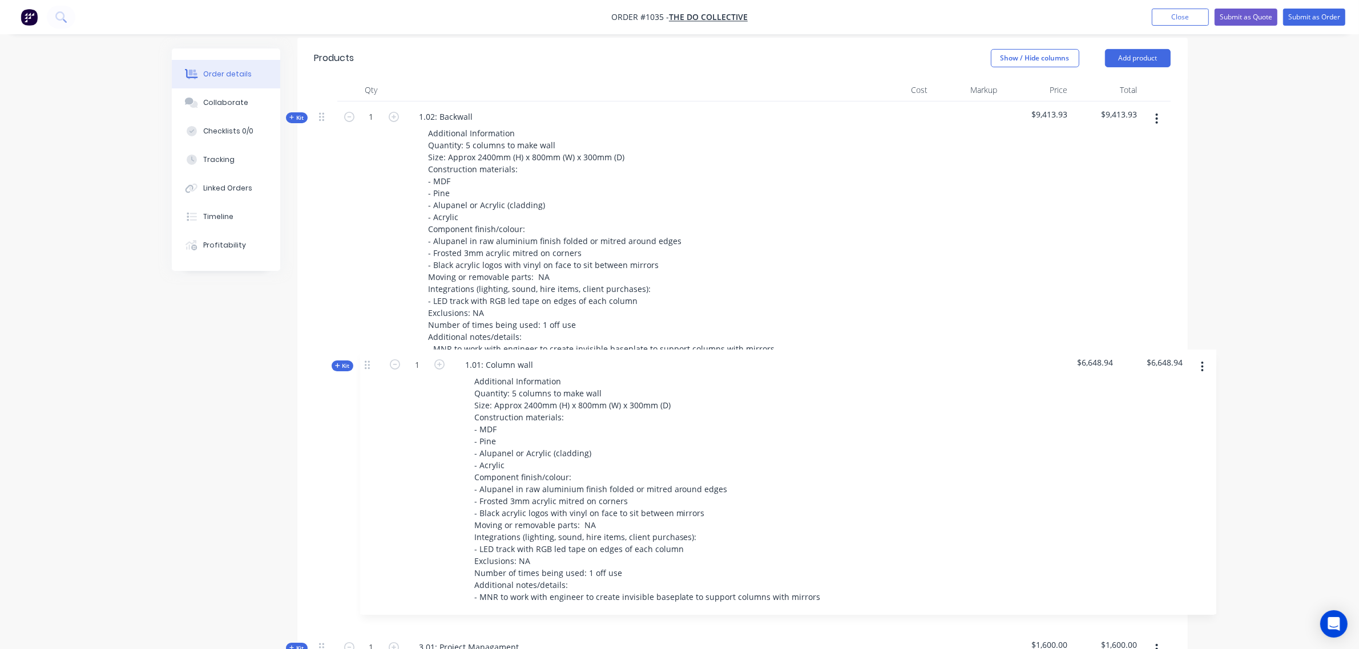
scroll to position [451, 0]
drag, startPoint x: 324, startPoint y: 130, endPoint x: 370, endPoint y: 364, distance: 238.5
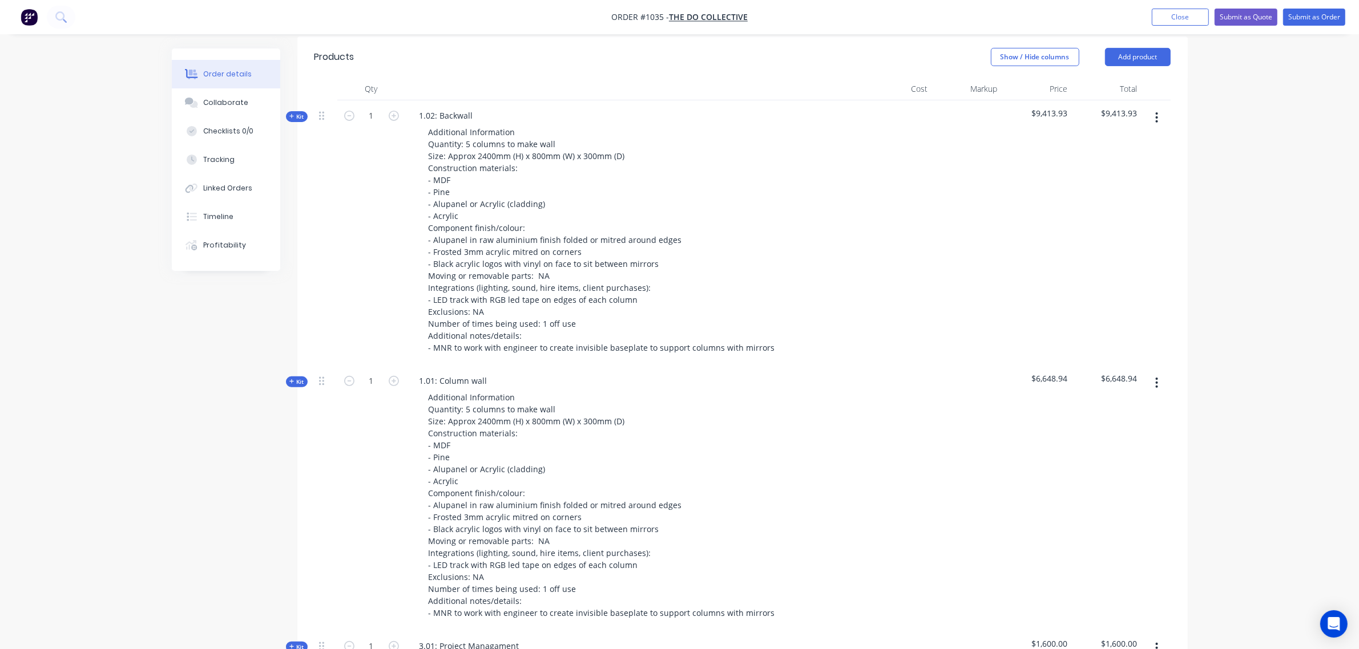
click at [302, 378] on span "Kit" at bounding box center [296, 382] width 15 height 9
drag, startPoint x: 481, startPoint y: 348, endPoint x: 443, endPoint y: 352, distance: 38.4
click at [443, 373] on div "1.01: Column wall" at bounding box center [453, 381] width 86 height 17
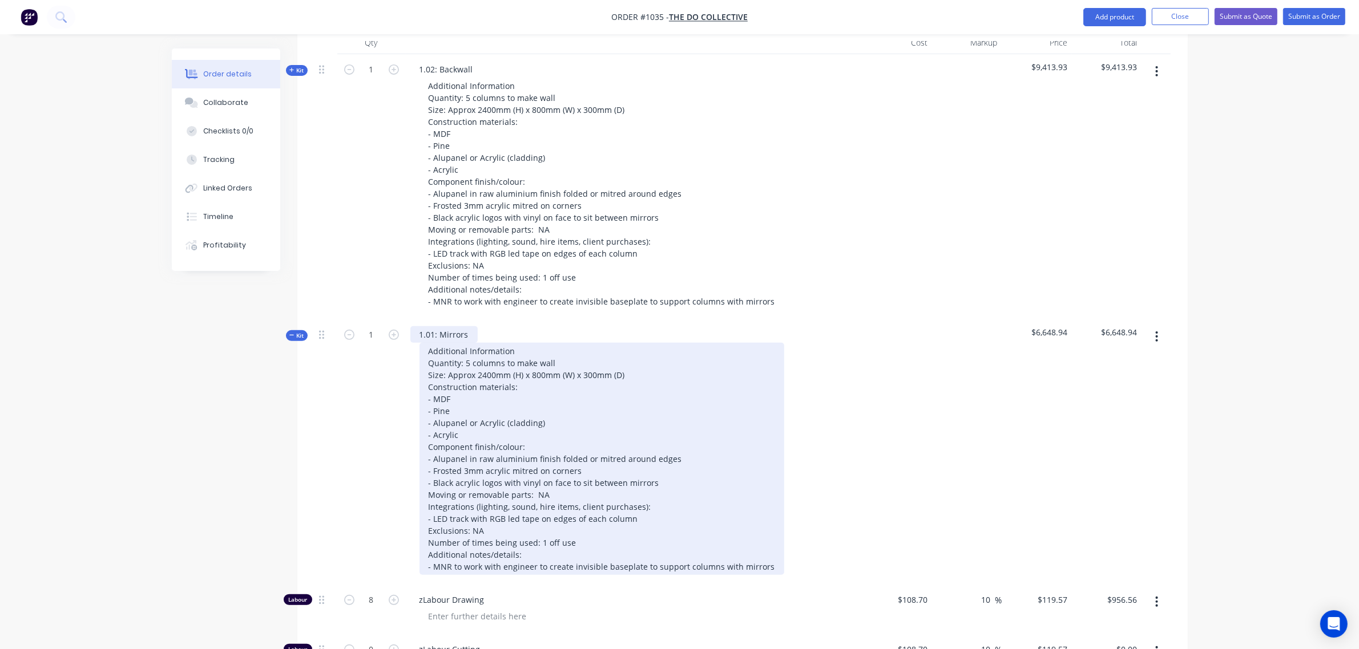
scroll to position [498, 0]
drag, startPoint x: 554, startPoint y: 329, endPoint x: 467, endPoint y: 329, distance: 86.7
click at [467, 342] on div "Additional Information Quantity: 5 columns to make wall Size: Approx 2400mm (H)…" at bounding box center [601, 458] width 365 height 232
drag, startPoint x: 626, startPoint y: 340, endPoint x: 525, endPoint y: 368, distance: 105.0
click at [525, 368] on div "Additional Information Quantity: Approx 50 mirrors Size: Approx 2400mm (H) x 80…" at bounding box center [601, 458] width 365 height 232
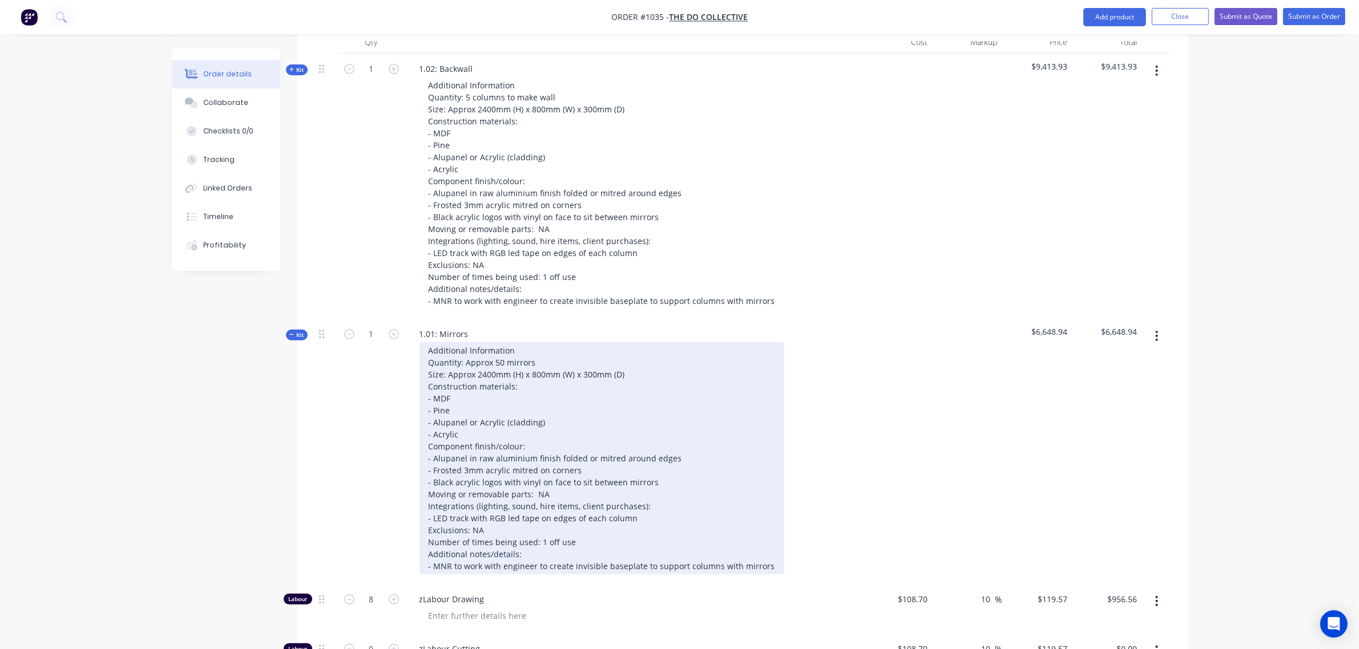
drag, startPoint x: 729, startPoint y: 374, endPoint x: 605, endPoint y: 297, distance: 145.5
click at [728, 362] on div "Additional Information Quantity: Approx 50 mirrors Size: Approx 2400mm (H) x 80…" at bounding box center [601, 458] width 365 height 232
drag, startPoint x: 624, startPoint y: 340, endPoint x: 464, endPoint y: 329, distance: 160.2
click at [454, 342] on div "Additional Information Quantity: Approx 50 mirrors Size: Approx 2400mm (H) x 80…" at bounding box center [601, 458] width 365 height 232
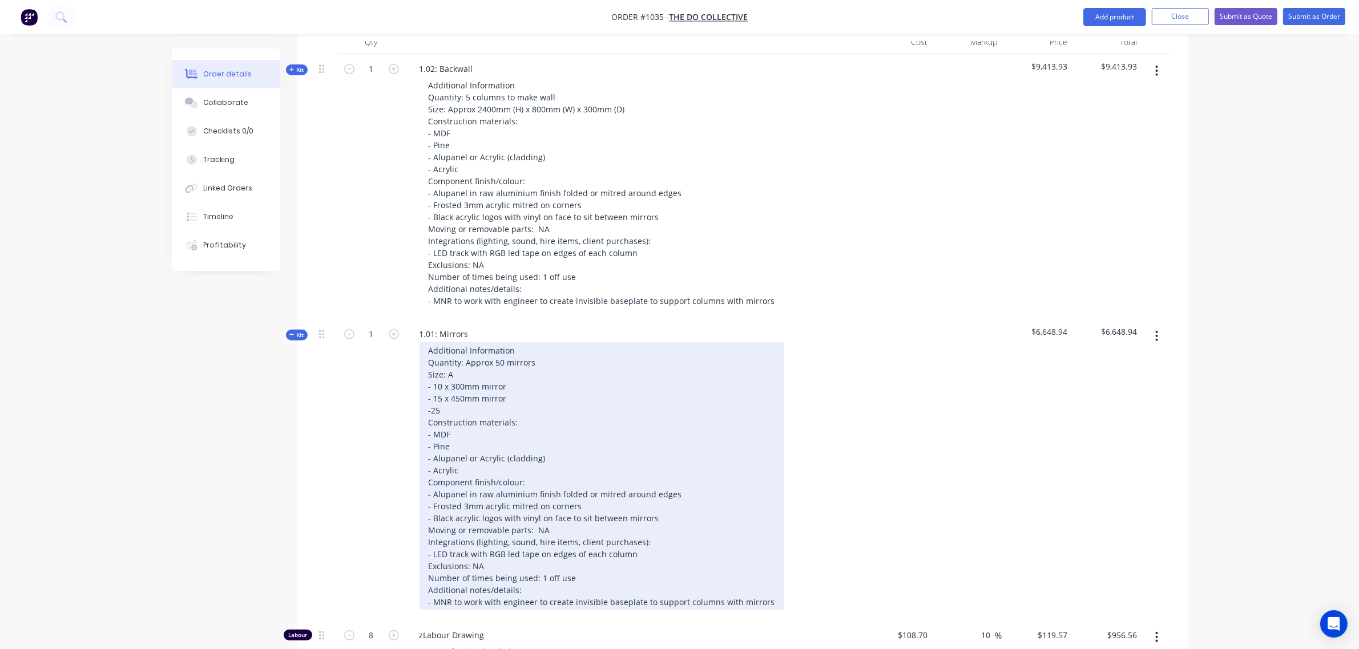
click at [435, 365] on div "Additional Information Quantity: Approx 50 mirrors Size: A - 10 x 300mm mirror …" at bounding box center [601, 476] width 365 height 268
drag, startPoint x: 435, startPoint y: 376, endPoint x: 442, endPoint y: 374, distance: 7.6
click at [437, 375] on div "Additional Information Quantity: Approx 50 mirrors Size: A - 10 x 300mm mirror …" at bounding box center [601, 476] width 365 height 268
click at [462, 380] on div "Additional Information Quantity: Approx 50 mirrors Size: A - 10 x 300mm mirror …" at bounding box center [601, 476] width 365 height 268
drag, startPoint x: 441, startPoint y: 374, endPoint x: 438, endPoint y: 360, distance: 15.0
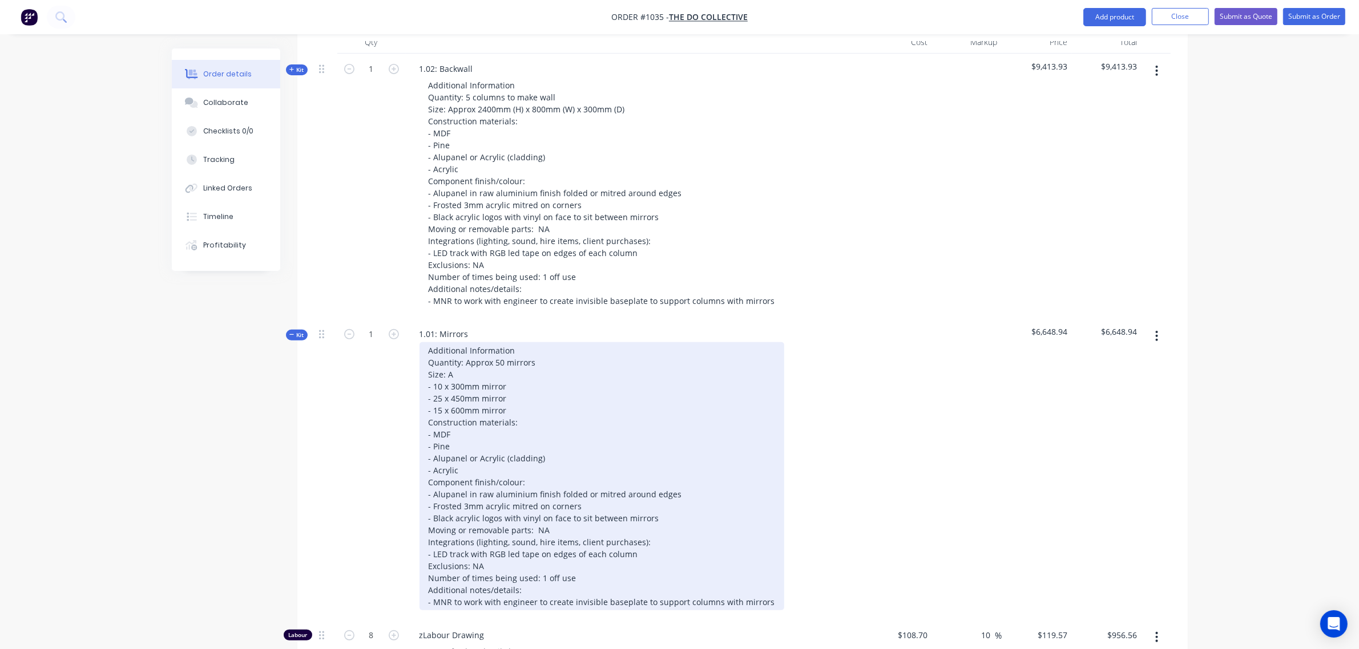
click at [441, 374] on div "Additional Information Quantity: Approx 50 mirrors Size: A - 10 x 300mm mirror …" at bounding box center [601, 476] width 365 height 268
drag, startPoint x: 438, startPoint y: 361, endPoint x: 445, endPoint y: 362, distance: 6.9
click at [439, 361] on div "Additional Information Quantity: Approx 50 mirrors Size: A - 10 x 300mm mirror …" at bounding box center [601, 476] width 365 height 268
click at [439, 372] on div "Additional Information Quantity: Approx 50 mirrors Size: A - 10 x 300mm mirror …" at bounding box center [601, 476] width 365 height 268
click at [441, 380] on div "Additional Information Quantity: Approx 50 mirrors Size: A - 10 x 300mm mirror …" at bounding box center [601, 476] width 365 height 268
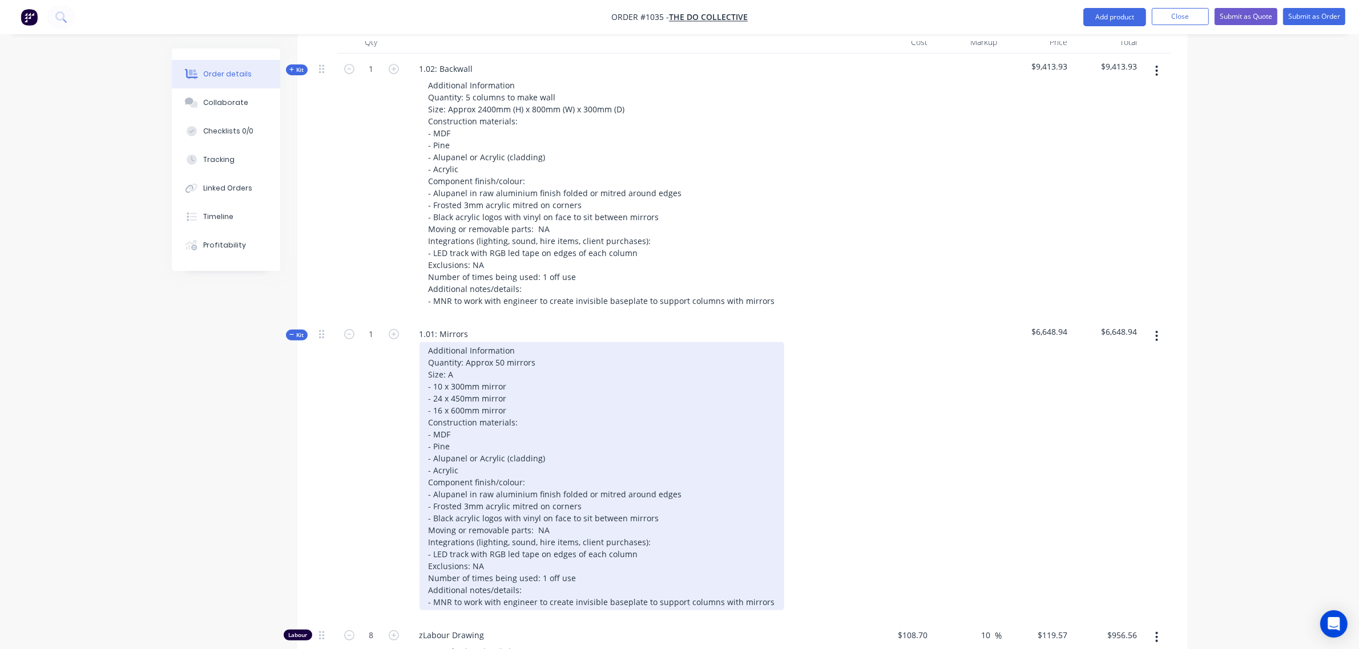
drag, startPoint x: 471, startPoint y: 438, endPoint x: 470, endPoint y: 433, distance: 6.0
click at [469, 433] on div "Additional Information Quantity: Approx 50 mirrors Size: A - 10 x 300mm mirror …" at bounding box center [601, 476] width 365 height 268
drag, startPoint x: 542, startPoint y: 428, endPoint x: 423, endPoint y: 406, distance: 120.7
click at [423, 406] on div "Additional Information Quantity: Approx 50 mirrors Size: A - 10 x 300mm mirror …" at bounding box center [601, 476] width 365 height 268
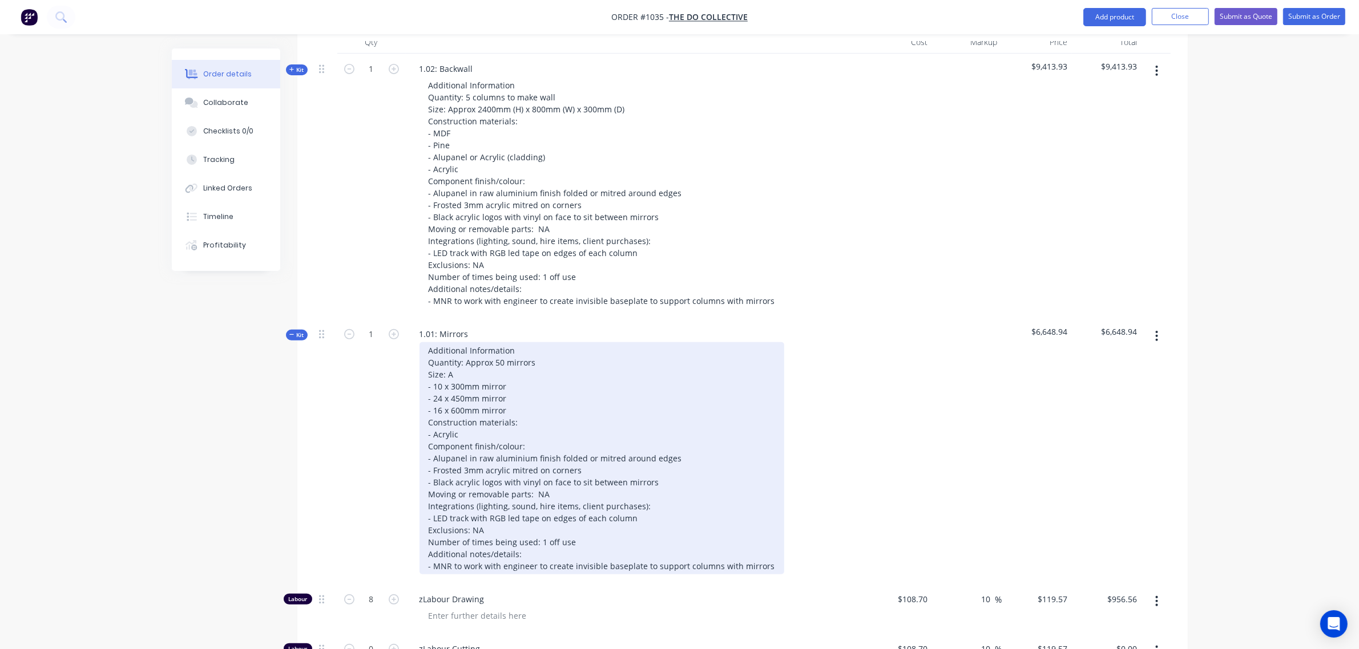
click at [430, 400] on div "Additional Information Quantity: Approx 50 mirrors Size: A - 10 x 300mm mirror …" at bounding box center [601, 458] width 365 height 232
drag, startPoint x: 457, startPoint y: 399, endPoint x: 457, endPoint y: 406, distance: 6.8
click at [457, 400] on div "Additional Information Quantity: Approx 50 mirrors Size: A - 10 x 300mm mirror …" at bounding box center [601, 458] width 365 height 232
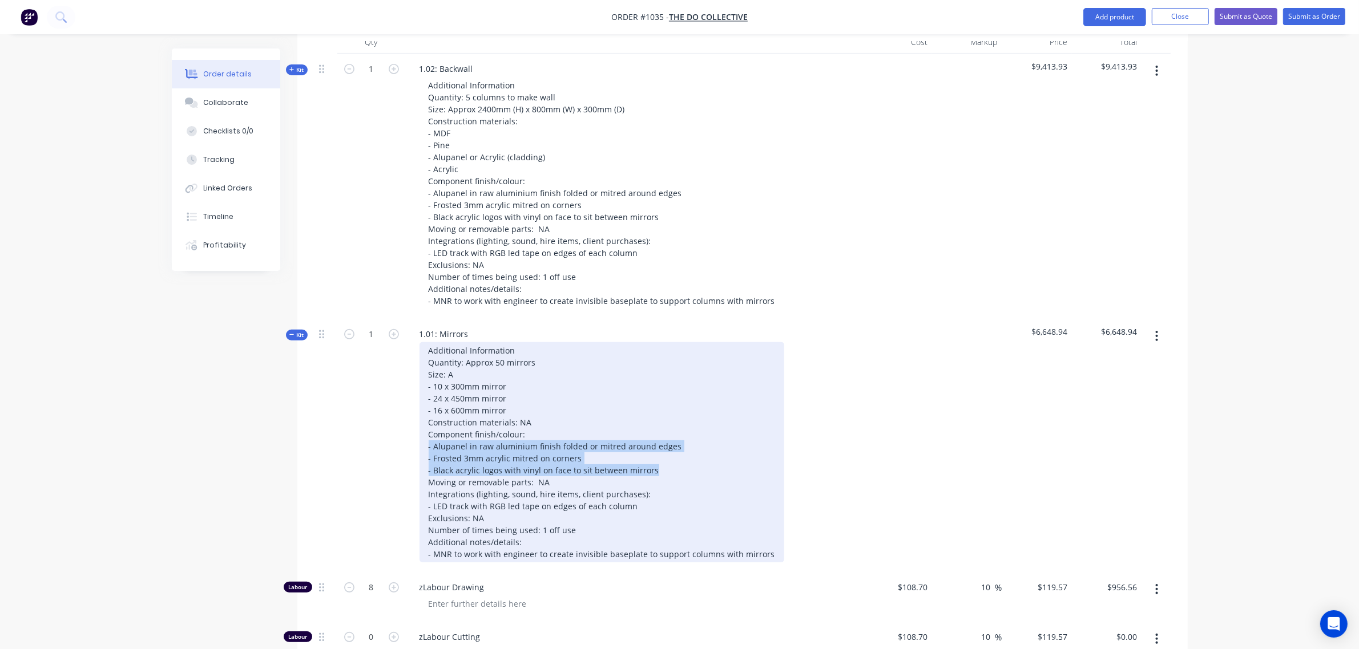
drag, startPoint x: 656, startPoint y: 435, endPoint x: 428, endPoint y: 419, distance: 228.8
click at [428, 419] on div "Additional Information Quantity: Approx 50 mirrors Size: A - 10 x 300mm mirror …" at bounding box center [601, 452] width 365 height 220
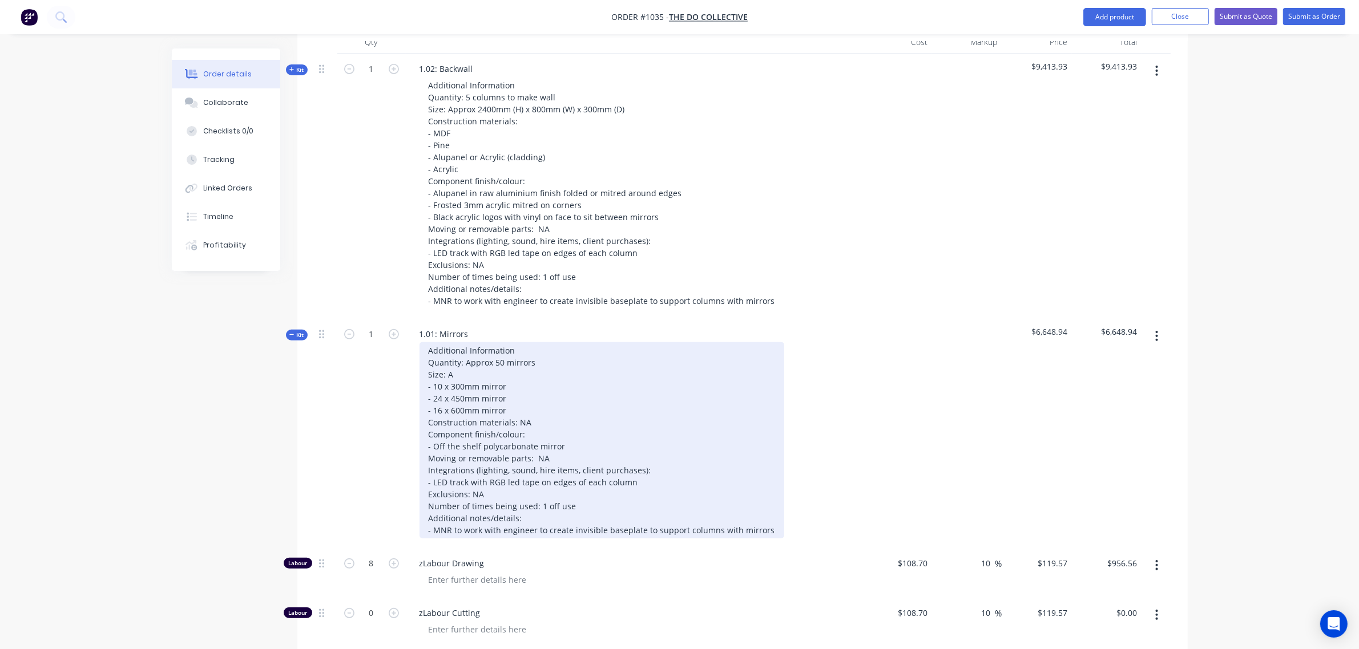
click at [552, 426] on div "Additional Information Quantity: Approx 50 mirrors Size: A - 10 x 300mm mirror …" at bounding box center [601, 440] width 365 height 196
drag, startPoint x: 622, startPoint y: 451, endPoint x: 423, endPoint y: 450, distance: 198.6
click at [424, 450] on div "Additional Information Quantity: Approx 50 mirrors Size: A - 10 x 300mm mirror …" at bounding box center [601, 440] width 365 height 196
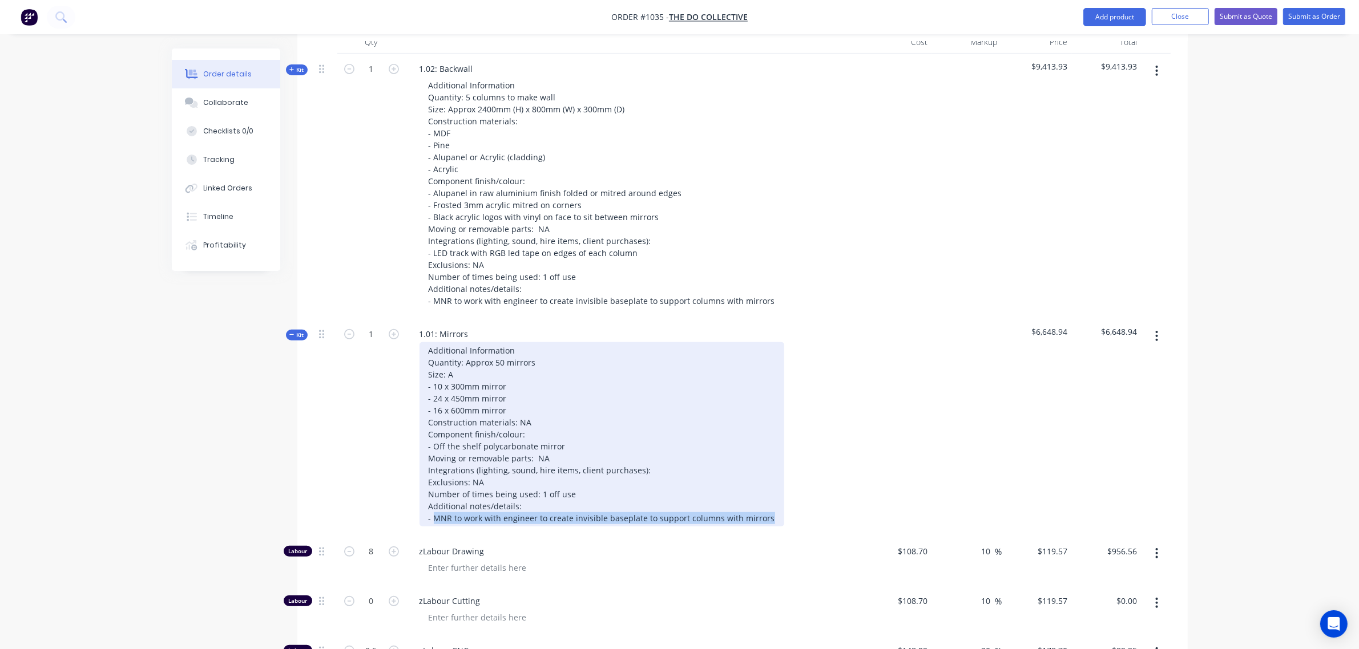
drag, startPoint x: 762, startPoint y: 483, endPoint x: 438, endPoint y: 488, distance: 323.6
click at [437, 491] on div "Additional Information Quantity: Approx 50 mirrors Size: A - 10 x 300mm mirror …" at bounding box center [601, 434] width 365 height 184
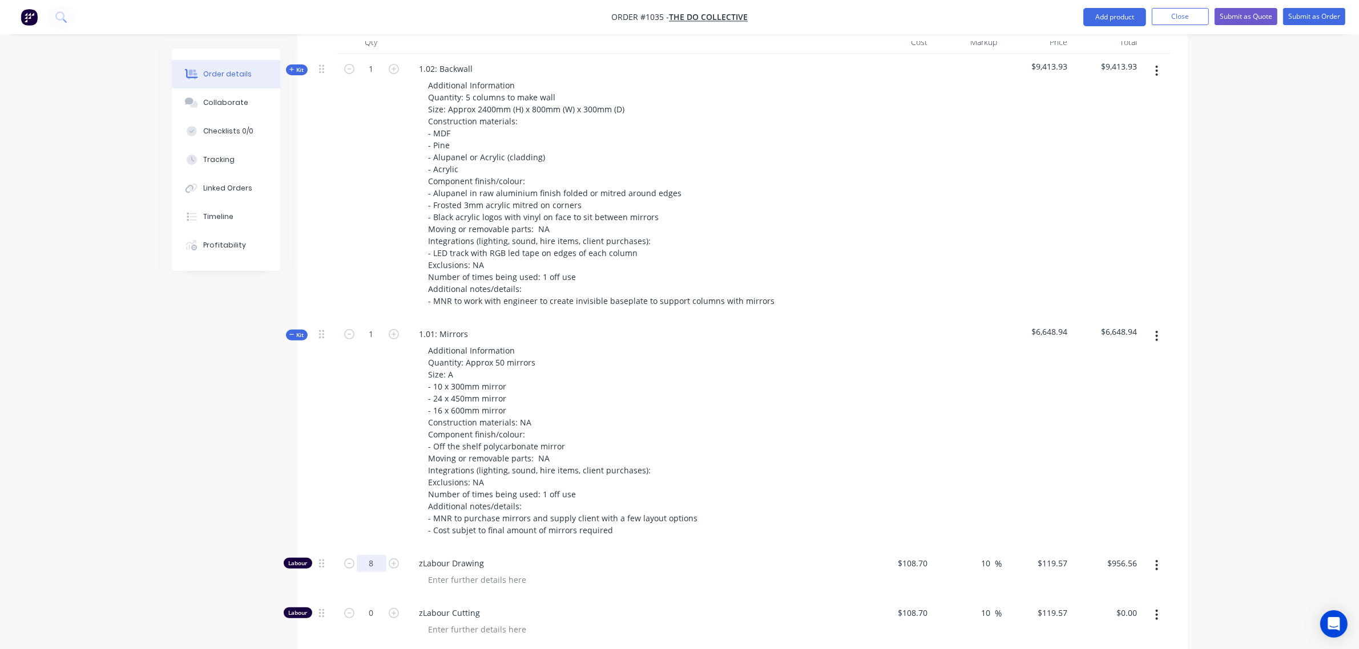
click at [378, 555] on input "8" at bounding box center [372, 563] width 30 height 17
type input "16"
type input "$1,913.12"
click at [366, 491] on div "1" at bounding box center [371, 433] width 68 height 229
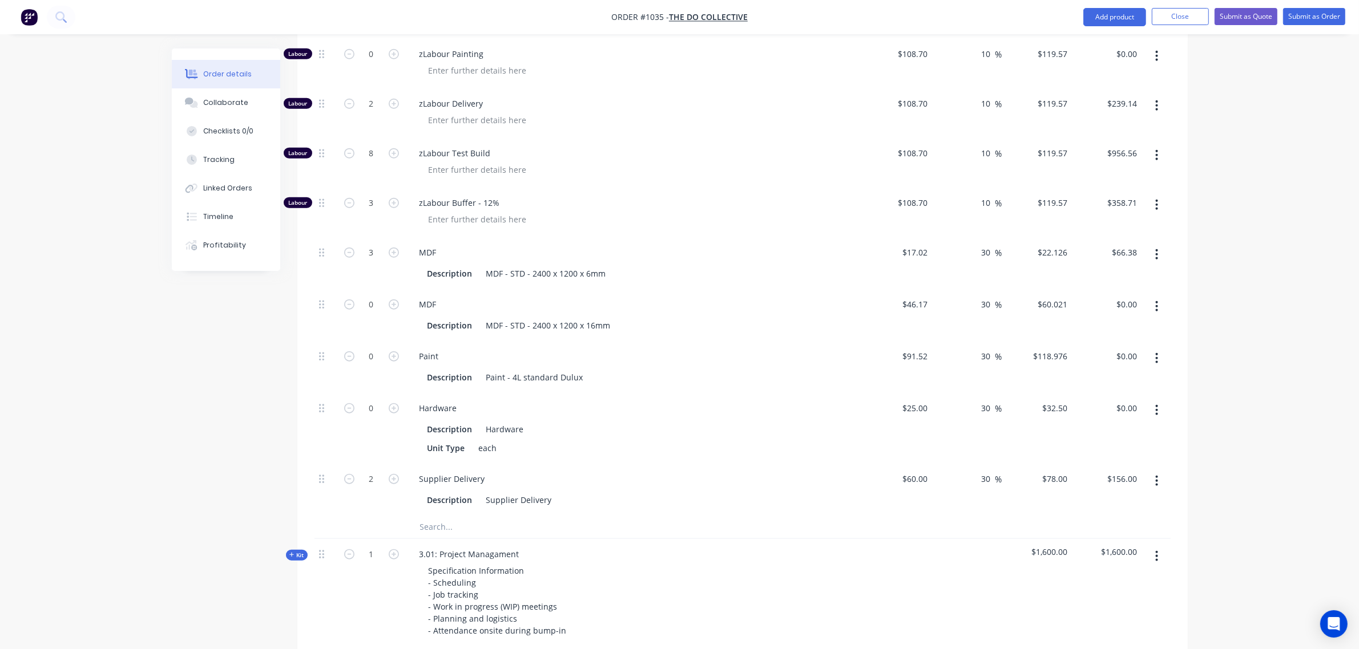
scroll to position [1306, 0]
click at [453, 515] on input "text" at bounding box center [533, 526] width 228 height 23
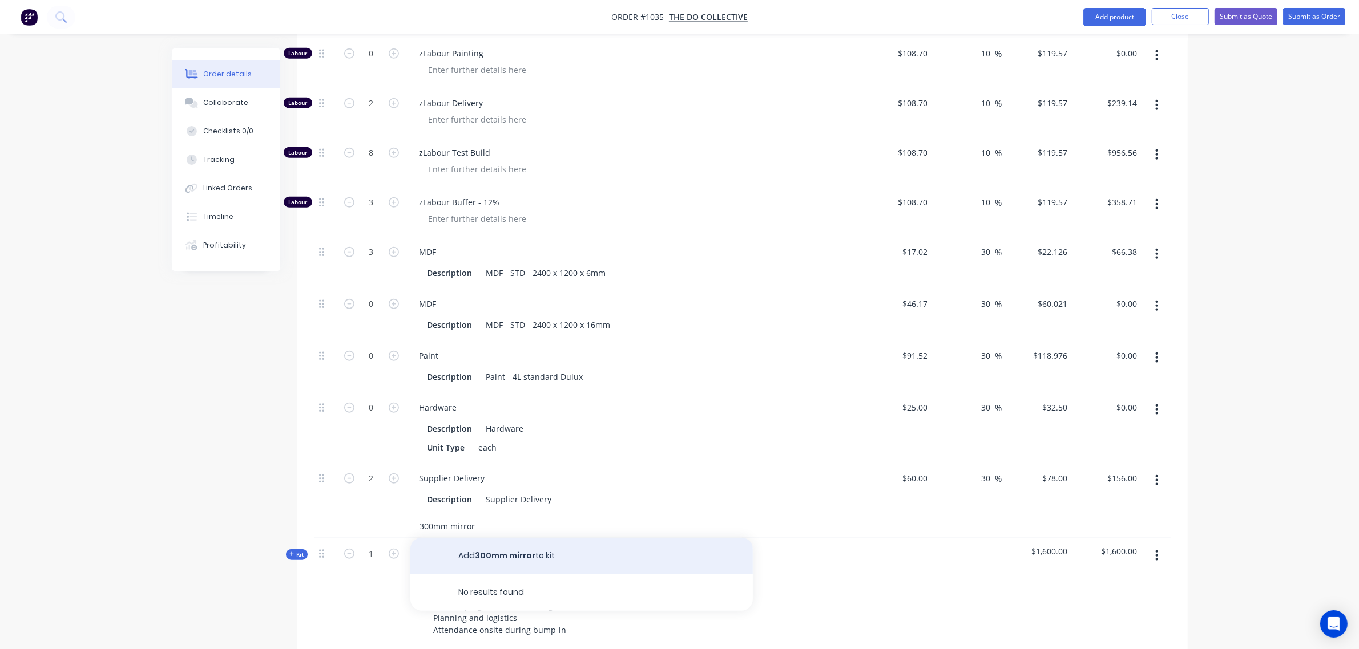
type input "300mm mirror"
click at [488, 538] on button "Add 300mm mirror to kit" at bounding box center [581, 556] width 342 height 37
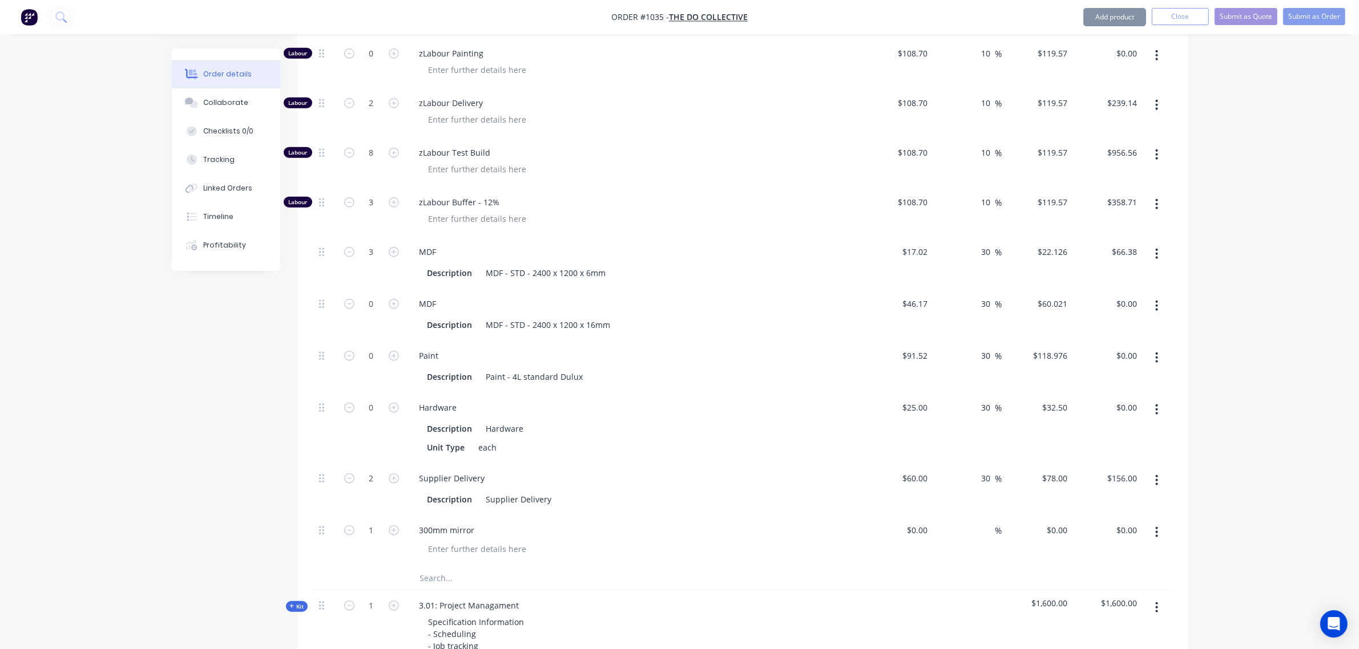
click at [466, 567] on input "text" at bounding box center [533, 578] width 228 height 23
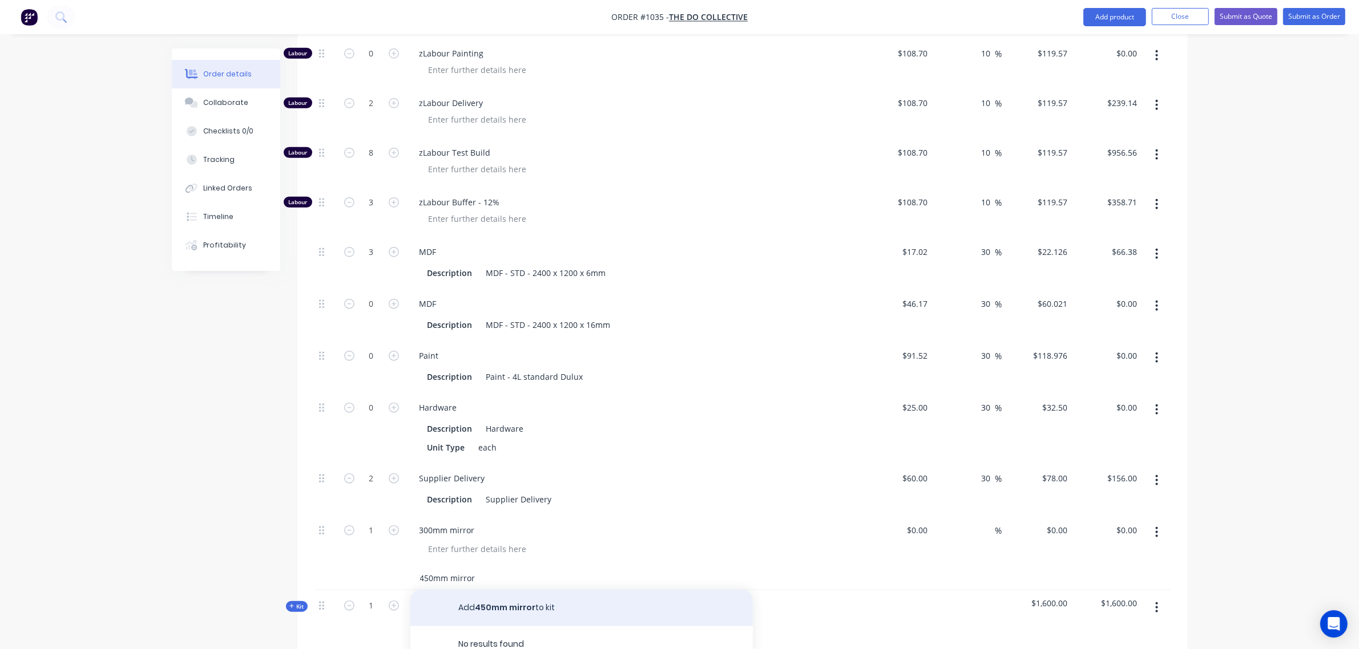
type input "450mm mirror"
click at [507, 590] on button "Add 450mm mirror to kit" at bounding box center [581, 608] width 342 height 37
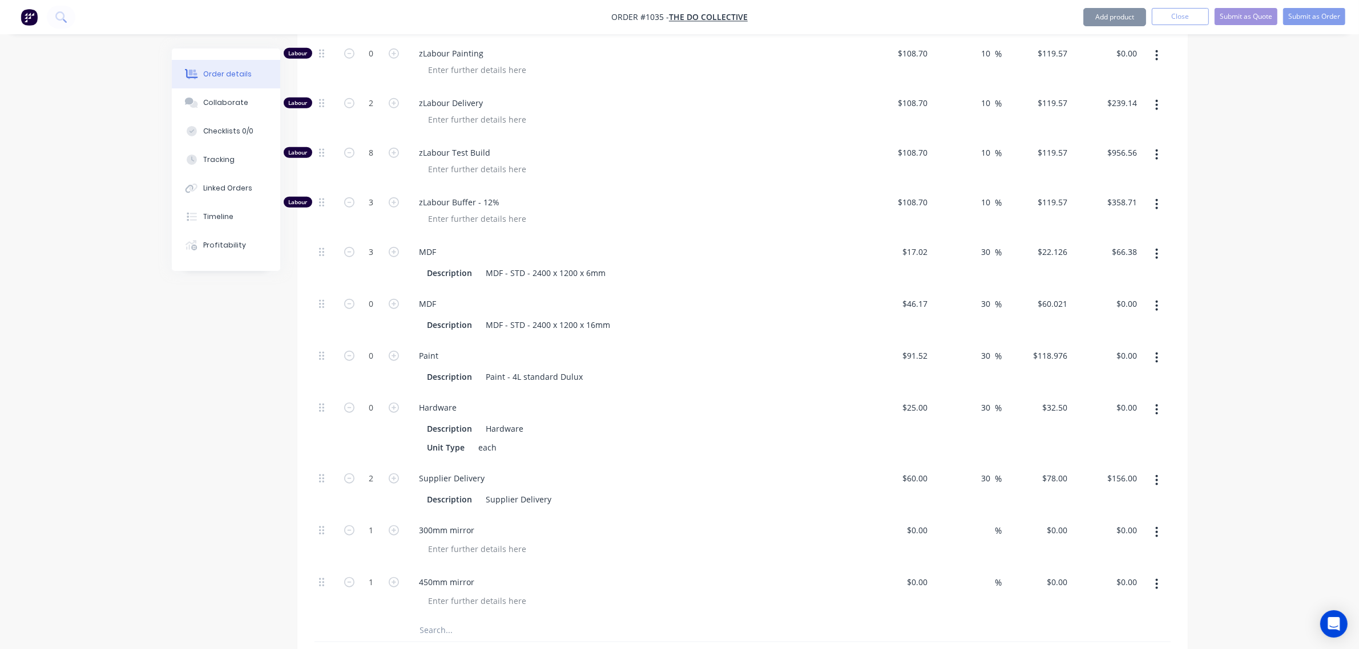
click at [457, 619] on input "text" at bounding box center [533, 630] width 228 height 23
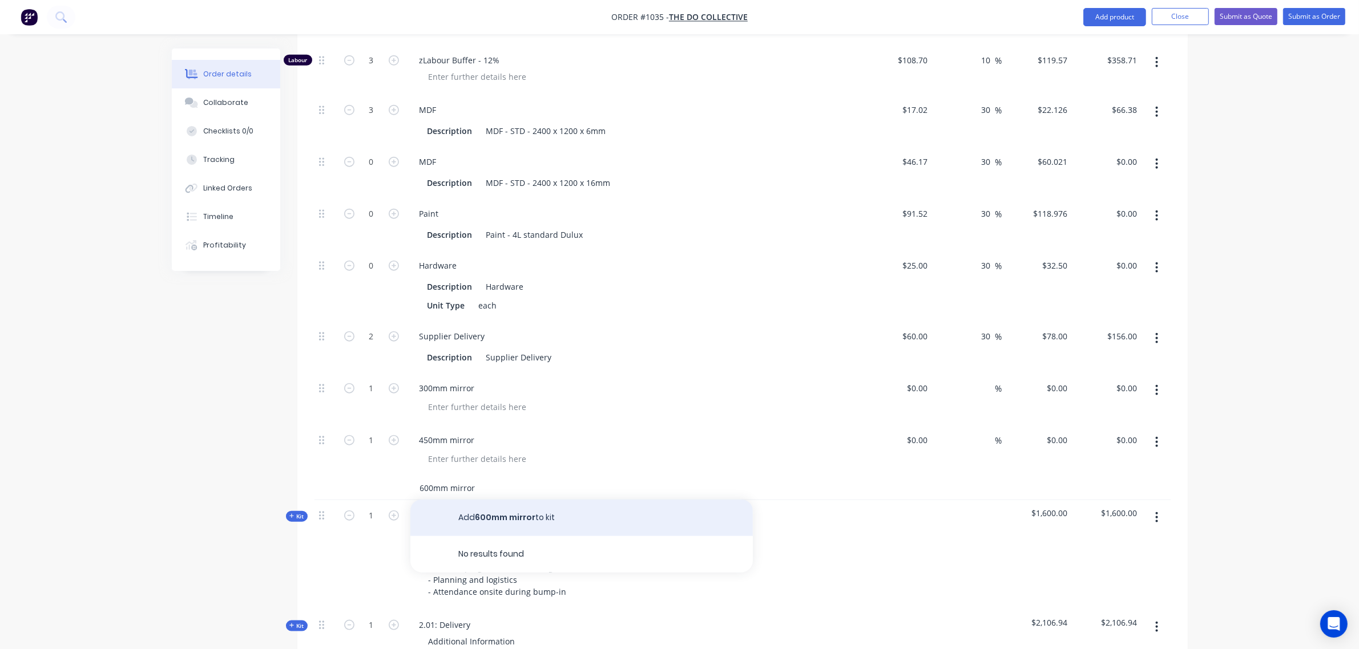
scroll to position [1448, 0]
type input "600mm mirror"
click at [510, 499] on button "Add 600mm mirror to kit" at bounding box center [581, 517] width 342 height 37
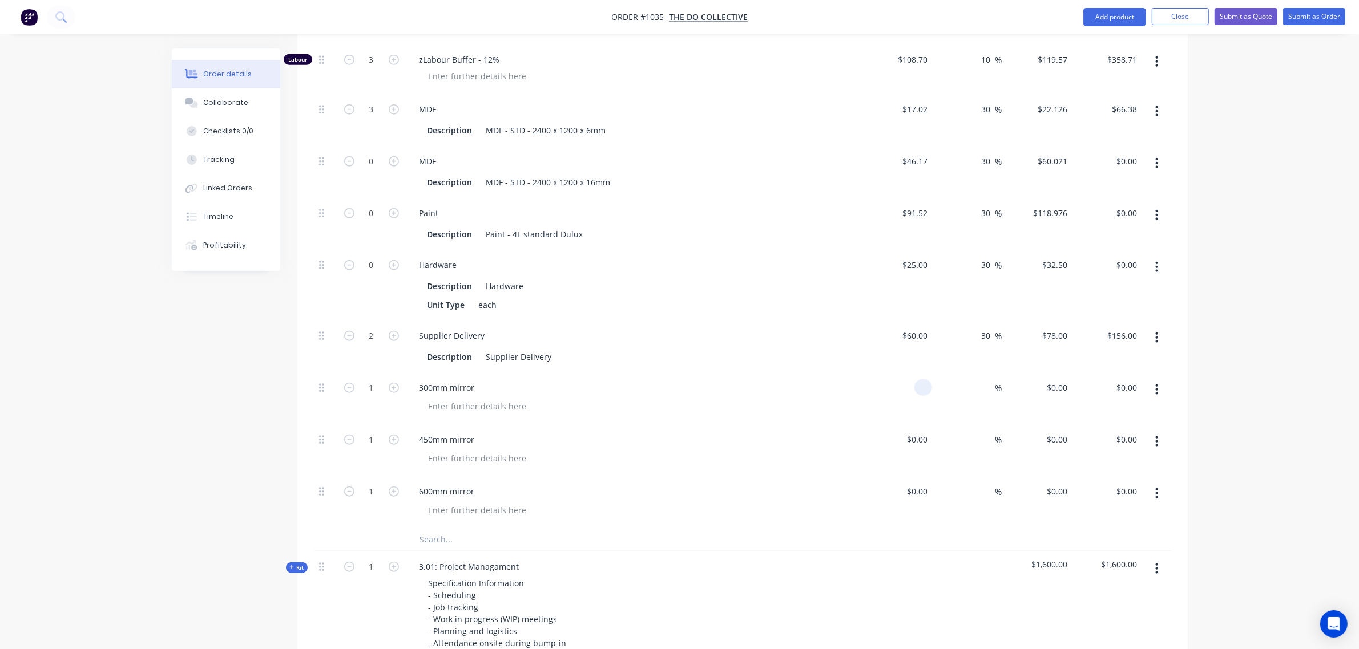
click at [911, 373] on div at bounding box center [897, 399] width 70 height 52
type input "$108.00"
click at [920, 431] on input at bounding box center [919, 439] width 26 height 17
click at [879, 429] on div "$137.00 137" at bounding box center [897, 451] width 70 height 52
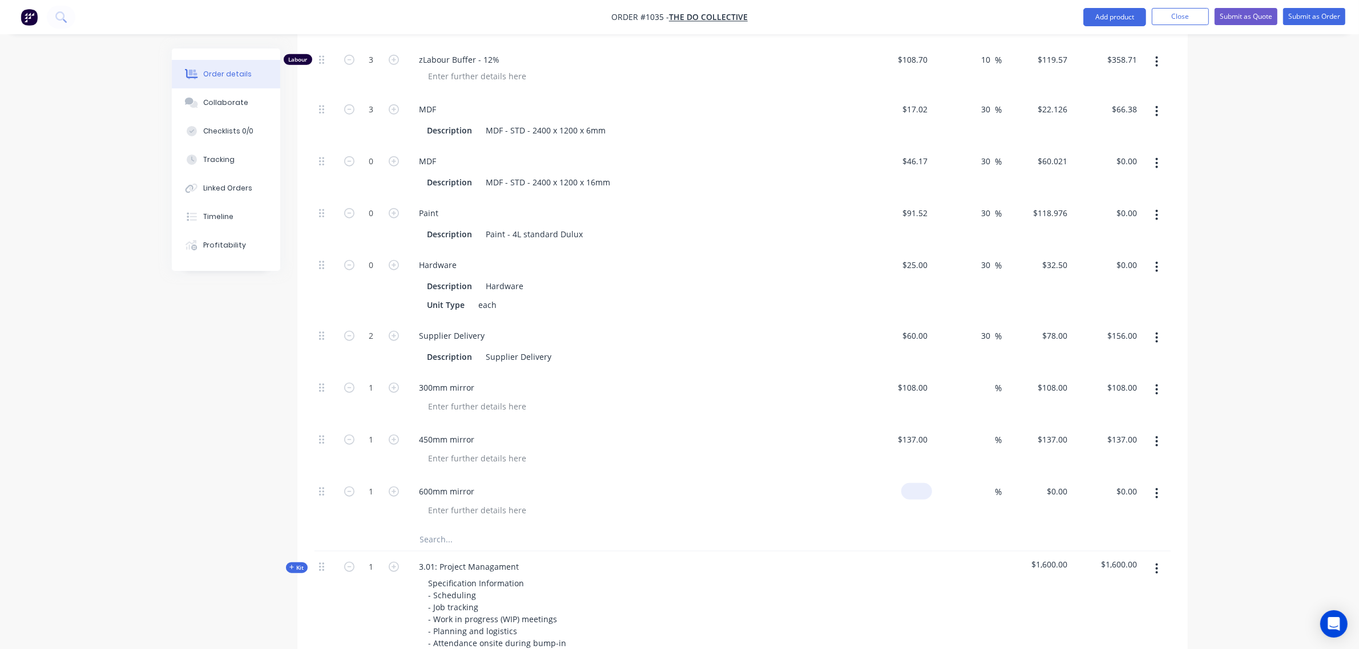
click at [914, 483] on div "$0.00" at bounding box center [916, 491] width 31 height 17
click at [846, 382] on div "300mm mirror" at bounding box center [634, 399] width 457 height 52
click at [982, 380] on div at bounding box center [988, 388] width 13 height 17
drag, startPoint x: 985, startPoint y: 399, endPoint x: 986, endPoint y: 406, distance: 6.9
click at [985, 425] on div "%" at bounding box center [967, 451] width 70 height 52
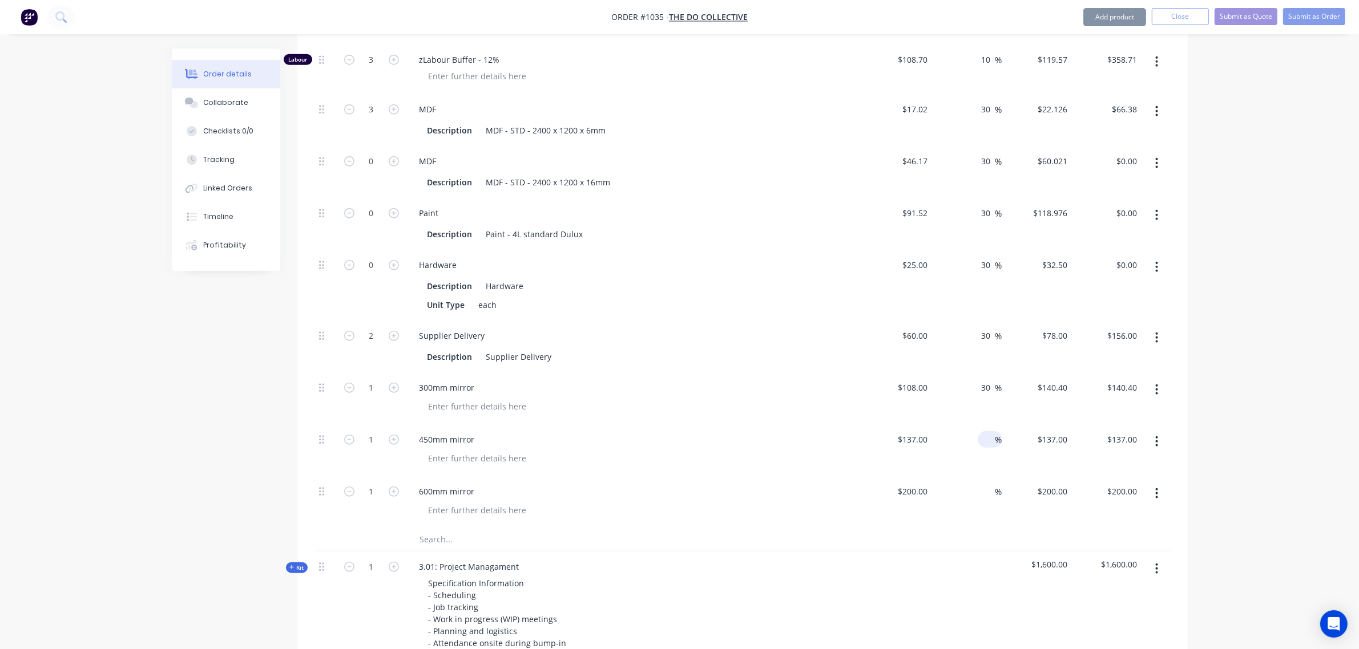
click at [986, 431] on input at bounding box center [988, 439] width 13 height 17
click at [988, 483] on input at bounding box center [988, 491] width 13 height 17
click at [843, 431] on div "450mm mirror" at bounding box center [633, 439] width 447 height 17
click at [365, 257] on input "0" at bounding box center [372, 265] width 30 height 17
click at [666, 380] on div "300mm mirror" at bounding box center [633, 388] width 447 height 17
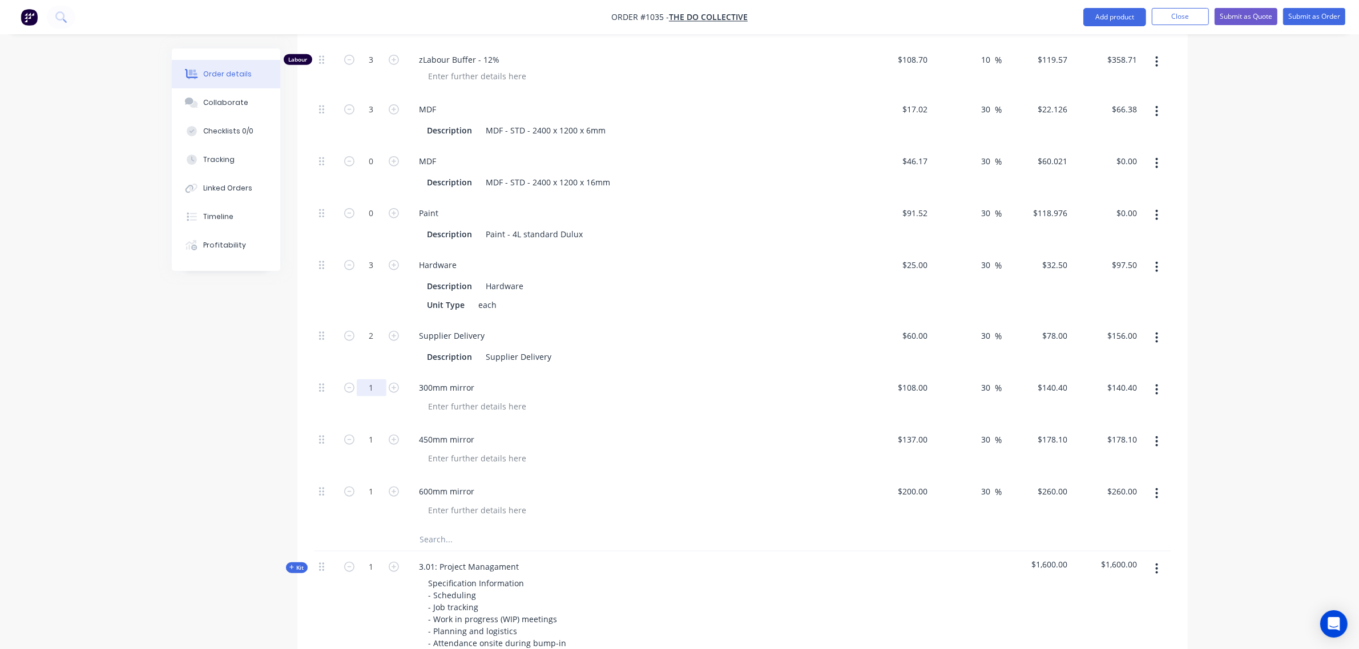
click at [372, 380] on input "1" at bounding box center [372, 388] width 30 height 17
click at [364, 431] on input "1" at bounding box center [372, 439] width 30 height 17
click at [369, 483] on input "1" at bounding box center [372, 491] width 30 height 17
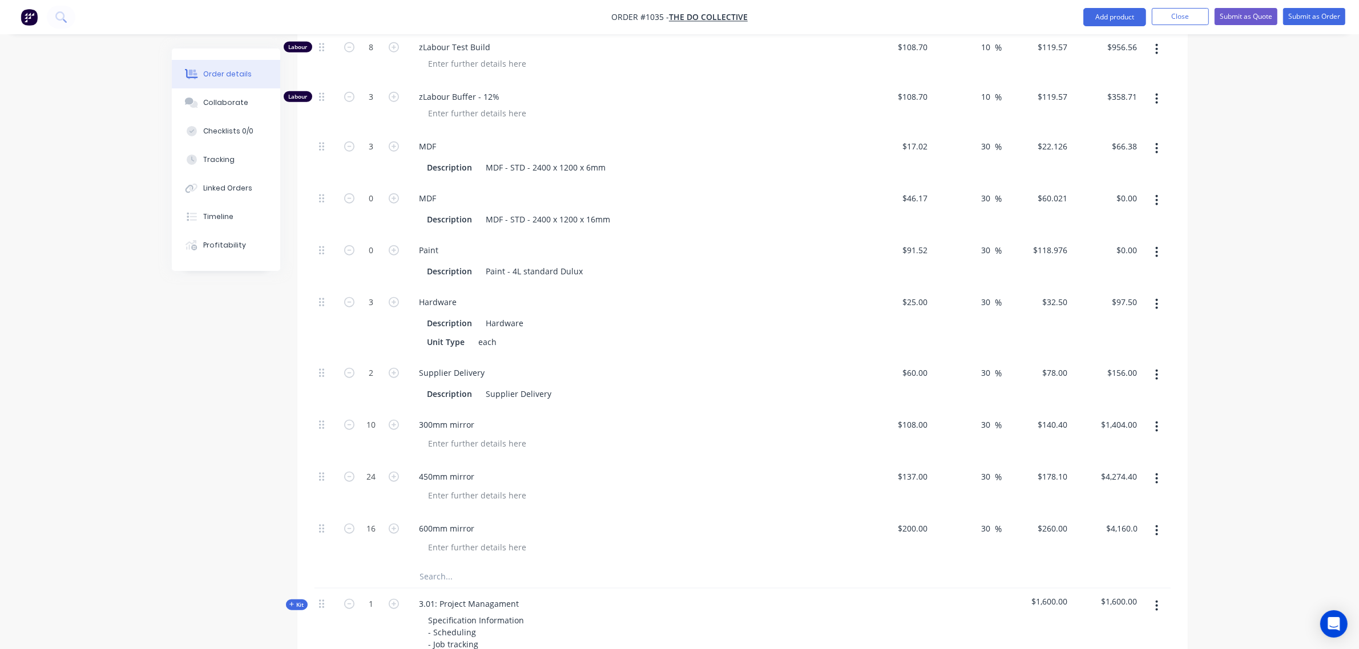
click at [644, 417] on div "300mm mirror" at bounding box center [633, 425] width 447 height 17
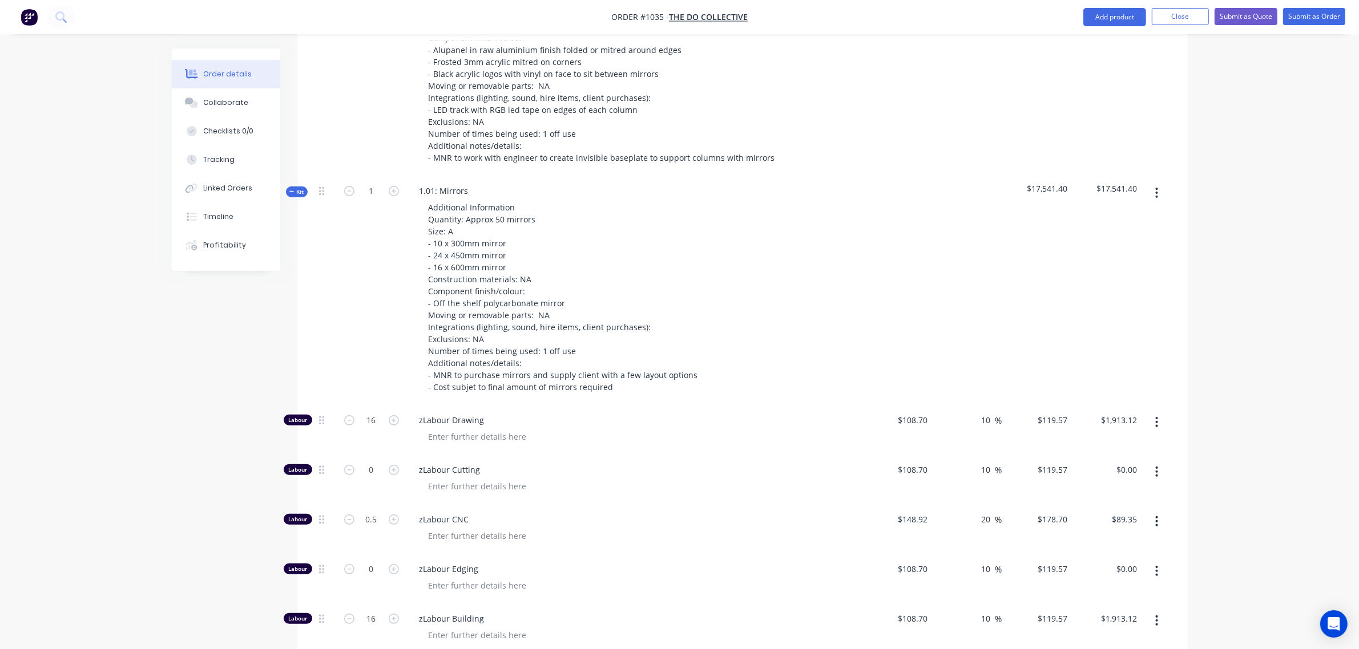
scroll to position [640, 0]
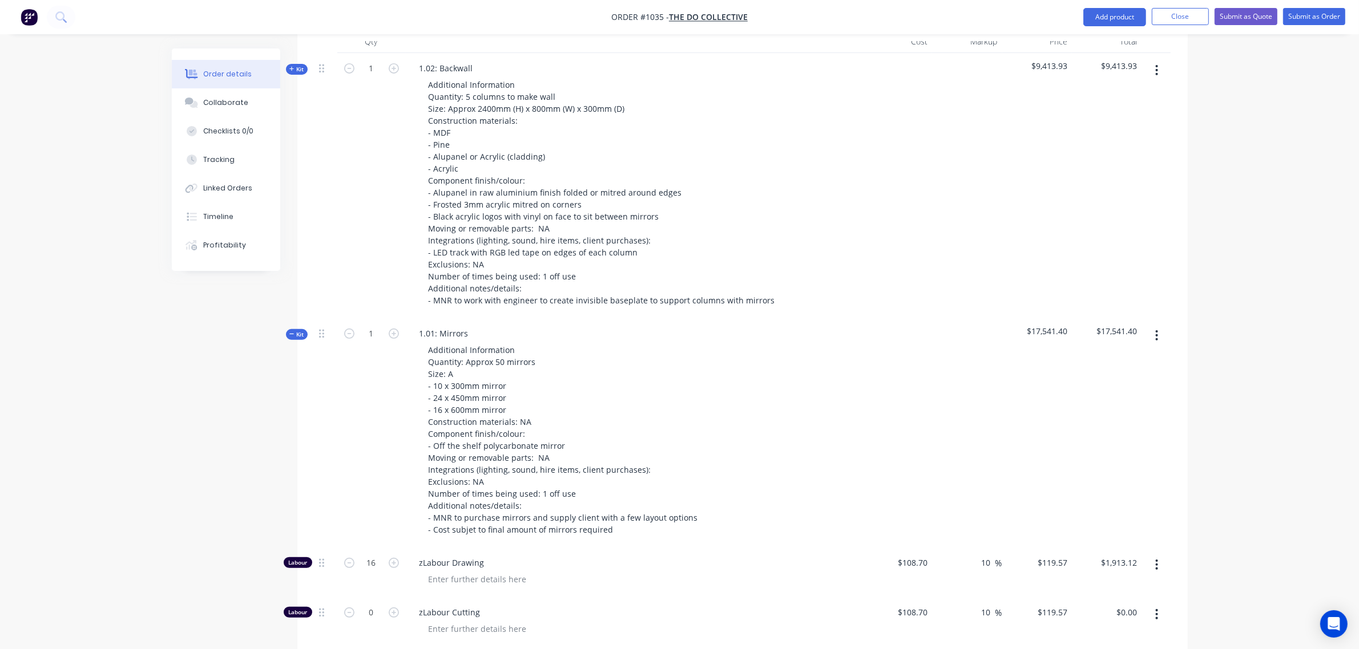
click at [298, 330] on span "Kit" at bounding box center [296, 334] width 15 height 9
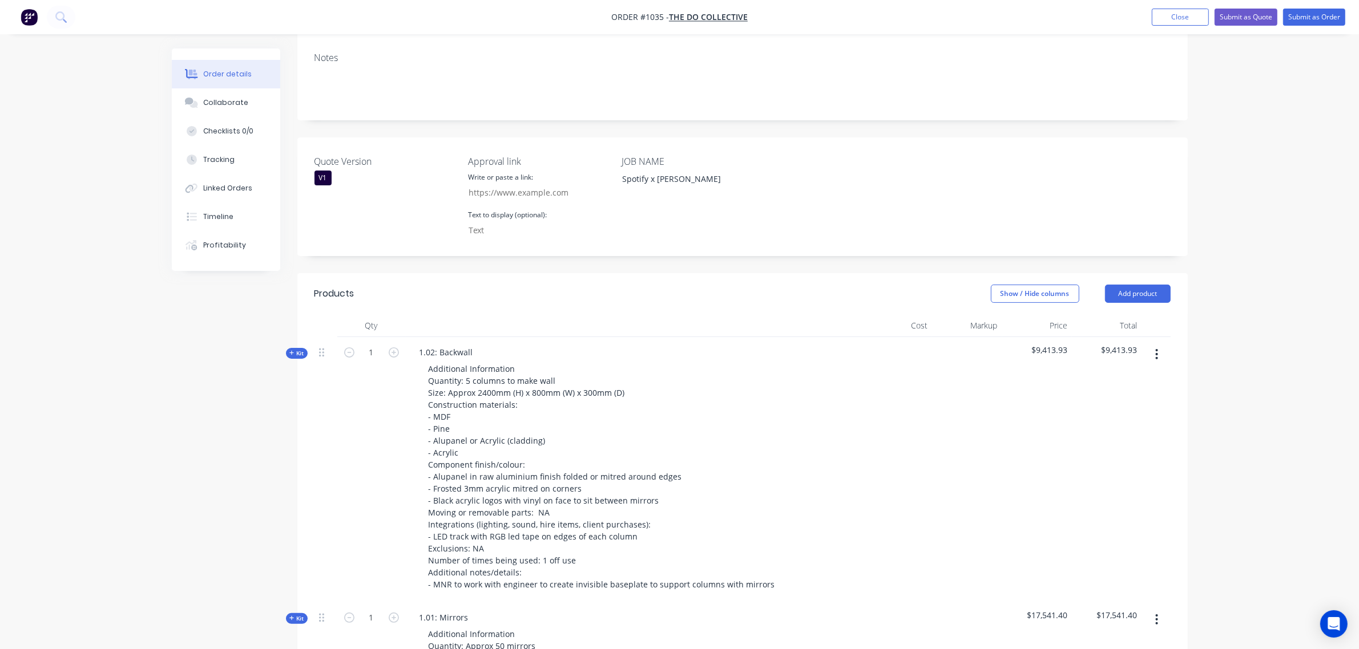
click at [302, 349] on span "Kit" at bounding box center [296, 353] width 15 height 9
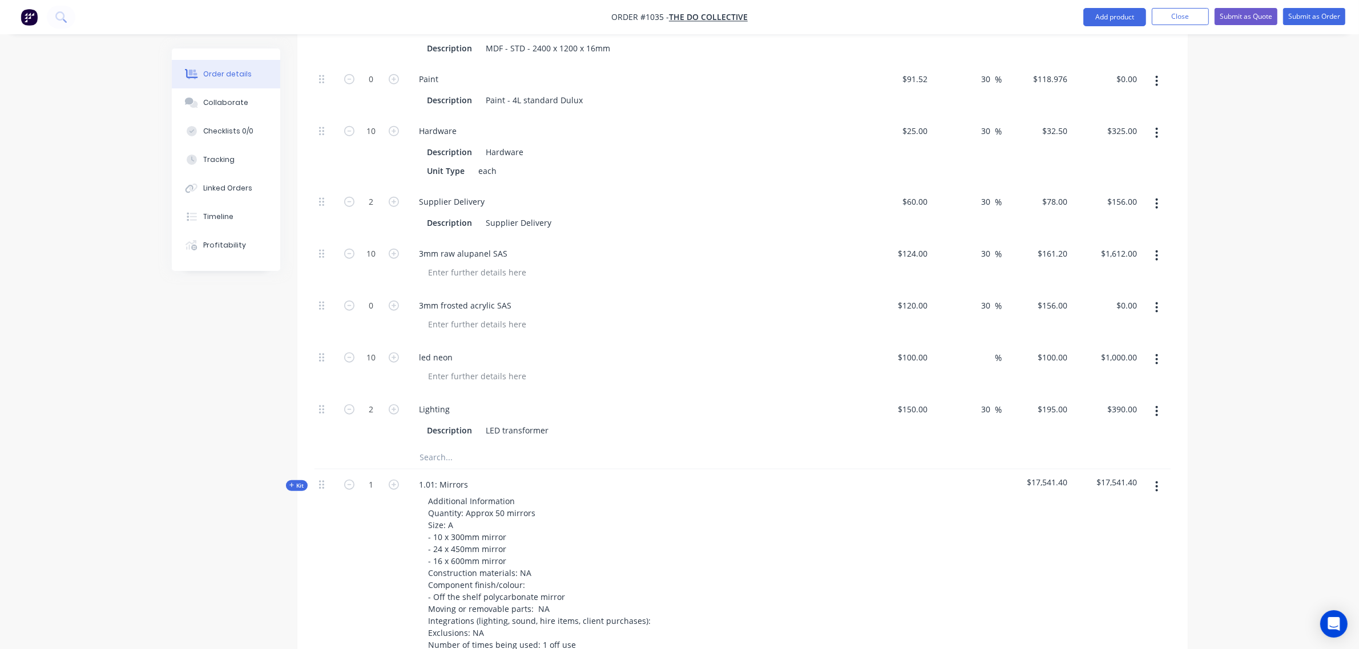
scroll to position [1354, 0]
click at [471, 446] on input "text" at bounding box center [533, 457] width 228 height 23
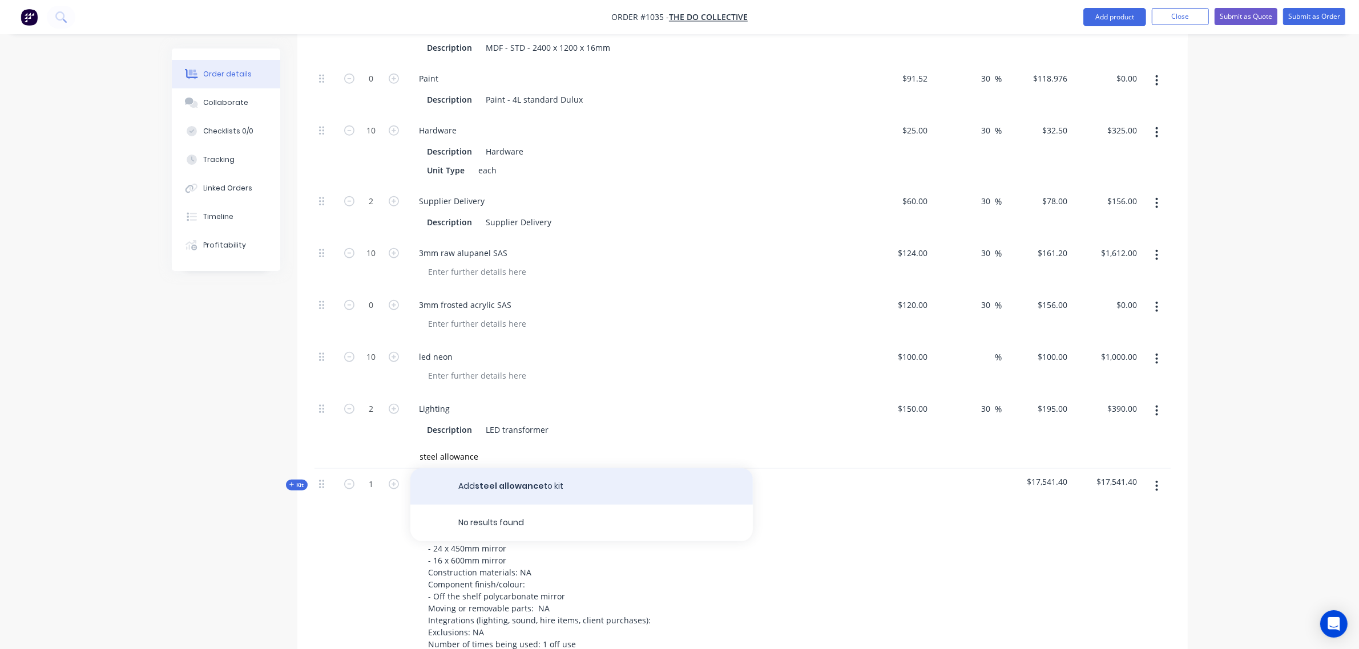
click at [498, 469] on button "Add steel allowance to kit" at bounding box center [581, 487] width 342 height 37
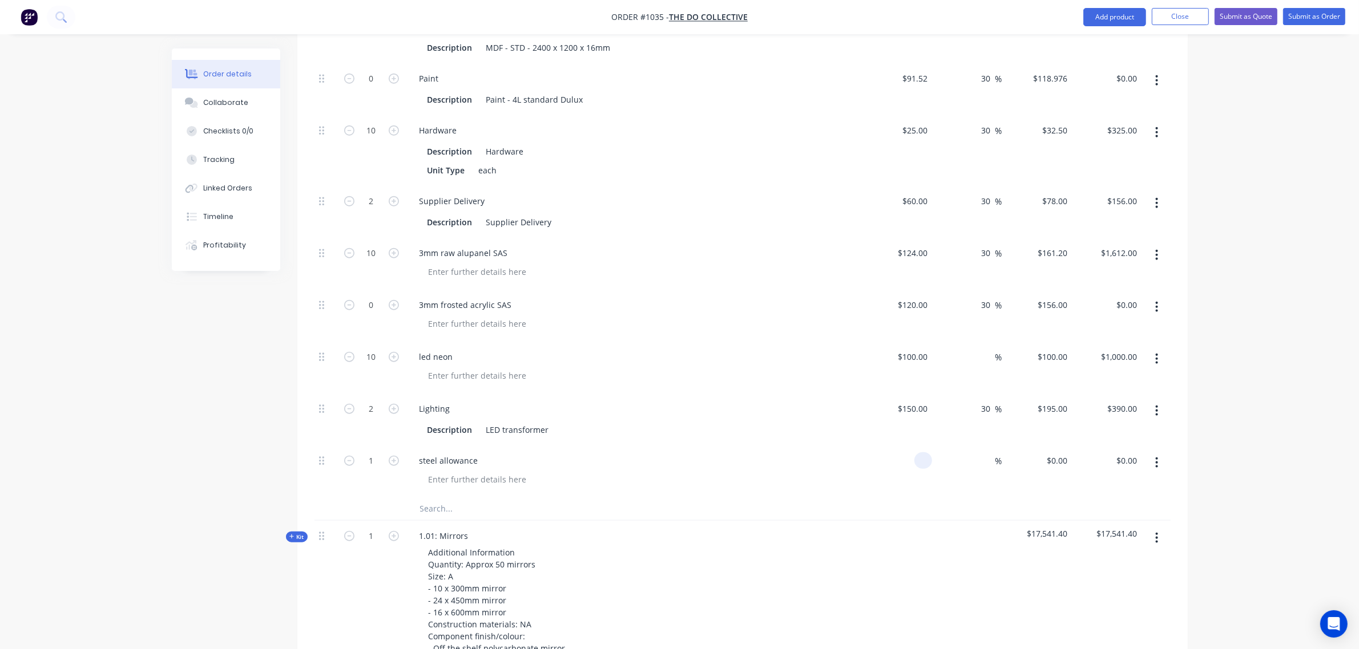
click at [917, 453] on div at bounding box center [923, 461] width 18 height 17
click at [788, 401] on div "Lighting" at bounding box center [633, 409] width 447 height 17
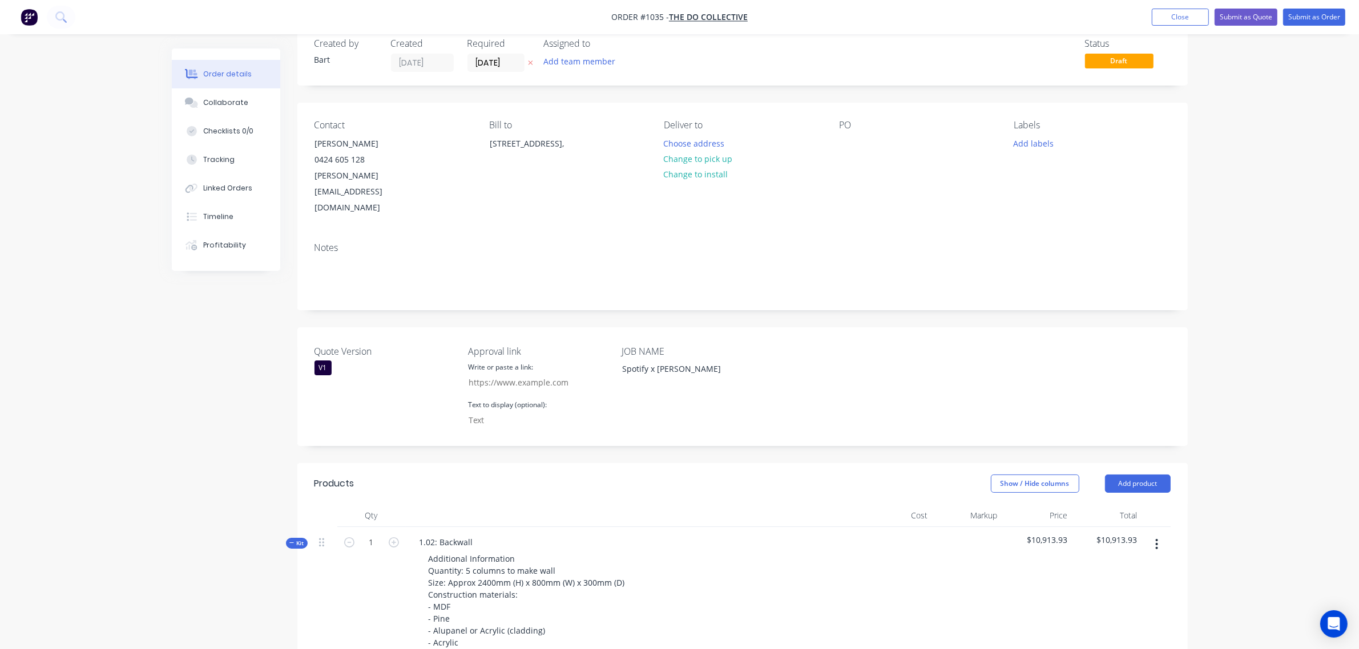
scroll to position [23, 0]
click at [294, 541] on icon "button" at bounding box center [291, 544] width 5 height 6
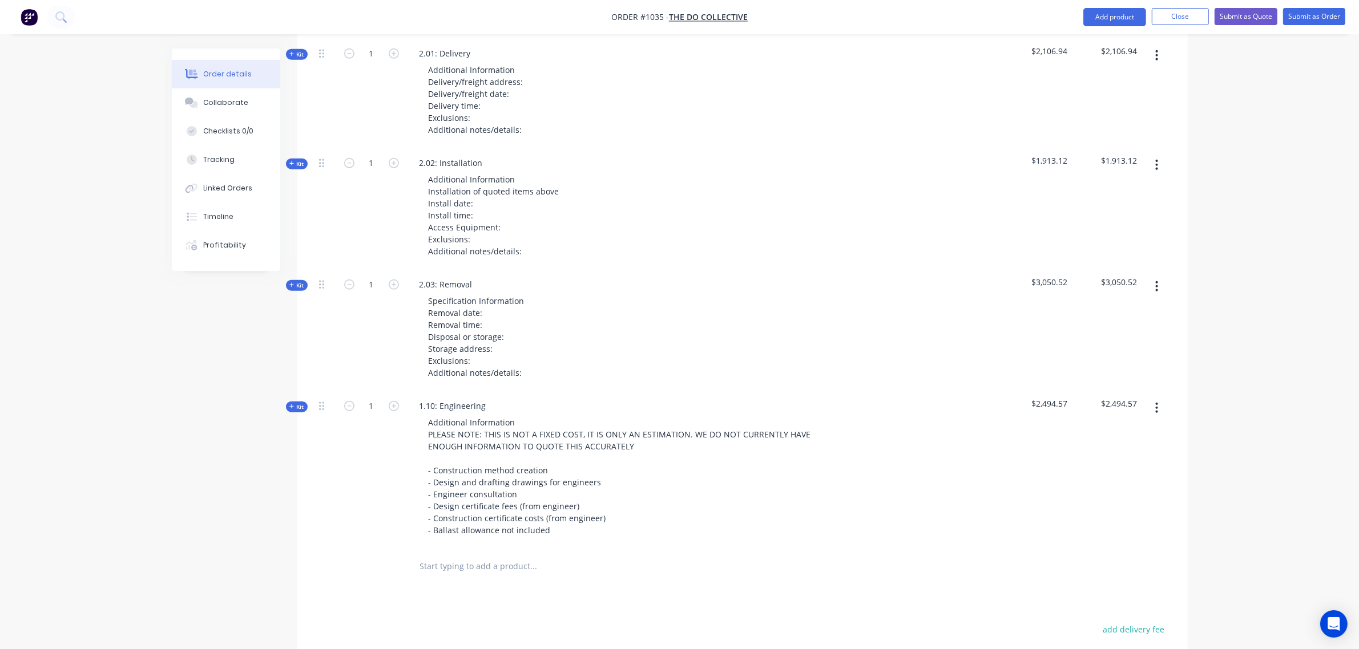
scroll to position [1313, 0]
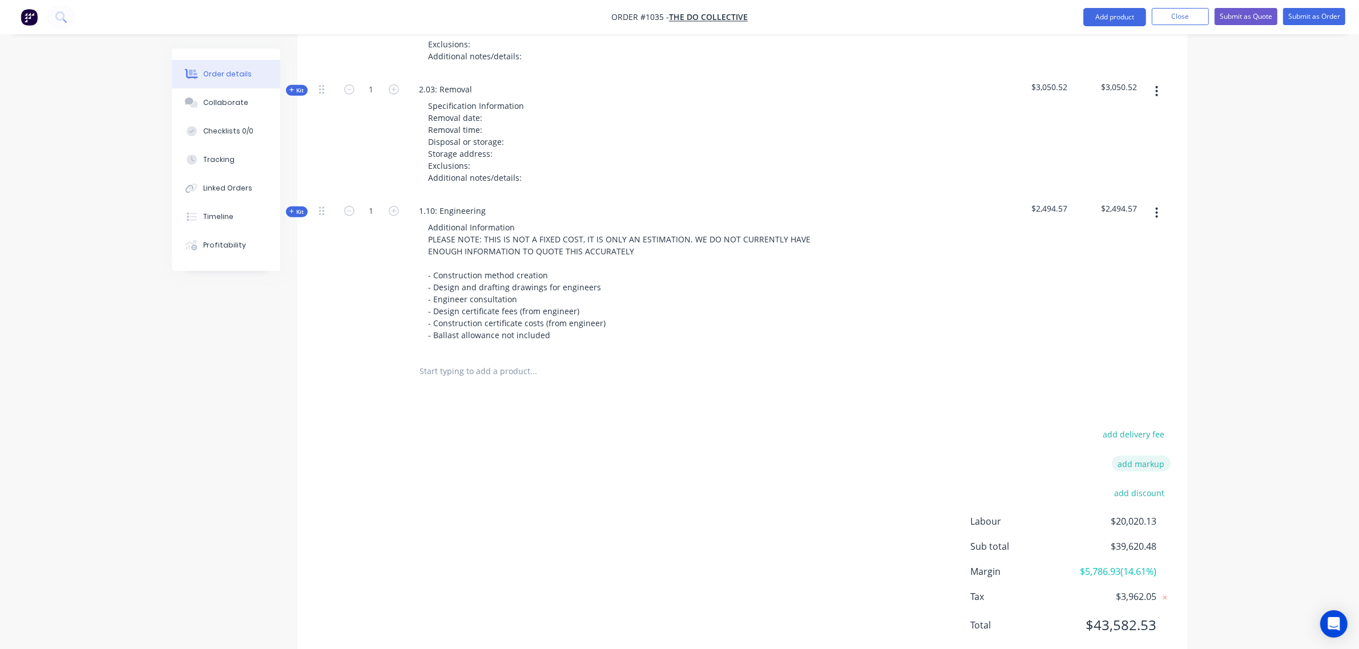
click at [1148, 456] on button "add markup" at bounding box center [1141, 463] width 59 height 15
click at [1137, 459] on input at bounding box center [1125, 467] width 51 height 17
click input "submit" at bounding box center [0, 0] width 0 height 0
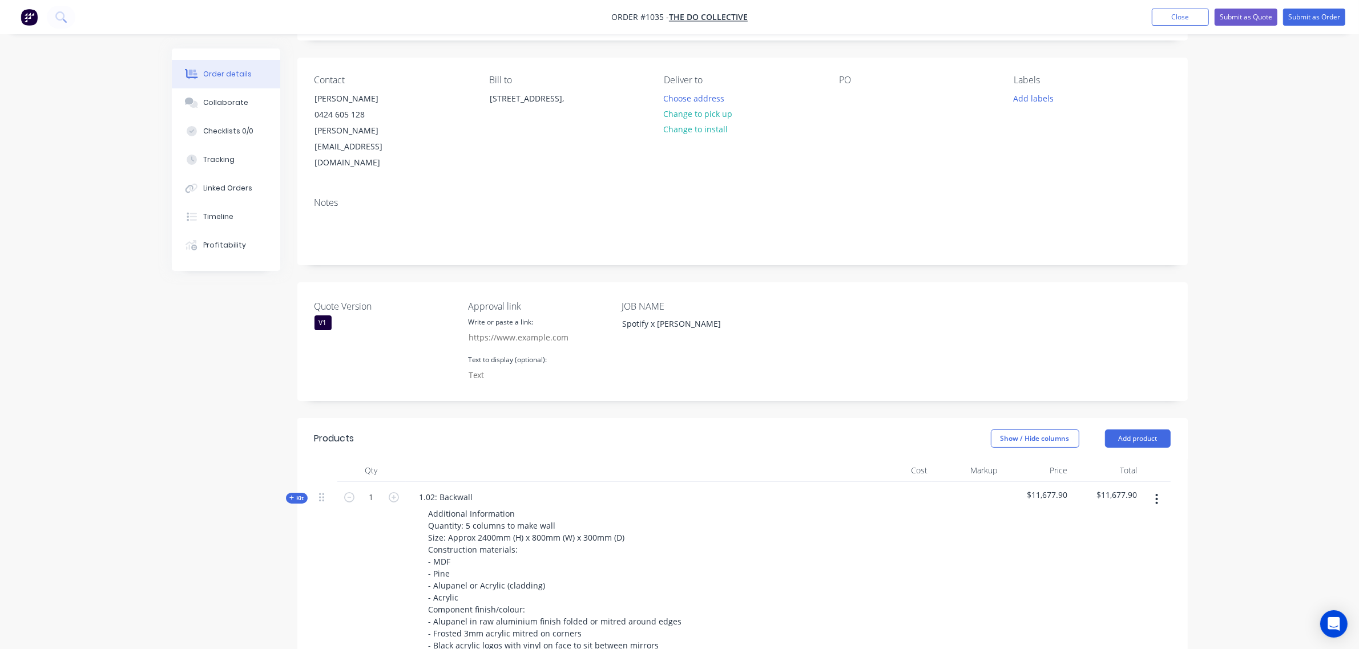
scroll to position [67, 0]
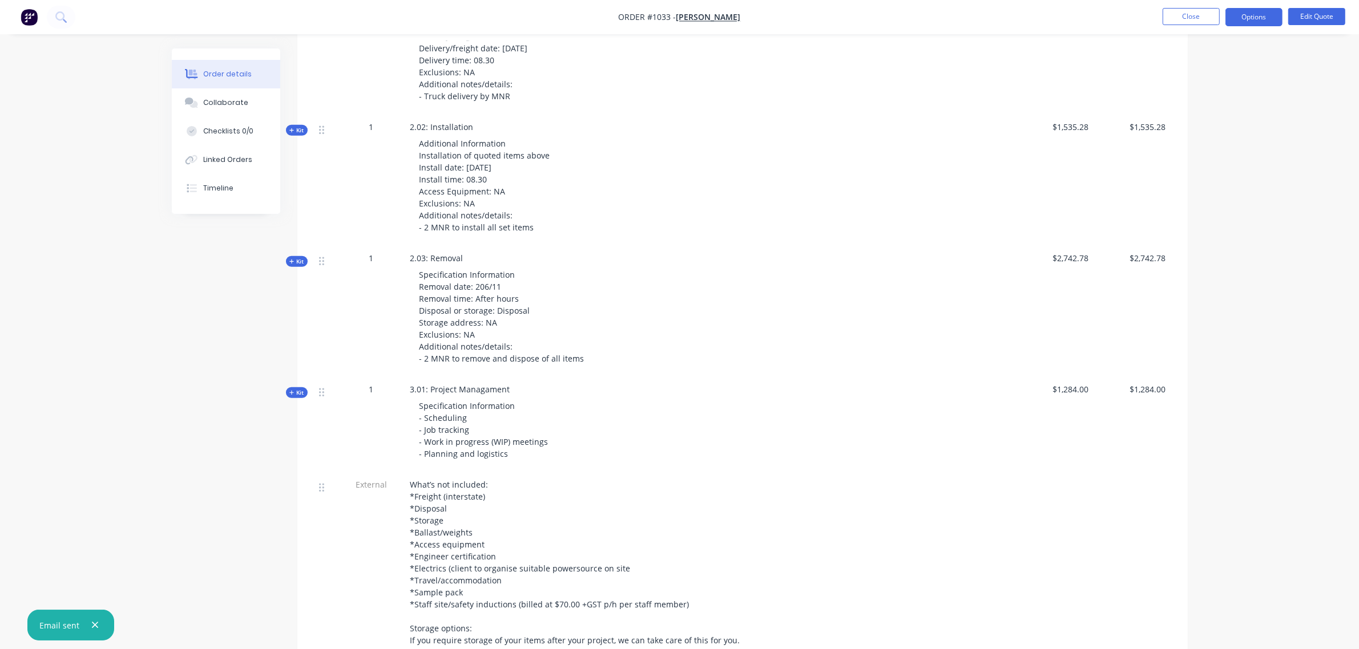
scroll to position [1108, 0]
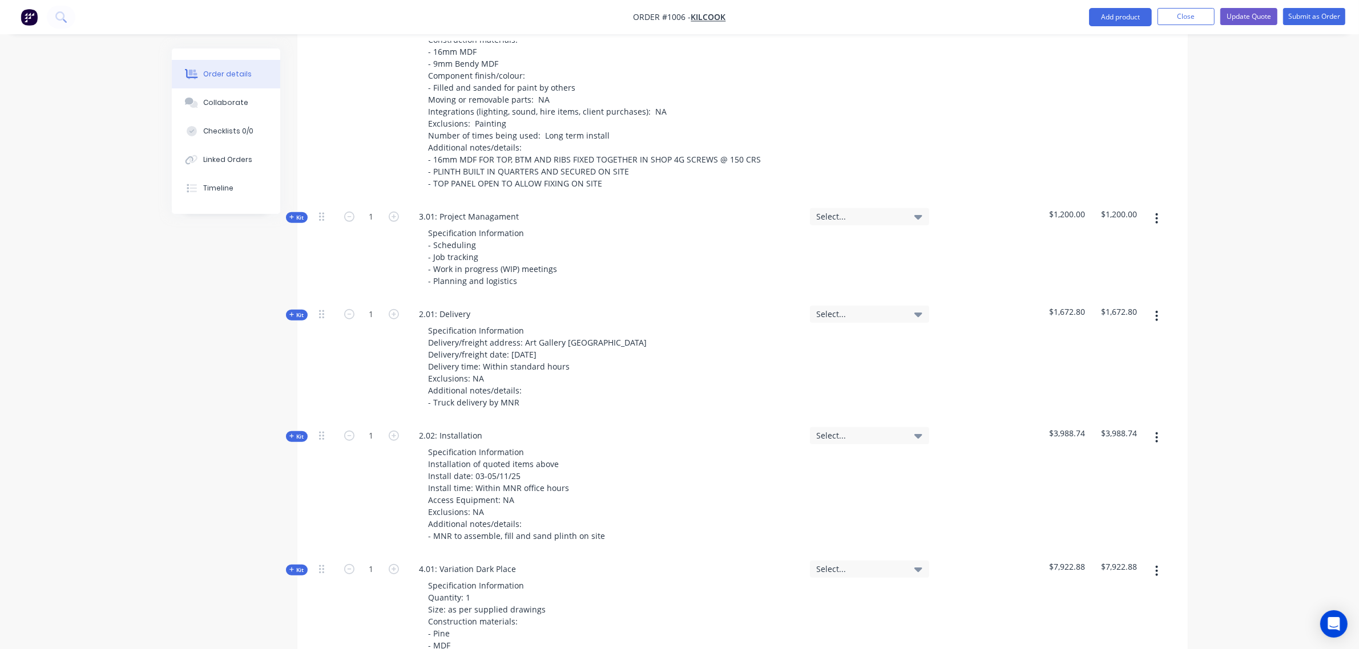
scroll to position [990, 0]
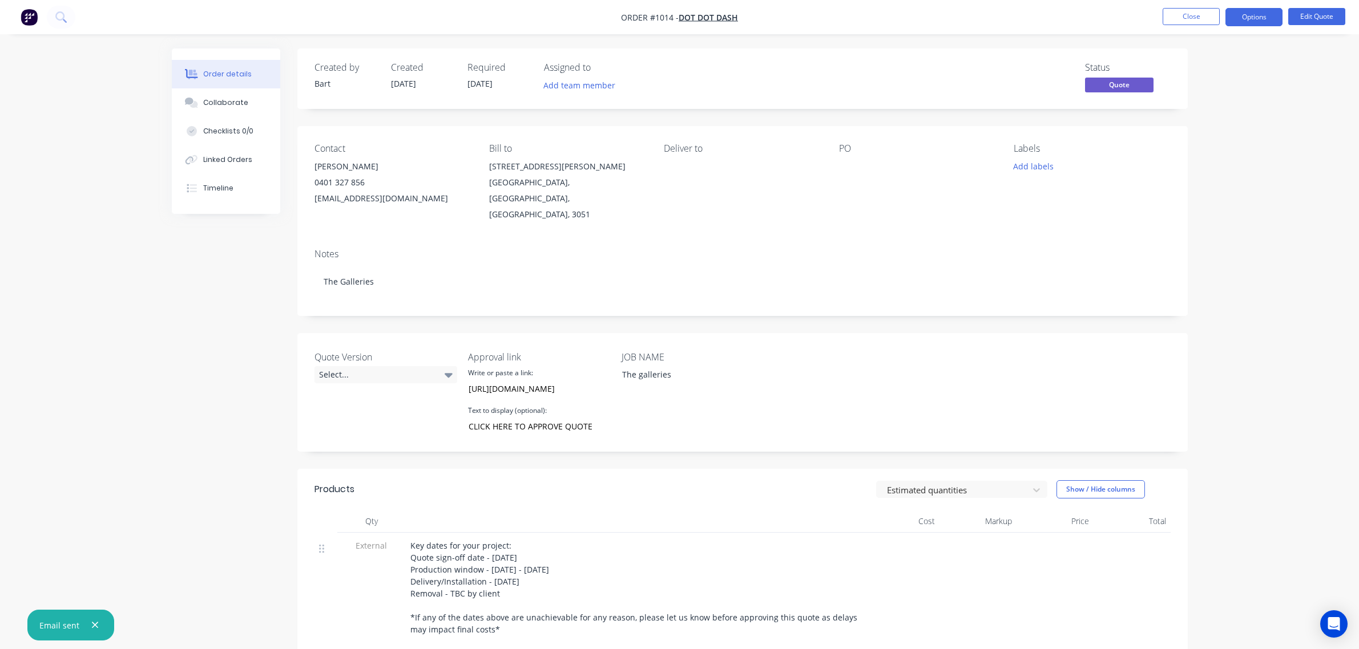
scroll to position [998, 0]
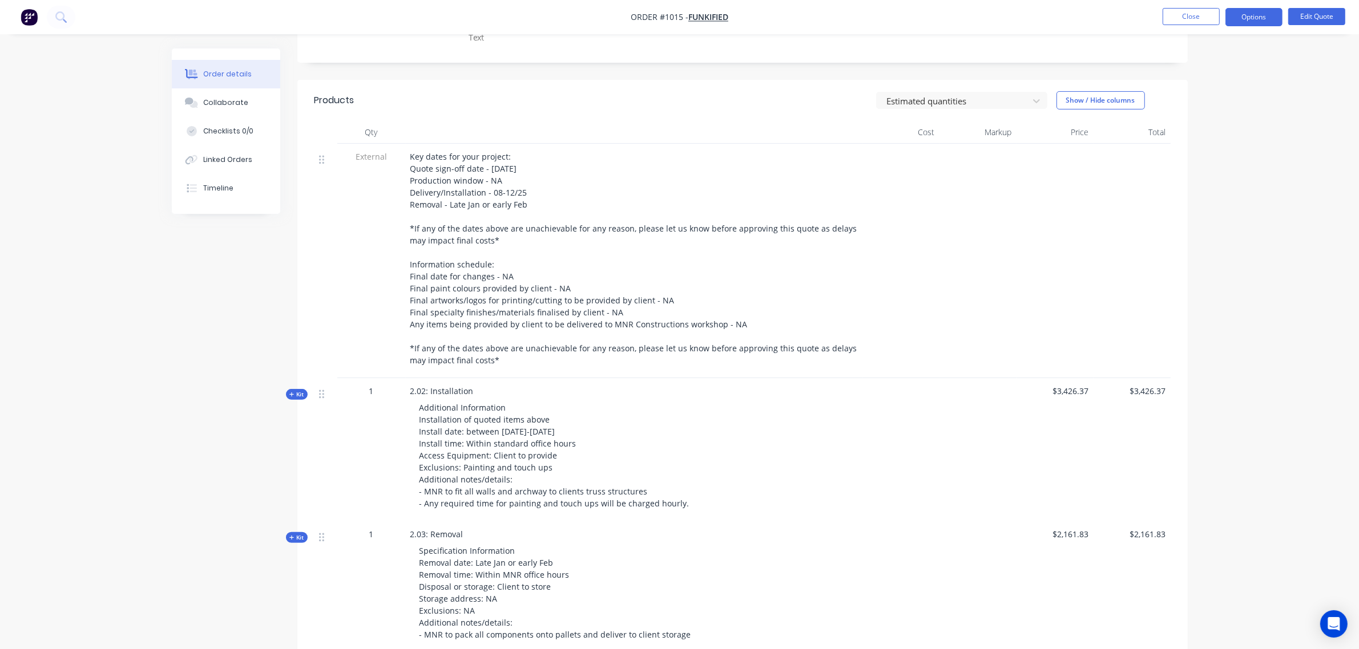
scroll to position [389, 0]
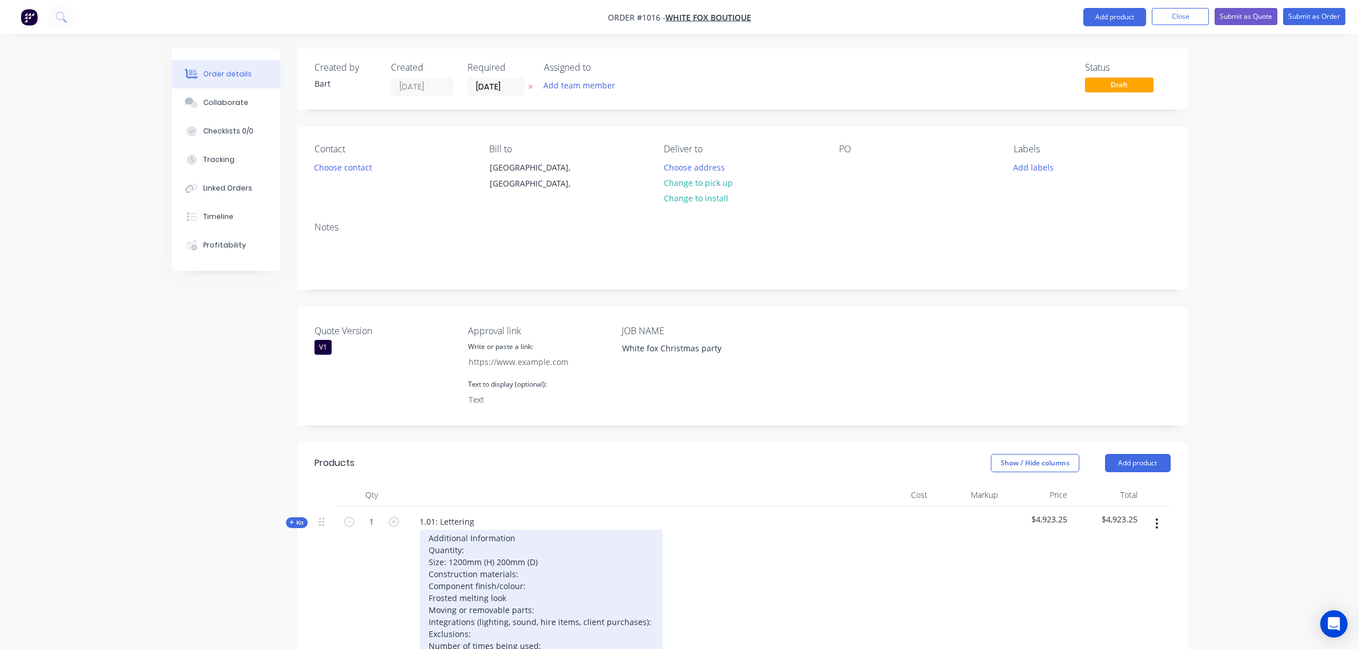
scroll to position [560, 0]
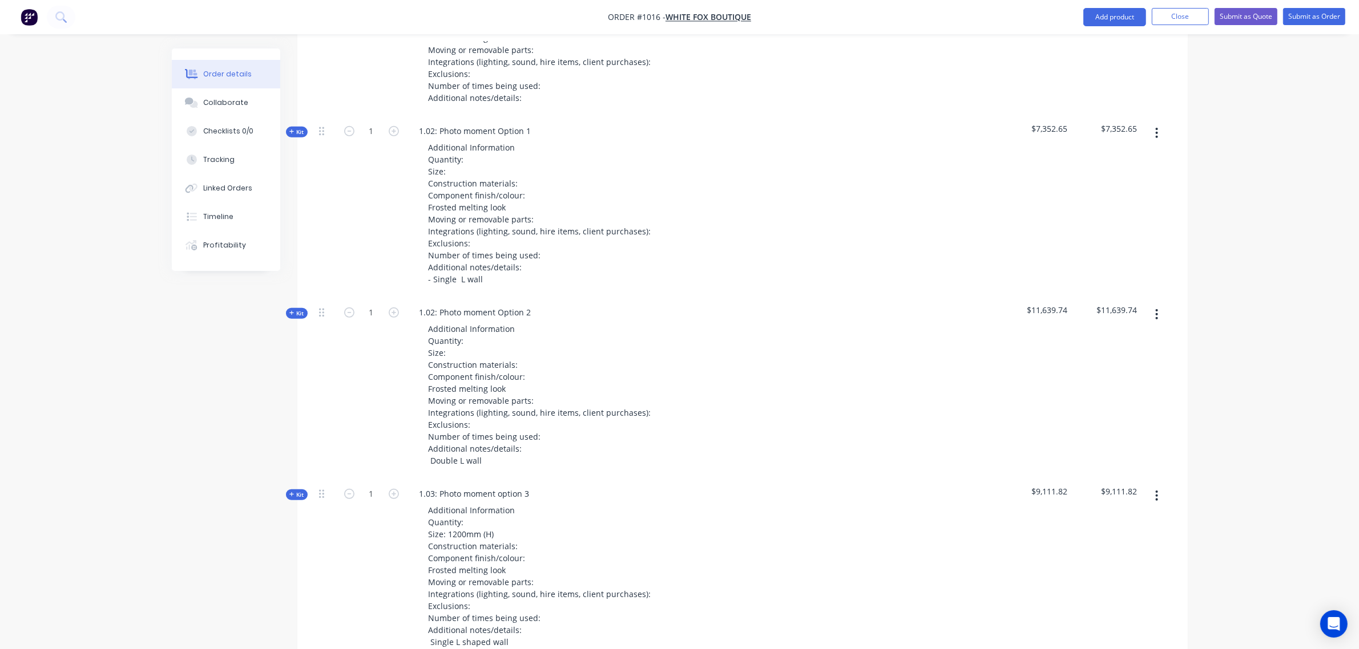
click at [303, 132] on span "Kit" at bounding box center [296, 132] width 15 height 9
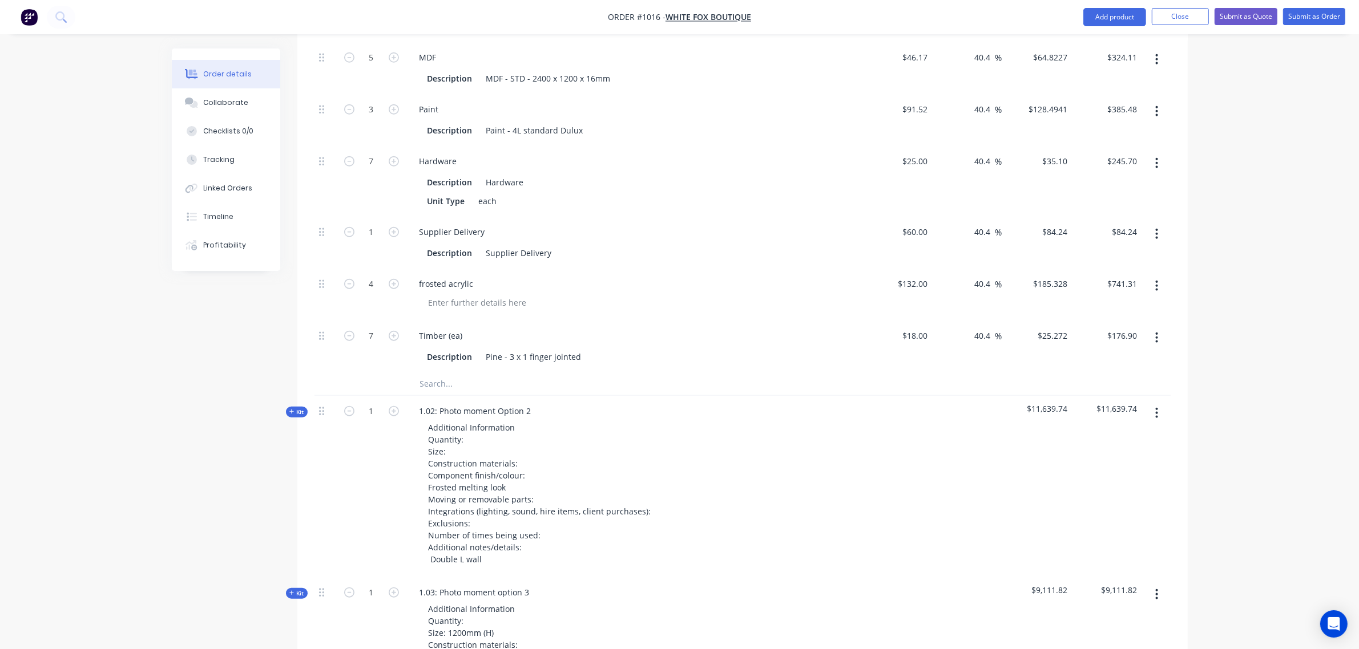
scroll to position [1368, 0]
click at [437, 380] on input "text" at bounding box center [533, 380] width 228 height 23
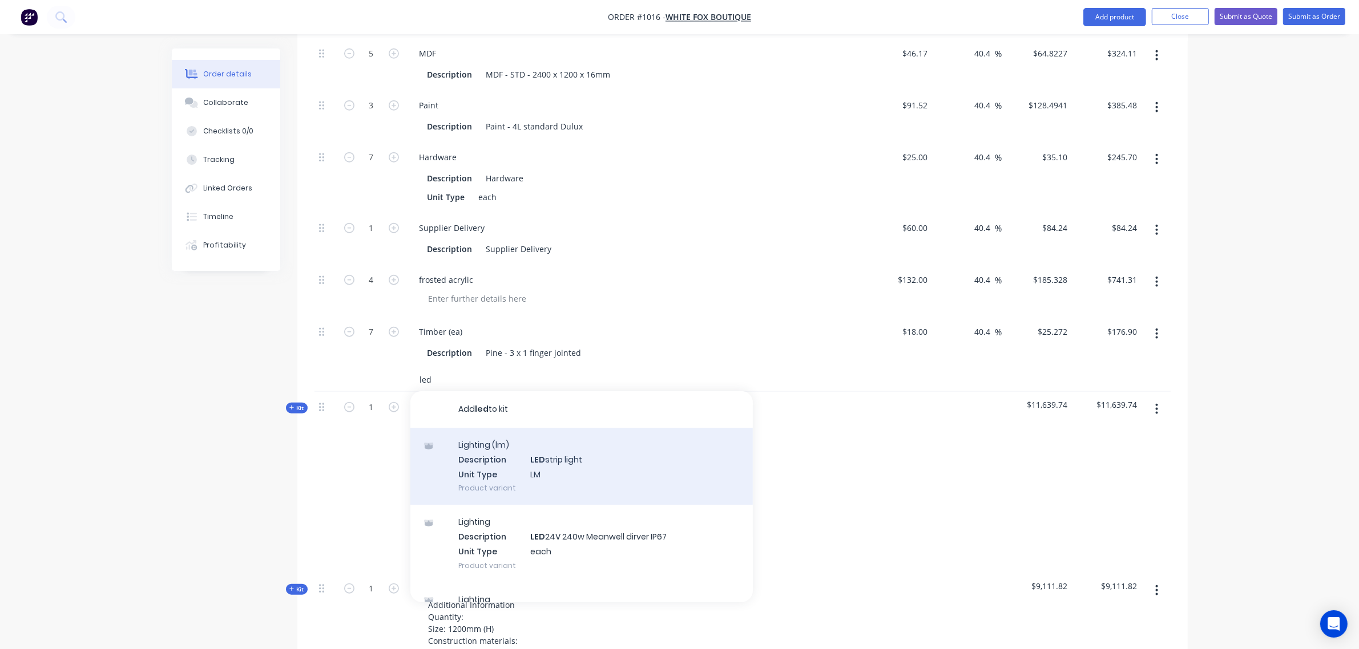
type input "led"
click at [502, 461] on div "Lighting (lm) Description LED strip light Unit Type LM Product variant" at bounding box center [581, 466] width 342 height 77
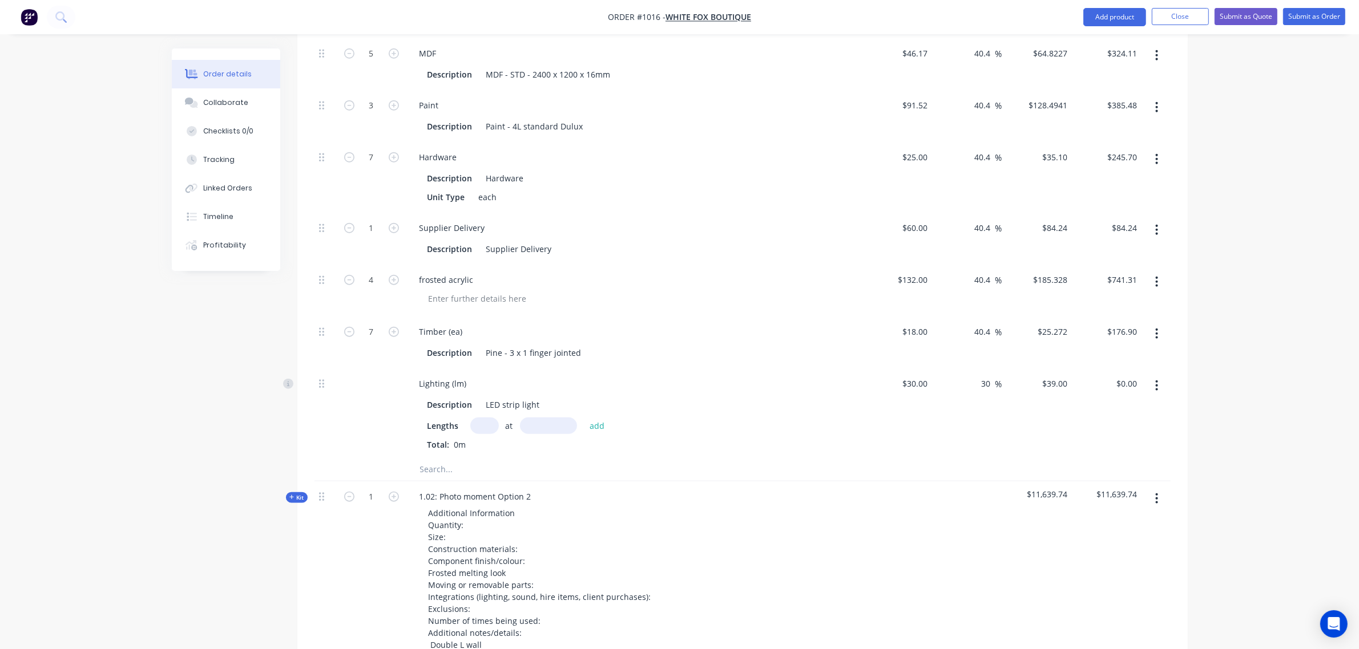
click at [484, 459] on input "text" at bounding box center [533, 469] width 228 height 23
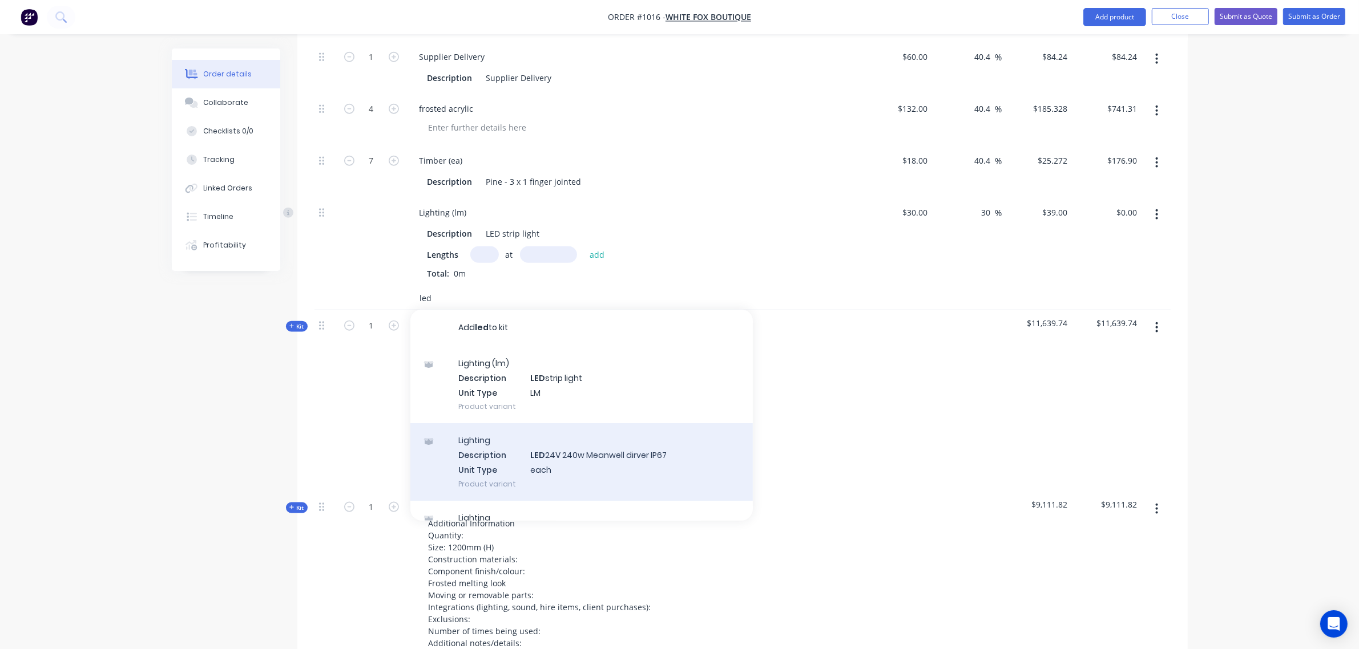
scroll to position [1540, 0]
type input "led"
click at [511, 461] on div "Lighting Description LED 24V 240w Meanwell dirver IP67 Unit Type each Product v…" at bounding box center [581, 461] width 342 height 77
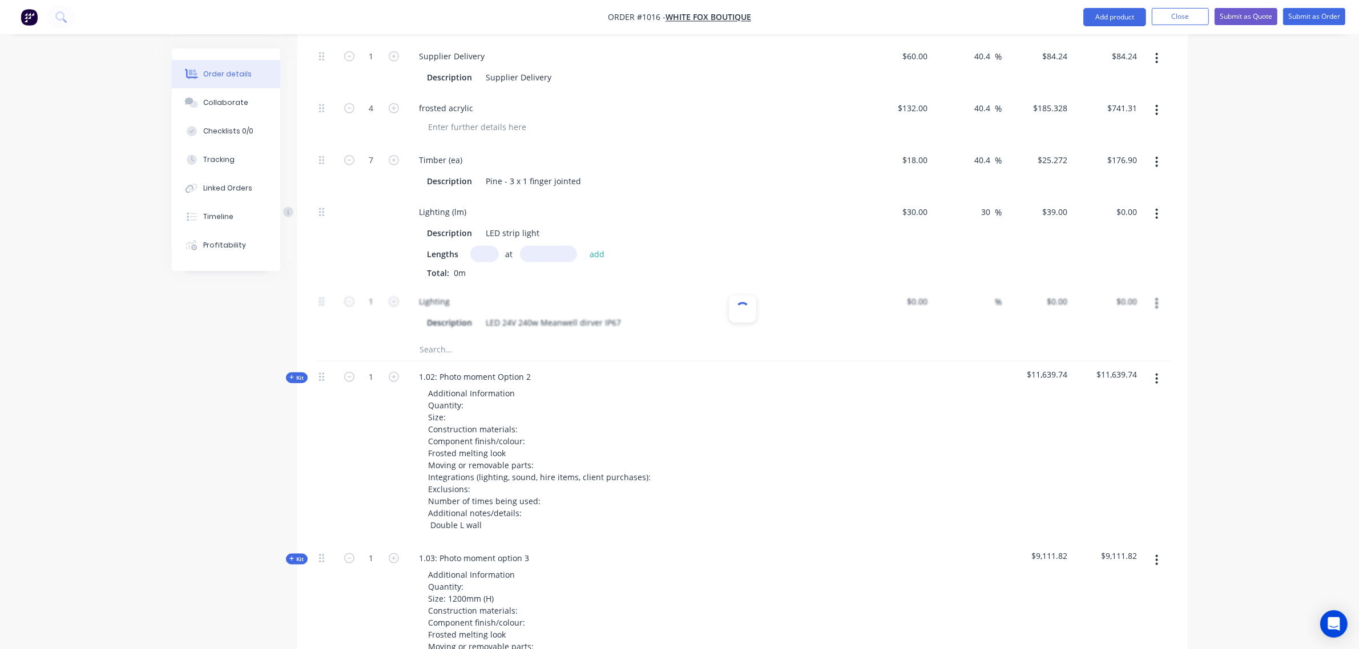
type input "$175.00"
type input "30"
type input "$227.50"
click at [475, 255] on input "text" at bounding box center [484, 254] width 29 height 17
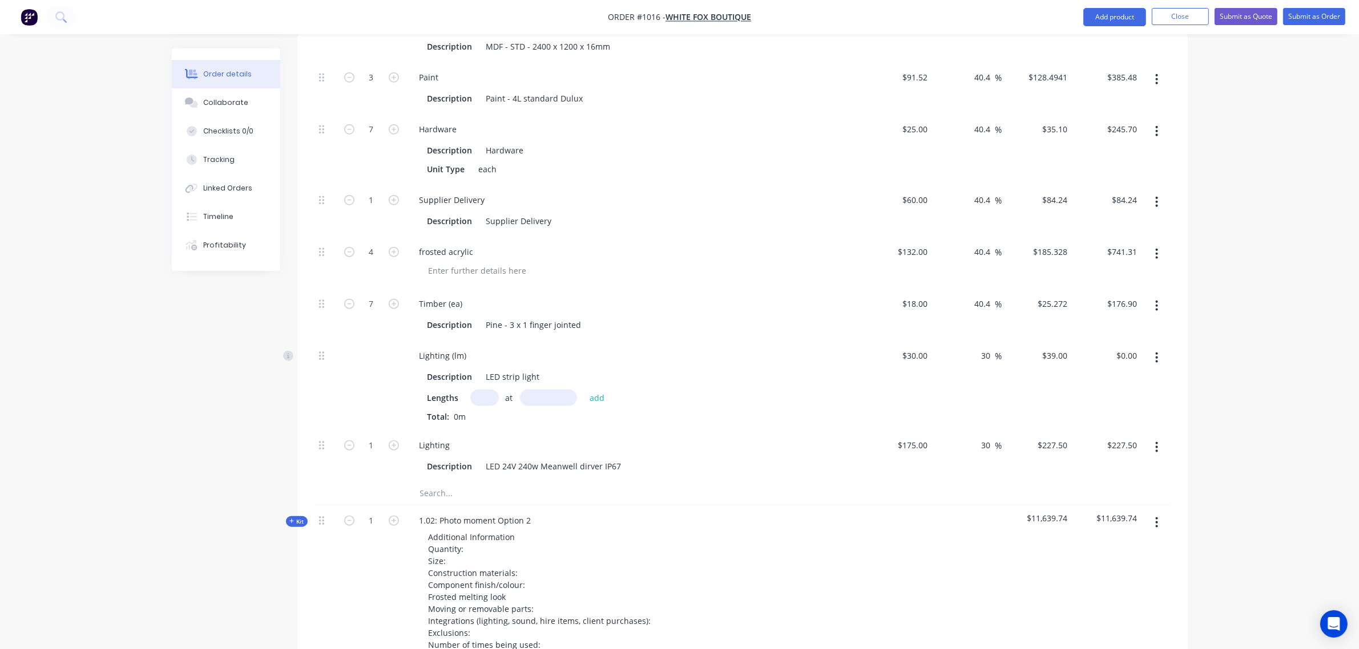
scroll to position [1396, 0]
type input "4"
click at [559, 400] on input "text" at bounding box center [548, 397] width 57 height 17
type input "7200"
click at [584, 390] on button "add" at bounding box center [597, 397] width 27 height 15
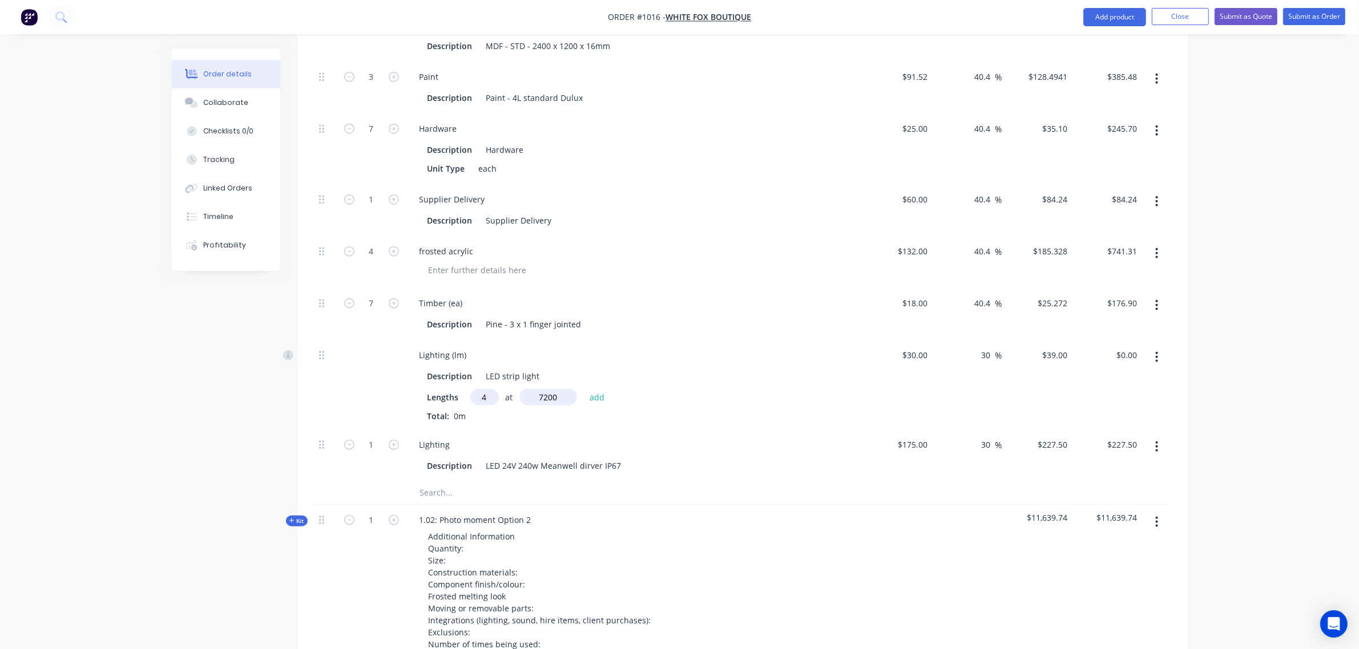
type input "$1,123.20"
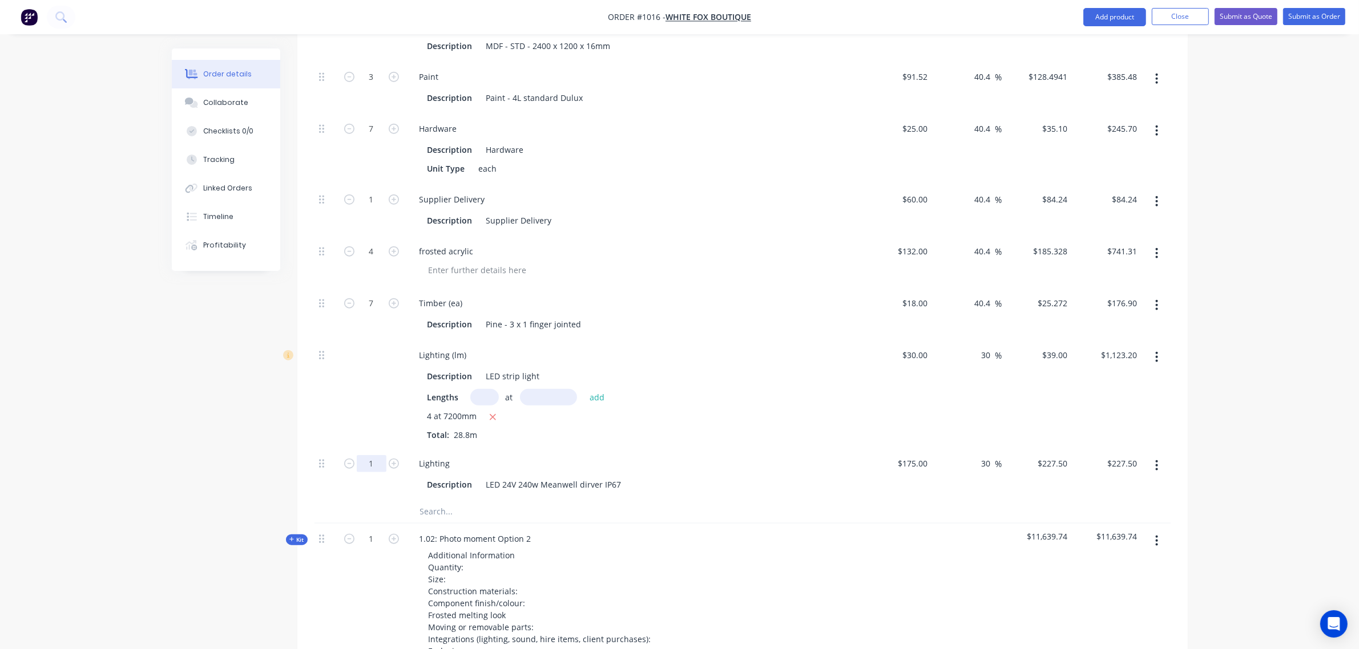
click at [370, 461] on input "1" at bounding box center [372, 463] width 30 height 17
type input "2"
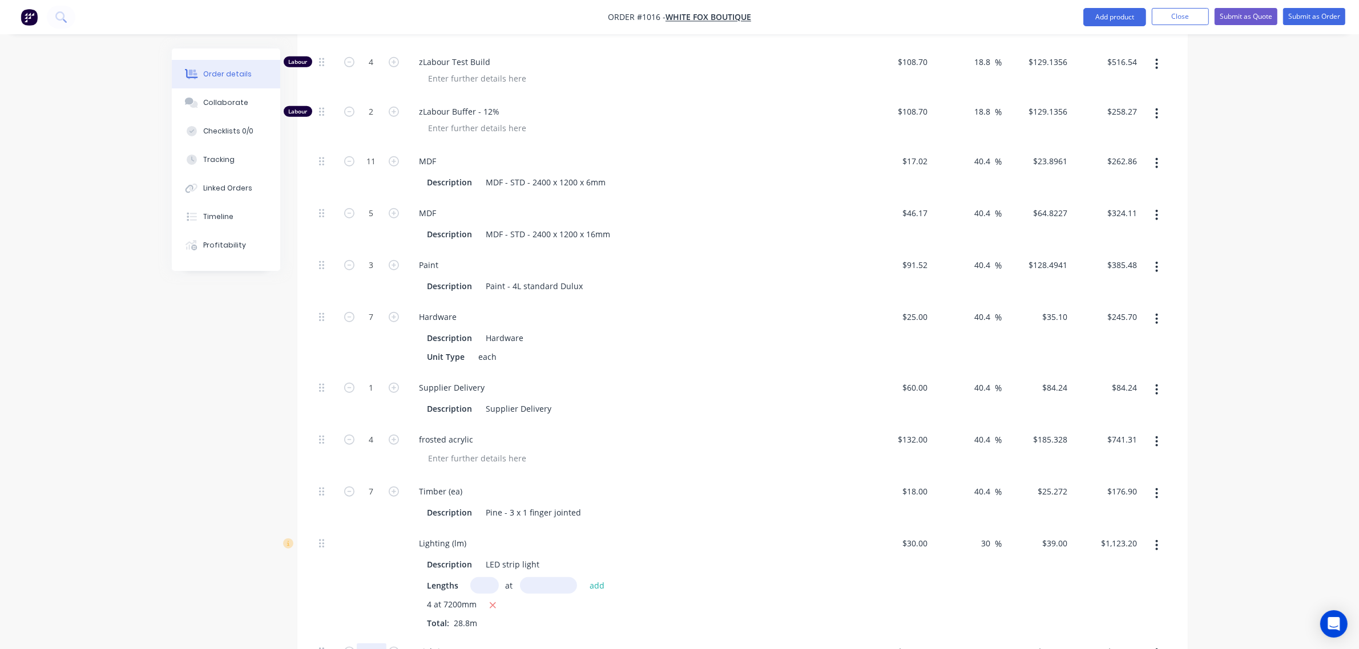
scroll to position [1208, 0]
click at [302, 113] on div "Labour" at bounding box center [298, 112] width 29 height 11
type input "$455.00"
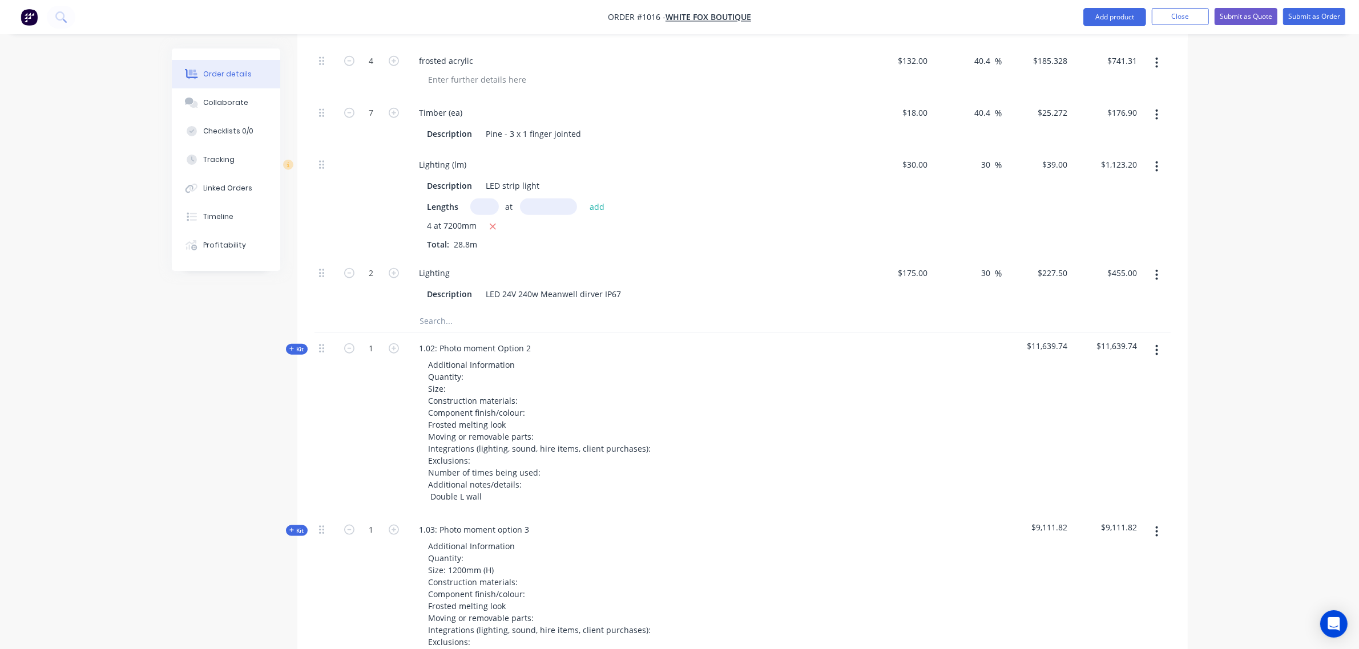
scroll to position [1588, 0]
click at [454, 327] on input "text" at bounding box center [533, 320] width 228 height 23
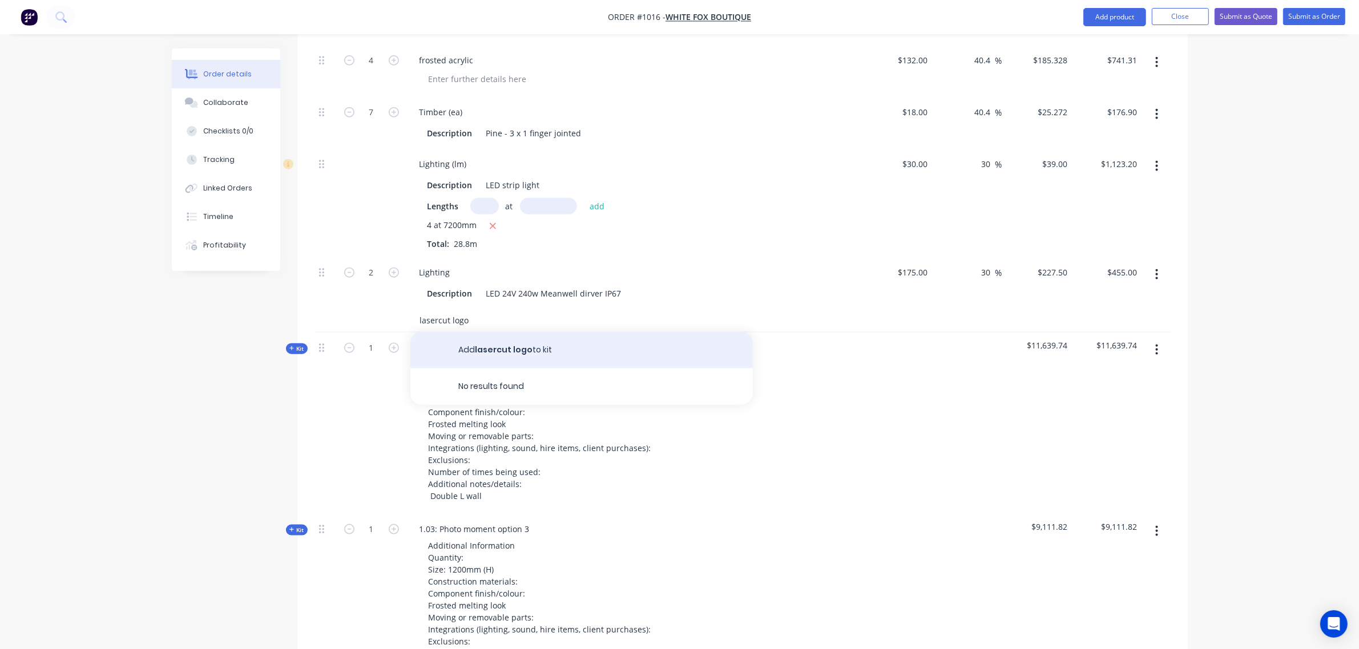
type input "lasercut logo"
click at [511, 356] on button "Add lasercut logo to kit" at bounding box center [581, 350] width 342 height 37
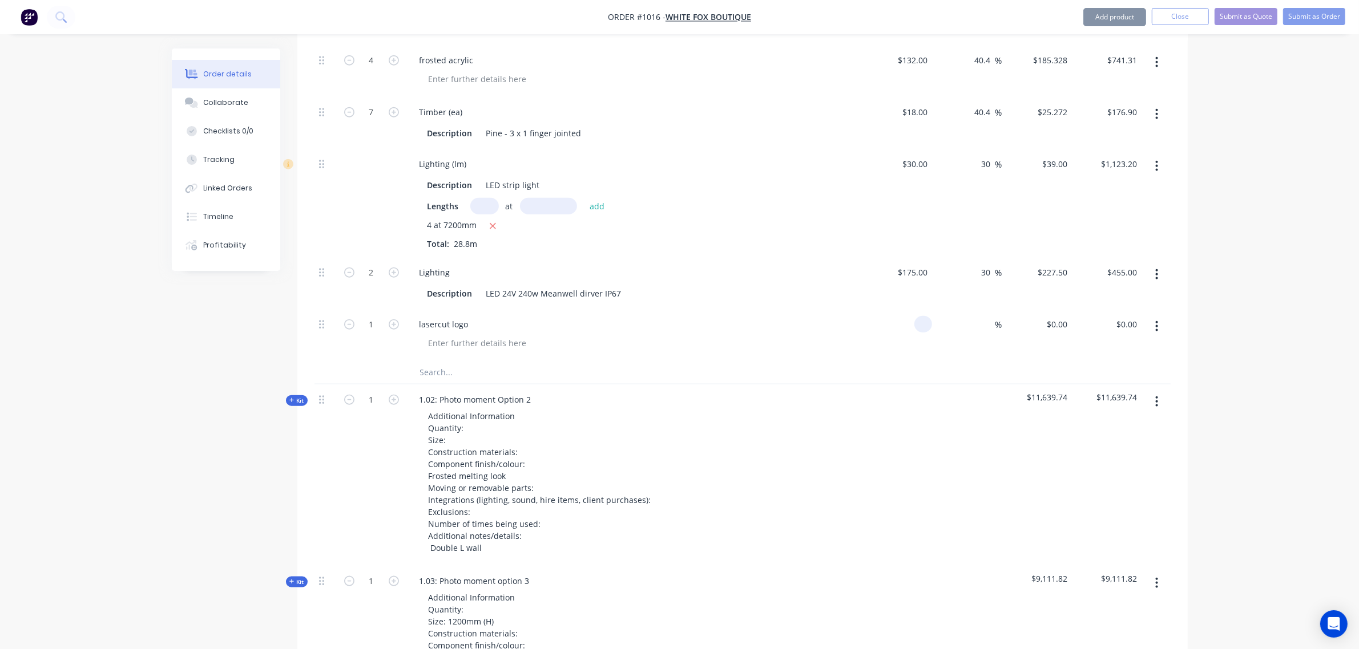
click at [919, 321] on input at bounding box center [925, 324] width 13 height 17
type input "$200.00"
click at [985, 321] on input at bounding box center [988, 324] width 13 height 17
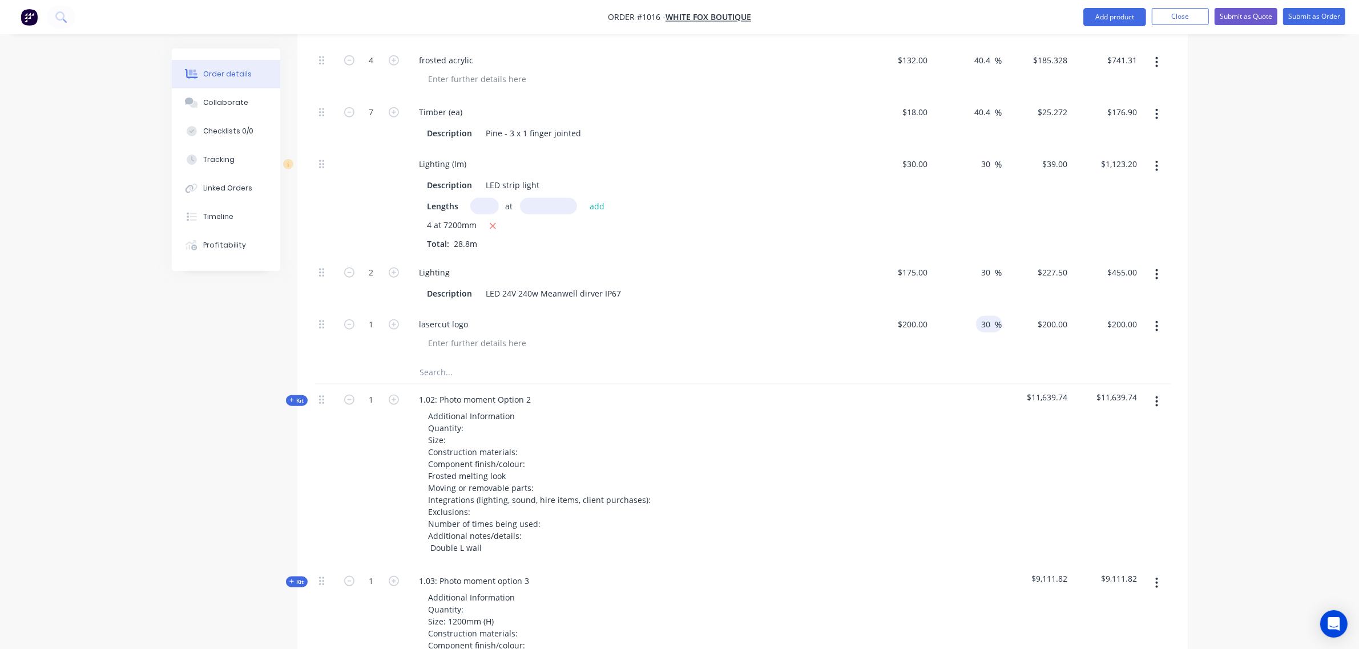
type input "30"
type input "$260.00"
click at [903, 224] on div "$30.00 $30.00" at bounding box center [897, 203] width 70 height 108
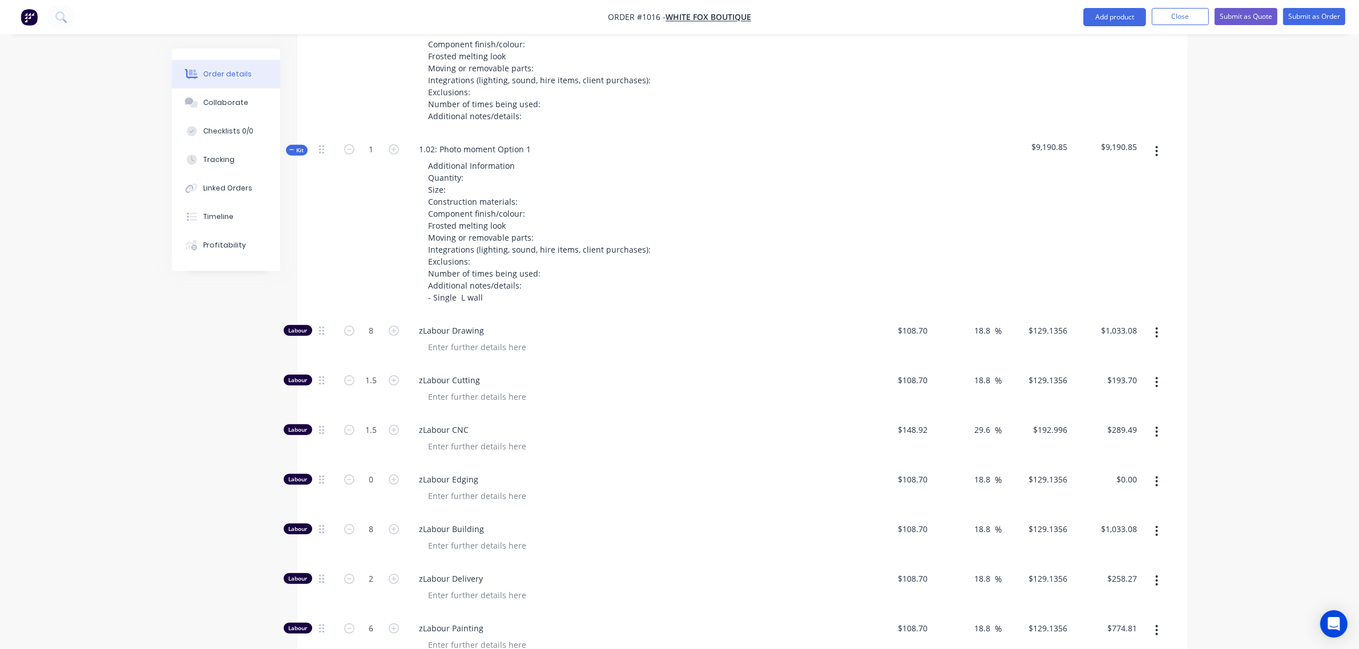
scroll to position [541, 0]
click at [297, 147] on span "Kit" at bounding box center [296, 151] width 15 height 9
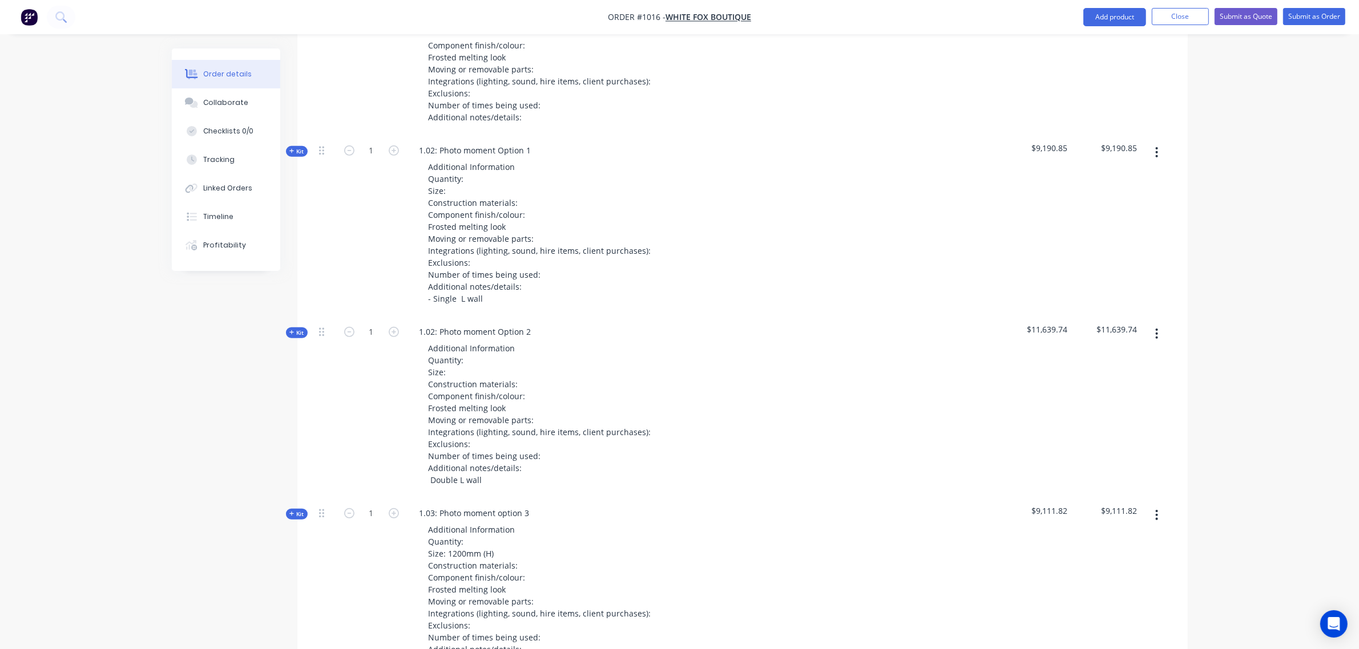
click at [298, 334] on span "Kit" at bounding box center [296, 333] width 15 height 9
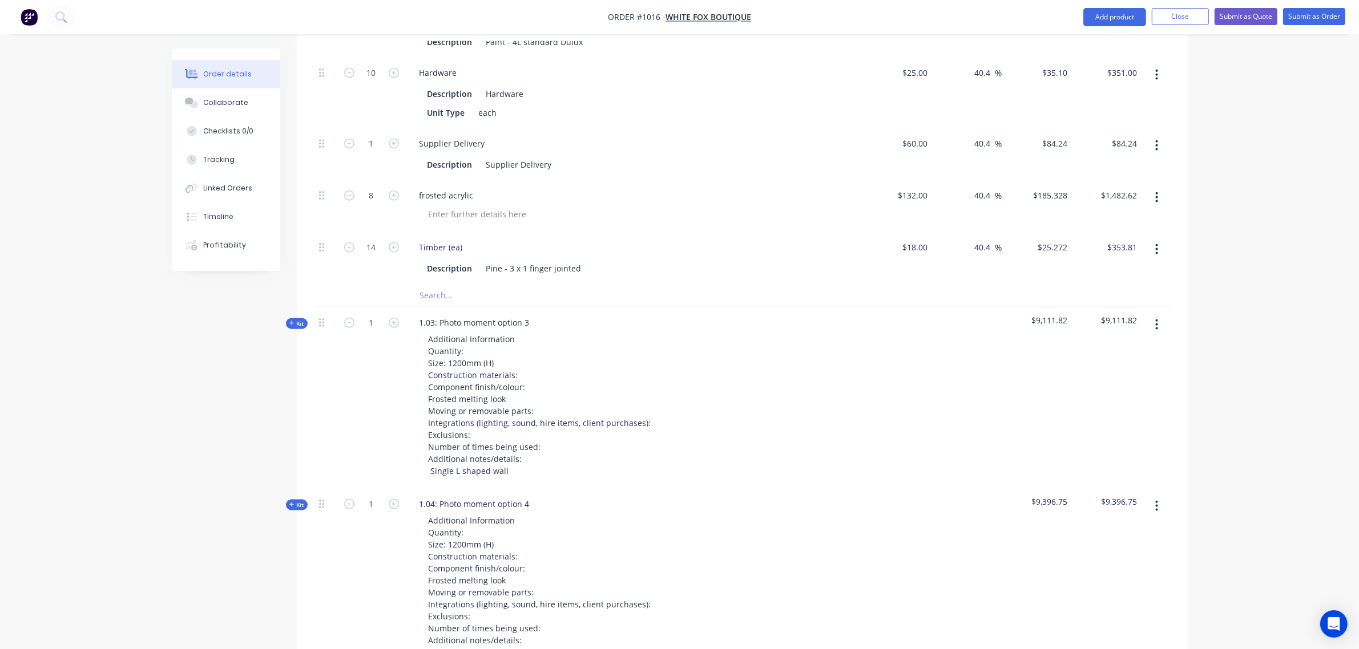
scroll to position [1635, 0]
click at [441, 288] on input "text" at bounding box center [533, 294] width 228 height 23
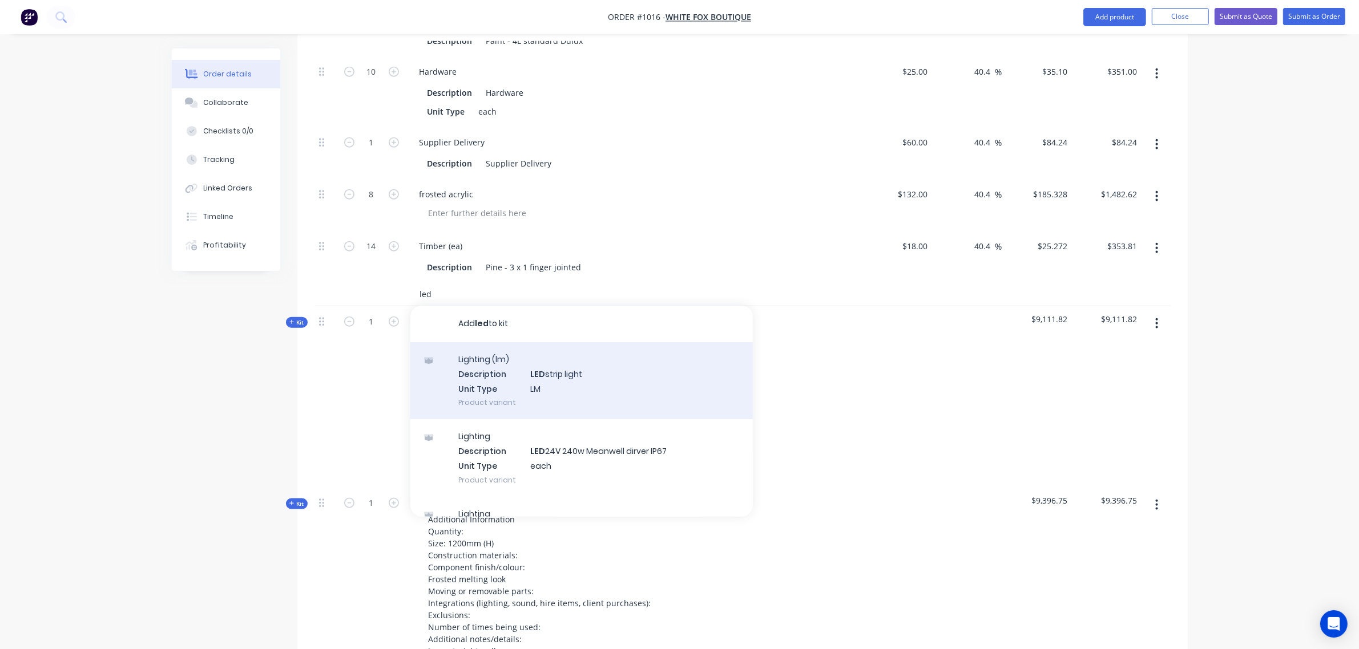
type input "led"
click at [520, 381] on div "Lighting (lm) Description LED strip light Unit Type LM Product variant" at bounding box center [581, 380] width 342 height 77
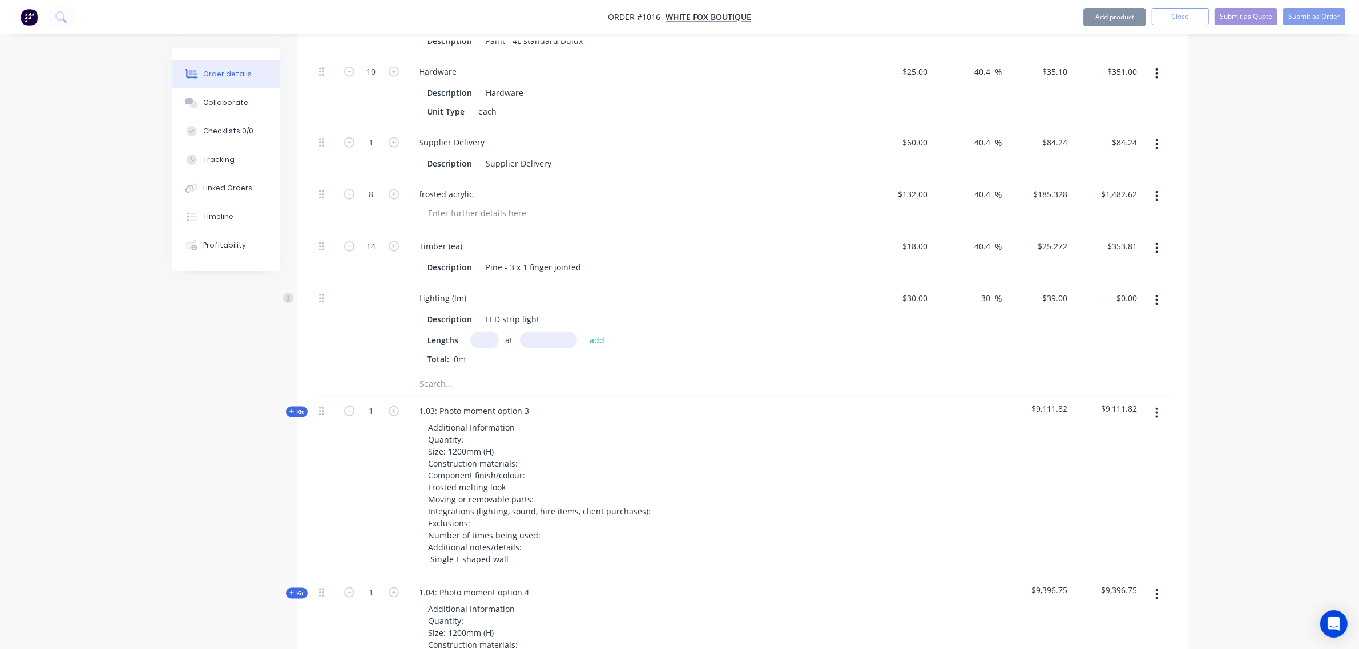
click at [454, 385] on input "text" at bounding box center [533, 384] width 228 height 23
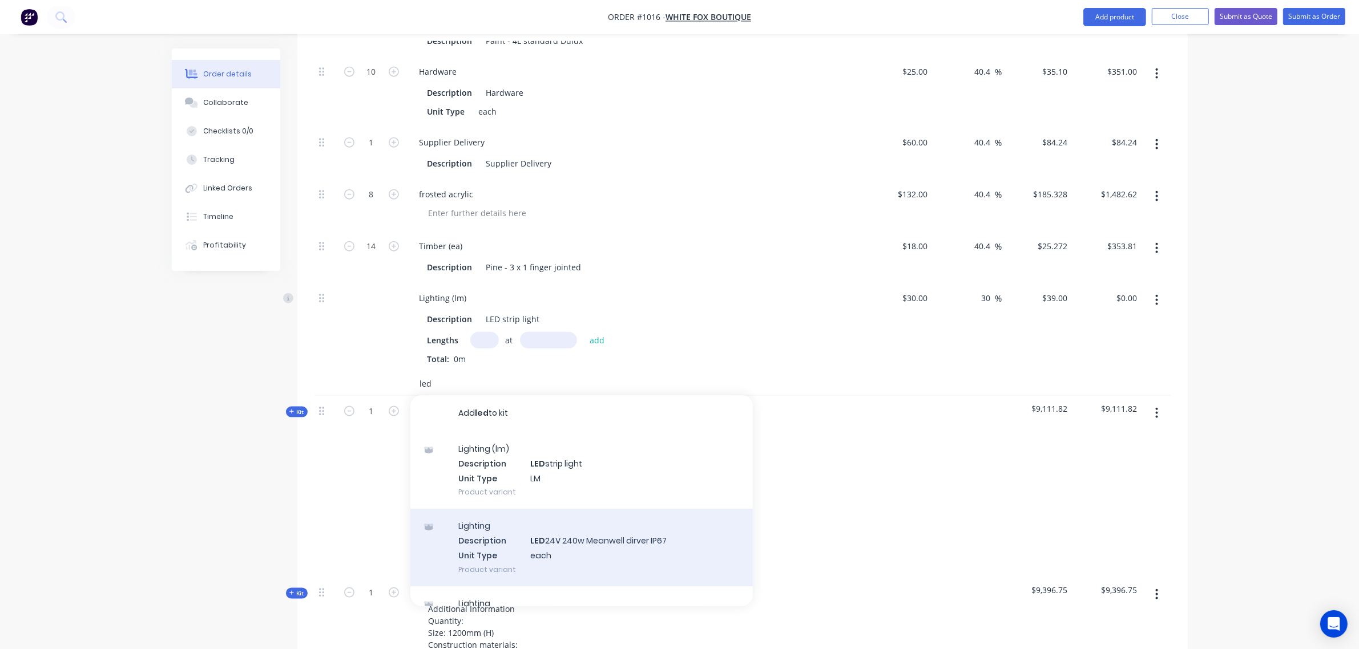
type input "led"
click at [516, 543] on div "Lighting Description LED 24V 240w Meanwell dirver IP67 Unit Type each Product v…" at bounding box center [581, 547] width 342 height 77
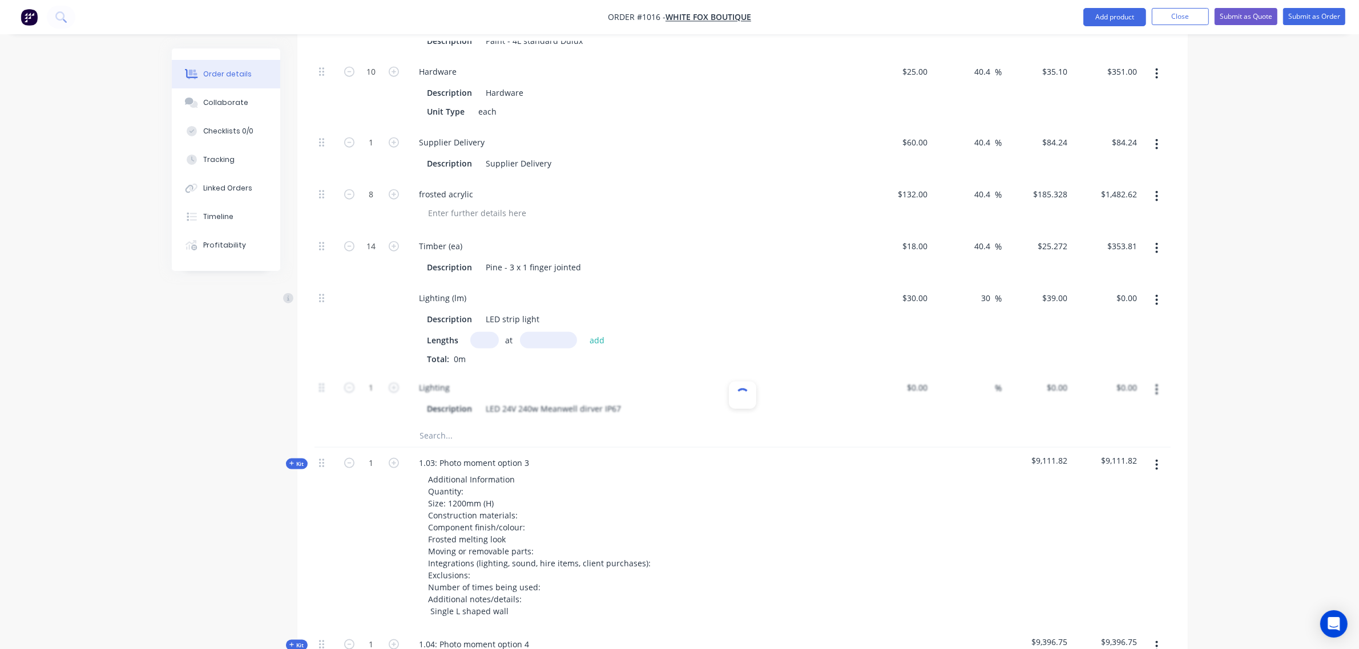
type input "$175.00"
type input "30"
type input "$227.50"
click at [461, 443] on input "text" at bounding box center [533, 436] width 228 height 23
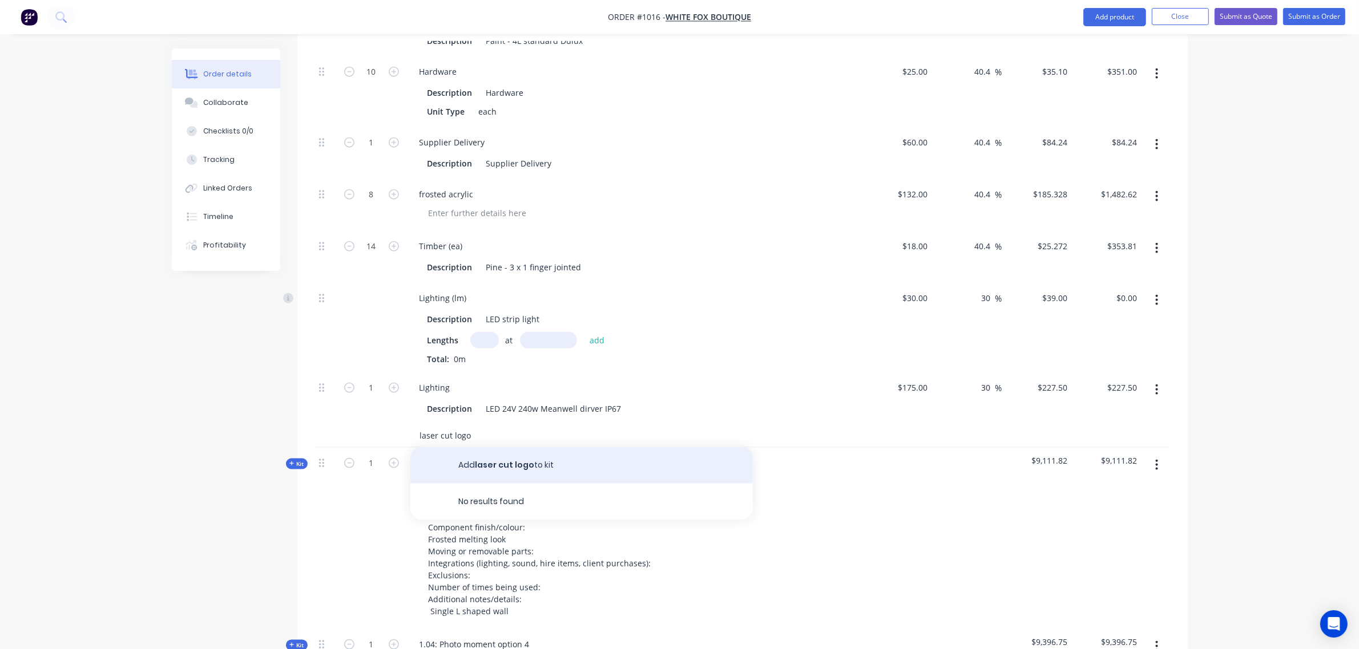
type input "laser cut logo"
click at [523, 467] on button "Add laser cut logo to kit" at bounding box center [581, 465] width 342 height 37
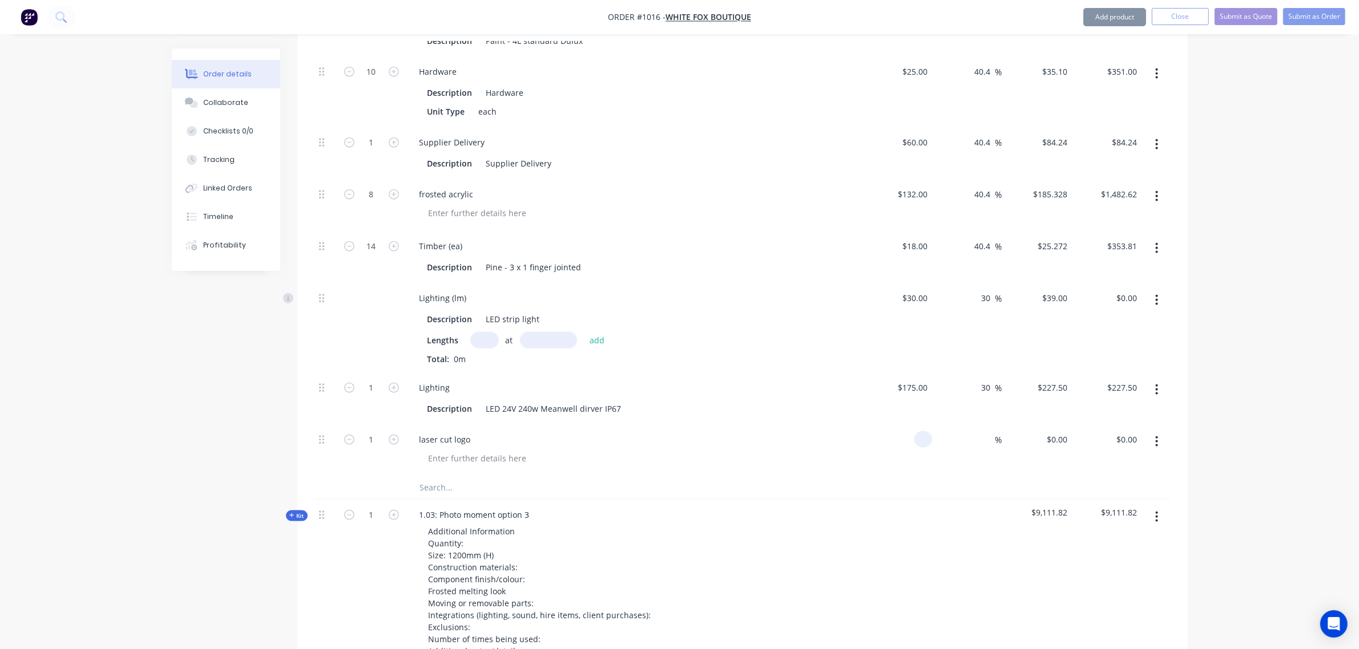
click at [921, 439] on input at bounding box center [925, 439] width 13 height 17
type input "$200.00"
click at [988, 437] on input at bounding box center [988, 439] width 13 height 17
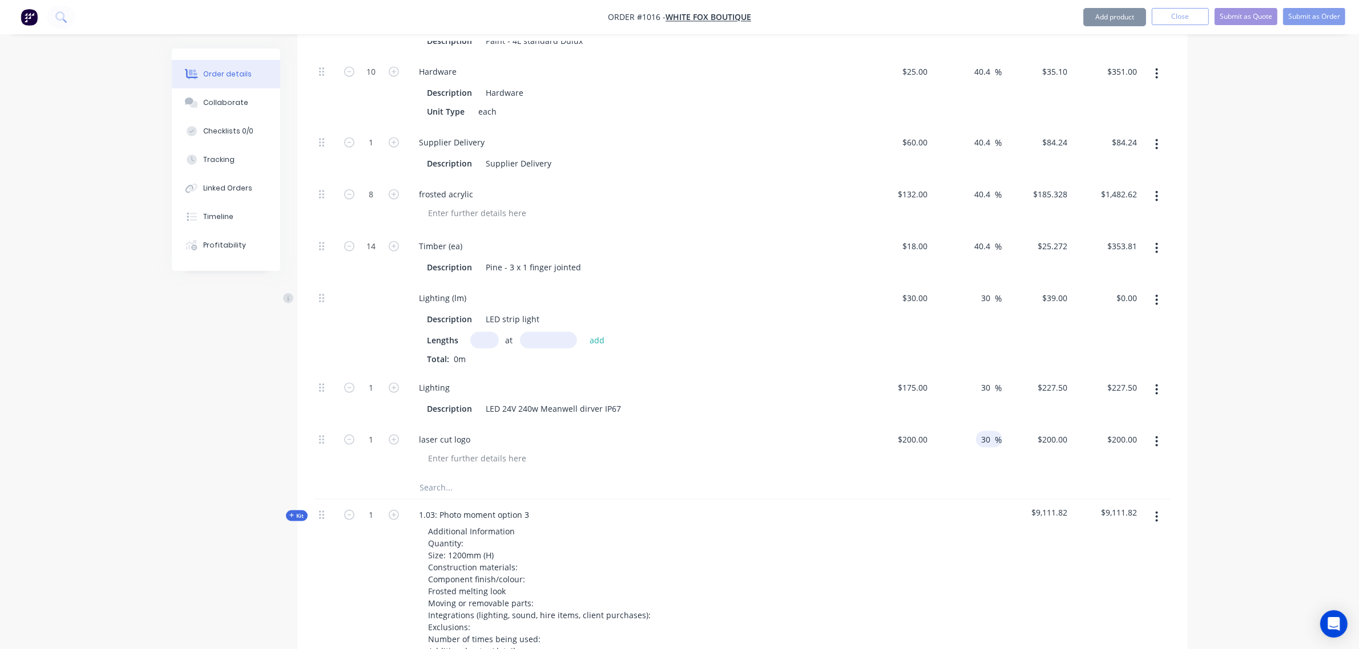
type input "30"
click at [470, 334] on div "at add" at bounding box center [540, 340] width 140 height 17
type input "$260.00"
click at [474, 342] on input "text" at bounding box center [484, 340] width 29 height 17
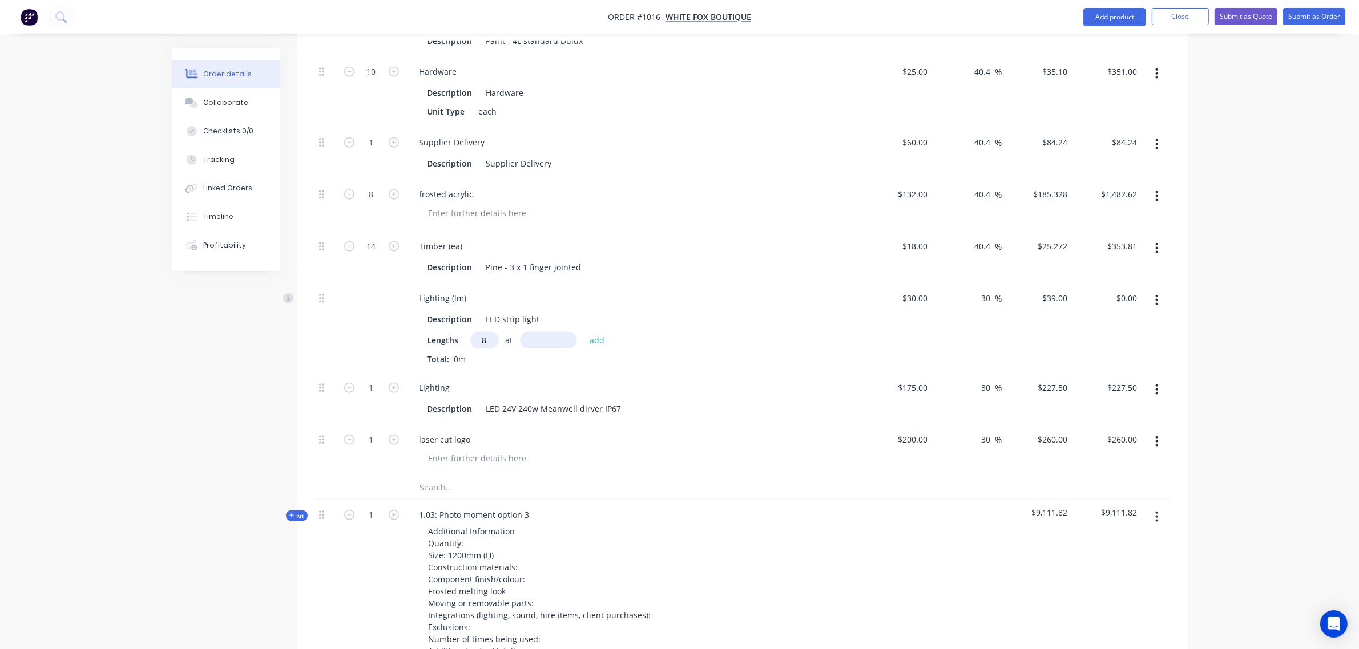
type input "8"
click at [535, 341] on input "text" at bounding box center [548, 340] width 57 height 17
type input "7200"
click at [584, 333] on button "add" at bounding box center [597, 340] width 27 height 15
type input "$2,246.40"
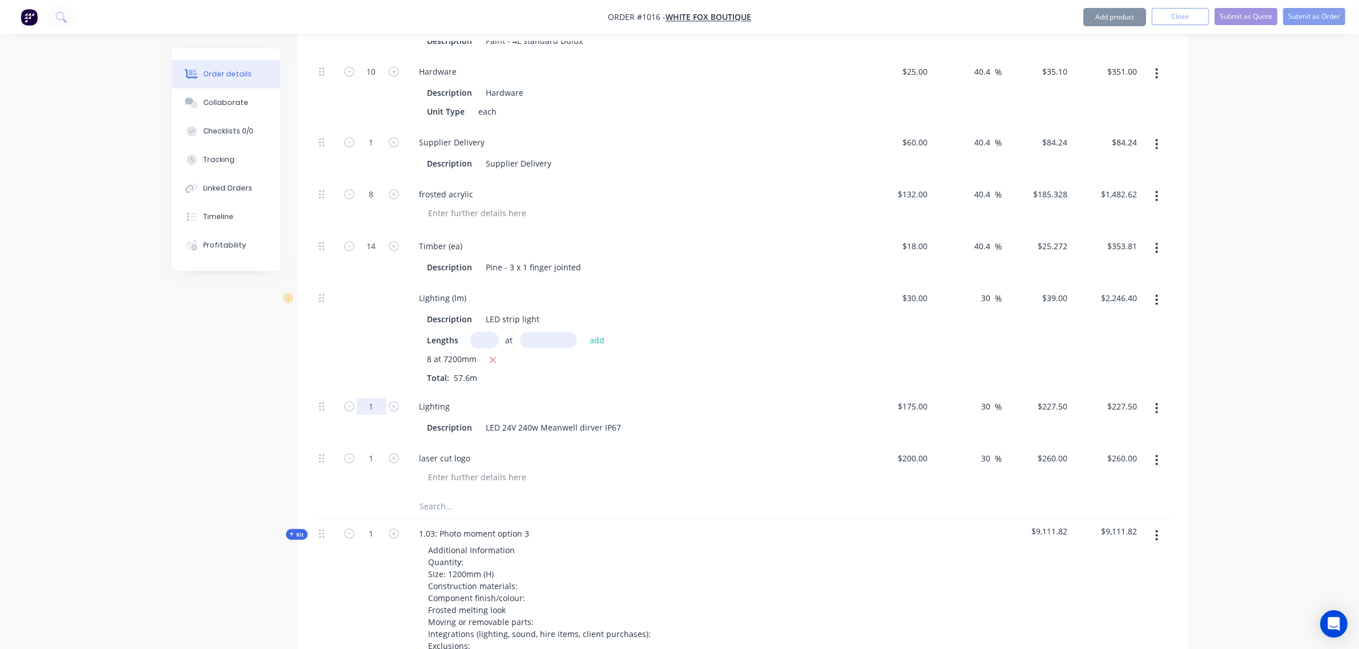
click at [377, 404] on input "1" at bounding box center [372, 406] width 30 height 17
type input "4"
type input "$910.00"
click at [374, 347] on div at bounding box center [371, 337] width 68 height 108
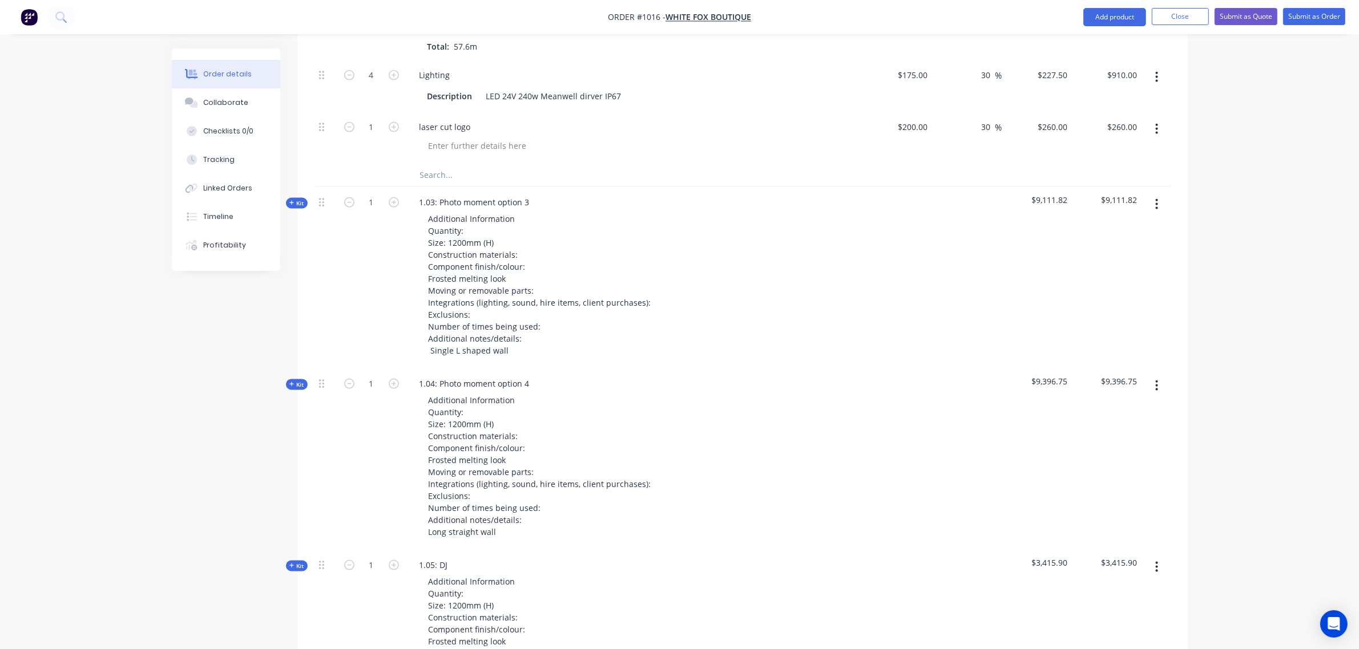
scroll to position [1968, 0]
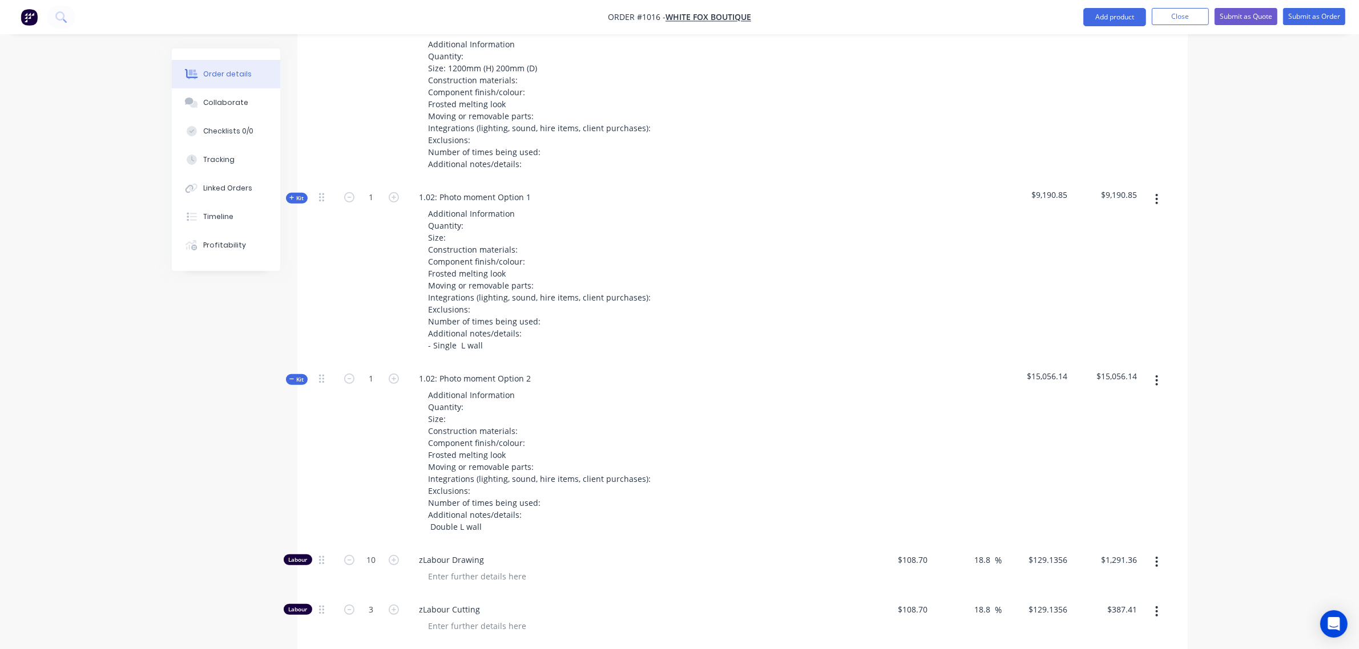
click at [297, 381] on span "Kit" at bounding box center [296, 380] width 15 height 9
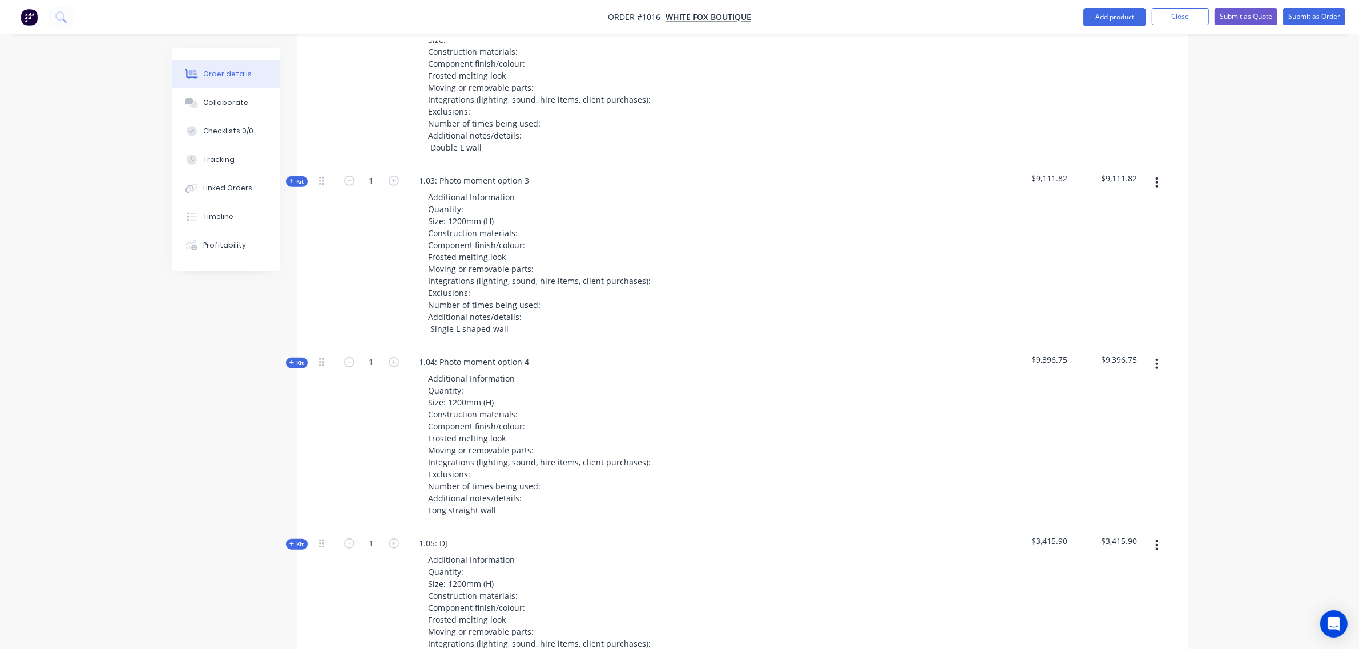
scroll to position [874, 0]
click at [300, 180] on span "Kit" at bounding box center [296, 181] width 15 height 9
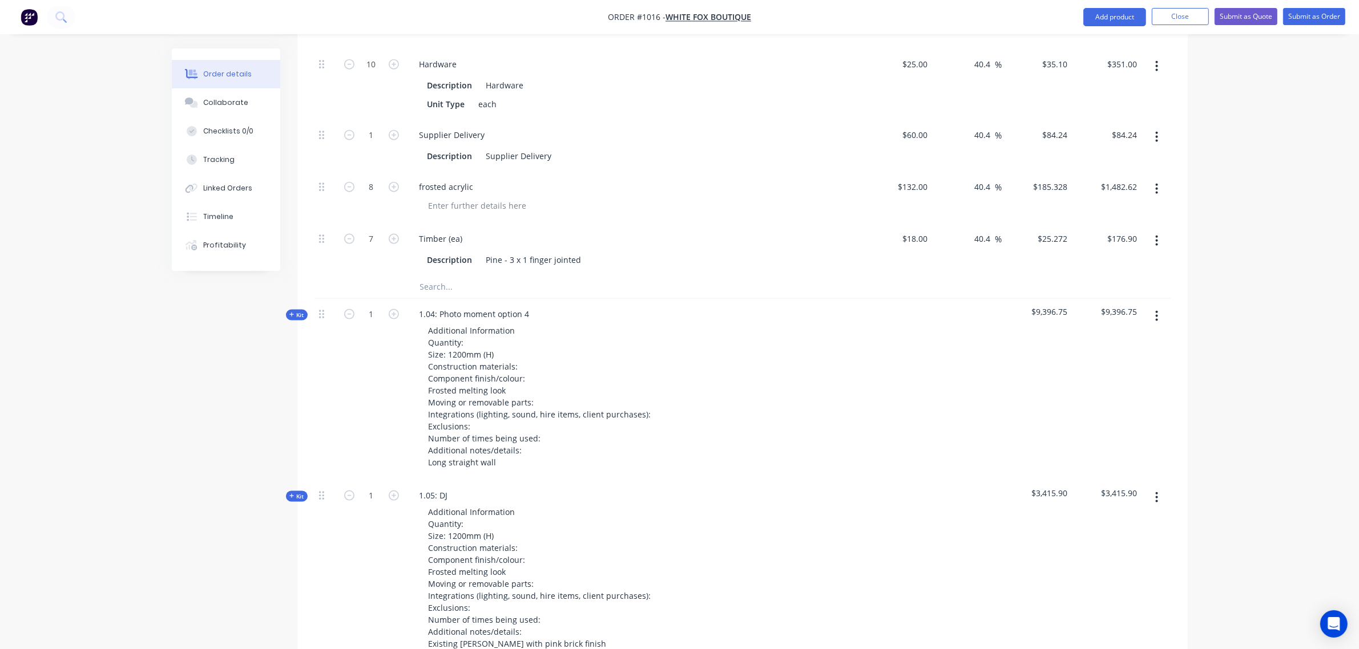
scroll to position [1825, 0]
click at [435, 282] on input "text" at bounding box center [533, 285] width 228 height 23
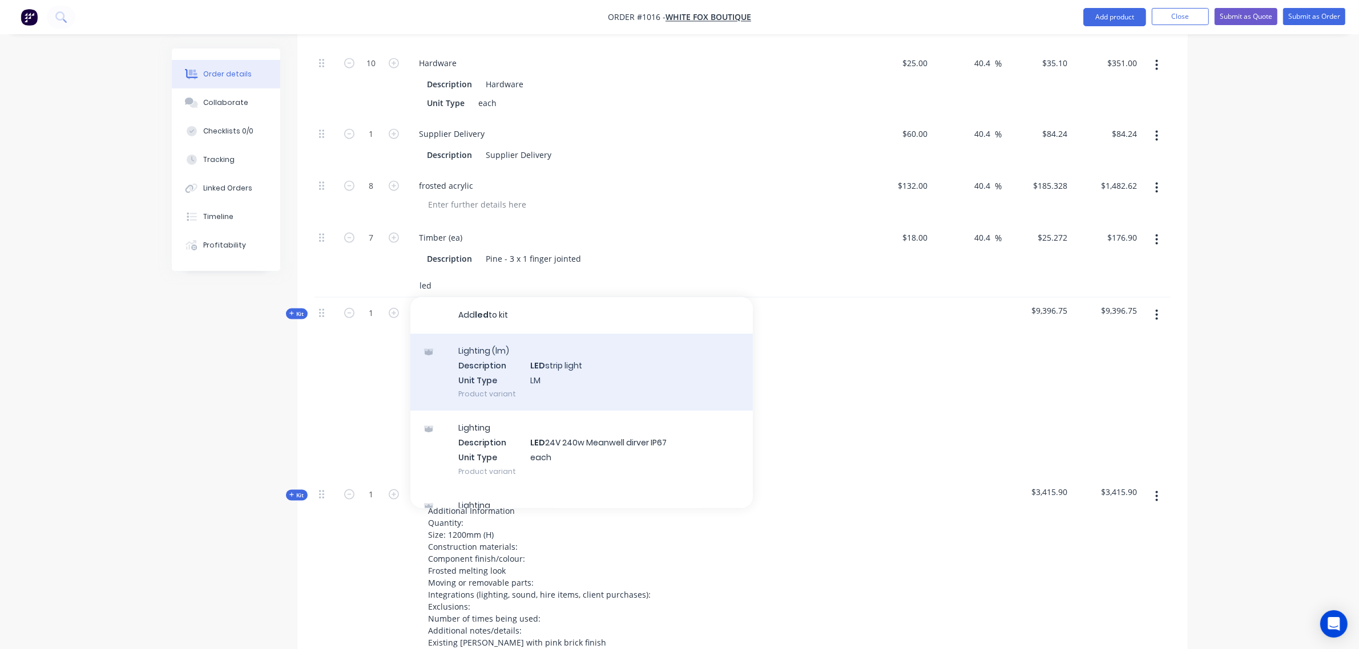
type input "led"
click at [487, 369] on div "Lighting (lm) Description LED strip light Unit Type LM Product variant" at bounding box center [581, 372] width 342 height 77
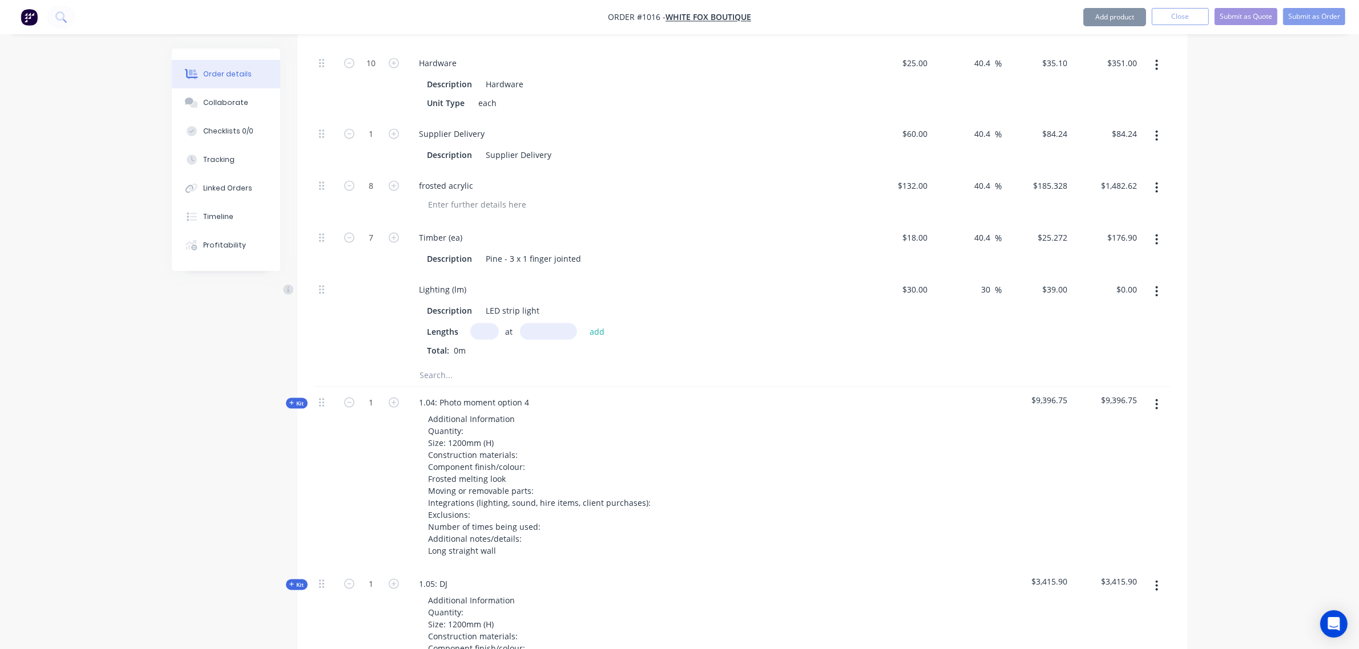
click at [455, 377] on input "text" at bounding box center [533, 375] width 228 height 23
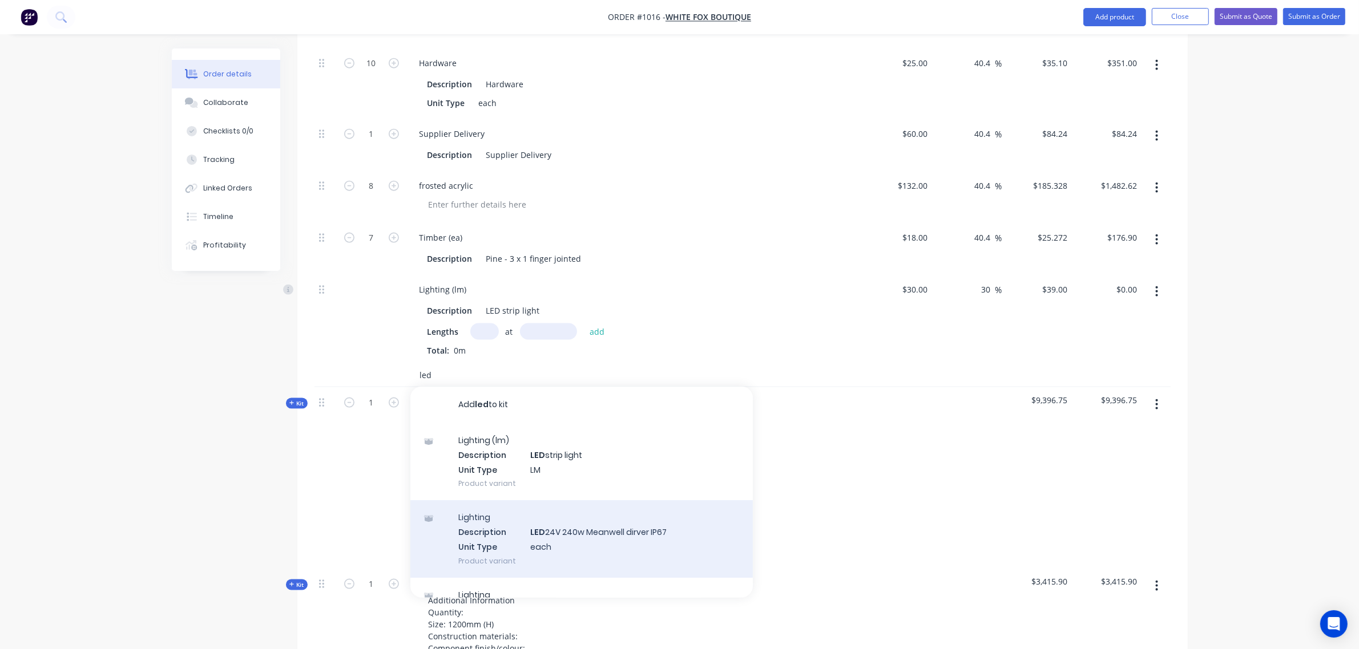
type input "led"
click at [520, 535] on div "Lighting Description LED 24V 240w Meanwell dirver IP67 Unit Type each Product v…" at bounding box center [581, 538] width 342 height 77
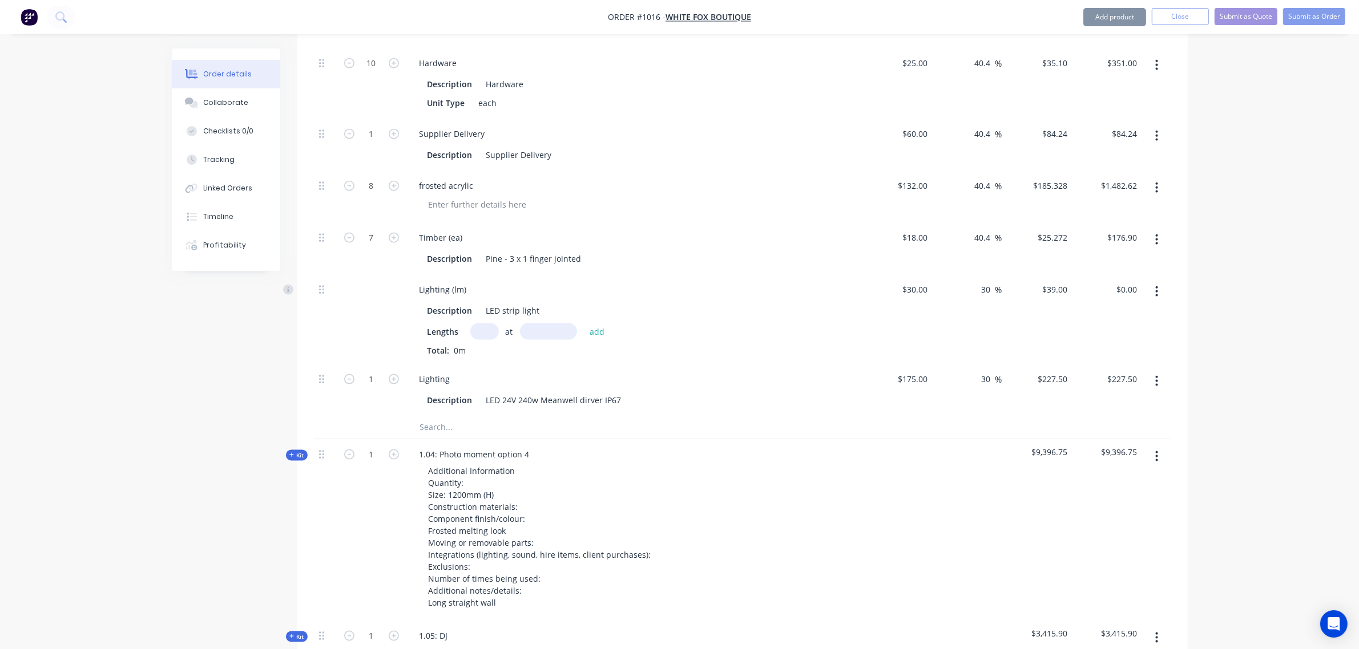
click at [460, 426] on input "text" at bounding box center [533, 427] width 228 height 23
type input "lasercut logo"
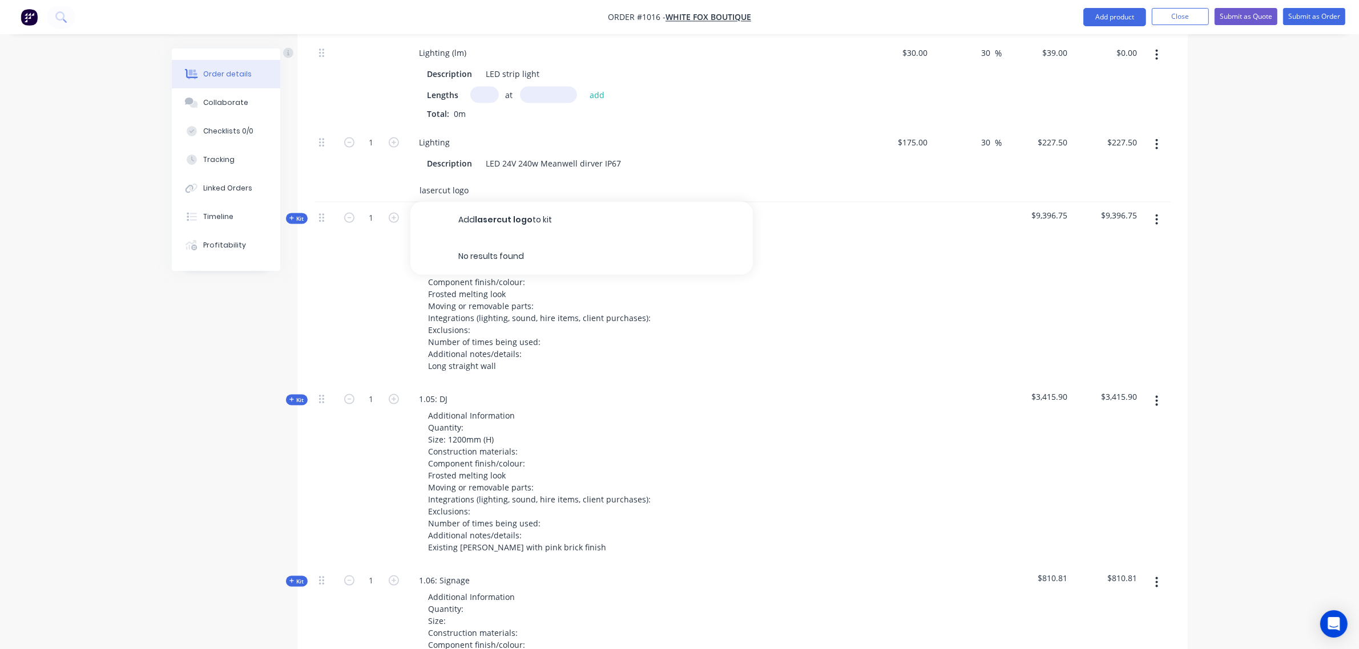
scroll to position [2063, 0]
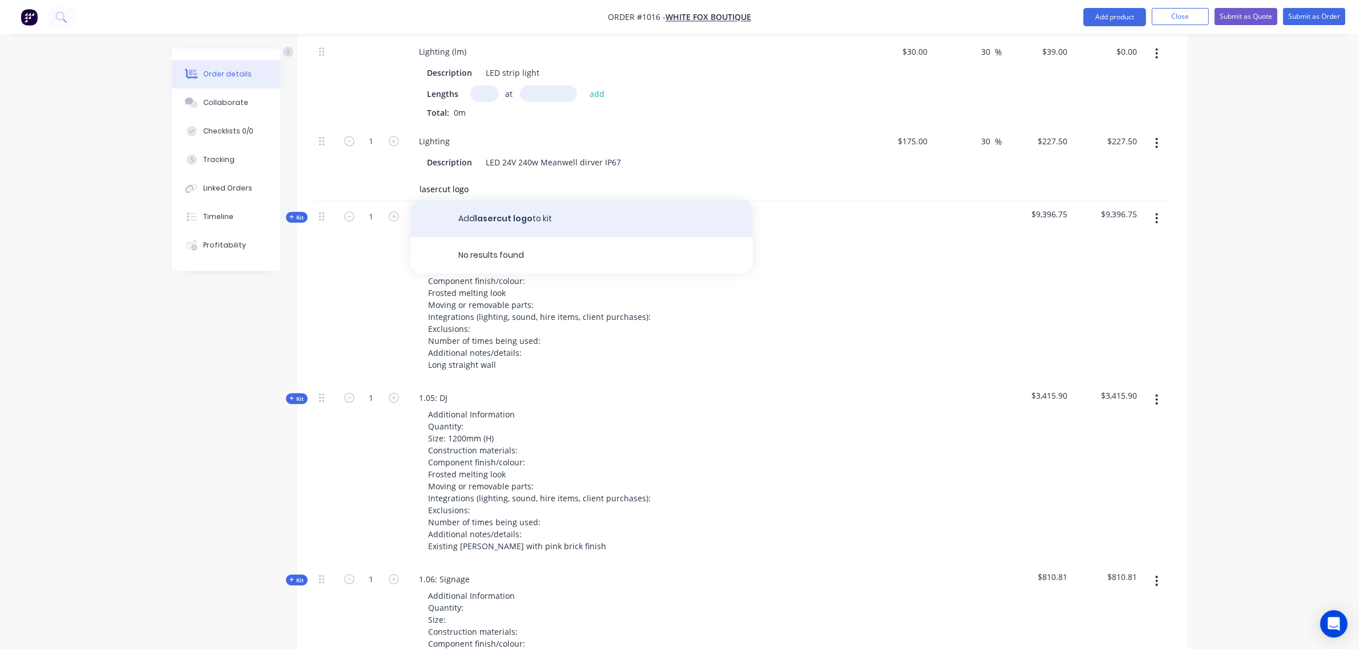
click at [497, 219] on button "Add lasercut logo to kit" at bounding box center [581, 219] width 342 height 37
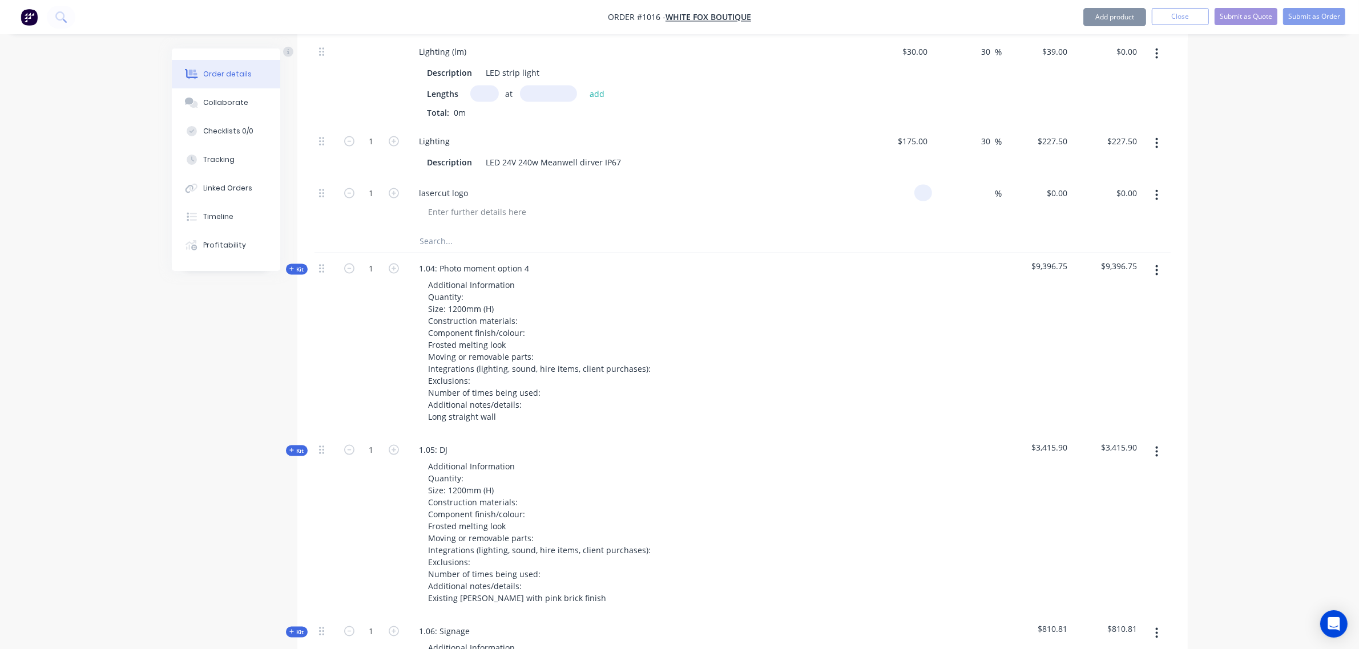
click at [911, 191] on div at bounding box center [897, 204] width 70 height 52
type input "$200.00"
click at [989, 195] on input at bounding box center [988, 193] width 13 height 17
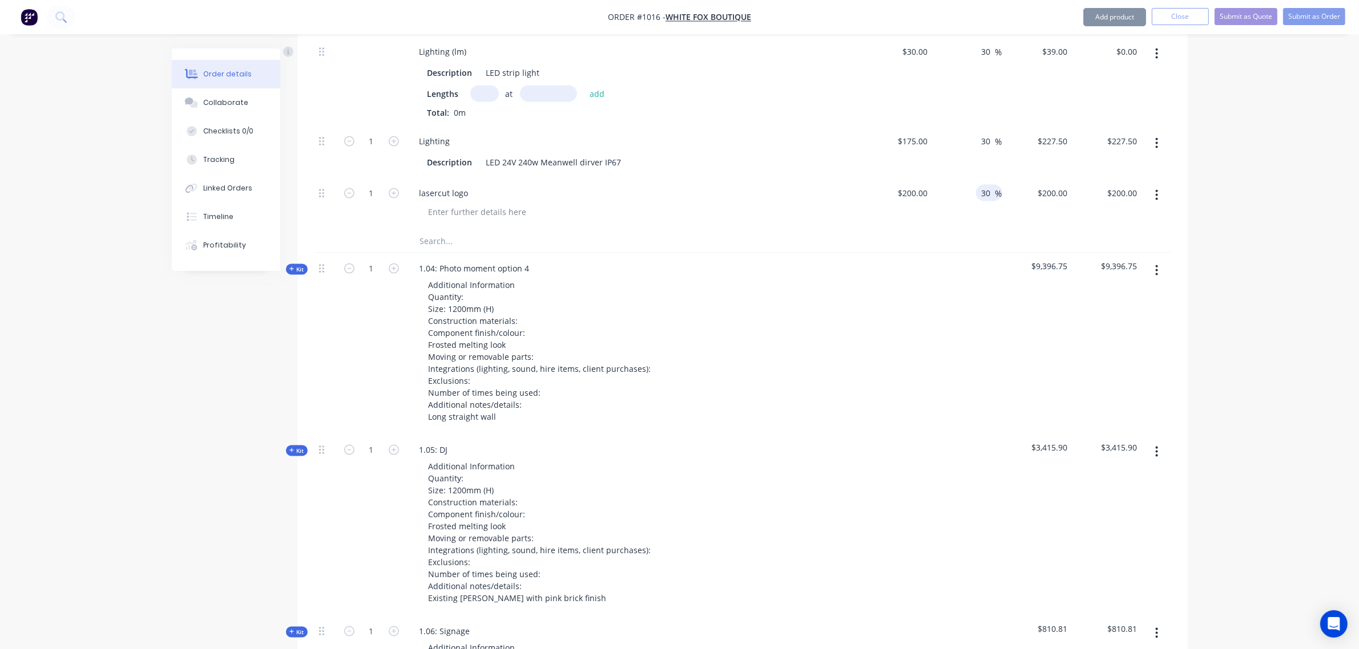
type input "30"
type input "$260.00"
click at [800, 196] on div "lasercut logo" at bounding box center [633, 193] width 447 height 17
click at [294, 272] on icon "button" at bounding box center [291, 270] width 5 height 6
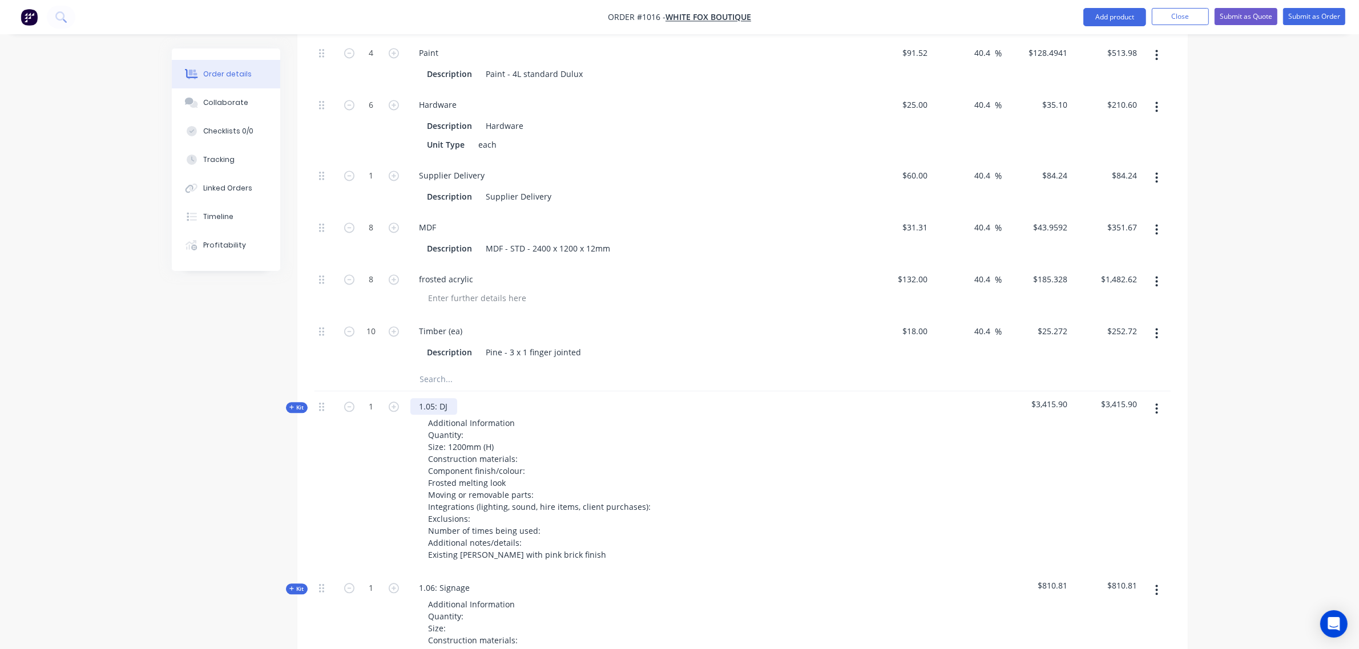
scroll to position [3062, 0]
click at [439, 380] on input "text" at bounding box center [533, 378] width 228 height 23
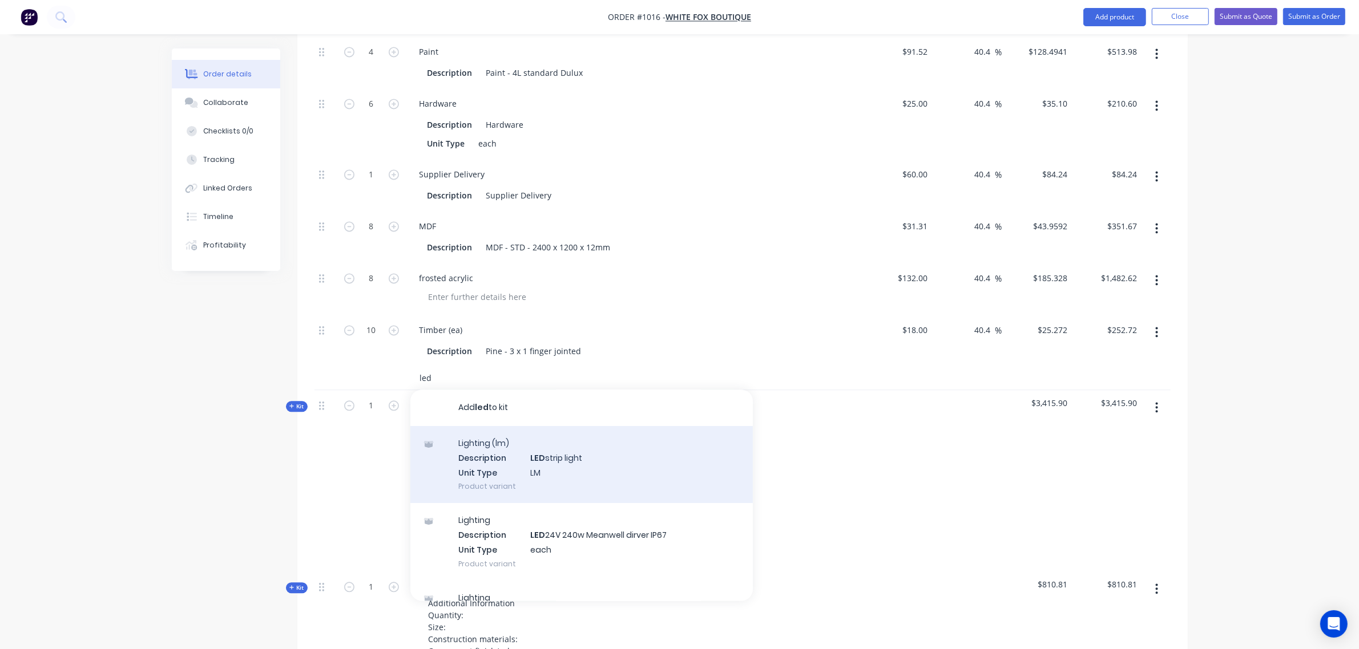
type input "led"
click at [520, 478] on div "Lighting (lm) Description LED strip light Unit Type LM Product variant" at bounding box center [581, 464] width 342 height 77
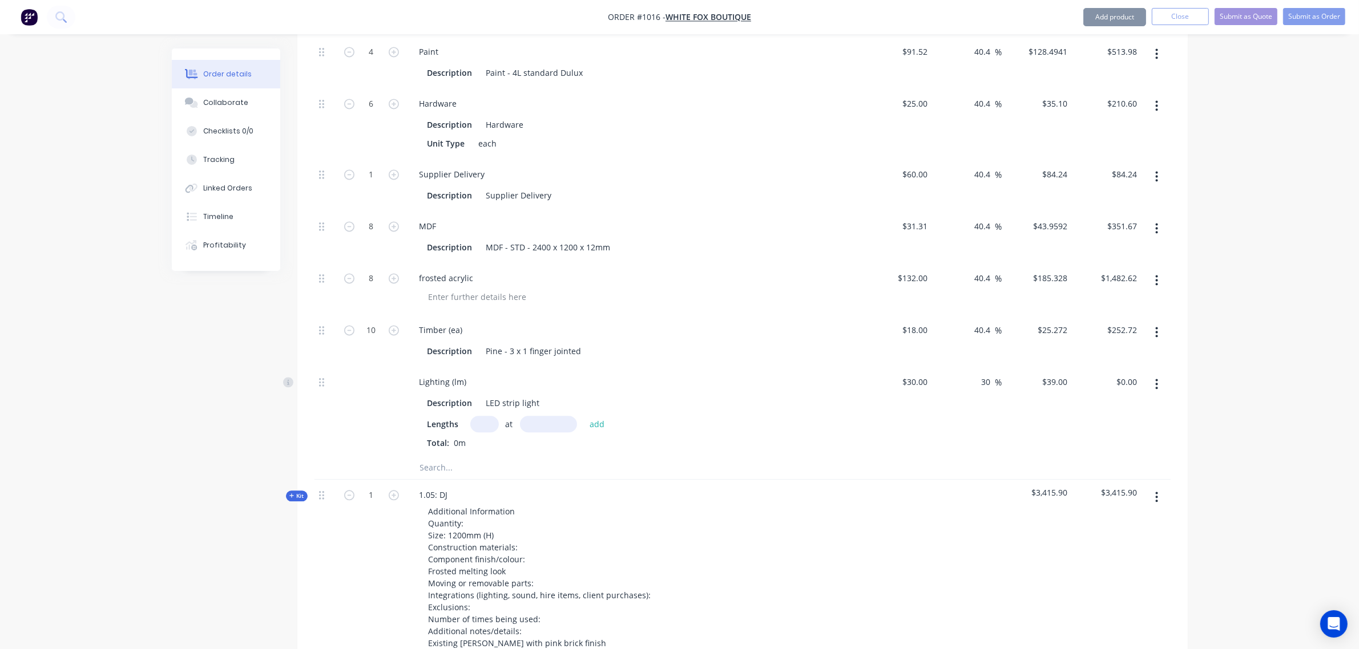
drag, startPoint x: 464, startPoint y: 478, endPoint x: 464, endPoint y: 468, distance: 10.3
click at [464, 477] on input "text" at bounding box center [533, 468] width 228 height 23
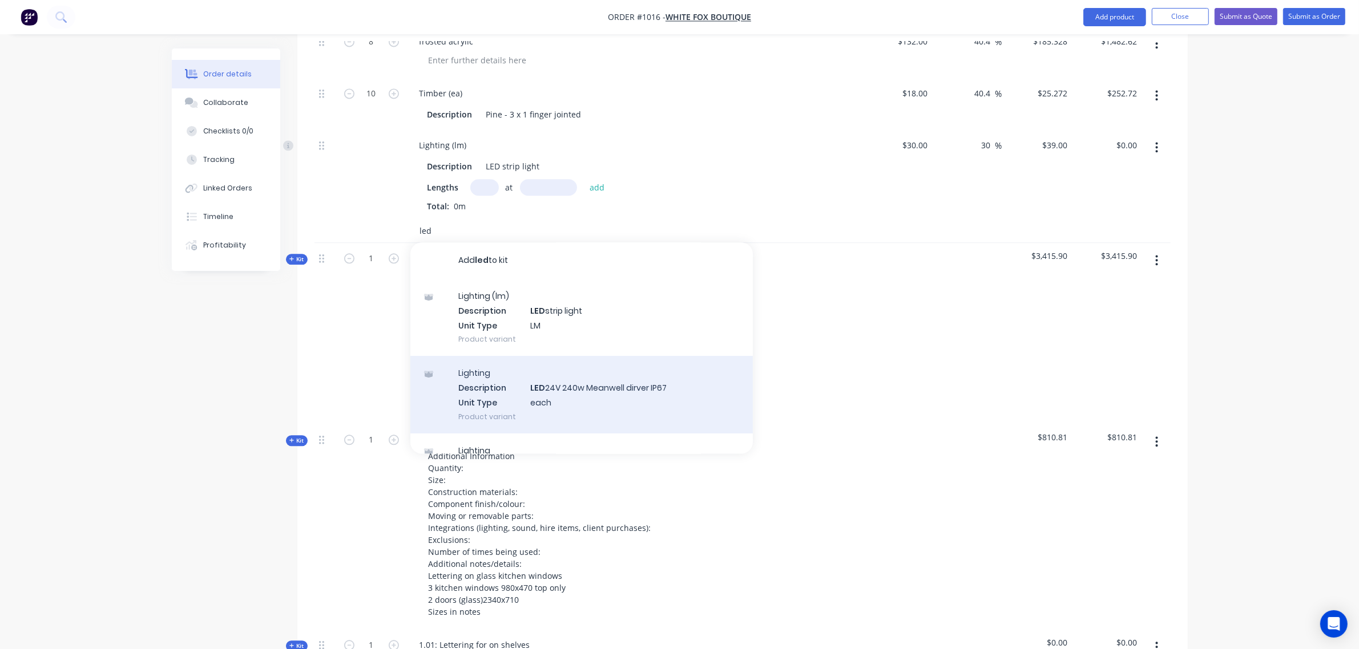
scroll to position [3299, 0]
type input "led"
click at [508, 409] on div "Lighting Description LED 24V 240w Meanwell dirver IP67 Unit Type each Product v…" at bounding box center [581, 394] width 342 height 77
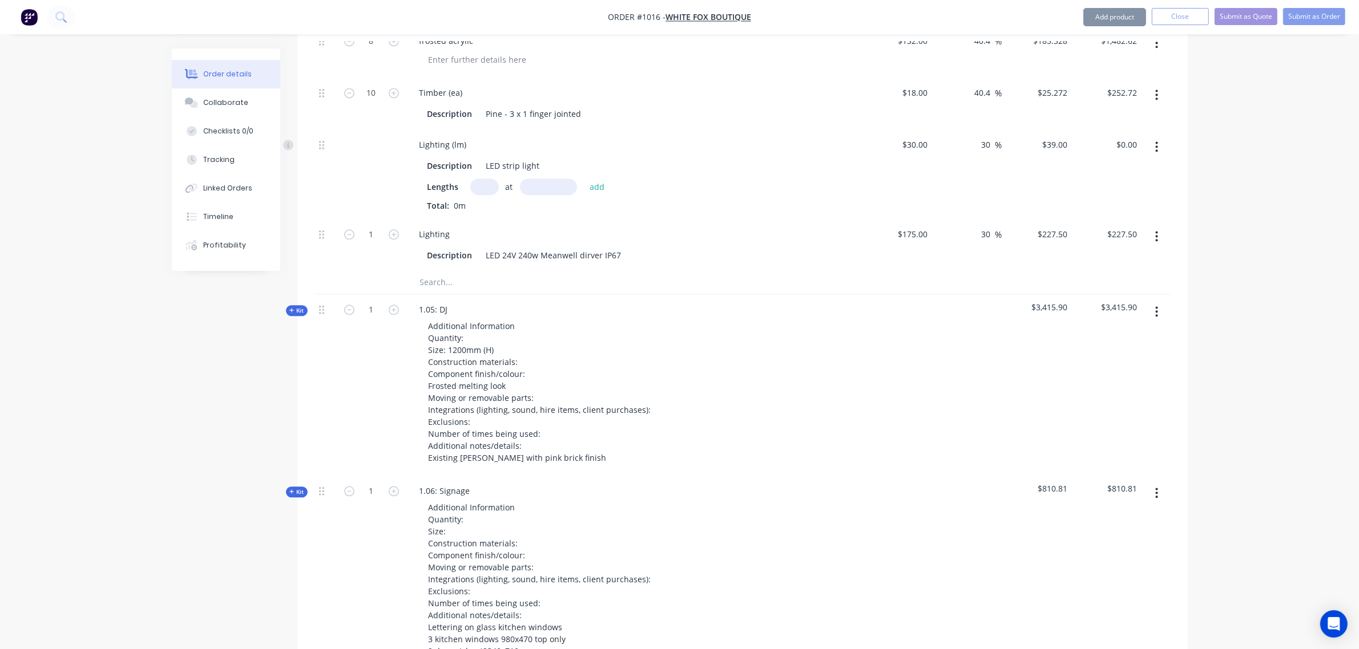
click at [446, 288] on input "text" at bounding box center [533, 282] width 228 height 23
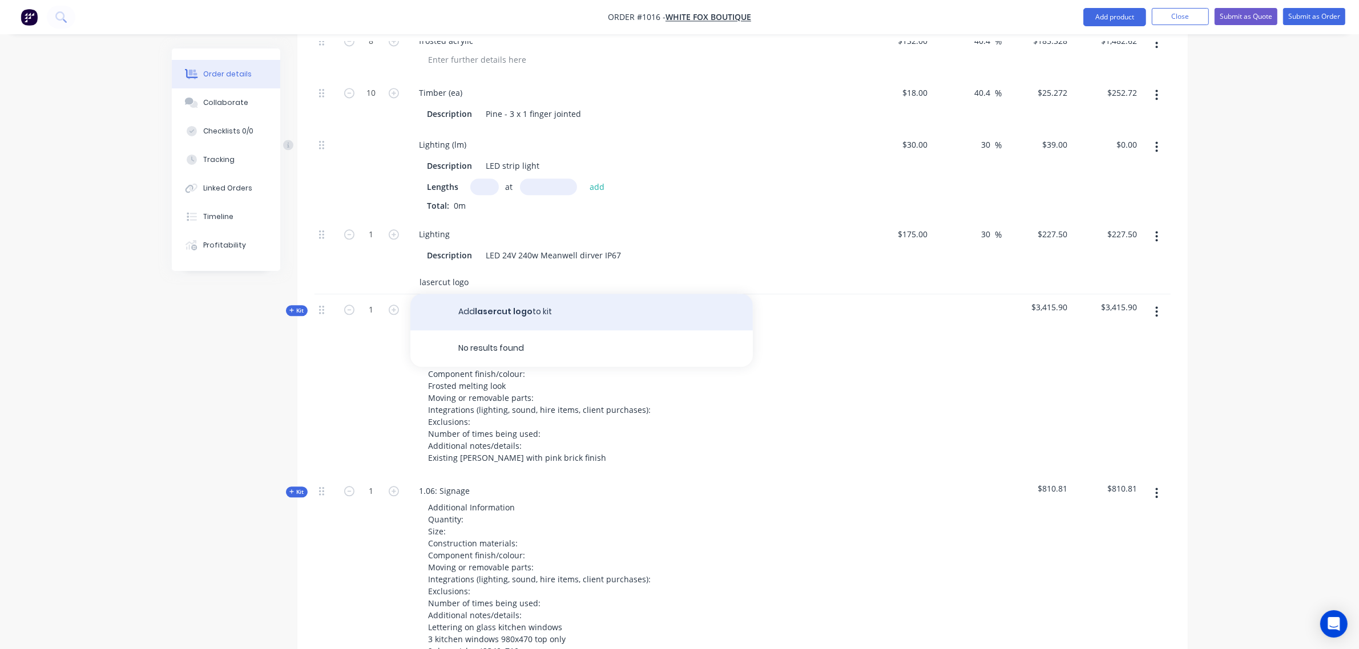
type input "lasercut logo"
click at [534, 314] on button "Add lasercut logo to kit" at bounding box center [581, 312] width 342 height 37
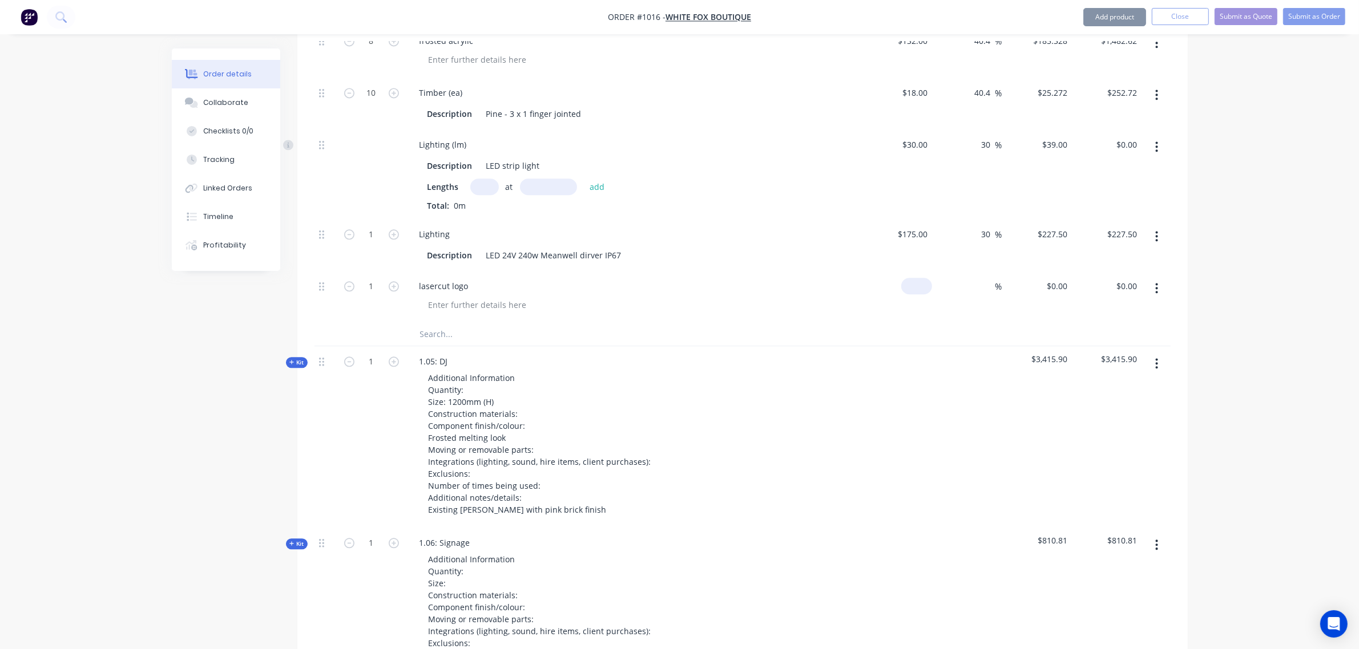
click at [919, 292] on input at bounding box center [919, 286] width 26 height 17
click at [983, 288] on input at bounding box center [988, 286] width 13 height 17
type input "$200.00"
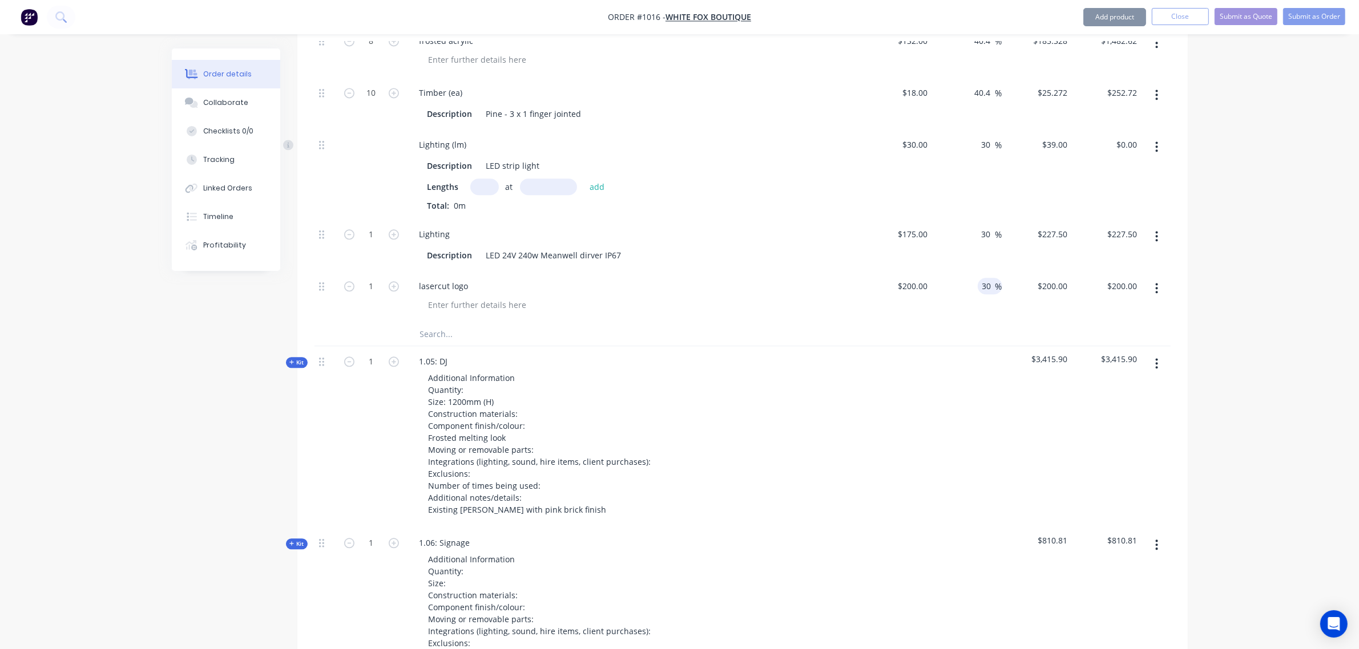
type input "30"
click at [442, 228] on div "Lighting Description LED 24V 240w Meanwell dirver IP67" at bounding box center [634, 245] width 457 height 52
type input "$260.00"
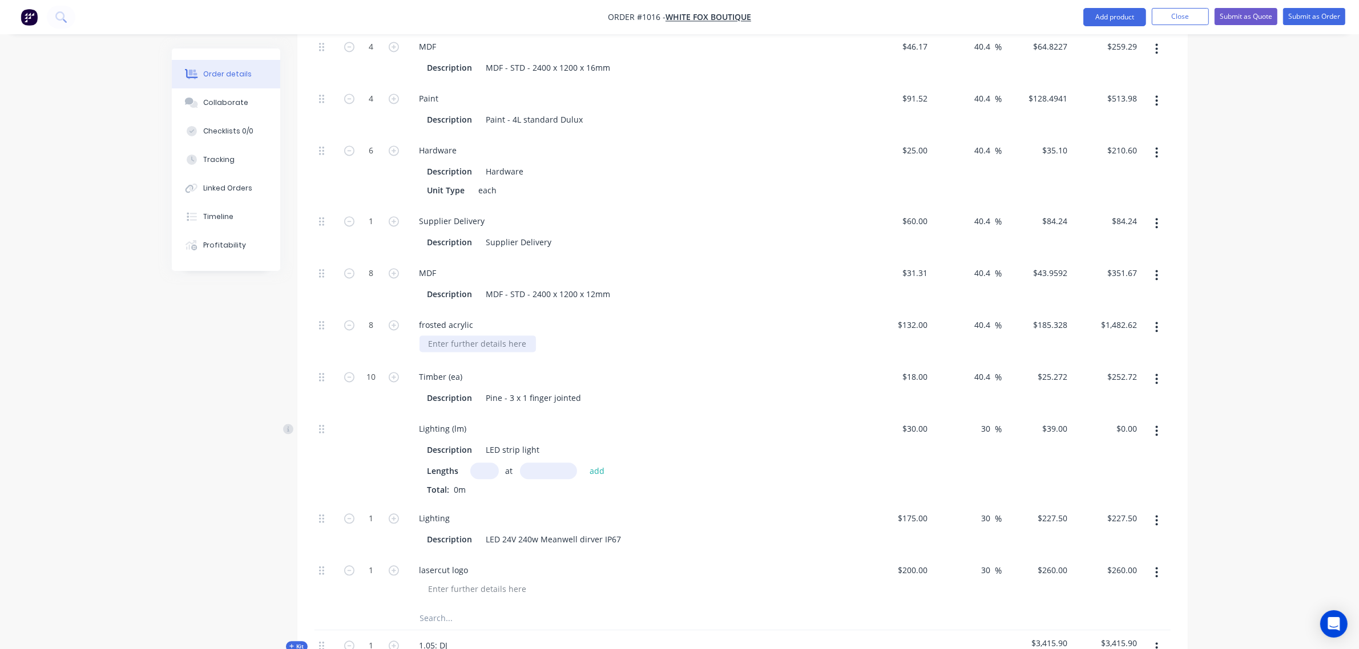
scroll to position [3014, 0]
click at [478, 471] on input "text" at bounding box center [484, 471] width 29 height 17
type input "8"
click at [549, 471] on input "text" at bounding box center [548, 471] width 57 height 17
type input "7200"
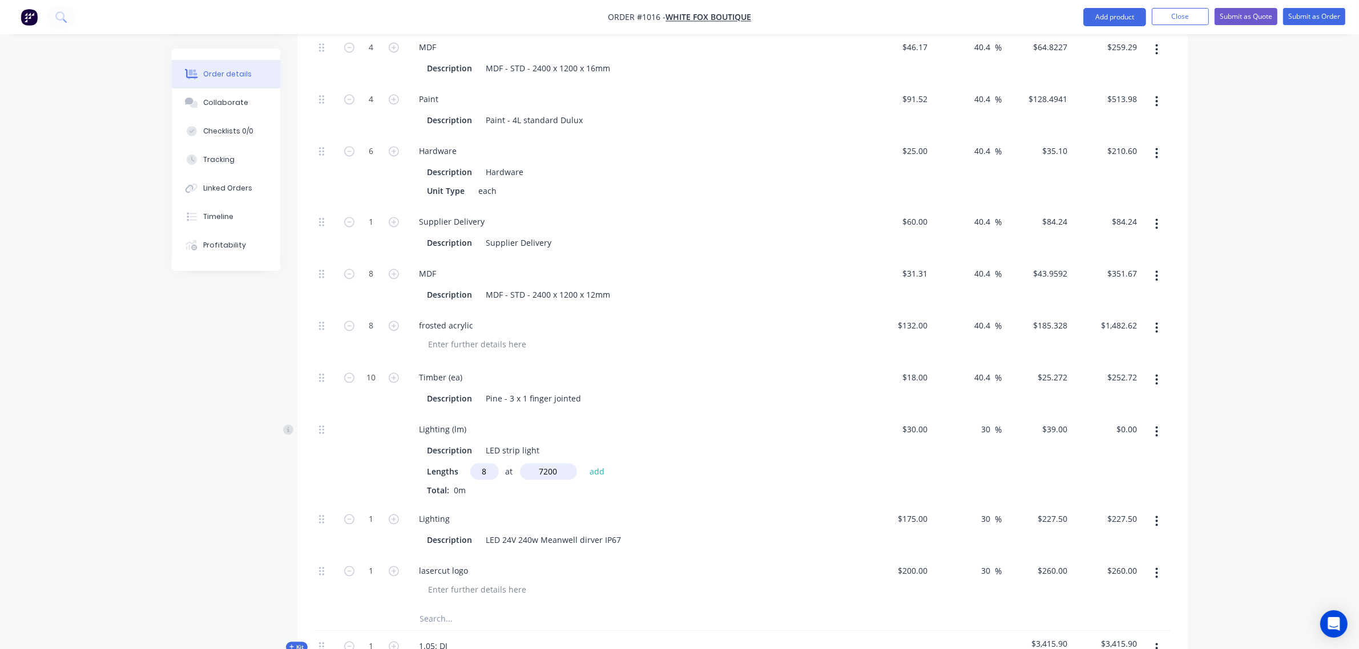
click at [584, 464] on button "add" at bounding box center [597, 471] width 27 height 15
type input "$2,246.40"
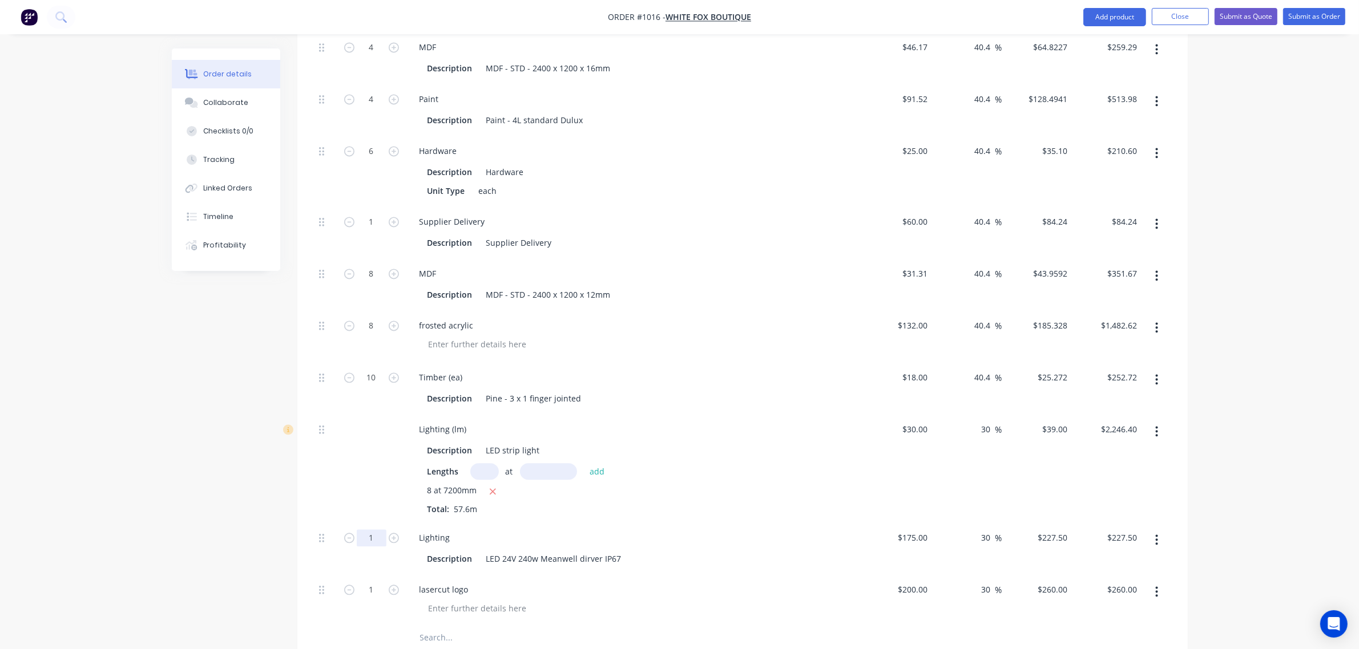
click at [374, 539] on input "1" at bounding box center [372, 538] width 30 height 17
type input "4"
click at [362, 488] on div at bounding box center [371, 468] width 68 height 108
type input "$910.00"
drag, startPoint x: 305, startPoint y: 429, endPoint x: 270, endPoint y: 406, distance: 42.1
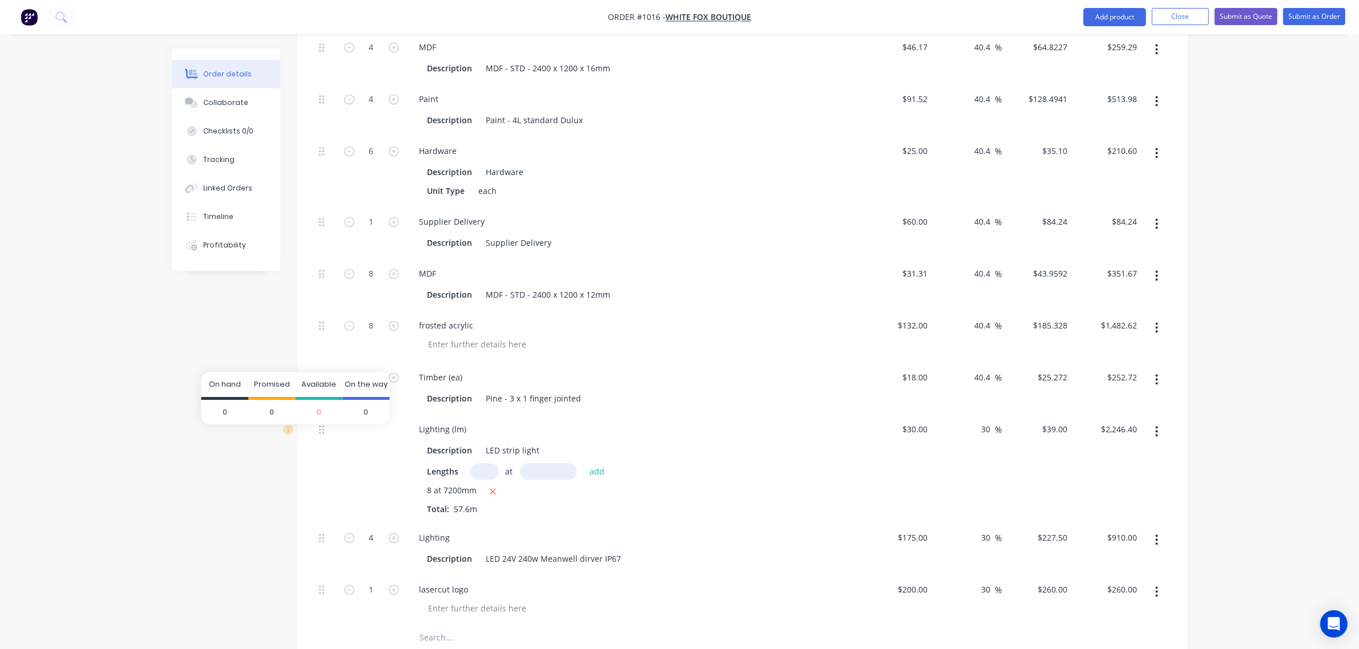
click at [273, 403] on span "0" at bounding box center [271, 411] width 47 height 25
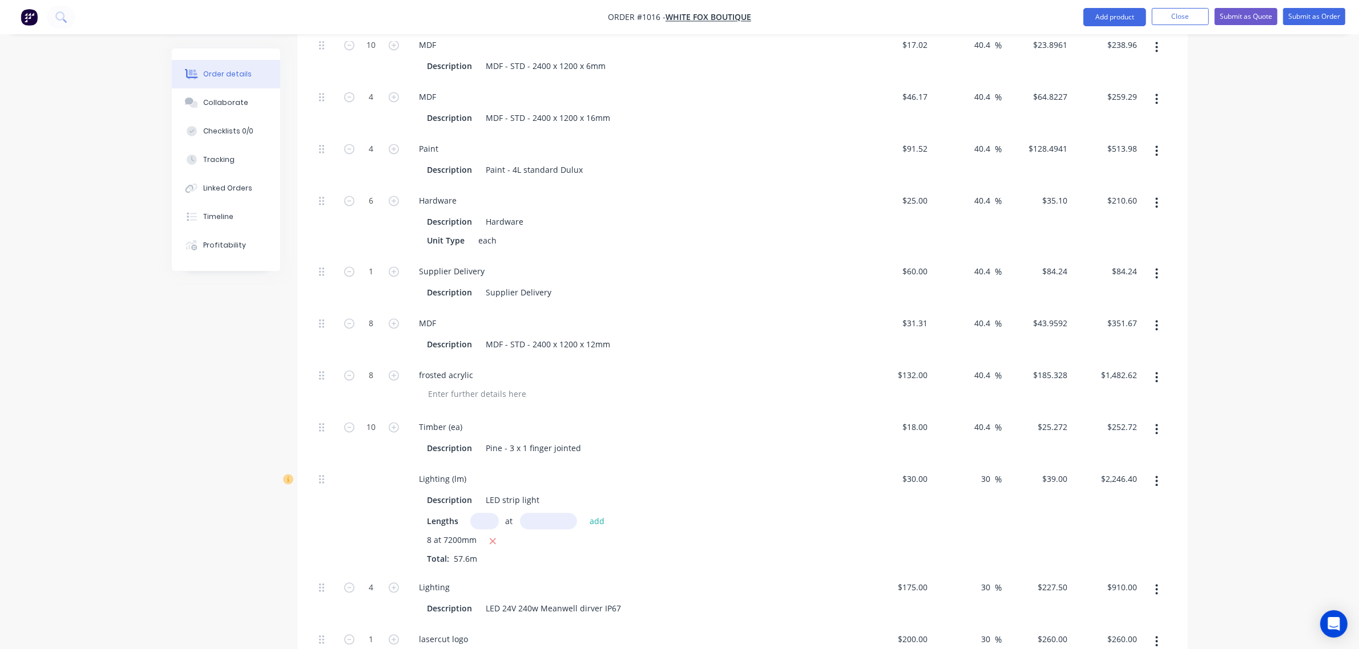
scroll to position [2966, 0]
click at [292, 483] on icon at bounding box center [288, 478] width 10 height 10
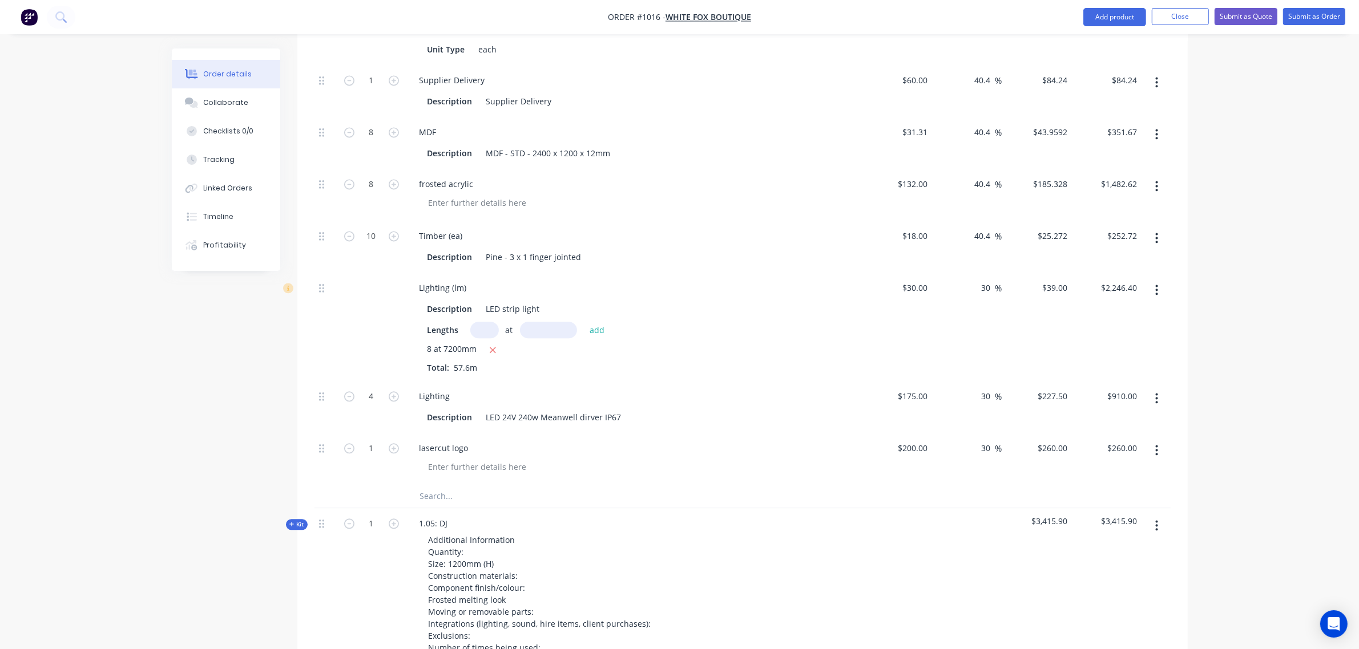
scroll to position [3156, 0]
click at [367, 450] on input "1" at bounding box center [372, 447] width 30 height 17
type input "2"
type input "$520.00"
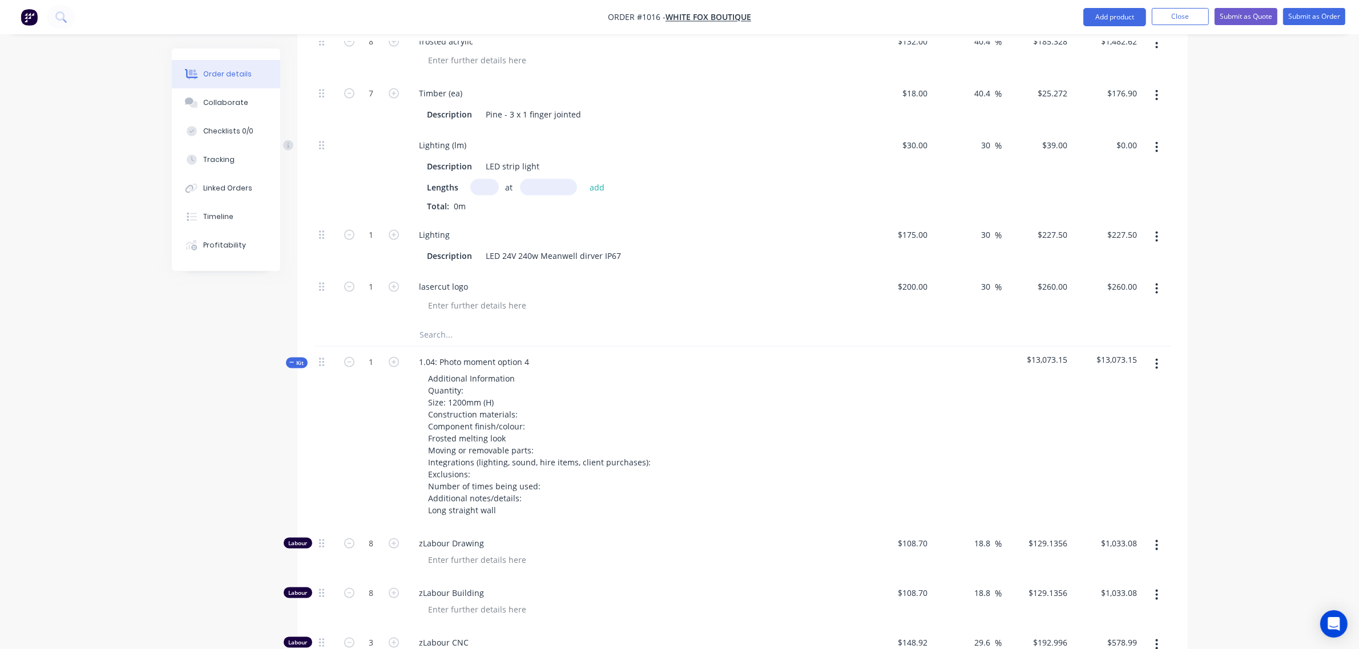
scroll to position [1968, 0]
click at [296, 366] on span "Kit" at bounding box center [296, 365] width 15 height 9
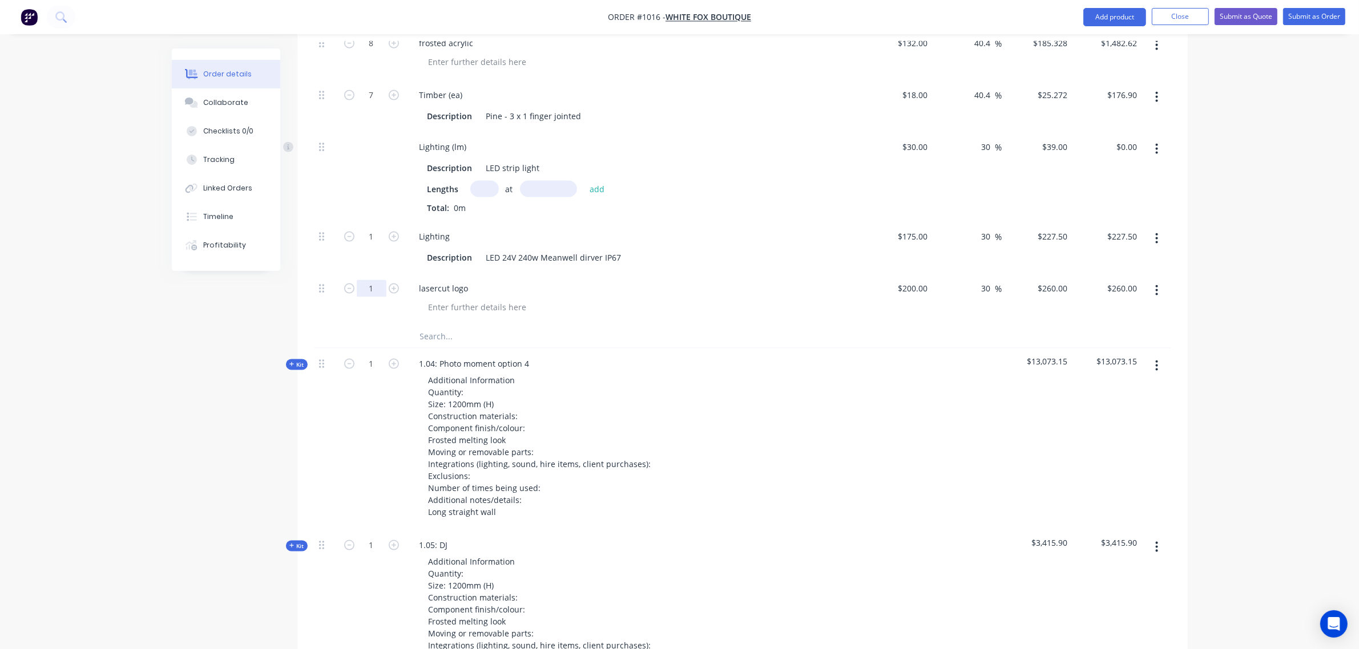
click at [370, 293] on input "1" at bounding box center [372, 288] width 30 height 17
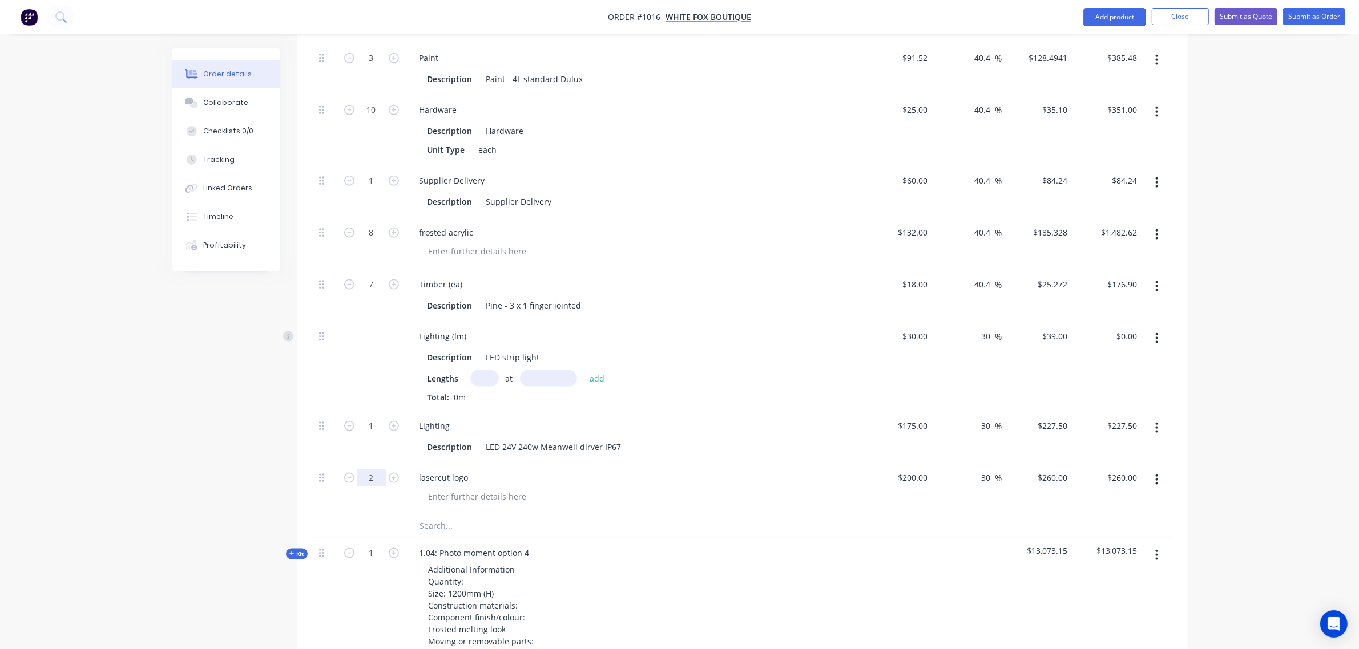
scroll to position [1778, 0]
type input "2"
type input "$520.00"
click at [475, 377] on input "text" at bounding box center [484, 379] width 29 height 17
type input "8"
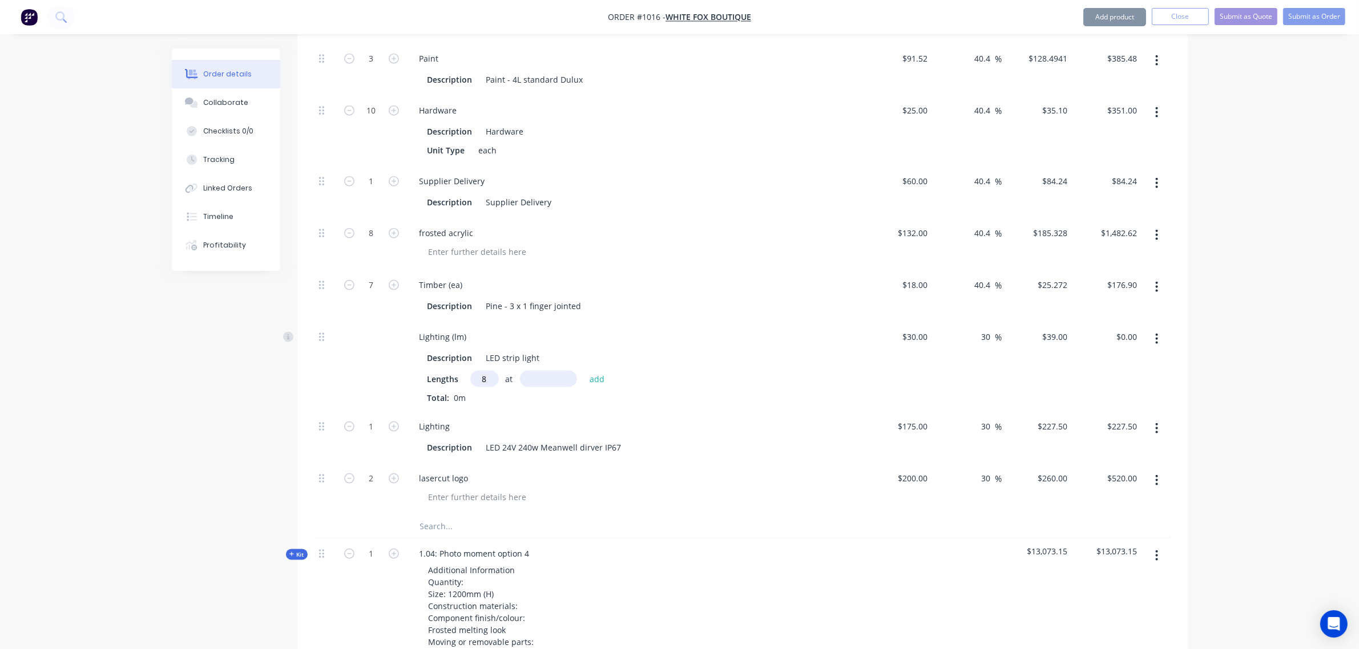
click at [535, 381] on input "text" at bounding box center [548, 379] width 57 height 17
type input "7200mm"
click at [381, 421] on input "1" at bounding box center [372, 426] width 30 height 17
type input "4"
type input "$910.00"
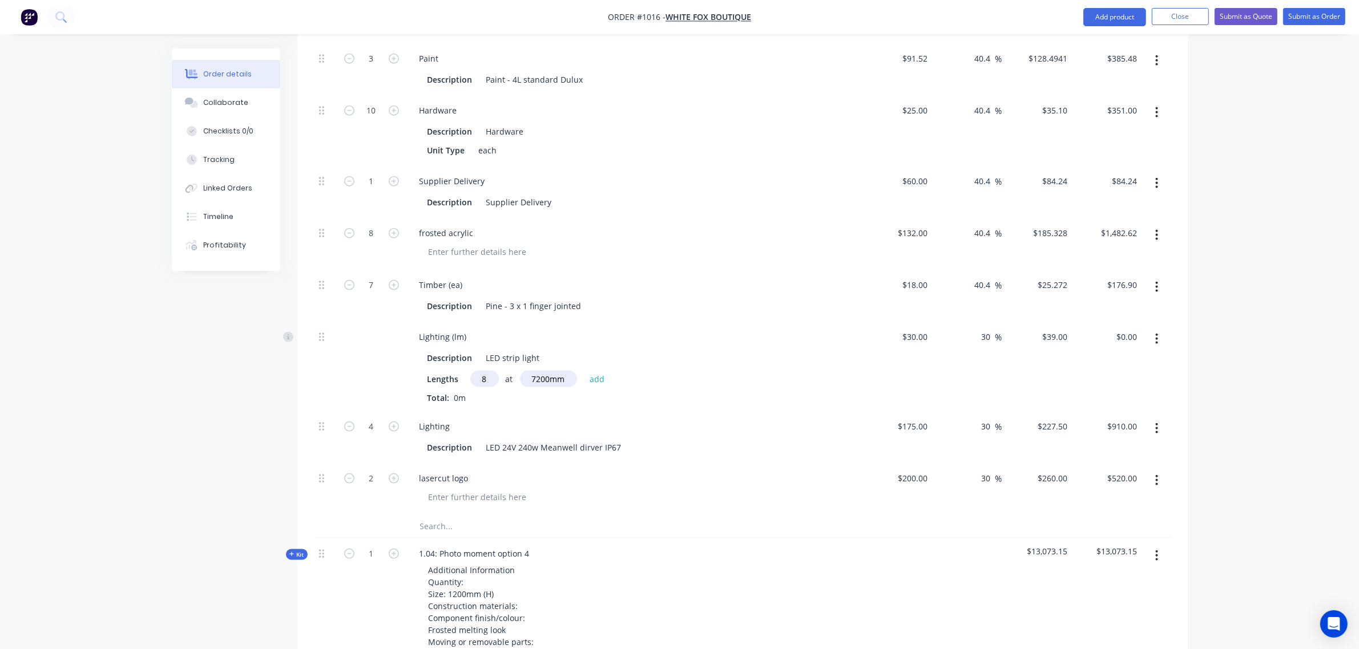
click at [276, 385] on div "Created by [PERSON_NAME] Created [DATE] Required [DATE] Assigned to Add team me…" at bounding box center [680, 175] width 1016 height 3808
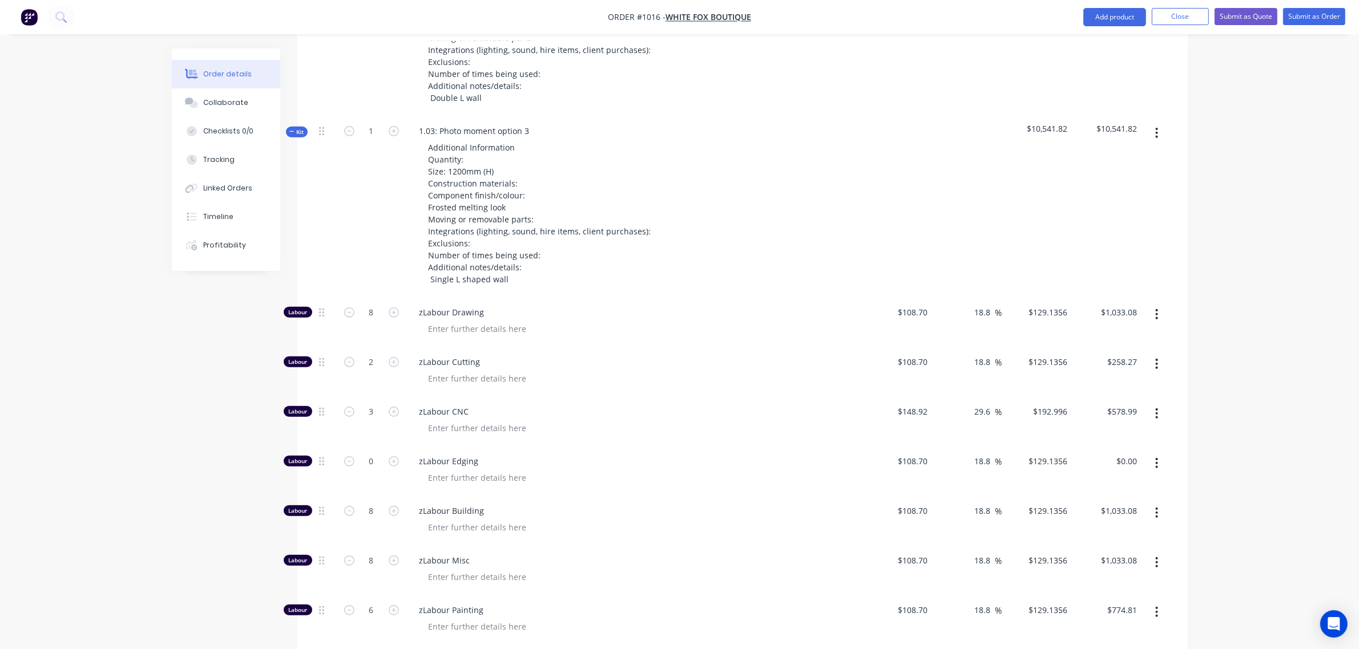
scroll to position [922, 0]
click at [297, 134] on span "Kit" at bounding box center [296, 133] width 15 height 9
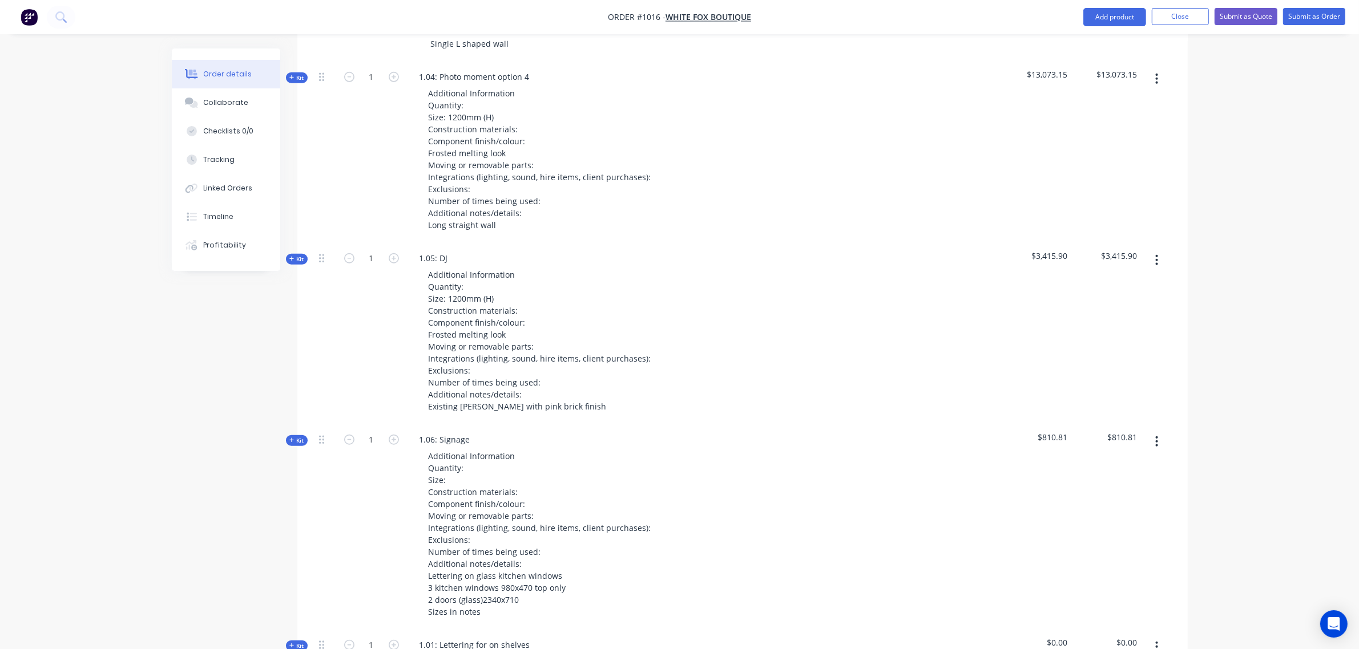
scroll to position [1160, 0]
click at [296, 259] on span "Kit" at bounding box center [296, 259] width 15 height 9
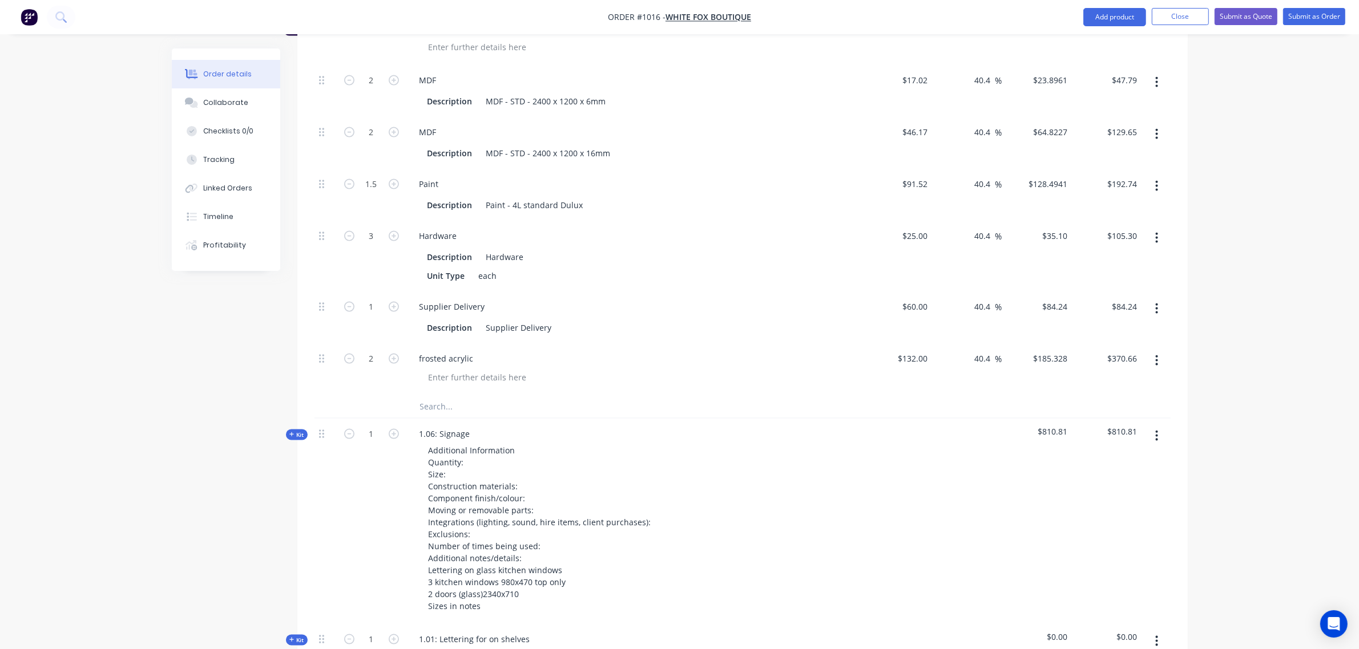
scroll to position [2016, 0]
click at [439, 403] on input "text" at bounding box center [533, 406] width 228 height 23
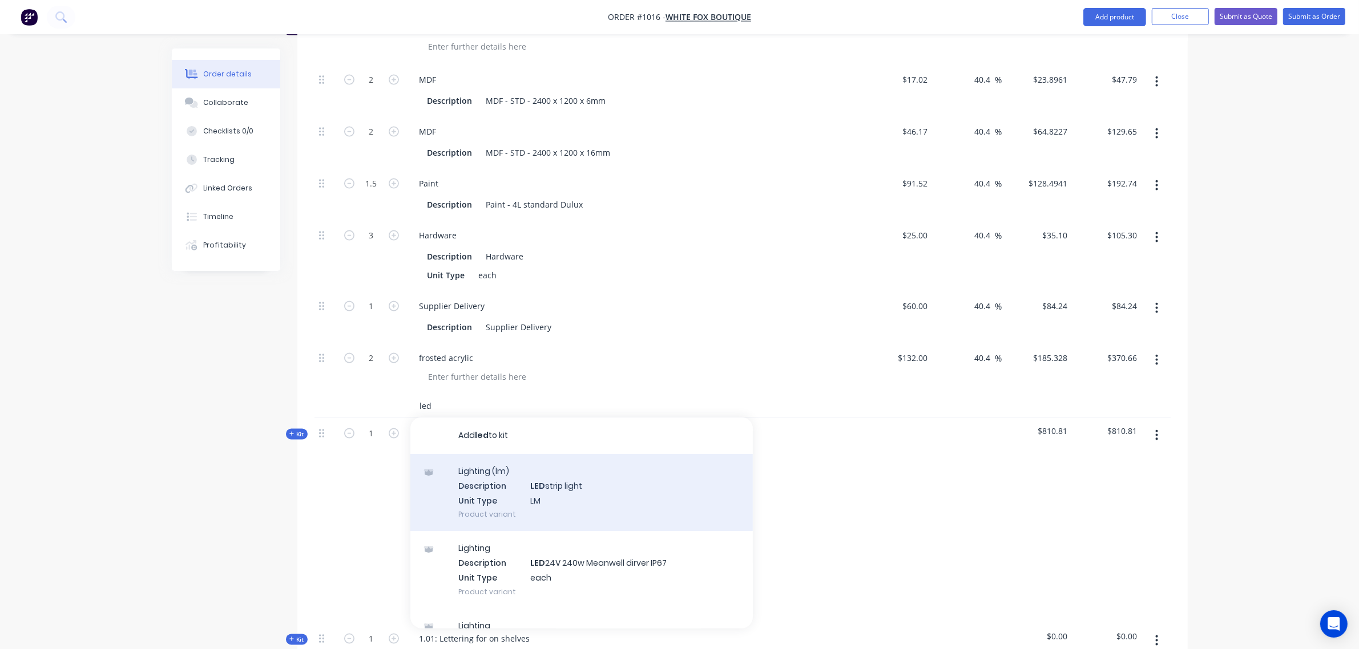
type input "led"
click at [495, 486] on div "Lighting (lm) Description LED strip light Unit Type LM Product variant" at bounding box center [581, 492] width 342 height 77
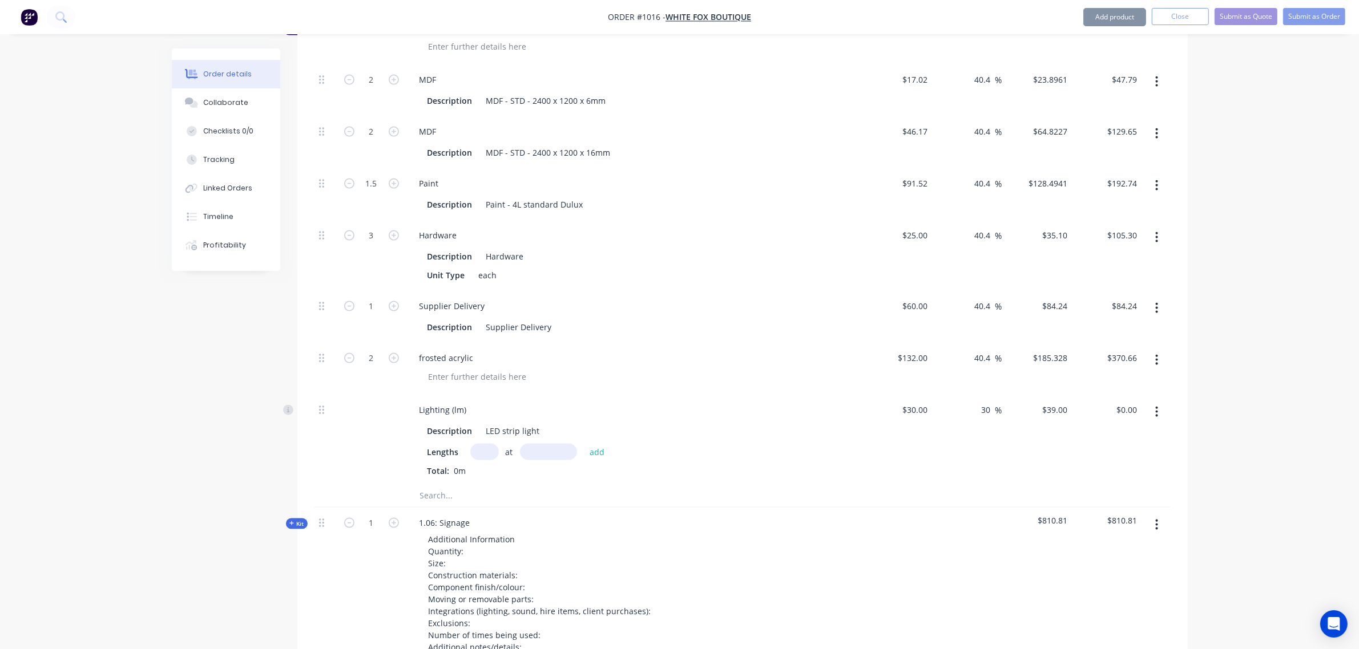
click at [452, 498] on input "text" at bounding box center [533, 496] width 228 height 23
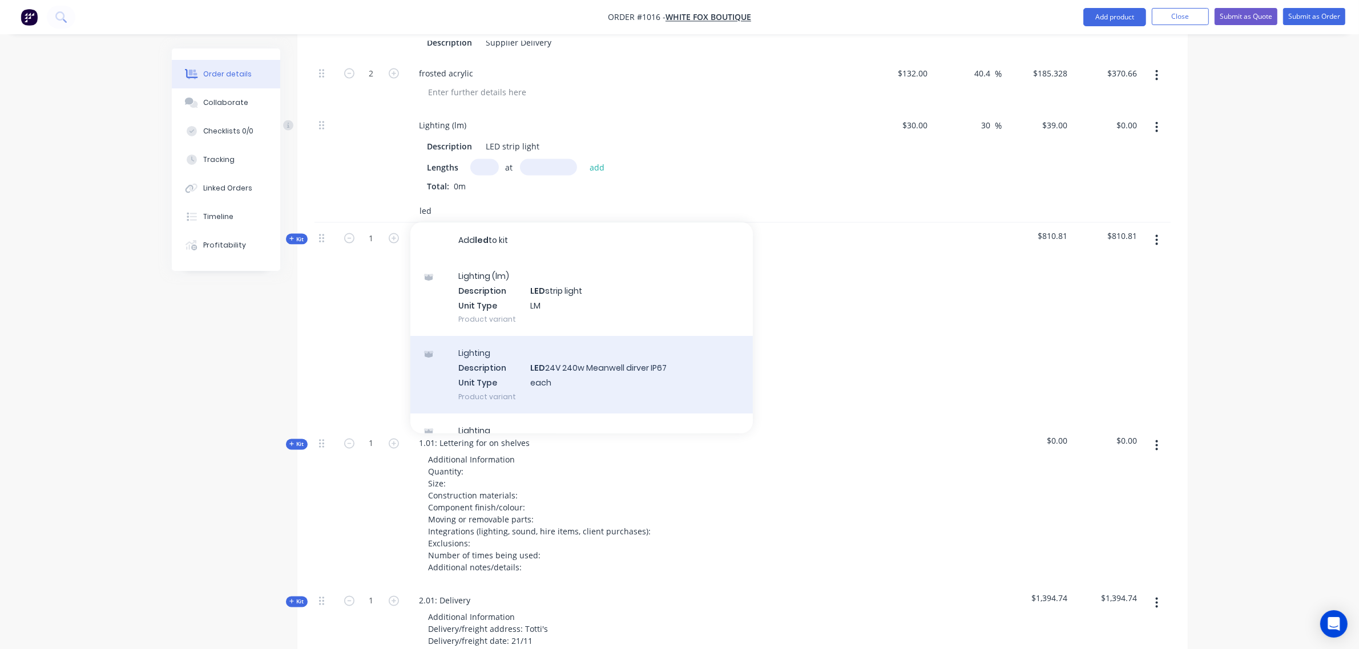
scroll to position [2301, 0]
type input "led"
click at [511, 383] on div "Lighting Description LED 24V 240w Meanwell dirver IP67 Unit Type each Product v…" at bounding box center [581, 374] width 342 height 77
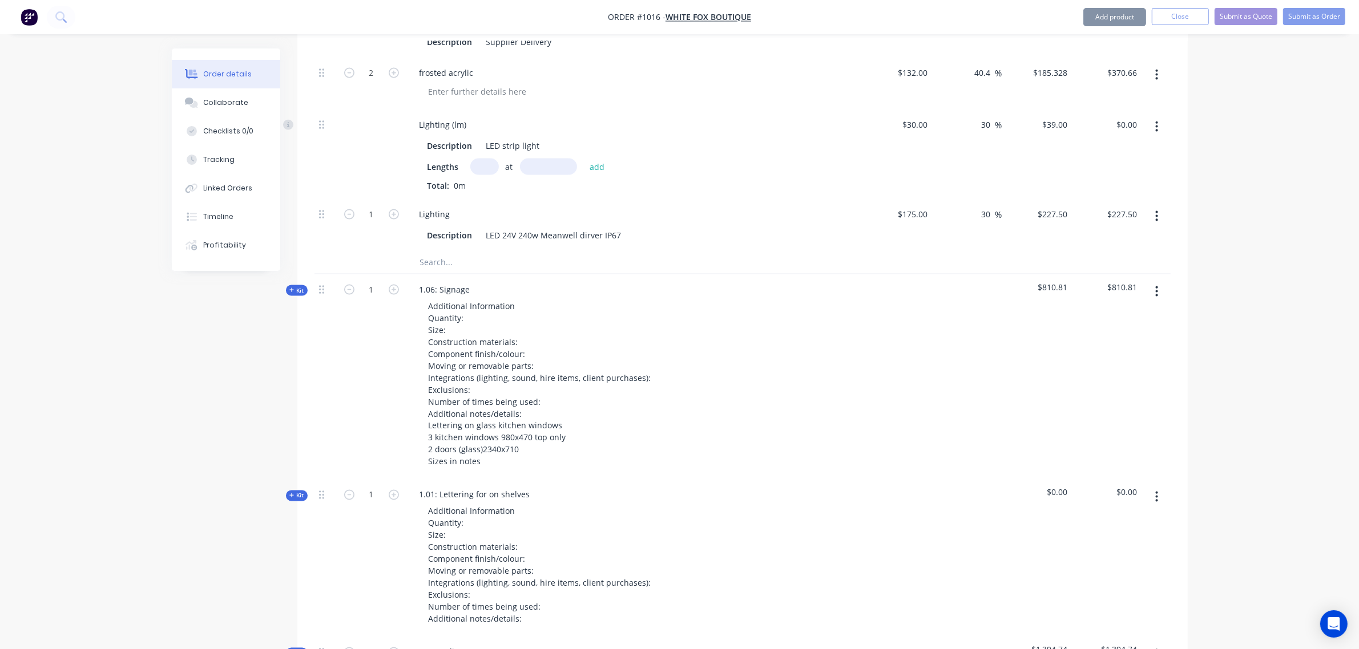
click at [446, 264] on input "text" at bounding box center [533, 262] width 228 height 23
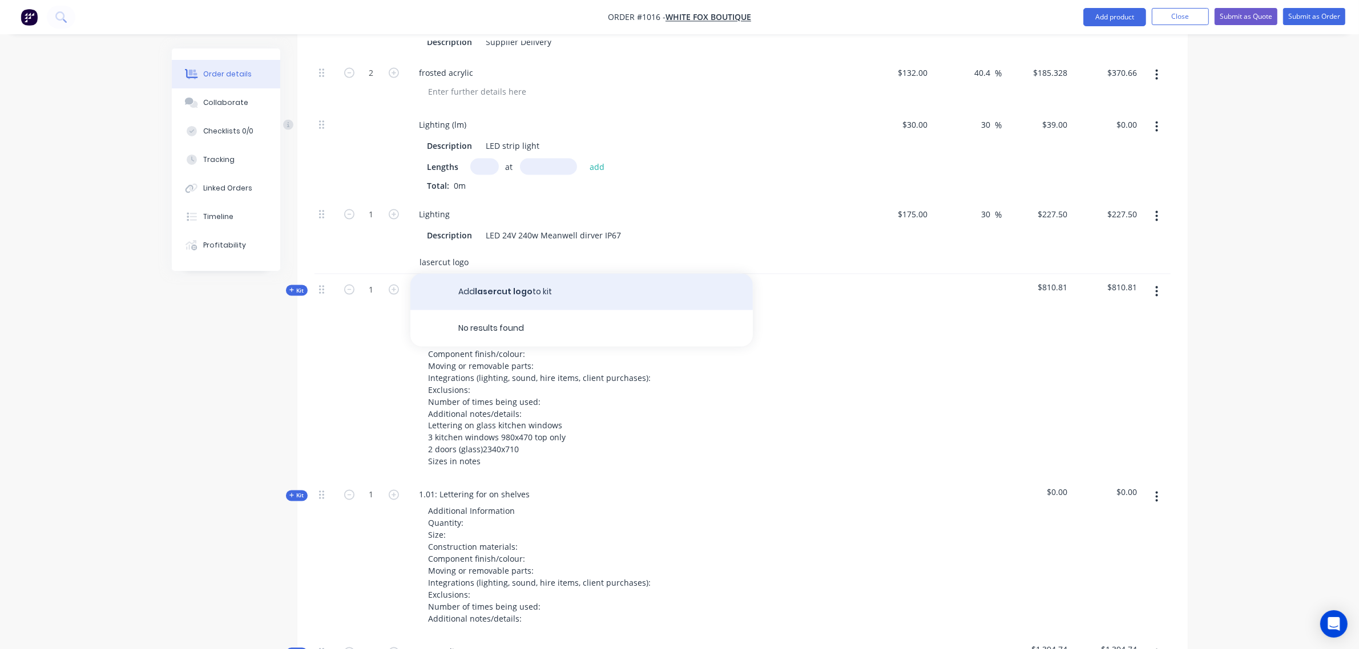
type input "lasercut logo"
click at [527, 293] on button "Add lasercut logo to kit" at bounding box center [581, 292] width 342 height 37
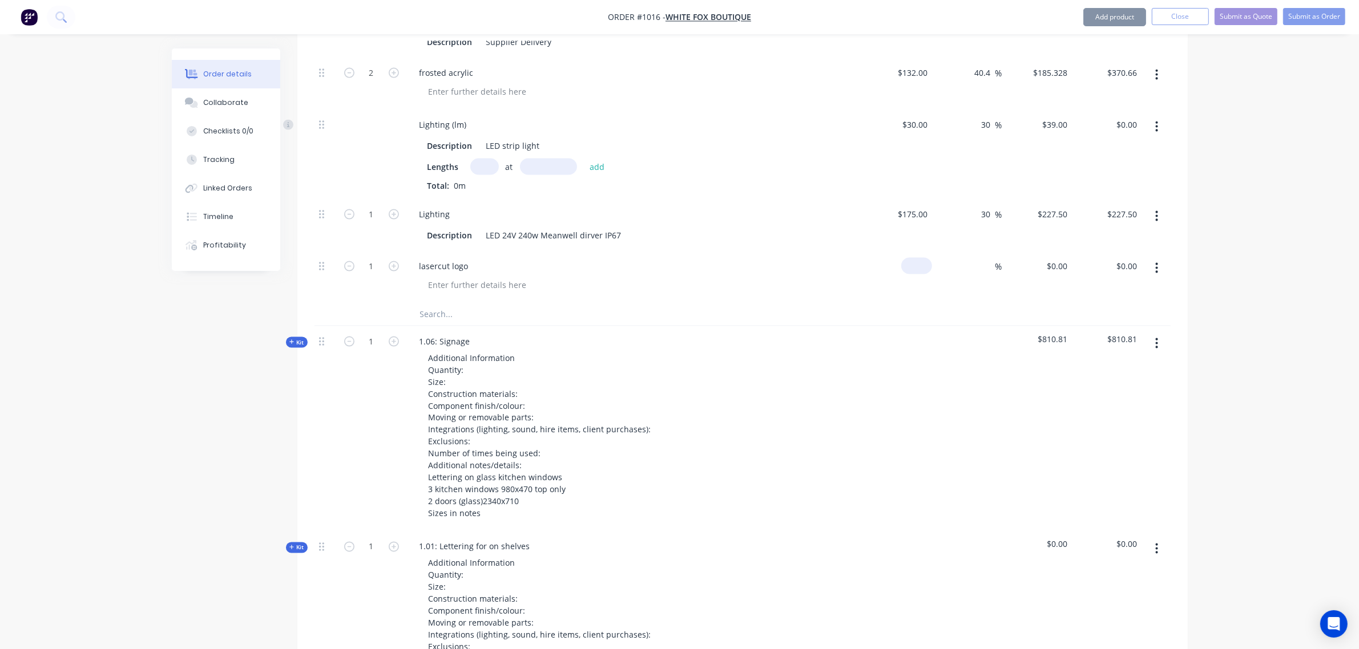
click at [929, 268] on input at bounding box center [919, 266] width 26 height 17
type input "$200.00"
click at [983, 264] on input at bounding box center [988, 266] width 13 height 17
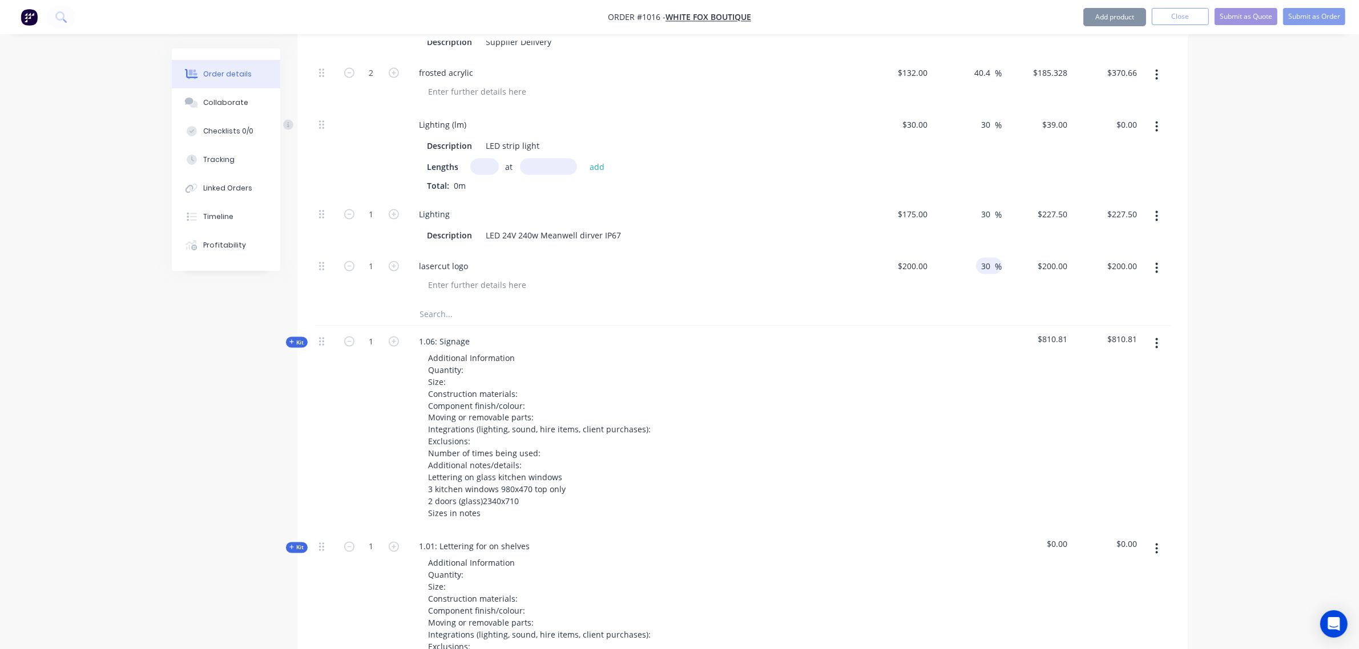
type input "30"
type input "$260.00"
click at [828, 215] on div "Lighting" at bounding box center [633, 214] width 447 height 17
click at [482, 167] on input "text" at bounding box center [484, 167] width 29 height 17
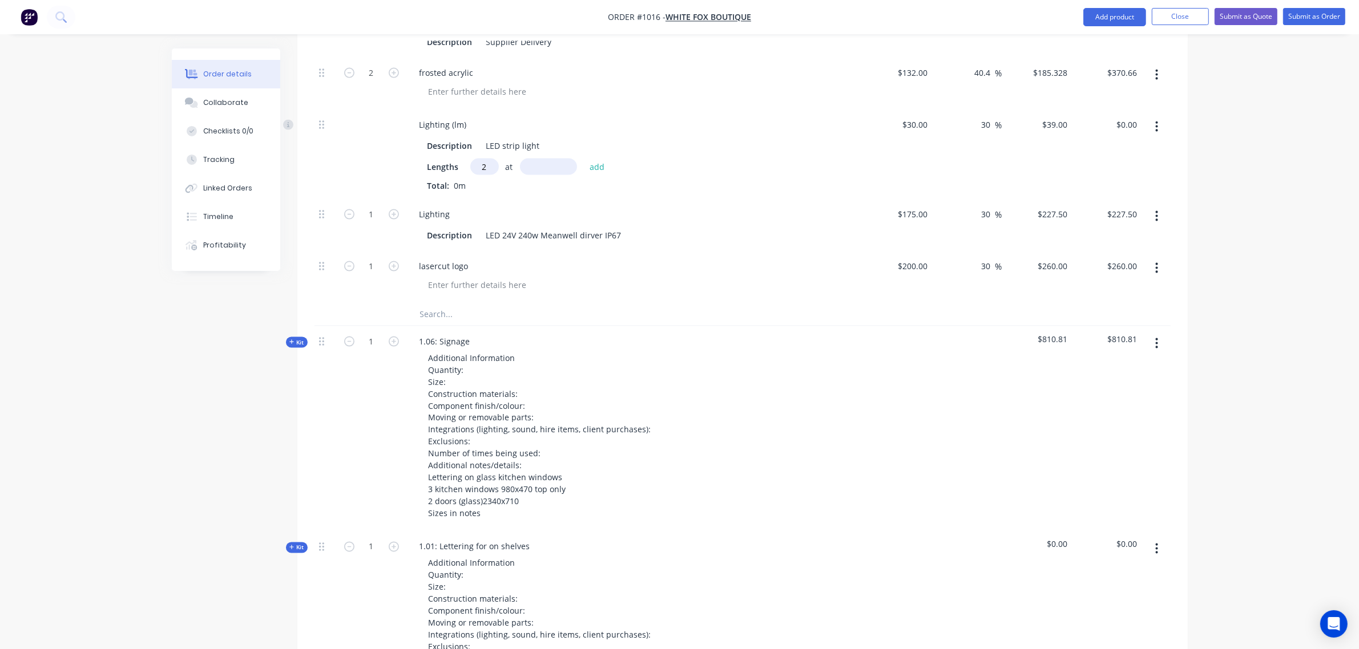
click at [534, 170] on input "text" at bounding box center [548, 167] width 57 height 17
click at [478, 167] on input "2" at bounding box center [484, 167] width 29 height 17
type input "1"
click at [540, 170] on input "text" at bounding box center [548, 167] width 57 height 17
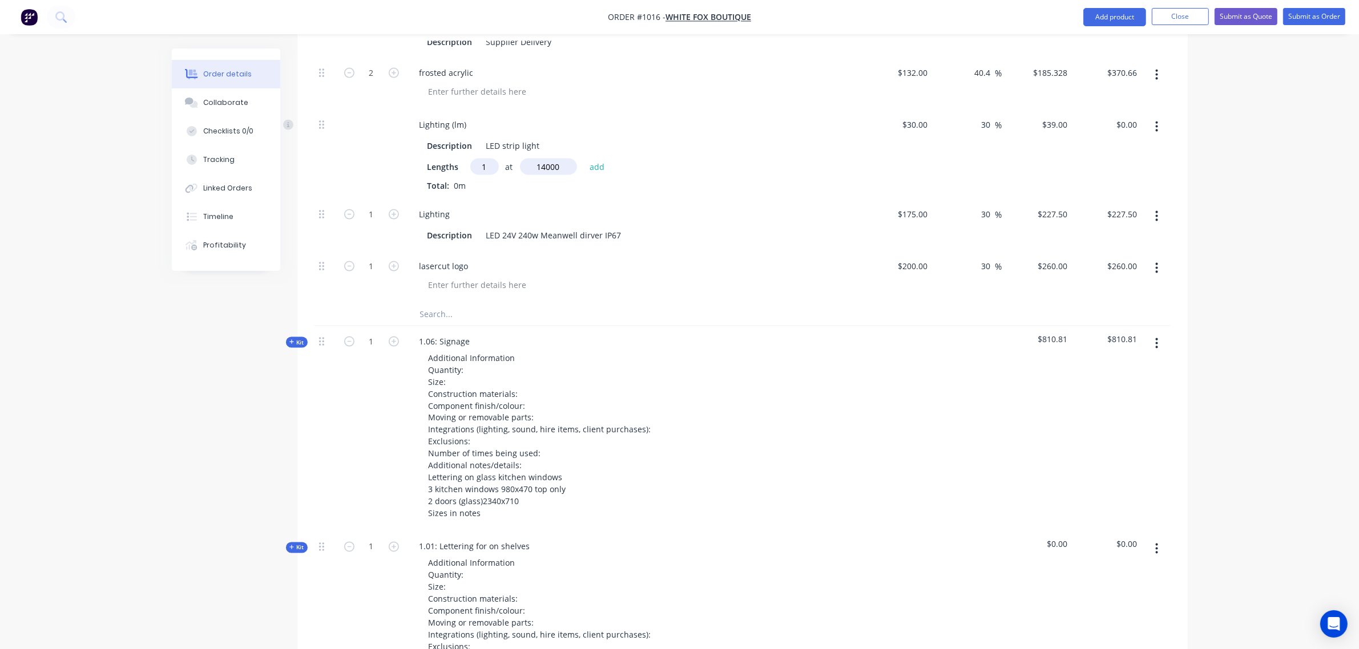
type input "14000"
click at [584, 159] on button "add" at bounding box center [597, 166] width 27 height 15
type input "$546.00"
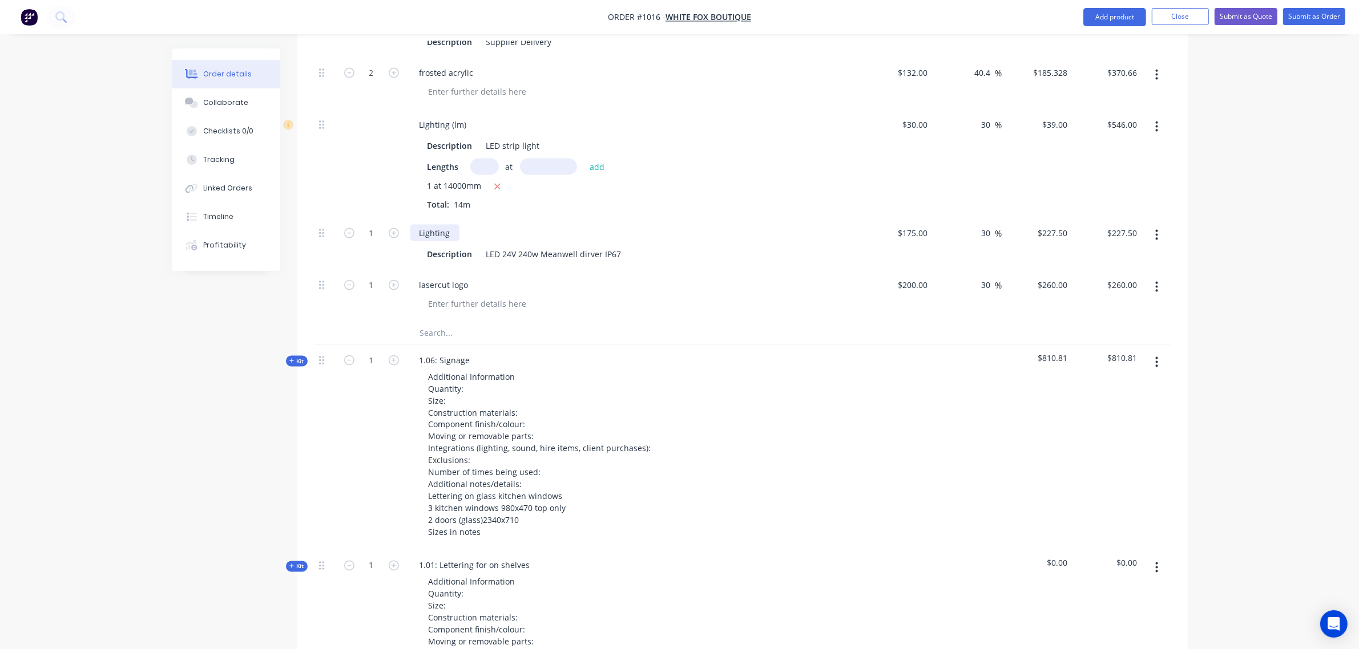
click at [448, 229] on div "Lighting" at bounding box center [434, 233] width 49 height 17
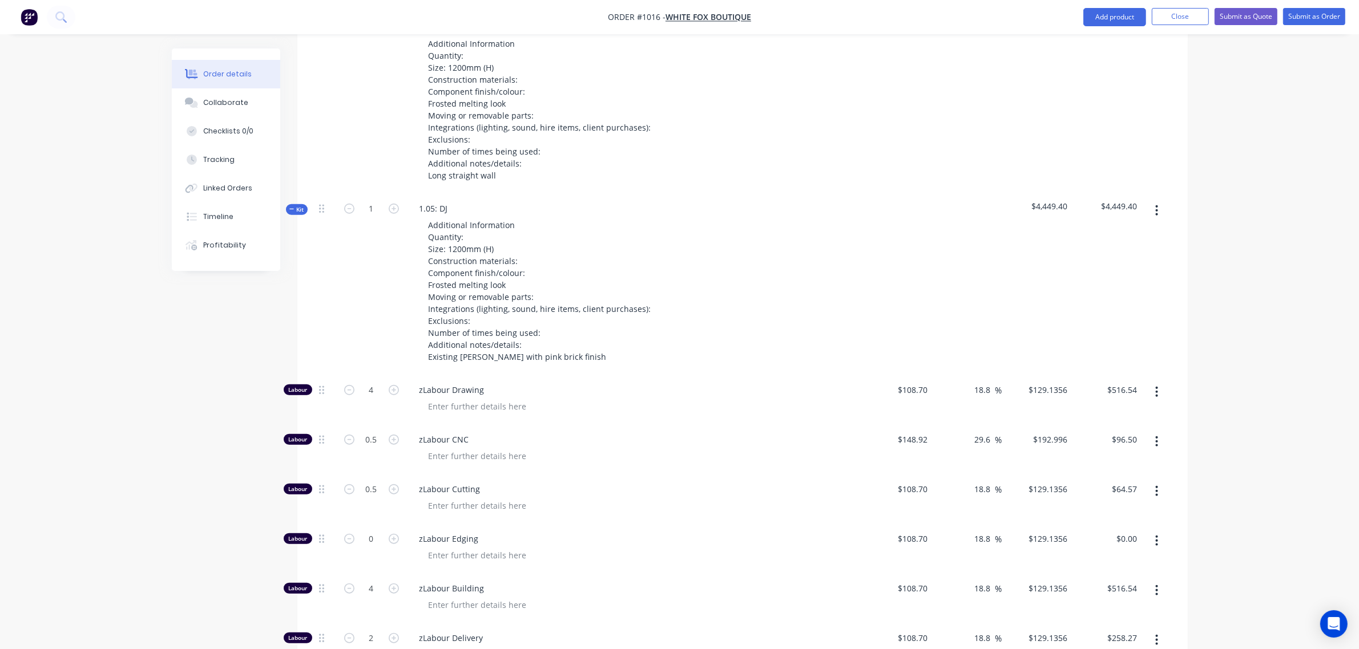
scroll to position [1208, 0]
click at [295, 210] on span "Kit" at bounding box center [296, 211] width 15 height 9
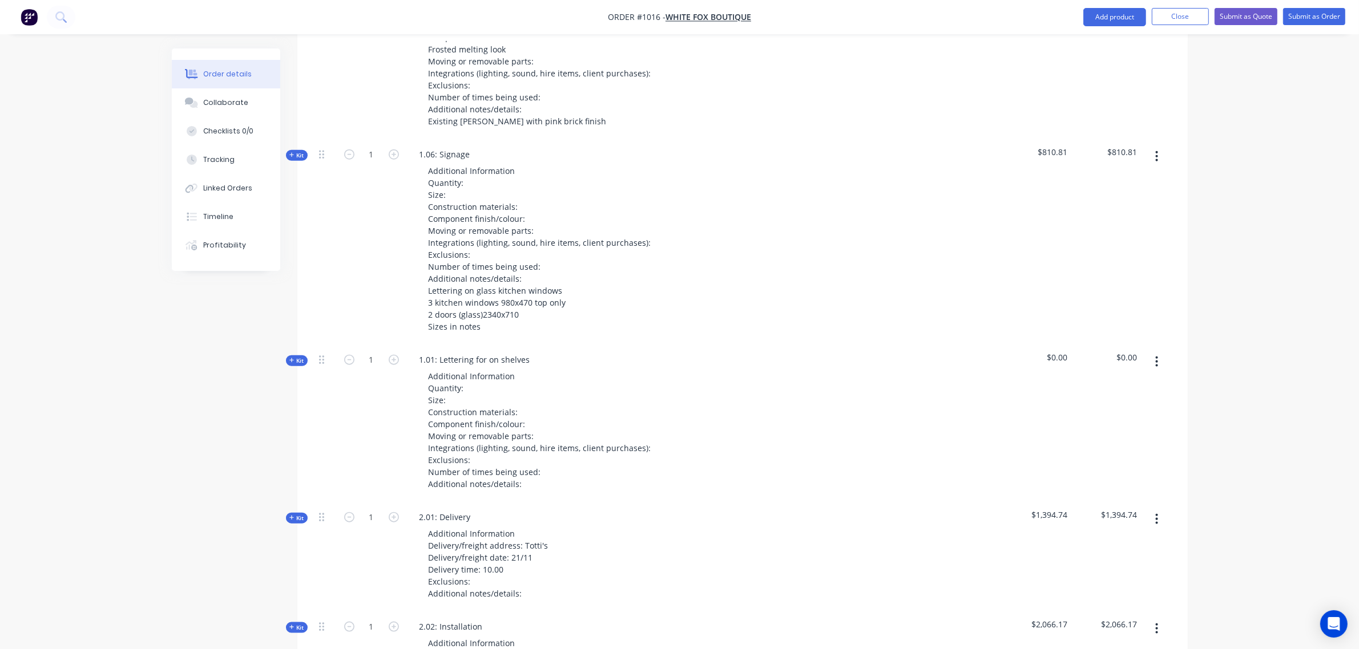
scroll to position [1445, 0]
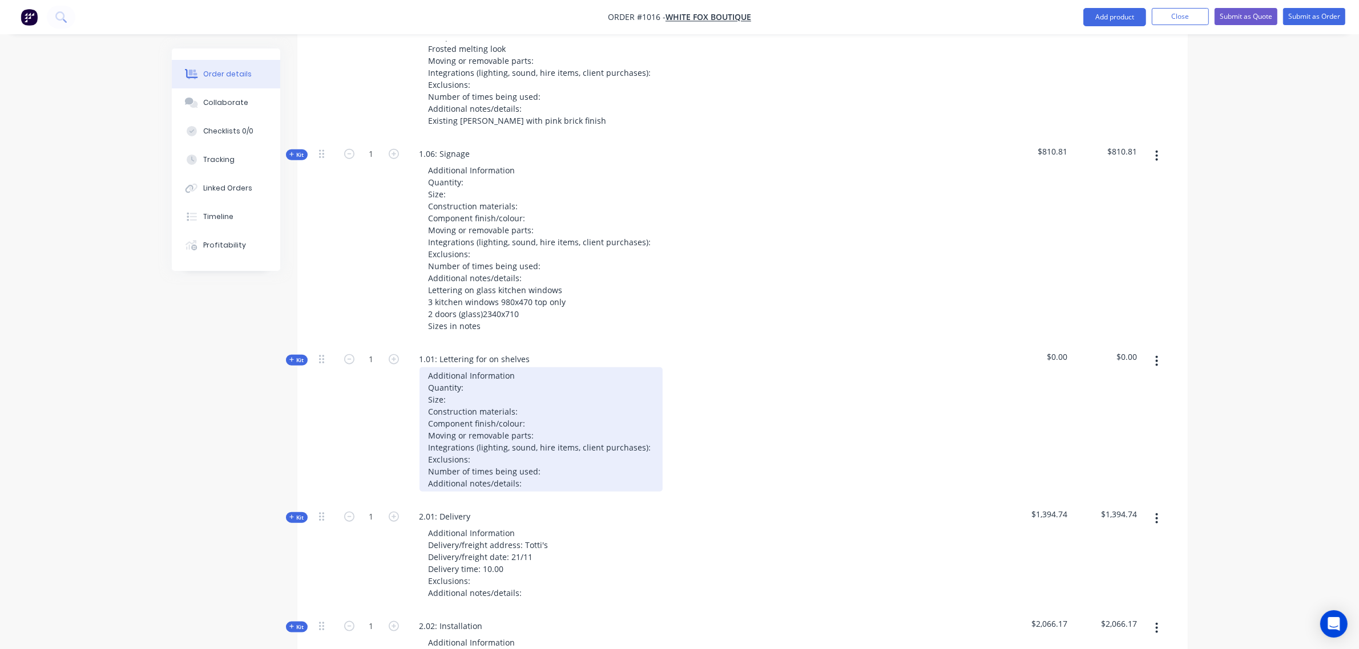
click at [491, 383] on div "Additional Information Quantity: Size: Construction materials: Component finish…" at bounding box center [540, 430] width 243 height 124
click at [475, 403] on div "Additional Information Quantity: 1 set Size: Construction materials: Component …" at bounding box center [540, 430] width 243 height 124
click at [538, 484] on div "Additional Information Quantity: 1 set Size: Construction materials: Component …" at bounding box center [540, 430] width 243 height 124
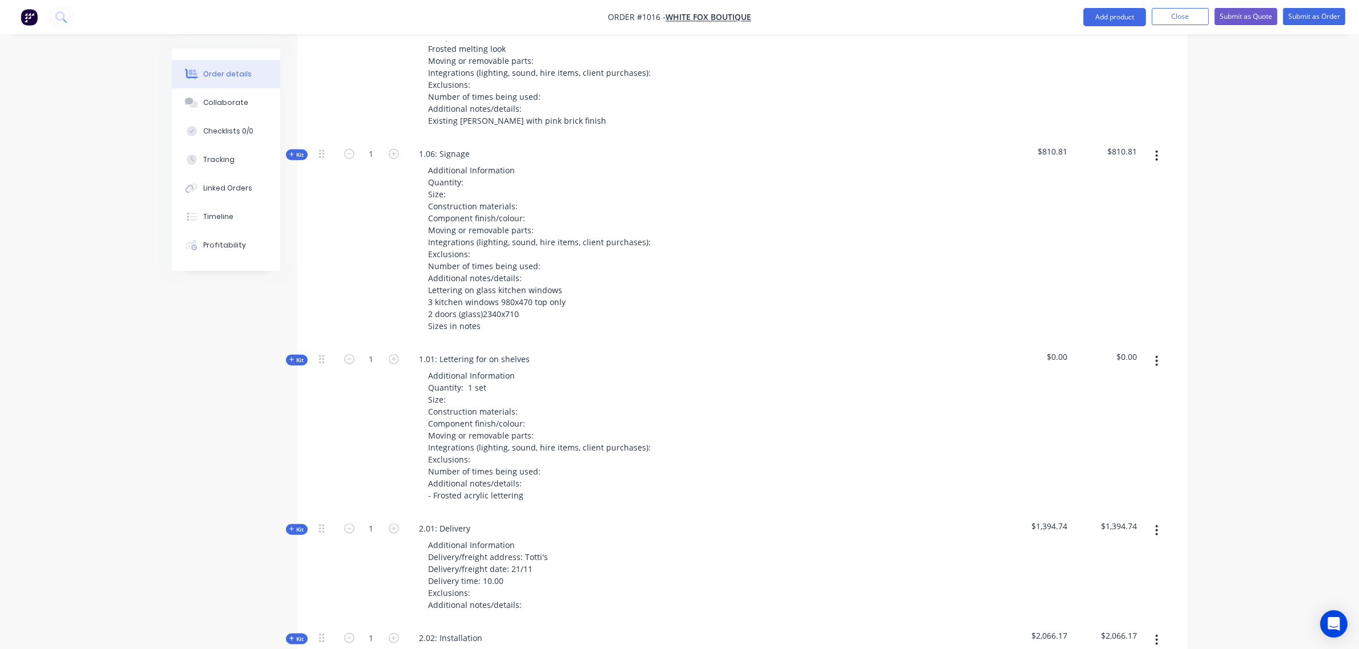
click at [301, 361] on span "Kit" at bounding box center [296, 360] width 15 height 9
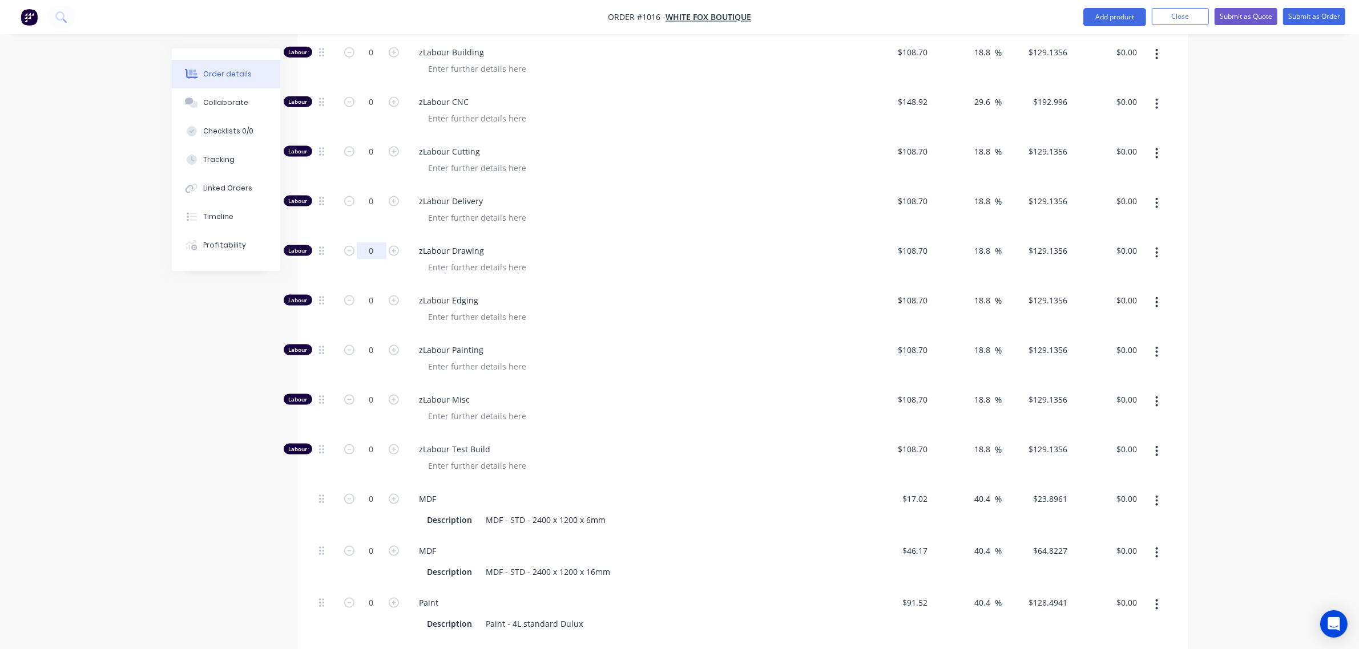
scroll to position [1921, 0]
click at [369, 256] on input "0" at bounding box center [372, 251] width 30 height 17
type input "1"
click at [360, 102] on input "0" at bounding box center [372, 102] width 30 height 17
type input "$129.14"
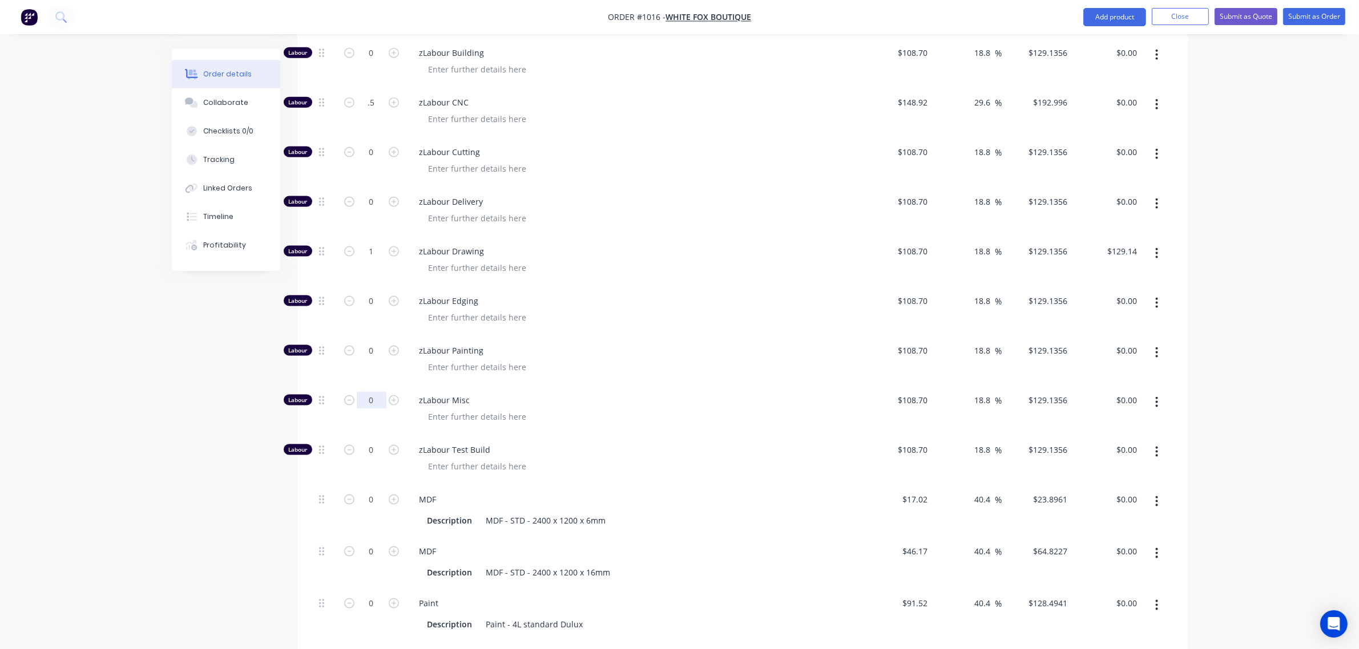
type input "0.5"
type input "$96.50"
click at [368, 397] on input "0" at bounding box center [372, 400] width 30 height 17
type input "1"
click at [361, 371] on div "0" at bounding box center [371, 361] width 68 height 50
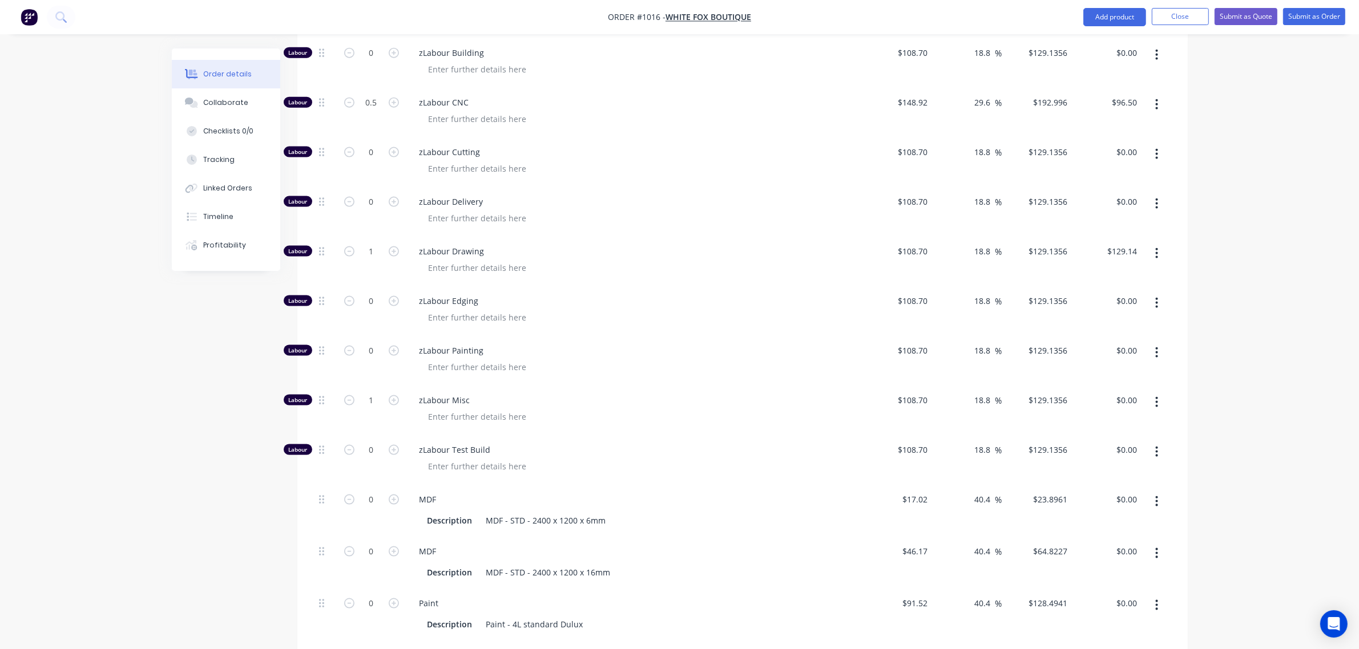
type input "$129.14"
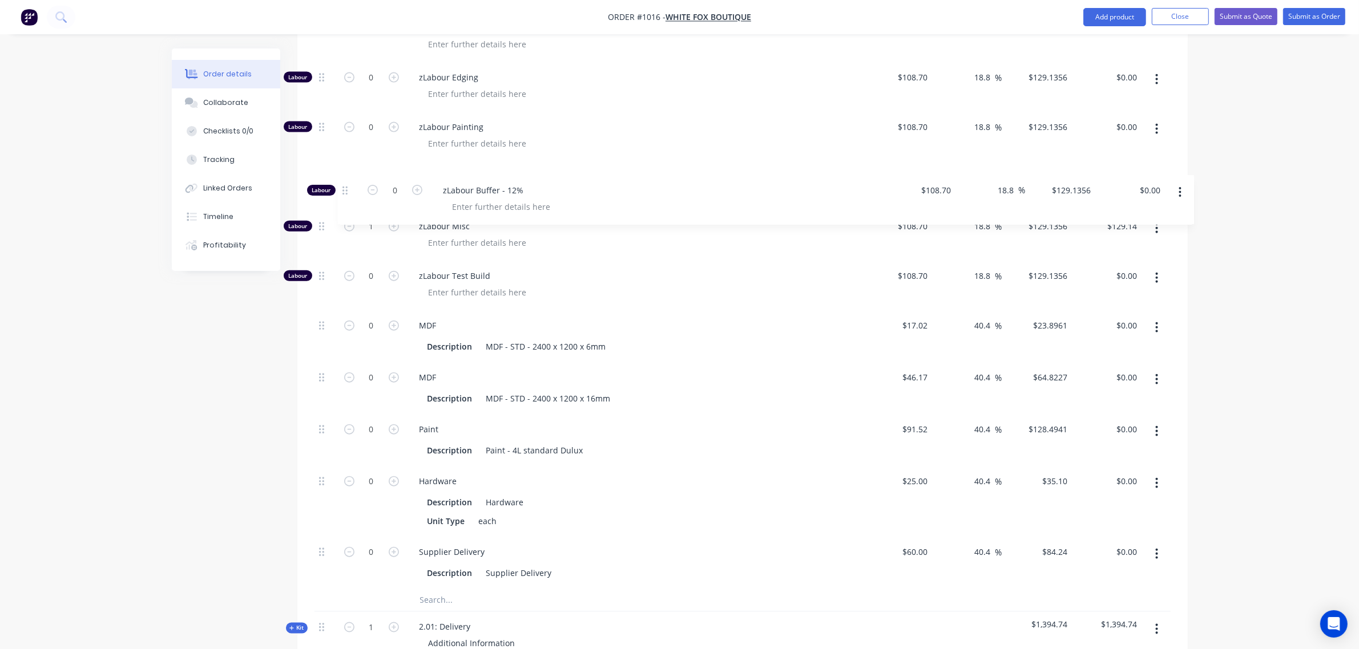
scroll to position [2144, 0]
drag, startPoint x: 323, startPoint y: 352, endPoint x: 309, endPoint y: 267, distance: 86.8
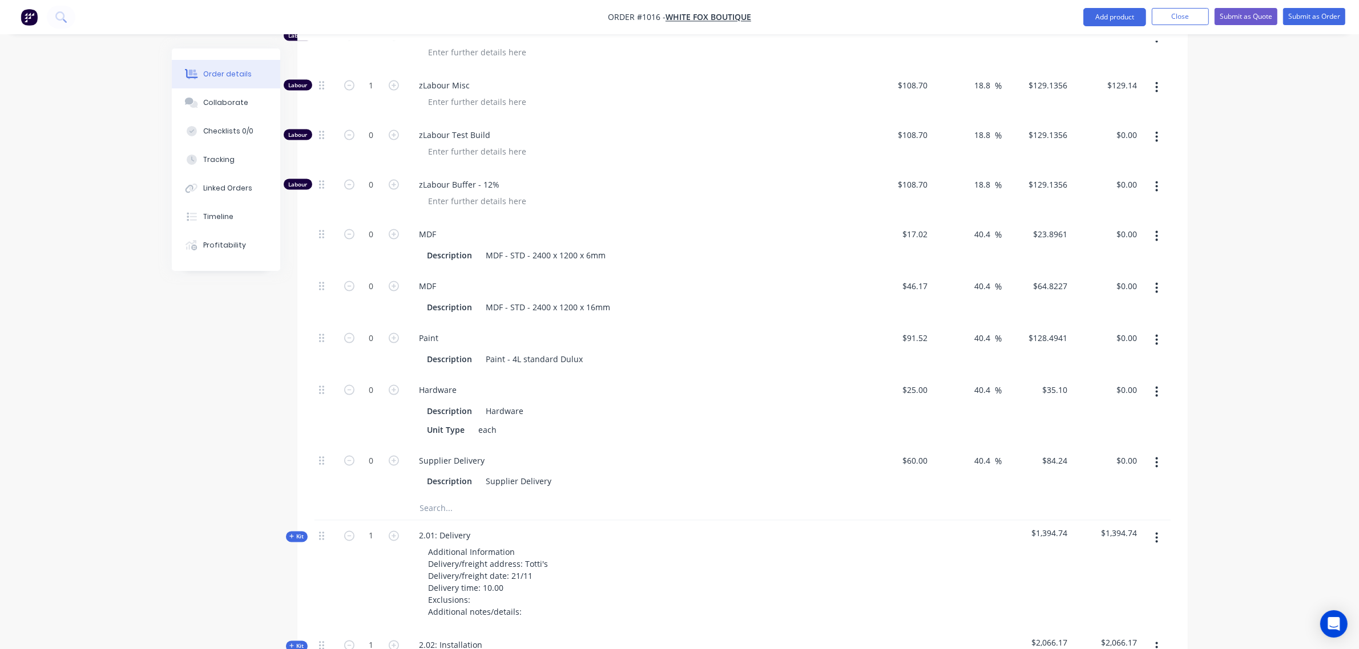
click at [461, 509] on input "text" at bounding box center [533, 509] width 228 height 23
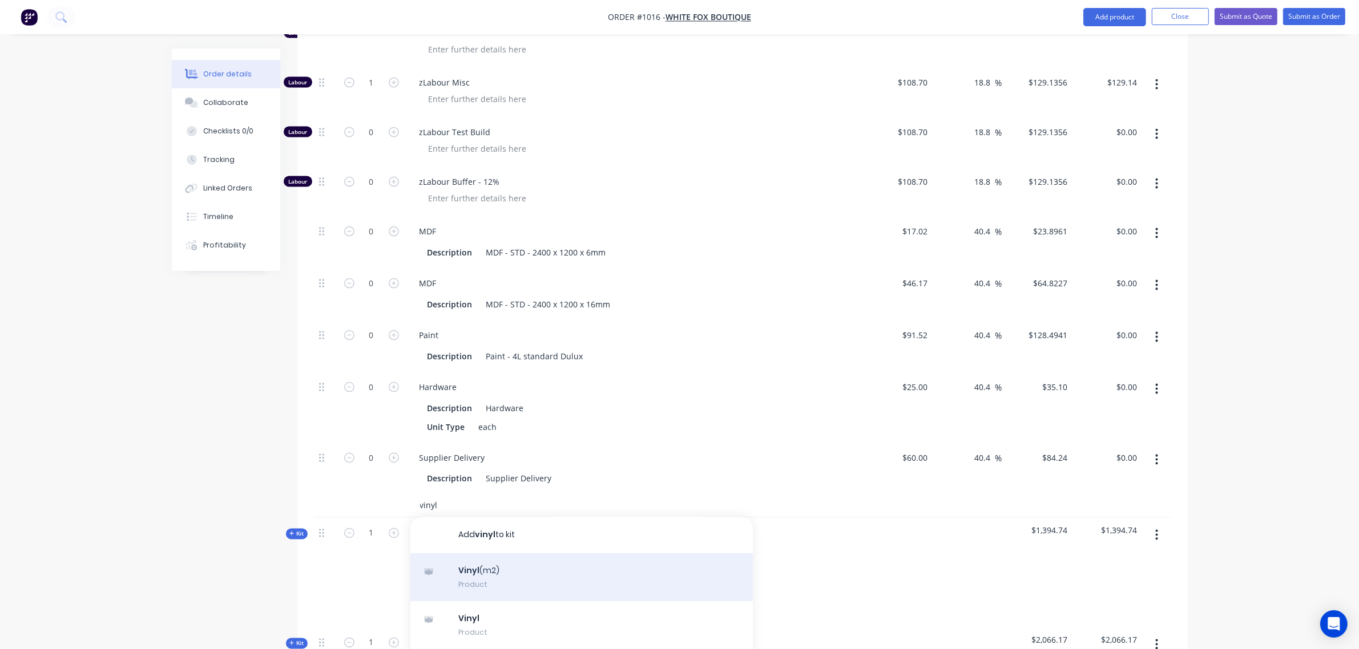
type input "vinyl"
click at [492, 578] on div "Vinyl (m2) Product" at bounding box center [581, 578] width 342 height 48
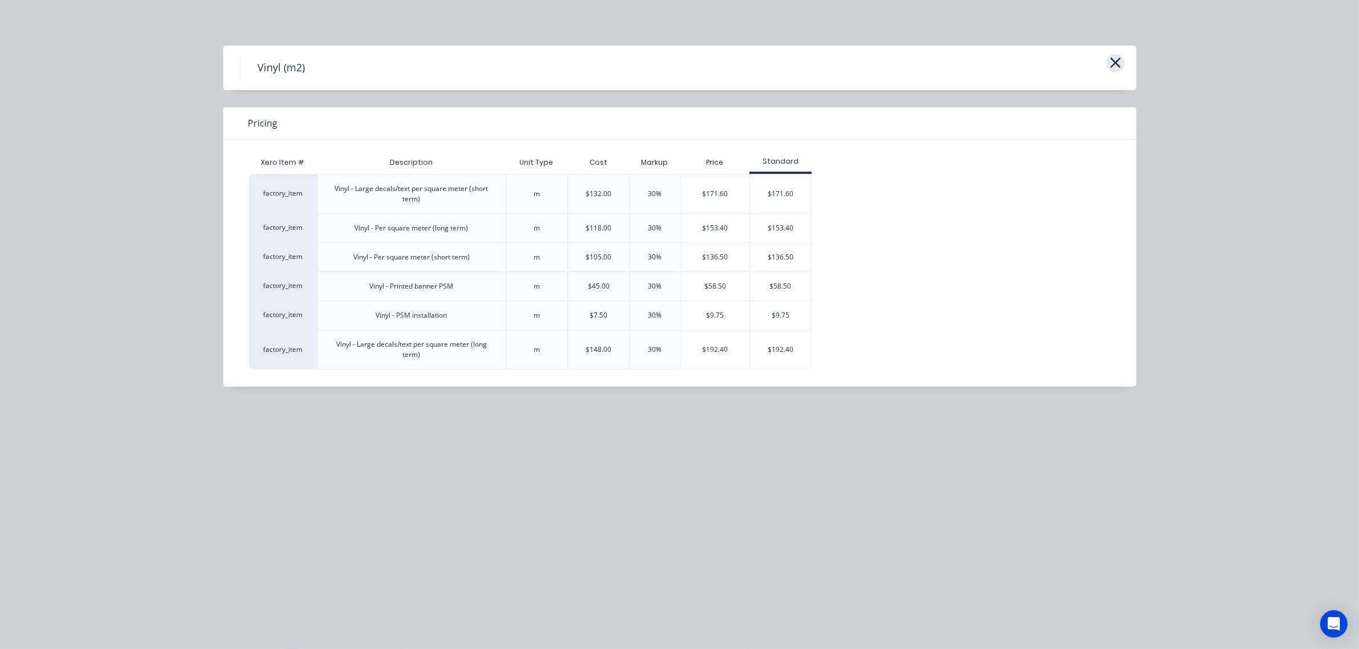
click at [1116, 63] on icon "button" at bounding box center [1115, 63] width 10 height 10
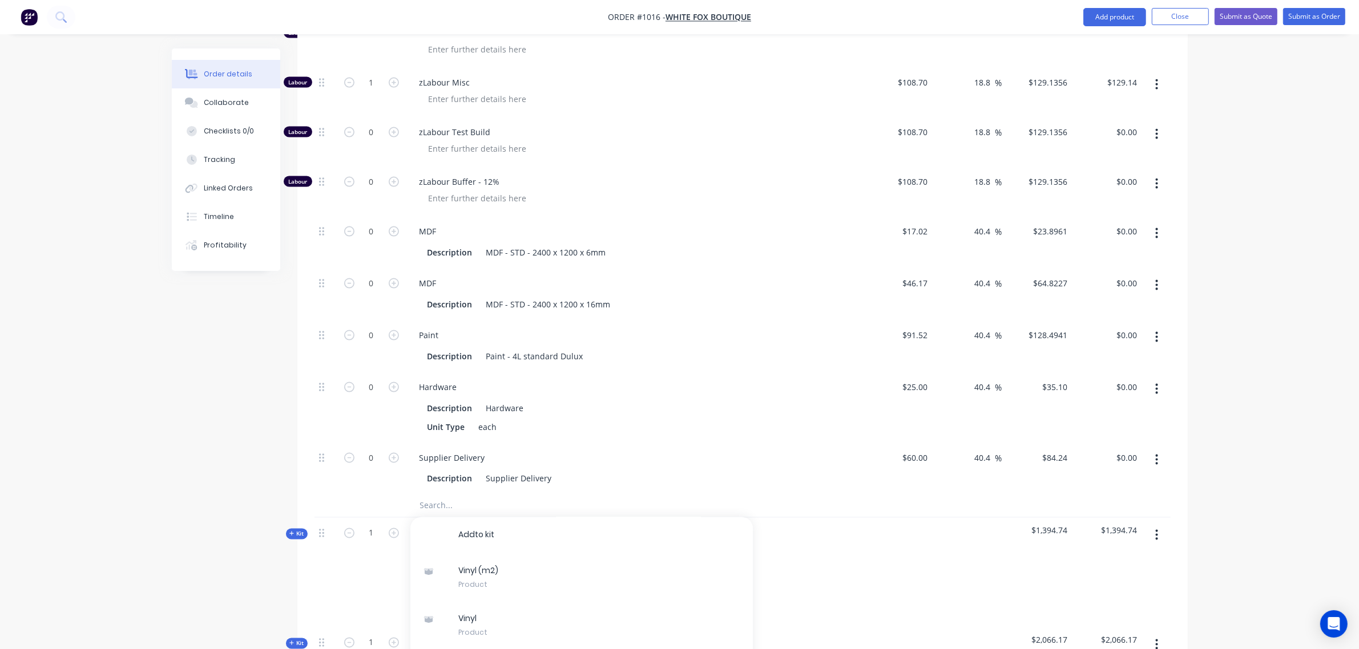
click at [444, 512] on input "text" at bounding box center [533, 506] width 228 height 23
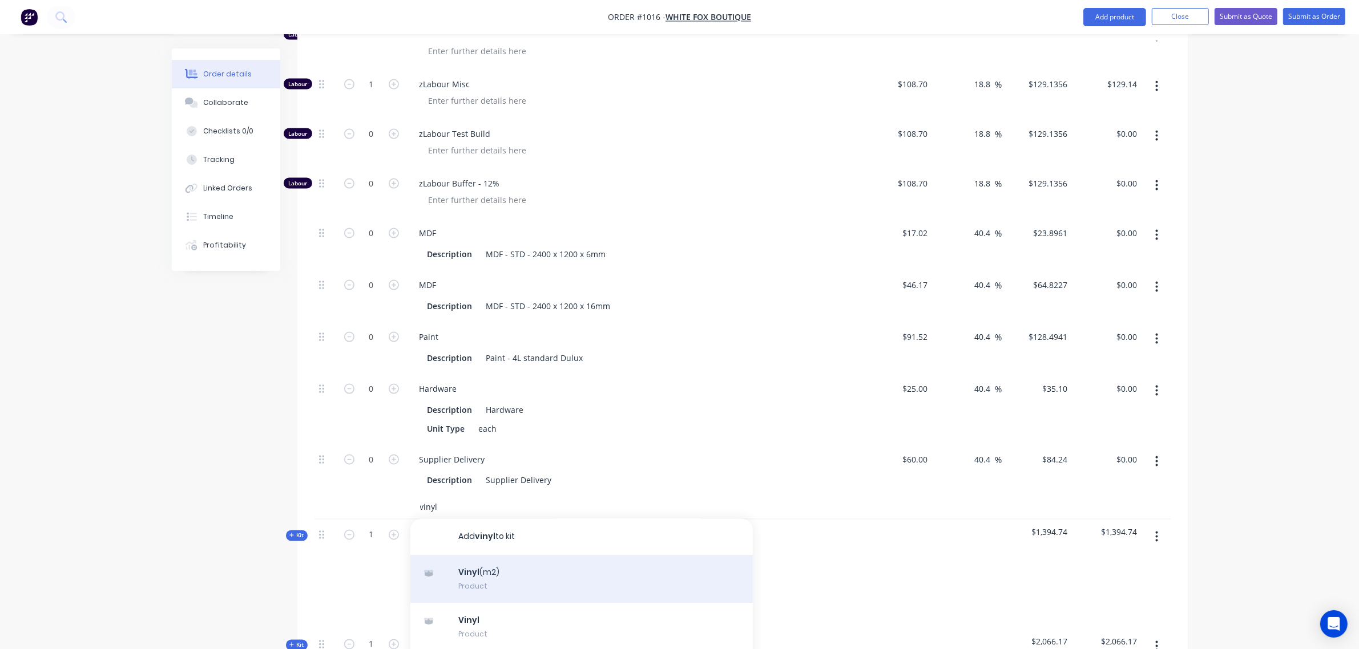
scroll to position [2233, 0]
type input "vinyl"
click at [494, 584] on div "Vinyl (m2) Product" at bounding box center [581, 584] width 342 height 48
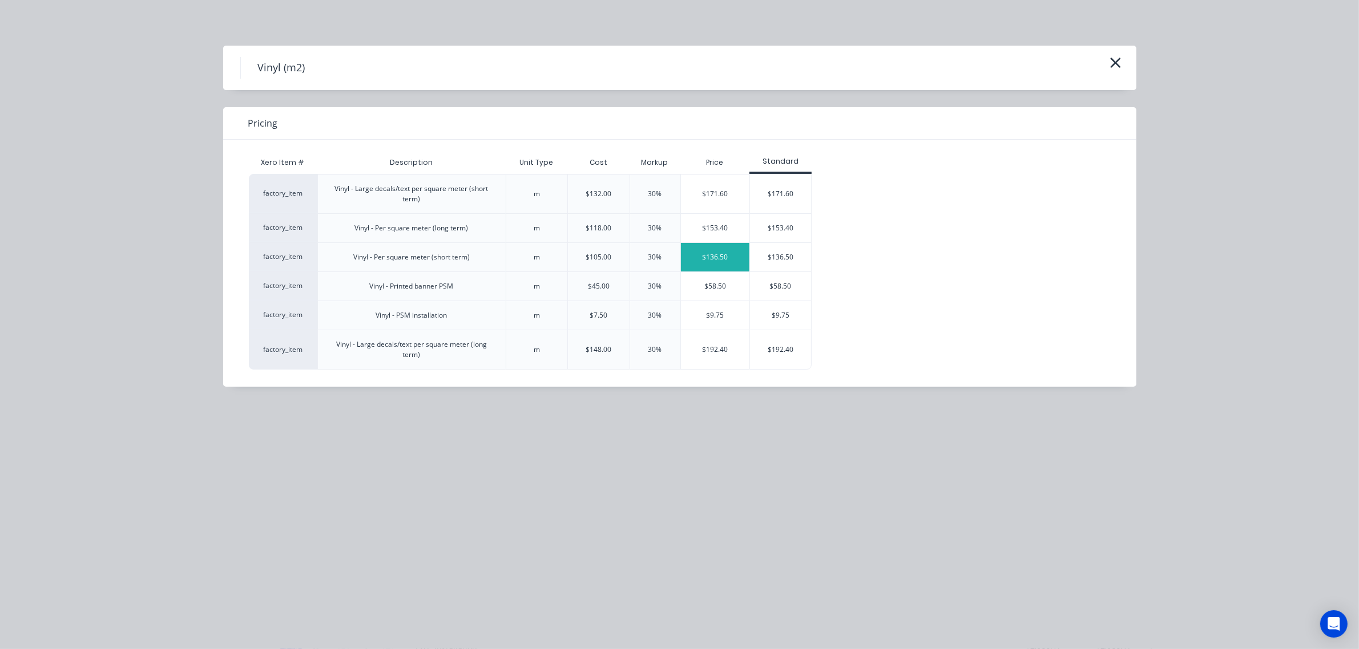
click at [723, 260] on div "$136.50" at bounding box center [715, 257] width 69 height 29
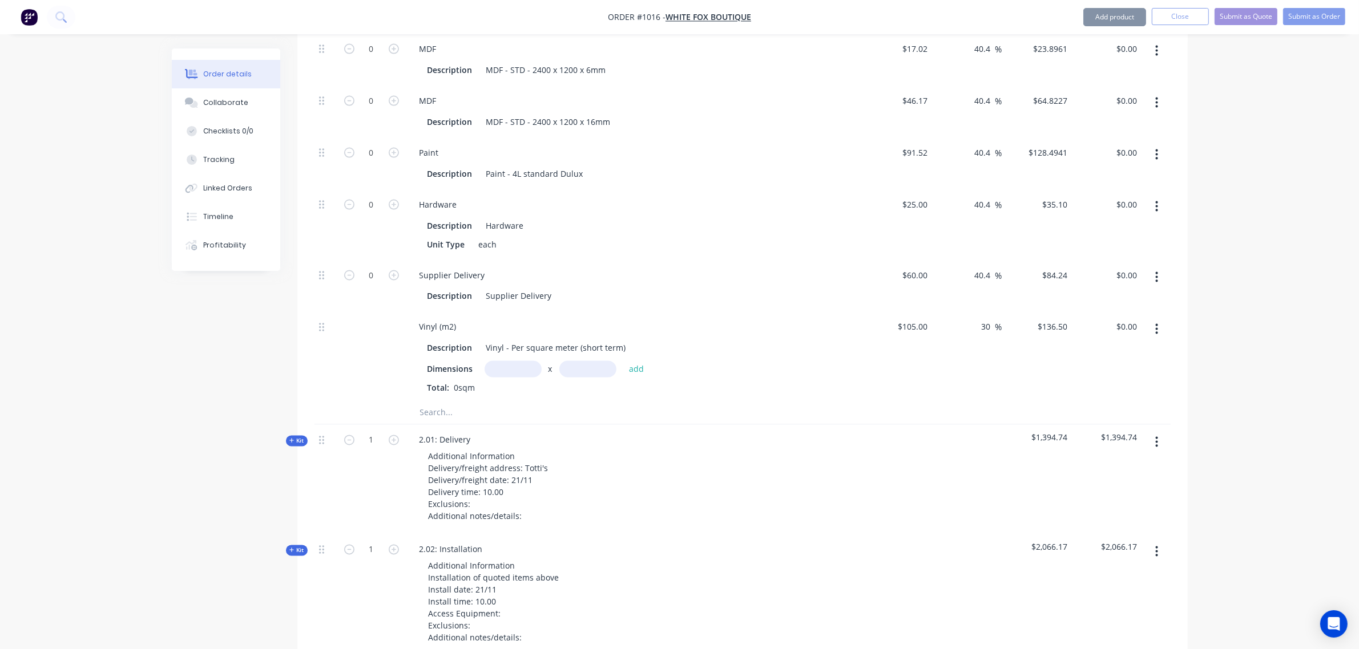
scroll to position [2423, 0]
drag, startPoint x: 518, startPoint y: 364, endPoint x: 561, endPoint y: 382, distance: 47.3
click at [518, 363] on input "text" at bounding box center [513, 368] width 57 height 17
type input "1m"
click at [583, 364] on input "text" at bounding box center [587, 368] width 57 height 17
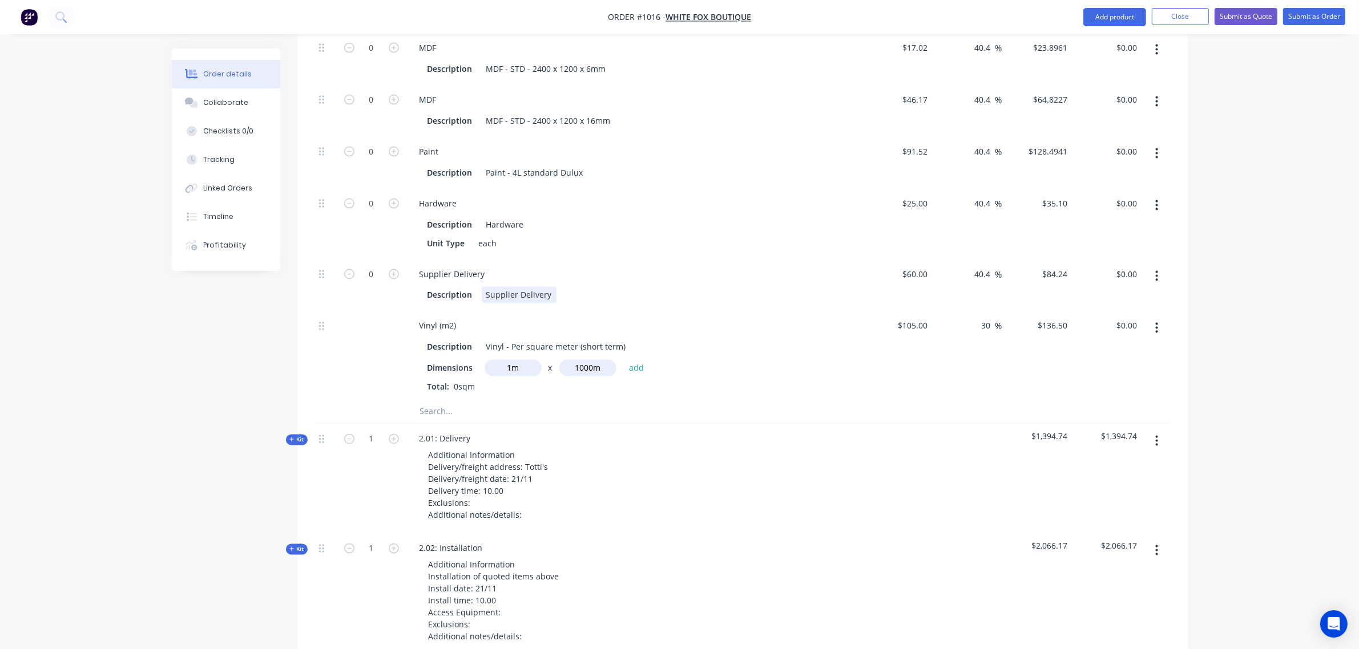
click at [625, 306] on div "Supplier Delivery Description Supplier Delivery" at bounding box center [634, 285] width 457 height 52
click at [596, 369] on input "1000m" at bounding box center [587, 368] width 57 height 17
type input "1"
click at [623, 361] on button "add" at bounding box center [636, 368] width 27 height 15
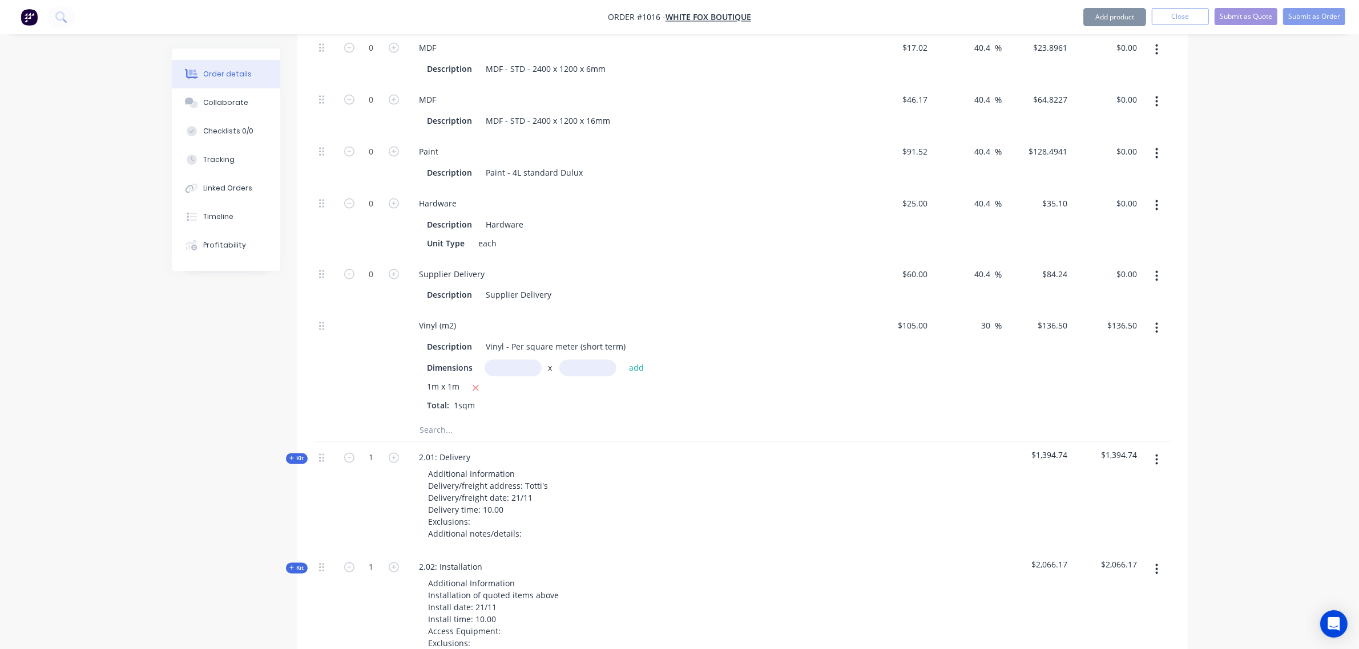
click at [477, 388] on icon "button" at bounding box center [475, 388] width 7 height 10
type input "$0.00"
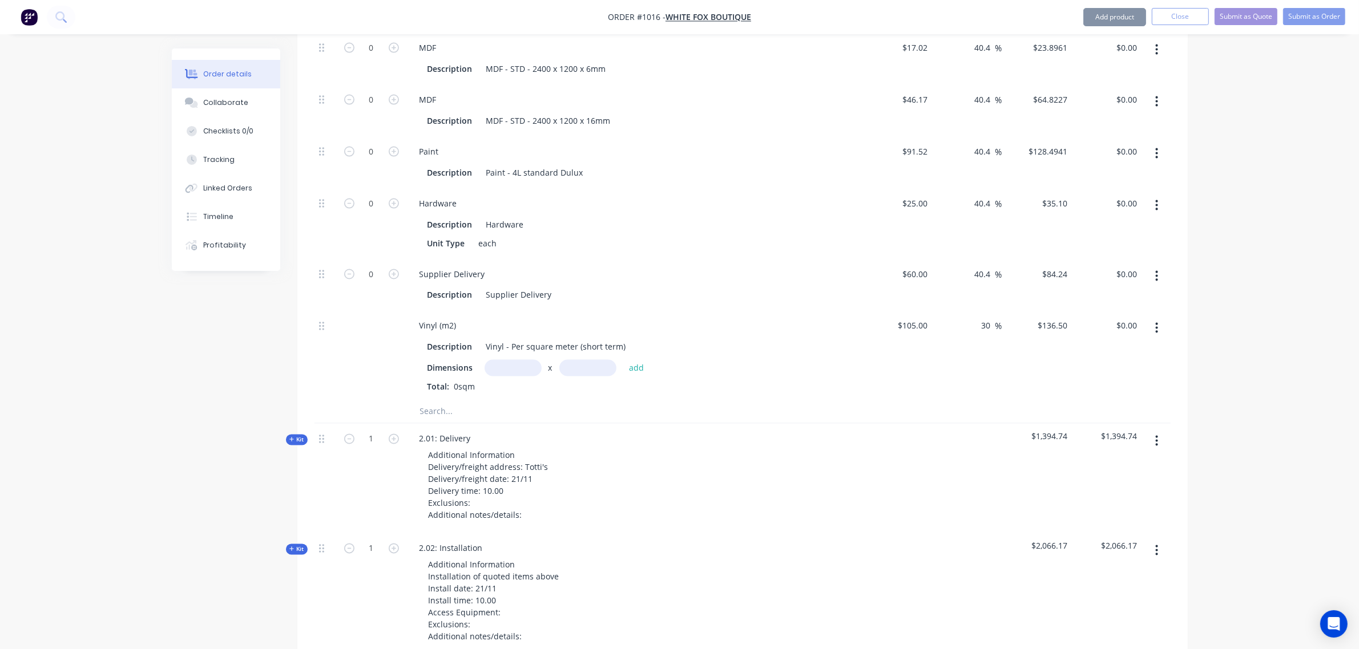
click at [517, 366] on input "text" at bounding box center [513, 368] width 57 height 17
type input "1m"
click at [563, 365] on input "text" at bounding box center [587, 368] width 57 height 17
type input ".5"
click at [623, 361] on button "add" at bounding box center [636, 368] width 27 height 15
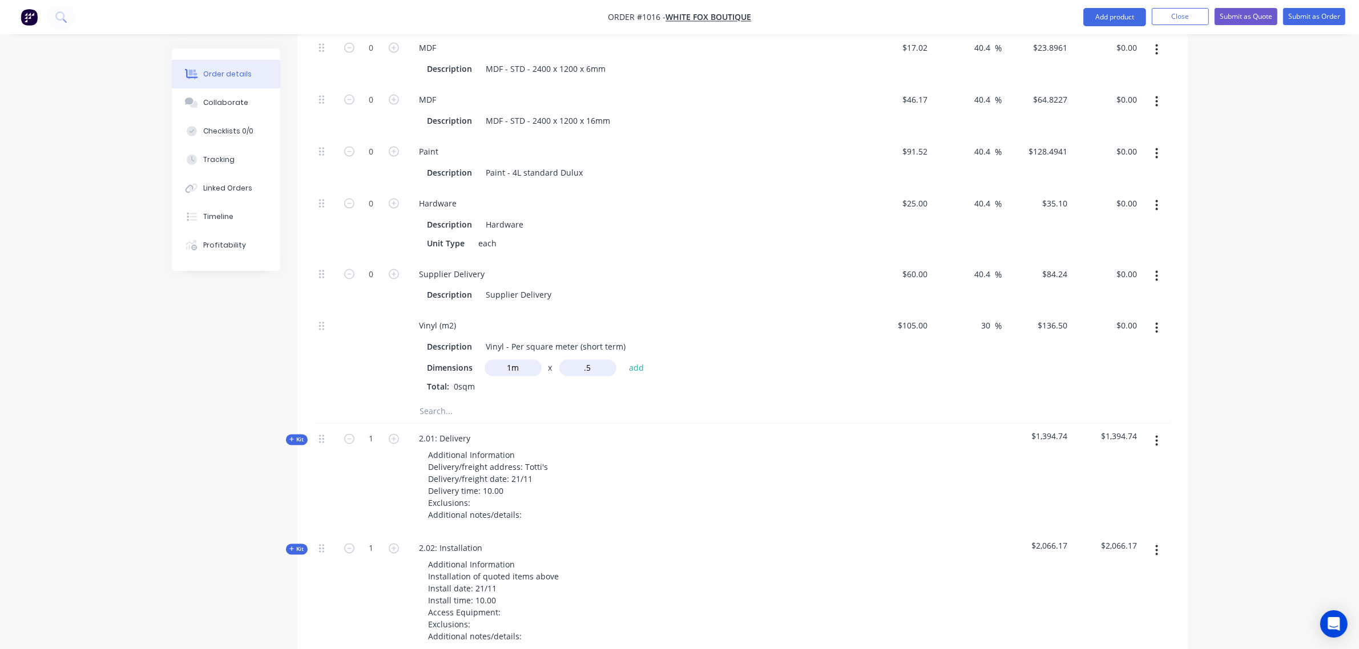
type input "$68.25"
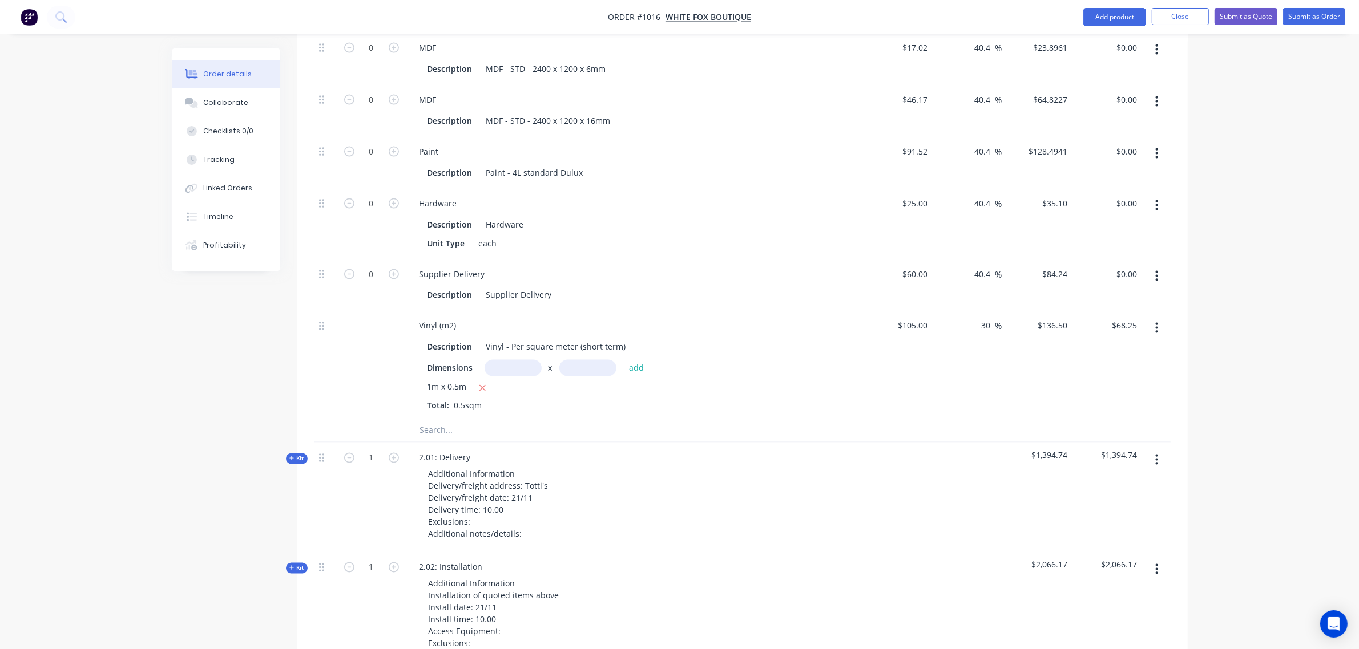
click at [435, 431] on input "text" at bounding box center [533, 430] width 228 height 23
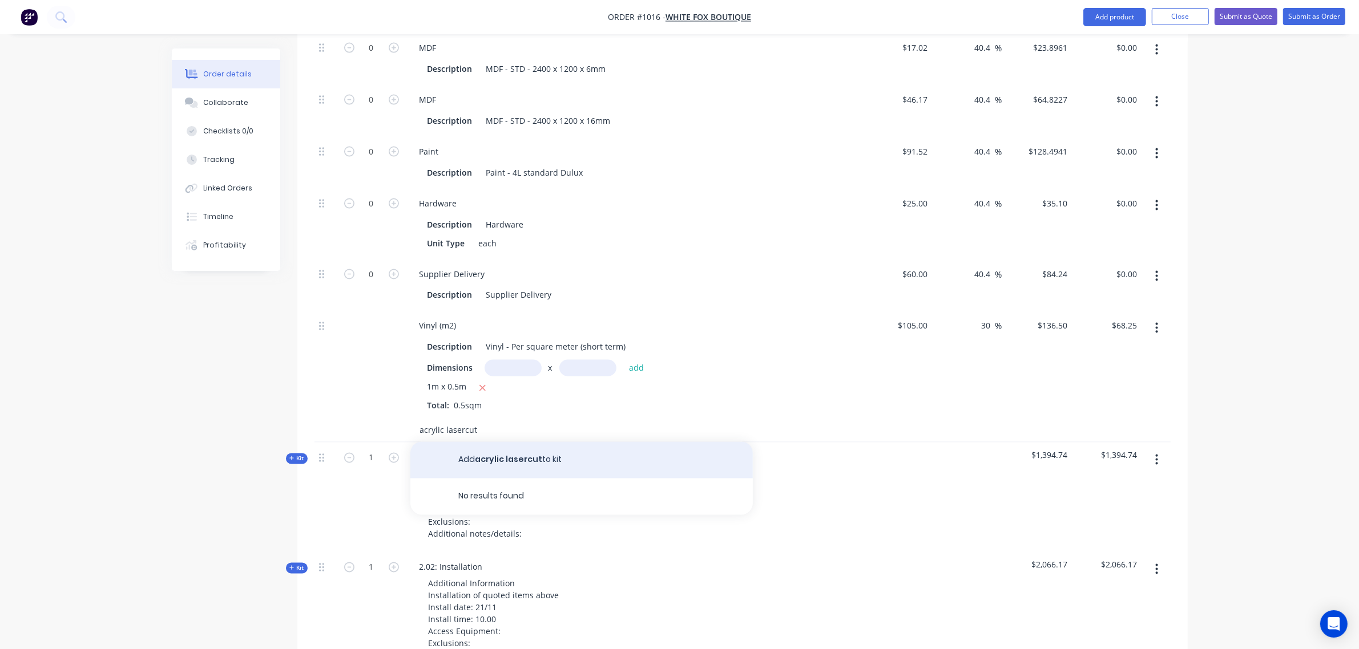
type input "acrylic lasercut"
click at [489, 463] on button "Add acrylic lasercut to kit" at bounding box center [581, 460] width 342 height 37
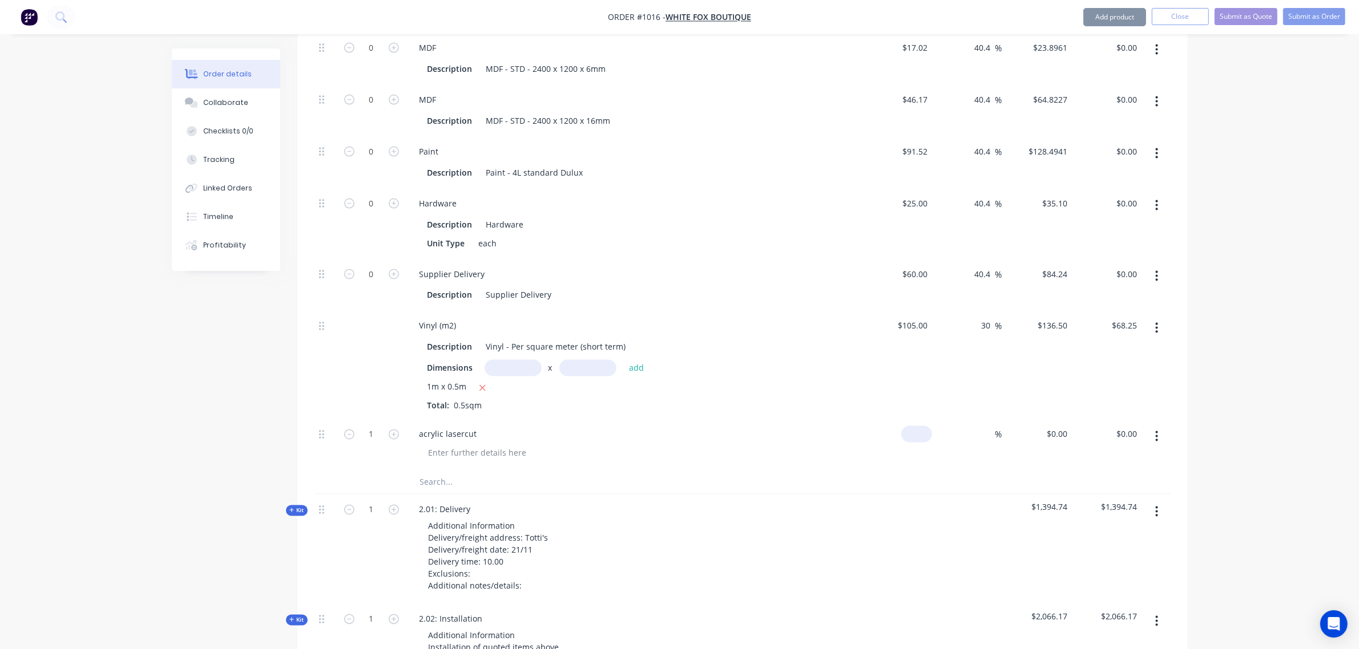
click at [917, 434] on div "$0.00" at bounding box center [916, 434] width 31 height 17
type input "$200.00"
click at [678, 383] on div "1m x 0.5m" at bounding box center [633, 388] width 413 height 14
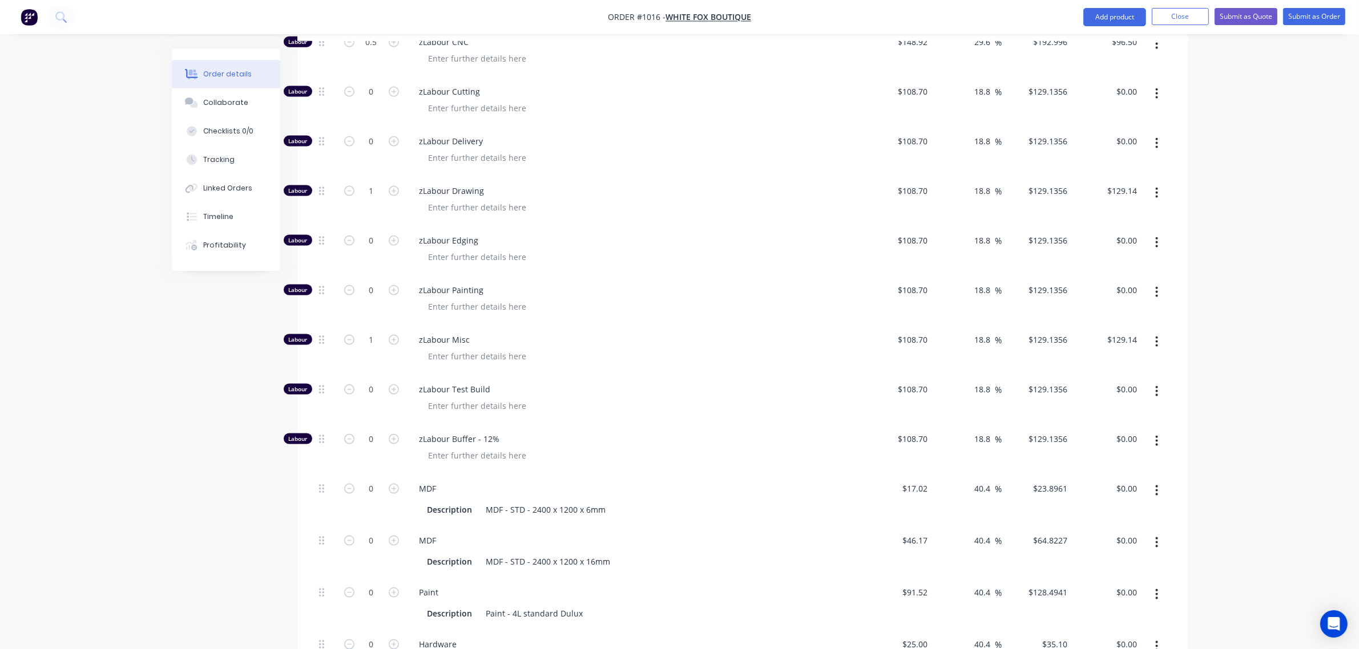
scroll to position [1644, 0]
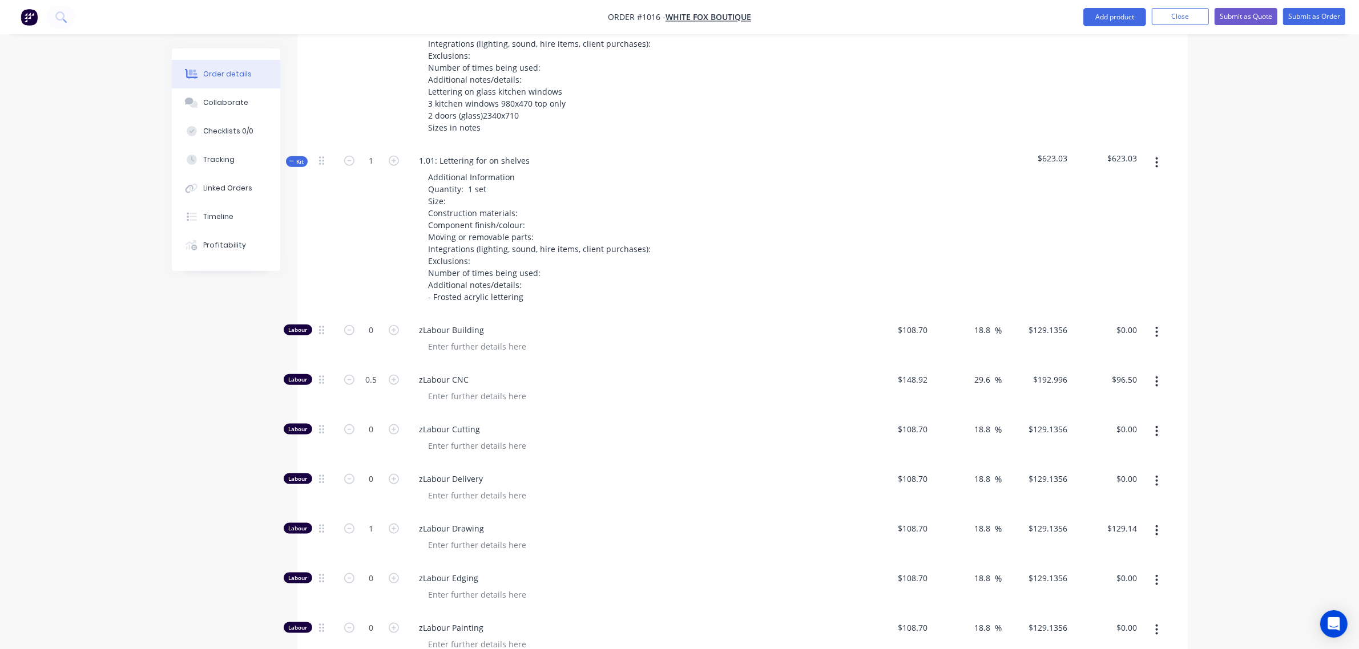
click at [298, 158] on span "Kit" at bounding box center [296, 162] width 15 height 9
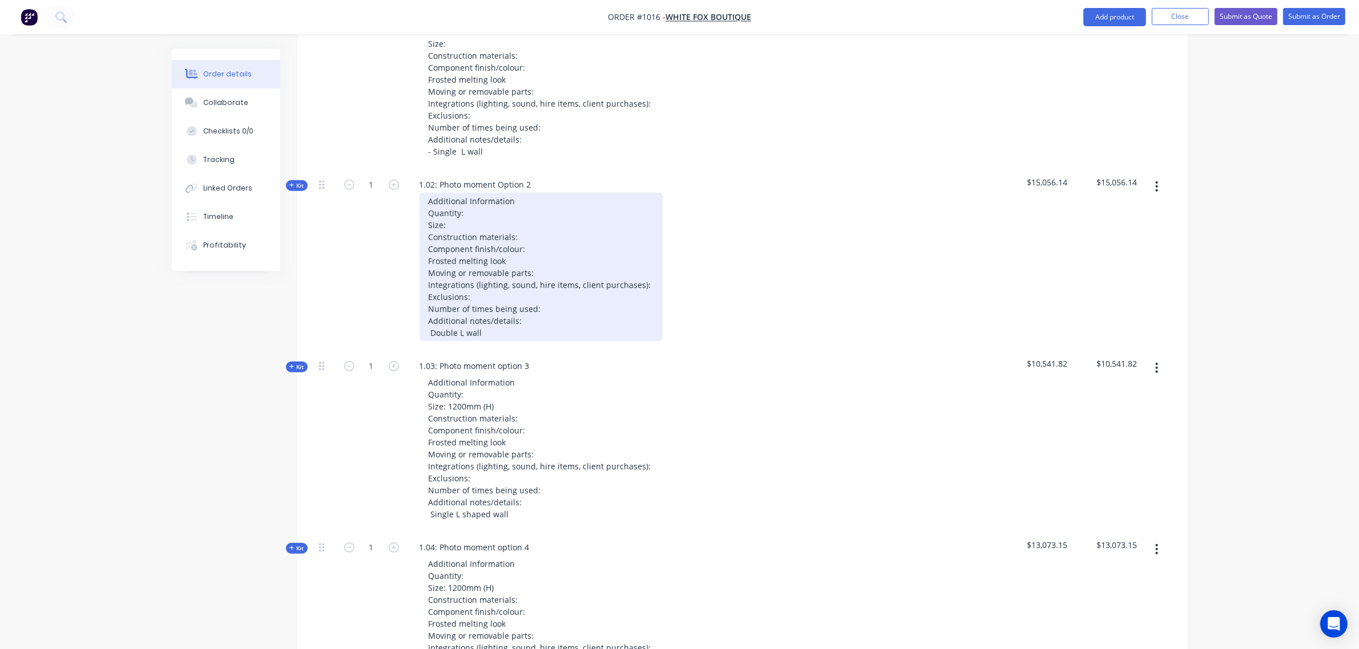
scroll to position [688, 0]
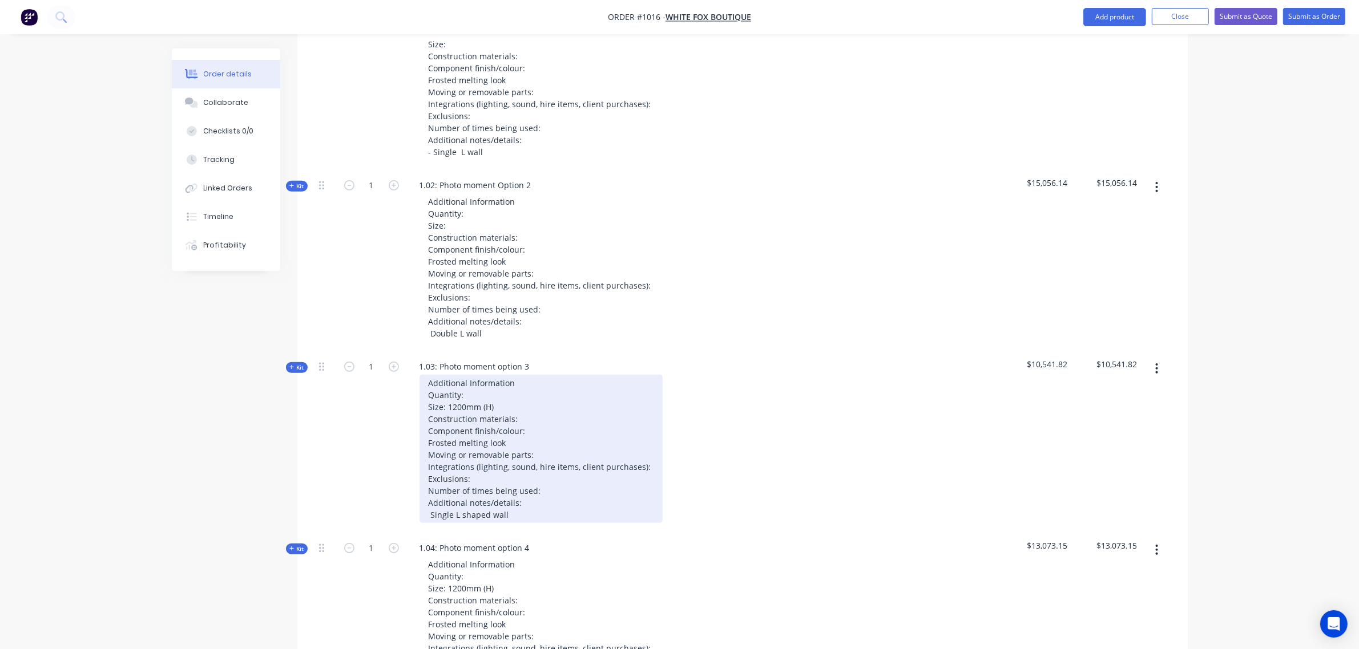
click at [522, 514] on div "Additional Information Quantity: Size: 1200mm (H) Construction materials: Compo…" at bounding box center [540, 449] width 243 height 148
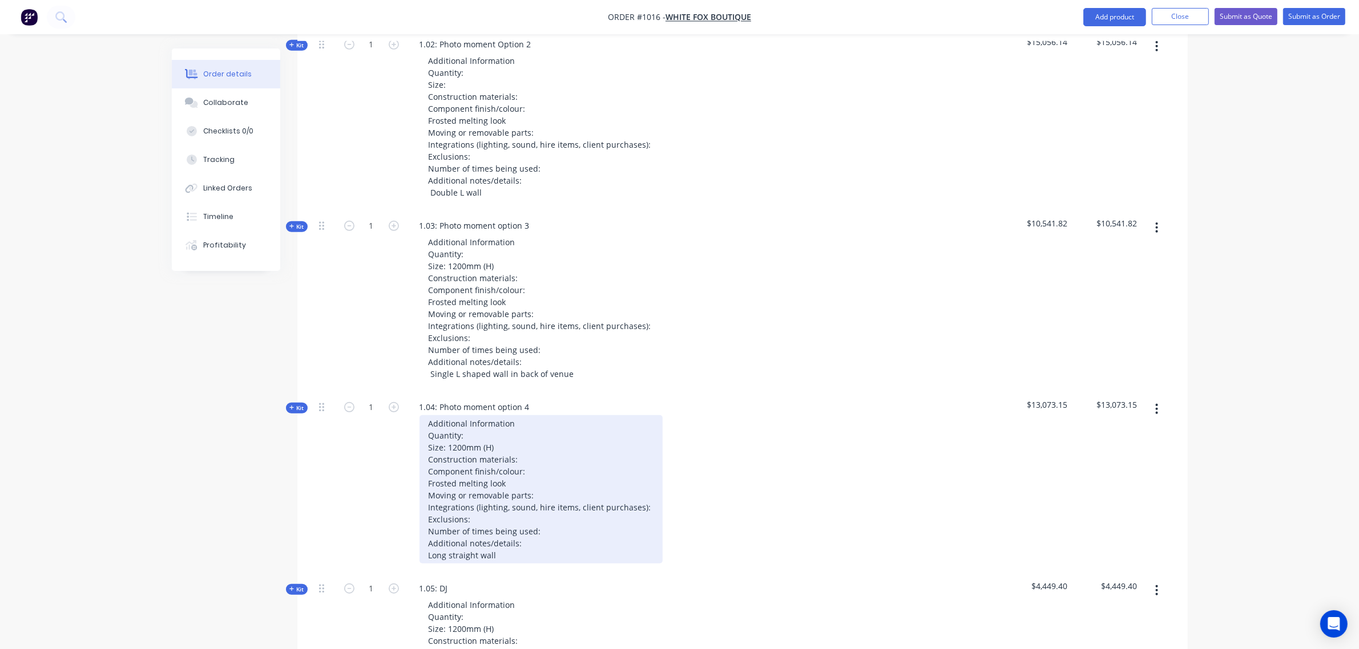
click at [512, 557] on div "Additional Information Quantity: Size: 1200mm (H) Construction materials: Compo…" at bounding box center [540, 489] width 243 height 148
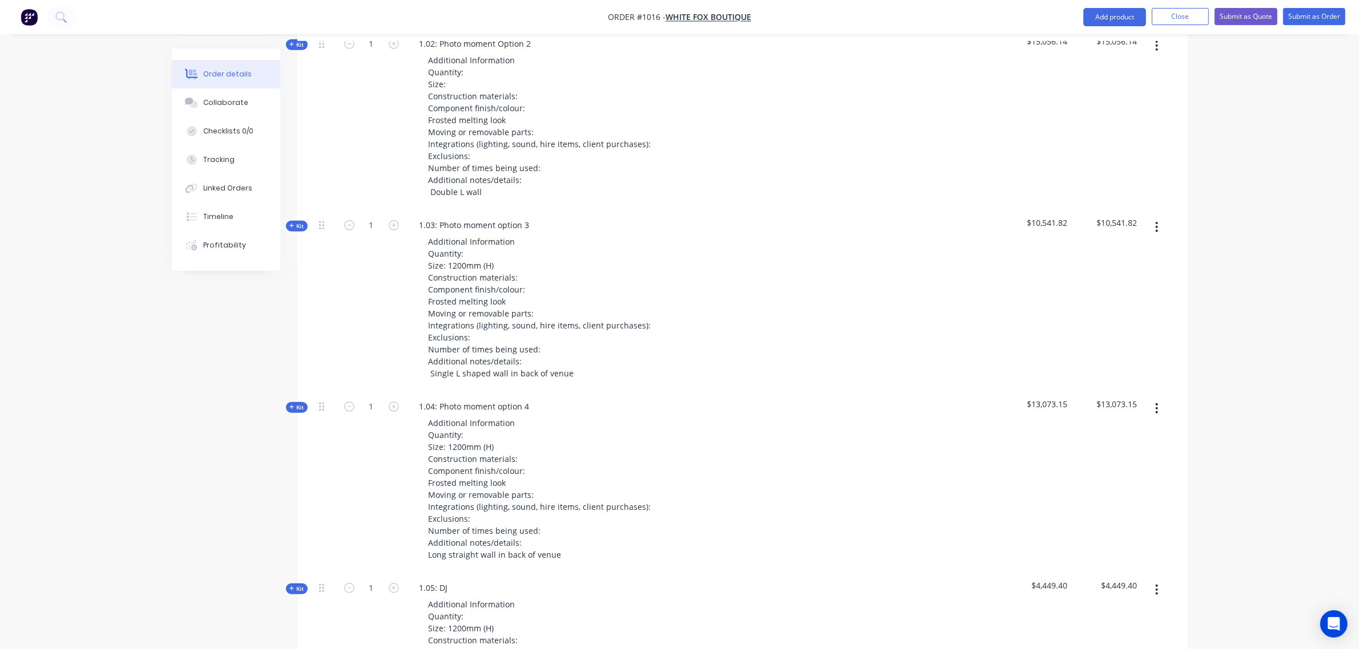
click at [687, 374] on div "Additional Information Quantity: Size: 1200mm (H) Construction materials: Compo…" at bounding box center [633, 307] width 447 height 148
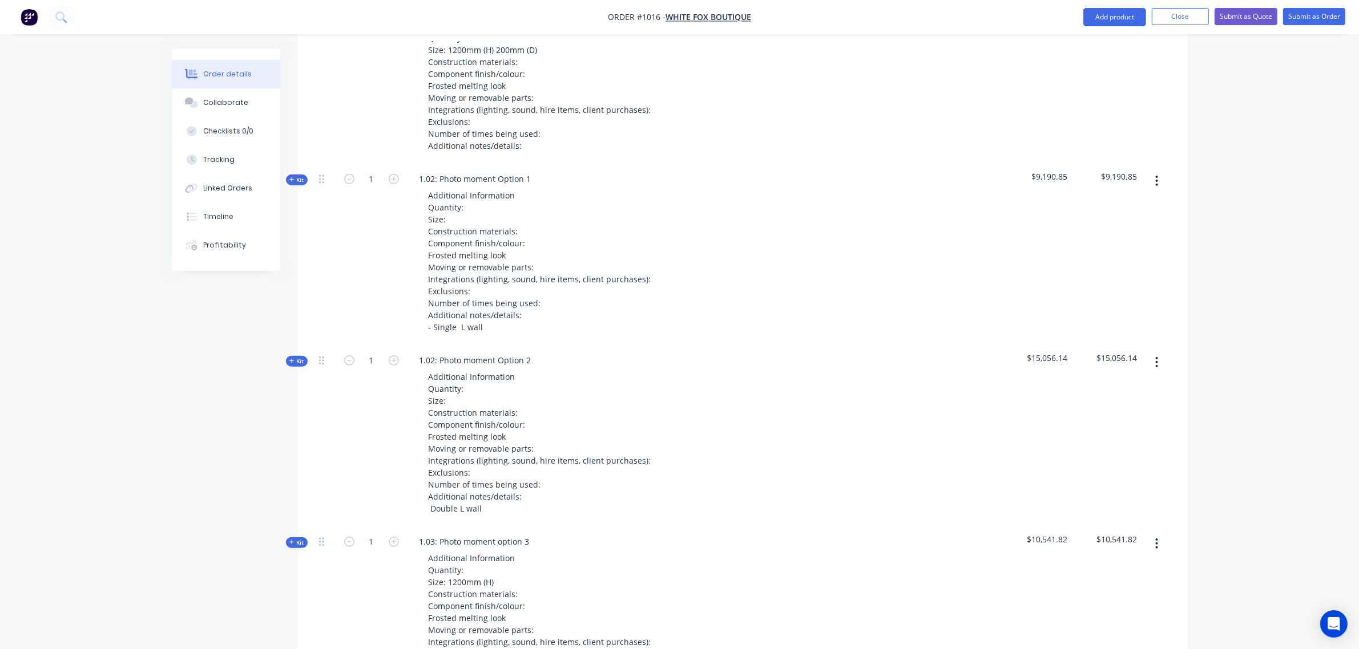
scroll to position [512, 0]
click at [301, 185] on button "Kit" at bounding box center [297, 180] width 22 height 11
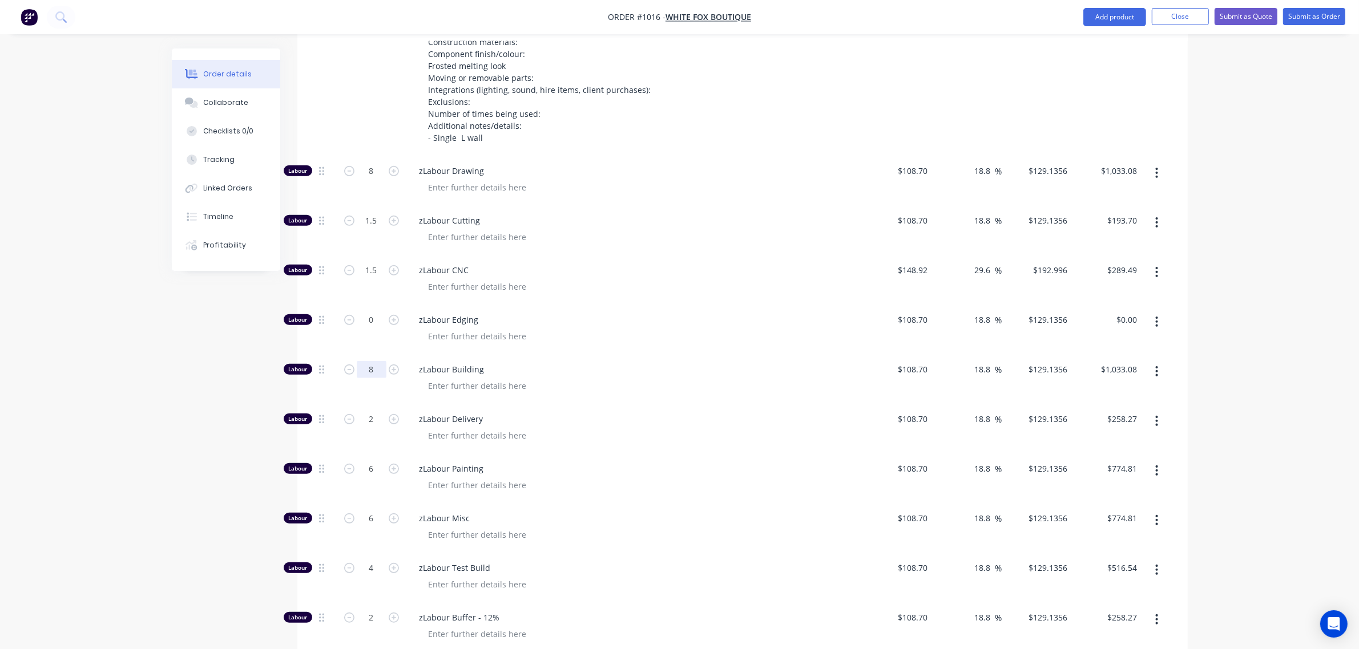
scroll to position [703, 0]
click at [366, 373] on input "8" at bounding box center [372, 369] width 30 height 17
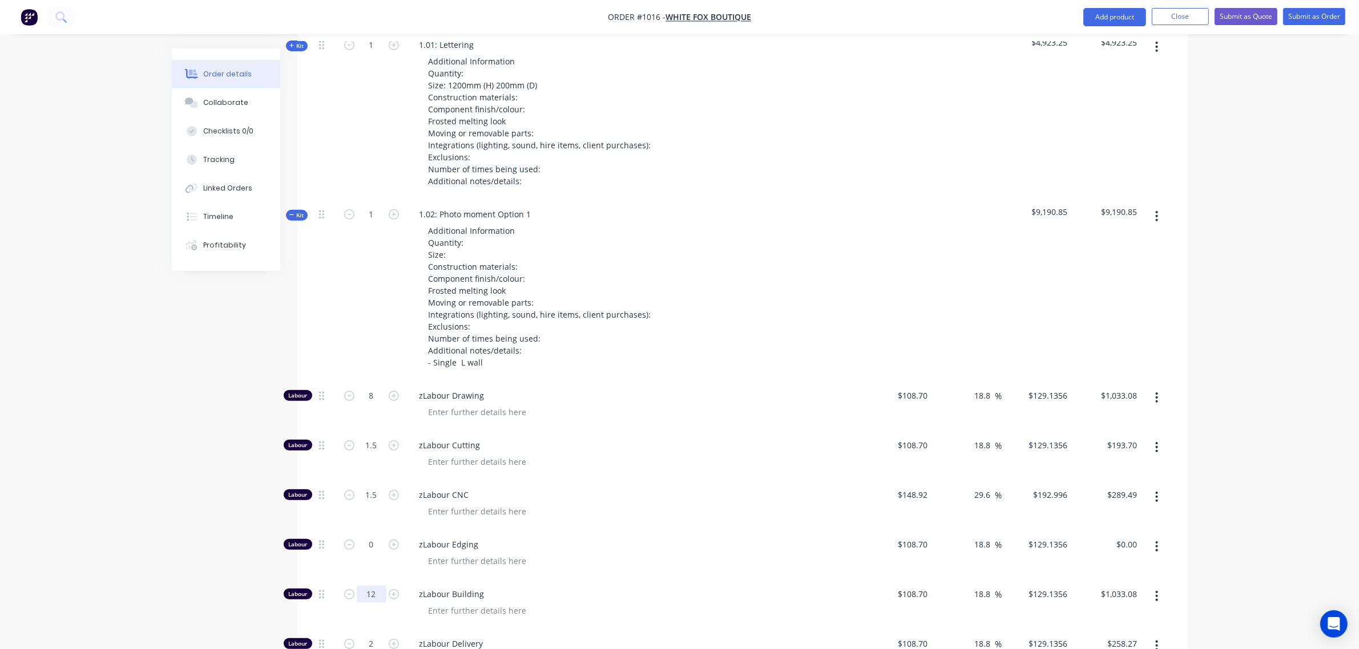
type input "12"
type input "$1,549.63"
click at [374, 264] on div "1" at bounding box center [371, 289] width 68 height 181
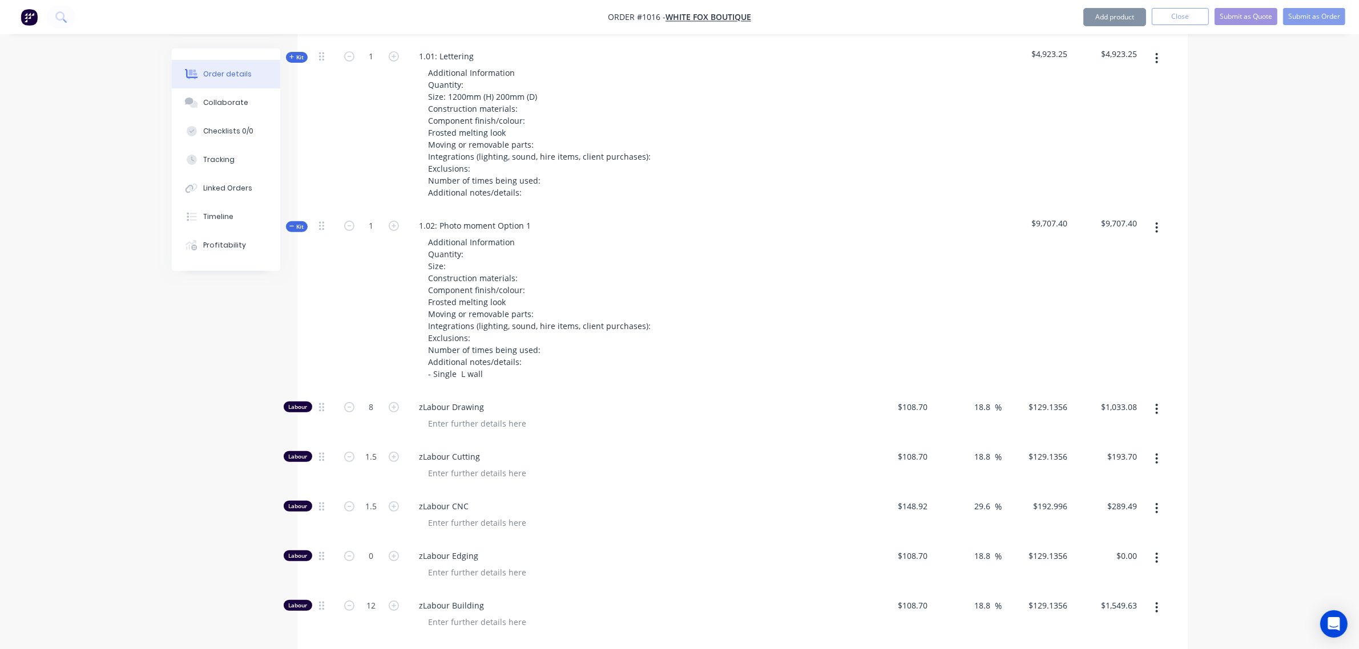
scroll to position [465, 0]
click at [297, 229] on span "Kit" at bounding box center [296, 227] width 15 height 9
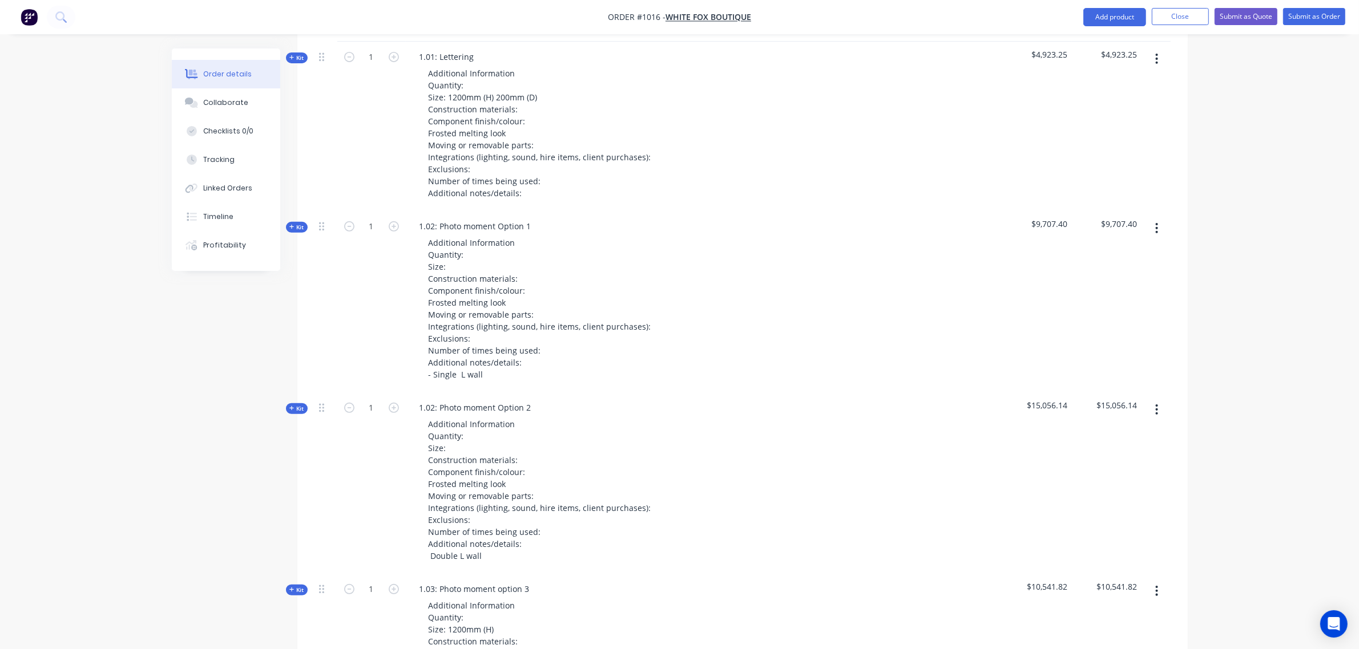
click at [294, 410] on span "Kit" at bounding box center [296, 409] width 15 height 9
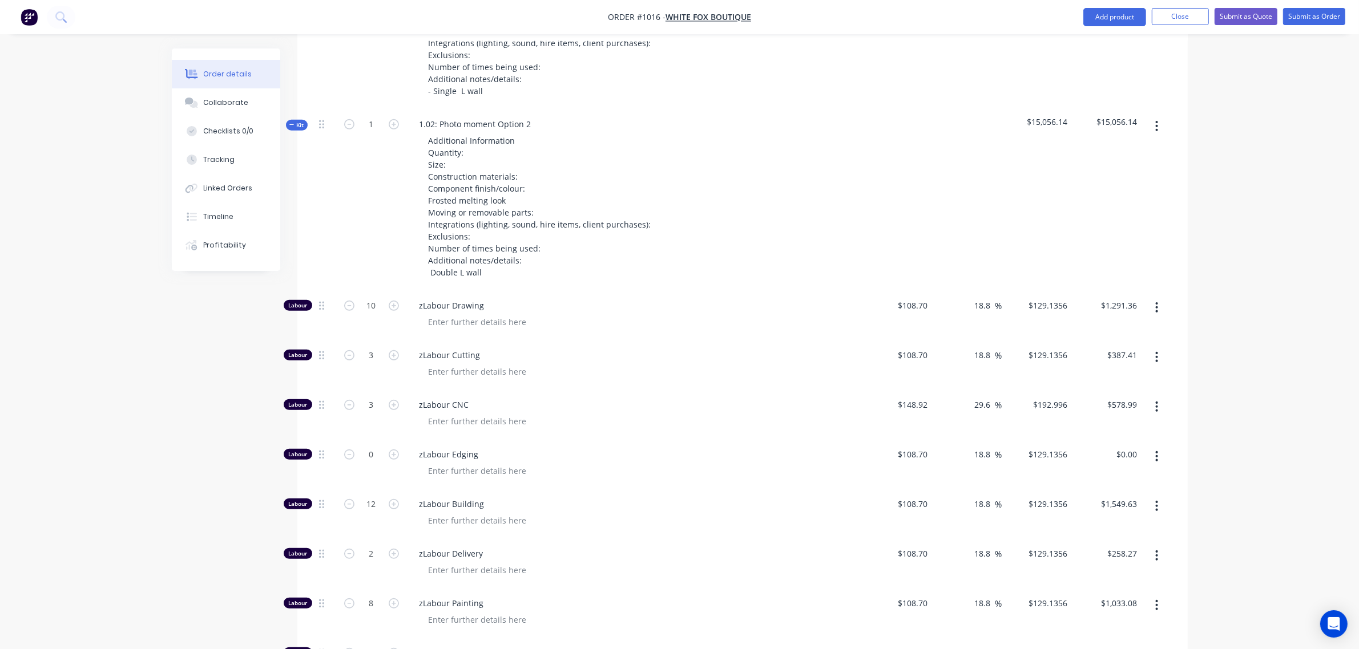
scroll to position [749, 0]
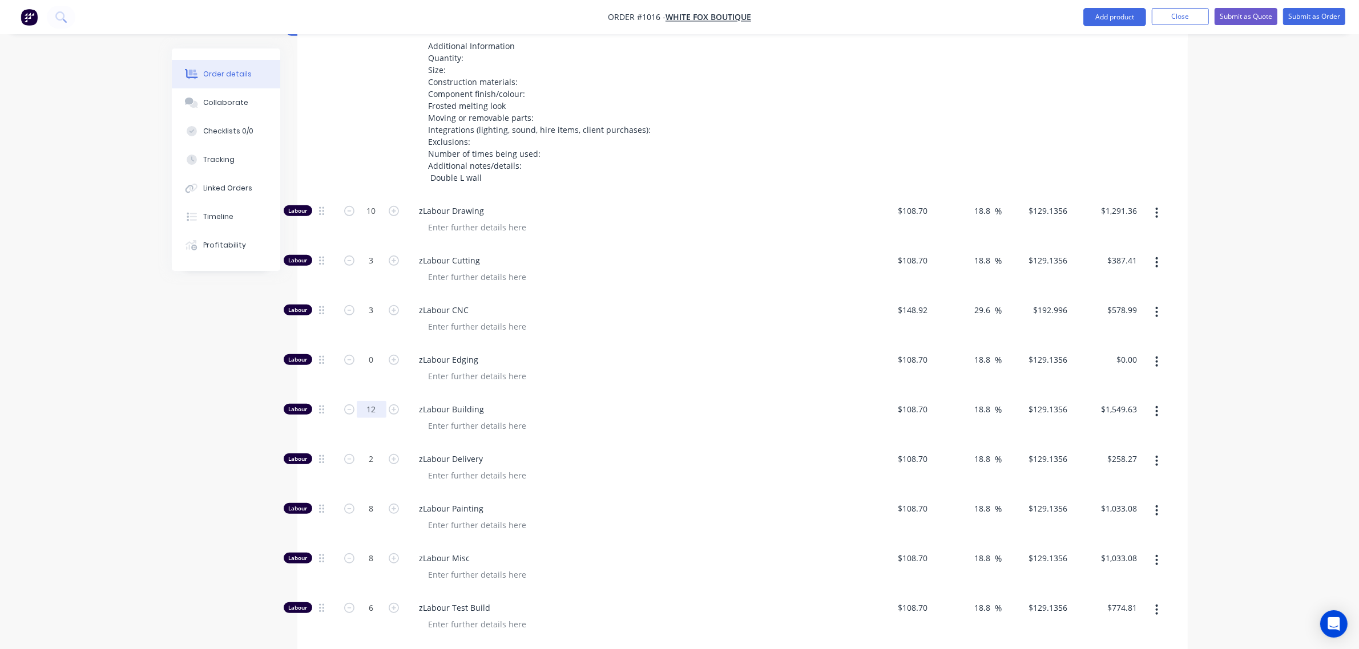
click at [366, 413] on input "12" at bounding box center [372, 409] width 30 height 17
click at [366, 458] on input "2" at bounding box center [372, 458] width 30 height 17
click at [363, 563] on input "8" at bounding box center [372, 557] width 30 height 17
type input "16"
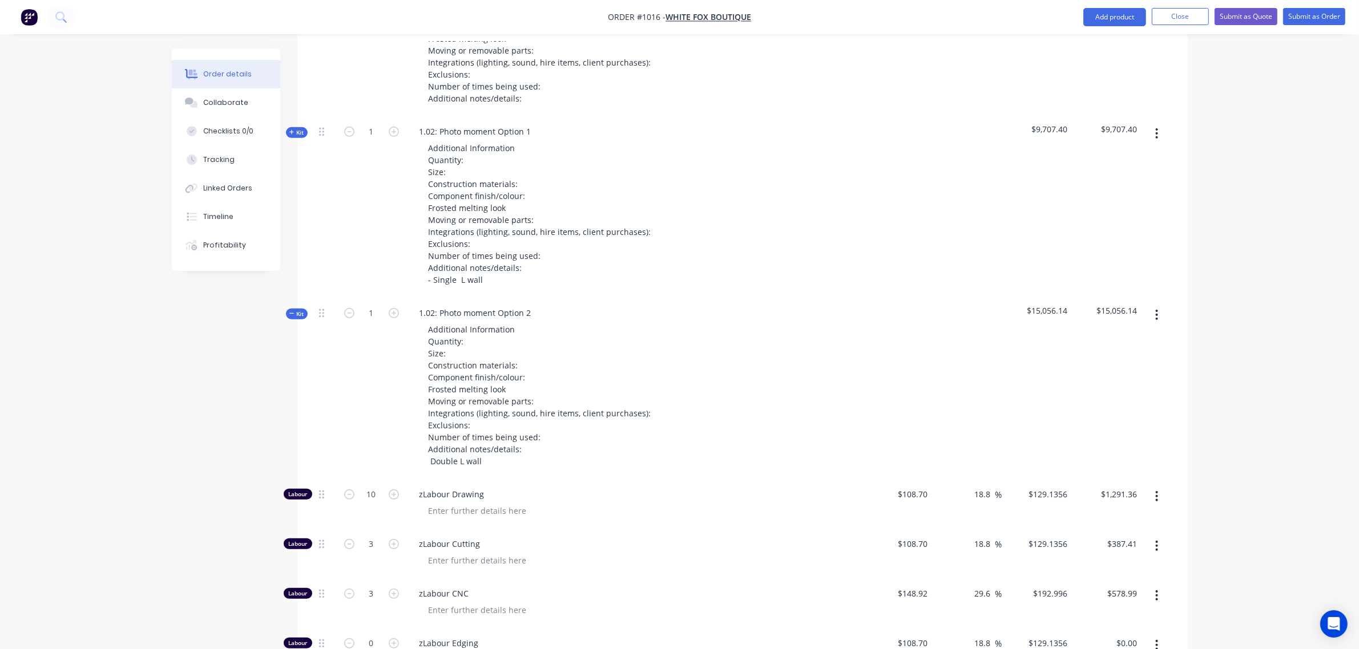
click at [298, 315] on span "Kit" at bounding box center [296, 314] width 15 height 9
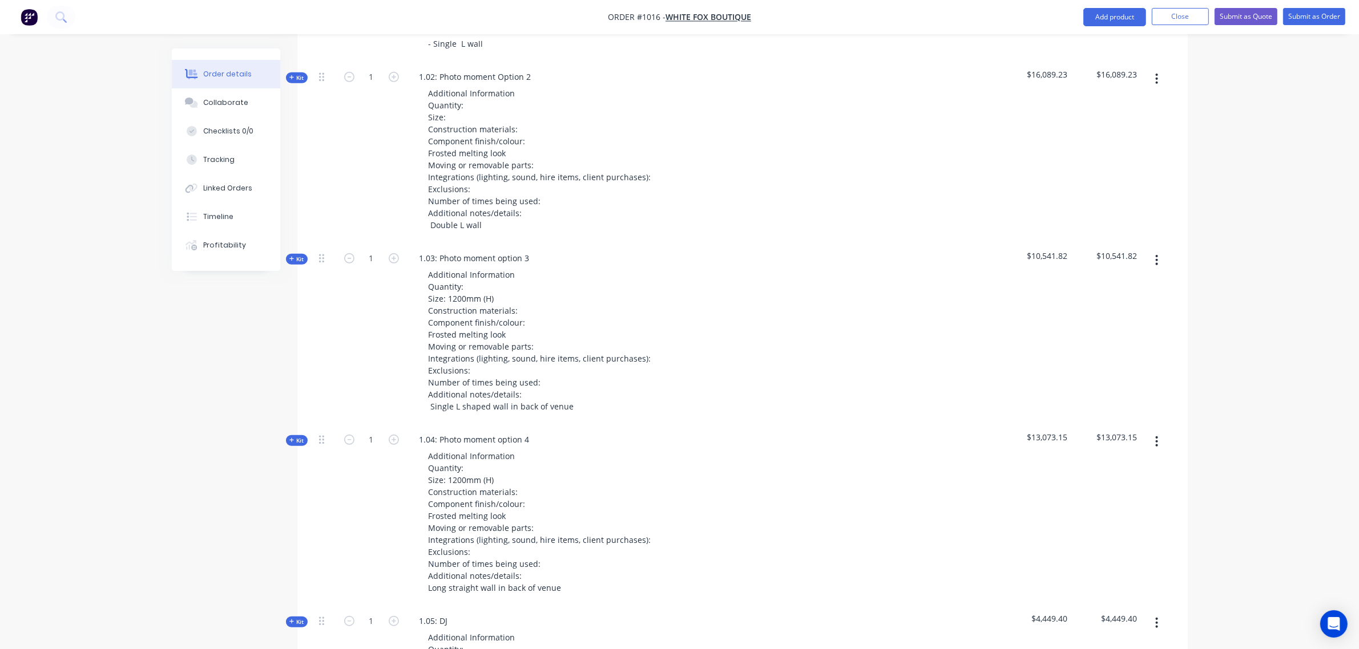
scroll to position [797, 0]
click at [291, 257] on icon "button" at bounding box center [291, 259] width 5 height 6
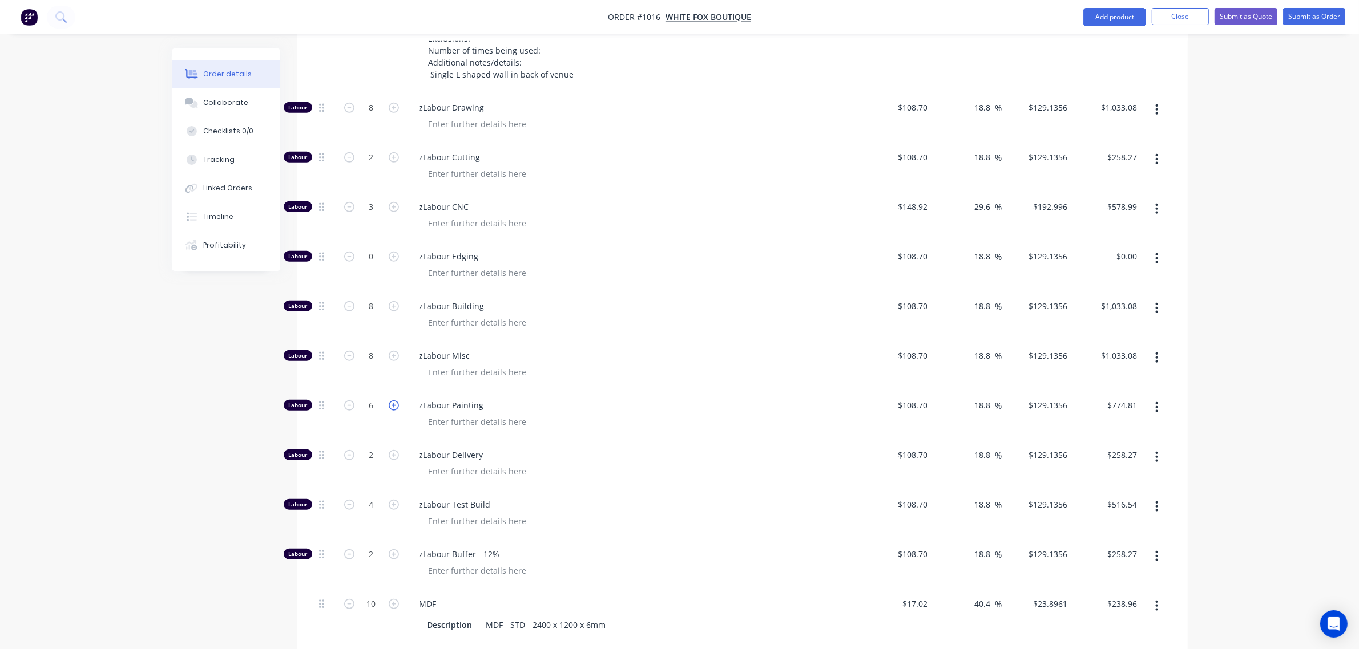
scroll to position [1130, 0]
click at [364, 360] on input "8" at bounding box center [372, 354] width 30 height 17
type input "16"
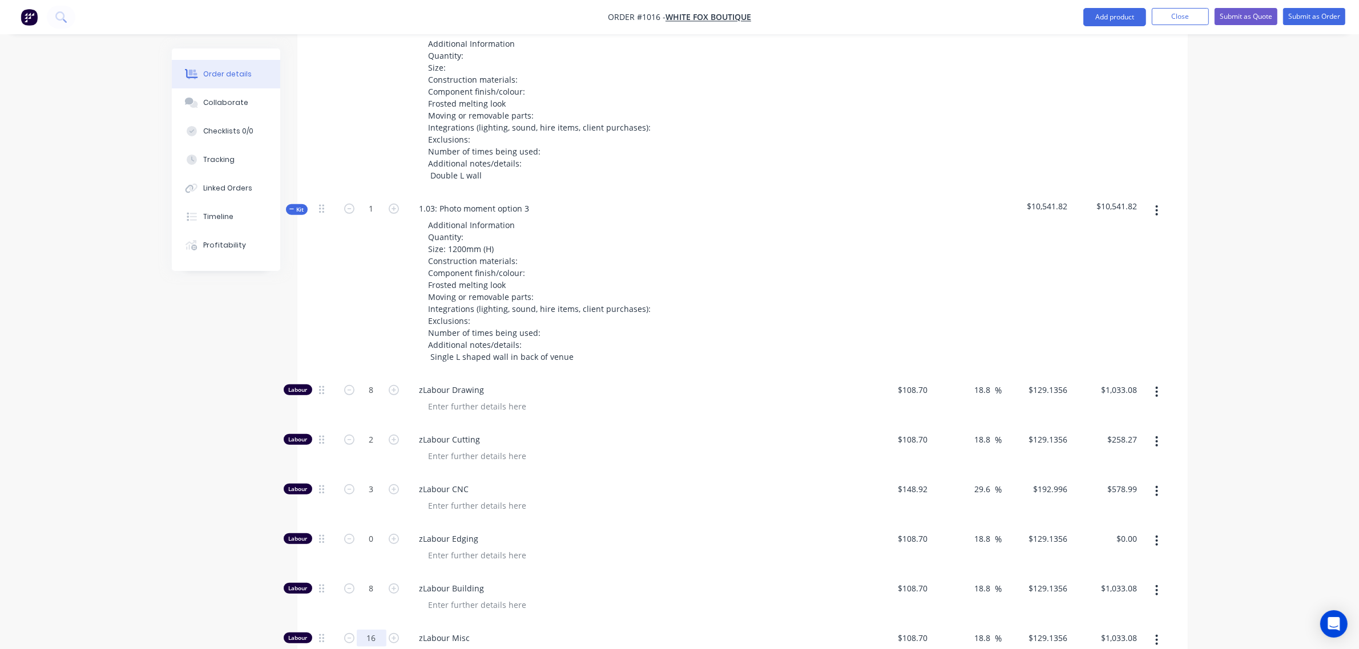
scroll to position [845, 0]
click at [300, 208] on span "Kit" at bounding box center [296, 210] width 15 height 9
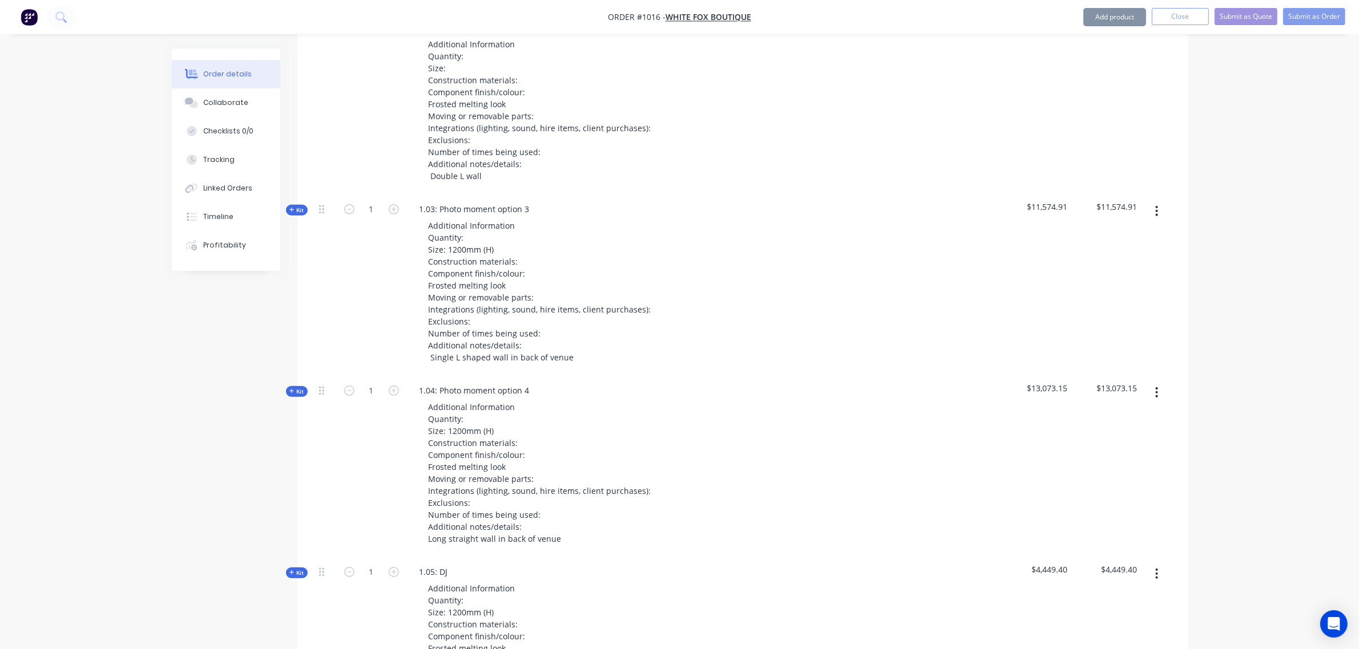
click at [296, 386] on button "Kit" at bounding box center [297, 391] width 22 height 11
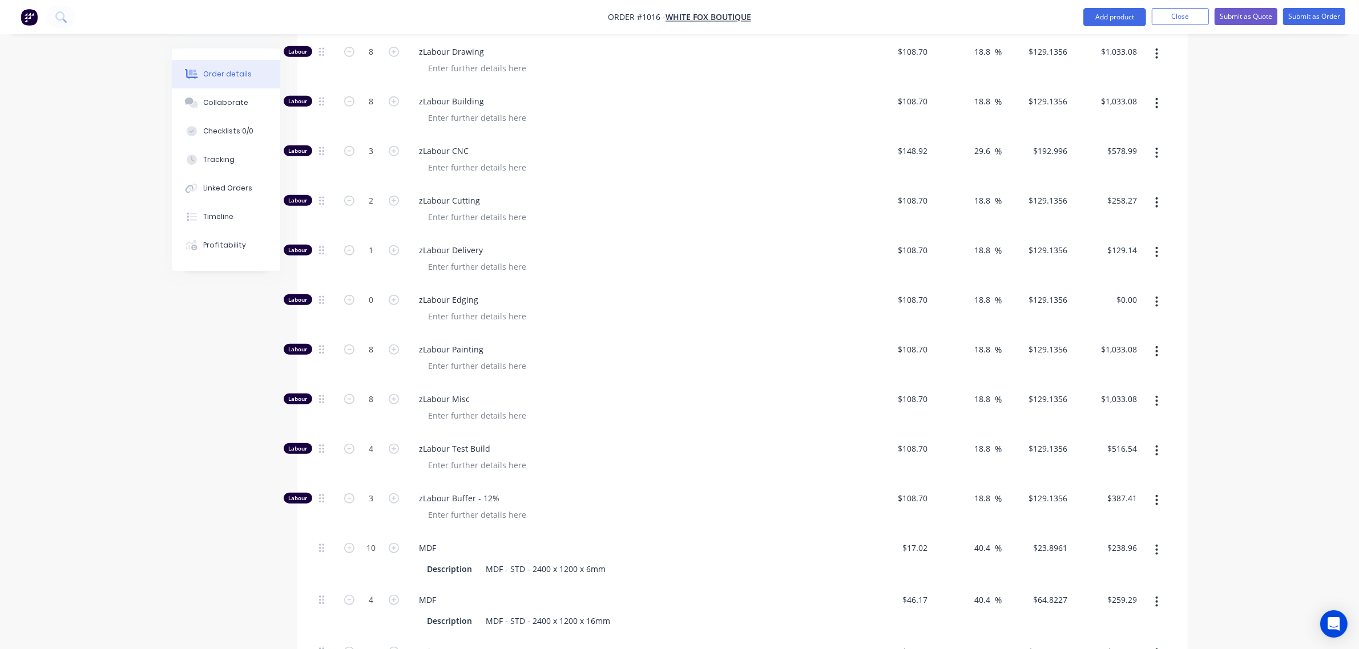
scroll to position [1367, 0]
click at [365, 400] on input "8" at bounding box center [372, 397] width 30 height 17
type input "16"
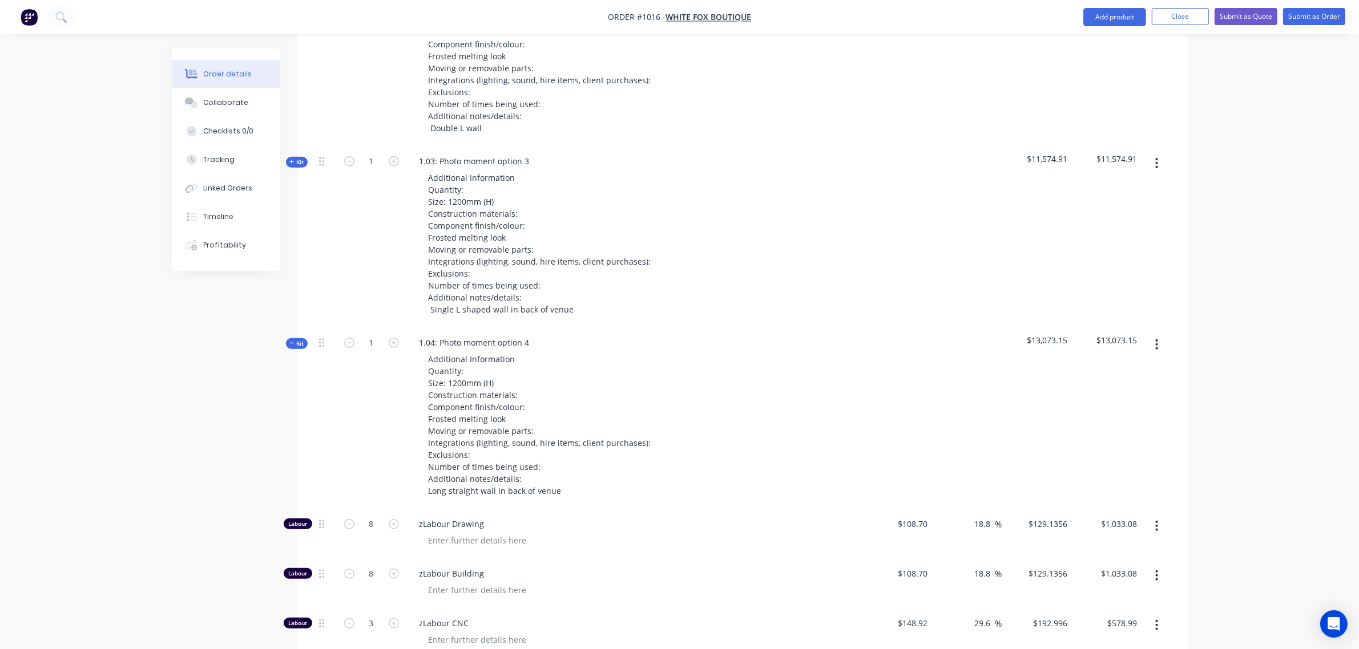
scroll to position [892, 0]
click at [297, 344] on span "Kit" at bounding box center [296, 345] width 15 height 9
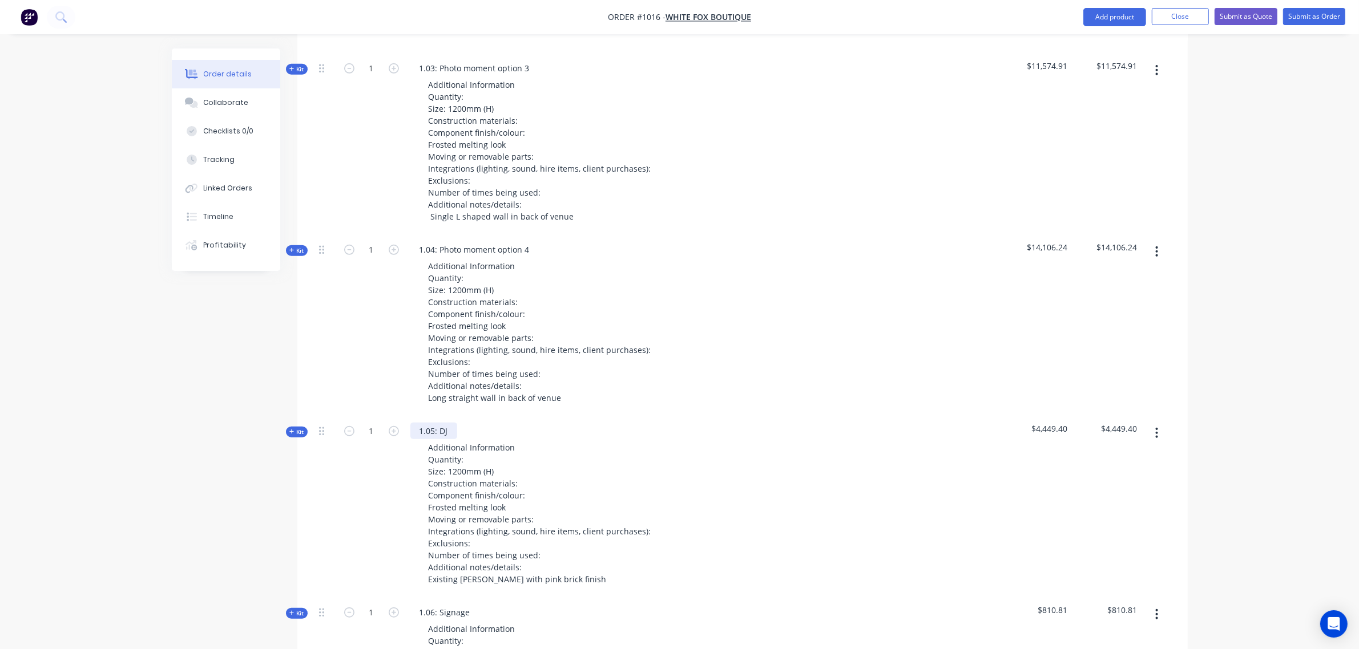
scroll to position [987, 0]
click at [454, 430] on div "1.05: DJ" at bounding box center [433, 430] width 47 height 17
click at [326, 357] on div at bounding box center [325, 323] width 23 height 181
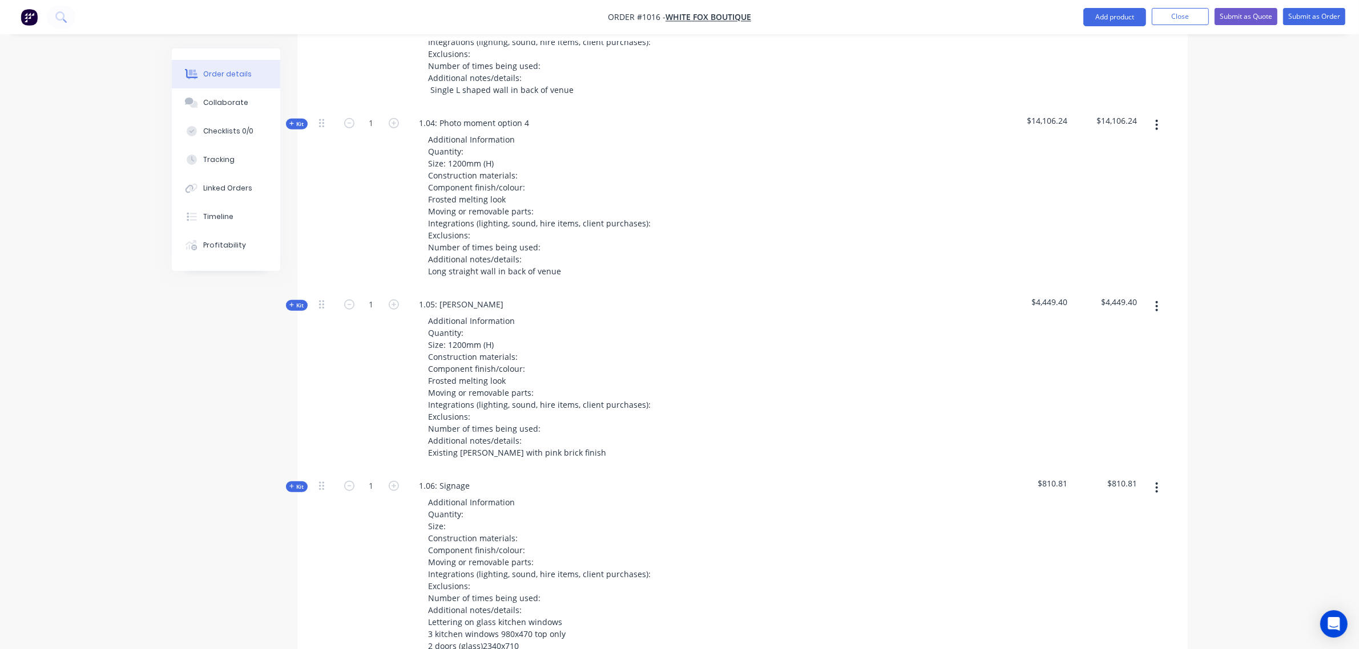
scroll to position [1120, 0]
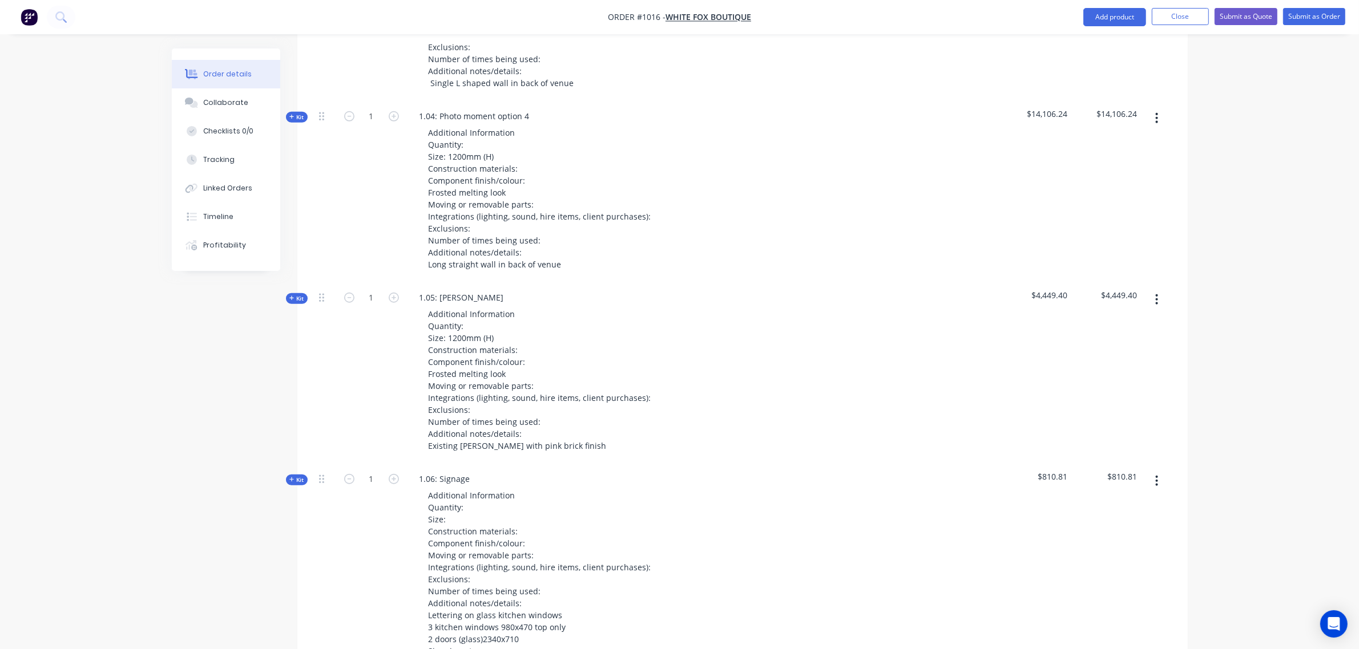
click at [298, 298] on span "Kit" at bounding box center [296, 298] width 15 height 9
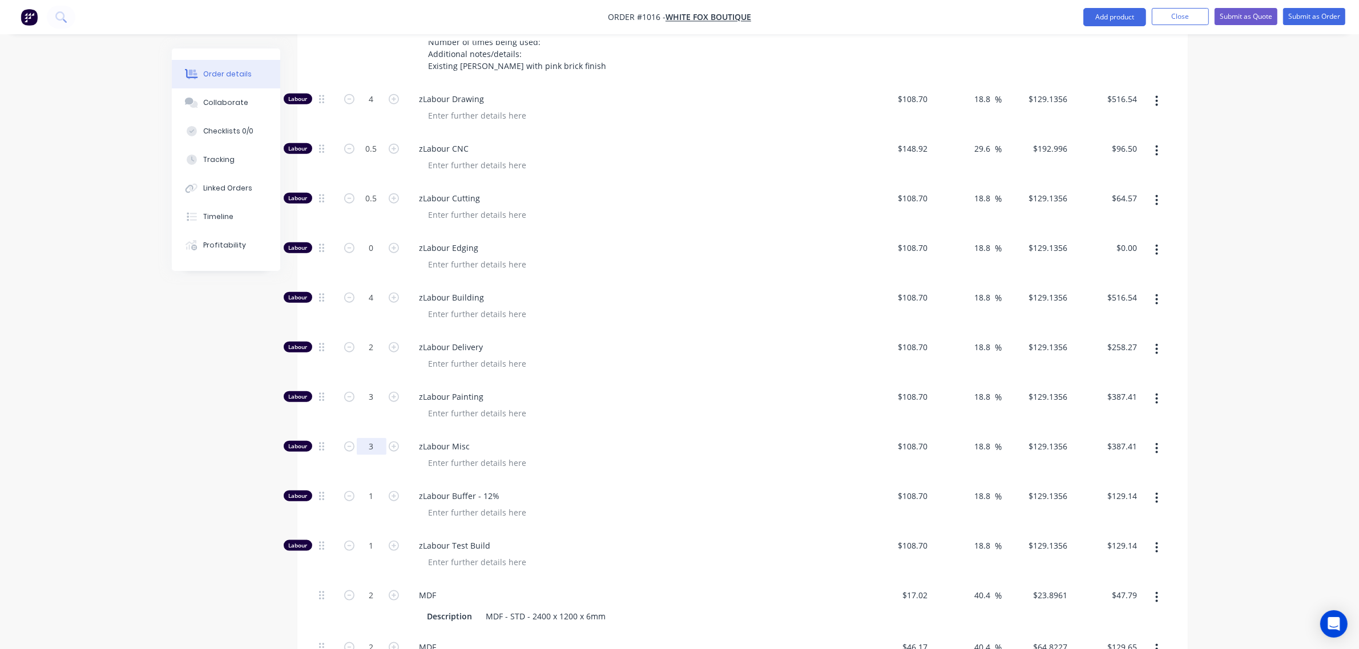
scroll to position [1501, 0]
click at [377, 448] on input "3" at bounding box center [372, 445] width 30 height 17
type input "7"
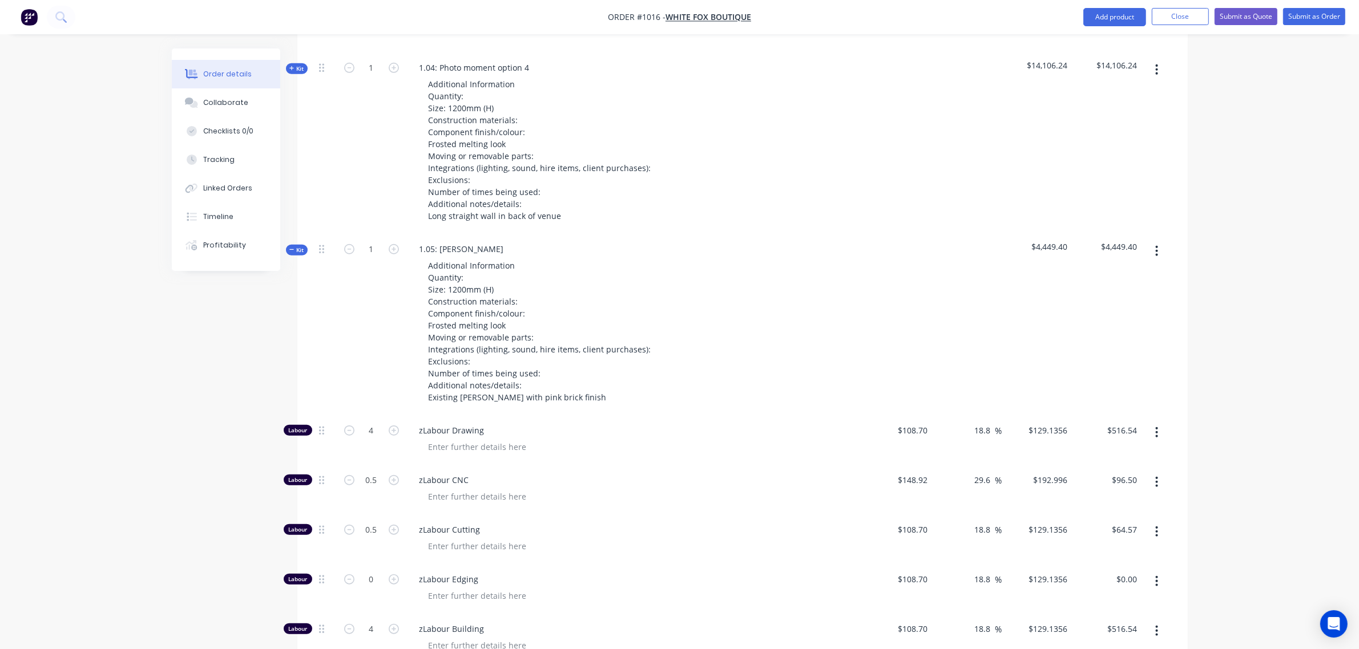
scroll to position [1168, 0]
click at [300, 249] on span "Kit" at bounding box center [296, 251] width 15 height 9
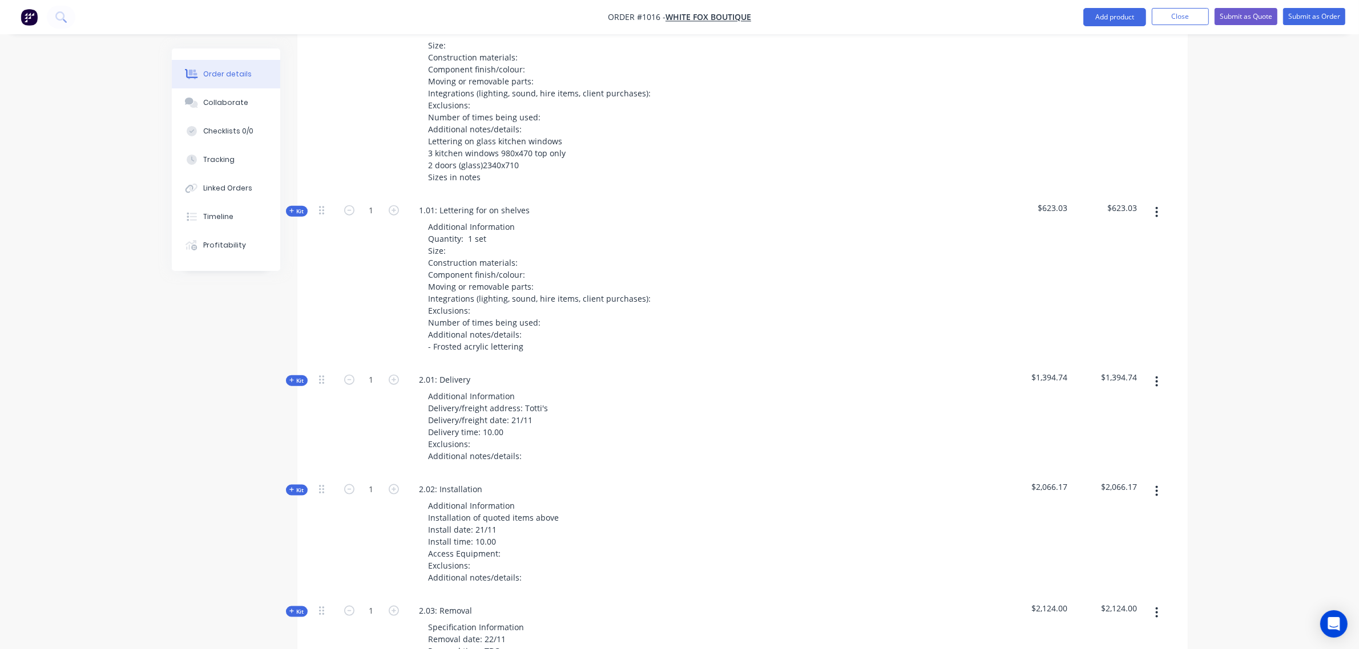
scroll to position [1596, 0]
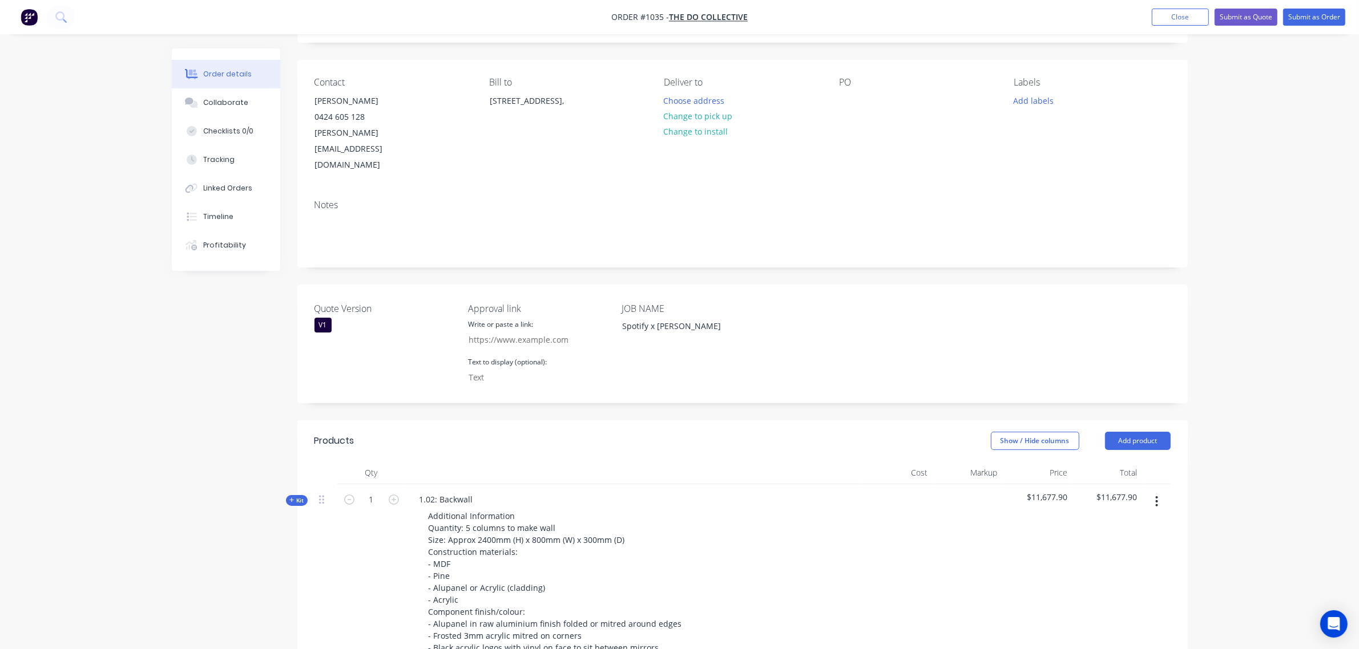
scroll to position [67, 0]
